Goal: Task Accomplishment & Management: Complete application form

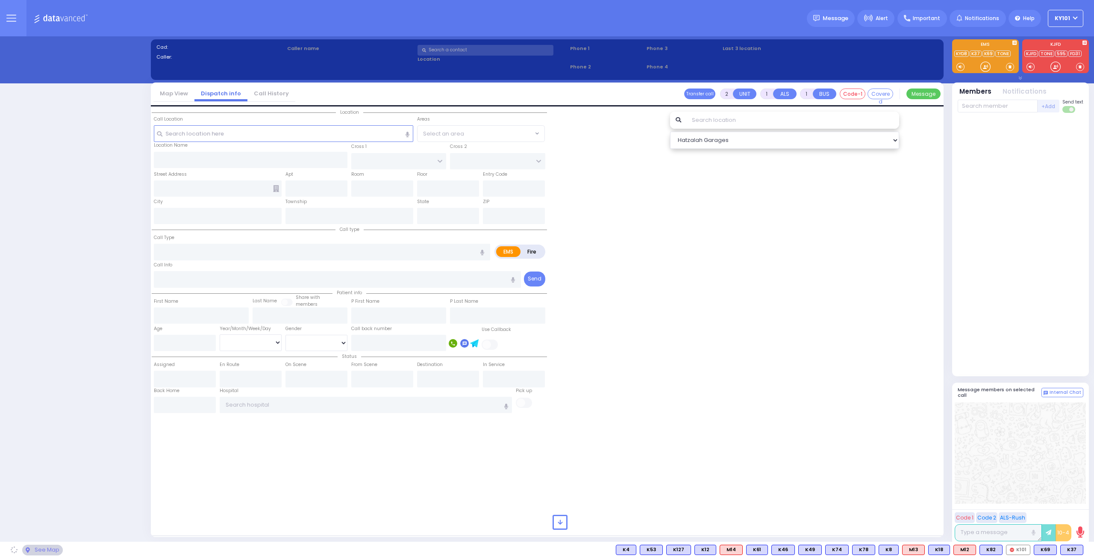
select select "14"
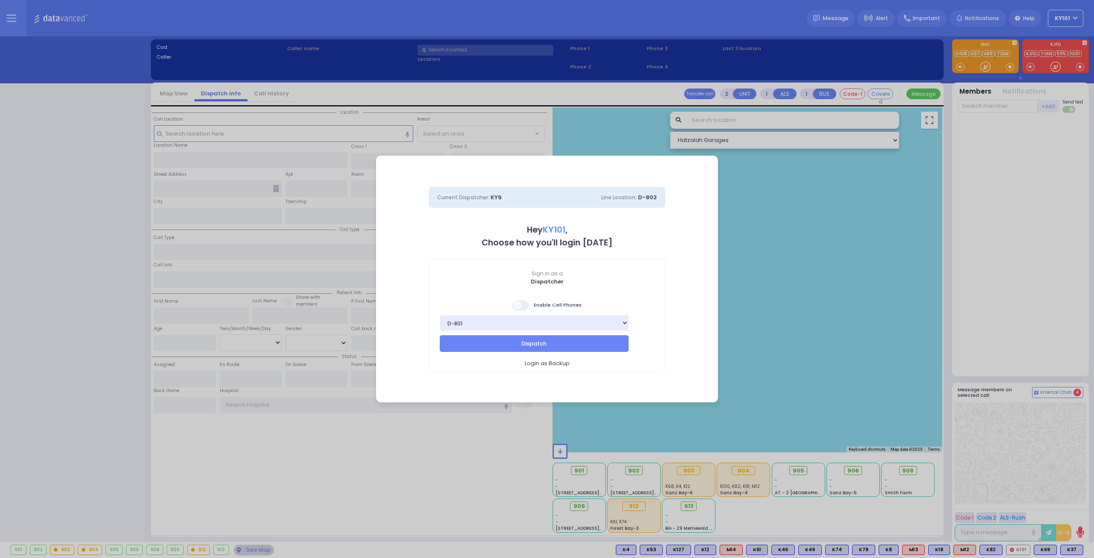
click at [527, 303] on span at bounding box center [521, 305] width 17 height 10
click at [86, 299] on input "checkbox" at bounding box center [86, 299] width 0 height 0
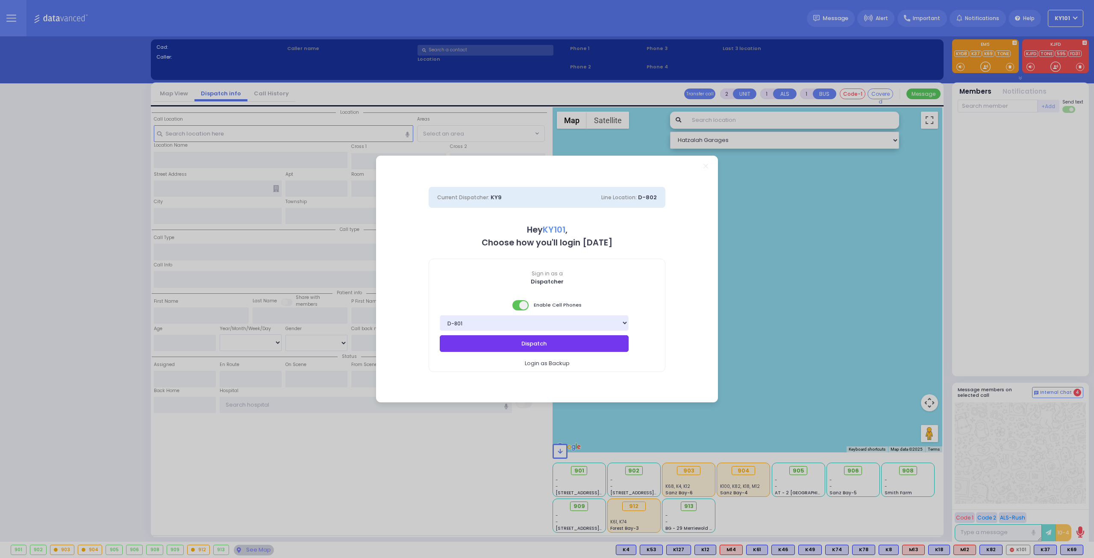
click at [561, 339] on button "Dispatch" at bounding box center [534, 343] width 189 height 16
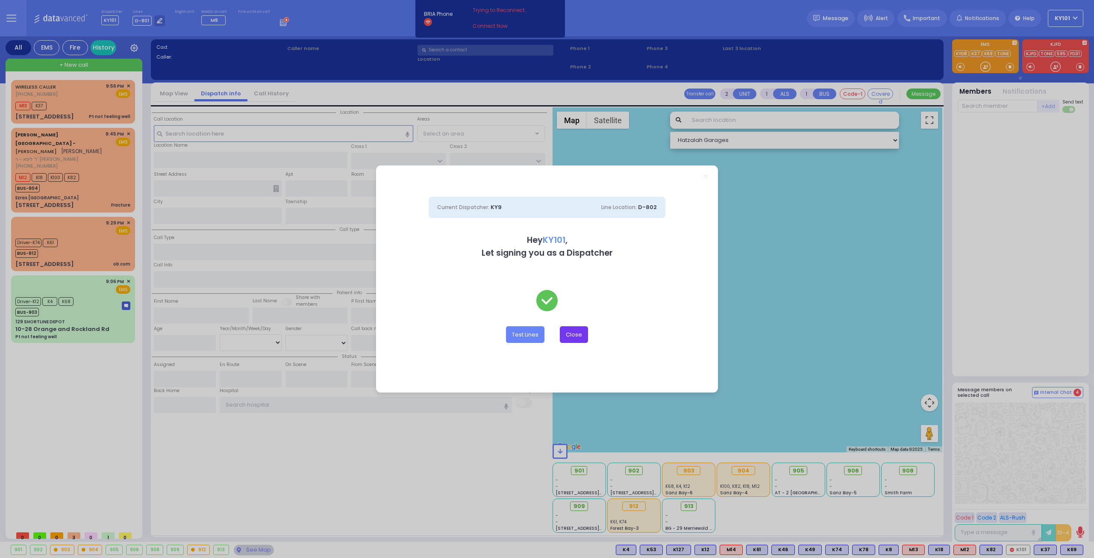
click at [575, 334] on button "Close" at bounding box center [574, 334] width 28 height 16
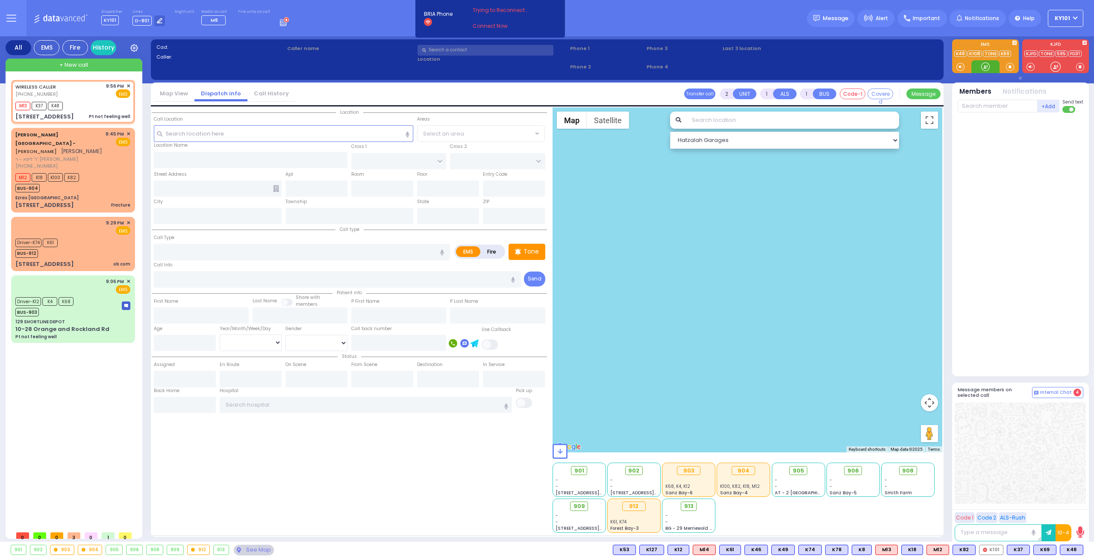
type input "1"
type input "0"
select select
type input "Pt not feeling well"
radio input "true"
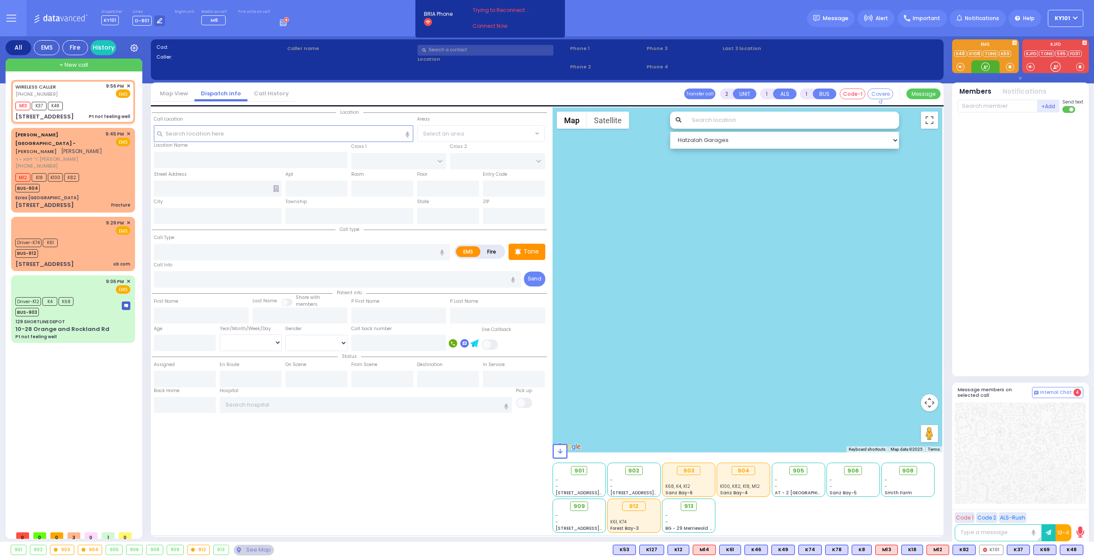
type input "75"
select select "Year"
select select "[DEMOGRAPHIC_DATA]"
type input "21:56"
type input "21:58"
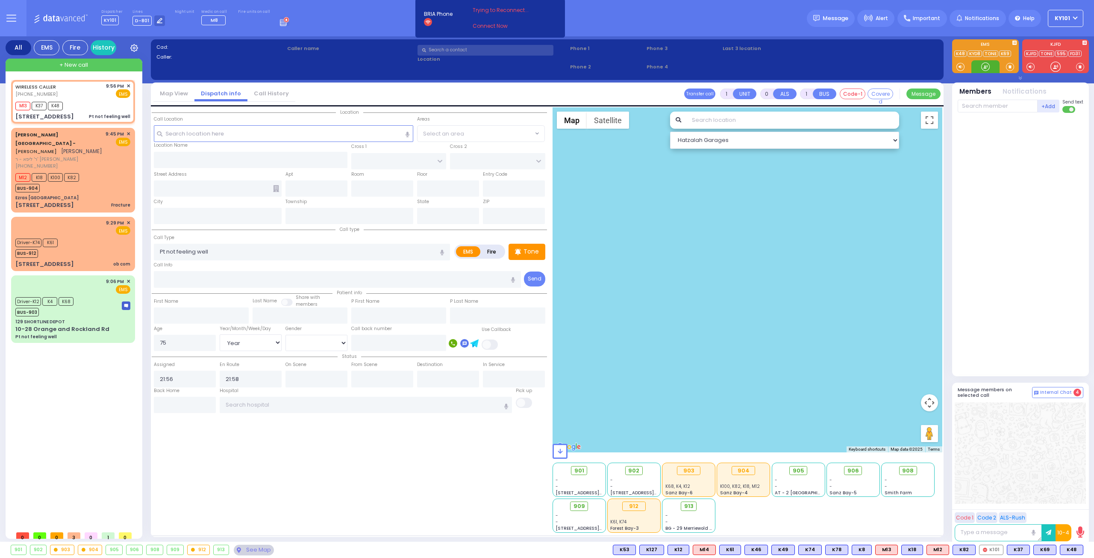
select select "Hatzalah Garages"
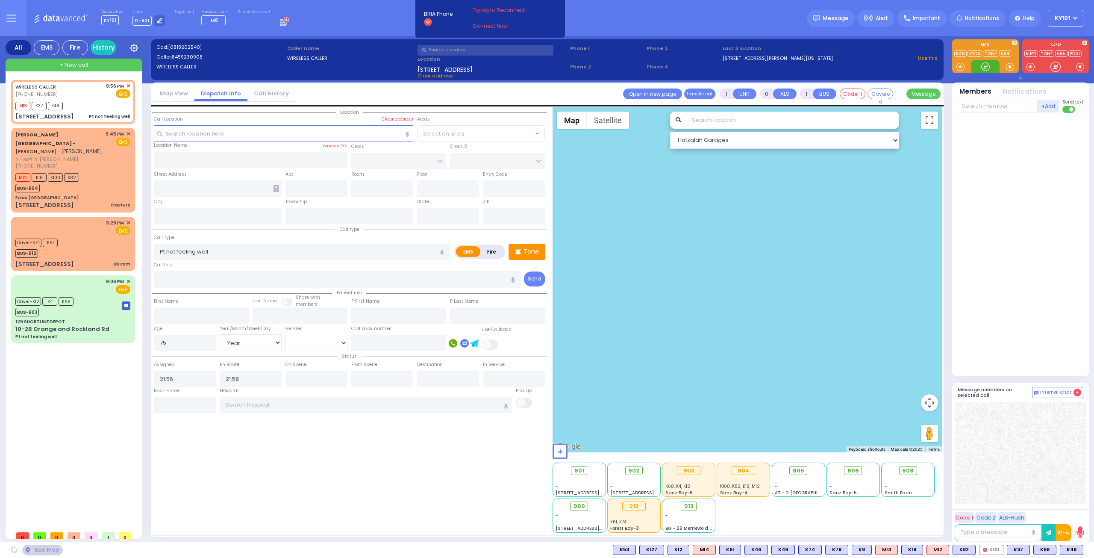
type input "HAMASPIK WAY"
type input "RATZFERT WAY"
type input "[STREET_ADDRESS]"
type input "201"
type input "[PERSON_NAME]"
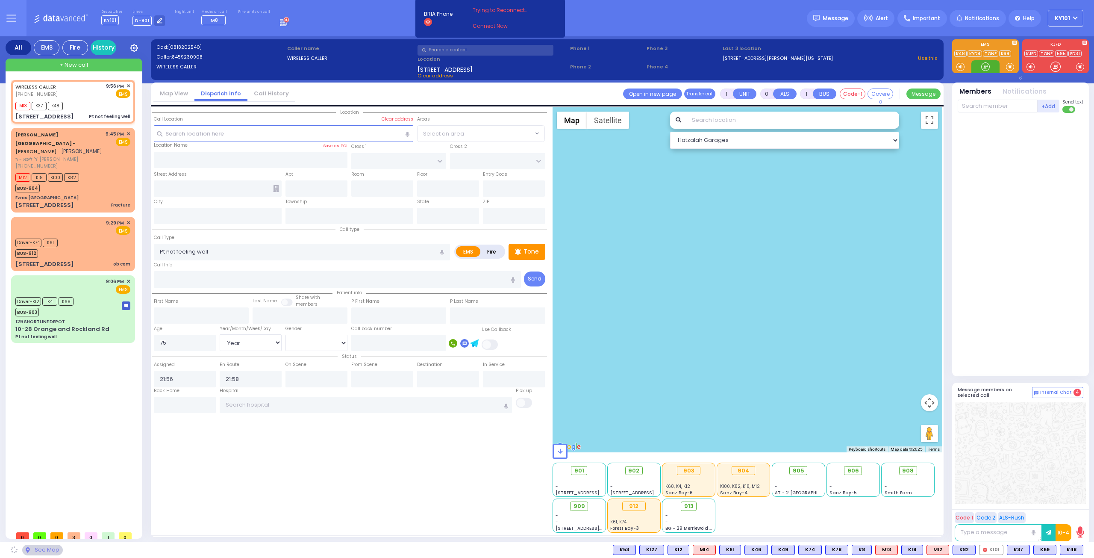
type input "[US_STATE]"
type input "10950"
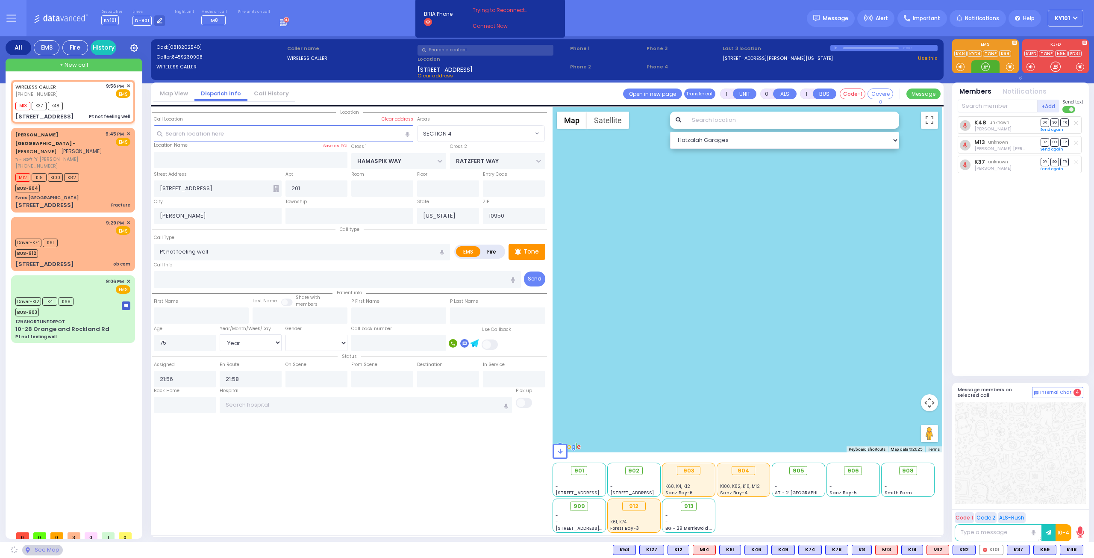
select select "SECTION 4"
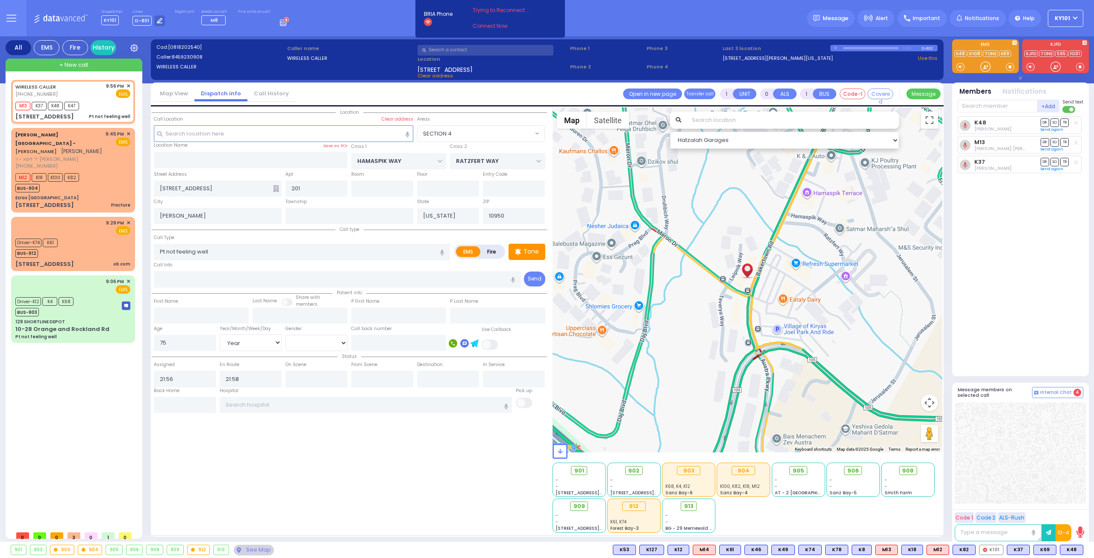
select select
radio input "true"
select select "Year"
select select "[DEMOGRAPHIC_DATA]"
select select "Hatzalah Garages"
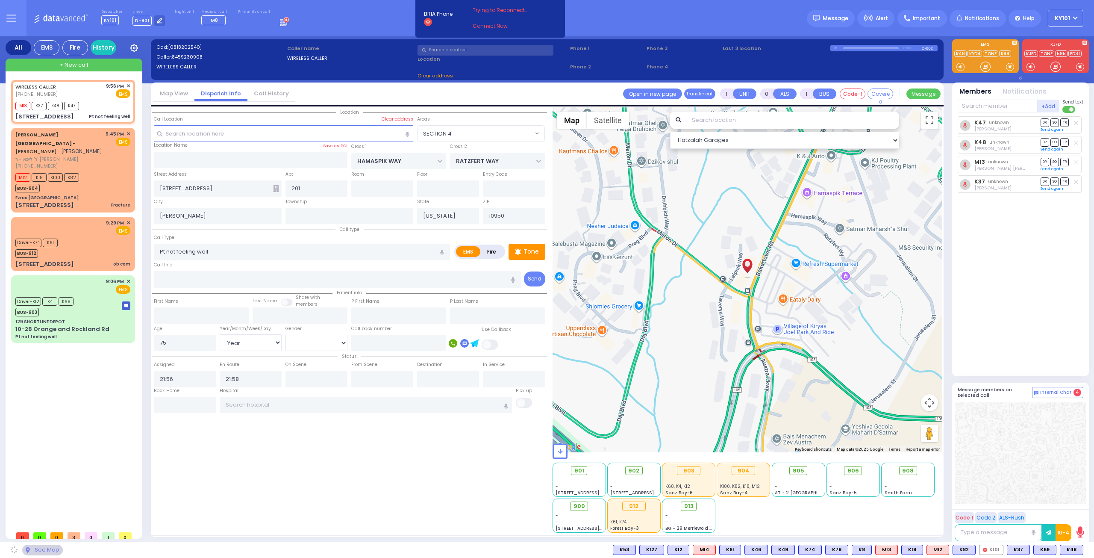
select select "SECTION 4"
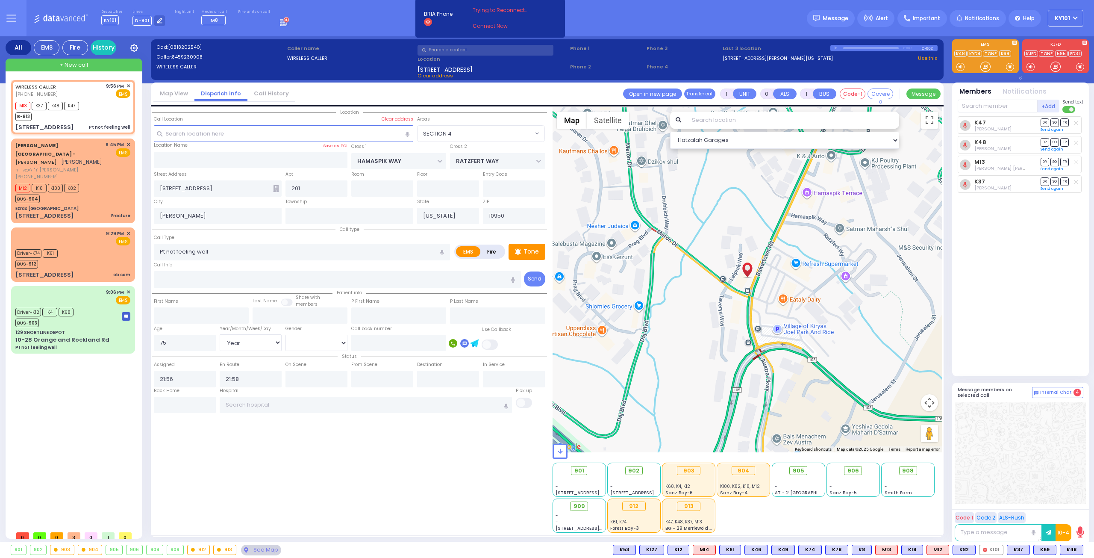
select select
radio input "true"
select select "Year"
select select "[DEMOGRAPHIC_DATA]"
select select "Hatzalah Garages"
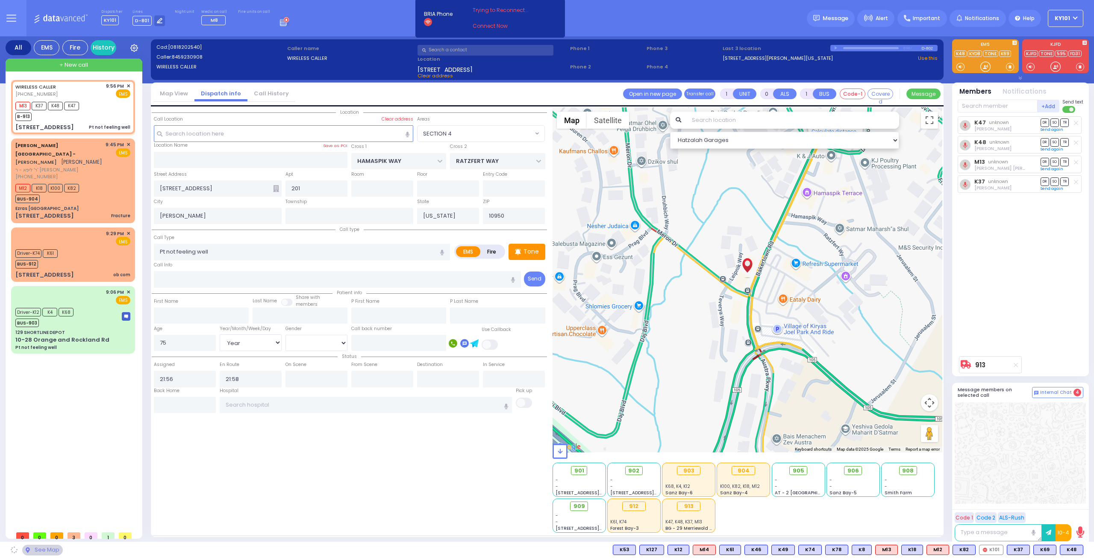
select select "SECTION 4"
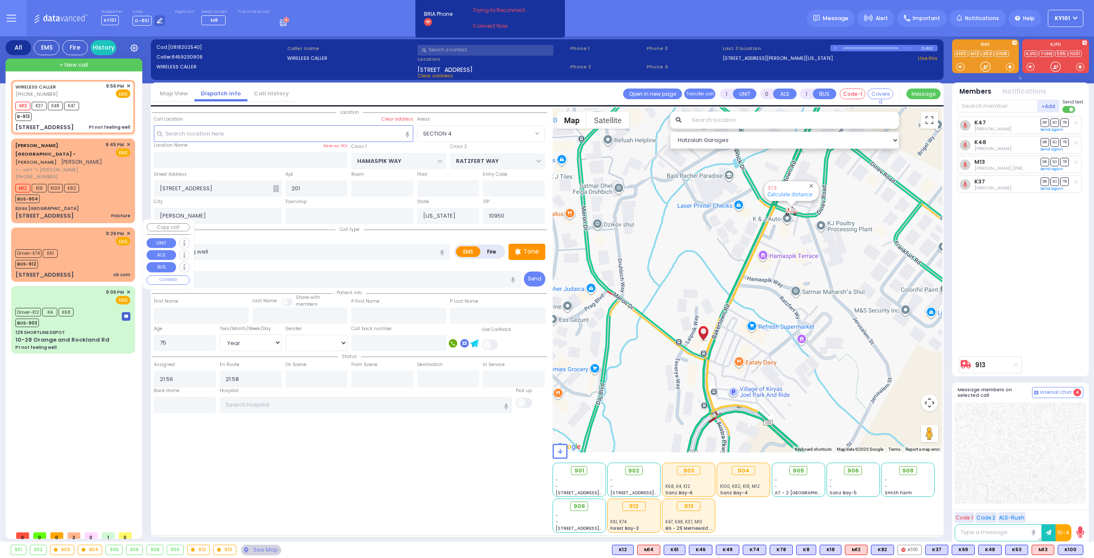
click at [89, 248] on div "Driver-K74 K61 BUS-912" at bounding box center [72, 257] width 115 height 21
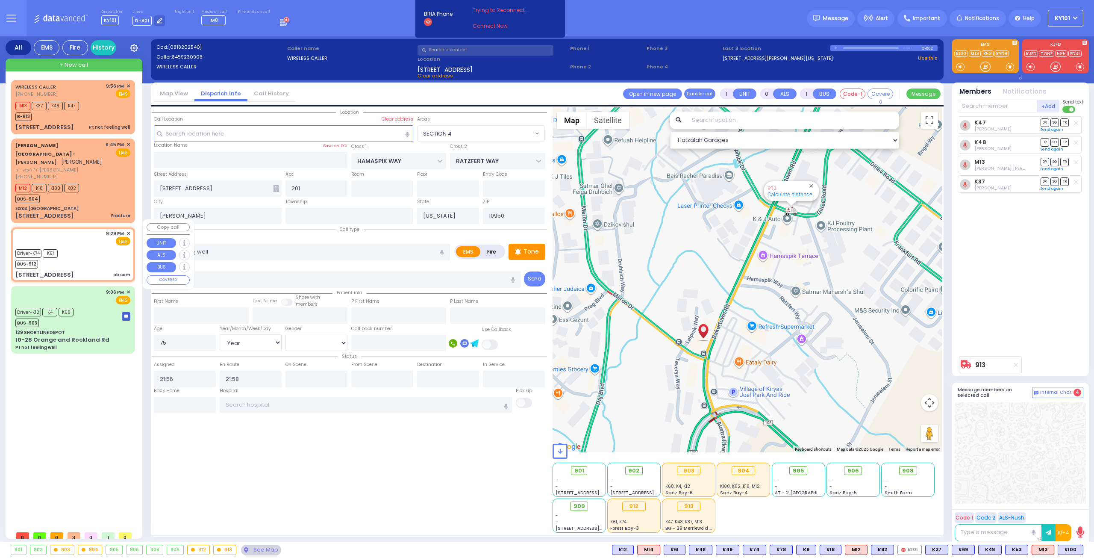
type input "6"
select select
type input "ob com"
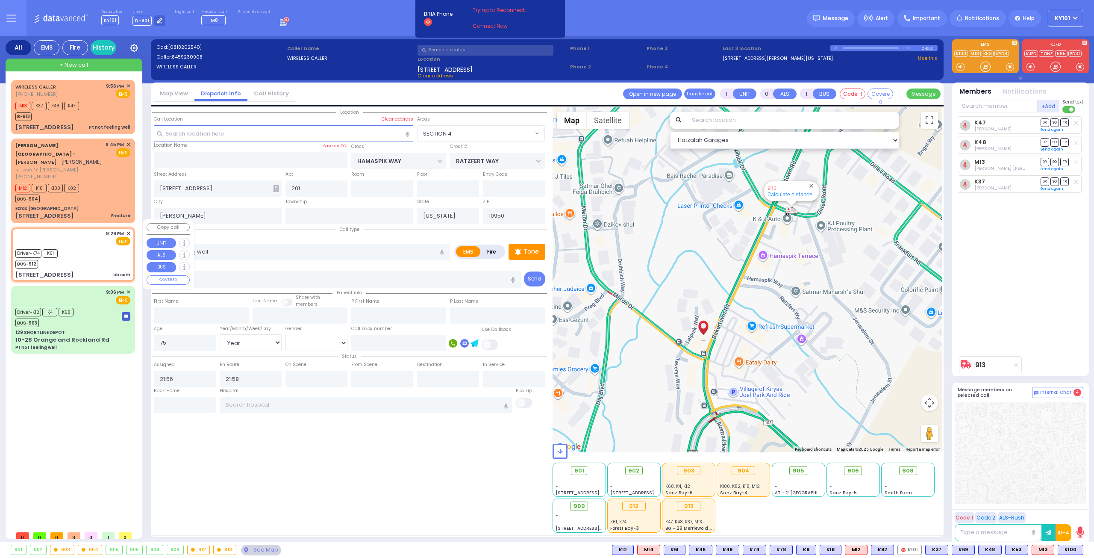
radio input "true"
type input "Rivka"
type input "Mandel"
type input "37"
select select "Year"
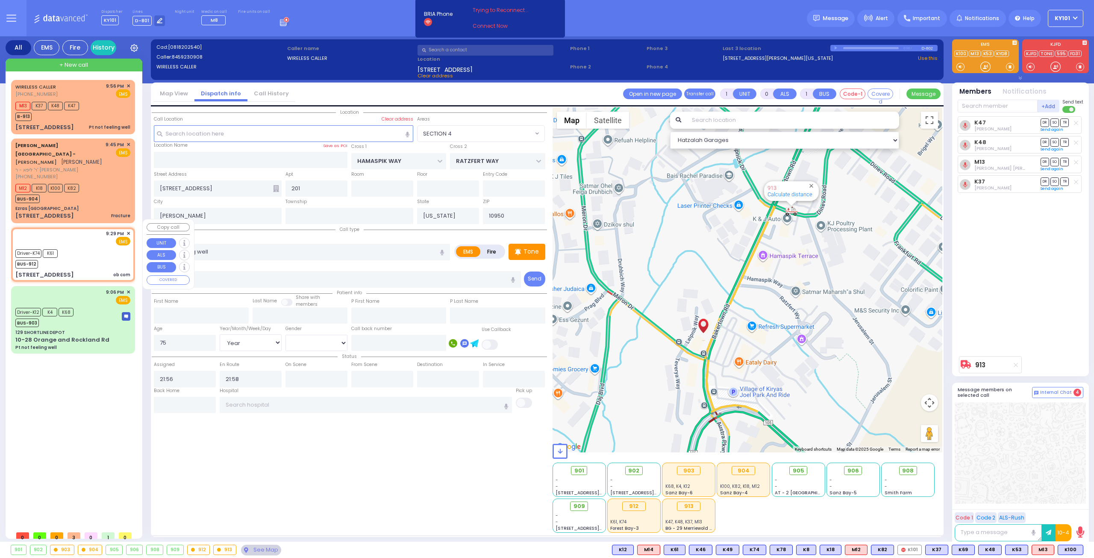
select select "[DEMOGRAPHIC_DATA]"
type input "21:29"
type input "21:32"
type input "21:35"
type input "21:45"
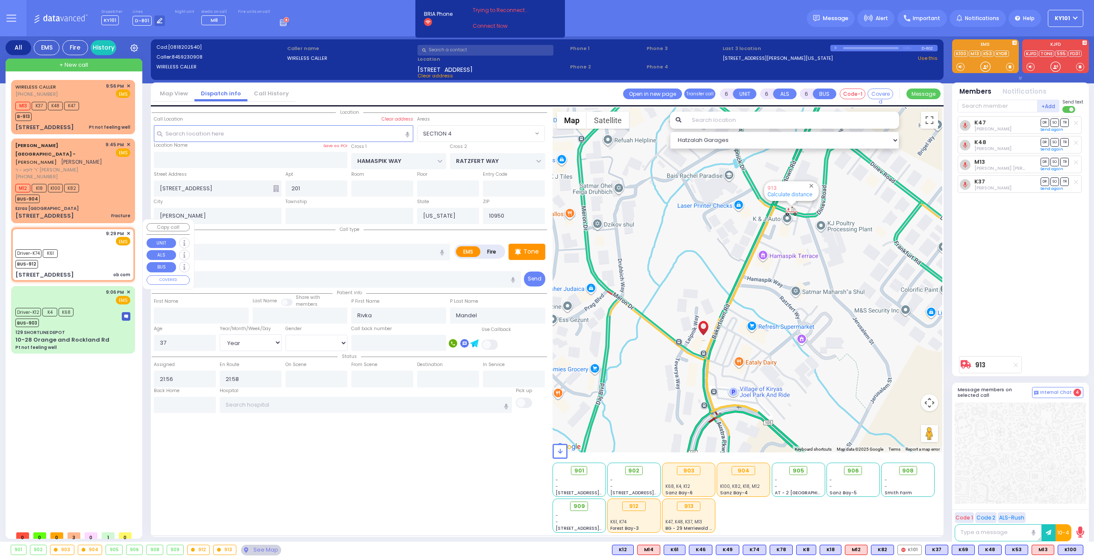
type input "Westchester Medical Center-Woods Road"
select select "Hatzalah Garages"
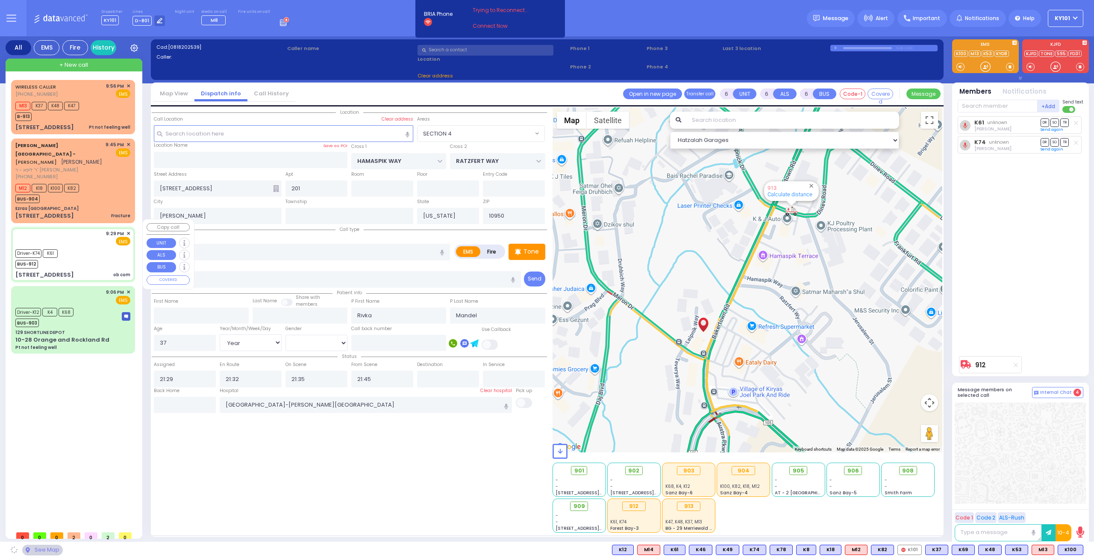
select select
radio input "true"
select select "Year"
select select "[DEMOGRAPHIC_DATA]"
select select "Hatzalah Garages"
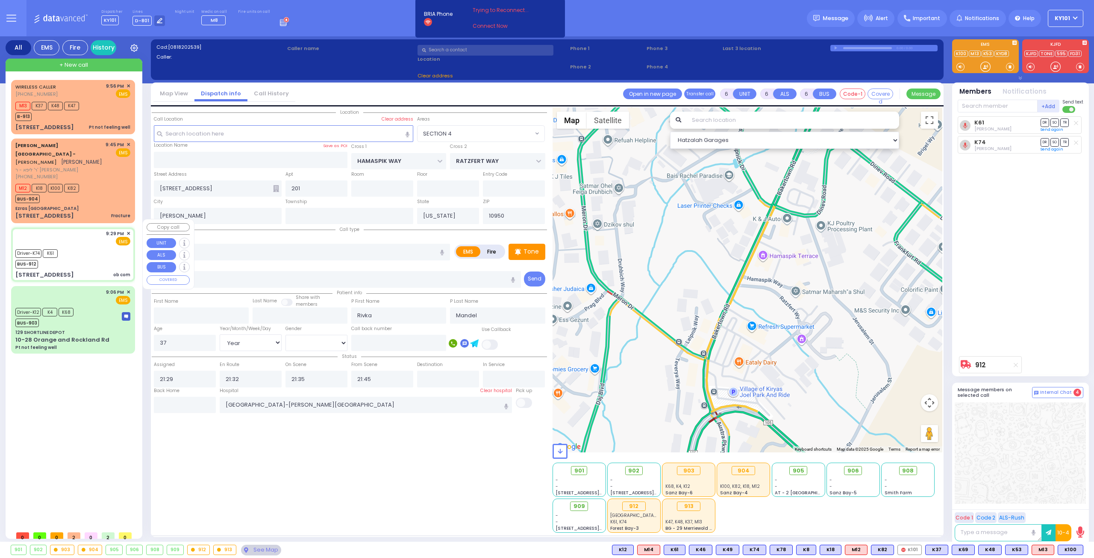
type input "129 Orange and Rockland Road"
type input "Monroe"
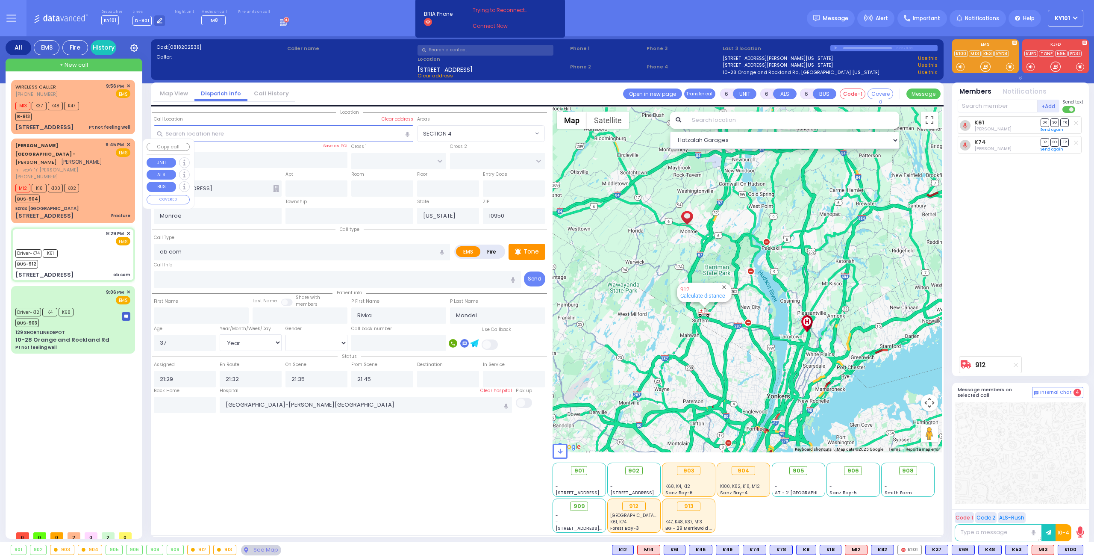
click at [90, 191] on div "M12 K18 K100 K82 BUS-904" at bounding box center [72, 192] width 115 height 21
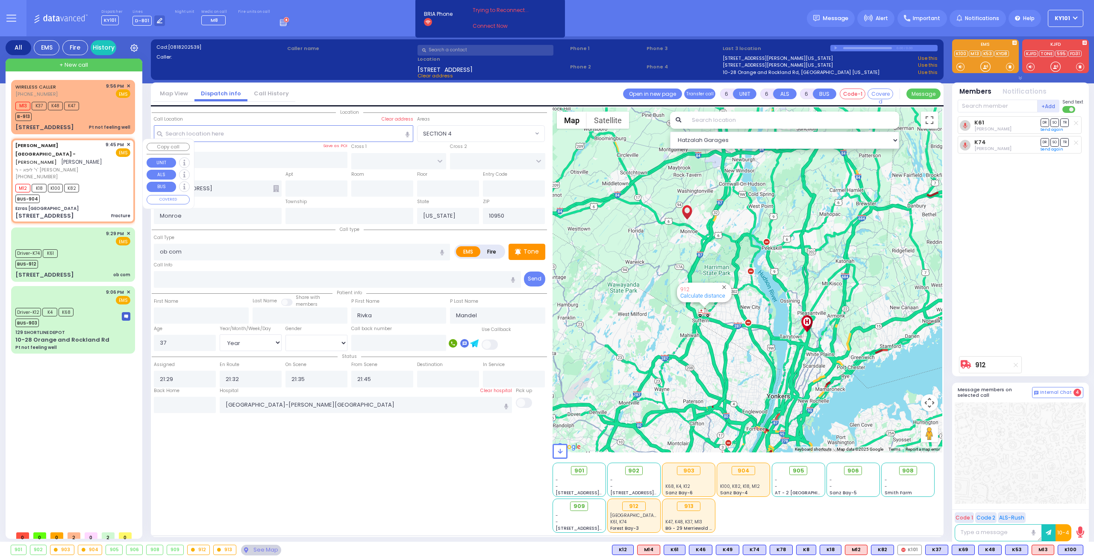
type input "2"
type input "0"
type input "1"
select select
type input "Fracture"
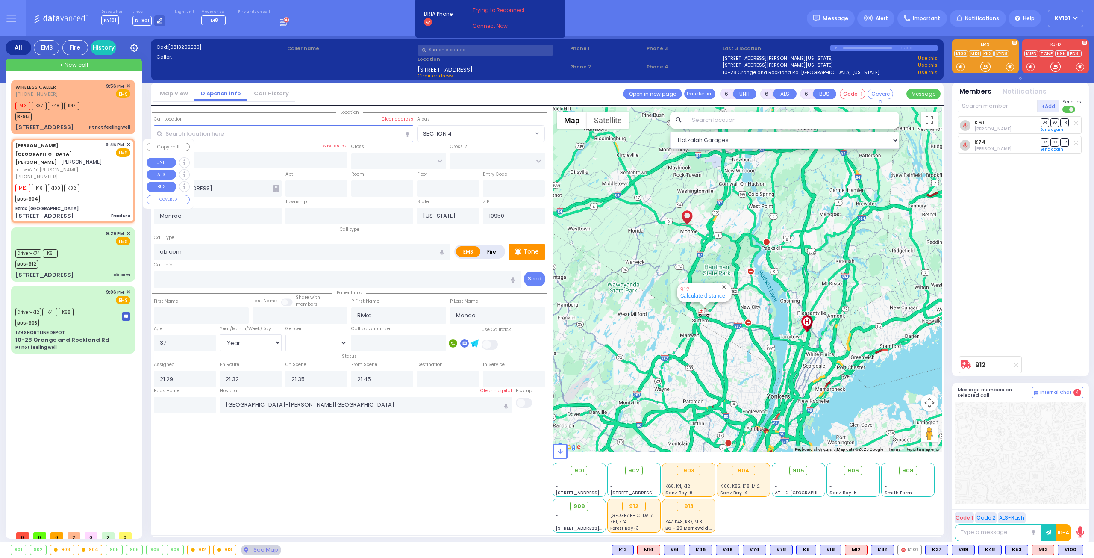
radio input "true"
type input "SHIMON"
type input "WOLNER"
type input "8"
select select "Year"
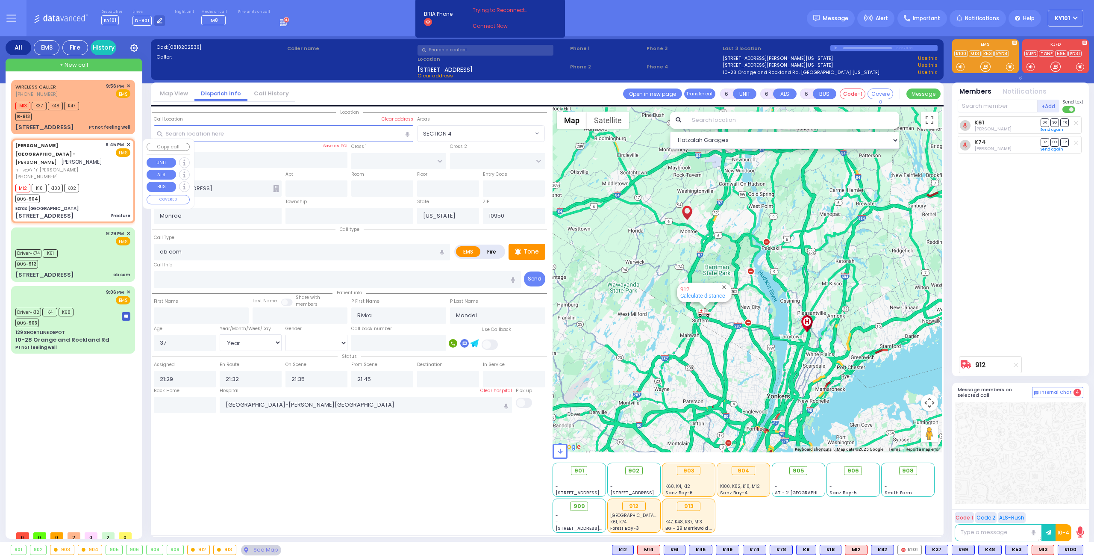
select select
type input "21:45"
type input "22:00"
select select "Hatzalah Garages"
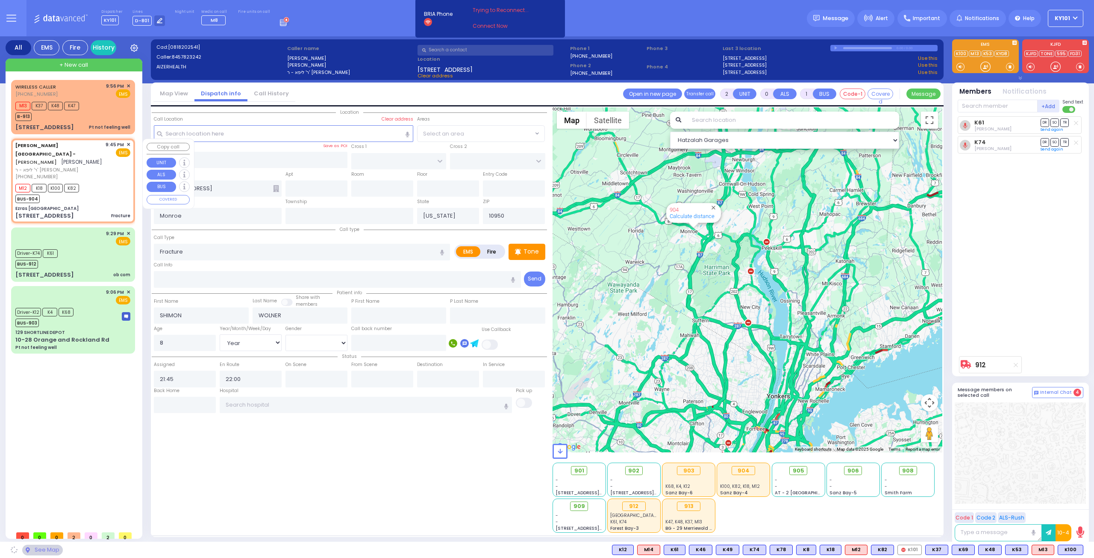
type input "Ezras [GEOGRAPHIC_DATA]"
type input "VAN BUREN DR"
type input "CARTER LN"
type input "[STREET_ADDRESS]"
type input "[PERSON_NAME]"
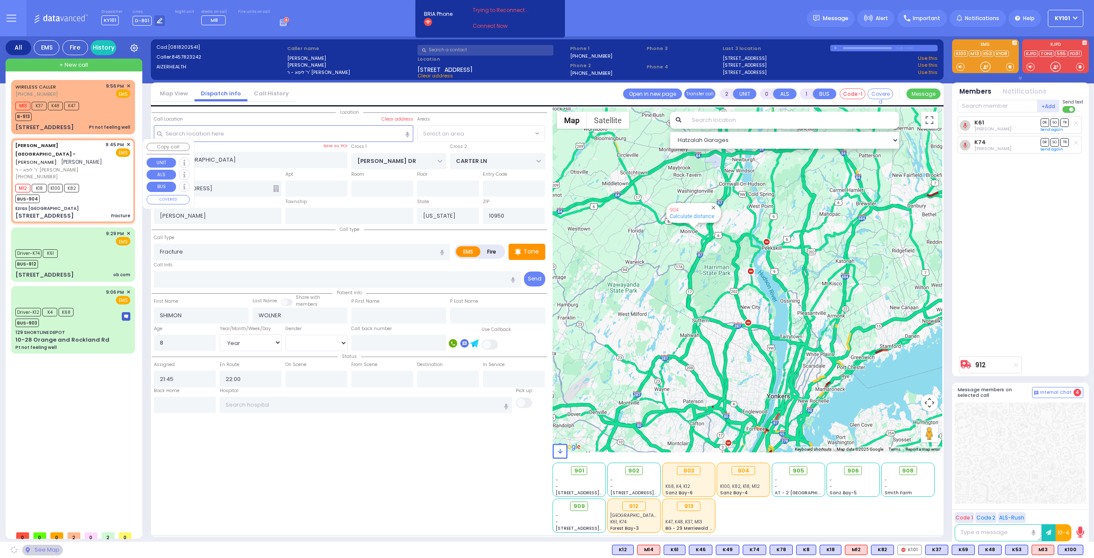
select select "SECTION 2"
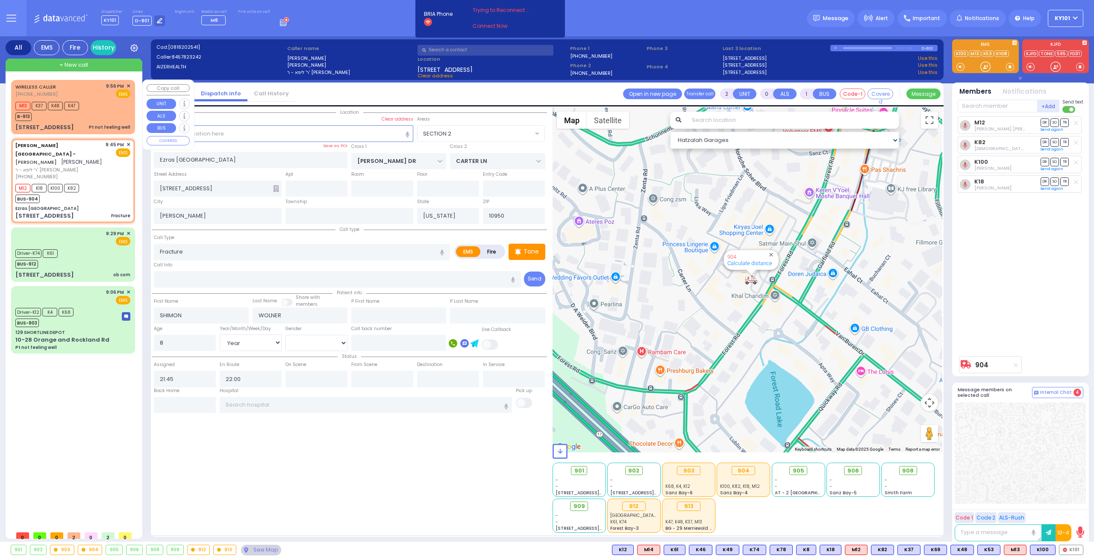
click at [101, 116] on div "M13 K37 K48 K47 B-913" at bounding box center [72, 110] width 115 height 21
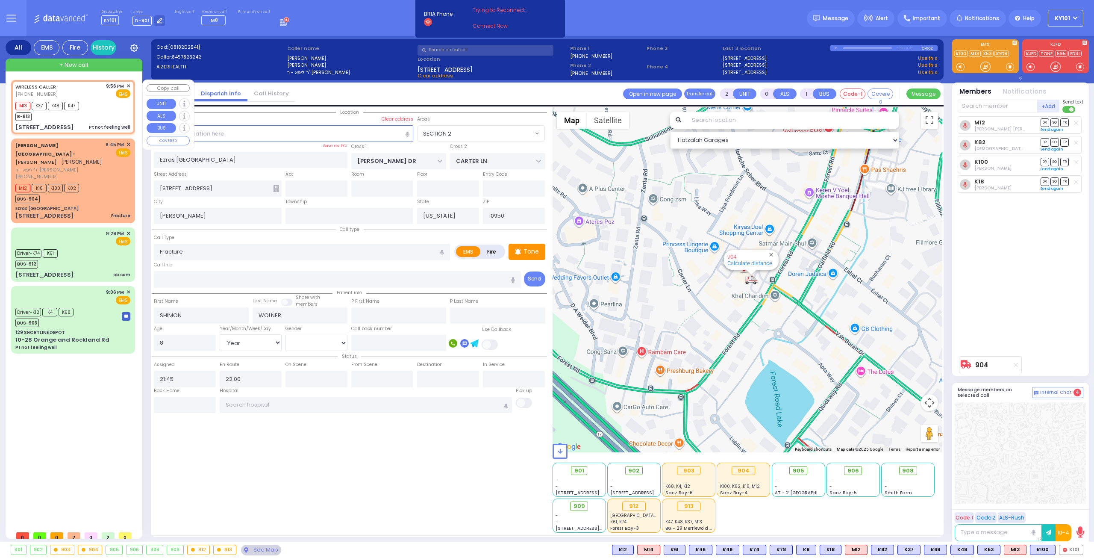
type input "1"
select select
type input "Pt not feeling well"
radio input "true"
type input "75"
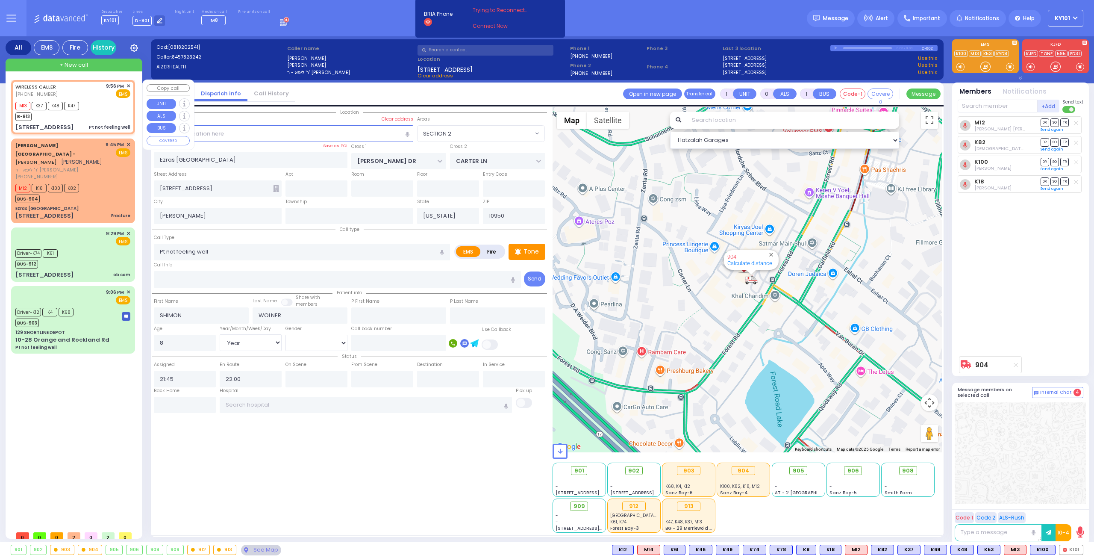
select select "Year"
select select "[DEMOGRAPHIC_DATA]"
type input "21:56"
type input "21:58"
select select "Hatzalah Garages"
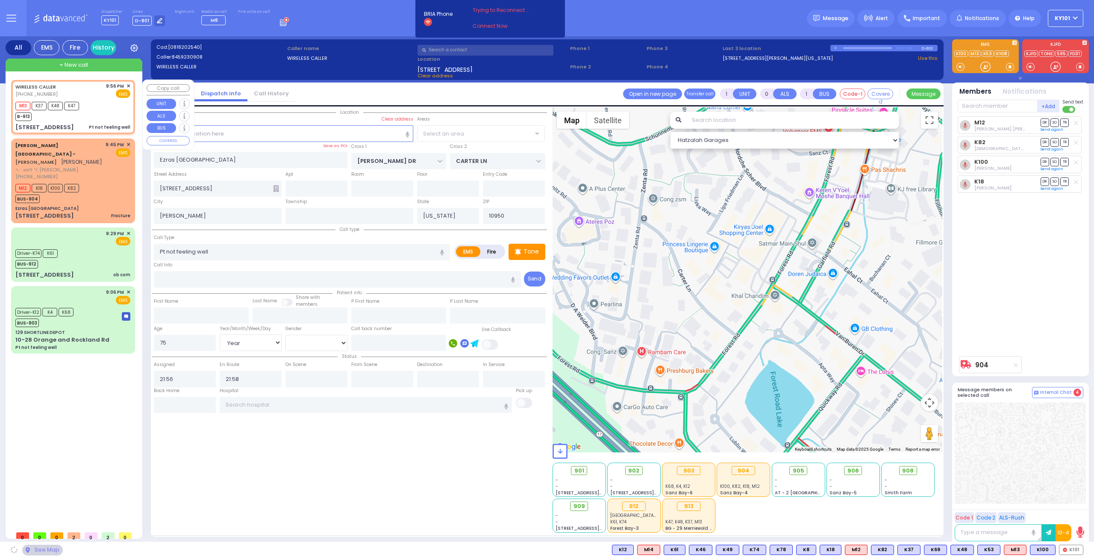
type input "HAMASPIK WAY"
type input "RATZFERT WAY"
type input "[STREET_ADDRESS]"
type input "201"
select select "SECTION 4"
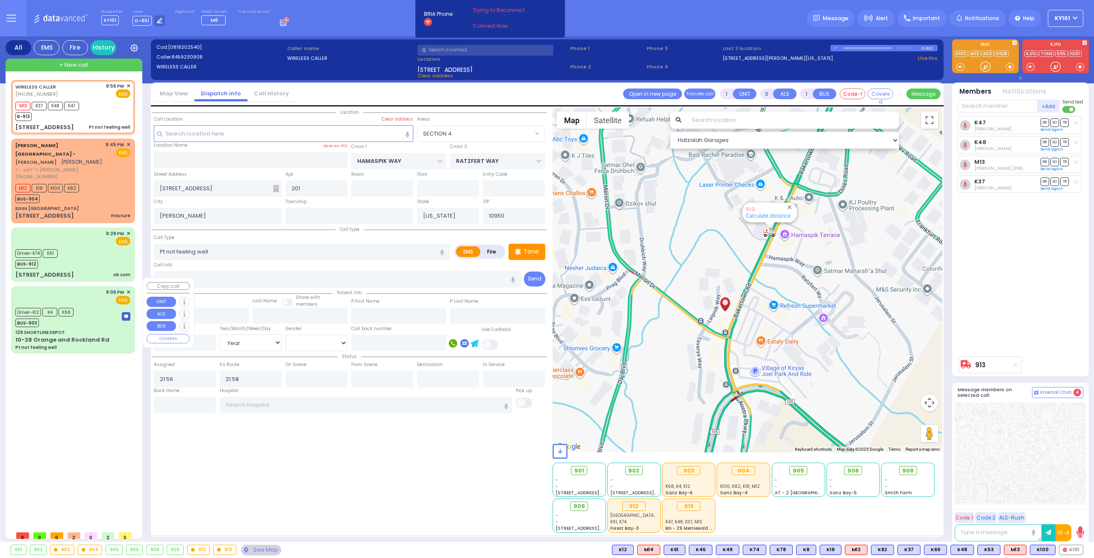
click at [91, 289] on div "9:06 PM ✕ EMS" at bounding box center [72, 297] width 115 height 16
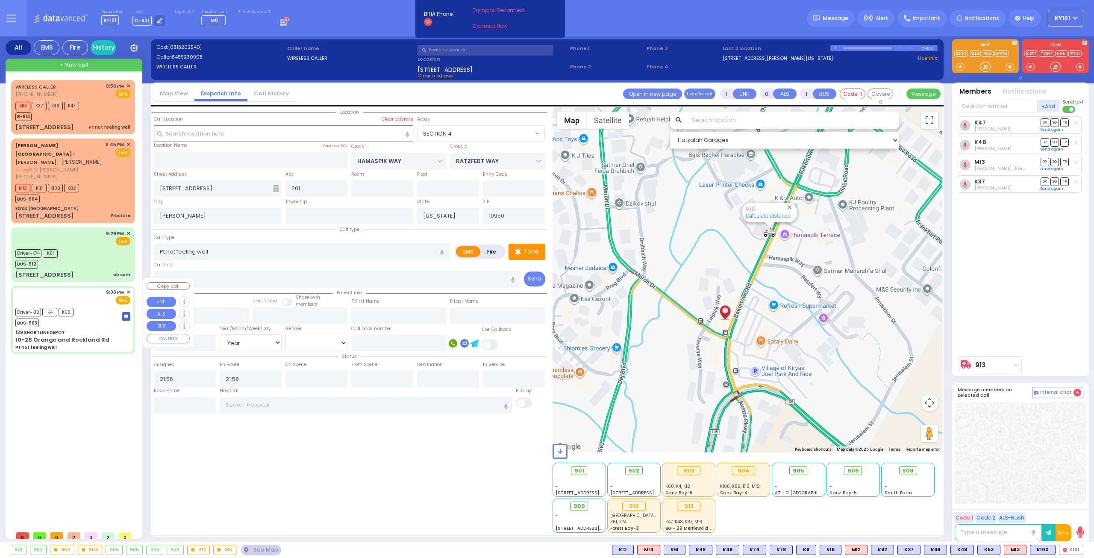
type input "6"
select select
radio input "true"
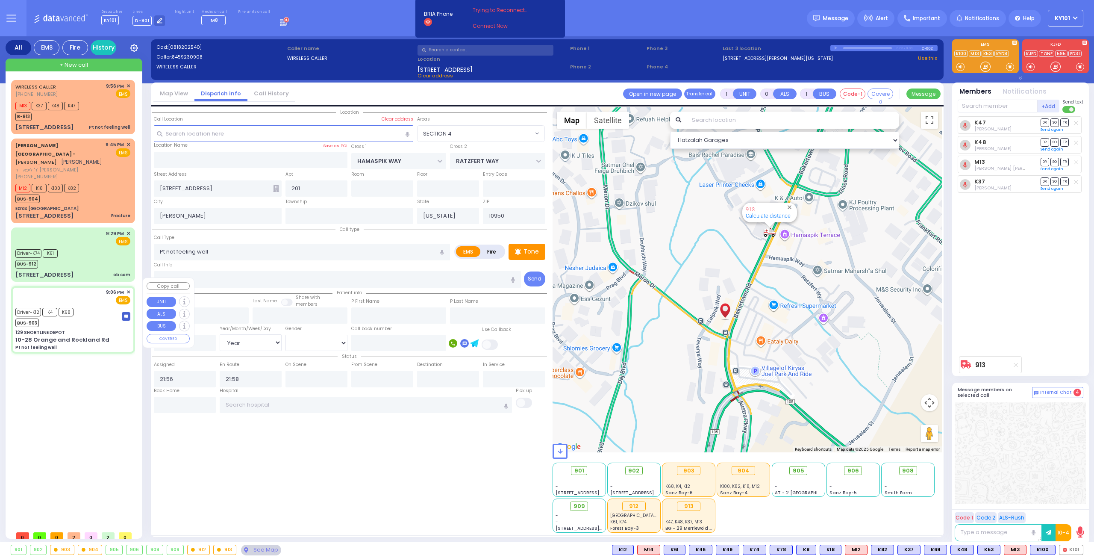
type input "Thomas"
type input "Beck"
type input "79"
select select "Year"
select select "[DEMOGRAPHIC_DATA]"
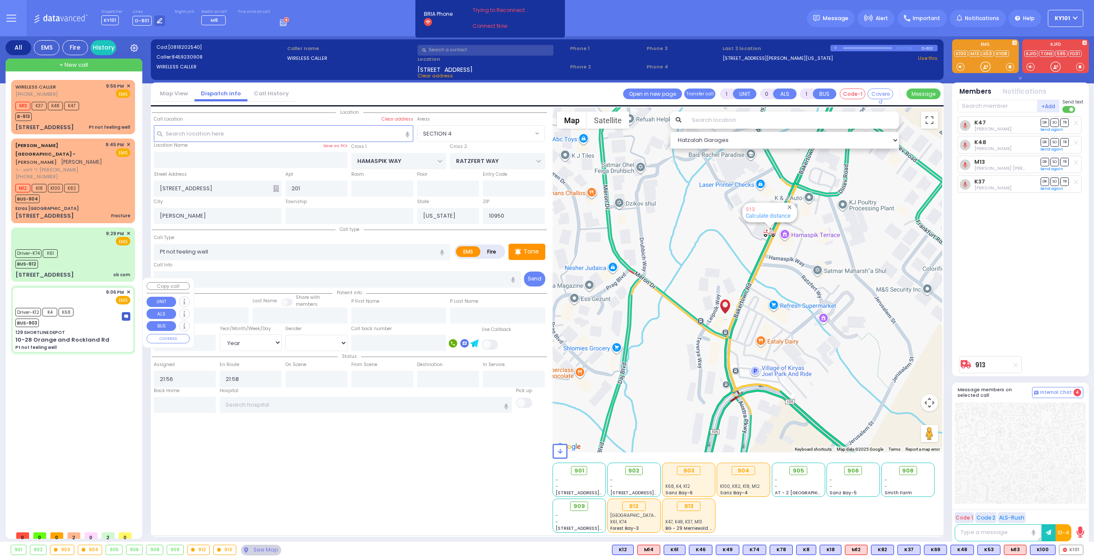
type input "21:06"
type input "21:09"
type input "21:15"
type input "21:36"
type input "Lenox Hill Hospital"
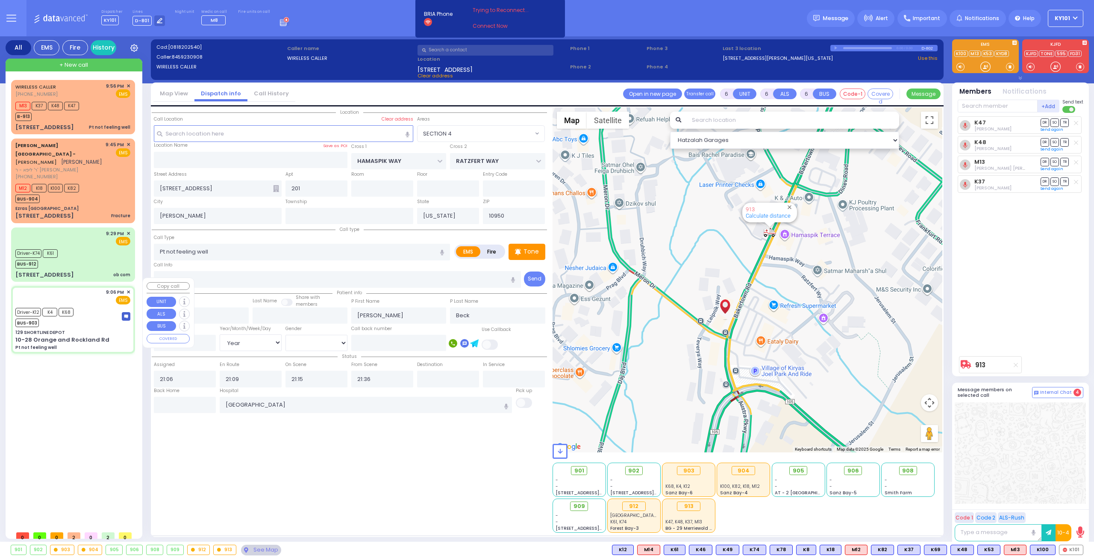
select select "Hatzalah Garages"
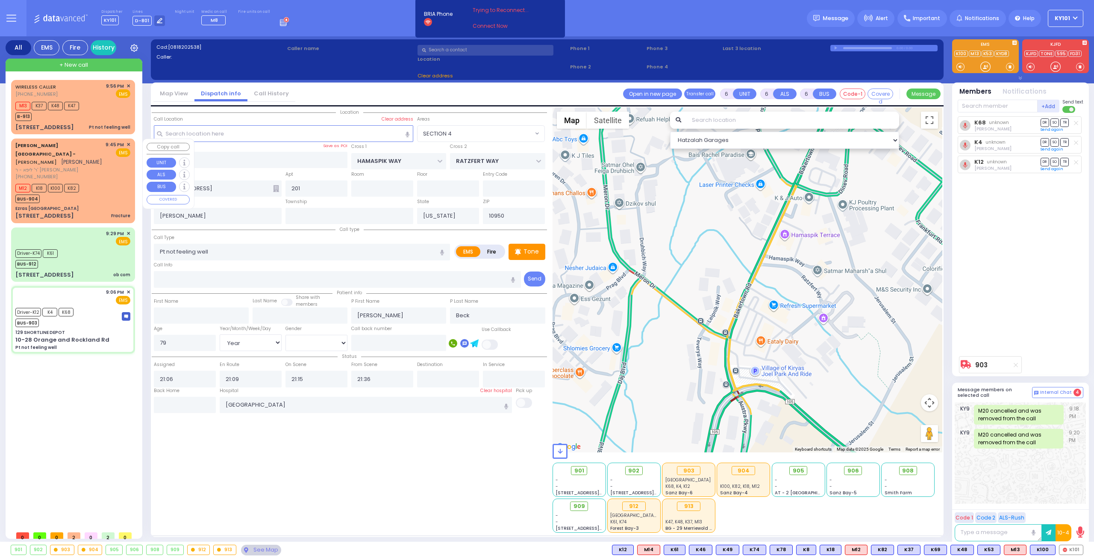
click at [100, 205] on div "Ezras [GEOGRAPHIC_DATA]" at bounding box center [72, 208] width 115 height 6
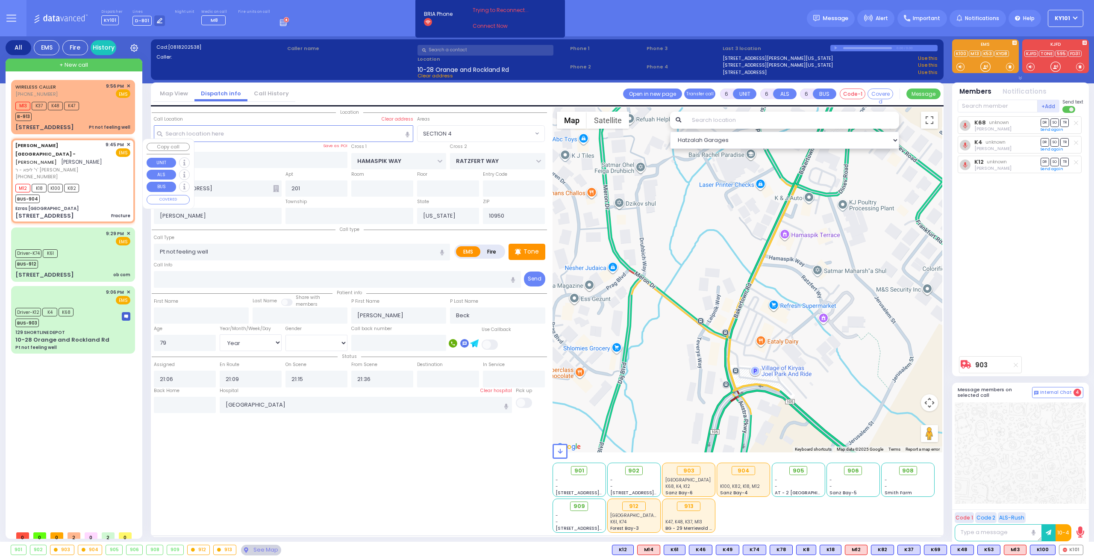
type input "129 SHORTLINE DEPOT"
type input "10-28 Orange and Rockland Rd"
type input "Monroe"
type input "2"
type input "0"
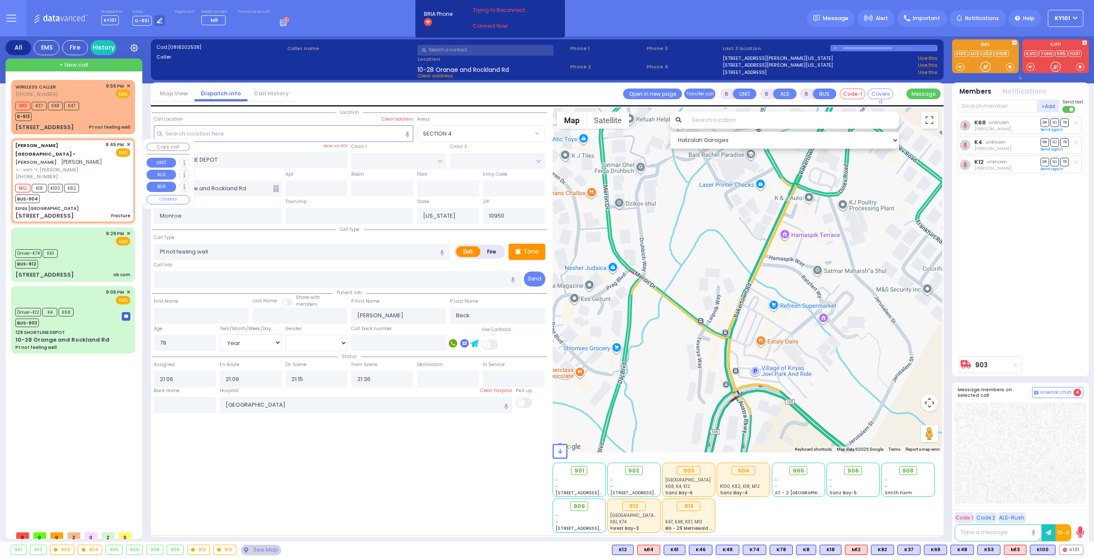
type input "1"
select select
type input "Fracture"
radio input "true"
type input "SHIMON"
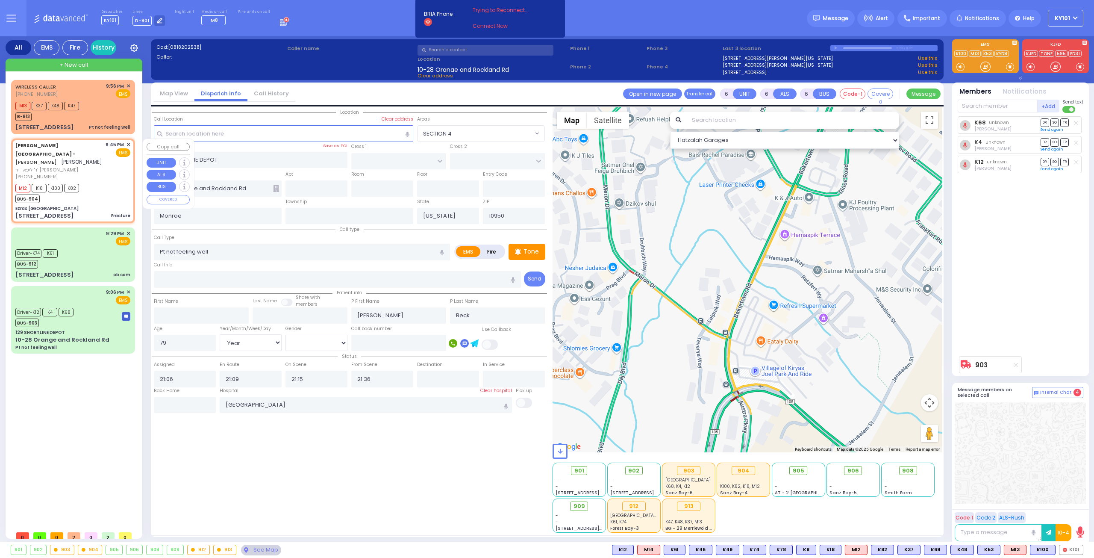
type input "WOLNER"
type input "8"
select select "Year"
select select
type input "21:45"
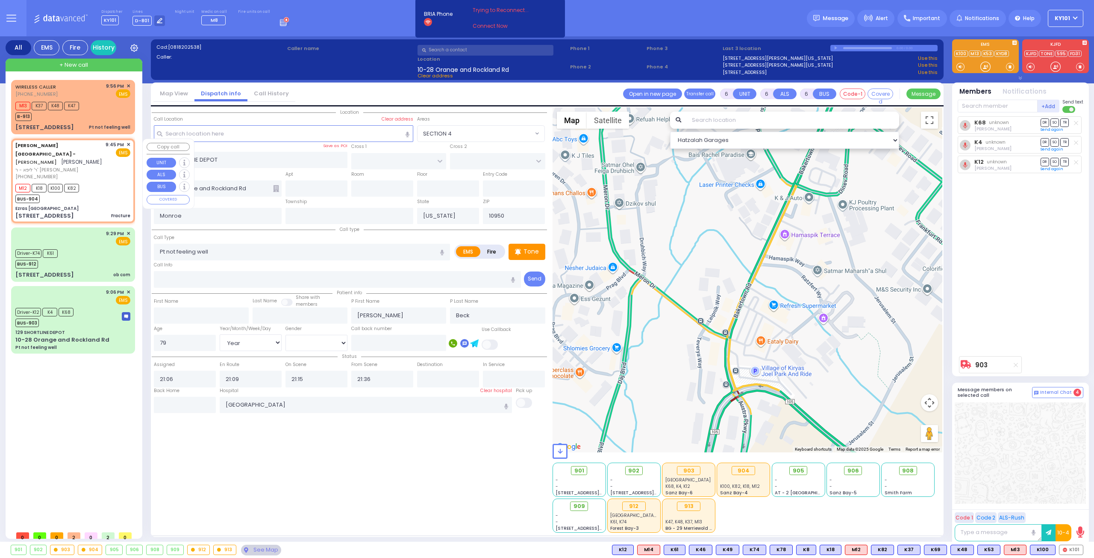
type input "22:00"
select select "Hatzalah Garages"
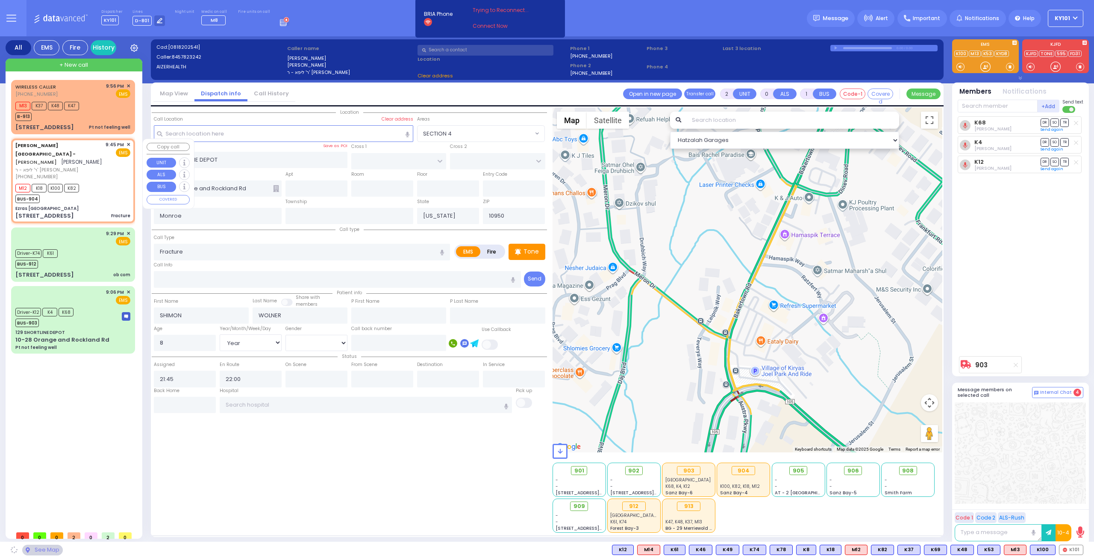
type input "Ezras [GEOGRAPHIC_DATA]"
type input "VAN BUREN DR"
type input "CARTER LN"
type input "[STREET_ADDRESS]"
type input "[PERSON_NAME]"
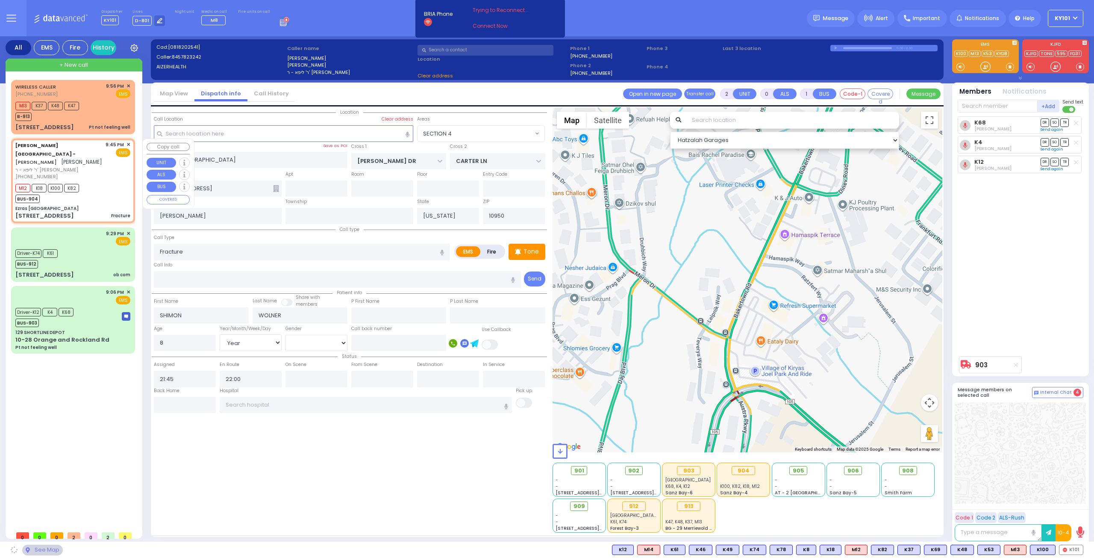
select select "SECTION 2"
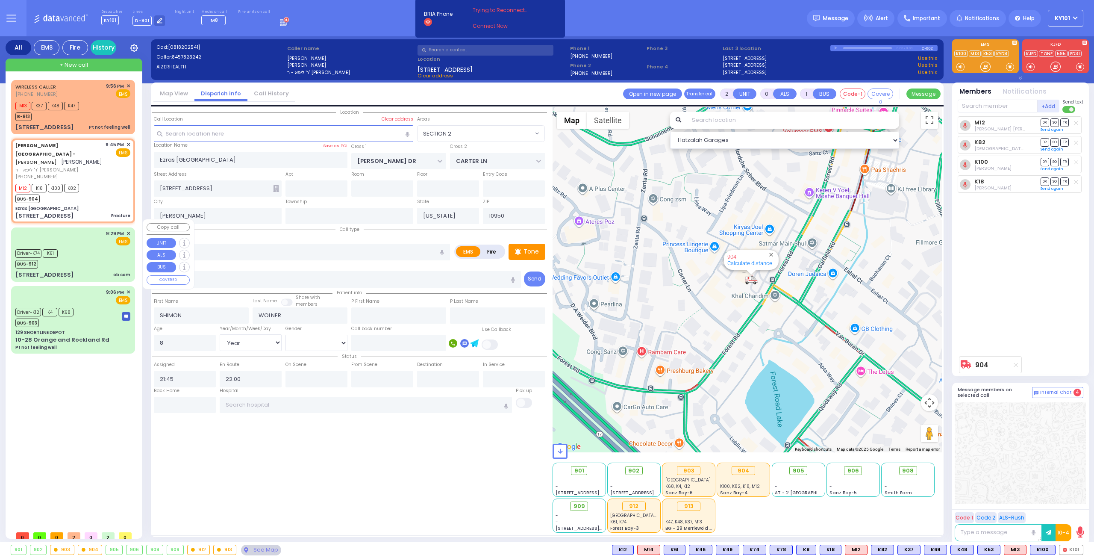
click at [85, 233] on div "9:29 PM ✕ EMS" at bounding box center [72, 238] width 115 height 16
type input "6"
select select
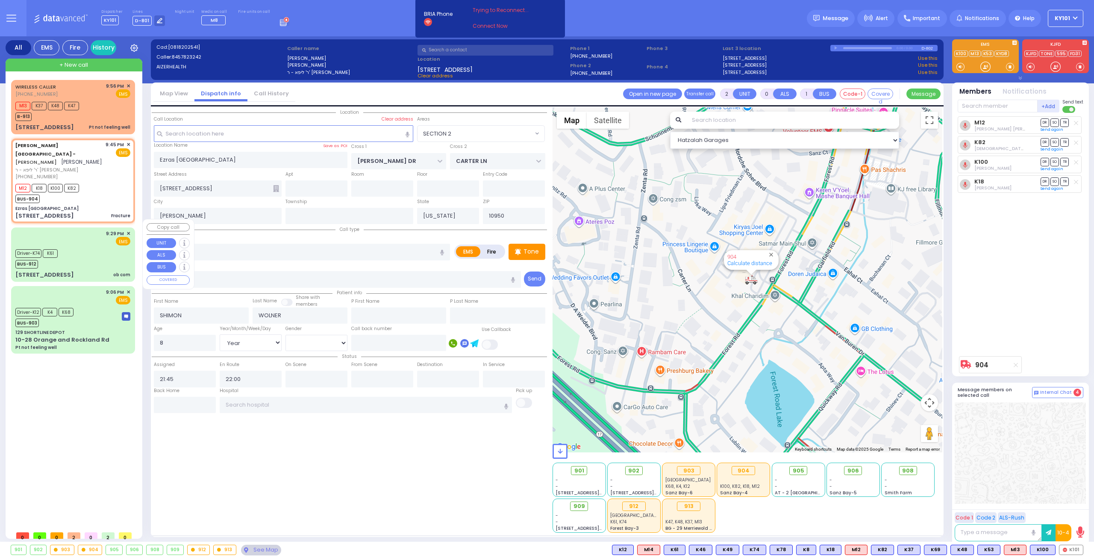
type input "ob com"
radio input "true"
type input "Rivka"
type input "Mandel"
type input "37"
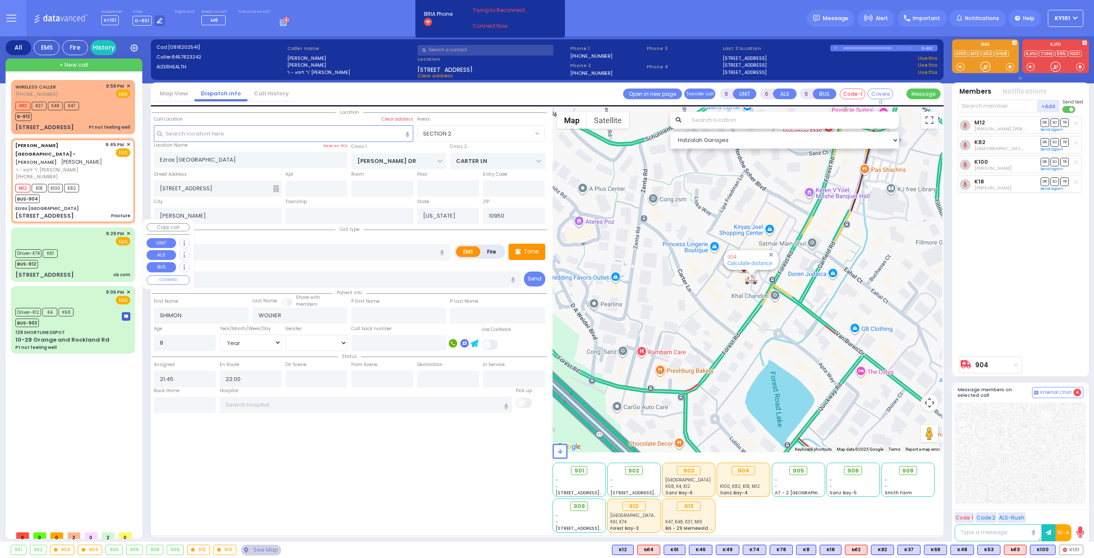
select select "Year"
select select "[DEMOGRAPHIC_DATA]"
type input "21:29"
type input "21:32"
type input "21:35"
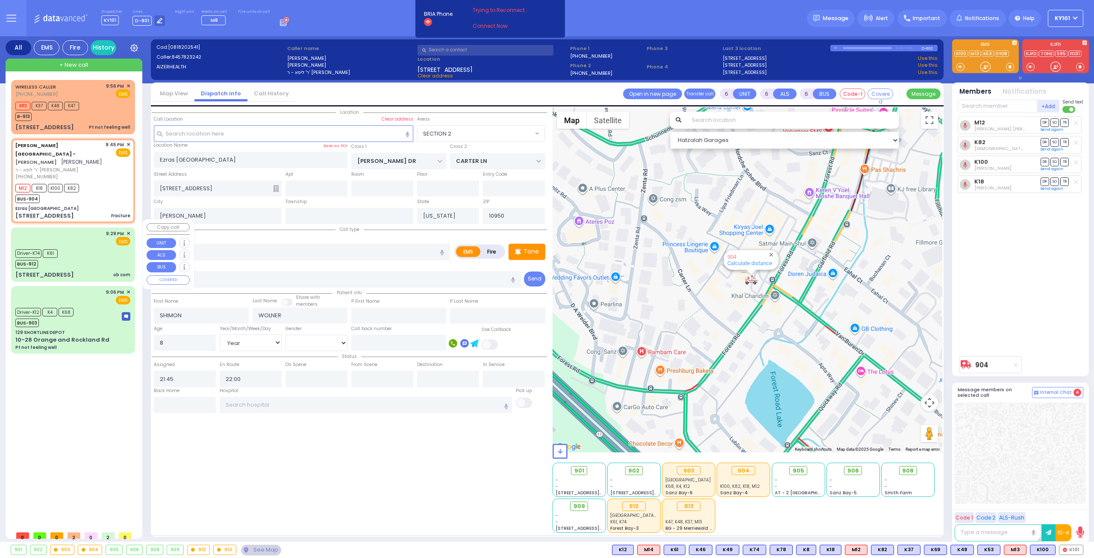
type input "21:45"
type input "Westchester Medical Center-Woods Road"
select select "Hatzalah Garages"
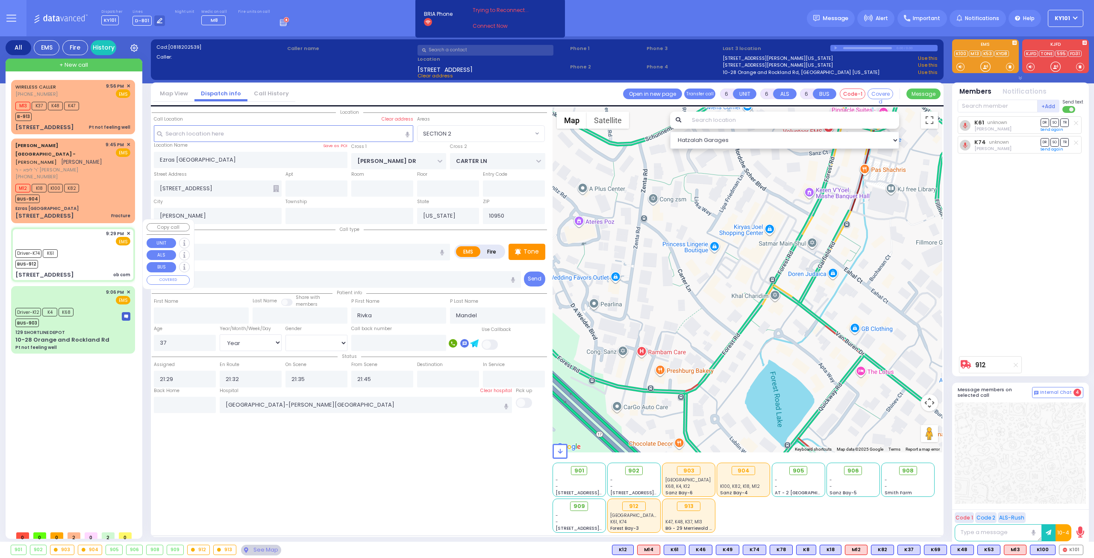
type input "129 Orange and Rockland Road"
type input "Monroe"
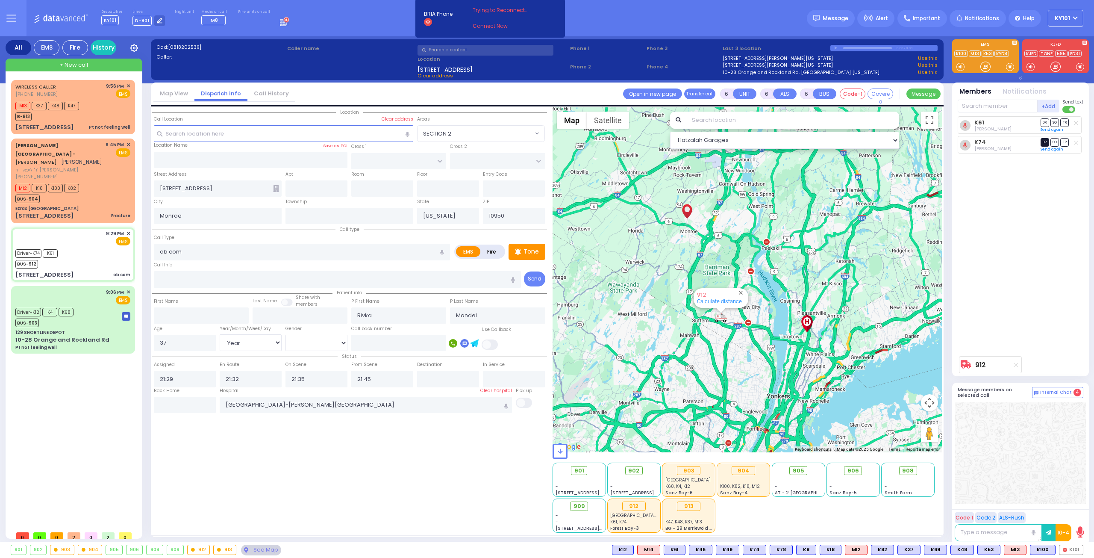
click at [1045, 142] on span "DR" at bounding box center [1045, 142] width 9 height 8
click at [1066, 124] on span "TR" at bounding box center [1065, 122] width 9 height 8
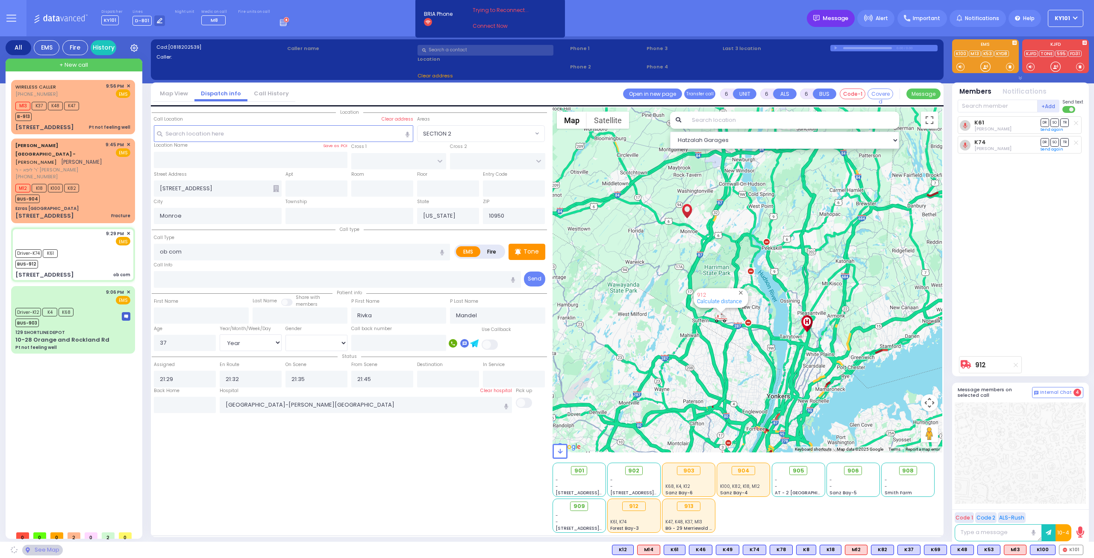
select select
radio input "true"
select select "Year"
select select "[DEMOGRAPHIC_DATA]"
select select "Hatzalah Garages"
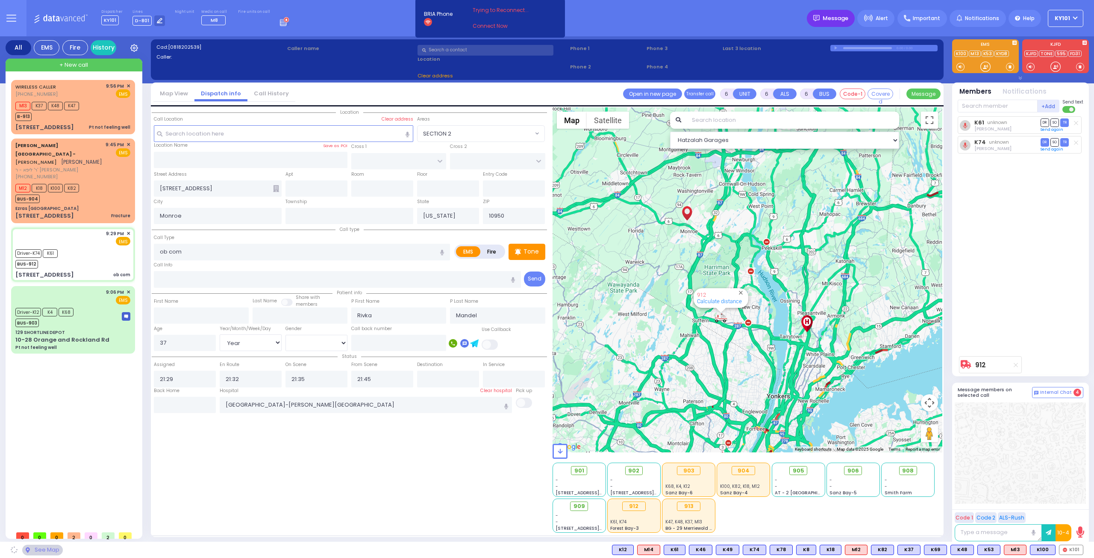
select select
radio input "true"
select select "Year"
select select "[DEMOGRAPHIC_DATA]"
select select "Hatzalah Garages"
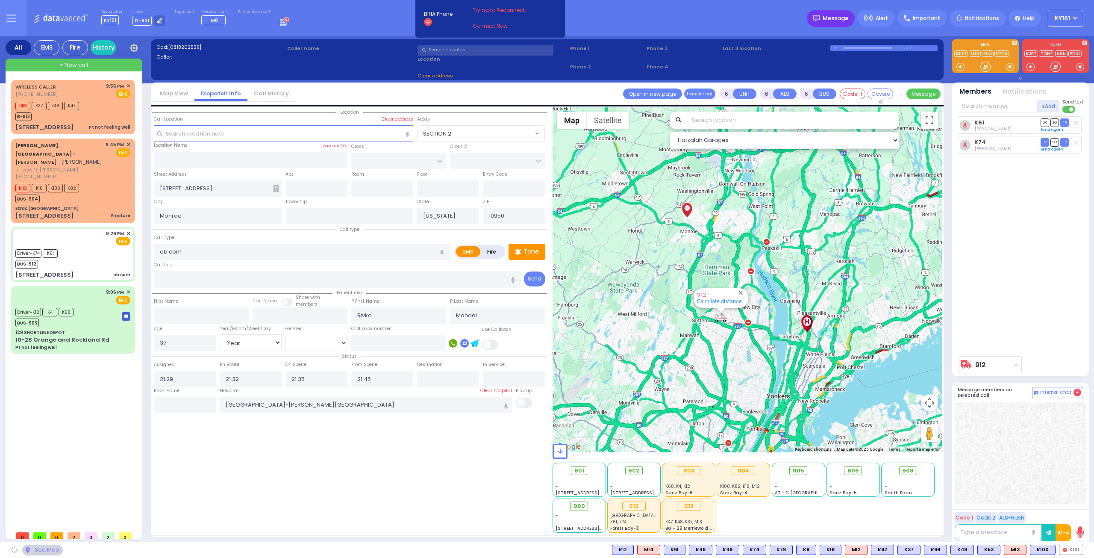
click at [845, 18] on span "Message" at bounding box center [836, 18] width 26 height 9
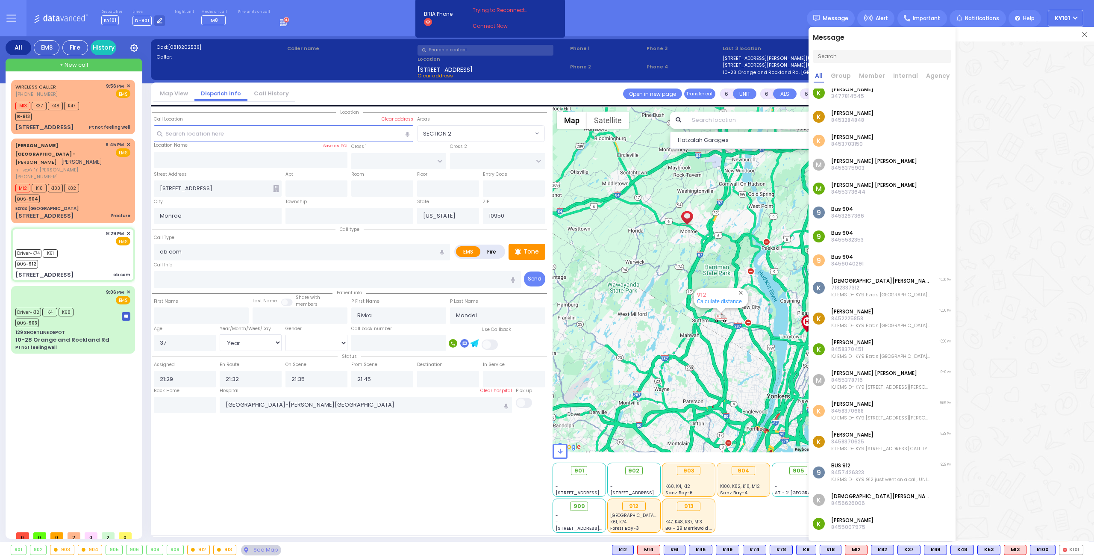
scroll to position [379, 0]
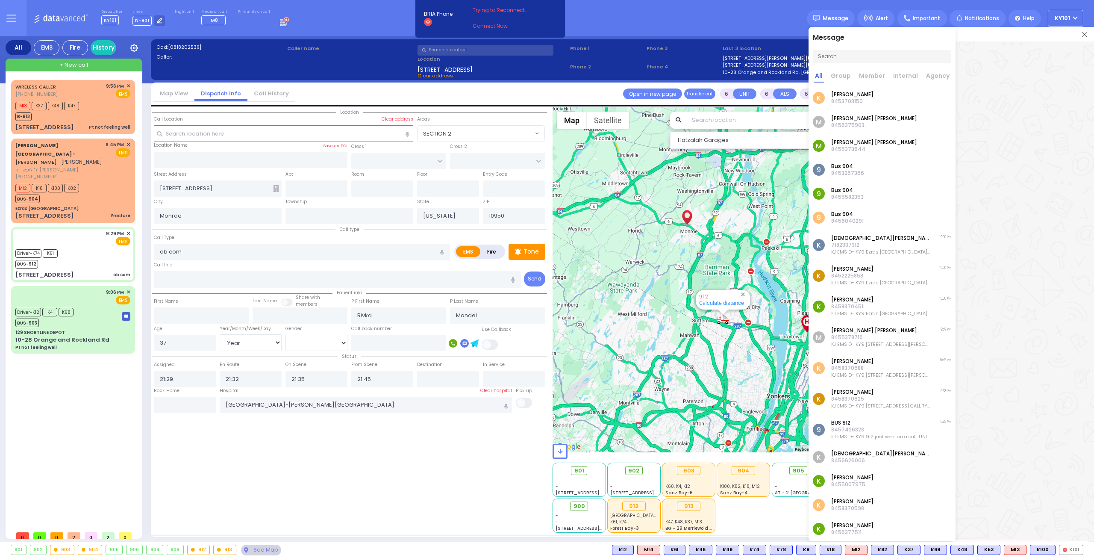
click at [1088, 36] on div at bounding box center [1025, 34] width 139 height 15
click at [1086, 37] on img at bounding box center [1084, 34] width 5 height 5
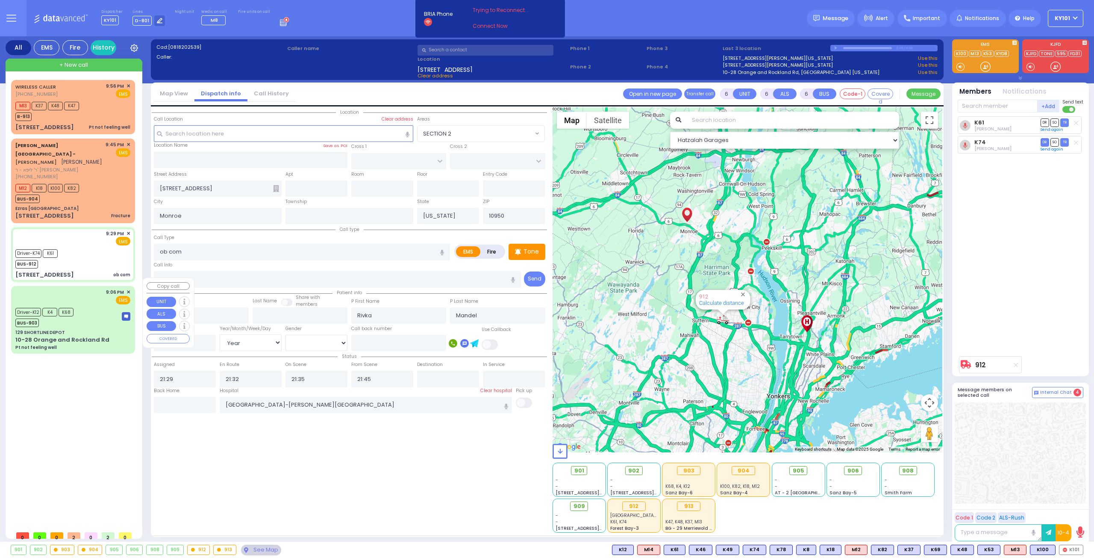
click at [80, 310] on div "Driver-K12 K4 K68 BUS-903" at bounding box center [72, 316] width 115 height 21
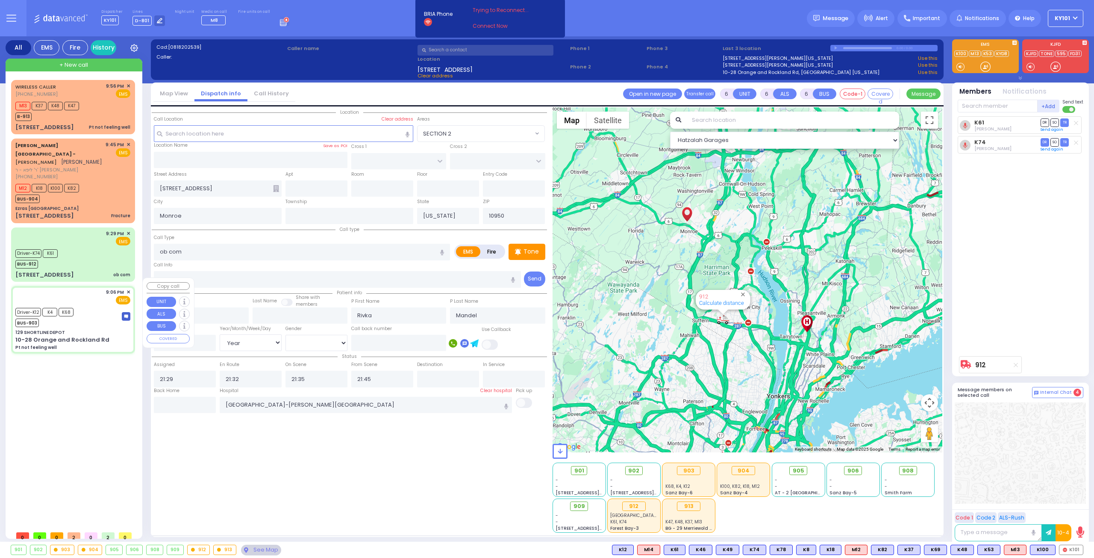
select select
type input "Pt not feeling well"
radio input "true"
type input "Thomas"
type input "Beck"
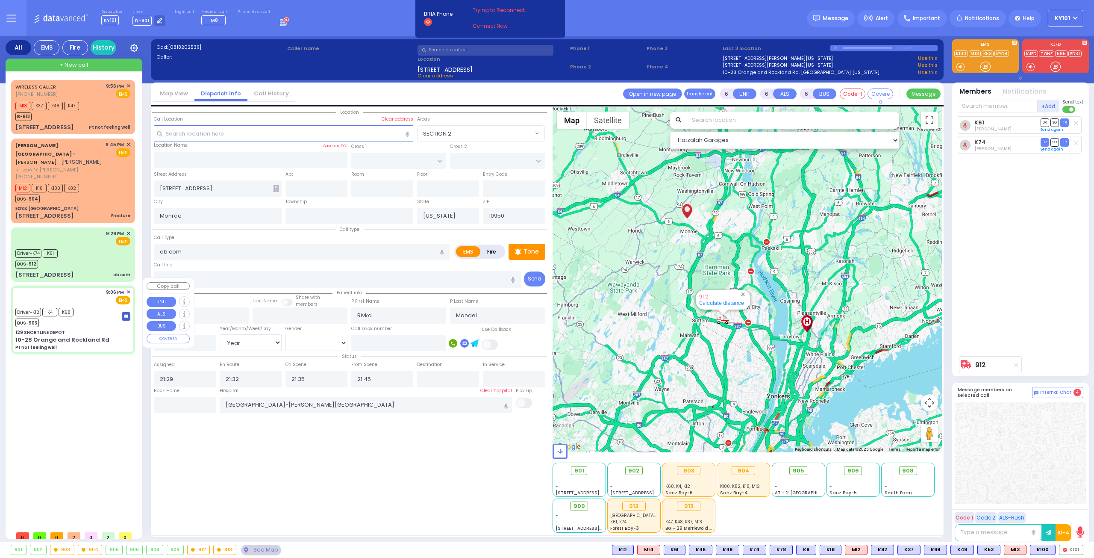
type input "79"
select select "Year"
select select "[DEMOGRAPHIC_DATA]"
type input "21:06"
type input "21:09"
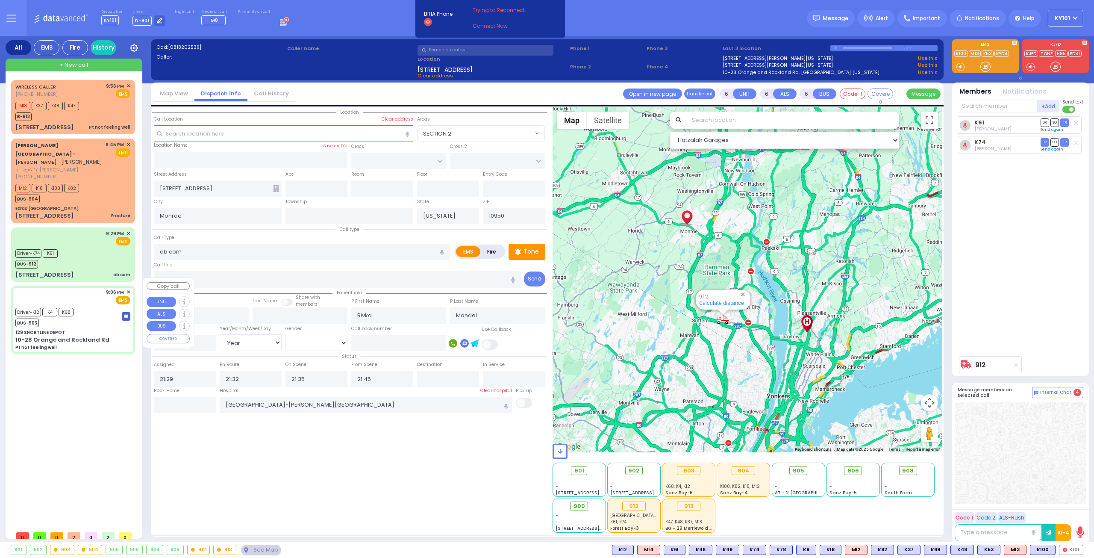
type input "21:15"
type input "21:36"
type input "Lenox Hill Hospital"
select select "Hatzalah Garages"
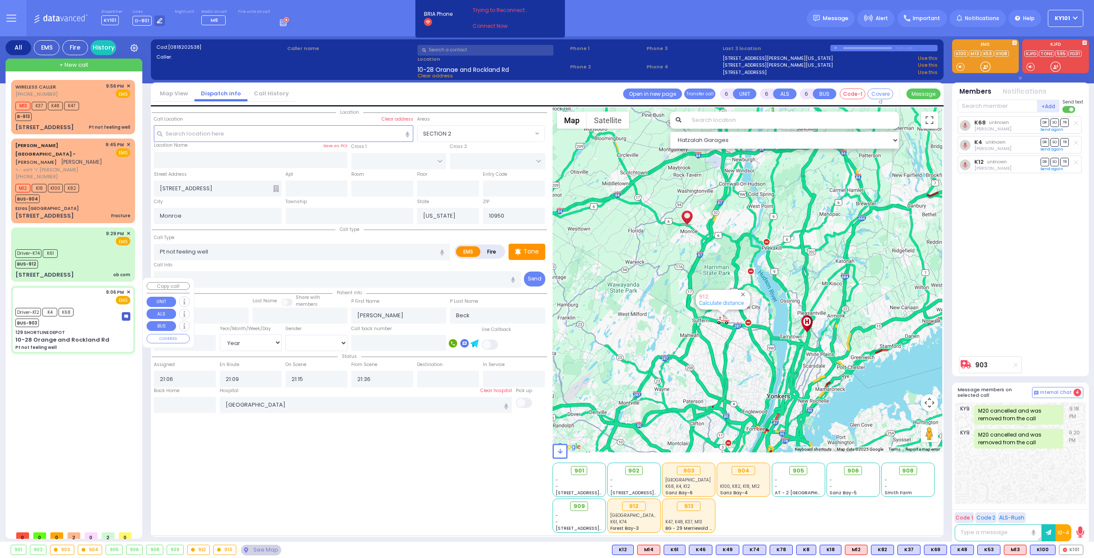
type input "129 SHORTLINE DEPOT"
type input "10-28 Orange and Rockland Rd"
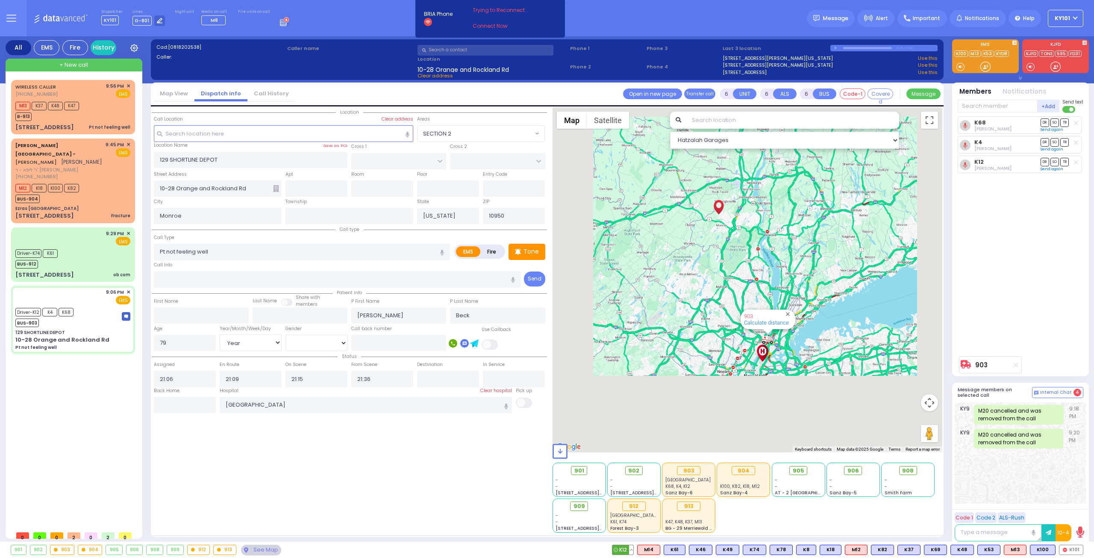
click at [634, 550] on button at bounding box center [631, 549] width 4 height 9
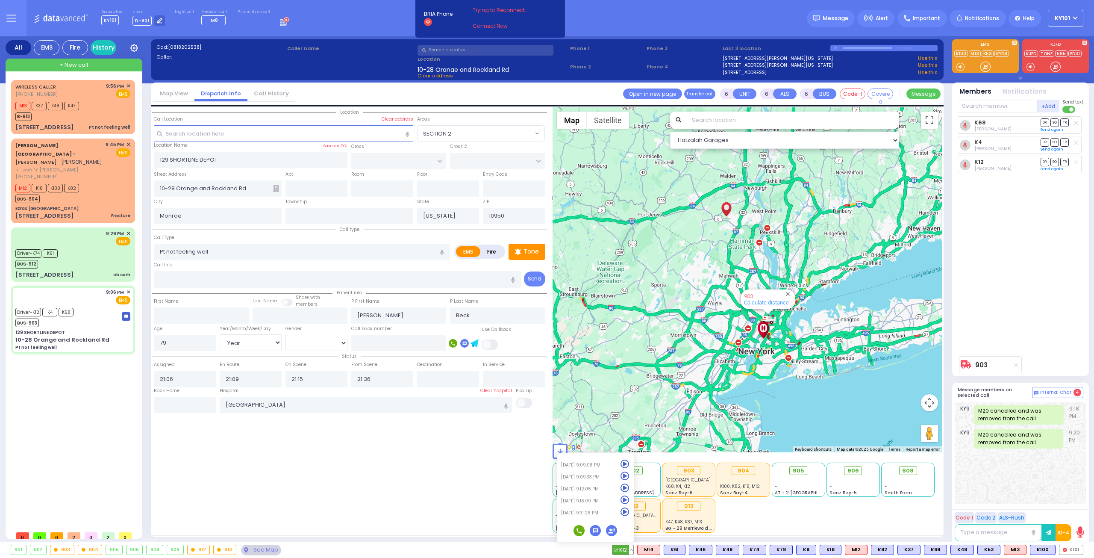
click at [630, 512] on icon at bounding box center [625, 511] width 9 height 9
click at [1063, 122] on span "TR" at bounding box center [1065, 122] width 9 height 8
select select
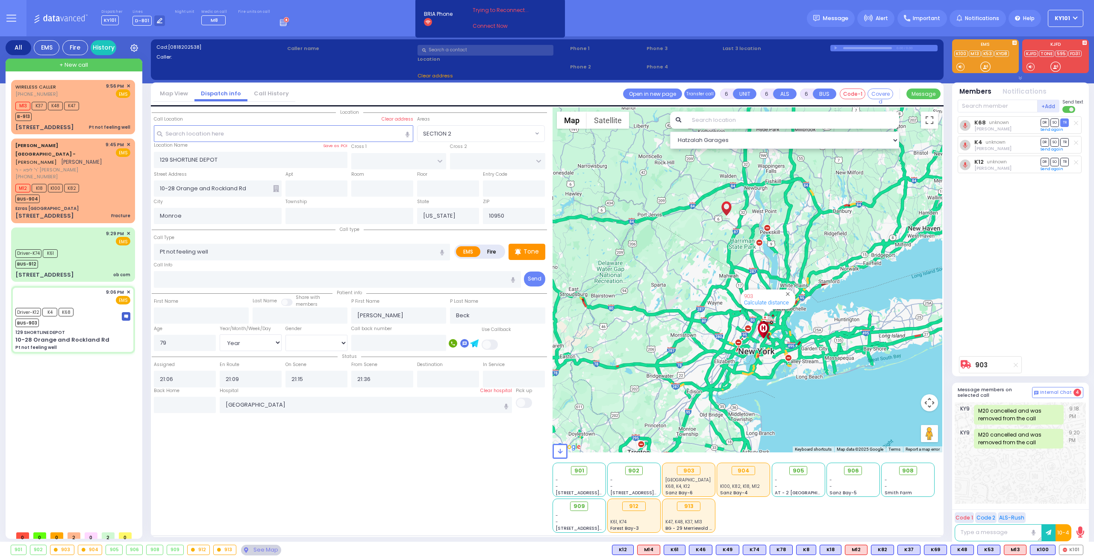
click at [1066, 141] on span "TR" at bounding box center [1065, 142] width 9 height 8
click at [1043, 160] on span "DR" at bounding box center [1045, 162] width 9 height 8
click at [830, 17] on span "Message" at bounding box center [836, 18] width 26 height 9
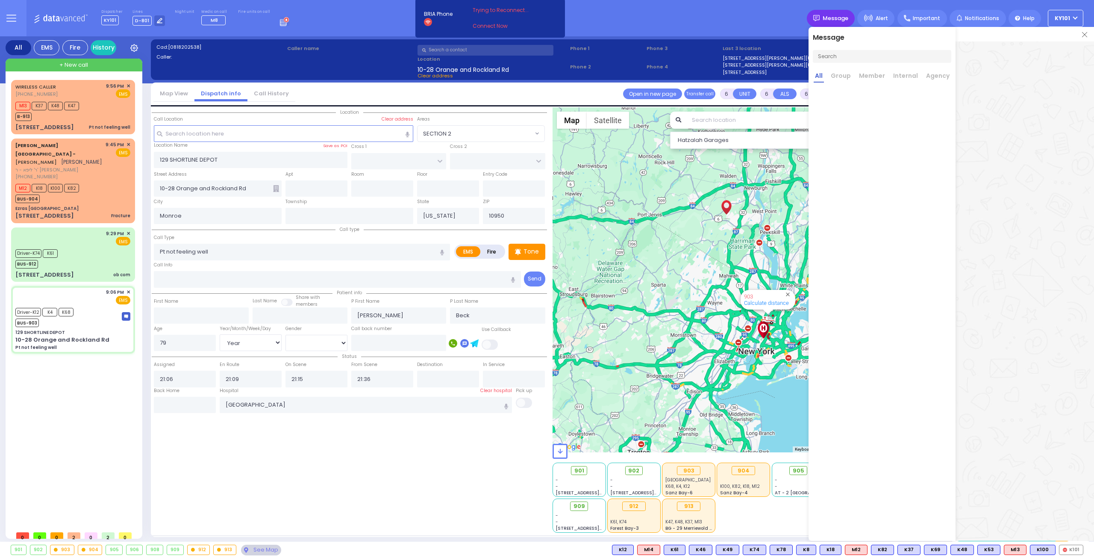
scroll to position [0, 0]
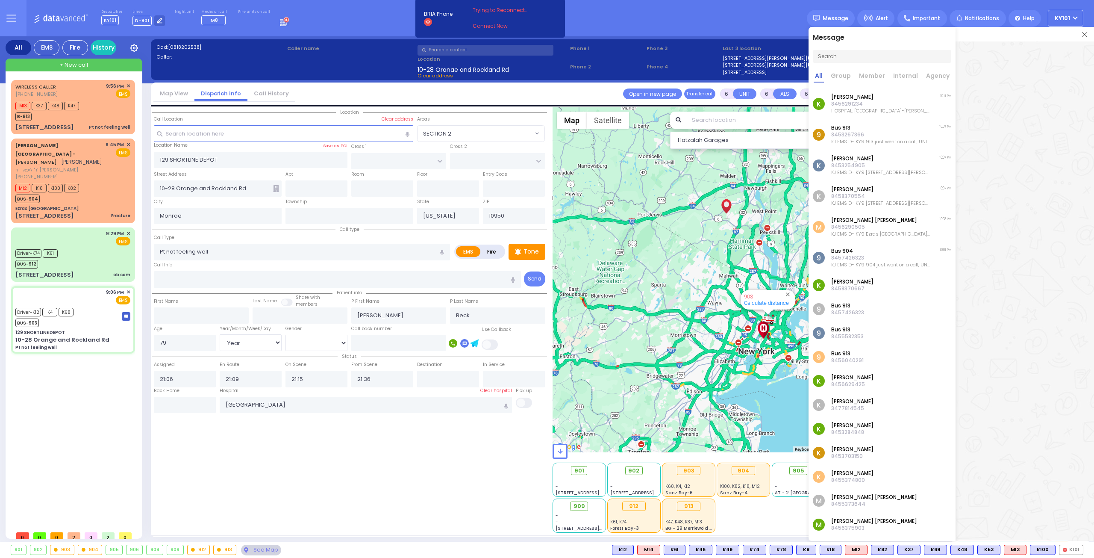
click at [1083, 36] on img at bounding box center [1084, 34] width 5 height 5
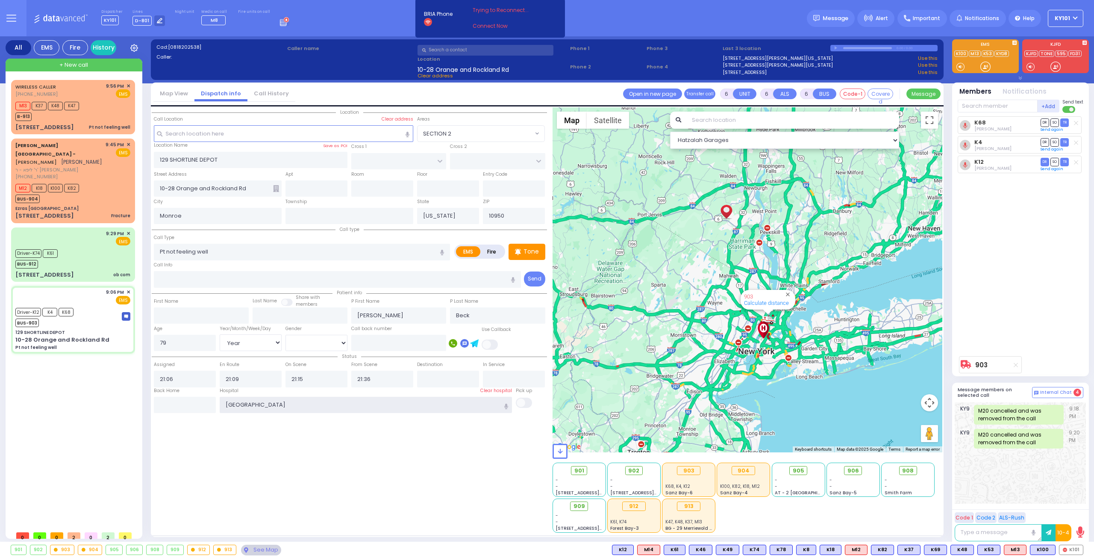
click at [386, 397] on input "Lenox Hill Hospital" at bounding box center [366, 405] width 293 height 16
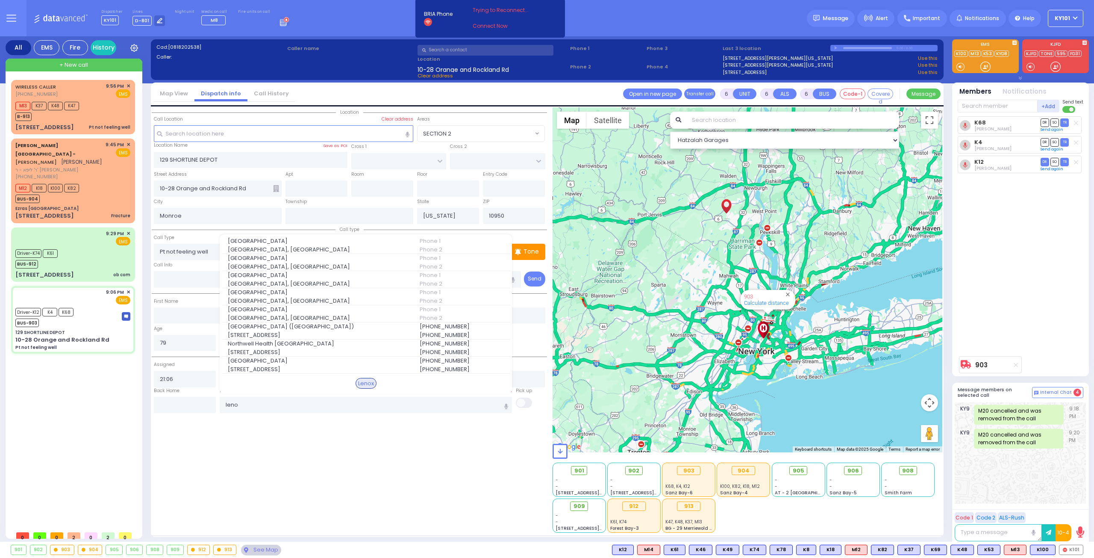
click at [383, 342] on span "Northwell Health [GEOGRAPHIC_DATA]" at bounding box center [319, 343] width 182 height 9
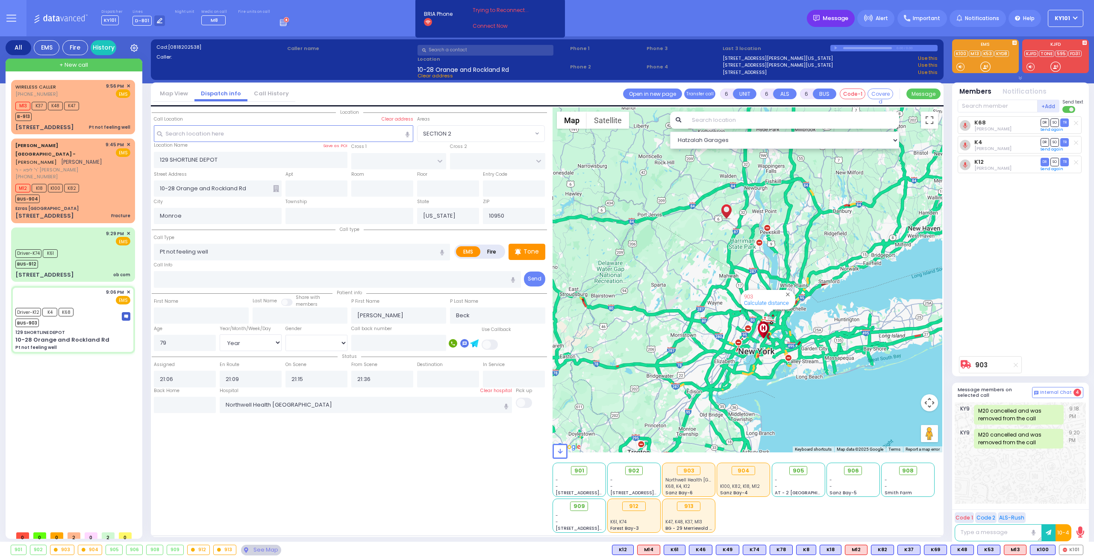
click at [847, 17] on span "Message" at bounding box center [836, 18] width 26 height 9
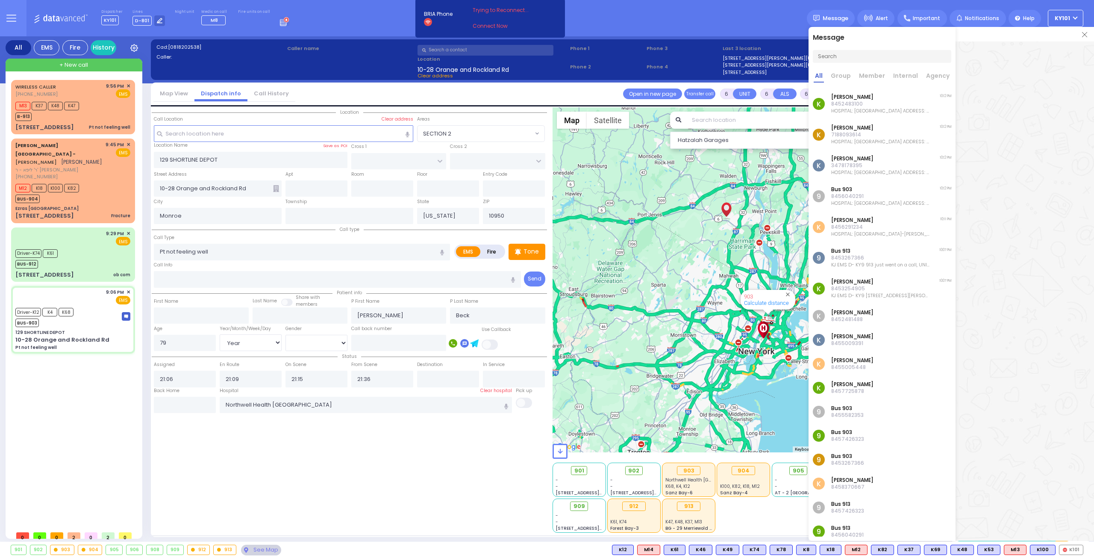
click at [1083, 34] on img at bounding box center [1084, 34] width 5 height 5
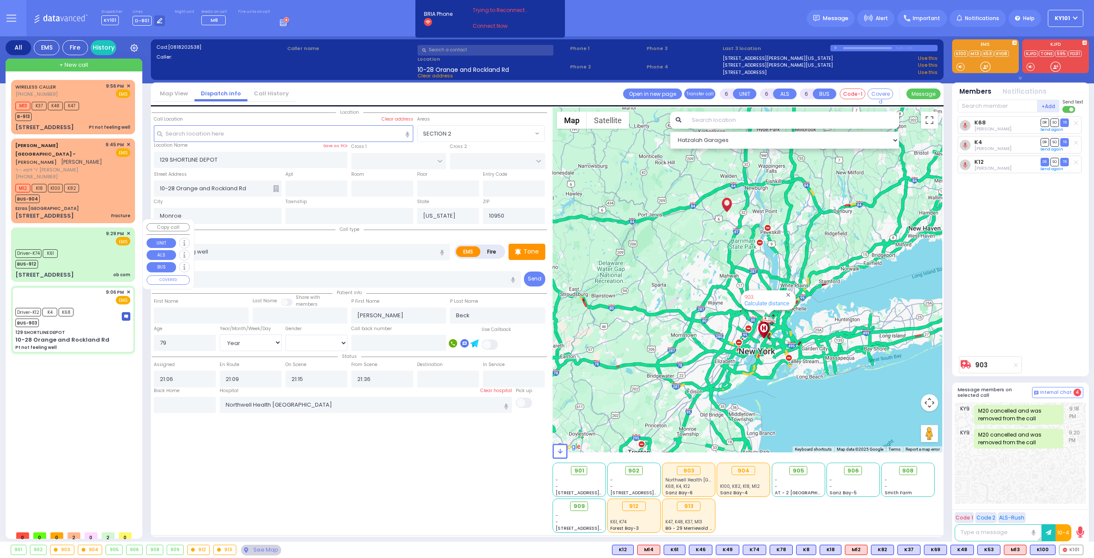
click at [96, 247] on div "Driver-K74 K61 BUS-912" at bounding box center [72, 257] width 115 height 21
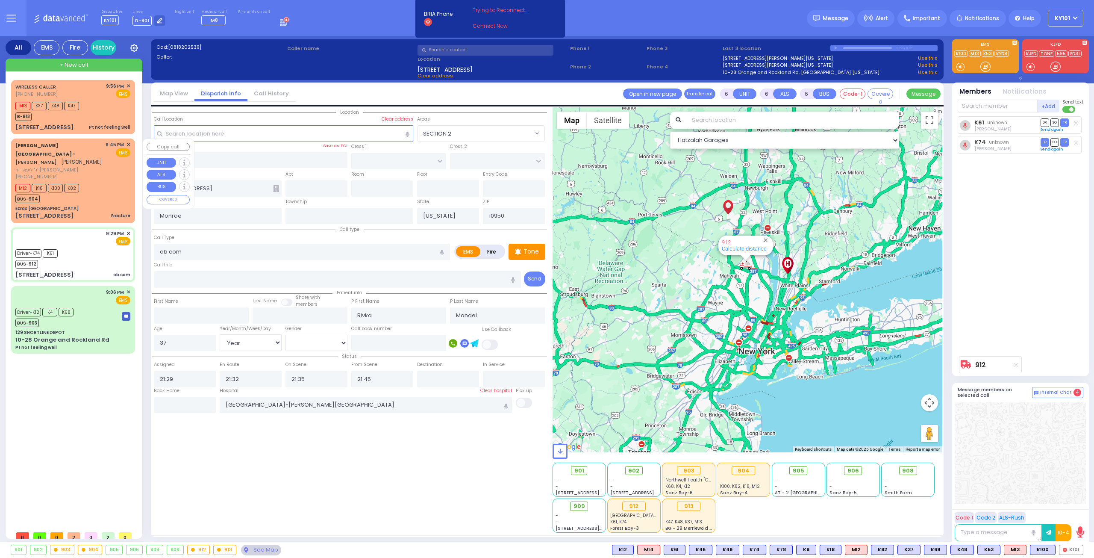
click at [106, 186] on div "M12 K18 K100 K82 BUS-904" at bounding box center [72, 192] width 115 height 21
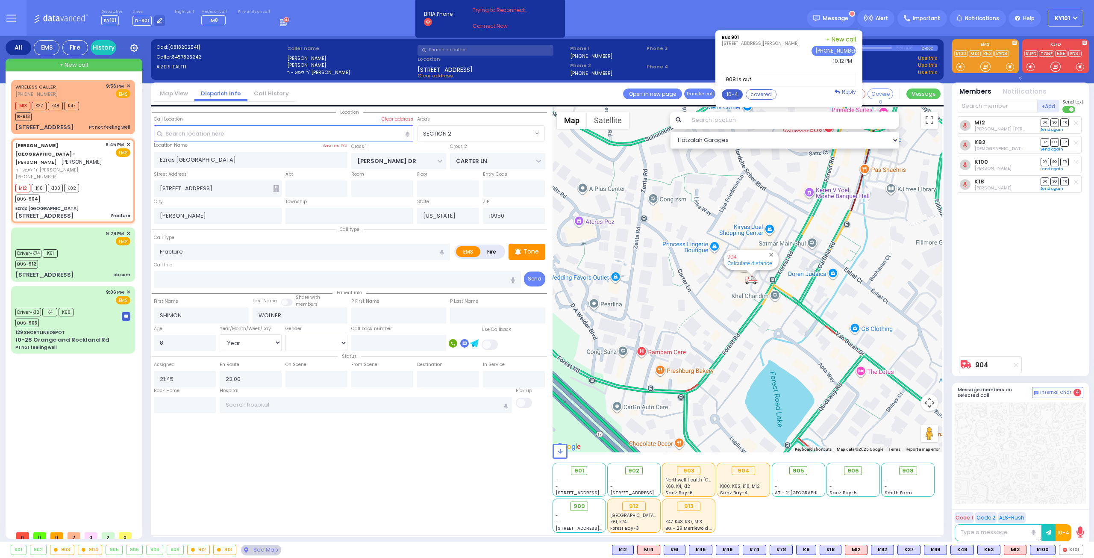
click at [740, 97] on button "10-4" at bounding box center [732, 94] width 21 height 10
click at [852, 164] on button "Send" at bounding box center [843, 164] width 24 height 11
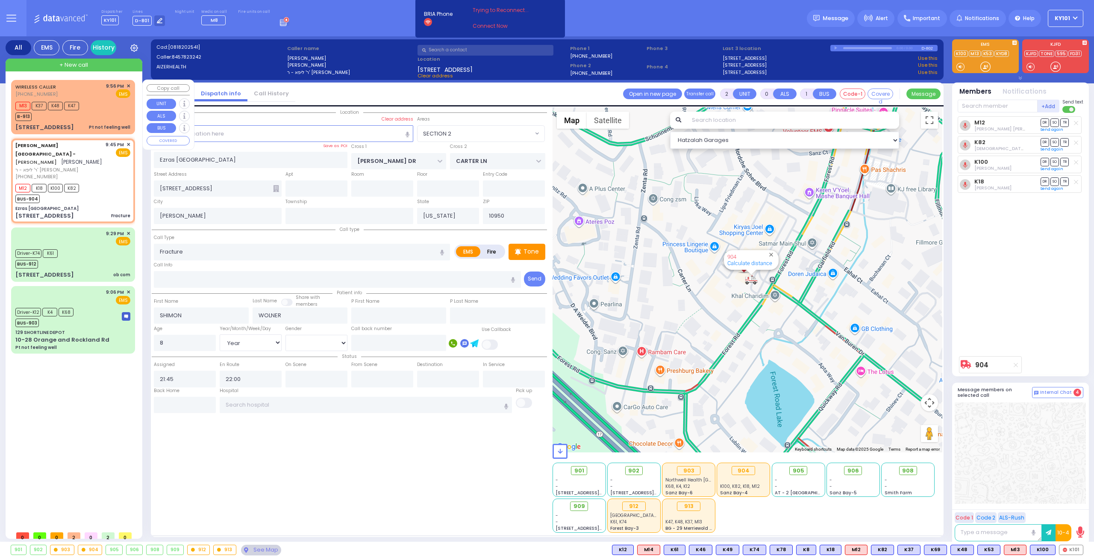
click at [105, 117] on div "M13 K37 K48 K47 B-913" at bounding box center [72, 110] width 115 height 21
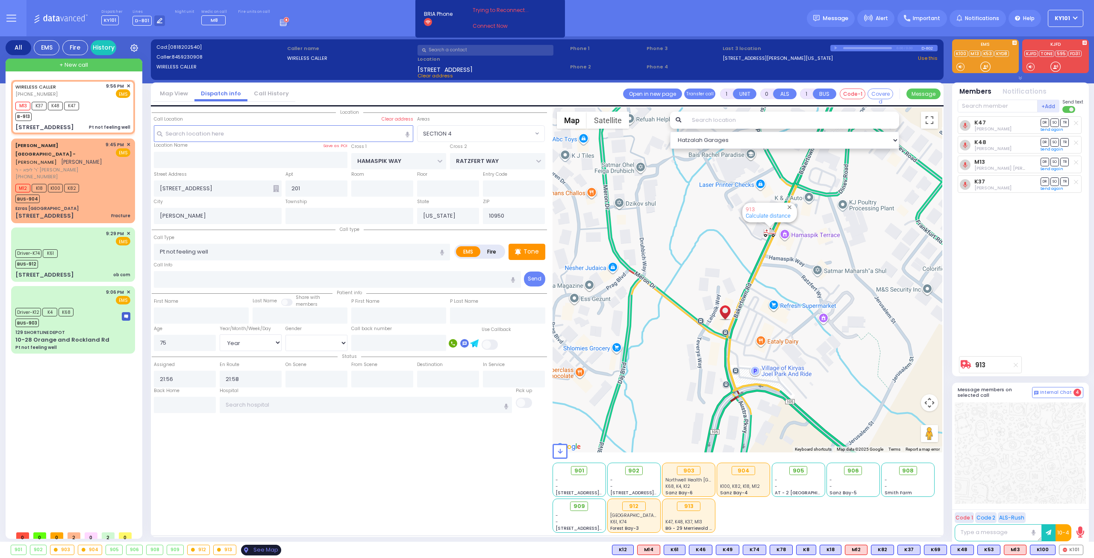
click at [263, 548] on div "See Map" at bounding box center [261, 550] width 40 height 11
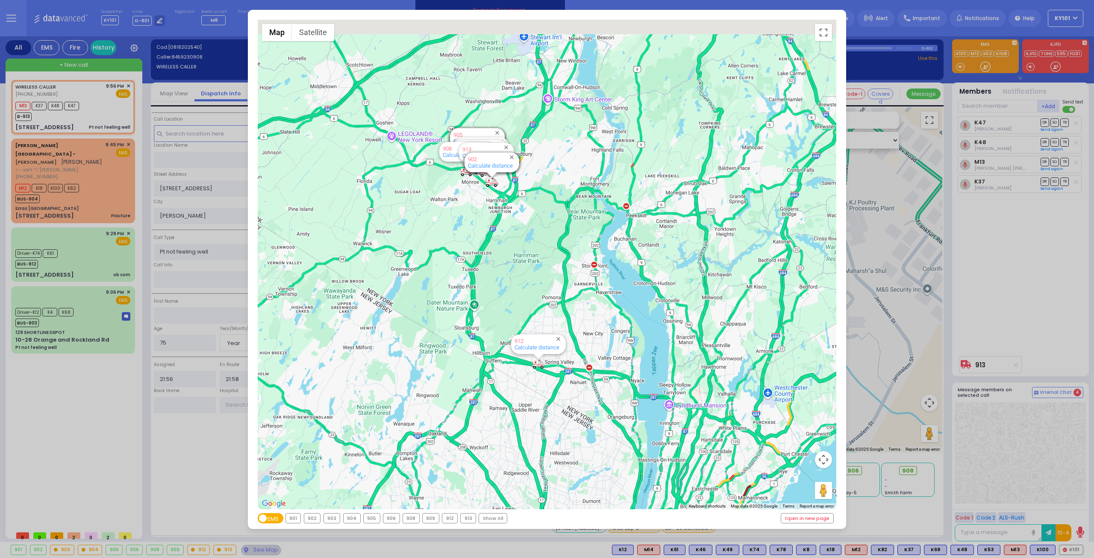
drag, startPoint x: 464, startPoint y: 108, endPoint x: 463, endPoint y: 295, distance: 187.3
click at [464, 295] on div "594 Calculate distance 595 Calculate distance 596 Calculate distance 901 Calcul…" at bounding box center [547, 264] width 579 height 489
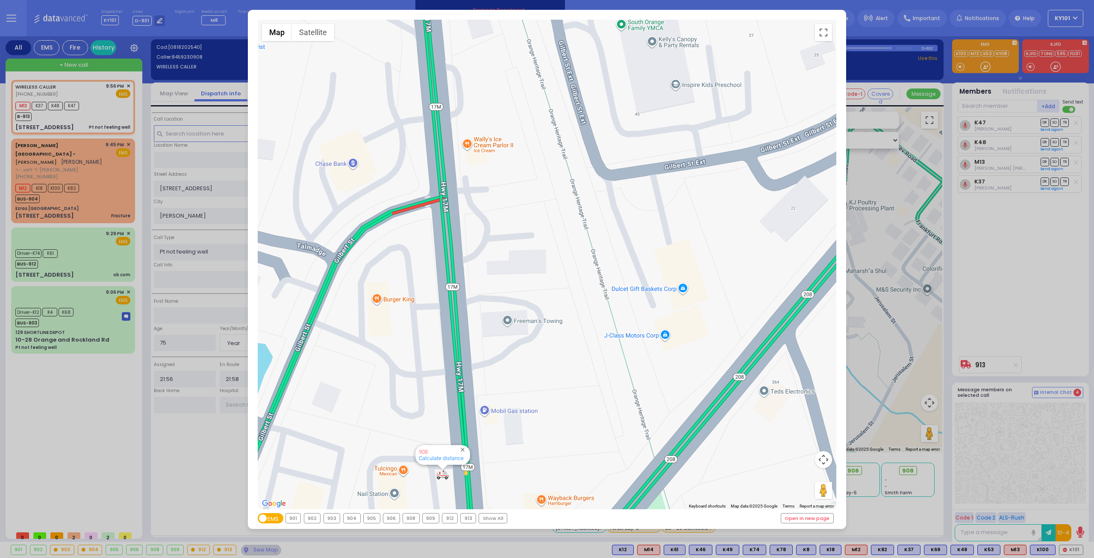
click at [1035, 240] on div "← Move left → Move right ↑ Move up ↓ Move down + Zoom in - Zoom out Home Jump l…" at bounding box center [547, 279] width 1094 height 558
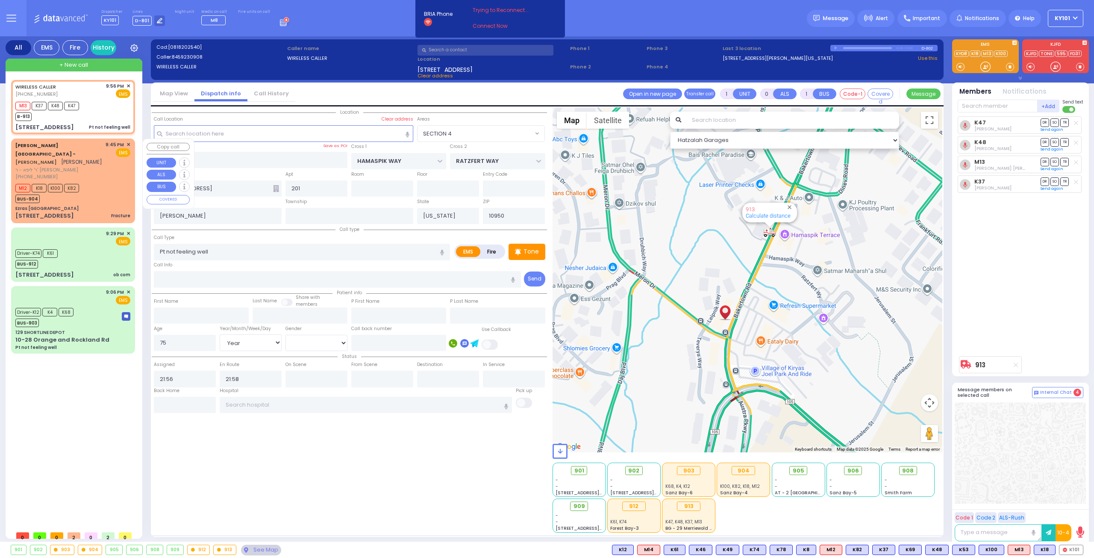
click at [70, 166] on span "ר' ליפא - ר' [PERSON_NAME]" at bounding box center [58, 169] width 87 height 7
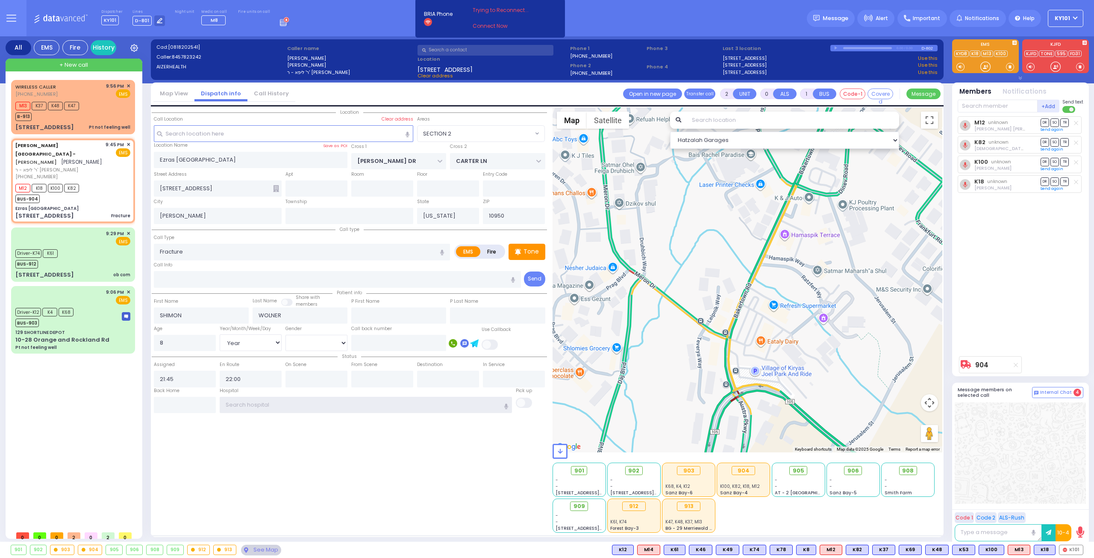
click at [266, 405] on input "text" at bounding box center [366, 405] width 293 height 16
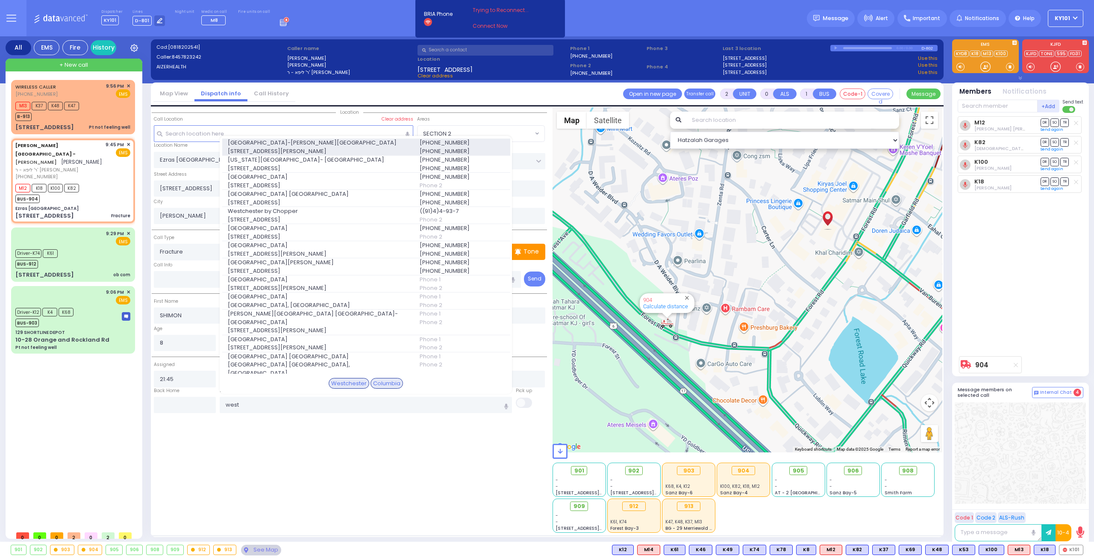
click at [331, 150] on span "100 Woods Rd." at bounding box center [319, 151] width 182 height 9
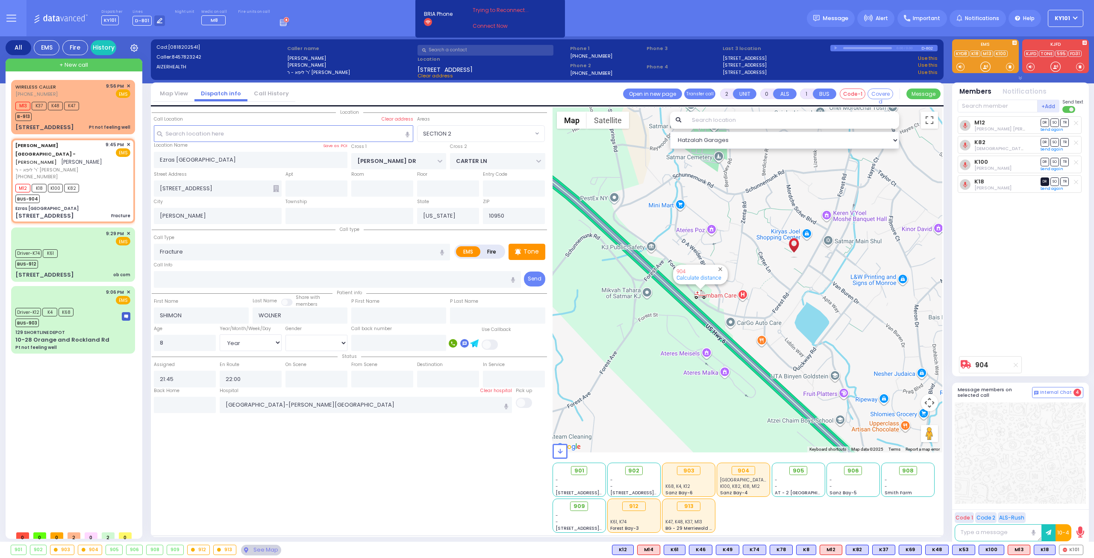
click at [1043, 180] on span "DR" at bounding box center [1045, 181] width 9 height 8
click at [1067, 125] on span "TR" at bounding box center [1065, 122] width 9 height 8
click at [1064, 142] on span "TR" at bounding box center [1065, 142] width 9 height 8
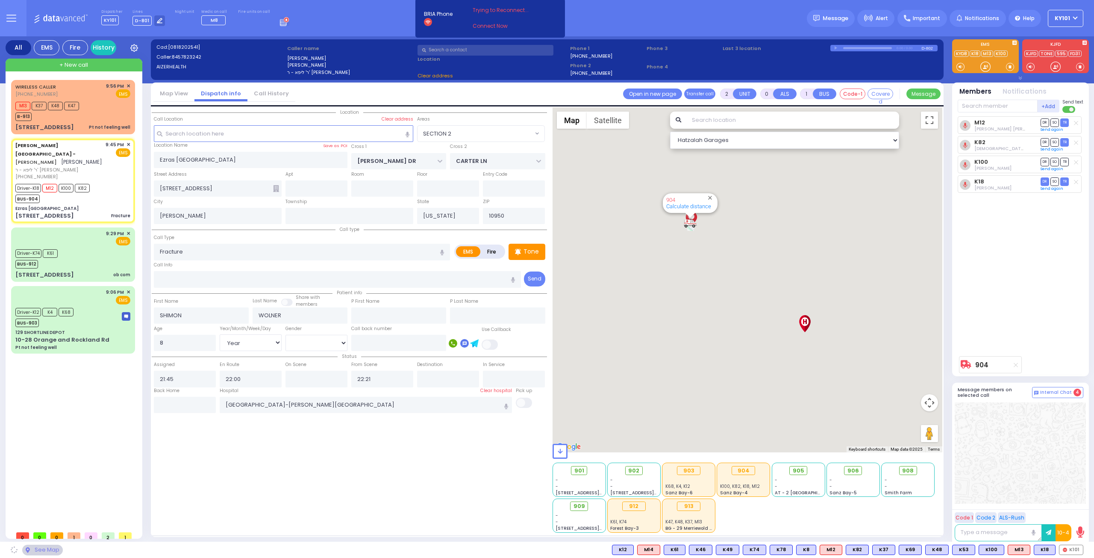
click at [1056, 163] on span "SO" at bounding box center [1055, 162] width 9 height 8
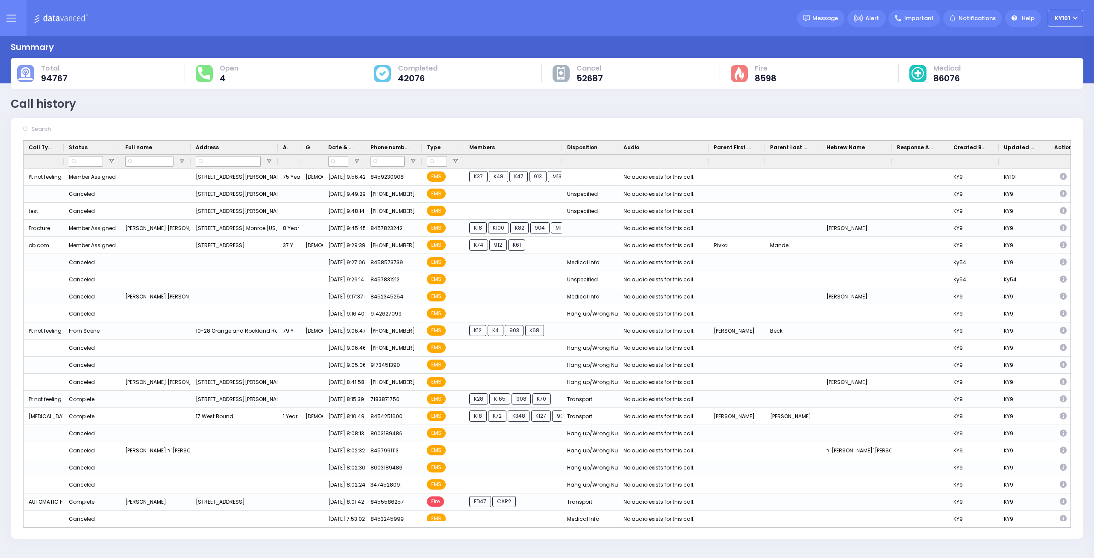
drag, startPoint x: 519, startPoint y: 146, endPoint x: 561, endPoint y: 136, distance: 42.7
click at [561, 136] on div "Drag here to set row groups Drag here to set column labels" at bounding box center [547, 328] width 1073 height 420
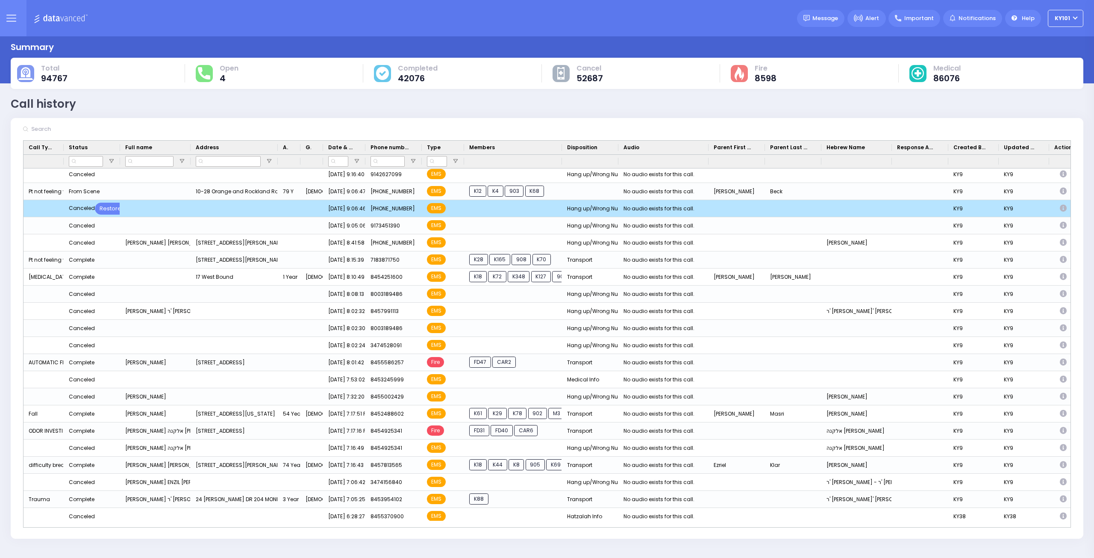
scroll to position [171, 0]
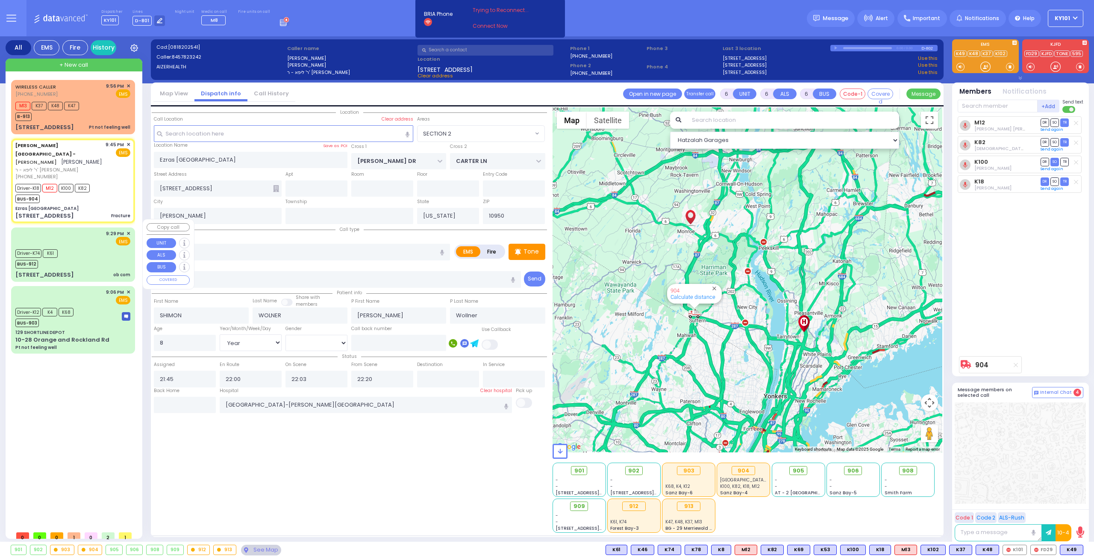
select select "SECTION 2"
select select "Year"
select select "[DEMOGRAPHIC_DATA]"
select select
radio input "true"
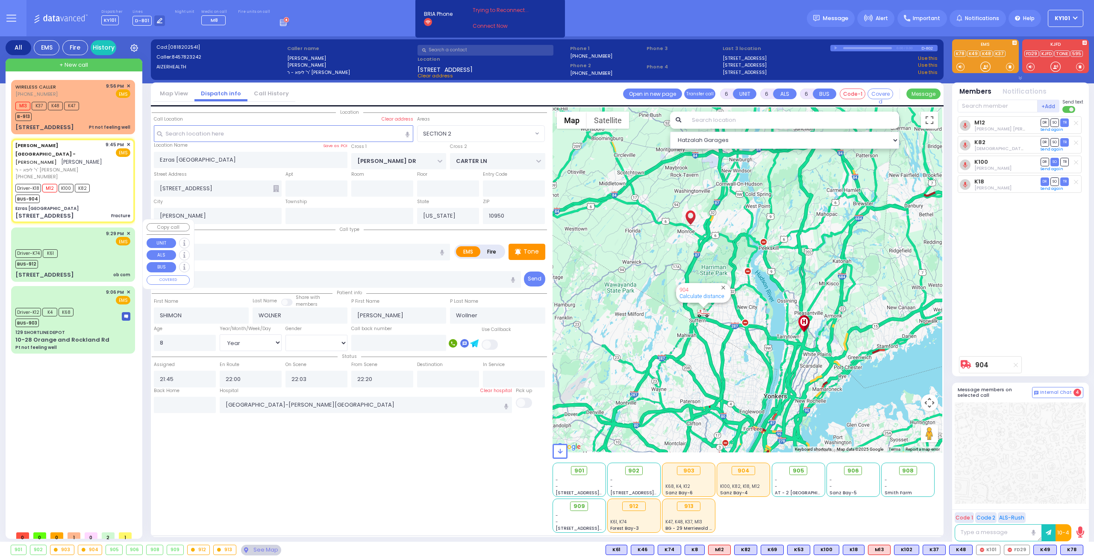
select select "Year"
select select "[DEMOGRAPHIC_DATA]"
select select "Hatzalah Garages"
select select "SECTION 2"
select select
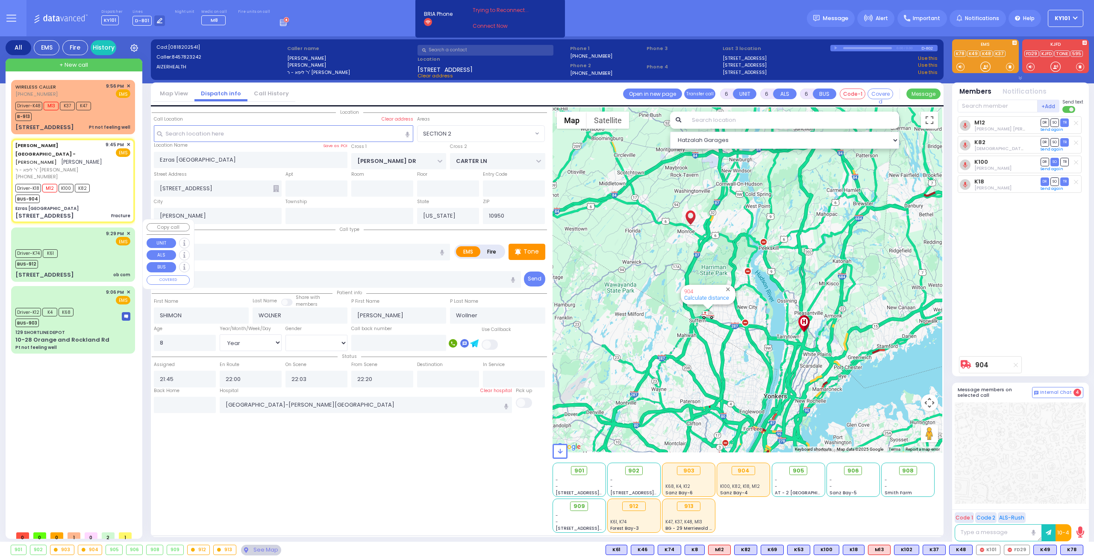
radio input "true"
select select "Year"
select select "[DEMOGRAPHIC_DATA]"
select select "Hatzalah Garages"
select select "SECTION 2"
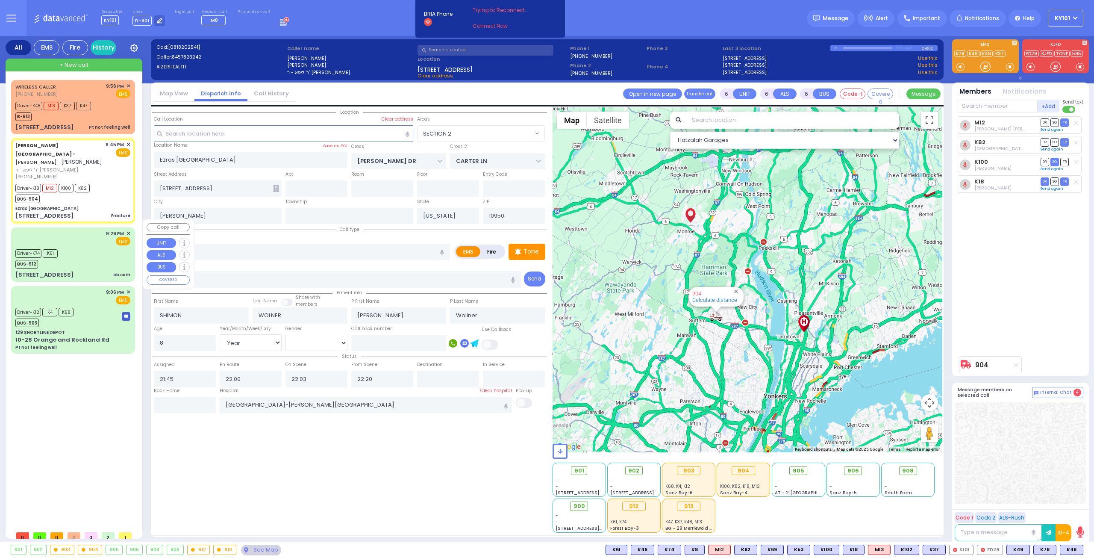
select select
radio input "true"
select select "Year"
select select "[DEMOGRAPHIC_DATA]"
select select "Hatzalah Garages"
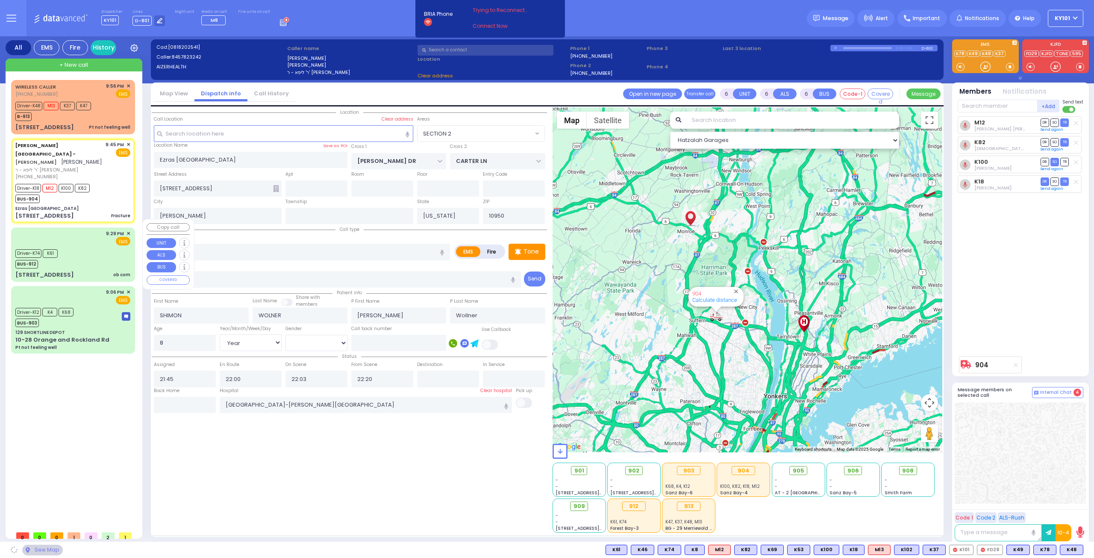
select select "SECTION 2"
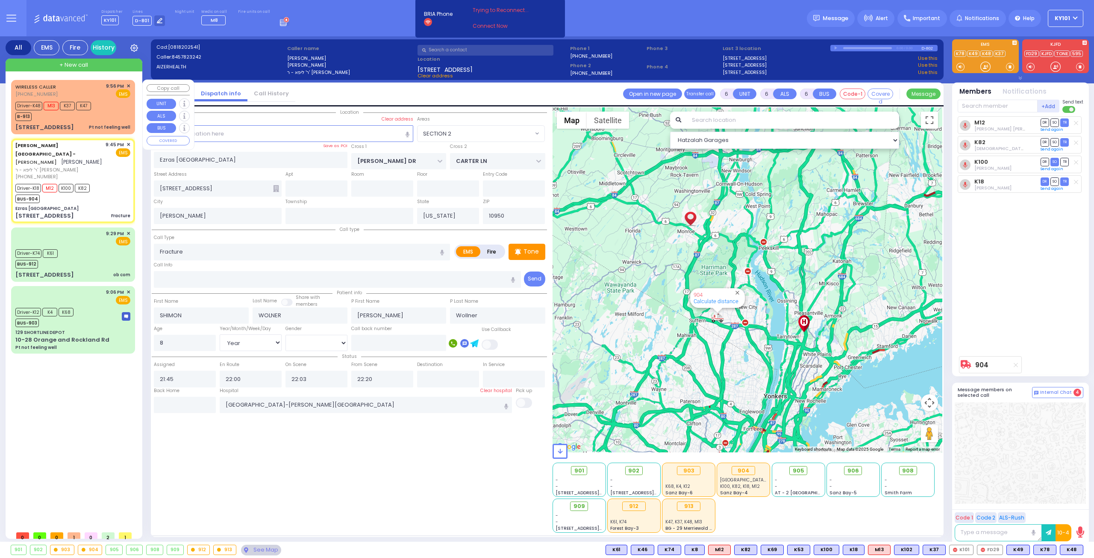
click at [86, 122] on div "WIRELESS CALLER (845) 923-0908 9:56 PM ✕ EMS Driver-K48 M13" at bounding box center [73, 107] width 121 height 52
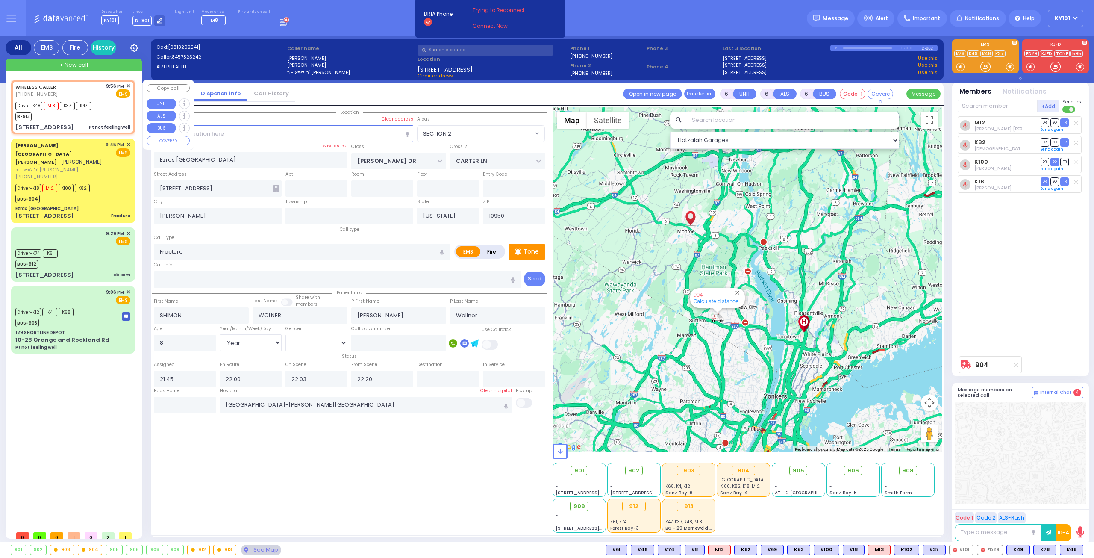
select select
type input "Pt not feeling well"
radio input "true"
type input "Unknown"
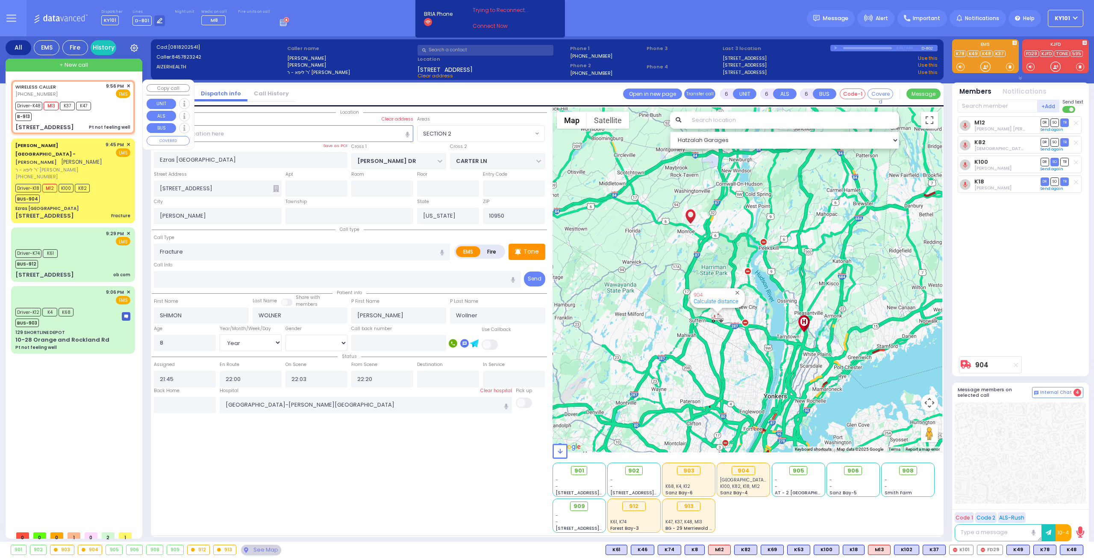
type input "75"
select select "Year"
select select "[DEMOGRAPHIC_DATA]"
type input "21:56"
type input "21:58"
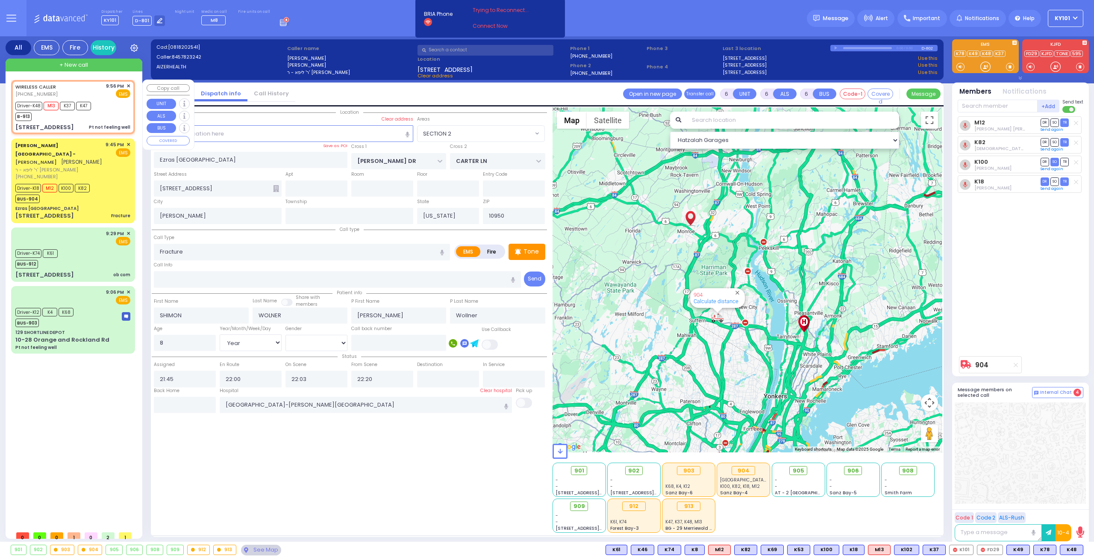
type input "22:01"
type input "22:45"
select select "Hatzalah Garages"
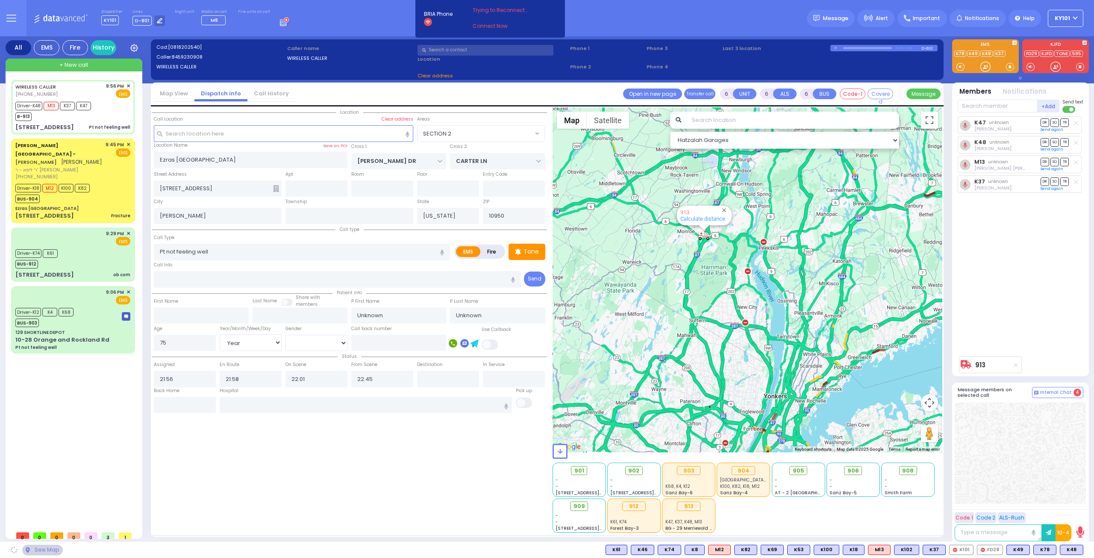
type input "HAMASPIK WAY"
type input "RATZFERT WAY"
type input "[STREET_ADDRESS]"
type input "201"
click at [324, 403] on input "text" at bounding box center [366, 405] width 293 height 16
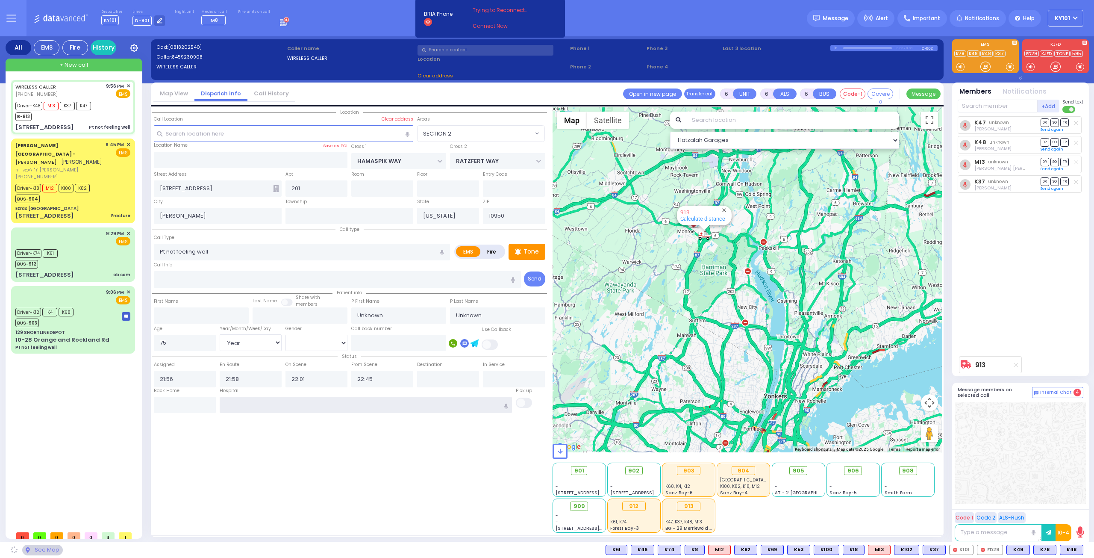
radio input "true"
select select "Year"
select select "[DEMOGRAPHIC_DATA]"
select select
select select "Hatzalah Garages"
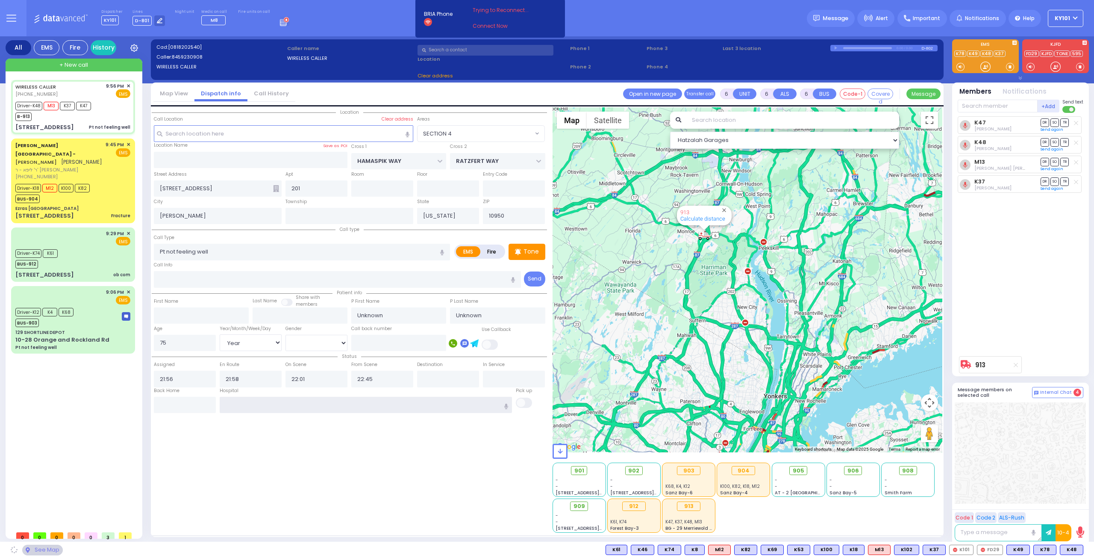
select select "SECTION 4"
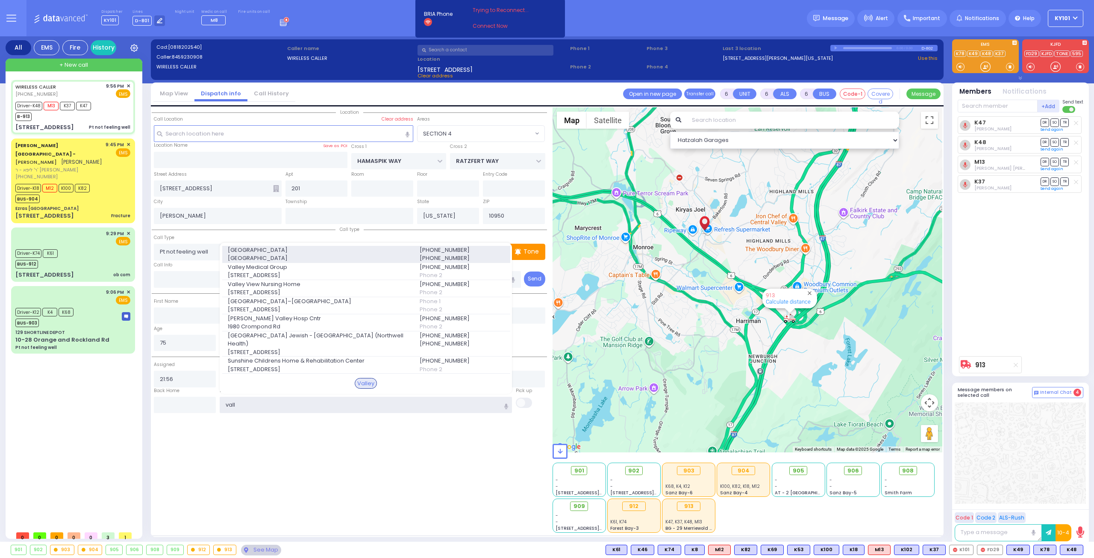
type input "vall"
click at [336, 262] on span "4 Valley Health Plaza" at bounding box center [319, 258] width 182 height 9
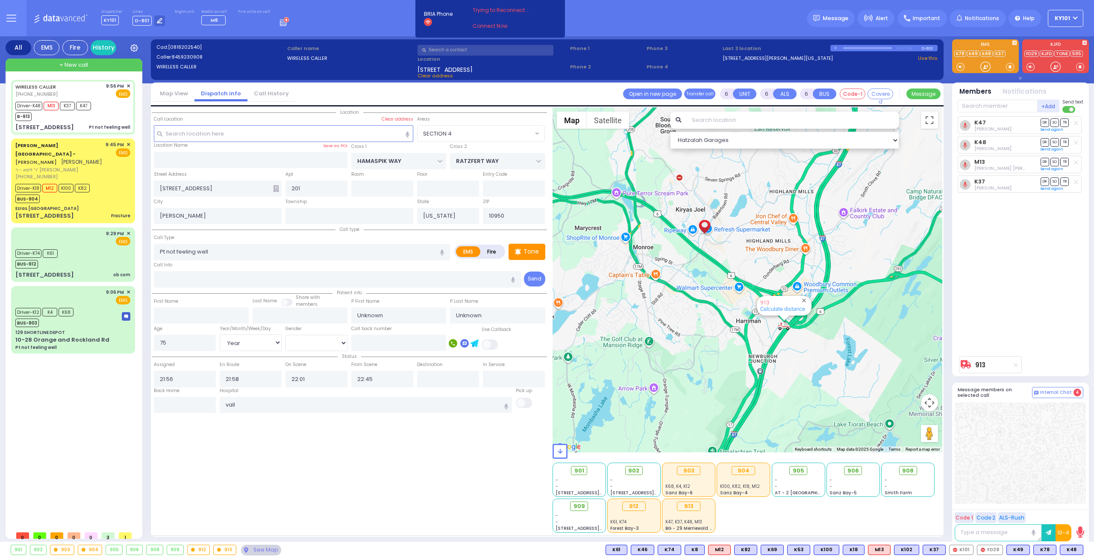
select select
radio input "true"
select select "Year"
select select "[DEMOGRAPHIC_DATA]"
type input "[GEOGRAPHIC_DATA]"
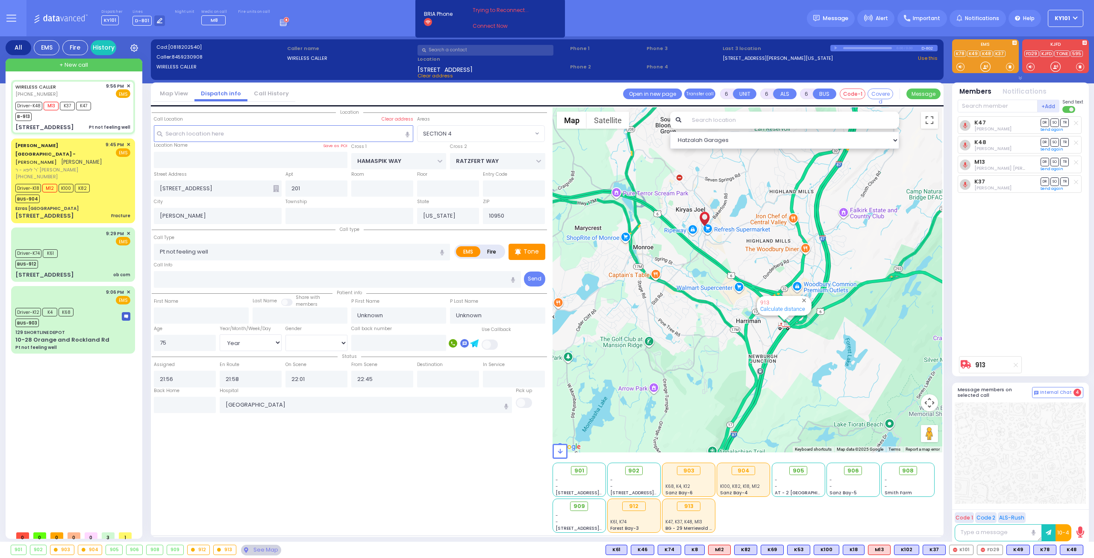
select select "Hatzalah Garages"
select select "SECTION 4"
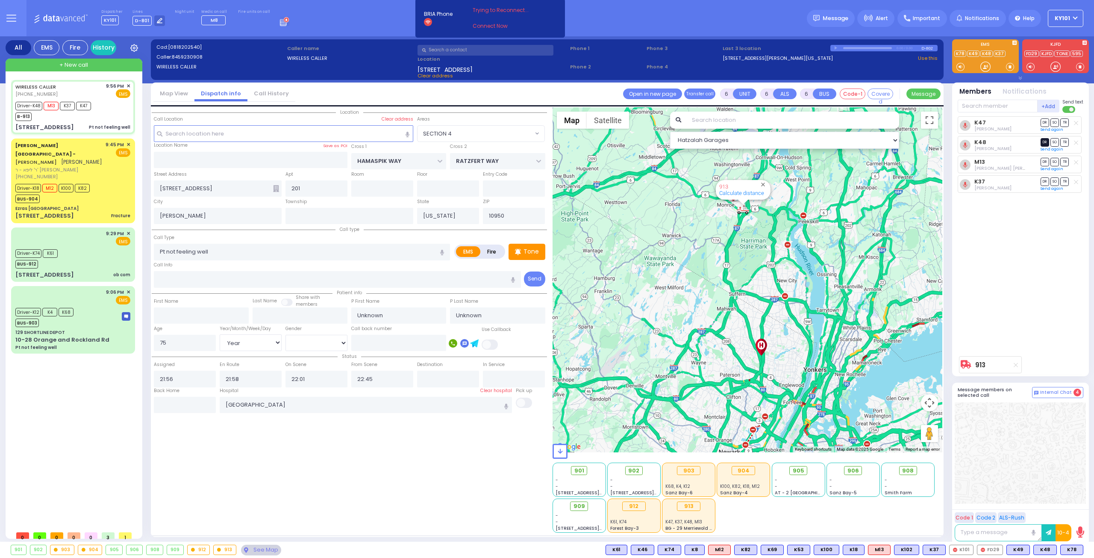
click at [1046, 140] on span "DR" at bounding box center [1045, 142] width 9 height 8
click at [1066, 125] on span "TR" at bounding box center [1065, 122] width 9 height 8
select select
radio input "true"
select select "Year"
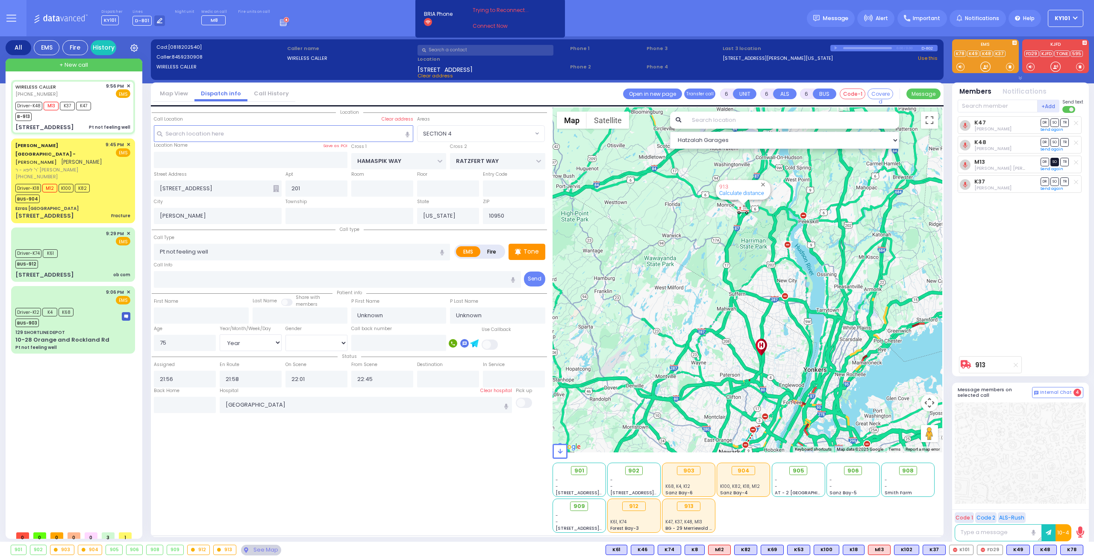
select select "[DEMOGRAPHIC_DATA]"
select select "Hatzalah Garages"
select select
radio input "true"
select select "Year"
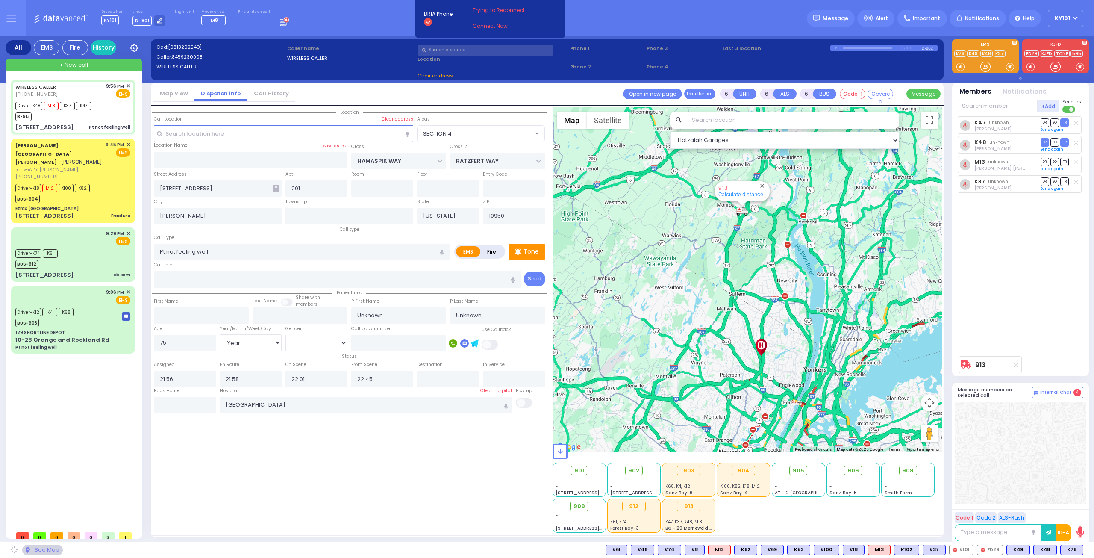
select select "[DEMOGRAPHIC_DATA]"
select select "Hatzalah Garages"
select select "SECTION 4"
click at [1056, 178] on span "SO" at bounding box center [1055, 181] width 9 height 8
select select
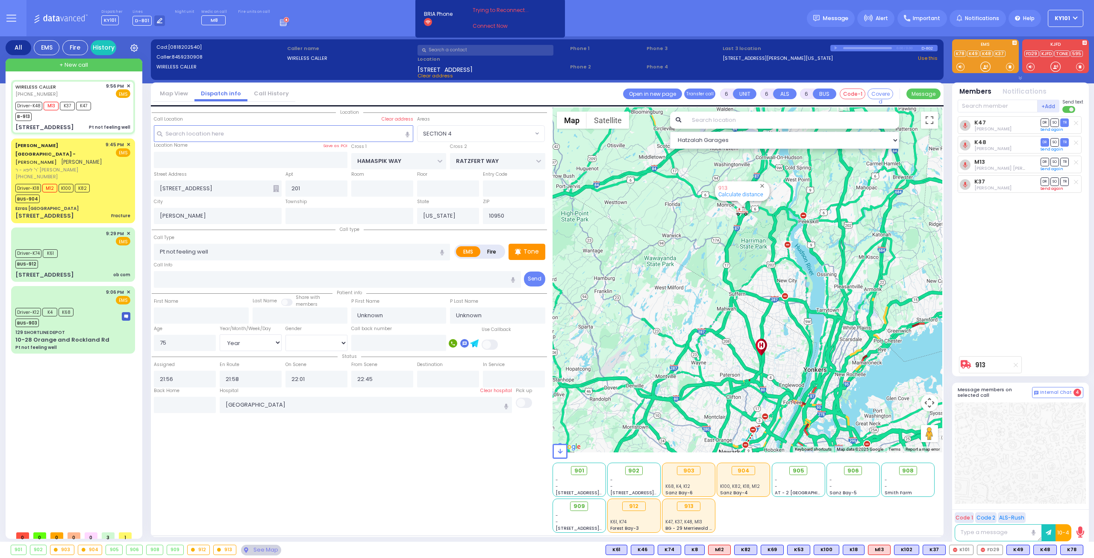
radio input "true"
select select "Year"
select select "[DEMOGRAPHIC_DATA]"
select select "SECTION 4"
select select "Hatzalah Garages"
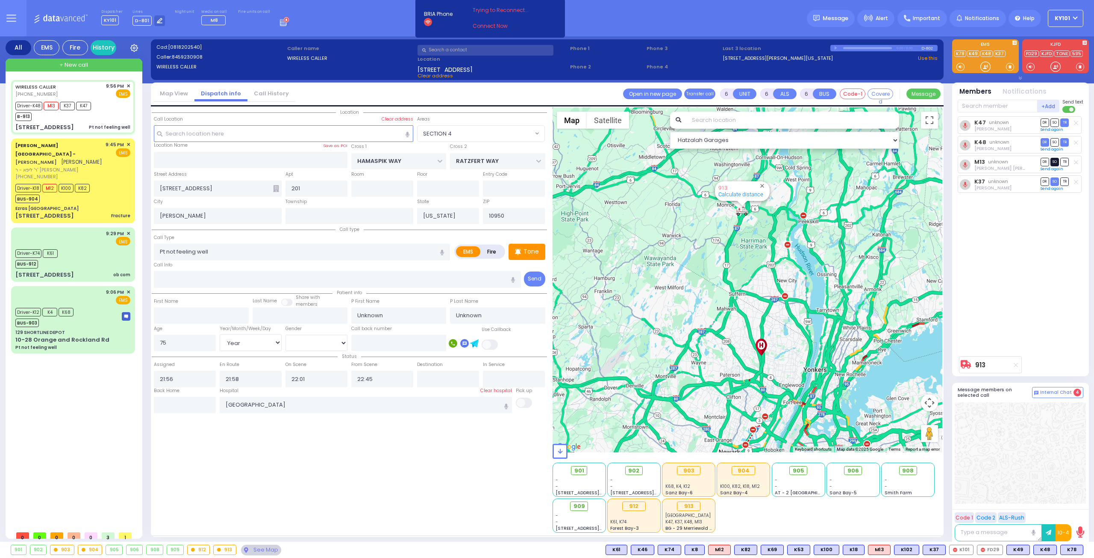
click at [1056, 162] on span "SO" at bounding box center [1055, 162] width 9 height 8
select select
radio input "true"
select select "Year"
select select "[DEMOGRAPHIC_DATA]"
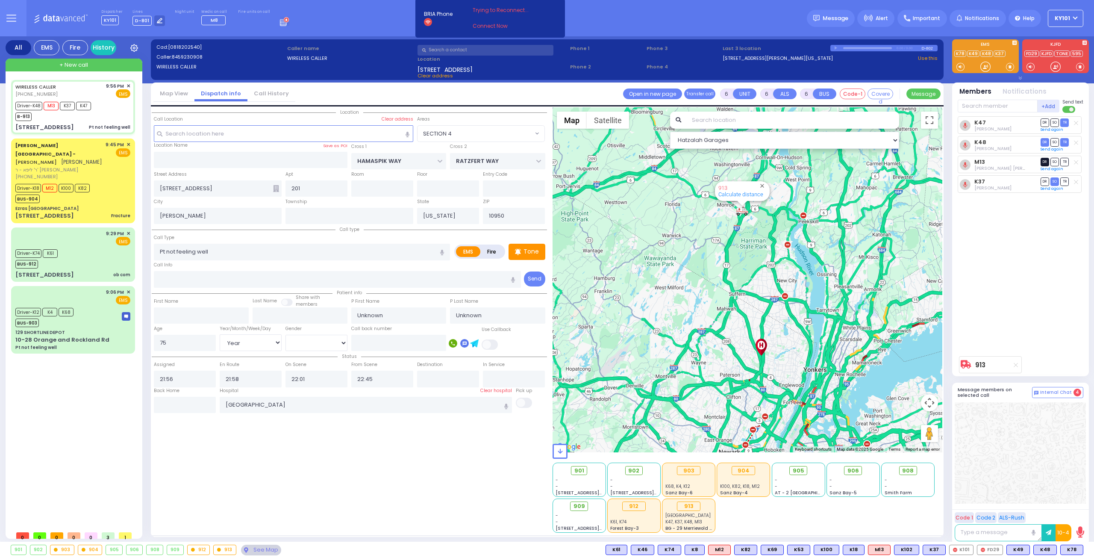
select select "Hatzalah Garages"
select select "SECTION 4"
select select
radio input "true"
type input "Malka"
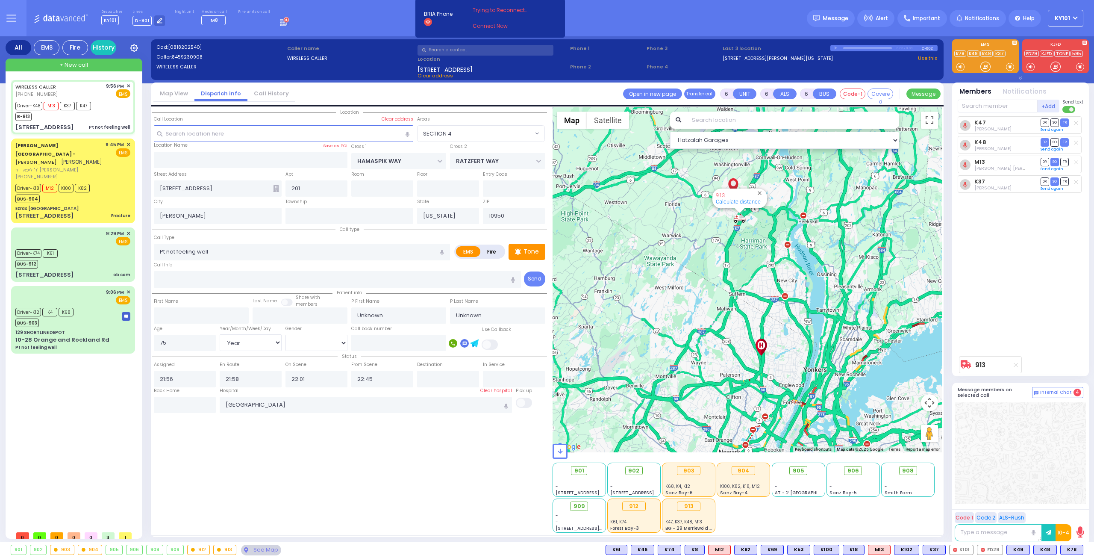
type input "[PERSON_NAME]"
select select "Year"
select select "[DEMOGRAPHIC_DATA]"
select select "Hatzalah Garages"
select select
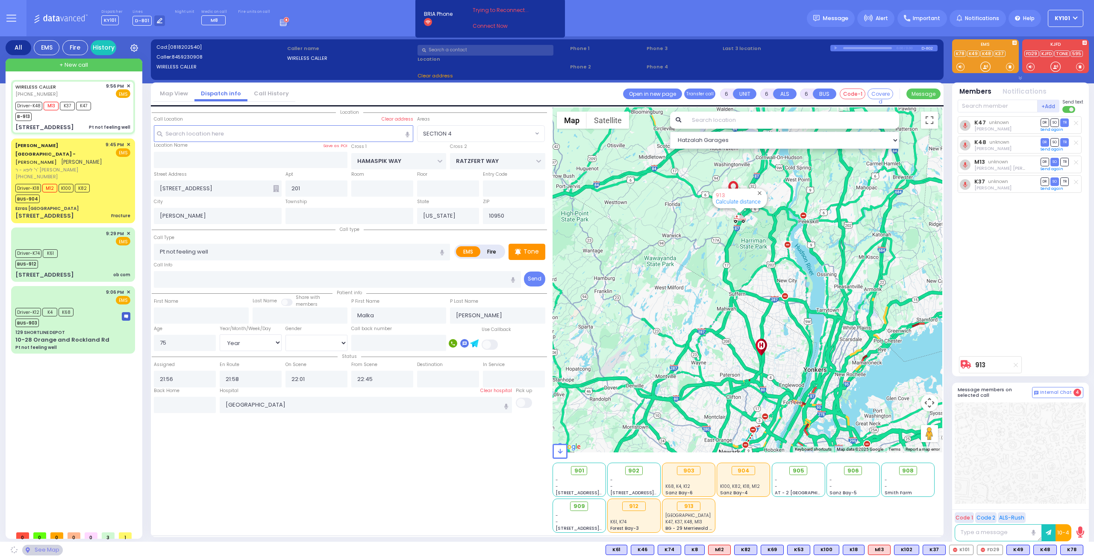
radio input "true"
select select "Year"
select select "[DEMOGRAPHIC_DATA]"
select select "Hatzalah Garages"
select select "SECTION 4"
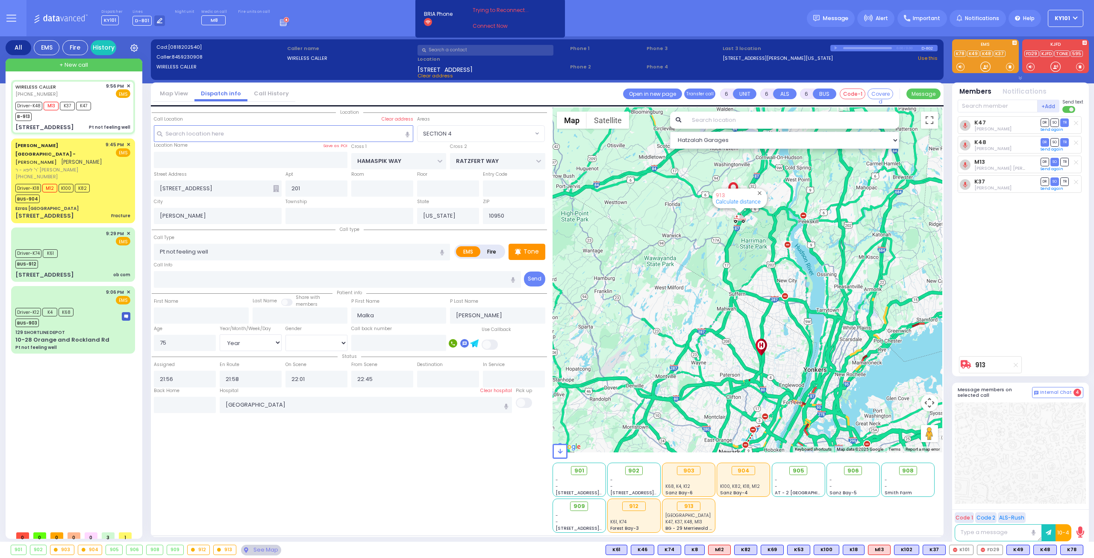
select select
radio input "true"
select select "Year"
select select "[DEMOGRAPHIC_DATA]"
select select "Hatzalah Garages"
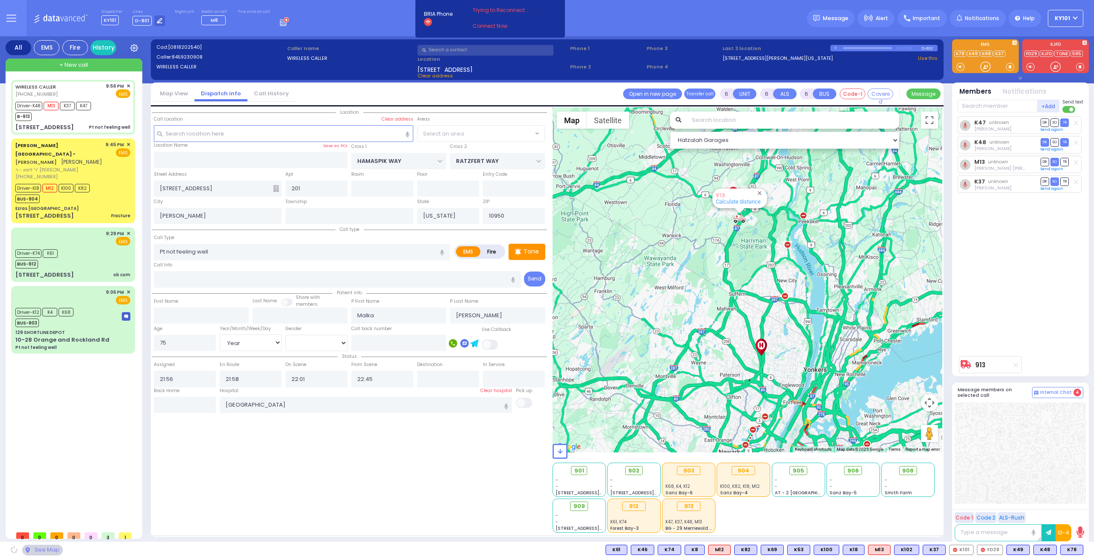
select select "SECTION 4"
select select
radio input "true"
select select "Year"
select select "[DEMOGRAPHIC_DATA]"
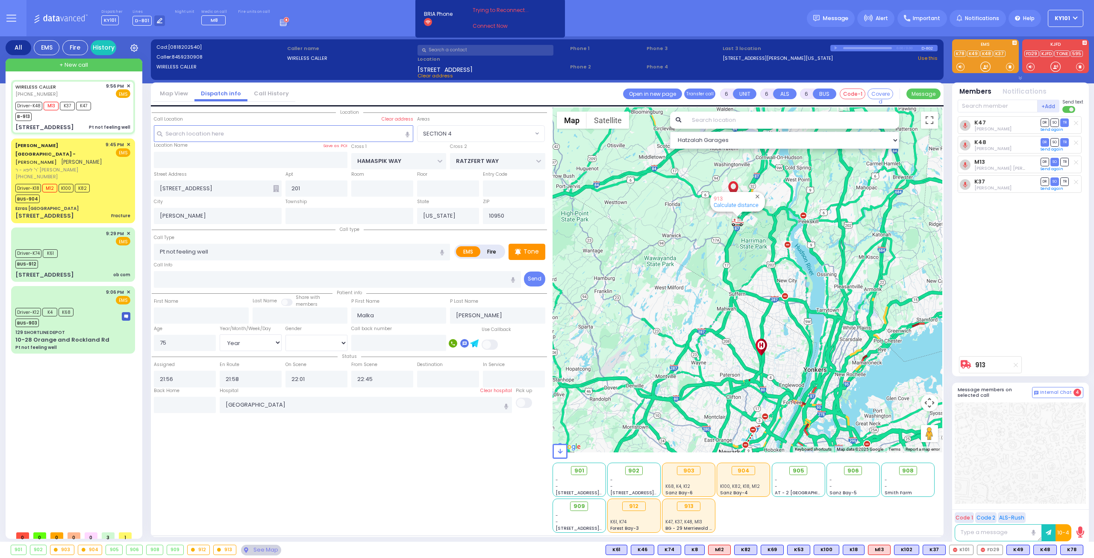
select select "Hatzalah Garages"
select select "SECTION 4"
select select
radio input "true"
select select "Year"
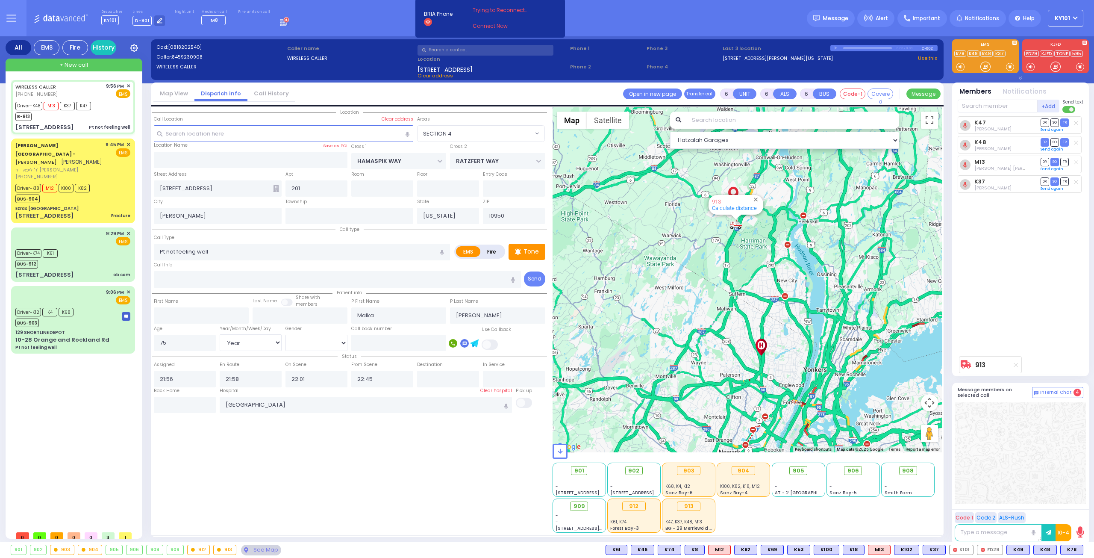
select select "[DEMOGRAPHIC_DATA]"
select select "Hatzalah Garages"
select select "SECTION 4"
select select
radio input "true"
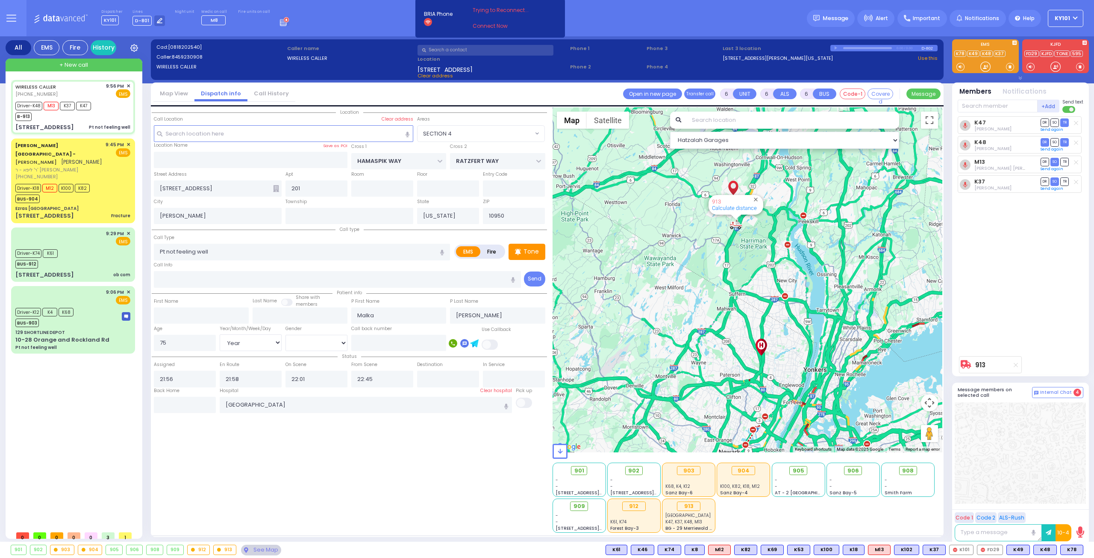
select select "Year"
select select "[DEMOGRAPHIC_DATA]"
select select "Hatzalah Garages"
select select "SECTION 4"
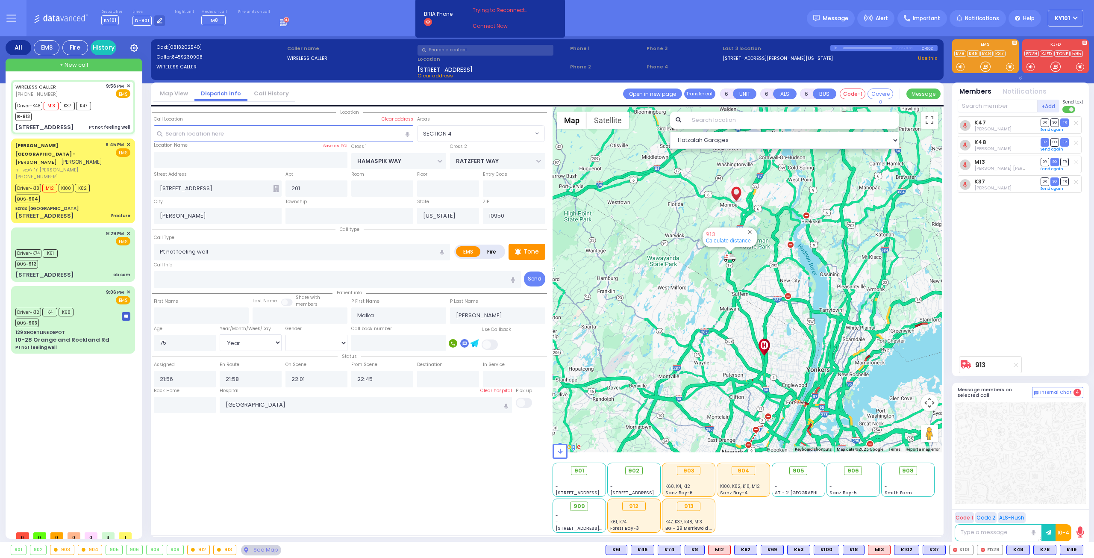
select select
radio input "true"
select select "Year"
select select "[DEMOGRAPHIC_DATA]"
select select "Hatzalah Garages"
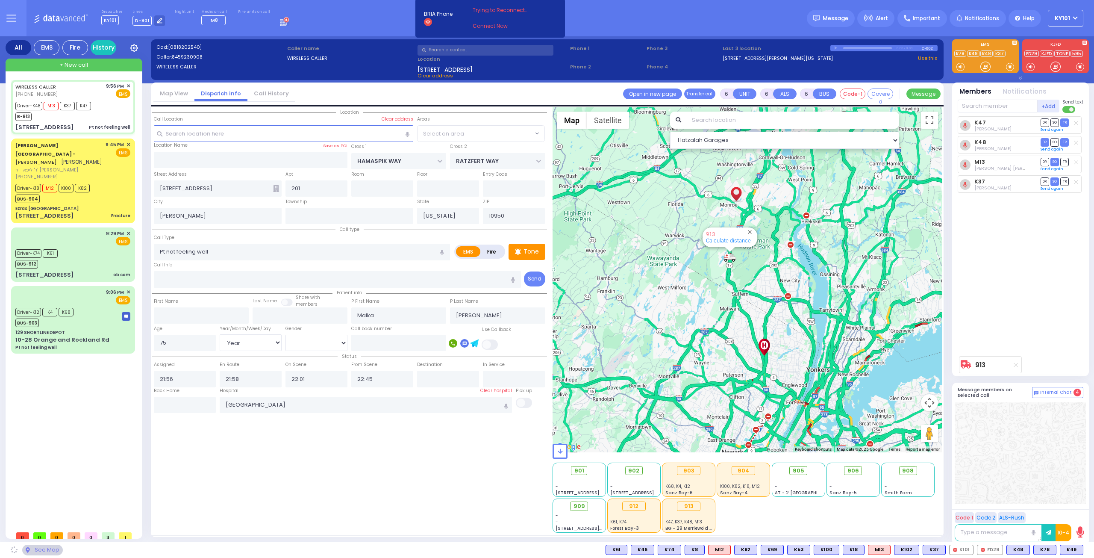
select select "SECTION 4"
select select
radio input "true"
select select "Year"
select select "[DEMOGRAPHIC_DATA]"
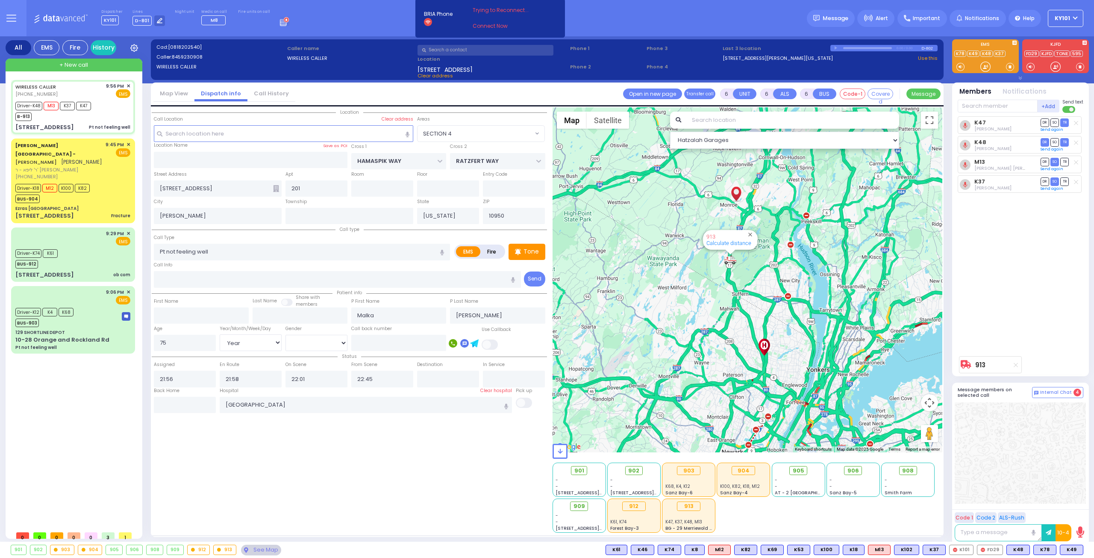
select select "Hatzalah Garages"
select select "SECTION 4"
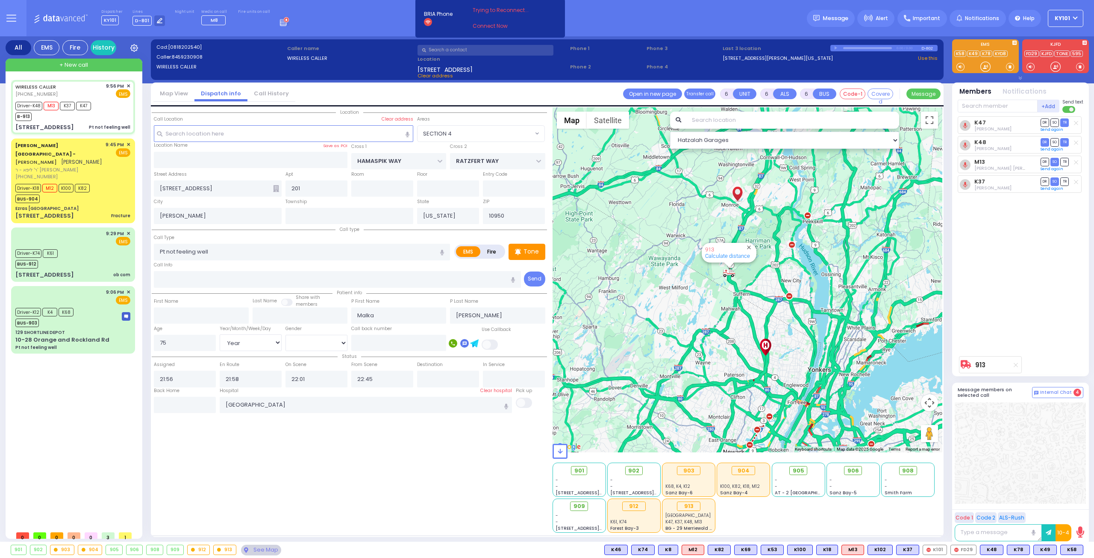
select select
radio input "true"
select select "Year"
select select "[DEMOGRAPHIC_DATA]"
select select "Hatzalah Garages"
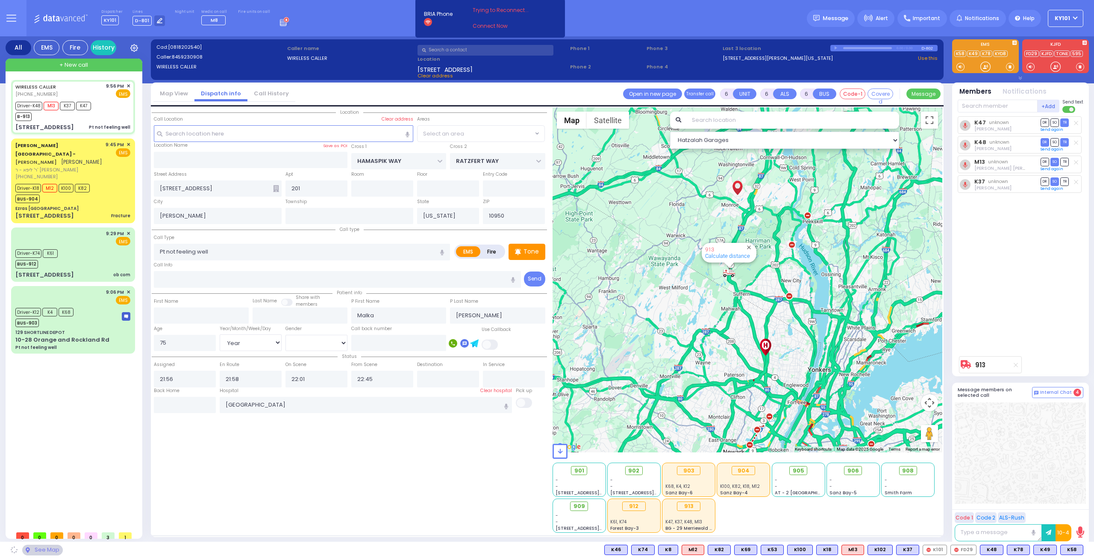
select select "SECTION 4"
select select
radio input "true"
select select "Year"
select select "[DEMOGRAPHIC_DATA]"
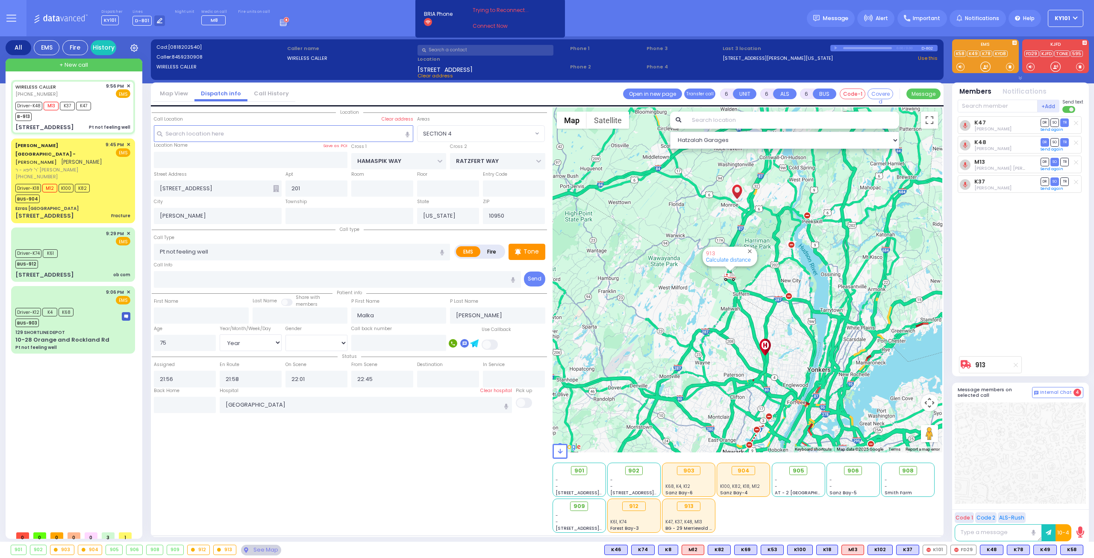
select select "Hatzalah Garages"
select select "SECTION 4"
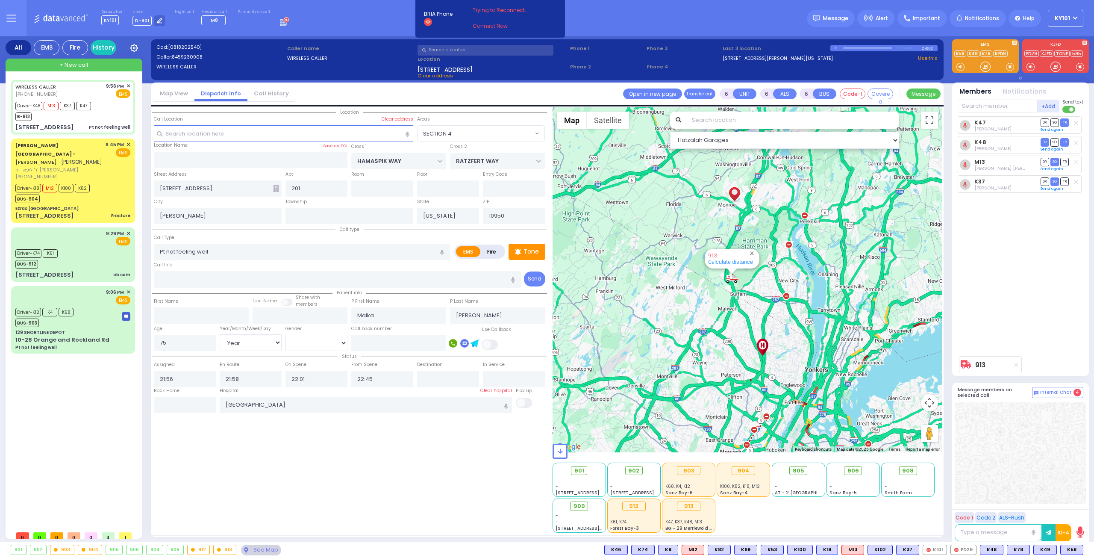
select select
radio input "true"
select select "Year"
select select "[DEMOGRAPHIC_DATA]"
select select "Hatzalah Garages"
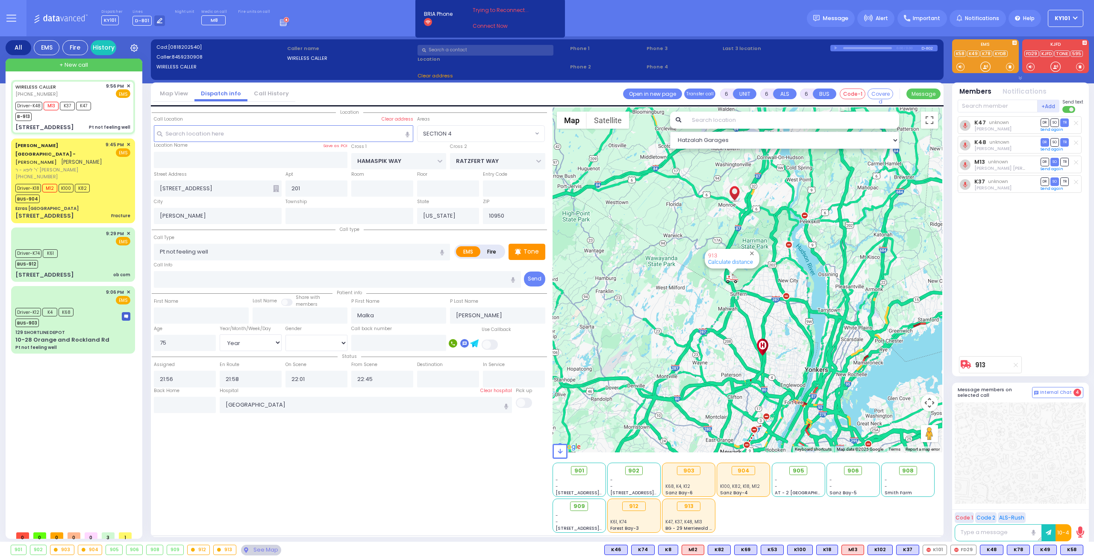
select select
radio input "true"
select select "Year"
select select "[DEMOGRAPHIC_DATA]"
select select "Hatzalah Garages"
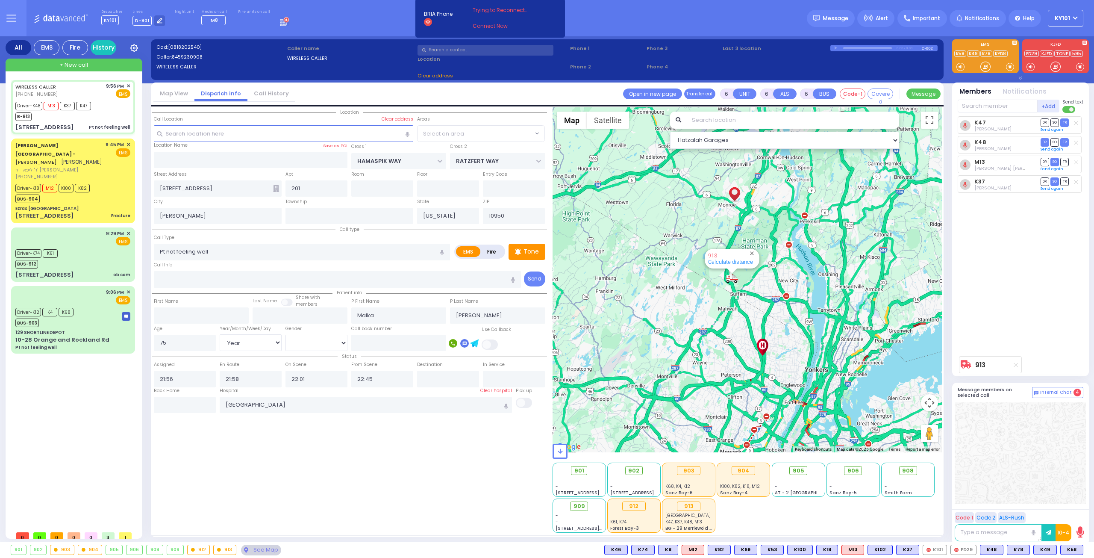
select select
radio input "true"
select select "Year"
select select "[DEMOGRAPHIC_DATA]"
select select "Hatzalah Garages"
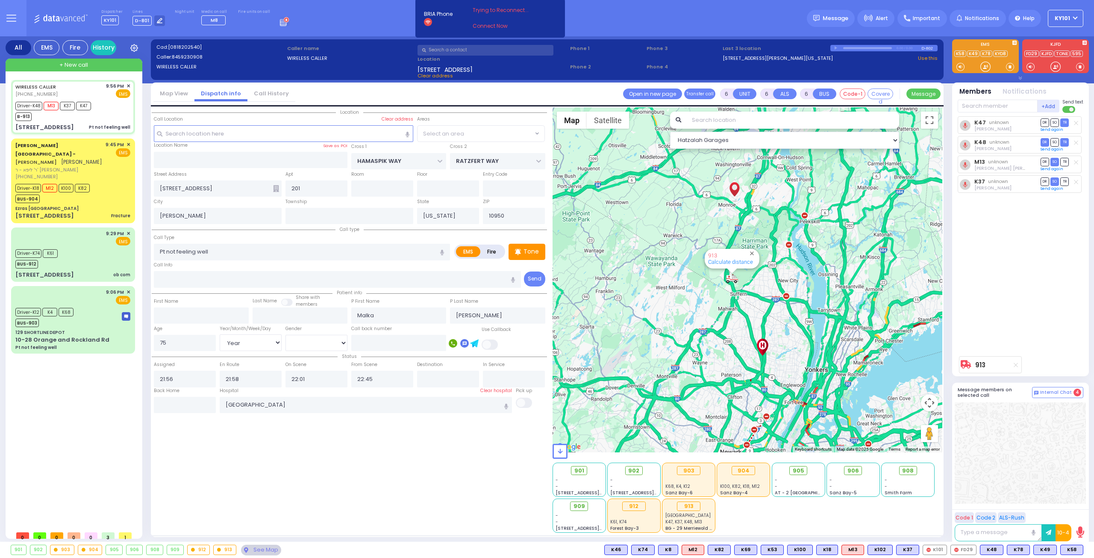
select select "SECTION 4"
select select
radio input "true"
select select "Year"
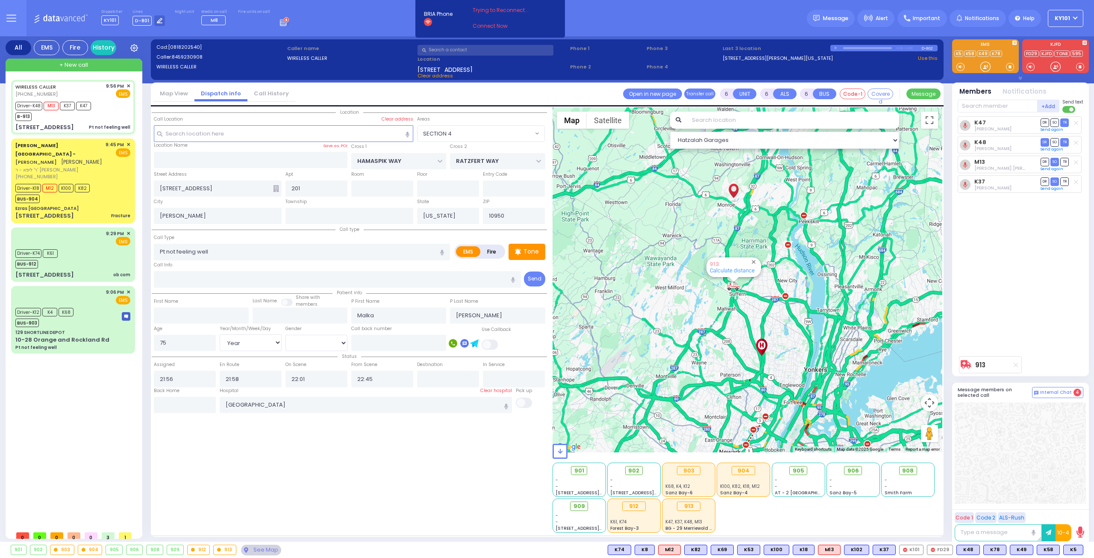
select select "[DEMOGRAPHIC_DATA]"
select select "Hatzalah Garages"
select select "SECTION 4"
select select
radio input "true"
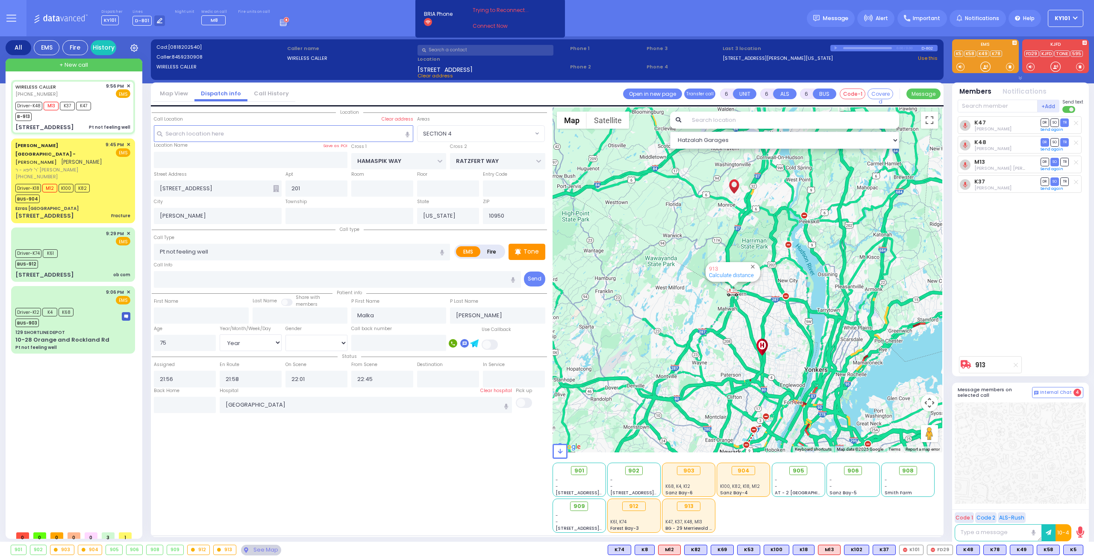
select select "Year"
select select "[DEMOGRAPHIC_DATA]"
select select "Hatzalah Garages"
select select "SECTION 4"
select select
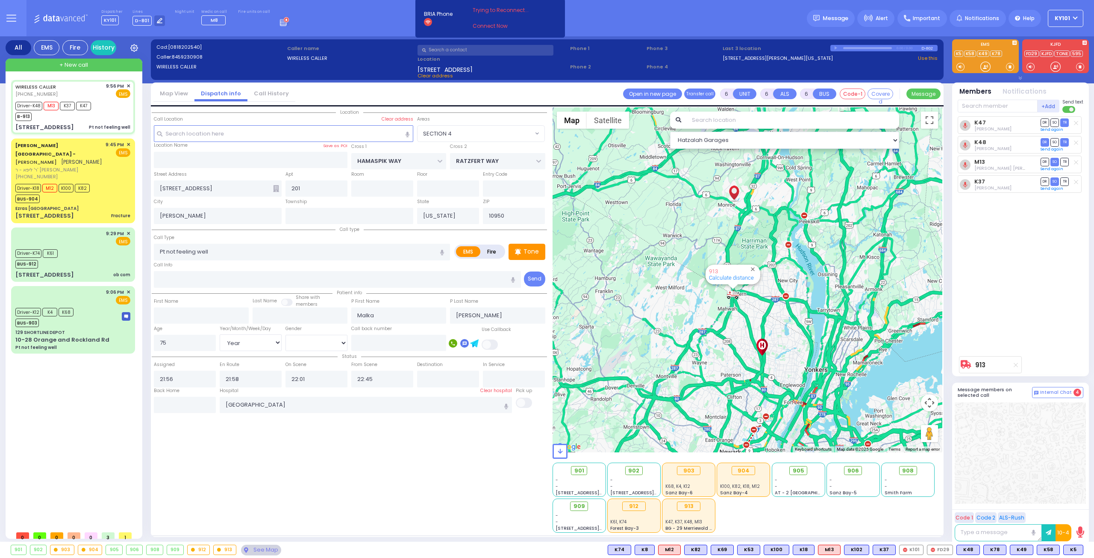
radio input "true"
select select "Year"
select select "[DEMOGRAPHIC_DATA]"
select select "Hatzalah Garages"
select select "SECTION 4"
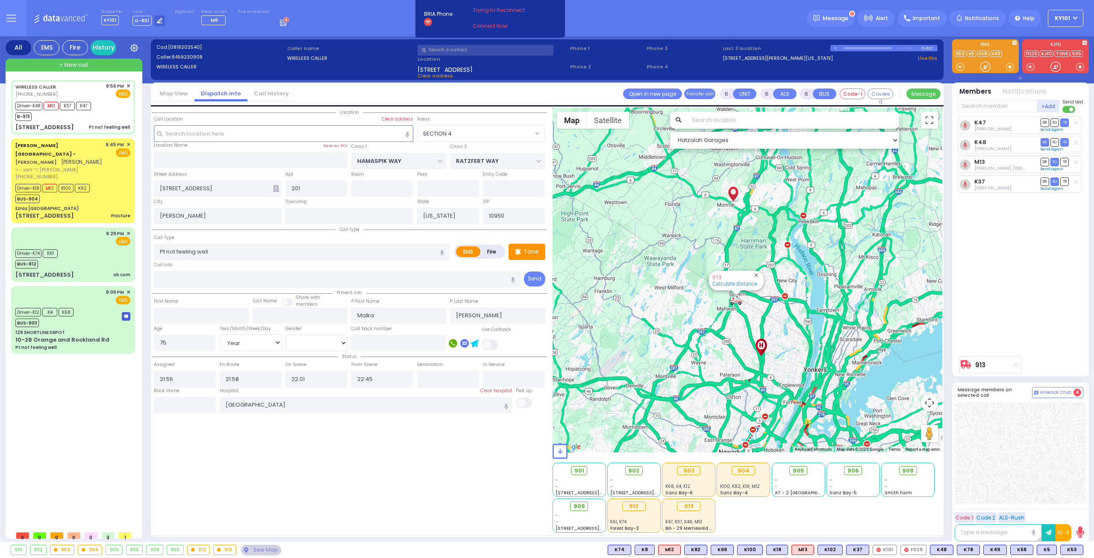
select select
radio input "true"
select select "Year"
select select "[DEMOGRAPHIC_DATA]"
select select "Hatzalah Garages"
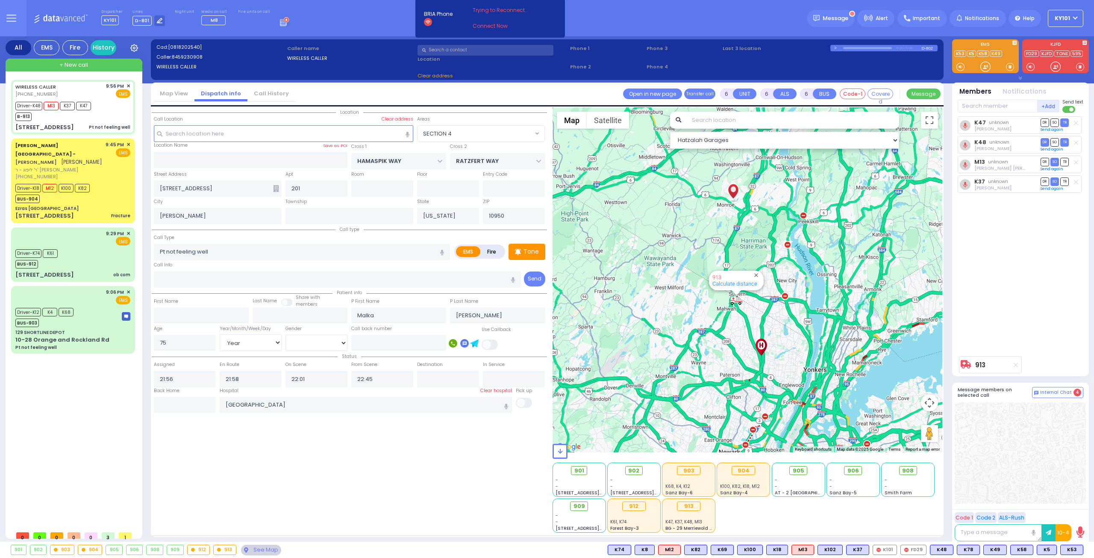
select select
radio input "true"
select select "Year"
select select "[DEMOGRAPHIC_DATA]"
select select "Hatzalah Garages"
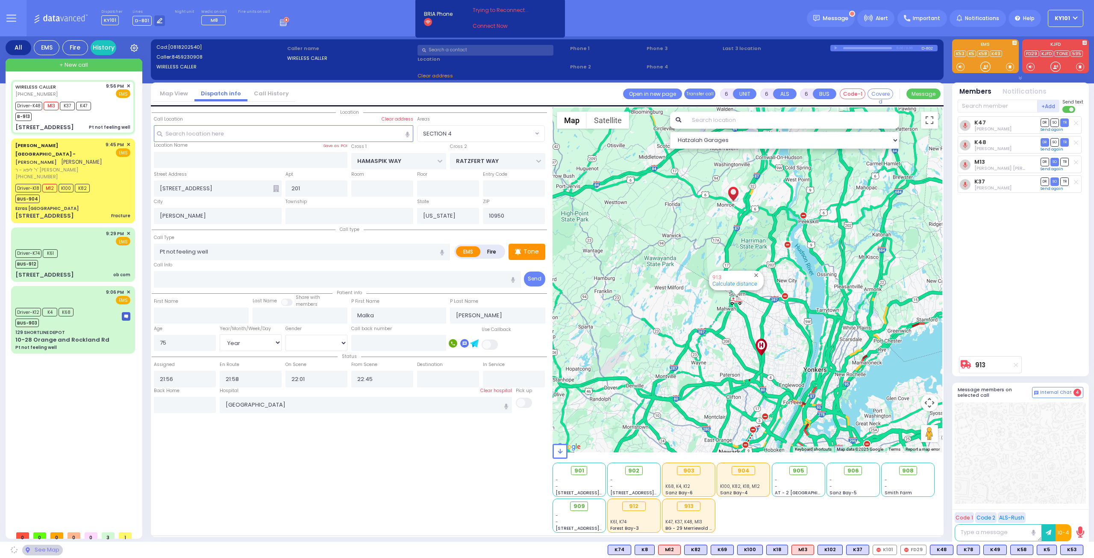
select select "SECTION 4"
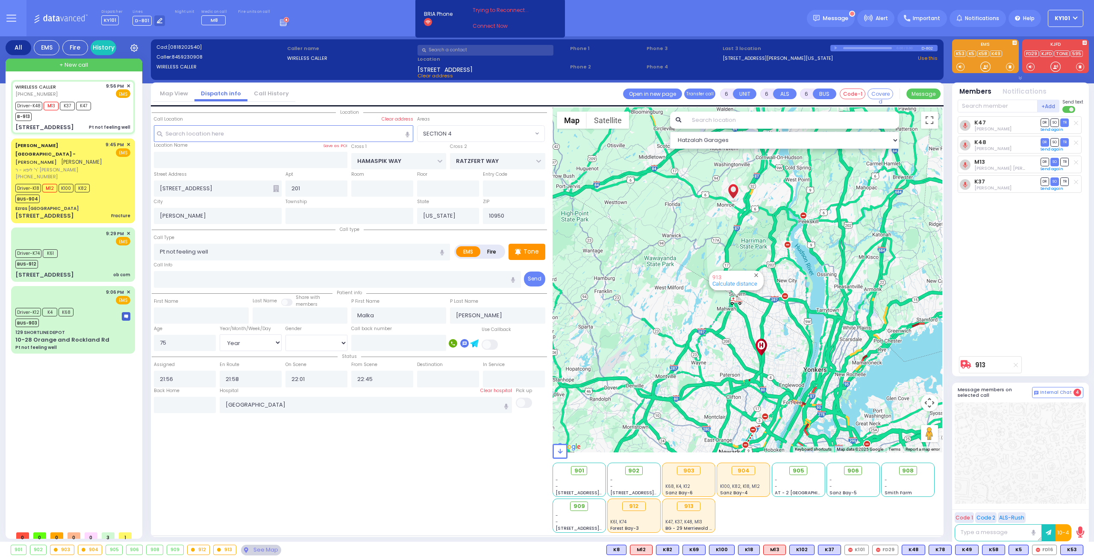
select select
radio input "true"
select select "Year"
select select "[DEMOGRAPHIC_DATA]"
select select "Hatzalah Garages"
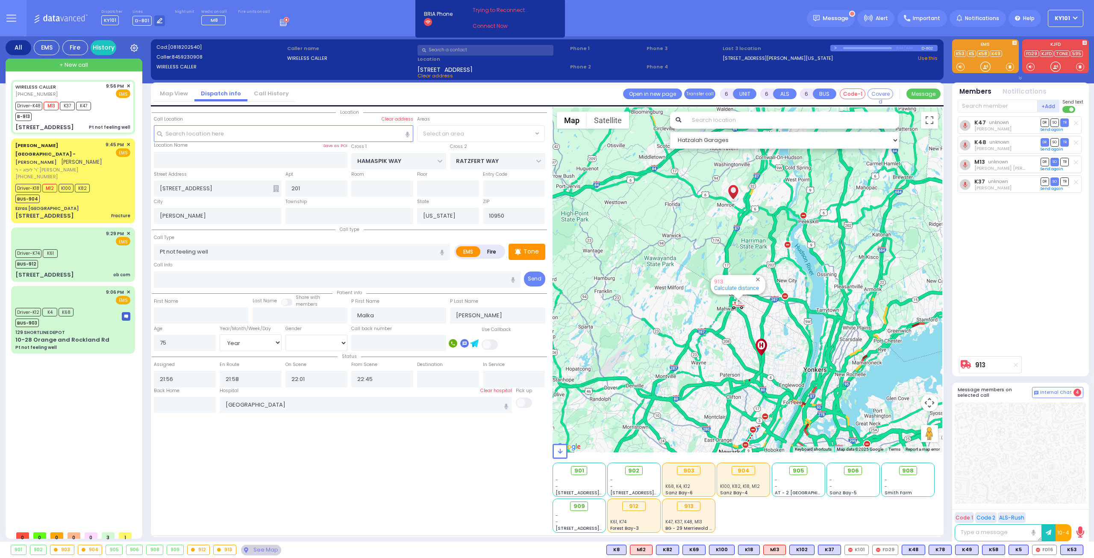
select select "SECTION 4"
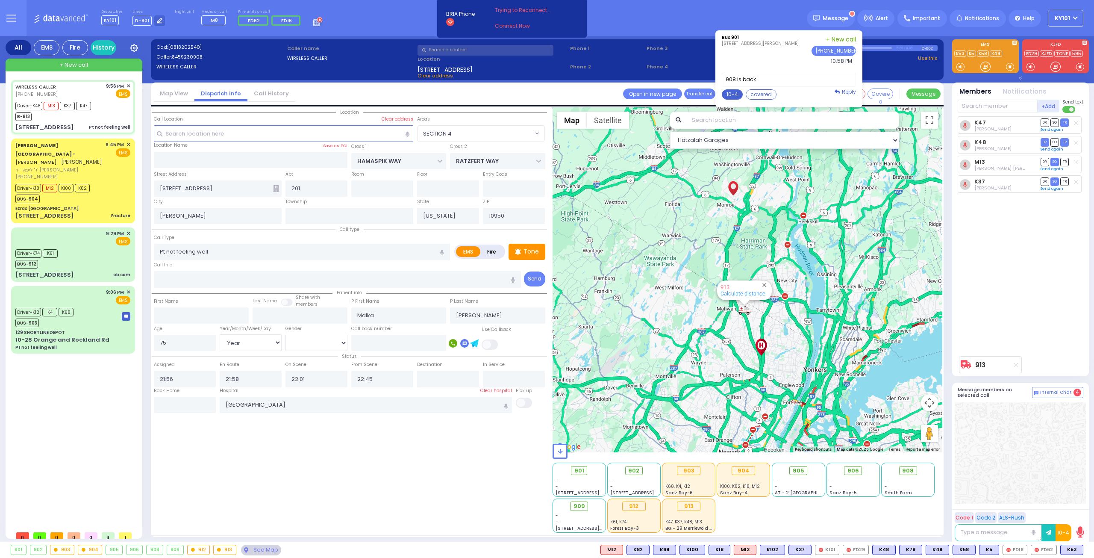
click at [741, 90] on button "10-4" at bounding box center [732, 94] width 21 height 10
type textarea "10-4 thank you"
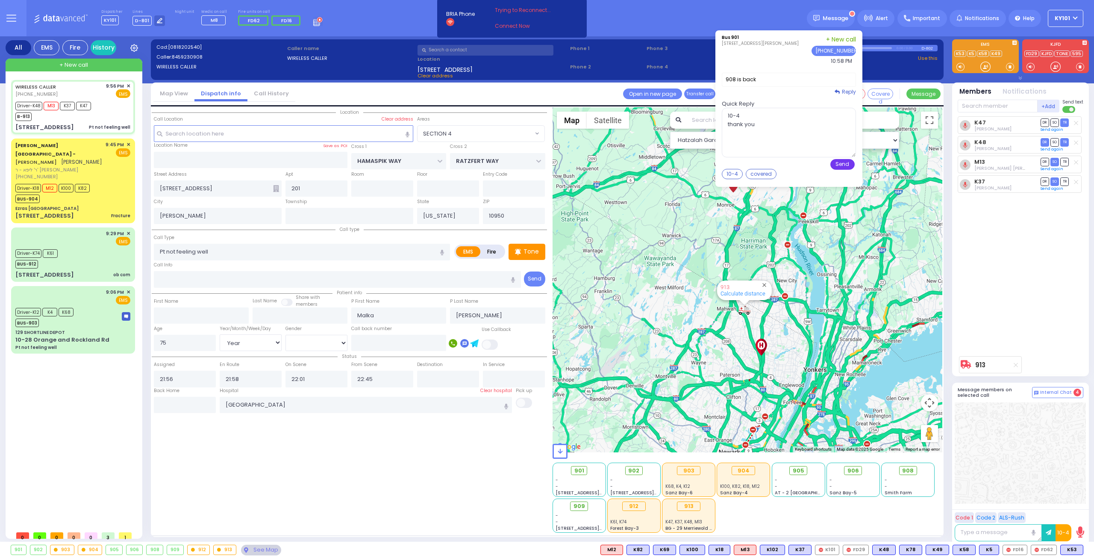
click at [843, 165] on button "Send" at bounding box center [843, 164] width 24 height 11
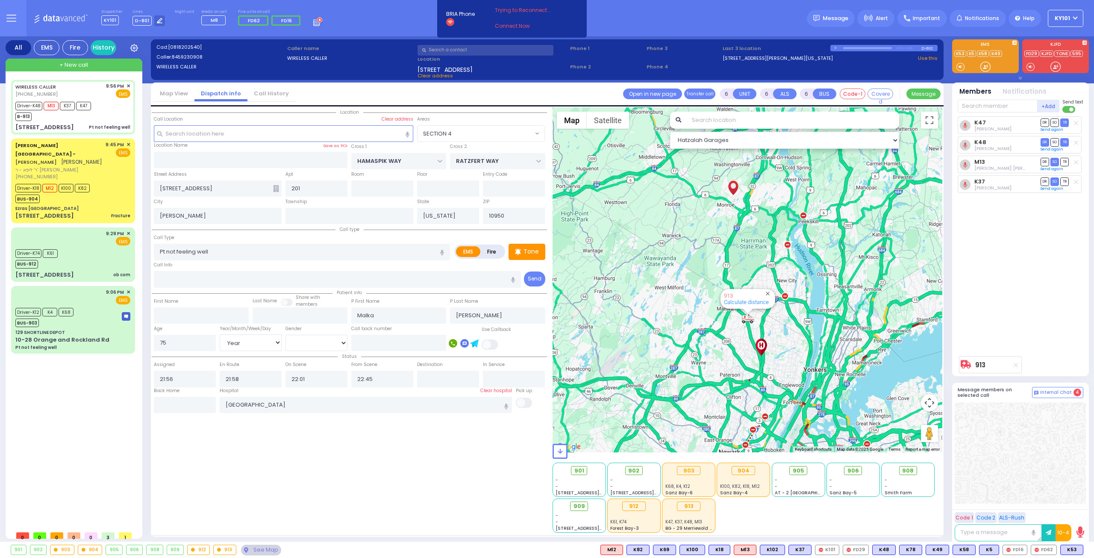
select select
radio input "true"
select select "Year"
select select "[DEMOGRAPHIC_DATA]"
select select "Hatzalah Garages"
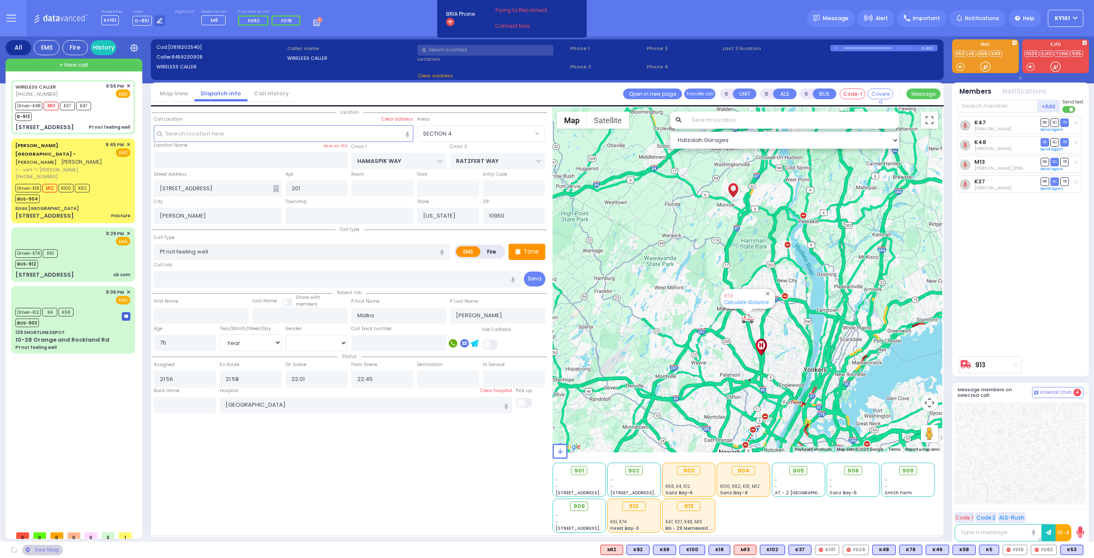
select select "SECTION 4"
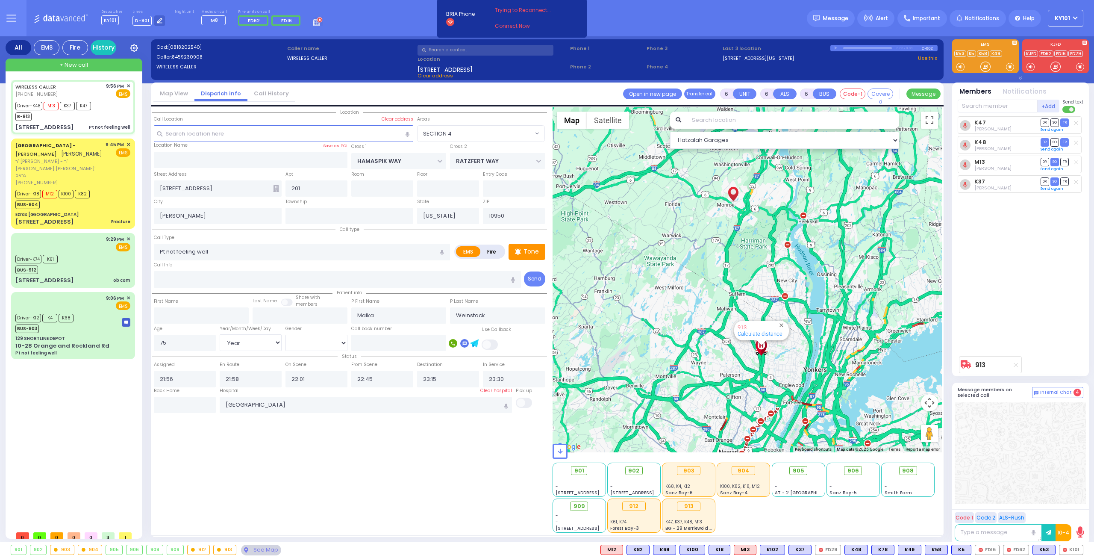
select select "SECTION 4"
select select "Year"
select select "[DEMOGRAPHIC_DATA]"
select select
radio input "true"
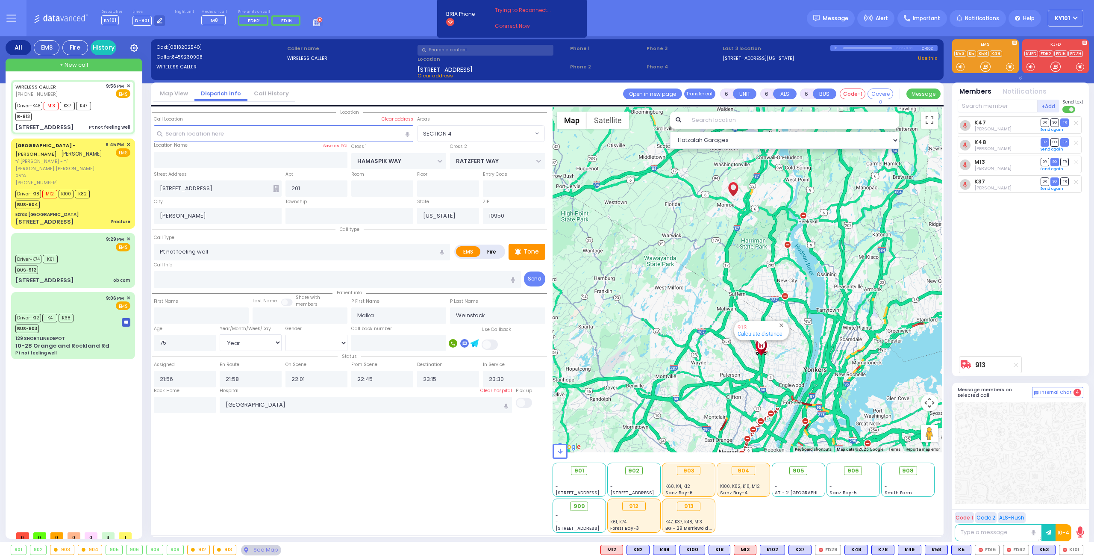
select select "Year"
select select "[DEMOGRAPHIC_DATA]"
select select "Hatzalah Garages"
select select
radio input "true"
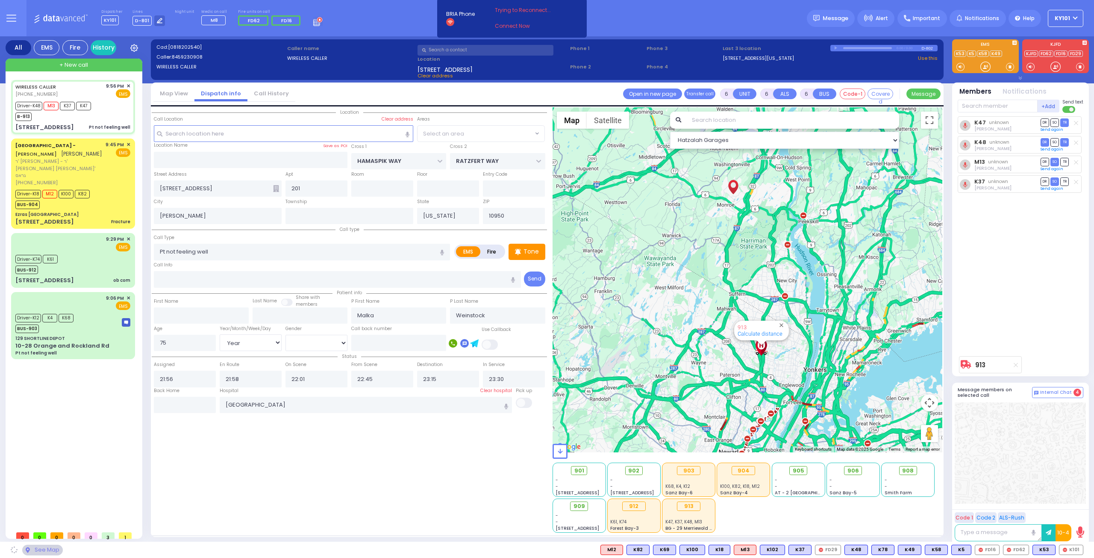
select select "Year"
select select "[DEMOGRAPHIC_DATA]"
select select "SECTION 4"
select select "Hatzalah Garages"
select select
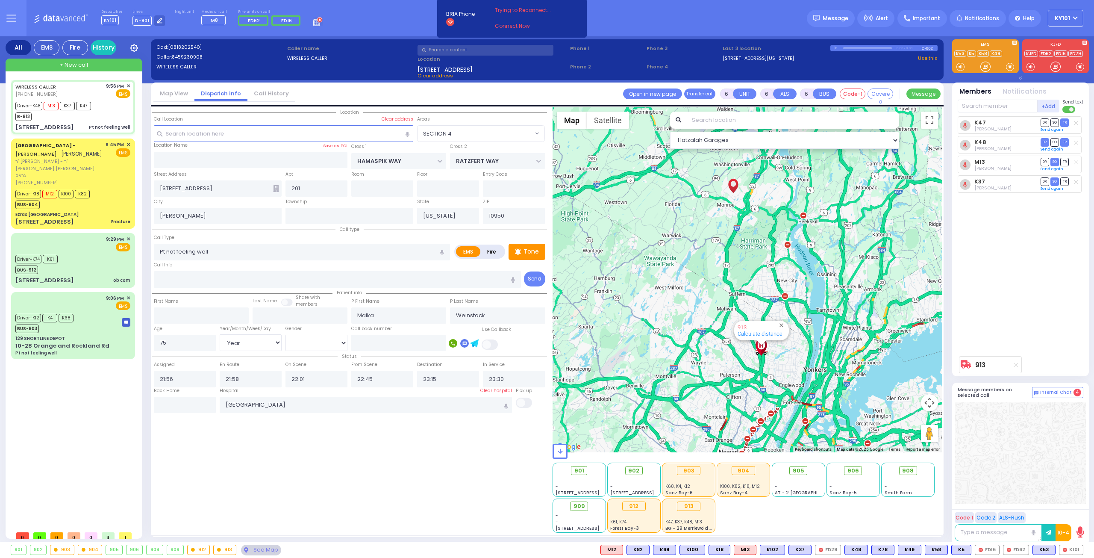
radio input "true"
select select "Year"
select select "[DEMOGRAPHIC_DATA]"
select select "Hatzalah Garages"
select select "SECTION 4"
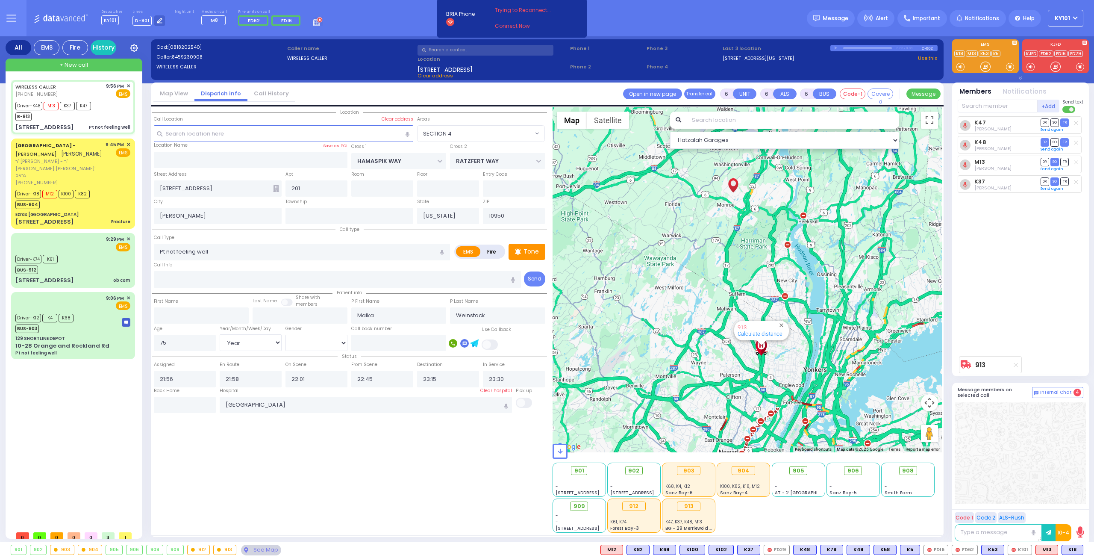
select select
radio input "true"
select select "Year"
select select "[DEMOGRAPHIC_DATA]"
select select "Hatzalah Garages"
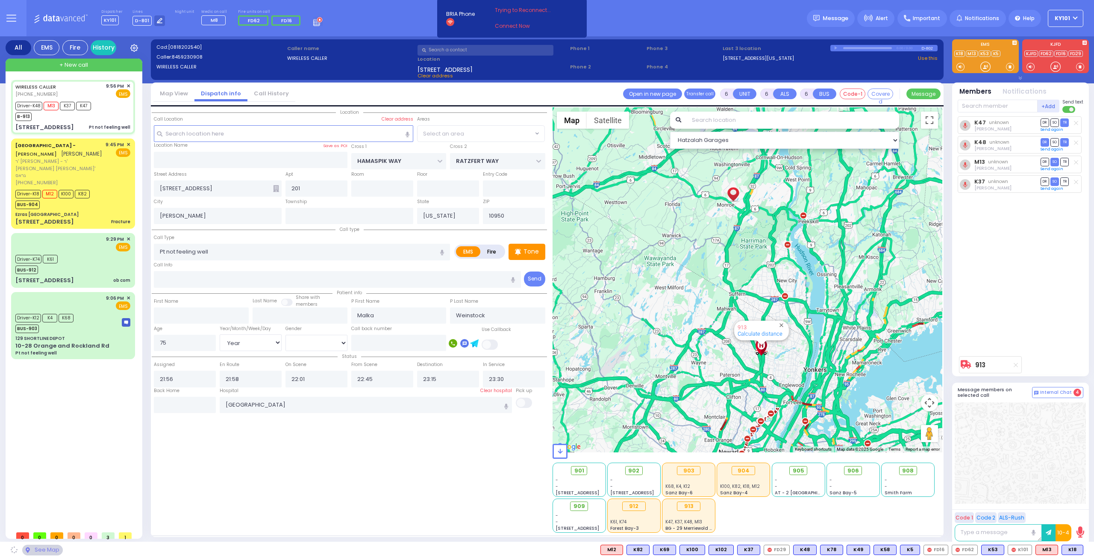
select select "SECTION 4"
select select
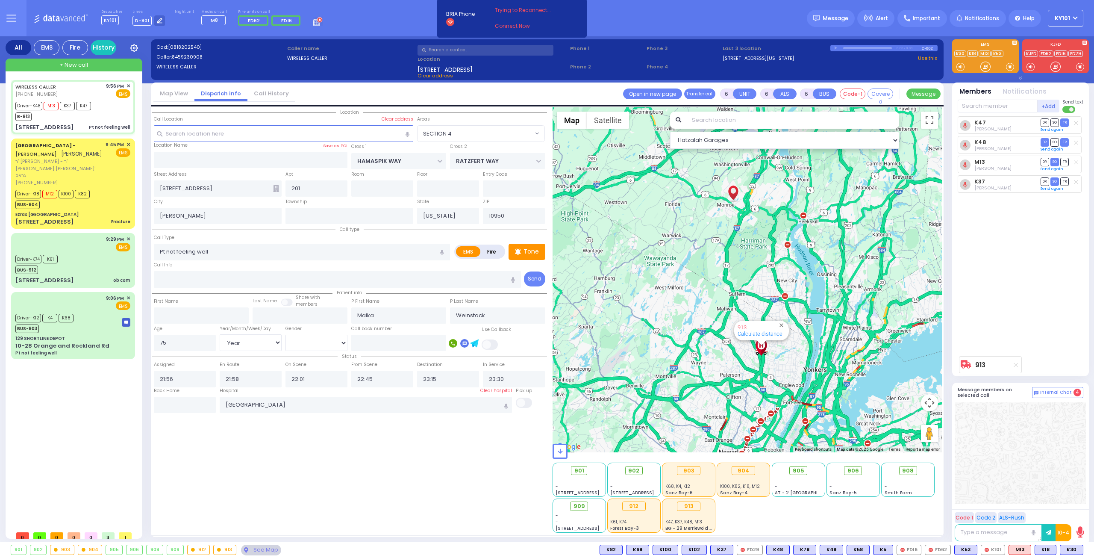
radio input "true"
select select "Year"
select select "[DEMOGRAPHIC_DATA]"
select select "Hatzalah Garages"
select select "SECTION 4"
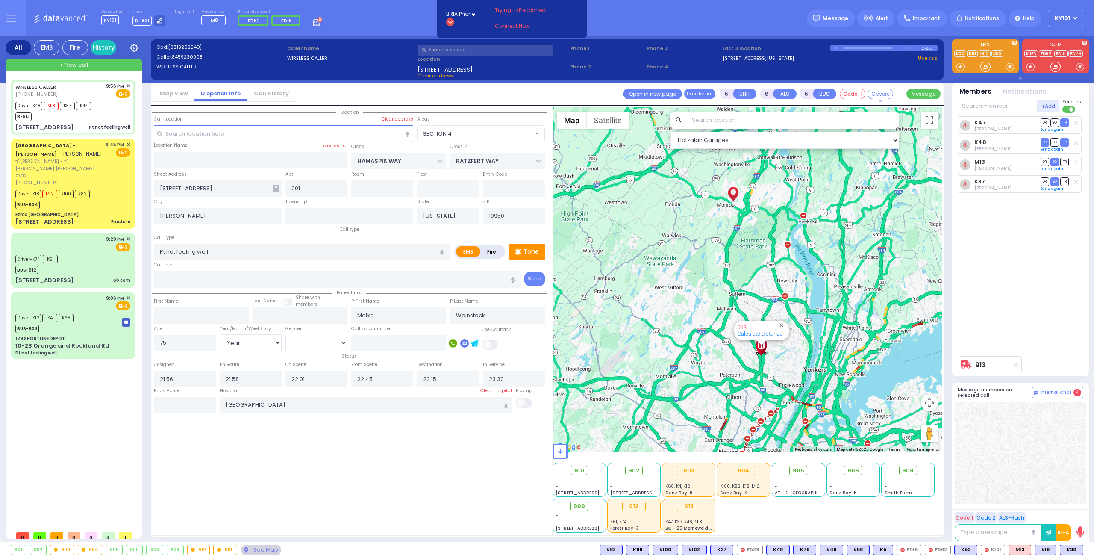
select select
radio input "true"
select select "Year"
select select "[DEMOGRAPHIC_DATA]"
select select "Hatzalah Garages"
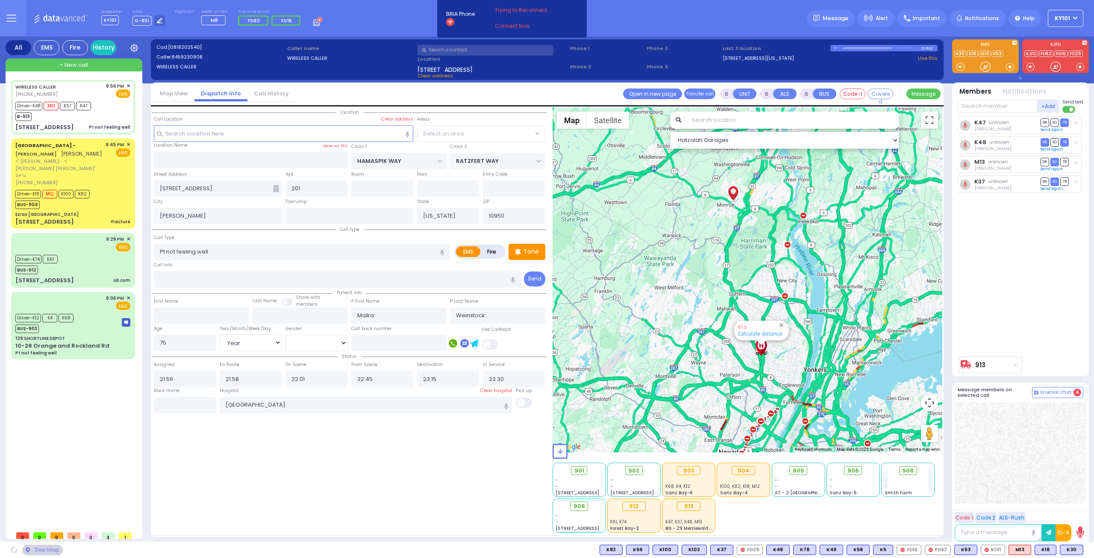
select select "SECTION 4"
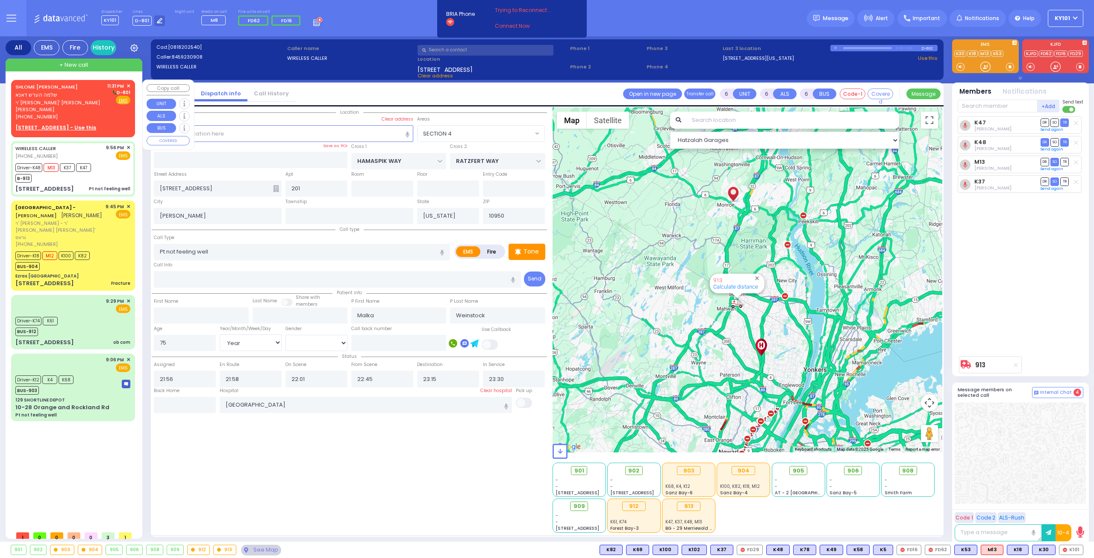
click at [66, 104] on span "ר' רחמים [PERSON_NAME]' [PERSON_NAME]" at bounding box center [59, 106] width 89 height 14
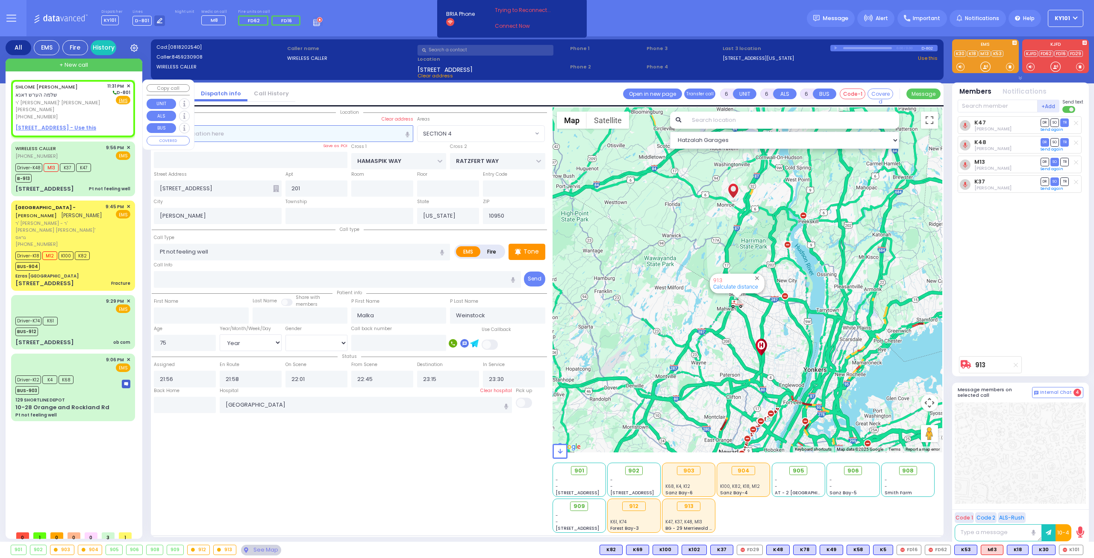
type input "2"
type input "1"
select select
radio input "true"
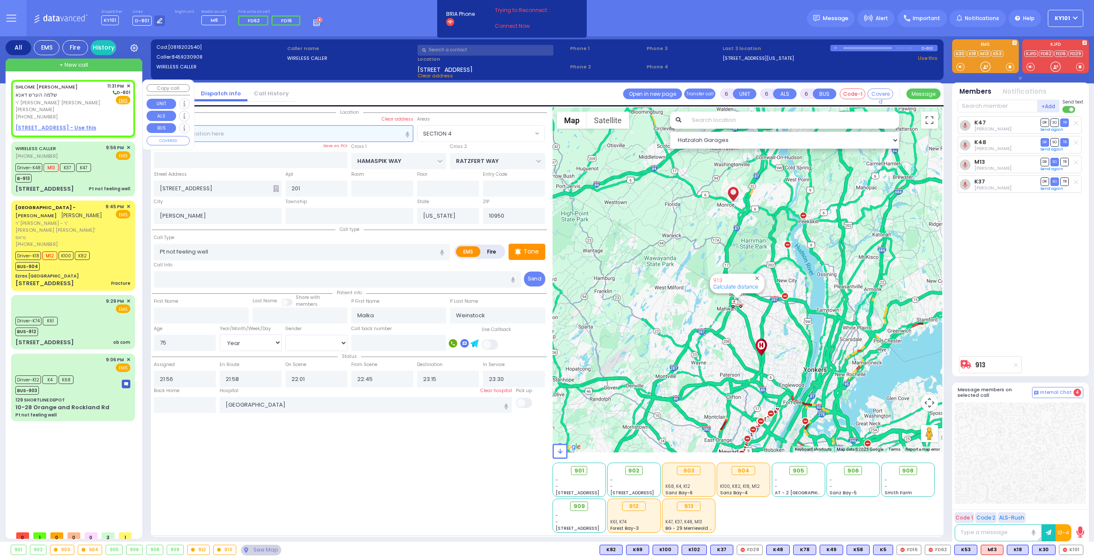
type input "SHLOME HERSH"
type input "[PERSON_NAME]"
select select
type input "23:31"
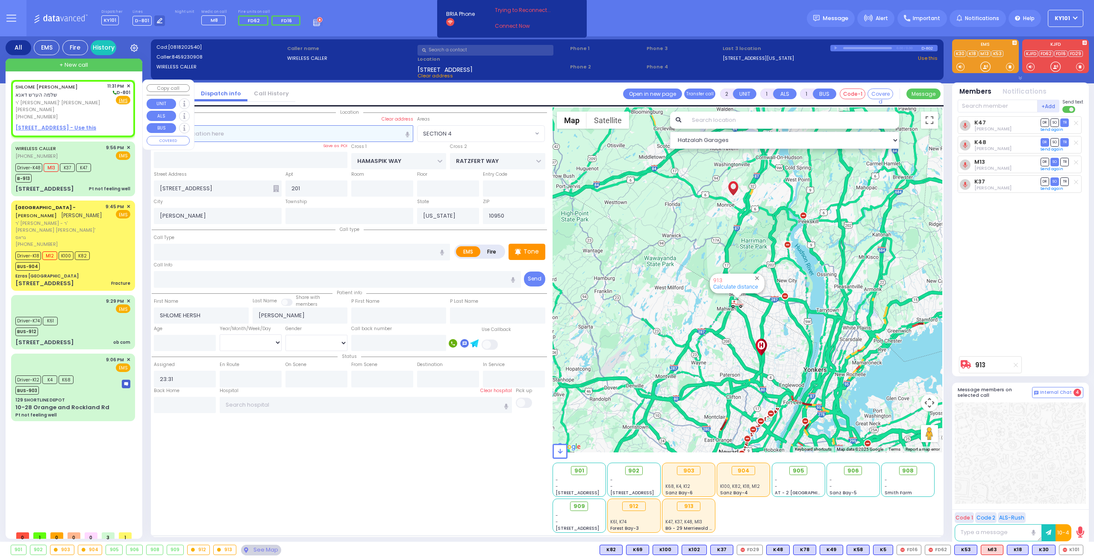
select select "Hatzalah Garages"
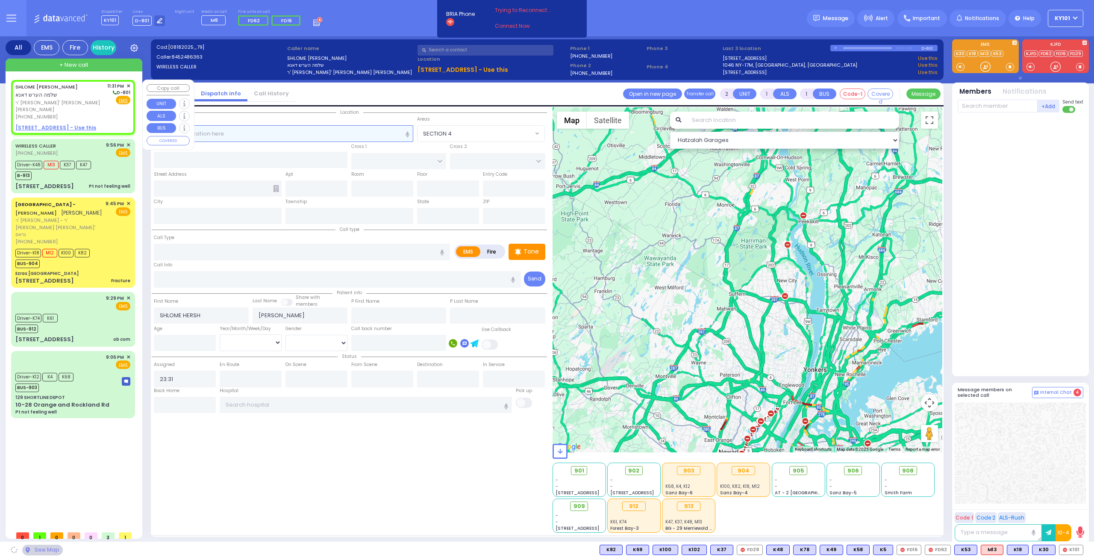
select select
radio input "true"
select select
select select "Hatzalah Garages"
click at [61, 124] on u "5 PINE HILL RD - Use this" at bounding box center [78, 127] width 127 height 7
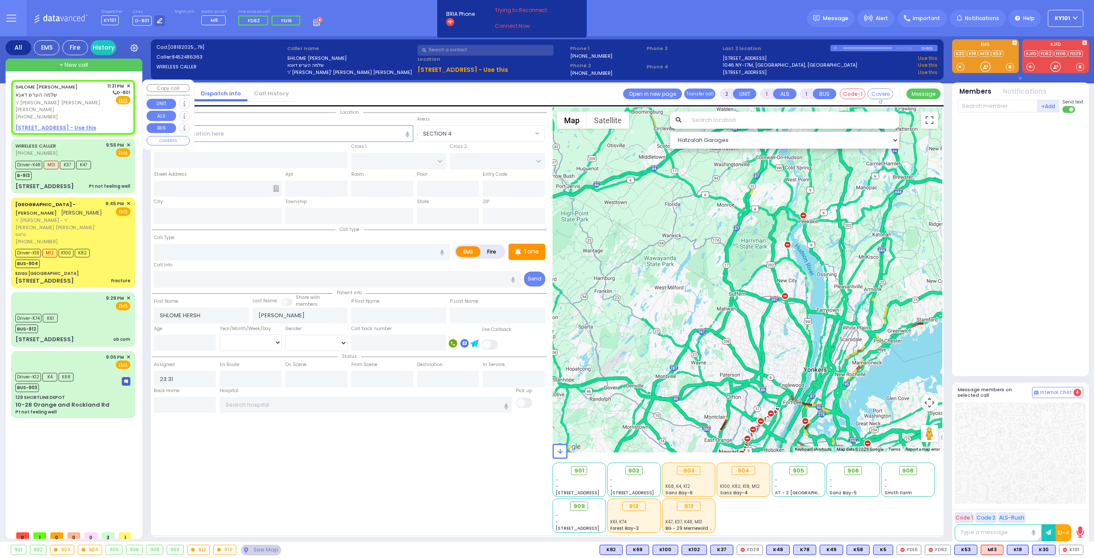
select select
radio input "true"
select select
select select "Hatzalah Garages"
select select
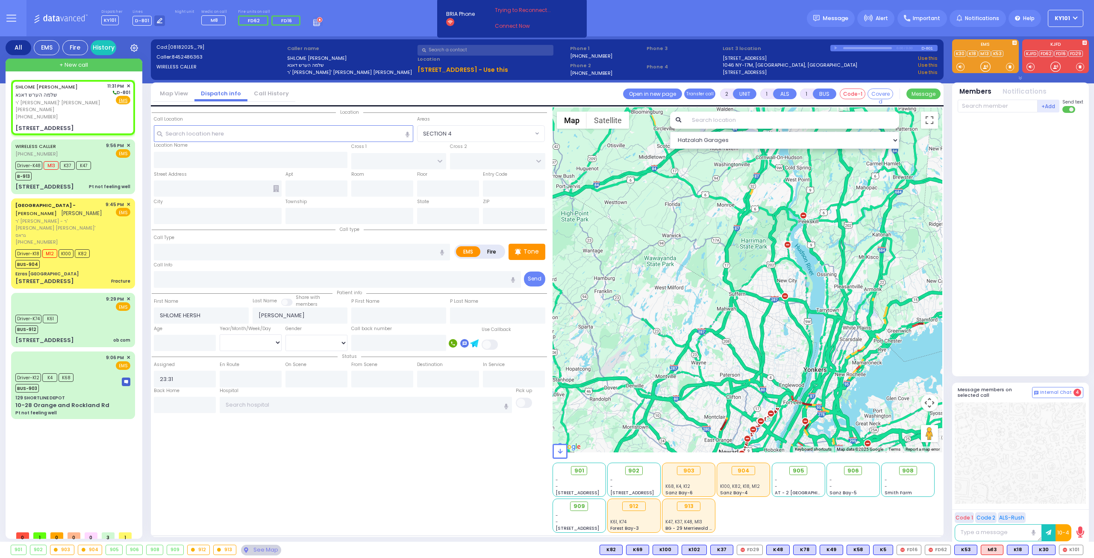
radio input "true"
select select
select select "Hatzalah Garages"
type input "MANGIN RD"
type input "HAWTHORNE DR"
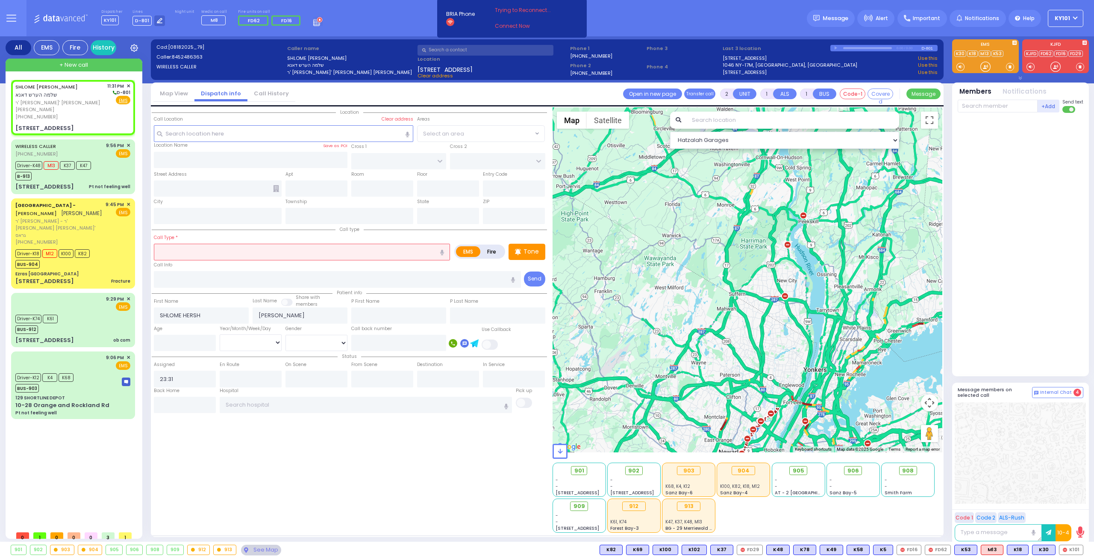
type input "[STREET_ADDRESS][PERSON_NAME]"
type input "Monroe"
type input "[US_STATE]"
type input "10950"
select select "[GEOGRAPHIC_DATA]"
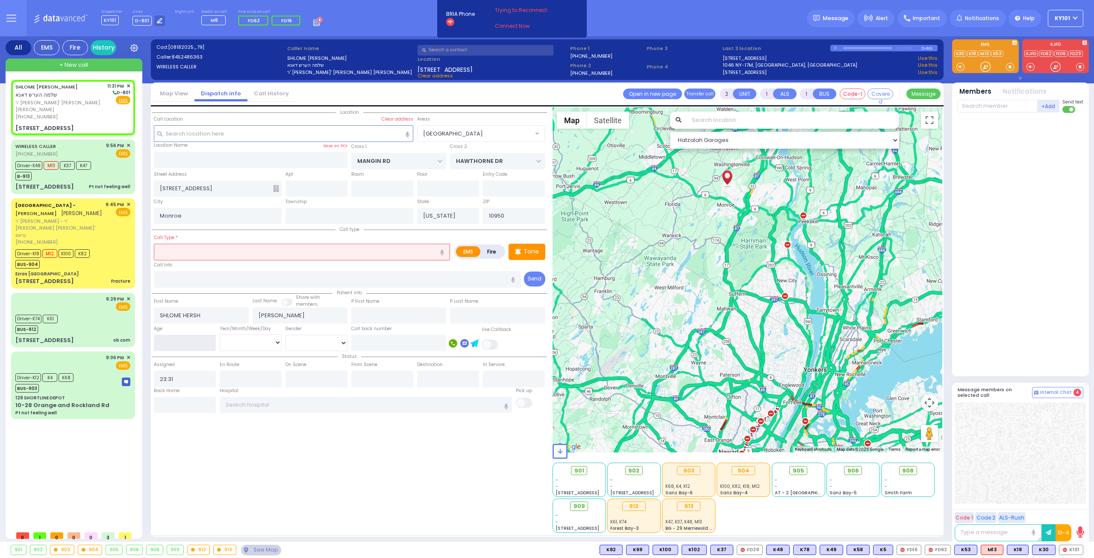
click at [190, 337] on input "number" at bounding box center [185, 343] width 62 height 16
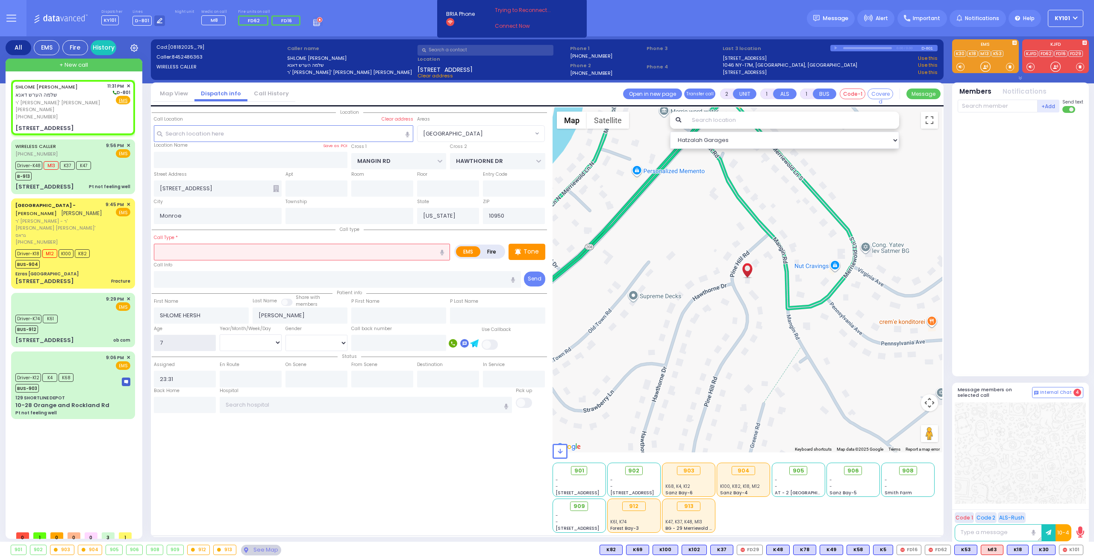
type input "7"
select select
radio input "true"
select select
select select "Hatzalah Garages"
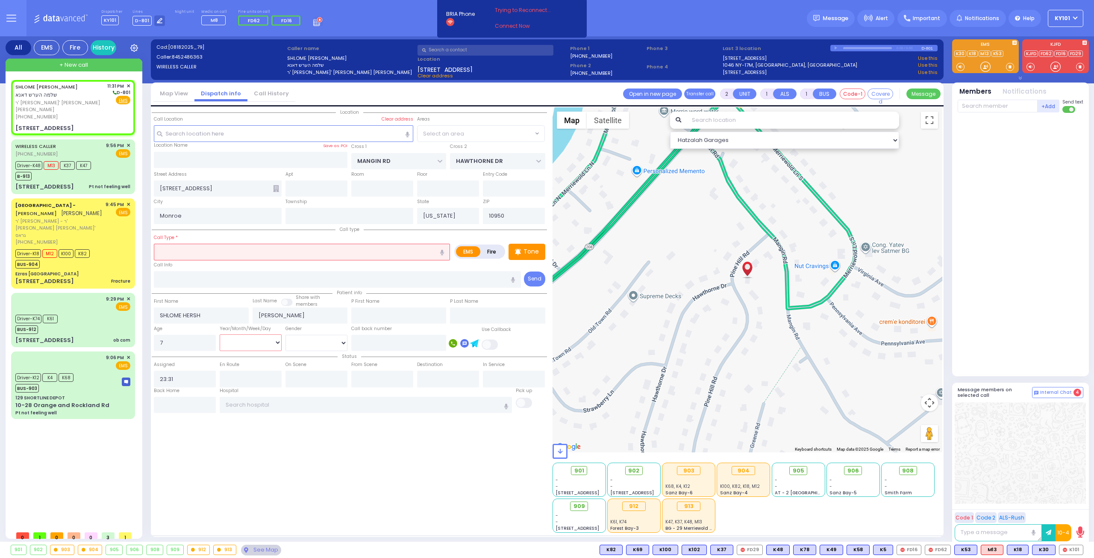
select select "[GEOGRAPHIC_DATA]"
click at [249, 339] on select "Year Month Week Day" at bounding box center [251, 342] width 62 height 16
select select "Year"
click at [220, 334] on select "Year Month Week Day" at bounding box center [251, 342] width 62 height 16
select select
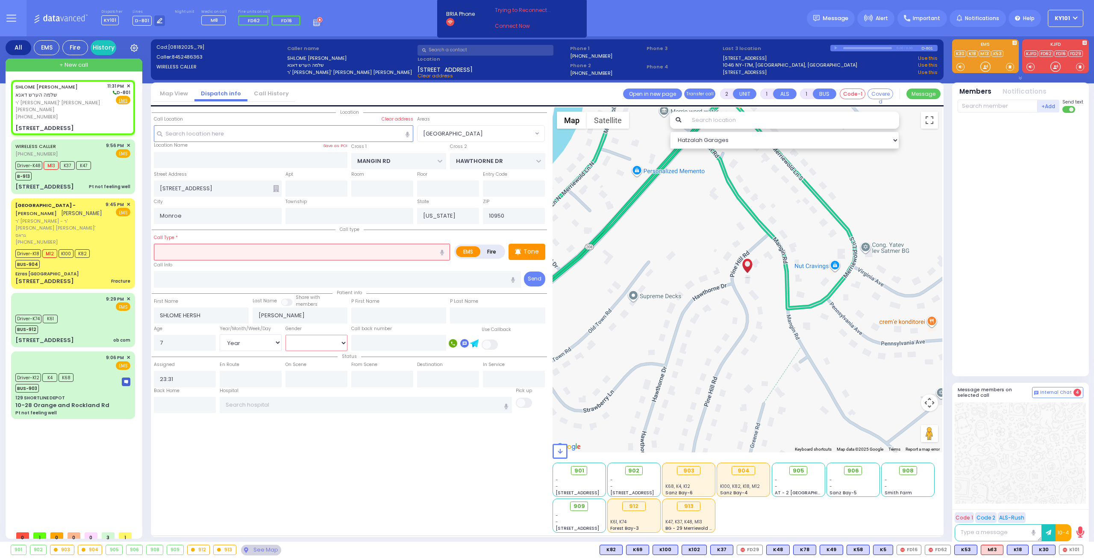
radio input "true"
select select "Year"
click at [310, 345] on select "Male Female" at bounding box center [317, 343] width 62 height 16
select select "Hatzalah Garages"
select select "[GEOGRAPHIC_DATA]"
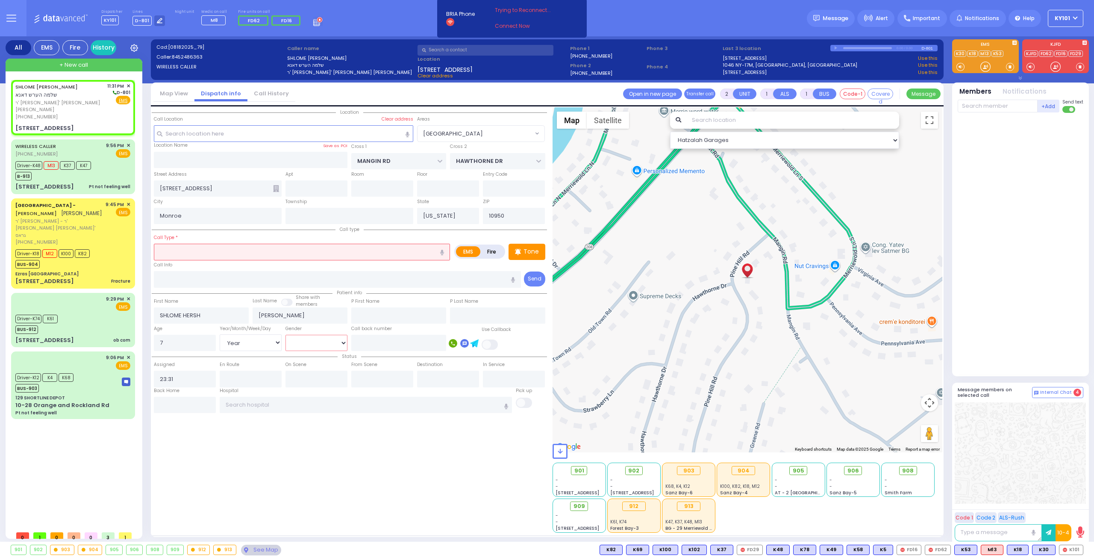
select select "[DEMOGRAPHIC_DATA]"
click at [286, 335] on select "Male Female" at bounding box center [317, 343] width 62 height 16
select select
radio input "true"
select select "Year"
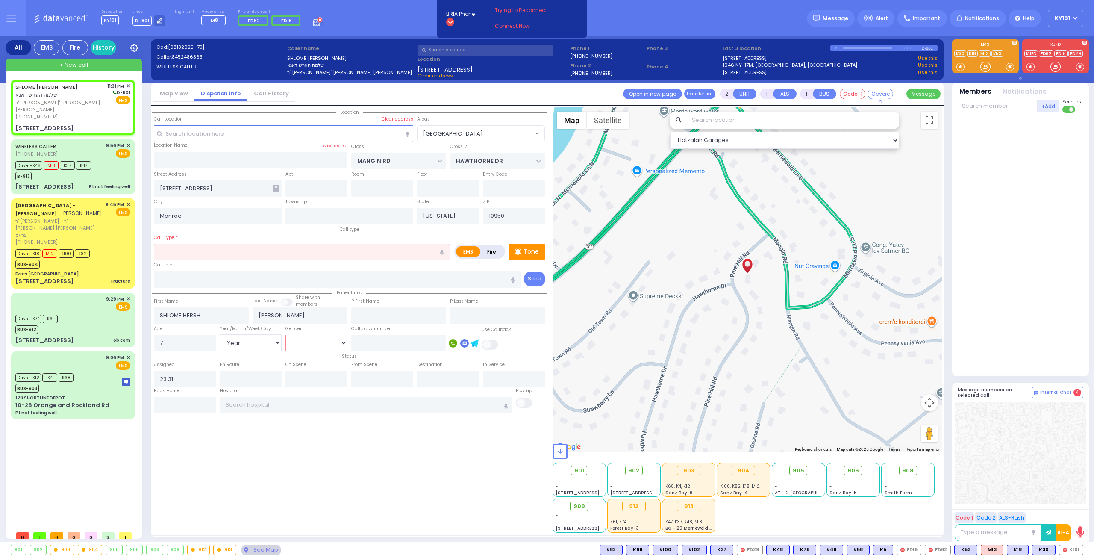
select select "[DEMOGRAPHIC_DATA]"
select select "Hatzalah Garages"
click at [288, 254] on input "text" at bounding box center [302, 252] width 296 height 16
select select "[GEOGRAPHIC_DATA]"
select select
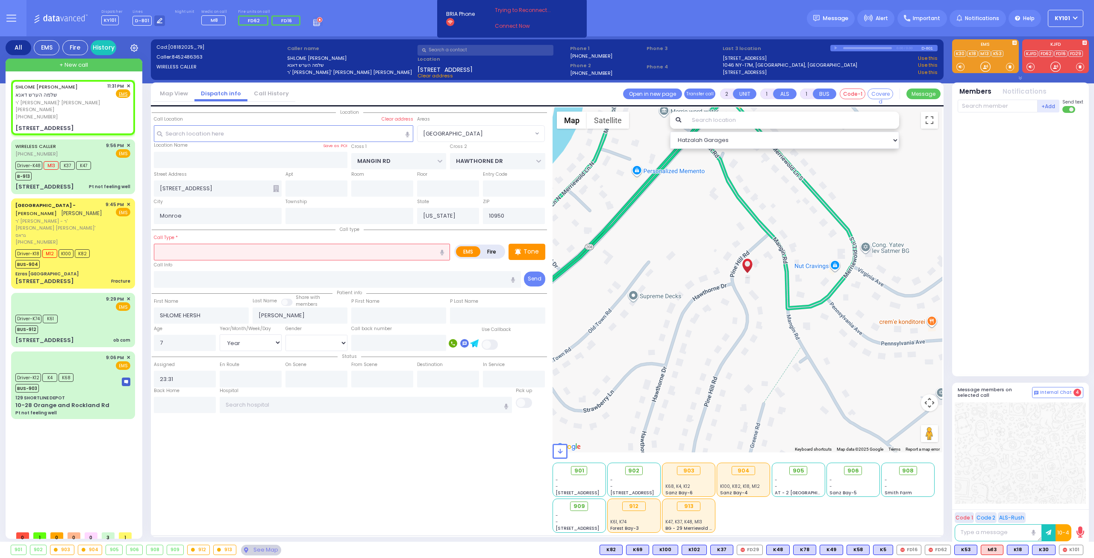
radio input "true"
select select "Year"
select select "[DEMOGRAPHIC_DATA]"
select select "Hatzalah Garages"
select select "[GEOGRAPHIC_DATA]"
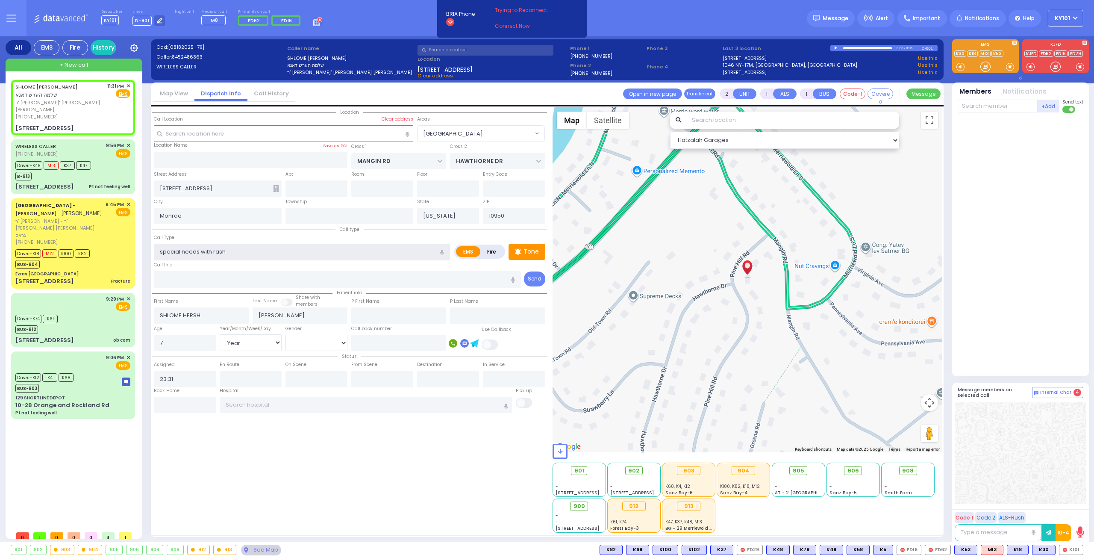
type input "special needs with rash"
select select
radio input "true"
select select "Year"
select select "[DEMOGRAPHIC_DATA]"
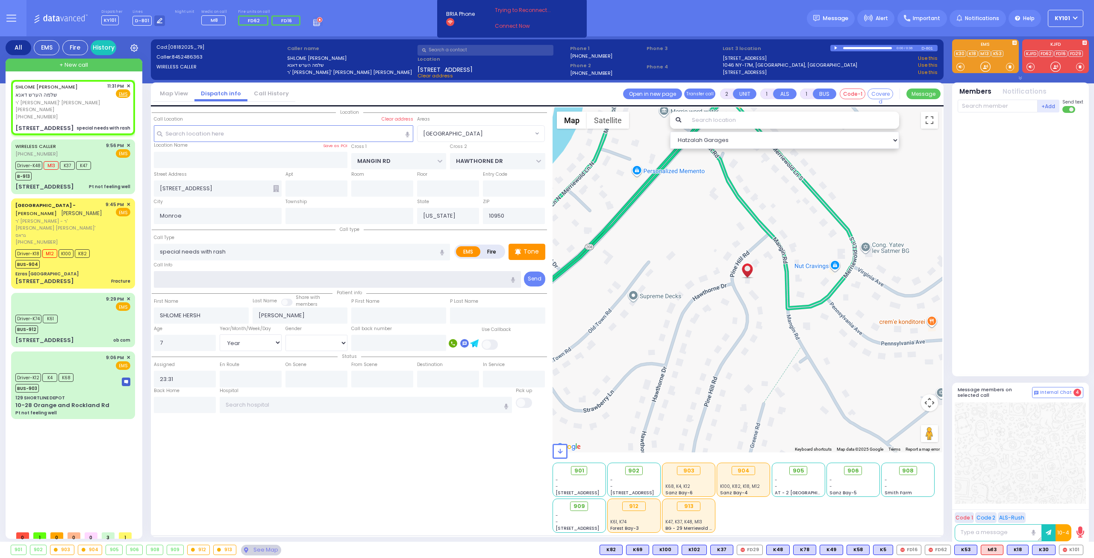
select select "Hatzalah Garages"
select select "[GEOGRAPHIC_DATA]"
click at [536, 251] on p "Tone" at bounding box center [531, 251] width 15 height 9
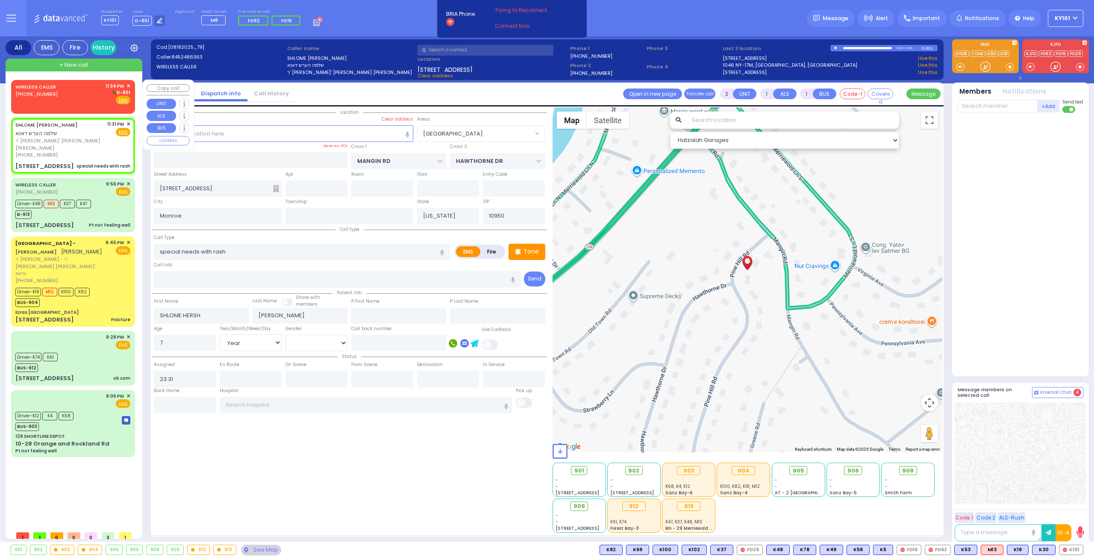
click at [70, 96] on div "WIRELESS CALLER (347) 853-4031 11:34 PM ✕ D-801" at bounding box center [72, 94] width 115 height 22
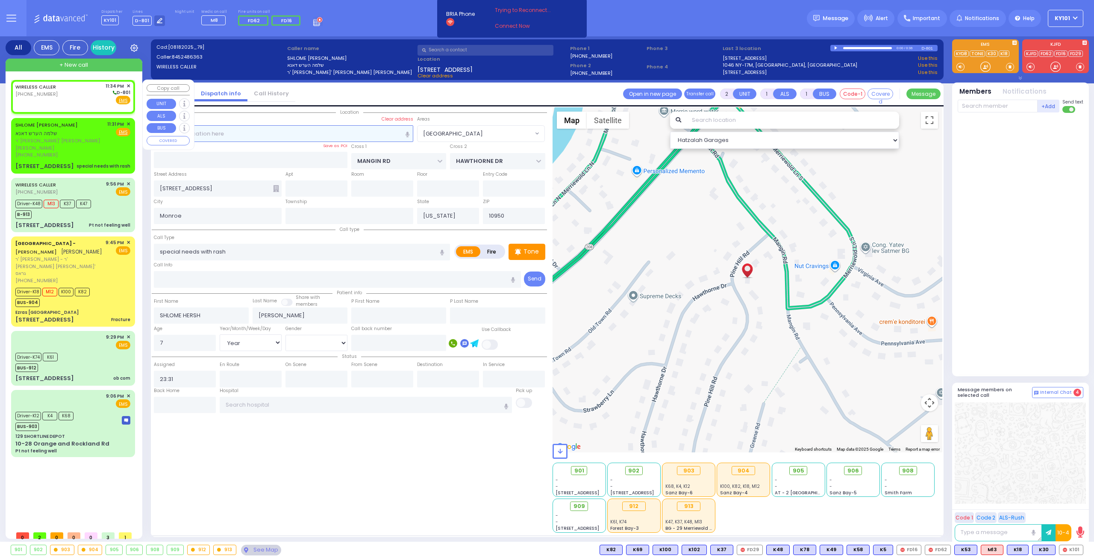
select select
radio input "true"
select select
type input "23:34"
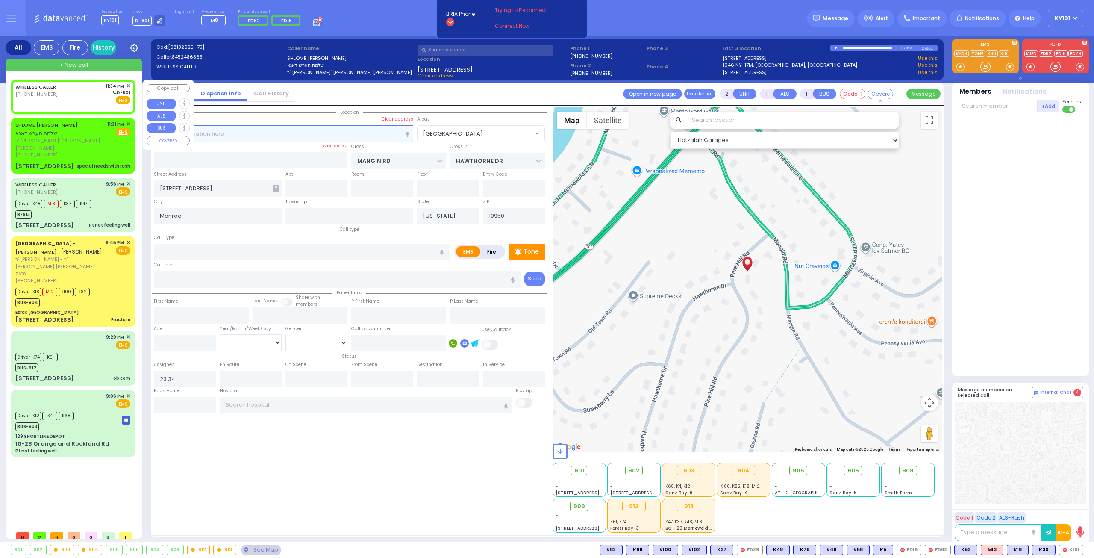
select select "Hatzalah Garages"
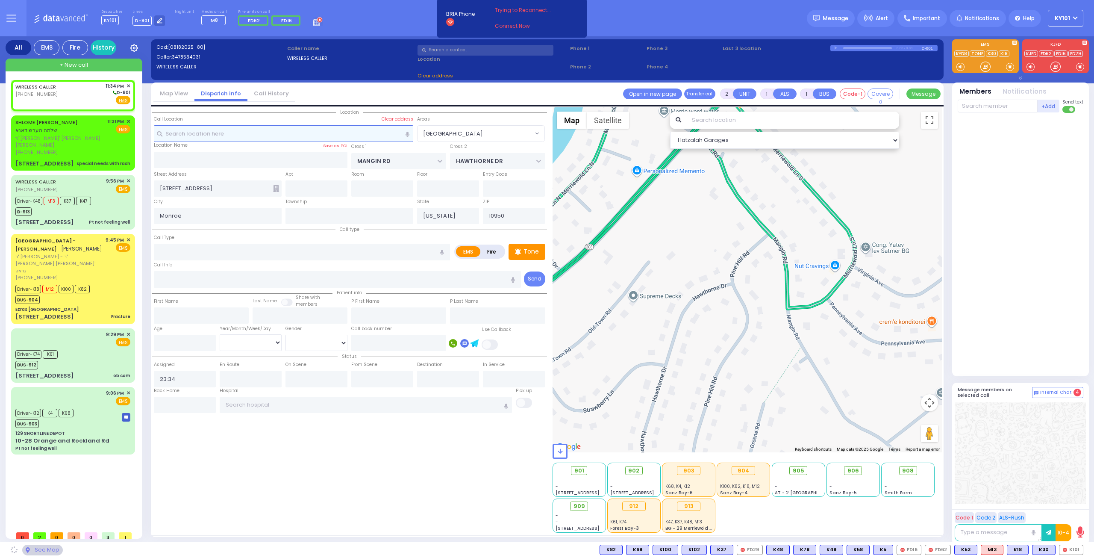
select select
radio input "true"
select select
select select "Hatzalah Garages"
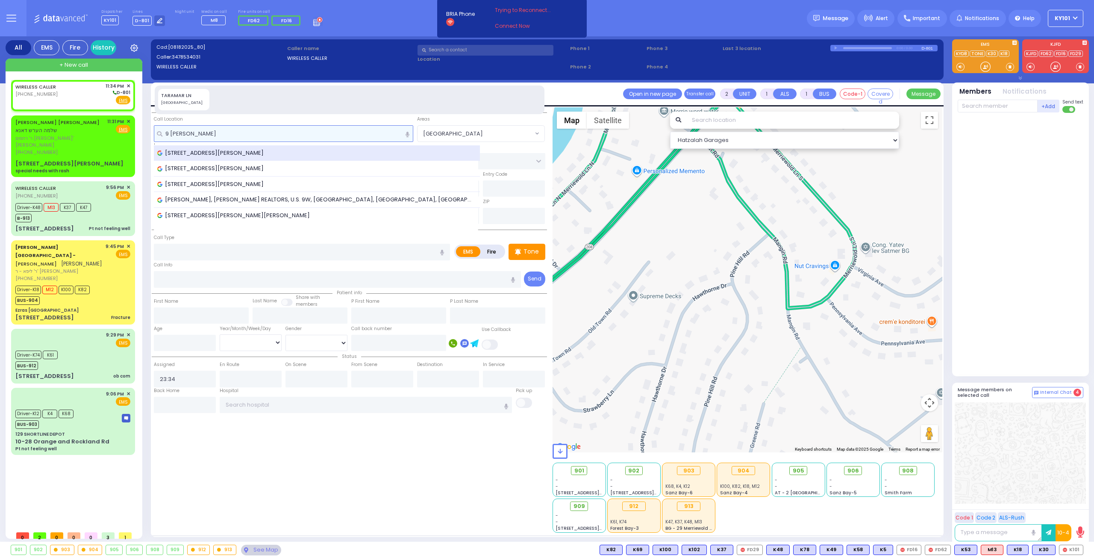
type input "9 tara"
click at [251, 147] on div "9 Taramar Ln, Washingtonville, NY, USA" at bounding box center [317, 153] width 327 height 16
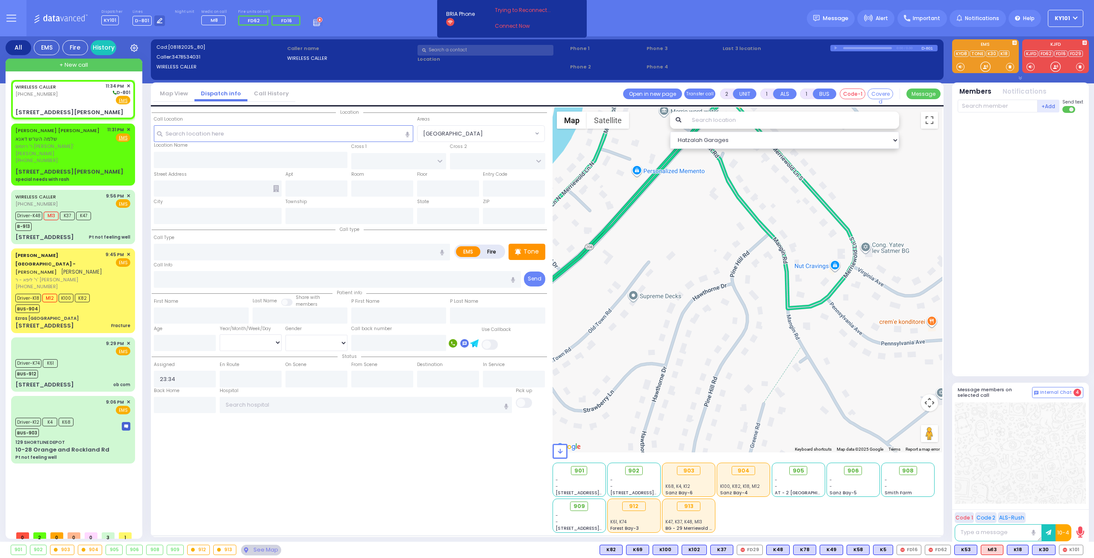
select select
radio input "true"
select select
select select "Hatzalah Garages"
type input "[GEOGRAPHIC_DATA][PERSON_NAME]"
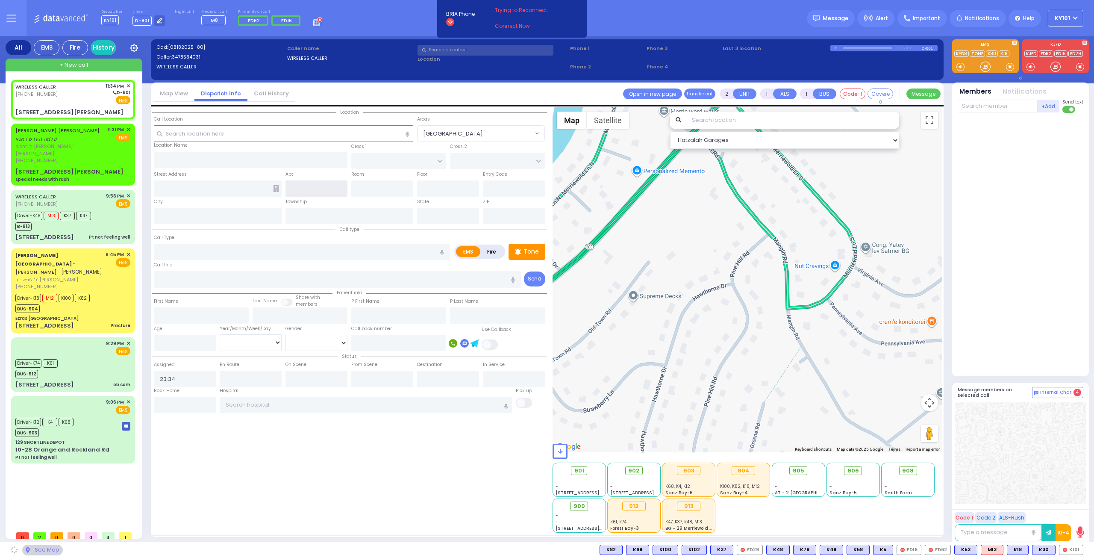
type input "[STREET_ADDRESS][PERSON_NAME]"
type input "Washingtonville"
type input "[US_STATE]"
type input "10992"
select select "[GEOGRAPHIC_DATA]"
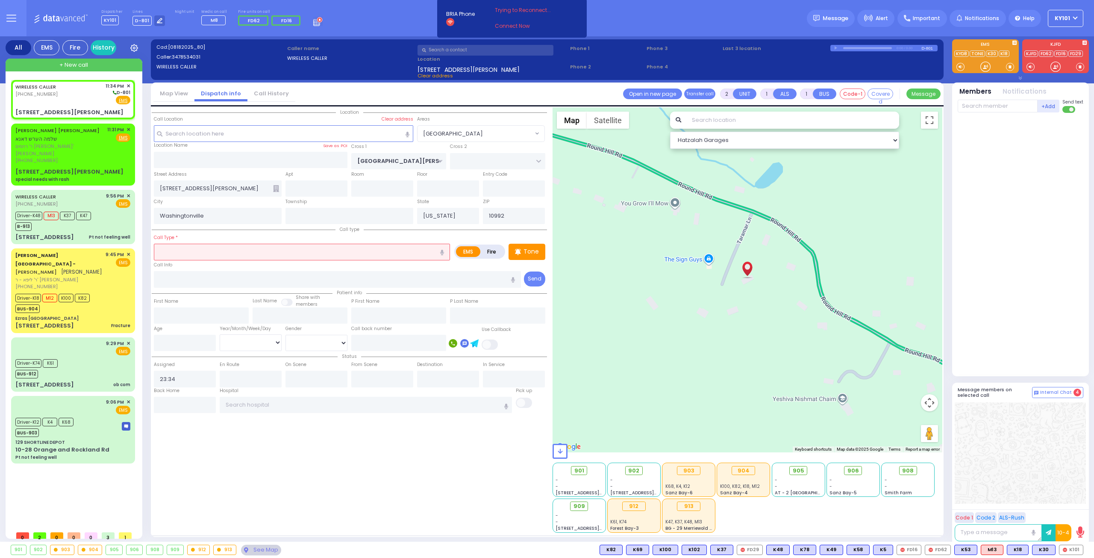
click at [230, 251] on input "text" at bounding box center [302, 252] width 296 height 16
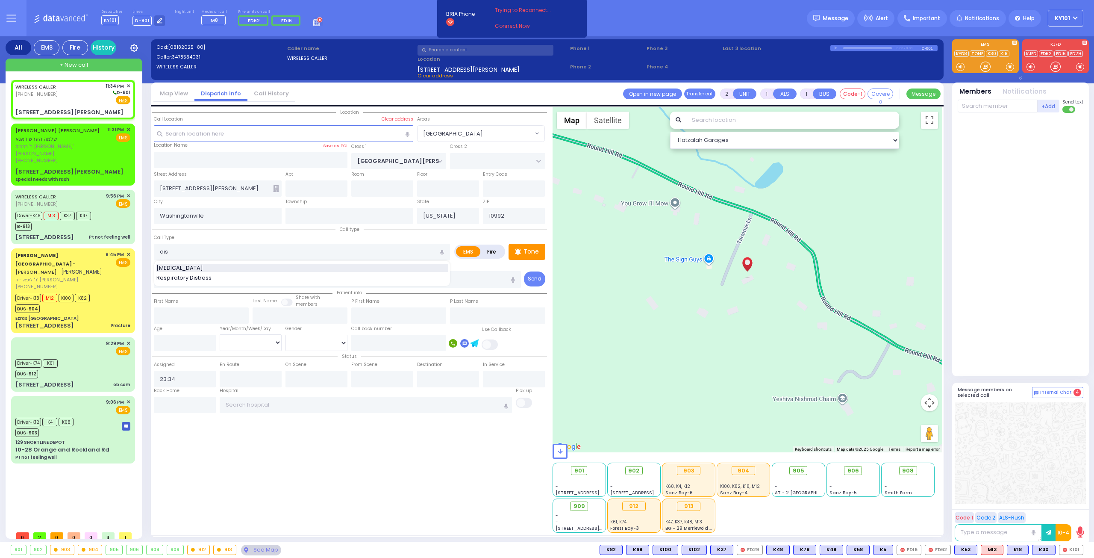
click at [230, 264] on div "[MEDICAL_DATA]" at bounding box center [302, 268] width 292 height 9
type input "[MEDICAL_DATA]"
type input "0"
click at [190, 341] on input "number" at bounding box center [185, 343] width 62 height 16
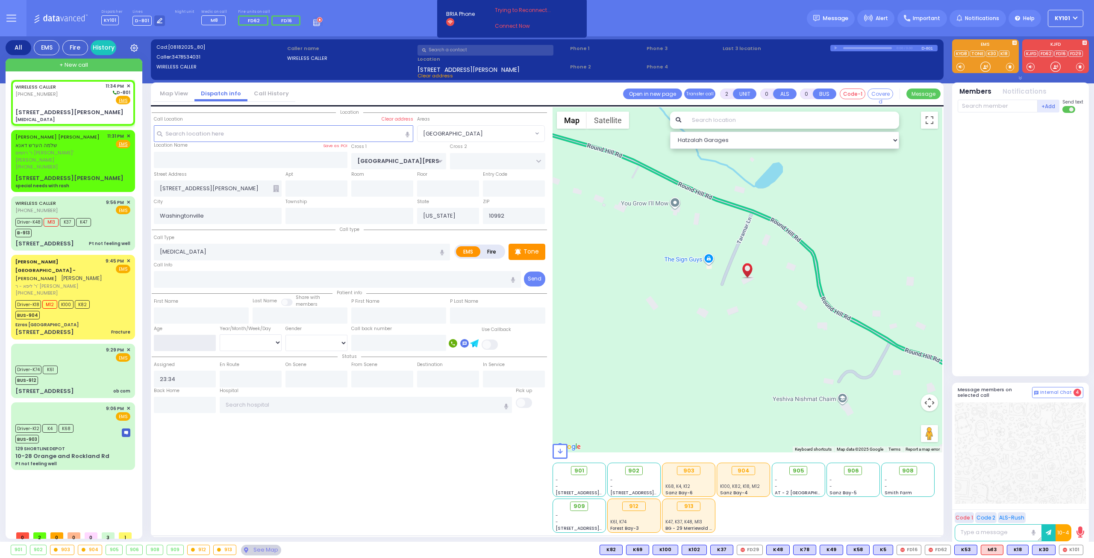
select select
radio input "true"
select select
select select "Hatzalah Garages"
select select "[GEOGRAPHIC_DATA]"
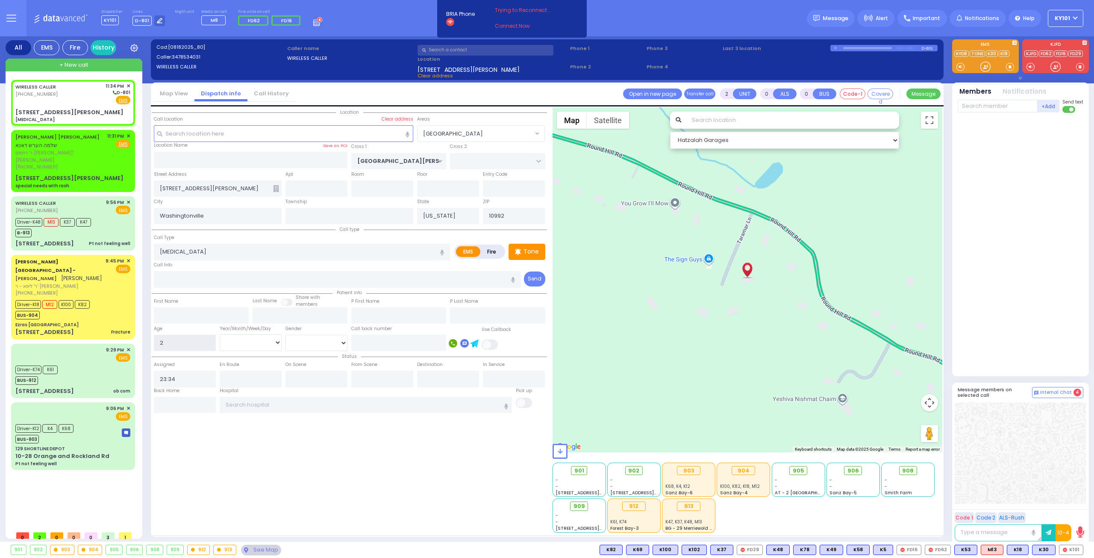
type input "2"
click at [262, 344] on select "Year Month Week Day" at bounding box center [251, 342] width 62 height 16
select select
radio input "true"
select select
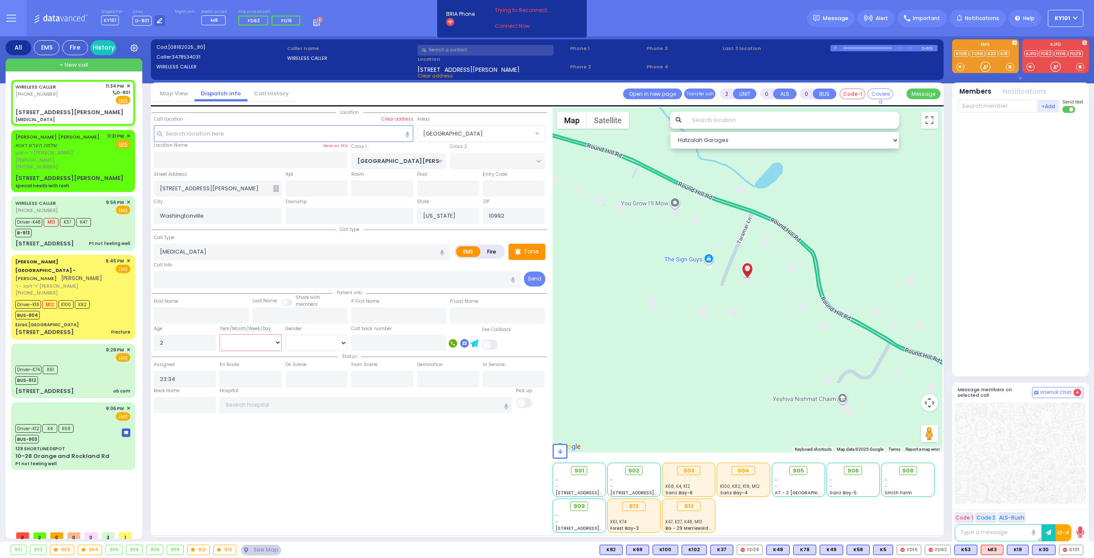
select select "Hatzalah Garages"
select select "Year"
click at [220, 334] on select "Year Month Week Day" at bounding box center [251, 342] width 62 height 16
select select "[GEOGRAPHIC_DATA]"
click at [227, 297] on div "First Name" at bounding box center [201, 302] width 95 height 11
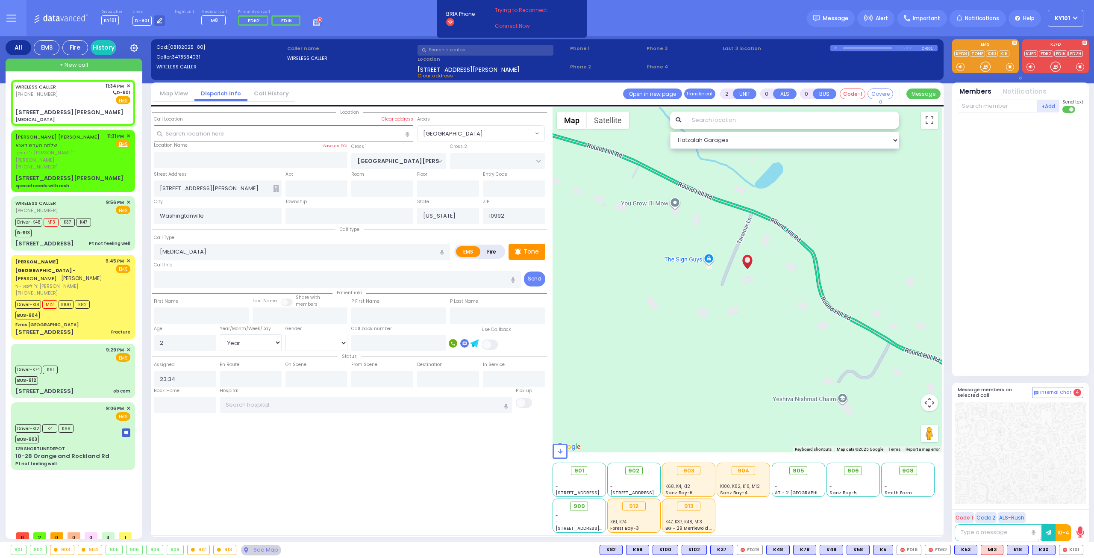
select select
radio input "true"
select select "Year"
select select "Hatzalah Garages"
select select "[GEOGRAPHIC_DATA]"
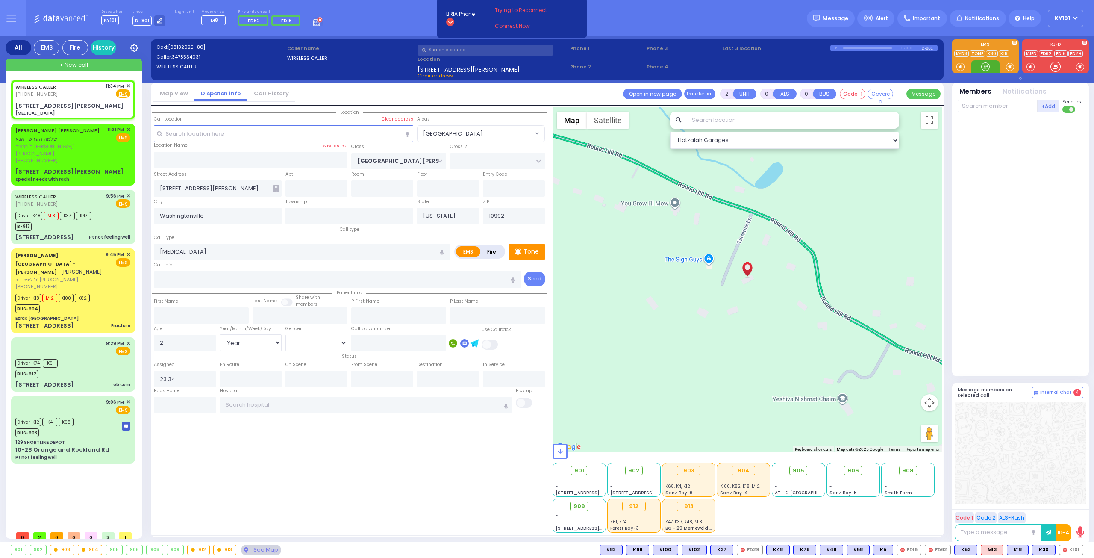
select select
radio input "true"
select select "Year"
select select "Hatzalah Garages"
select select "[GEOGRAPHIC_DATA]"
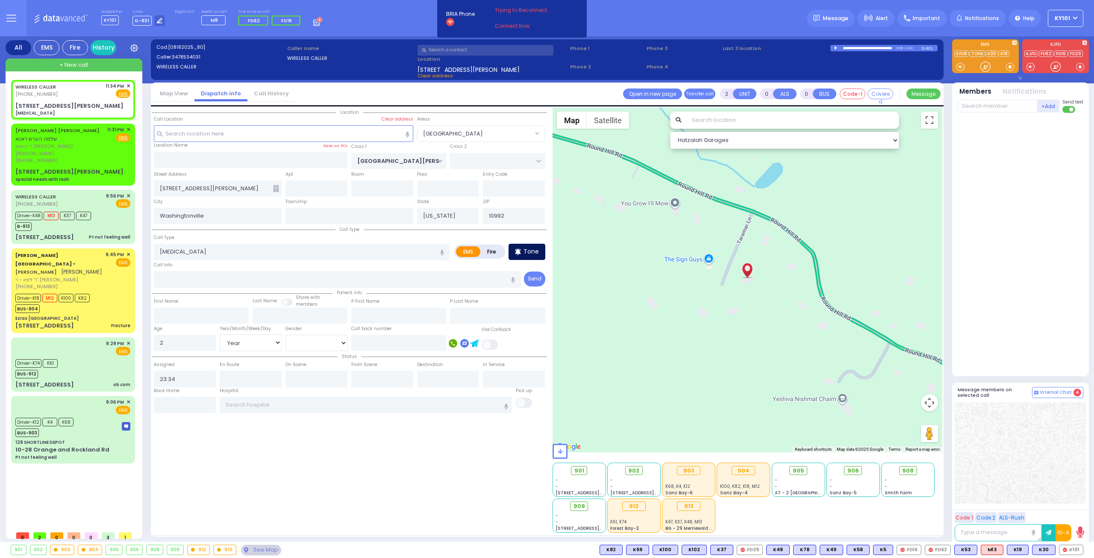
click at [519, 251] on icon at bounding box center [518, 251] width 6 height 6
click at [79, 132] on div "[PERSON_NAME] [PERSON_NAME] שלמה הערש דאנא" at bounding box center [59, 134] width 89 height 17
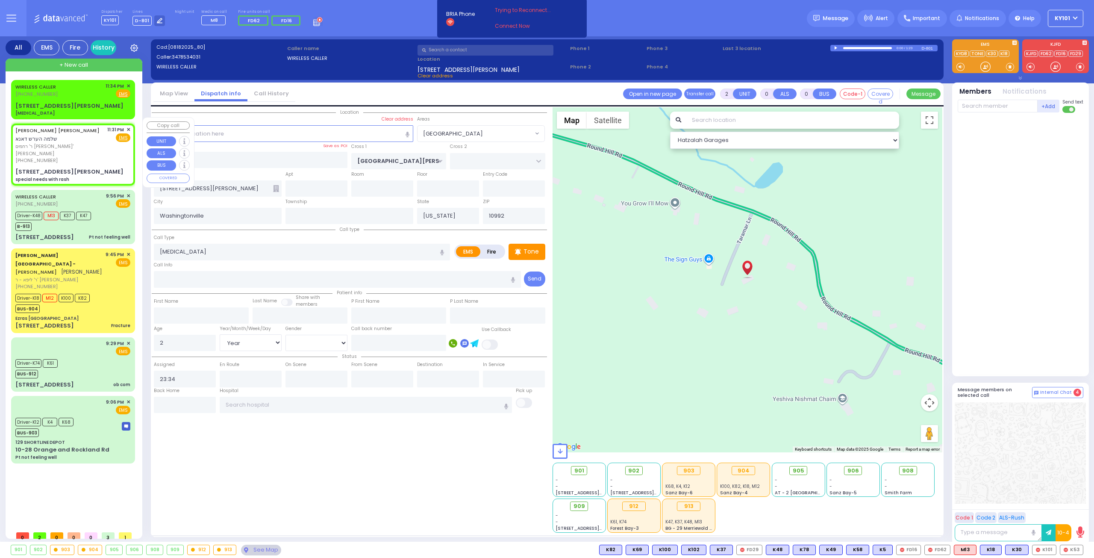
type input "1"
select select
type input "special needs with rash"
radio input "true"
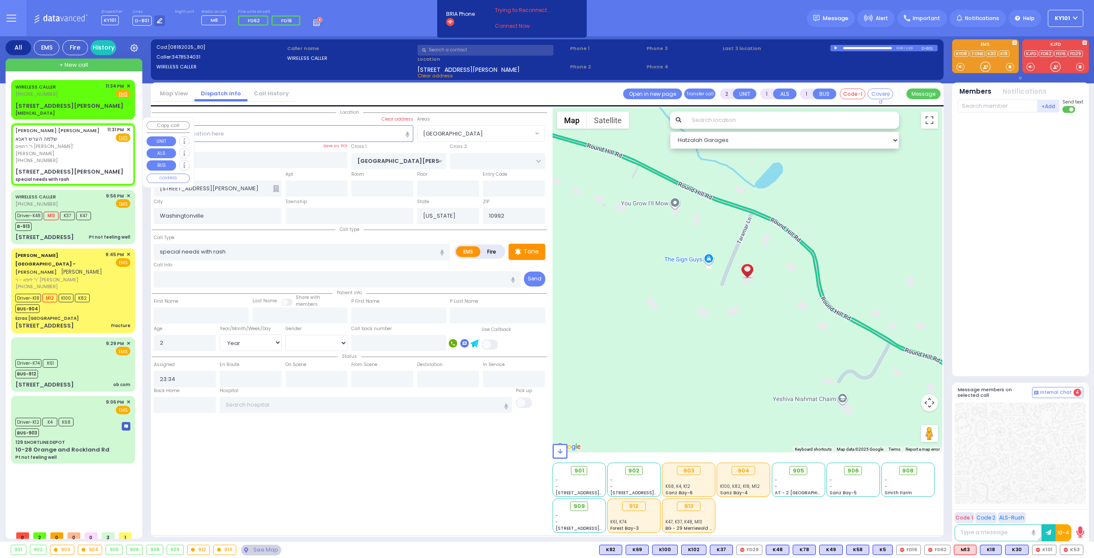
type input "SHLOME HERSH"
type input "[PERSON_NAME]"
type input "7"
select select "Year"
select select "[DEMOGRAPHIC_DATA]"
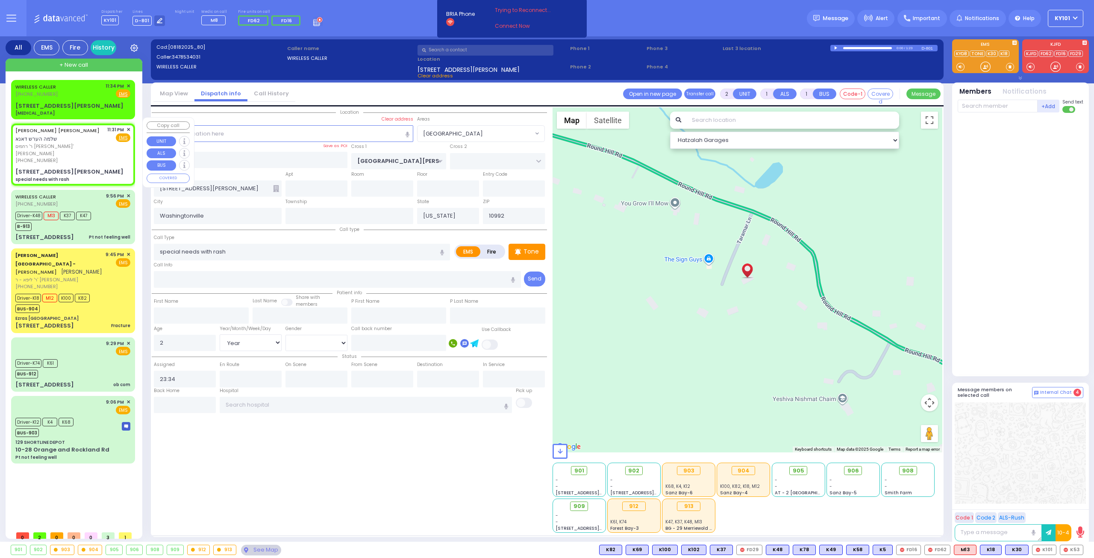
type input "23:31"
type input "MANGIN RD"
type input "HAWTHORNE DR"
type input "[STREET_ADDRESS][PERSON_NAME]"
type input "Monroe"
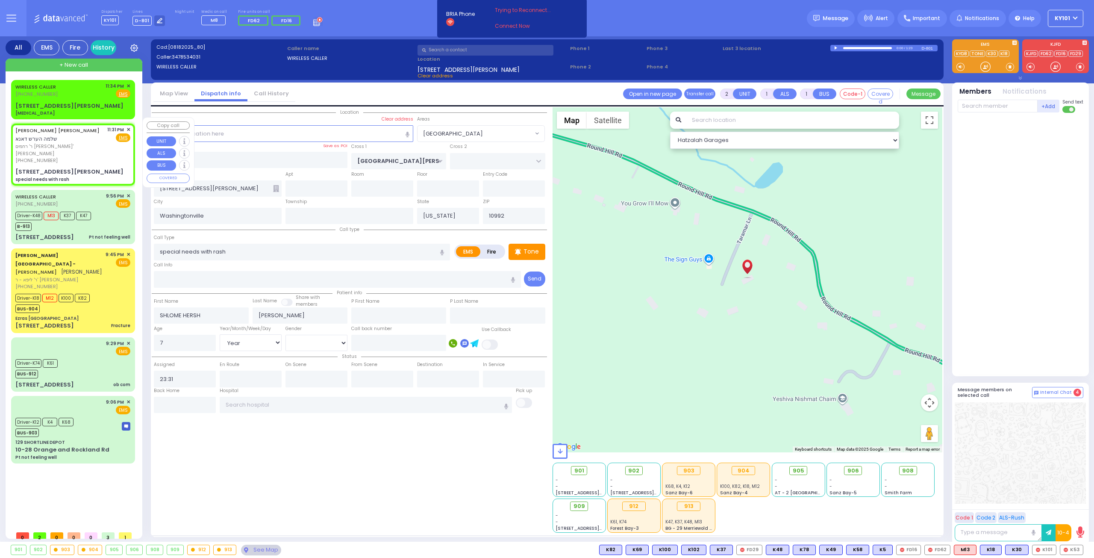
type input "10950"
select select "Hatzalah Garages"
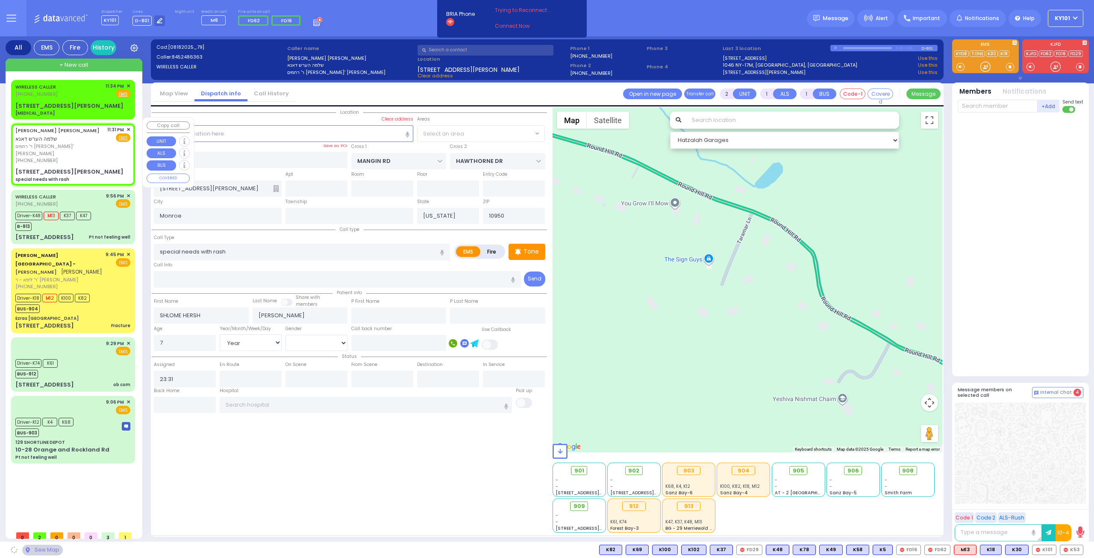
select select "[GEOGRAPHIC_DATA]"
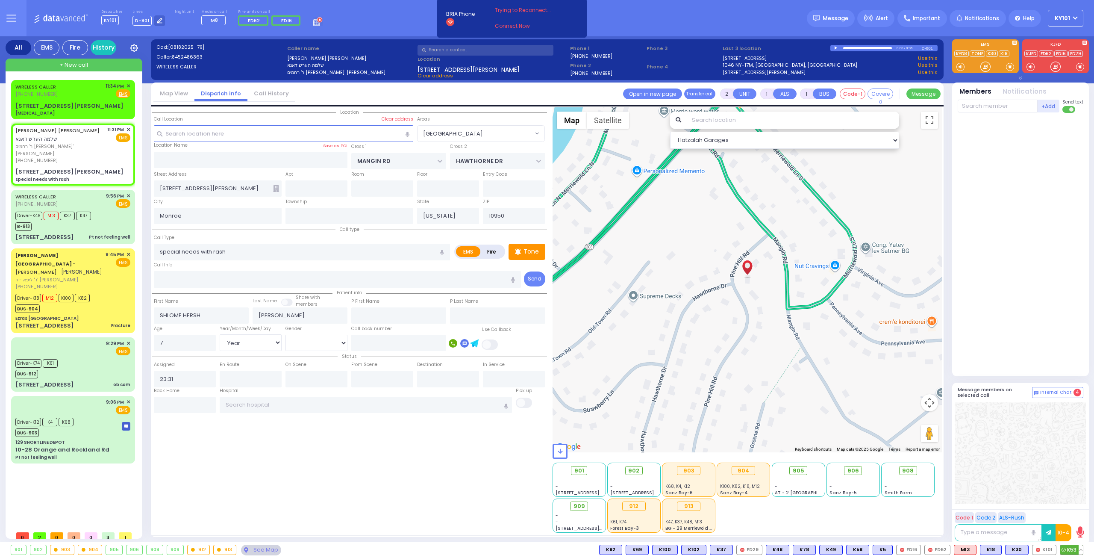
click at [1072, 547] on span "K53" at bounding box center [1072, 549] width 23 height 9
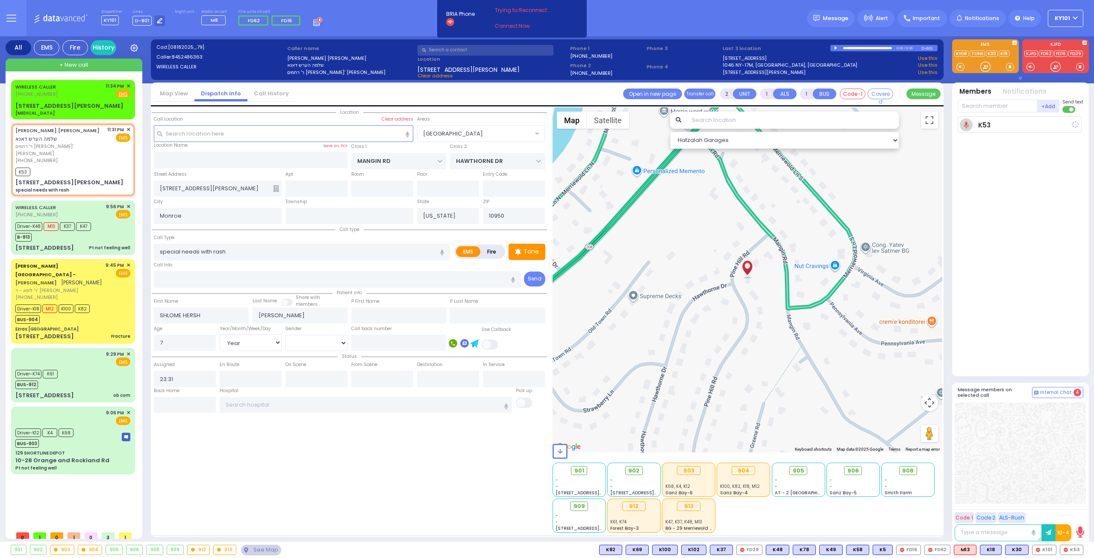
select select
radio input "true"
select select "Year"
select select "[DEMOGRAPHIC_DATA]"
type input "23:37"
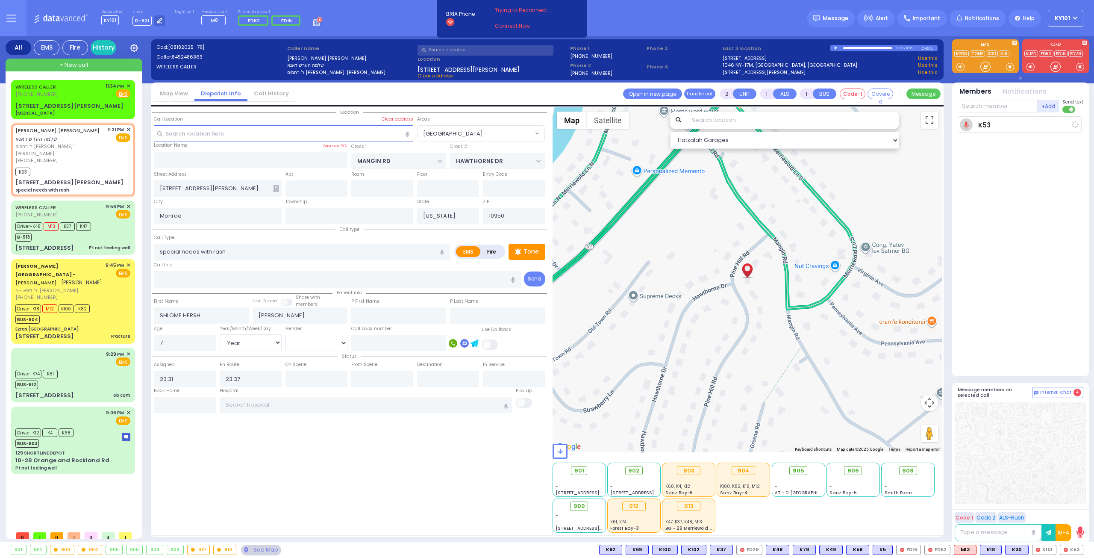
select select "Hatzalah Garages"
select select "[GEOGRAPHIC_DATA]"
click at [1068, 548] on span "K60" at bounding box center [1072, 549] width 23 height 9
select select
click at [82, 426] on div "Driver-K12 K4 K68 BUS-903" at bounding box center [72, 436] width 115 height 21
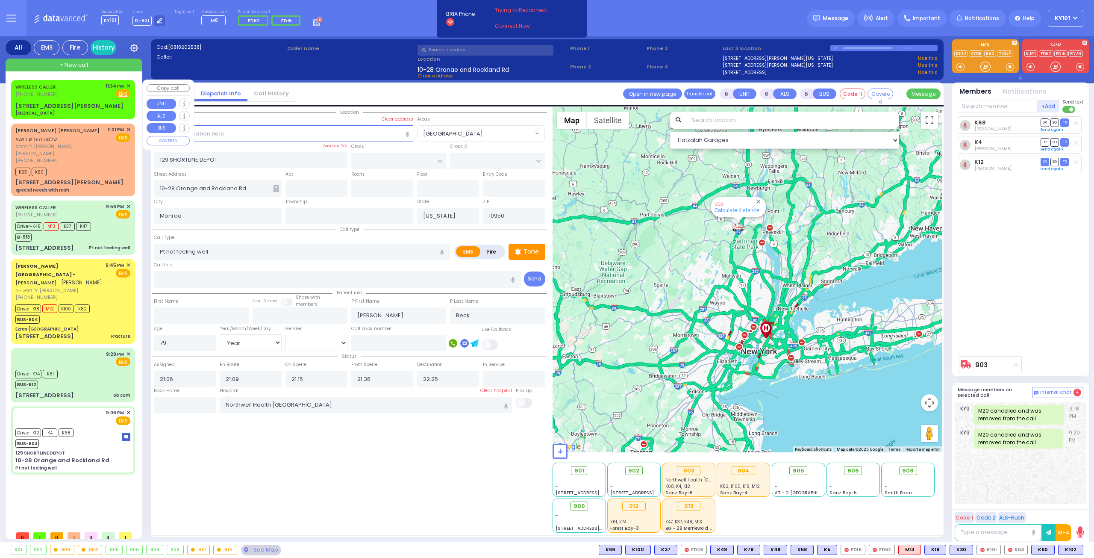
click at [55, 92] on div "[PHONE_NUMBER]" at bounding box center [37, 94] width 44 height 7
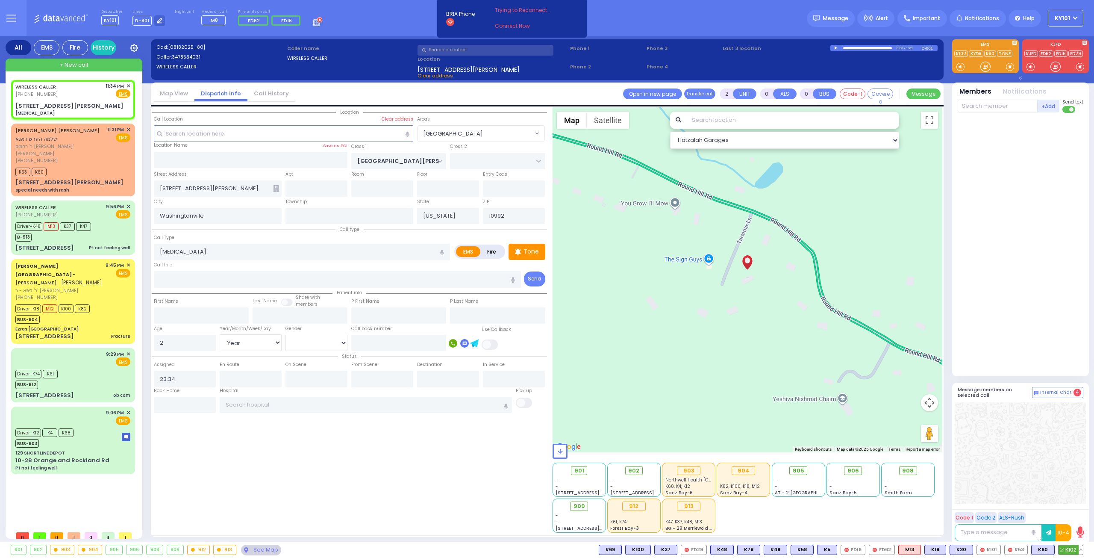
click at [1067, 547] on span "K102" at bounding box center [1071, 549] width 24 height 9
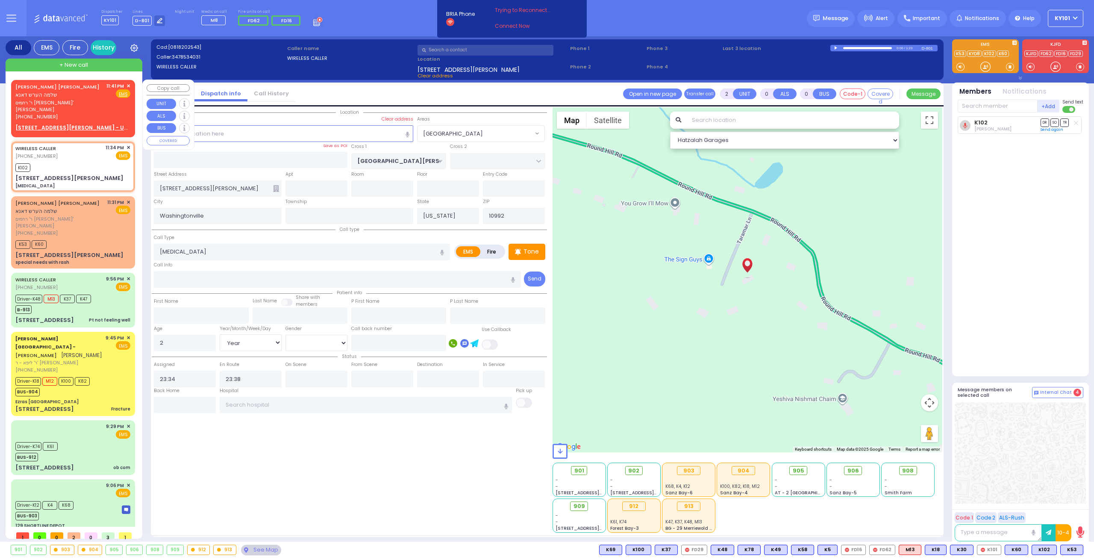
click at [130, 86] on span "✕" at bounding box center [129, 86] width 4 height 7
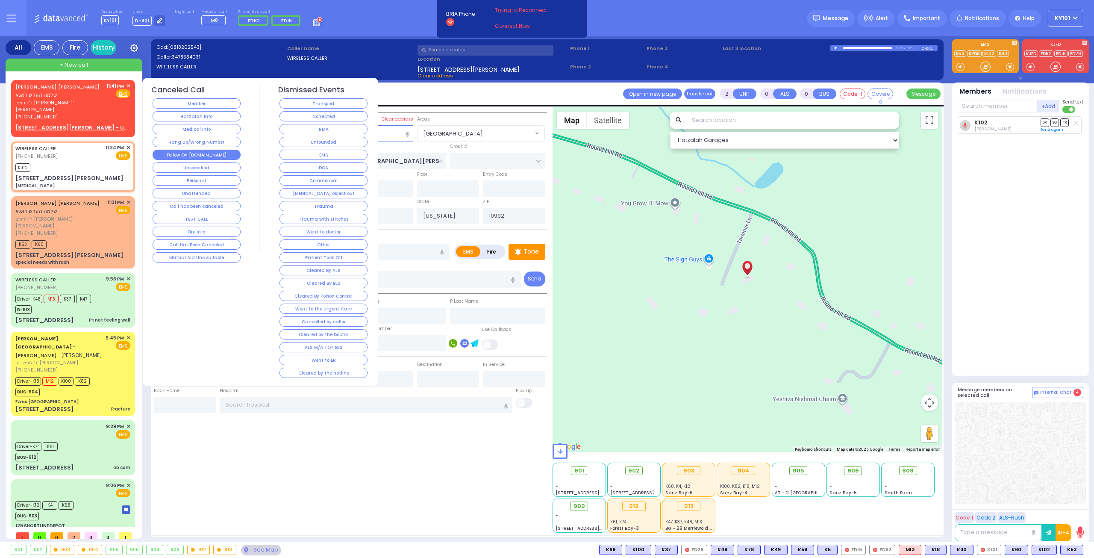
click at [203, 151] on button "Follow On [DOMAIN_NAME]" at bounding box center [197, 155] width 88 height 10
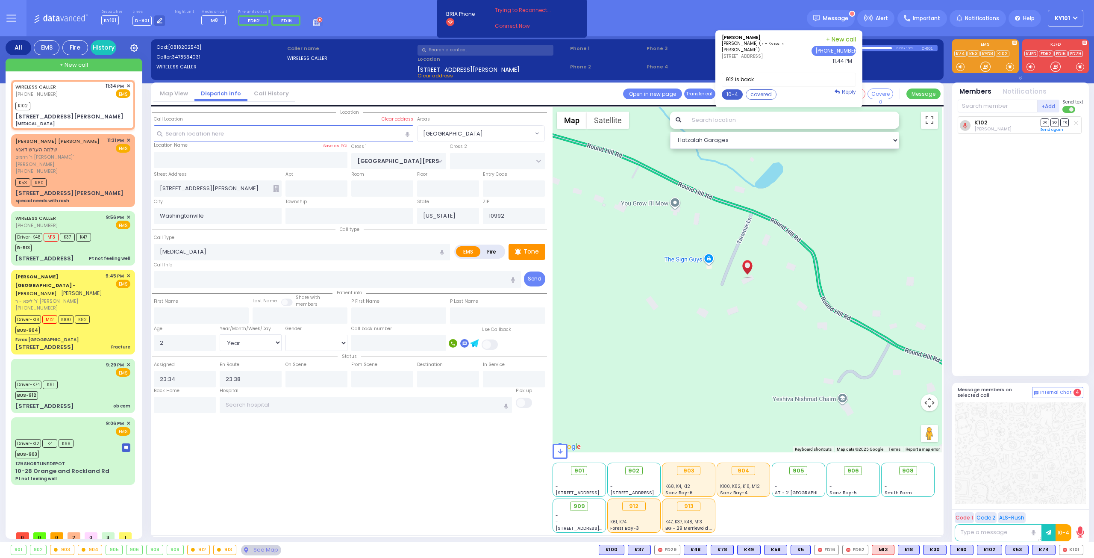
click at [739, 89] on button "10-4" at bounding box center [732, 94] width 21 height 10
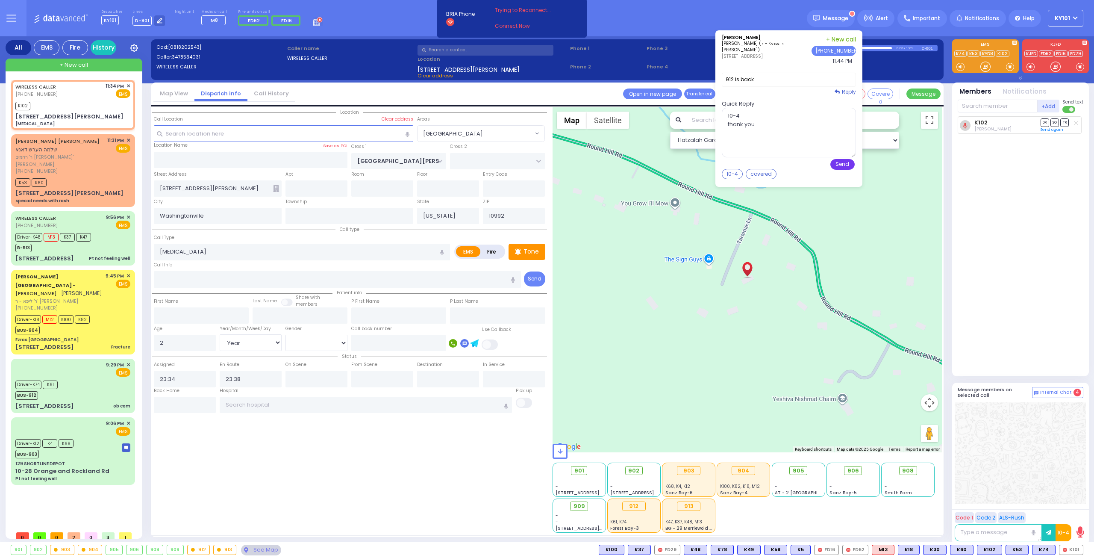
click at [854, 163] on button "Send" at bounding box center [843, 164] width 24 height 11
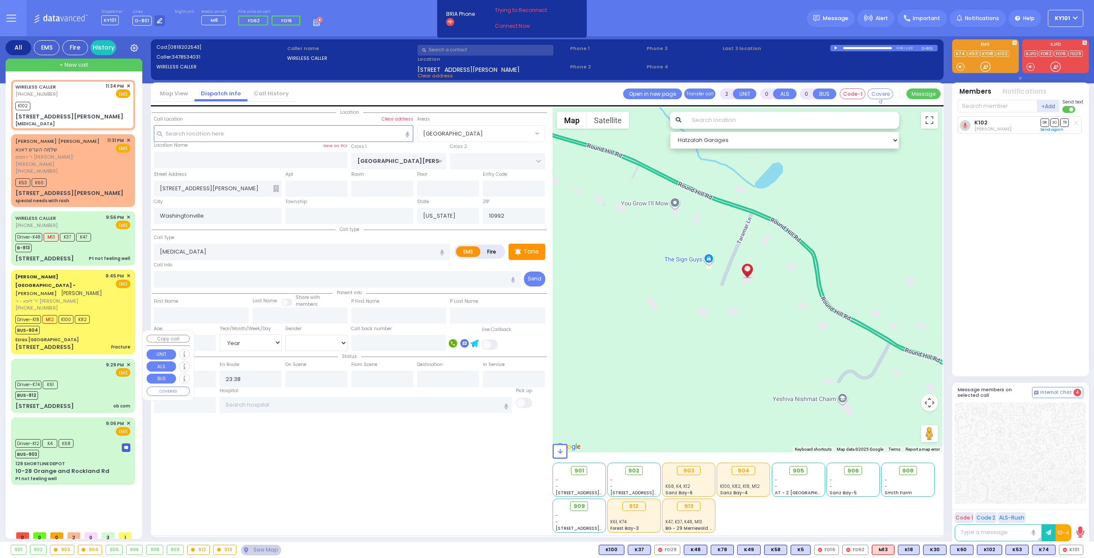
click at [84, 378] on div "Driver-K74 K61 BUS-912" at bounding box center [72, 388] width 115 height 21
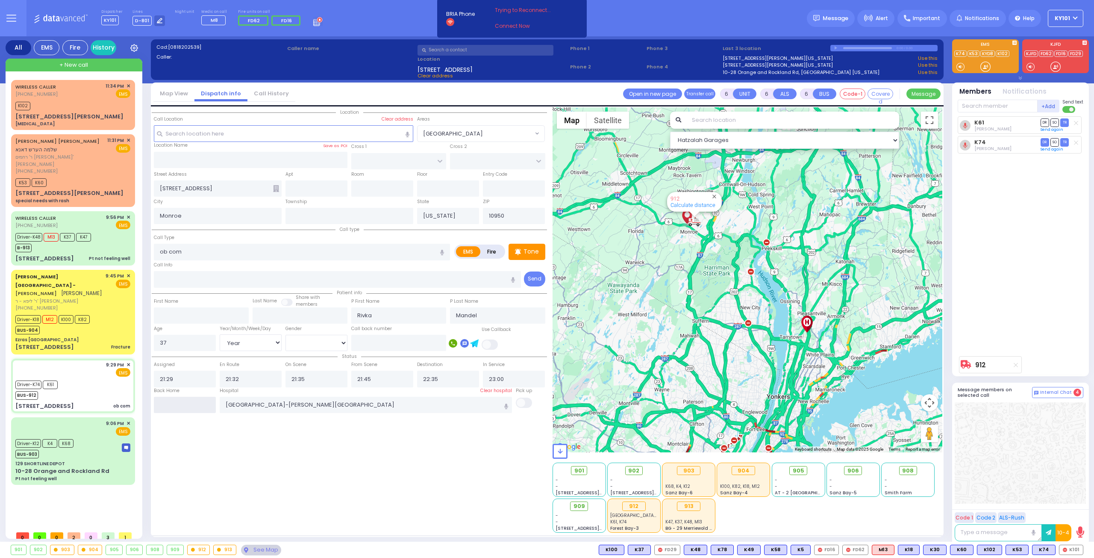
click at [198, 401] on input "text" at bounding box center [185, 405] width 62 height 16
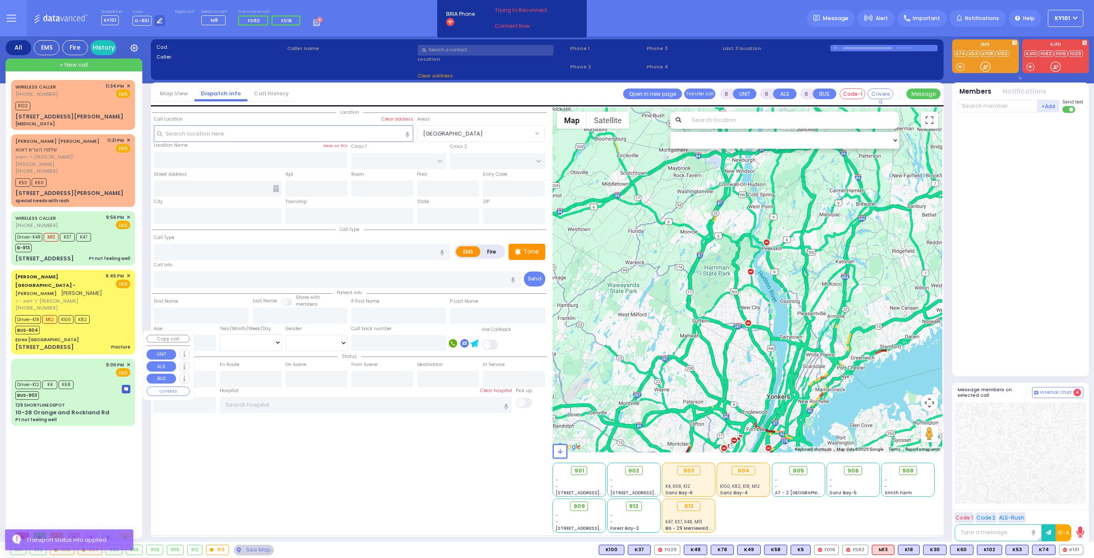
click at [94, 402] on div "129 SHORTLINE DEPOT" at bounding box center [72, 405] width 115 height 6
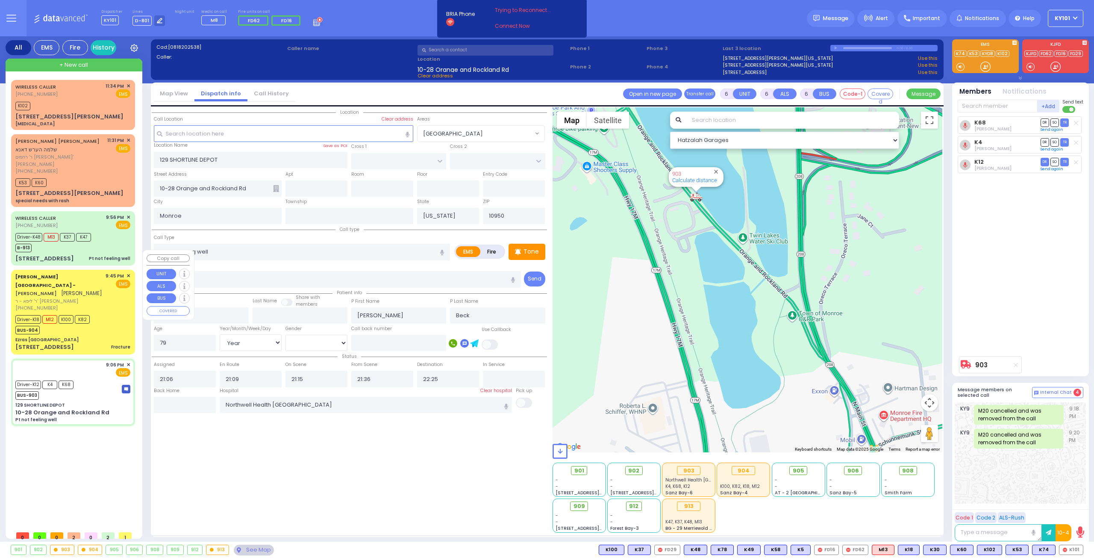
click at [101, 313] on div "Driver-K18 M12 K100 K82 BUS-904" at bounding box center [72, 323] width 115 height 21
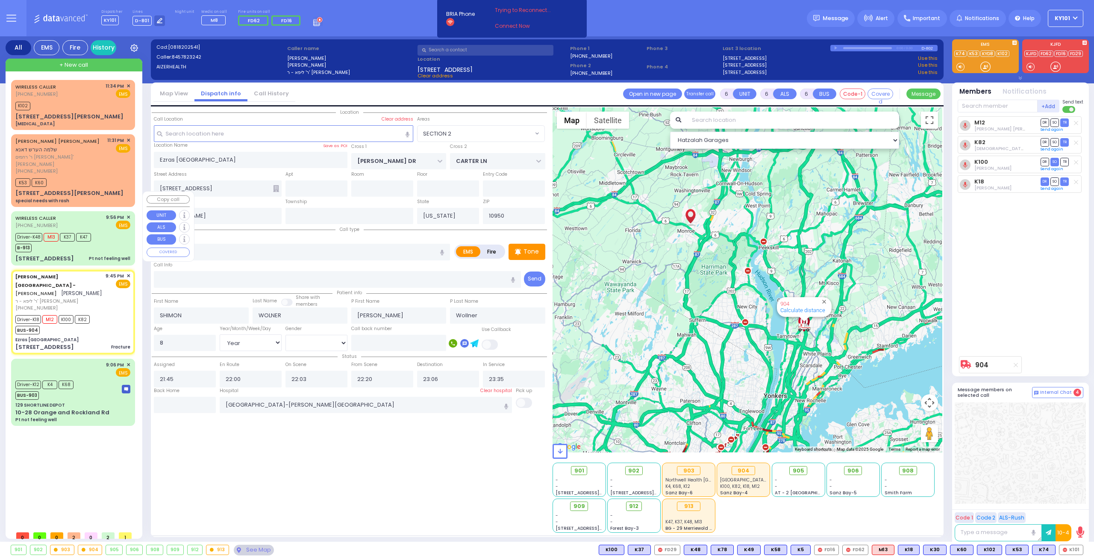
click at [107, 231] on div "Driver-K48 M13 K37 K47 B-913" at bounding box center [72, 241] width 115 height 21
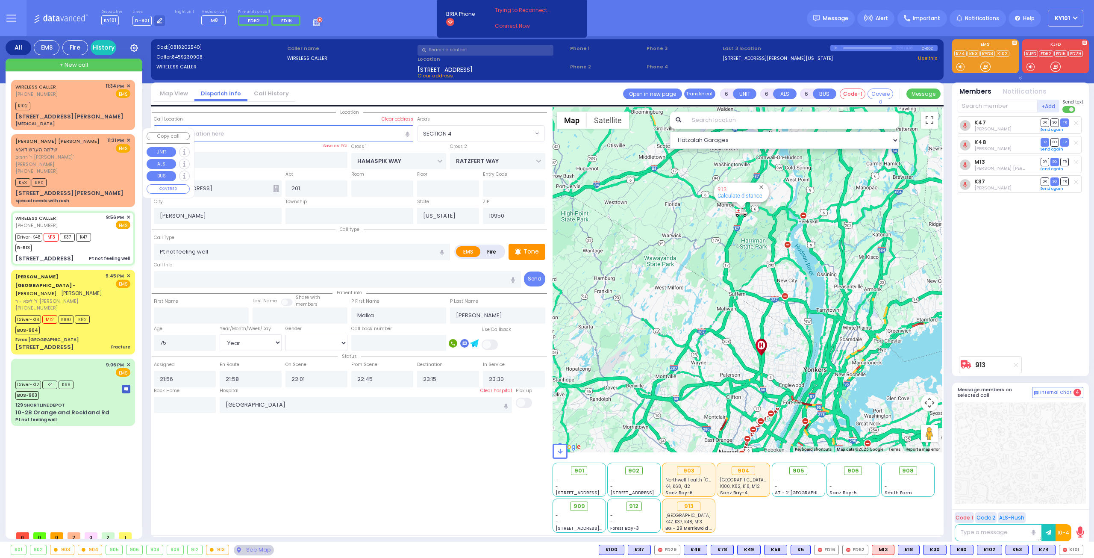
click at [84, 168] on div "[PHONE_NUMBER]" at bounding box center [59, 171] width 89 height 7
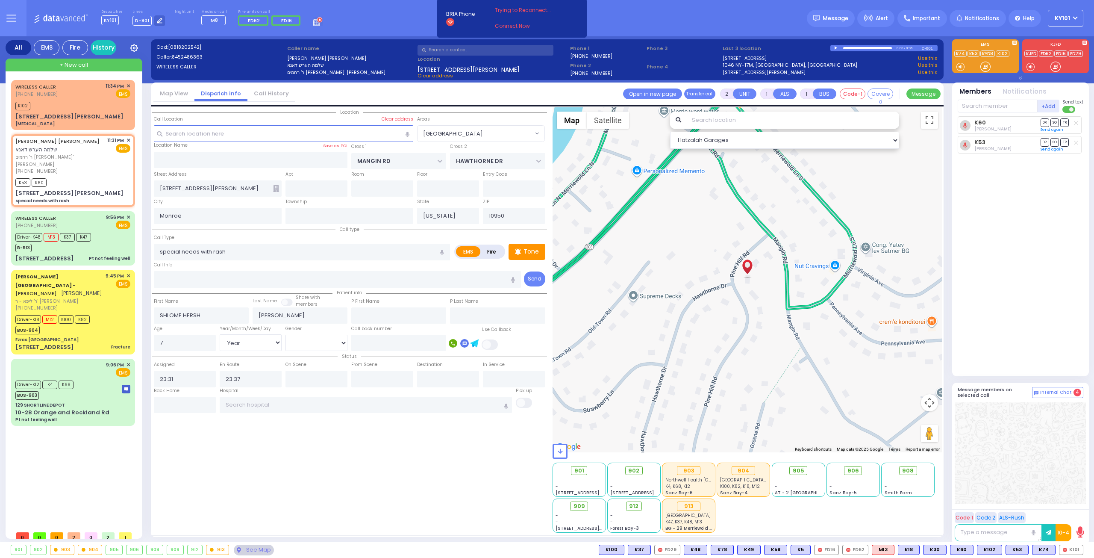
click at [94, 59] on div "+ New call" at bounding box center [74, 65] width 137 height 13
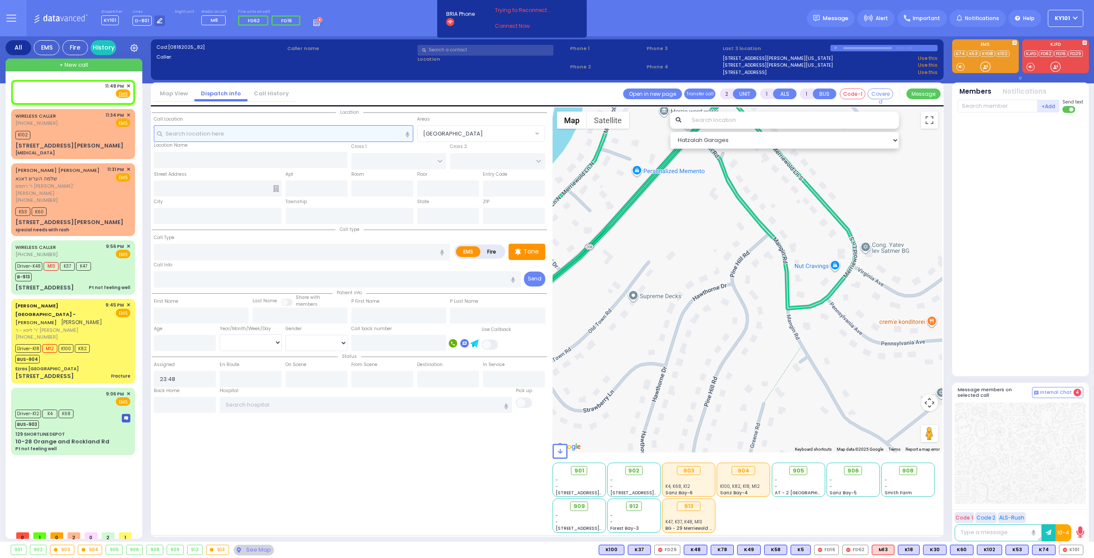
click at [206, 131] on input "text" at bounding box center [284, 133] width 260 height 16
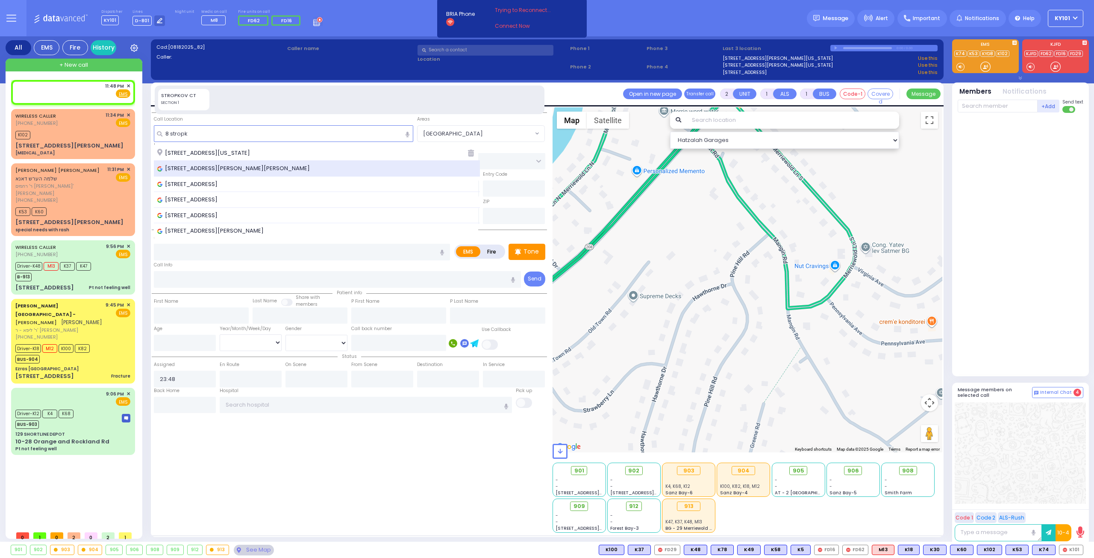
click at [233, 165] on span "[STREET_ADDRESS][PERSON_NAME][PERSON_NAME]" at bounding box center [235, 168] width 156 height 9
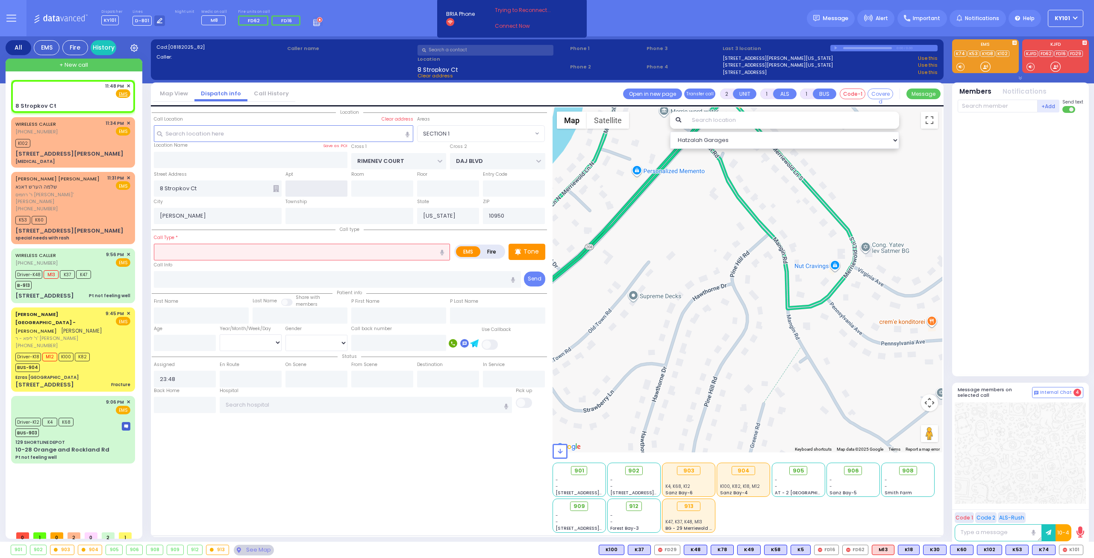
click at [319, 189] on input "text" at bounding box center [317, 188] width 62 height 16
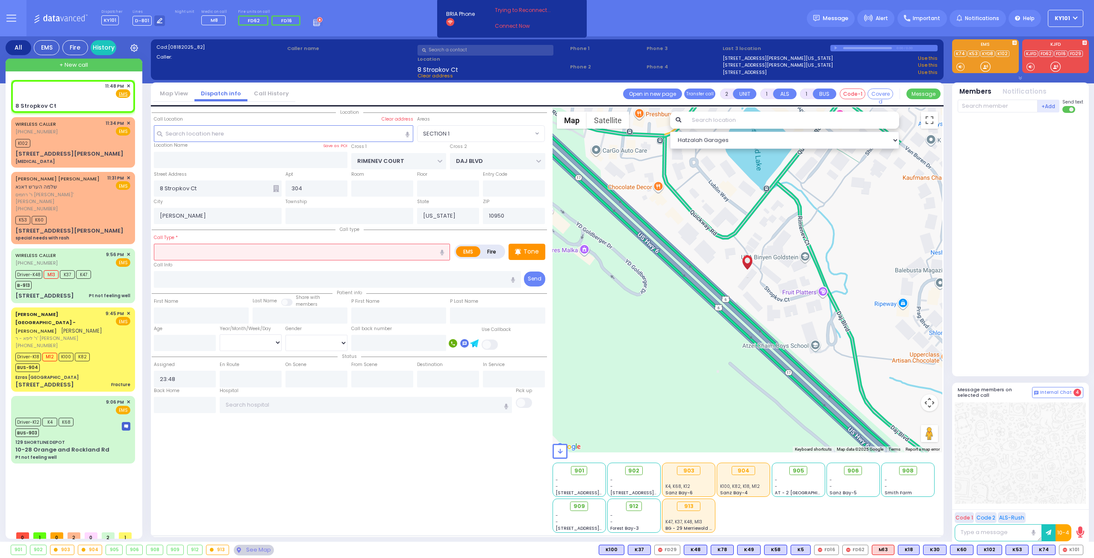
click at [497, 250] on label "Fire" at bounding box center [492, 251] width 24 height 11
click at [359, 249] on input "text" at bounding box center [302, 252] width 296 height 16
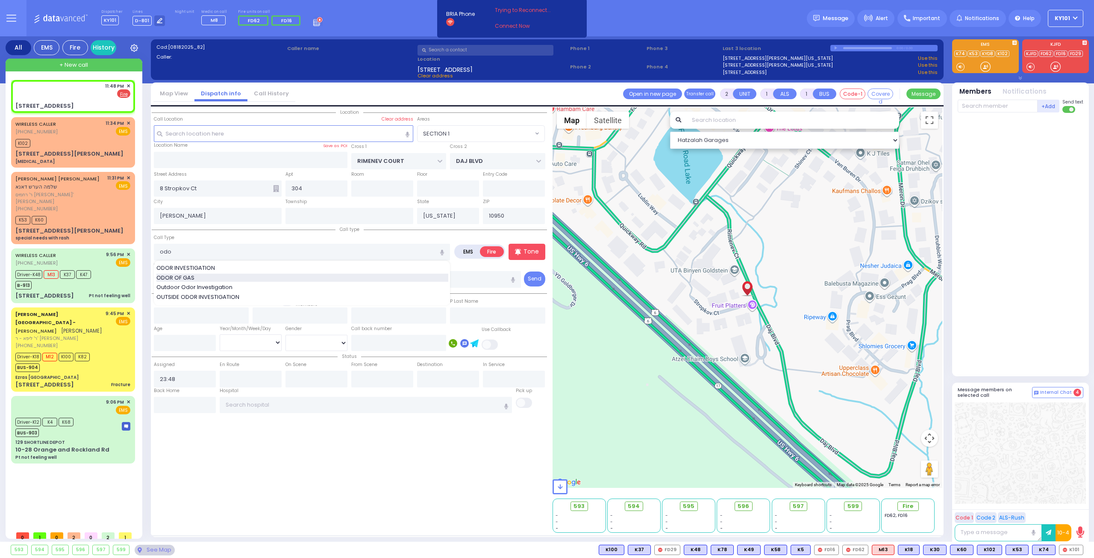
click at [254, 276] on div "ODOR OF GAS" at bounding box center [302, 278] width 292 height 9
click at [488, 344] on span at bounding box center [490, 344] width 17 height 10
click at [55, 339] on input "checkbox" at bounding box center [55, 339] width 0 height 0
click at [399, 342] on input "text" at bounding box center [398, 343] width 95 height 16
click at [473, 49] on input "text" at bounding box center [486, 50] width 136 height 11
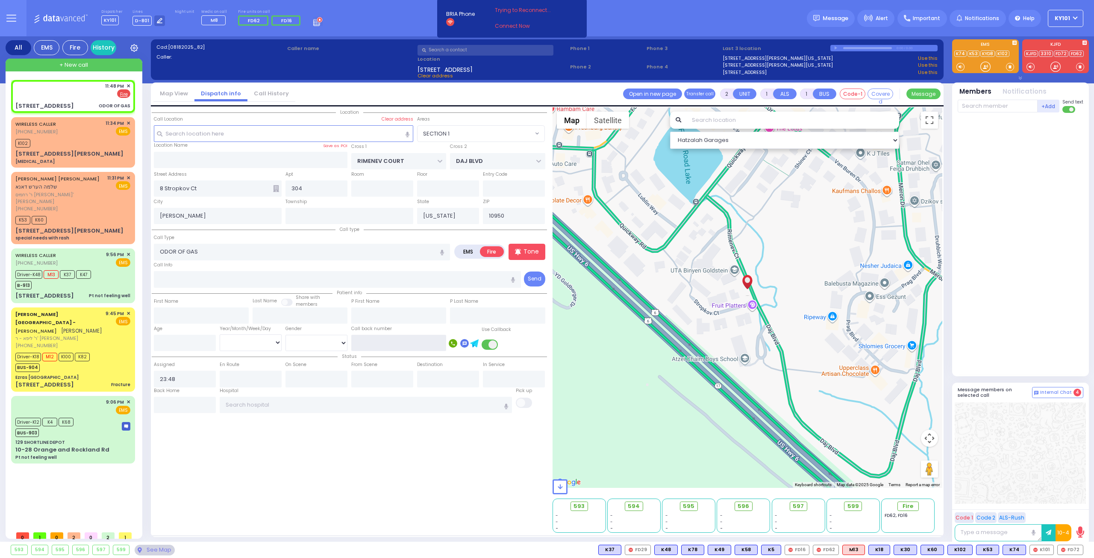
click at [411, 342] on input "text" at bounding box center [398, 343] width 95 height 16
click at [1072, 551] on span "FD72" at bounding box center [1070, 549] width 25 height 9
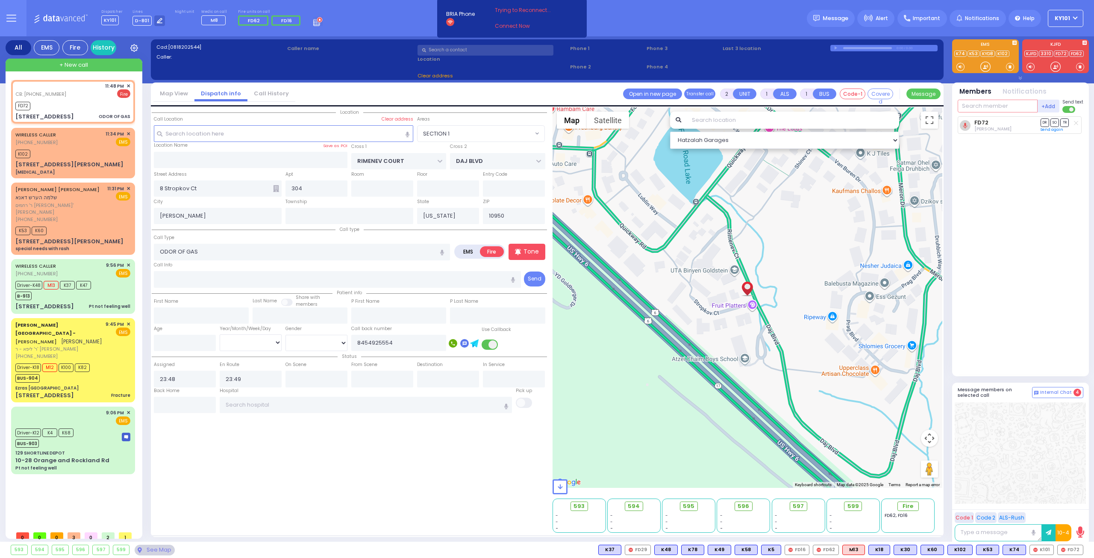
click at [976, 108] on input "text" at bounding box center [998, 106] width 80 height 13
select select "SECTION 1"
select select
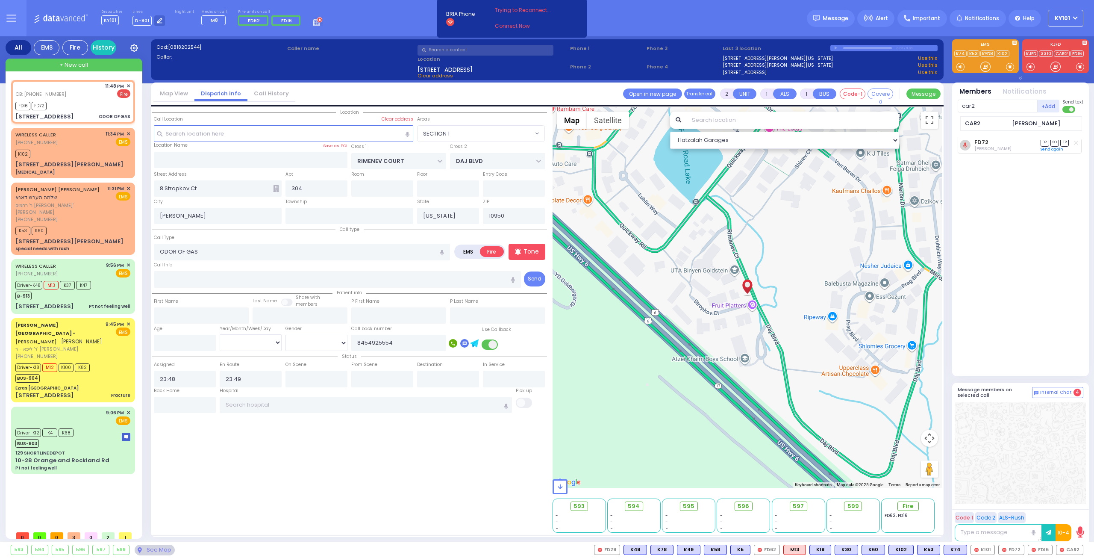
type input "car2"
select select
radio input "true"
select select
select select "Hatzalah Garages"
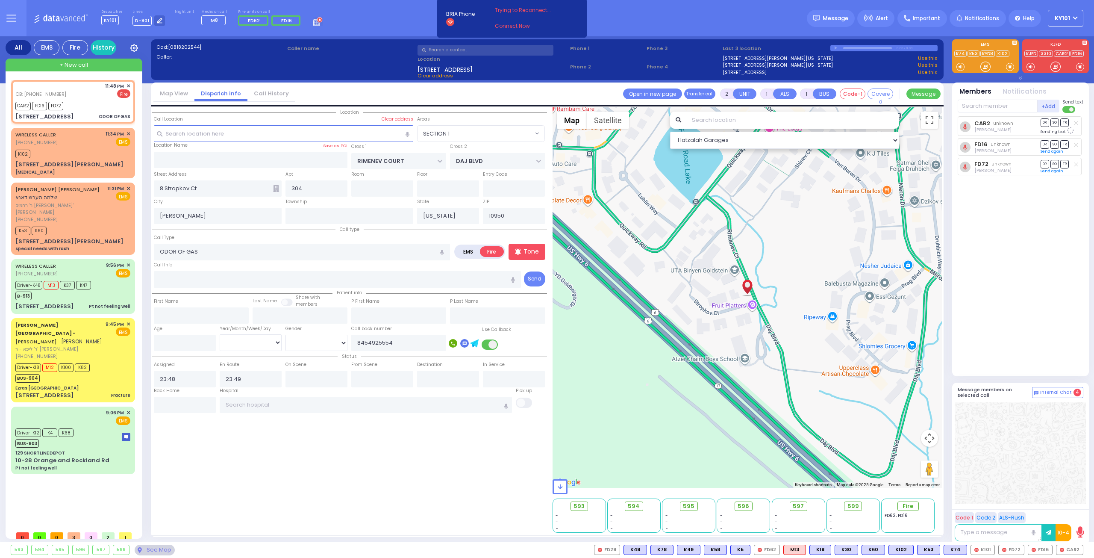
select select "SECTION 1"
click at [988, 103] on input "text" at bounding box center [998, 106] width 80 height 13
type input "46"
select select
radio input "true"
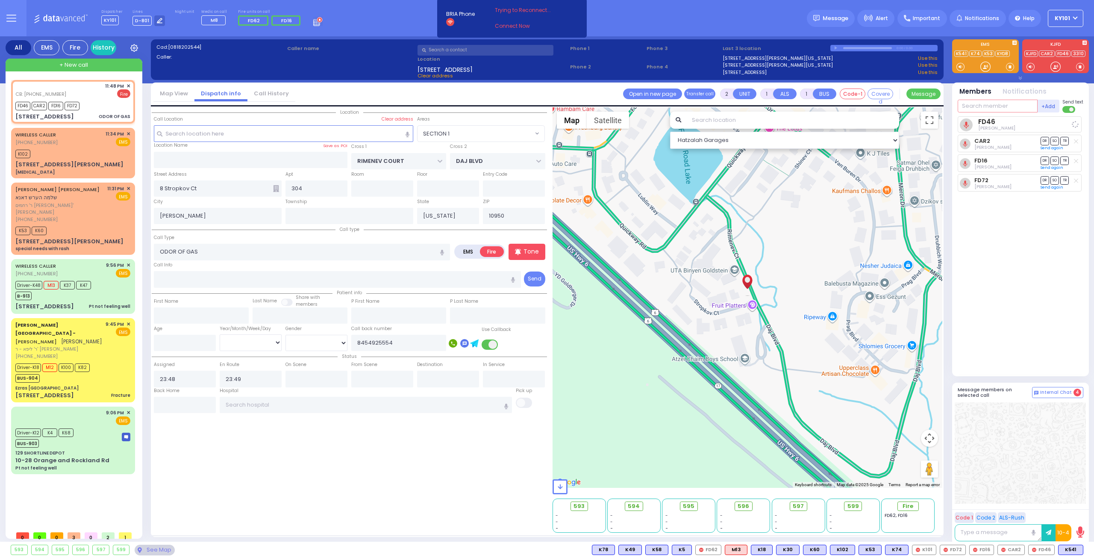
select select
select select "Hatzalah Garages"
select select "SECTION 1"
click at [65, 142] on div "WIRELESS CALLER [PHONE_NUMBER] 11:34 PM ✕ EMS" at bounding box center [72, 138] width 115 height 16
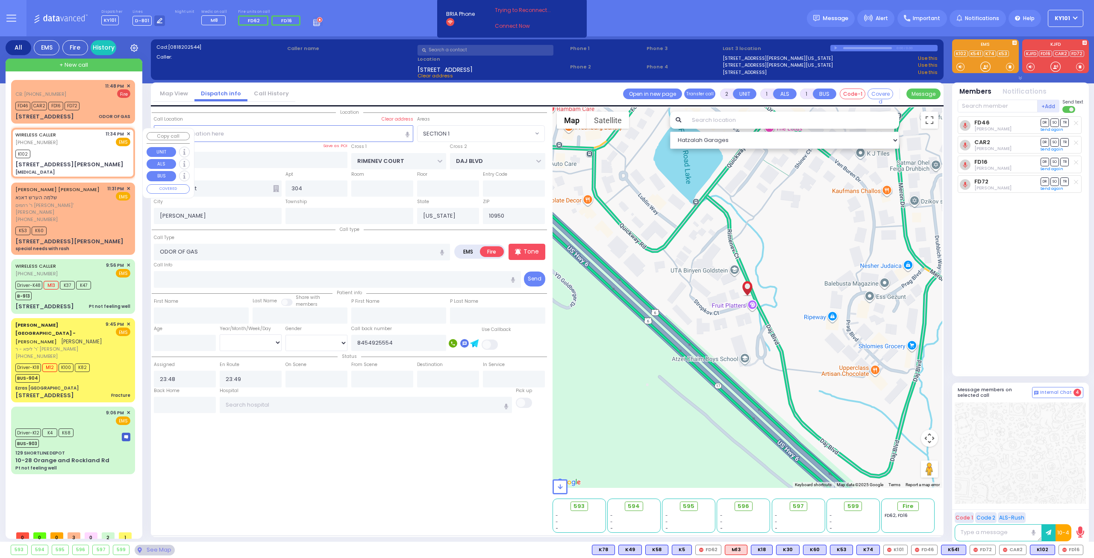
type input "0"
select select
type input "[MEDICAL_DATA]"
radio input "true"
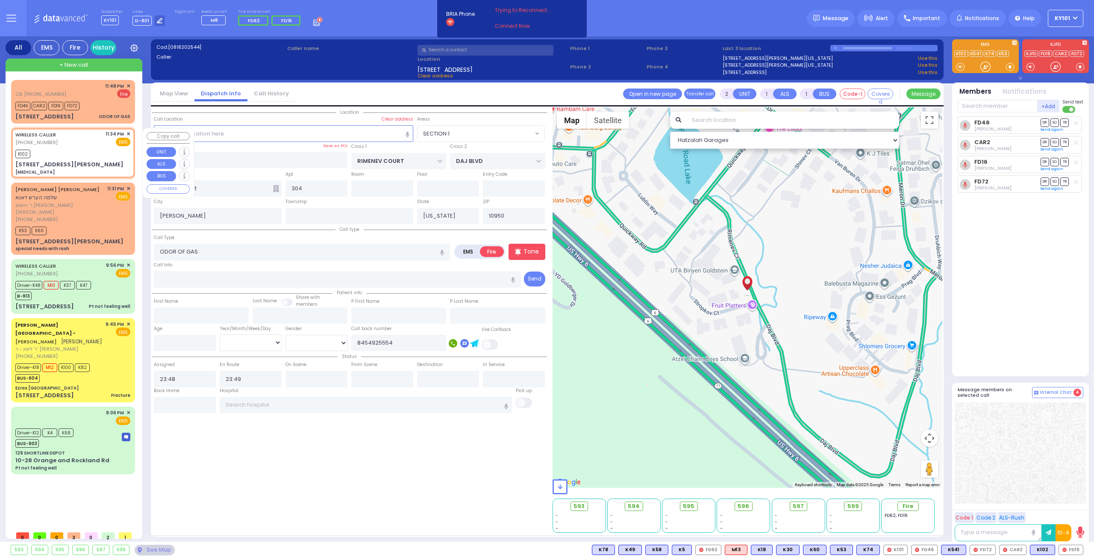
type input "2"
select select "Year"
type input "23:34"
type input "23:38"
select select "Hatzalah Garages"
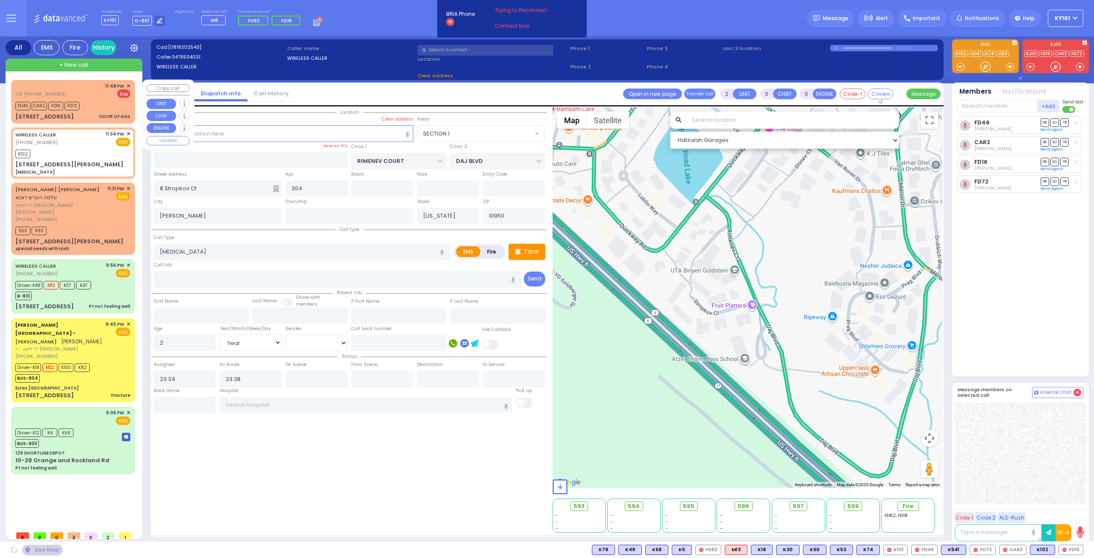
type input "[GEOGRAPHIC_DATA][PERSON_NAME]"
type input "[STREET_ADDRESS][PERSON_NAME]"
type input "Washingtonville"
type input "10992"
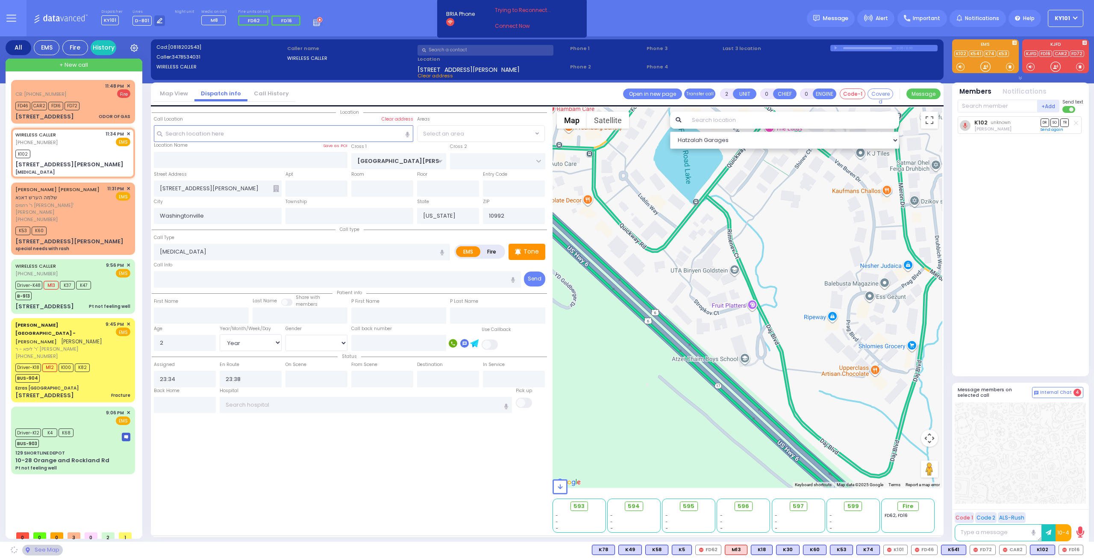
select select "[GEOGRAPHIC_DATA]"
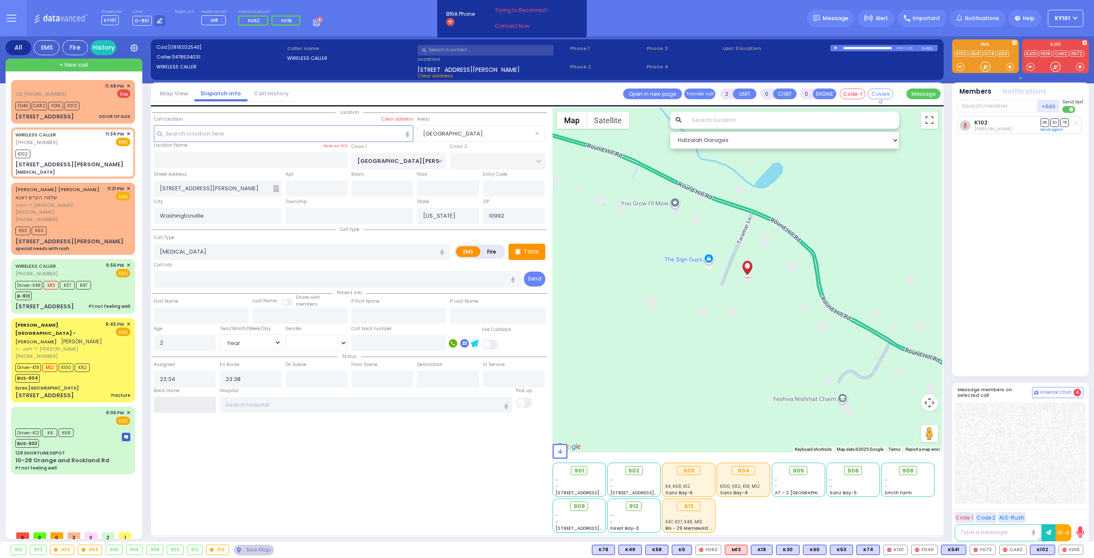
click at [183, 397] on input "text" at bounding box center [185, 405] width 62 height 16
type input "23:55"
select select
radio input "true"
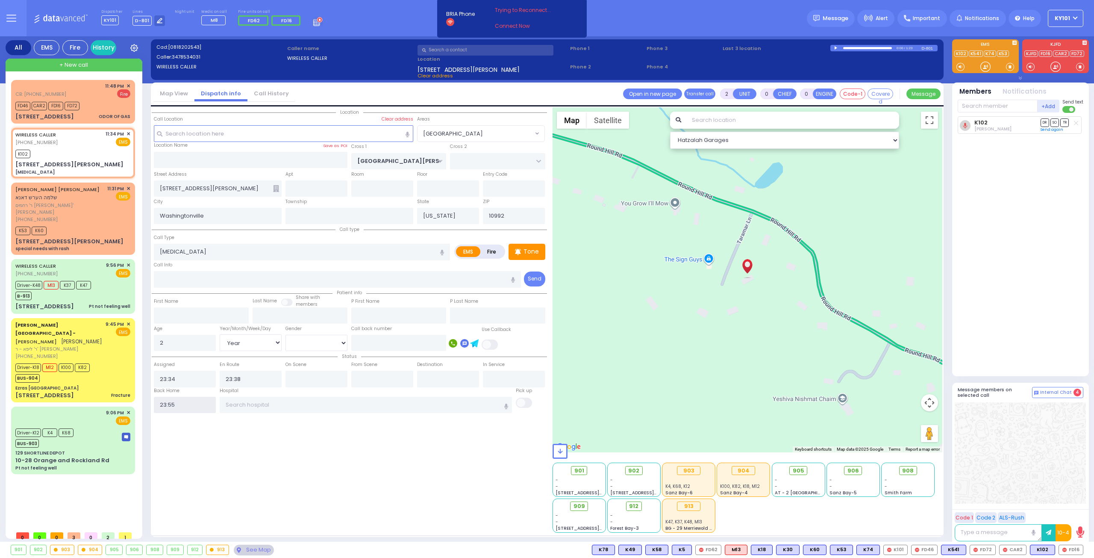
select select
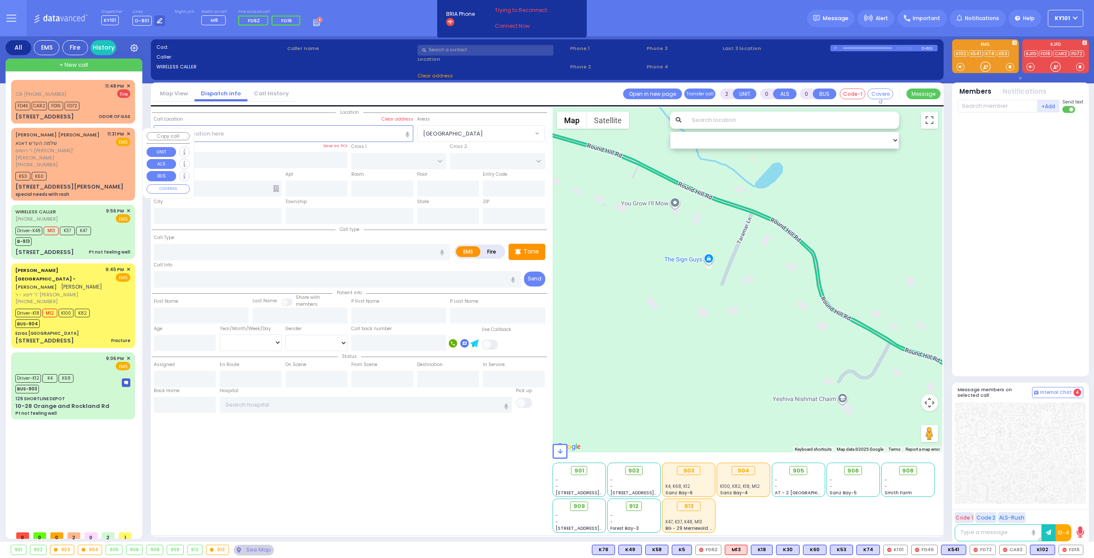
click at [71, 145] on div "[PERSON_NAME] [PERSON_NAME] שלמה הערש דאנא" at bounding box center [59, 138] width 89 height 17
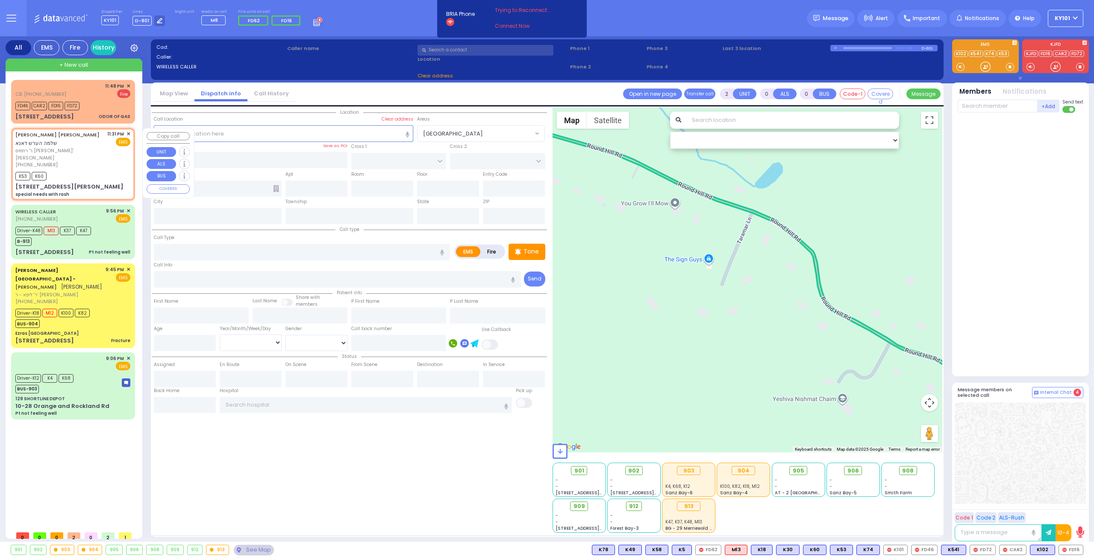
type input "1"
select select
type input "special needs with rash"
radio input "true"
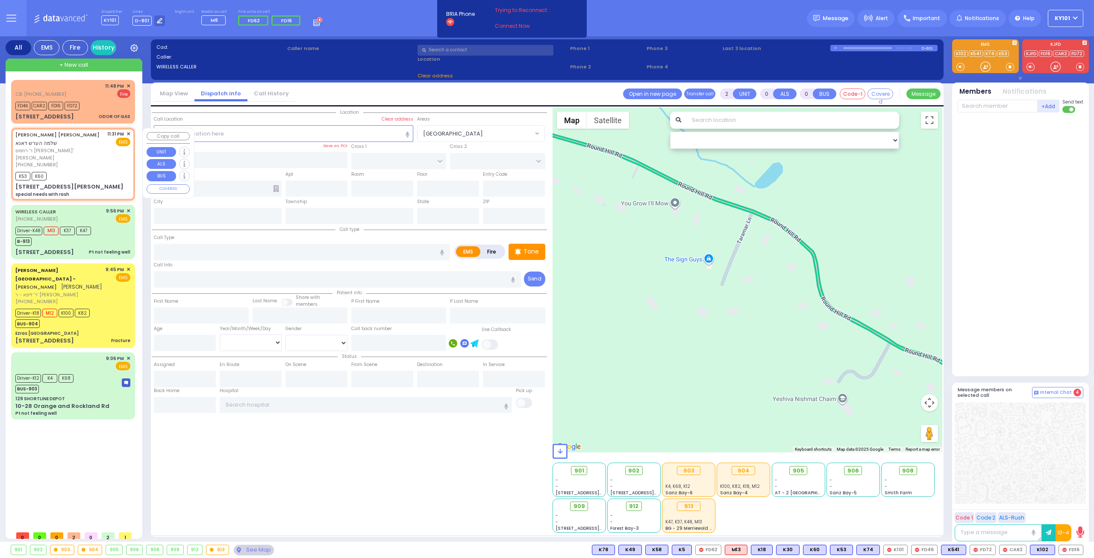
type input "SHLOME HERSH"
type input "[PERSON_NAME]"
type input "7"
select select "Year"
select select "[DEMOGRAPHIC_DATA]"
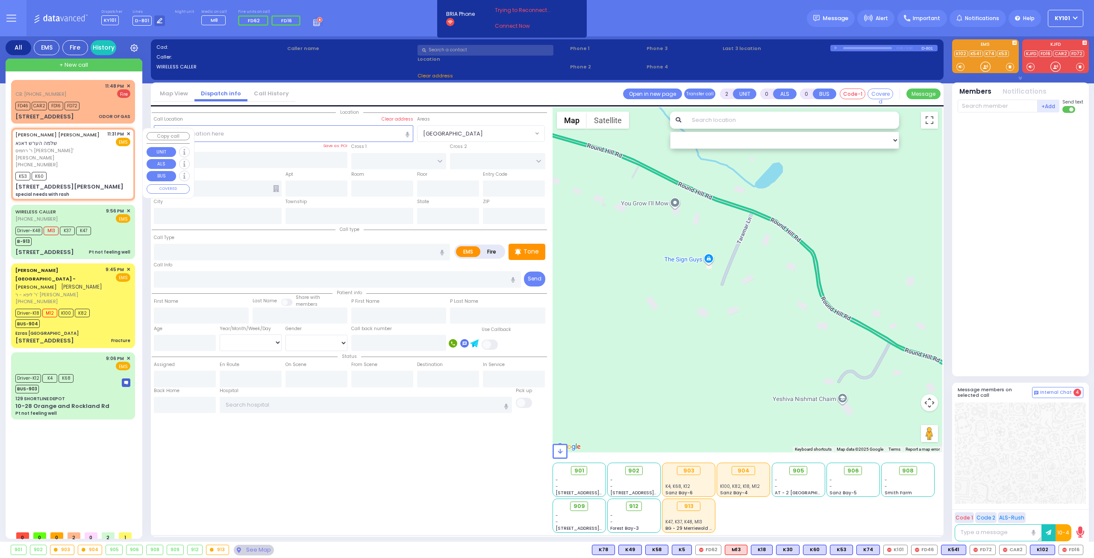
type input "23:31"
type input "23:37"
type input "MANGIN RD"
type input "HAWTHORNE DR"
type input "[STREET_ADDRESS][PERSON_NAME]"
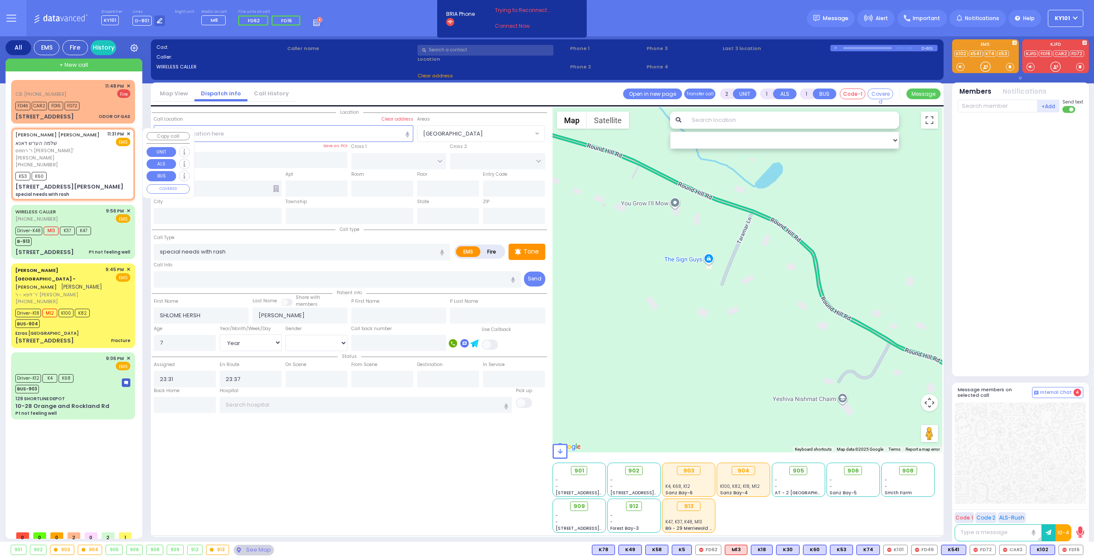
type input "Monroe"
type input "[US_STATE]"
type input "10950"
select select "Hatzalah Garages"
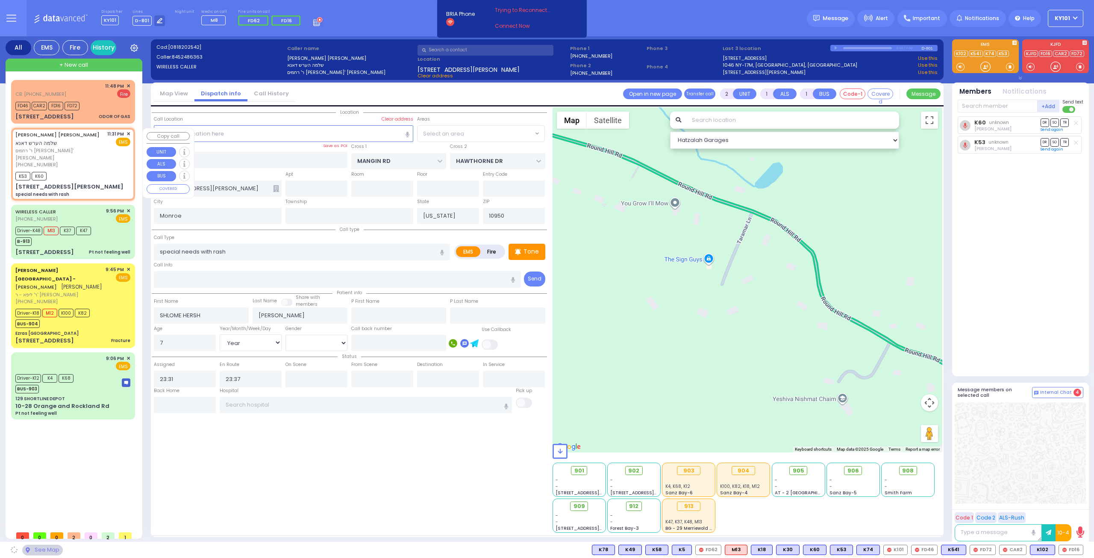
select select "[GEOGRAPHIC_DATA]"
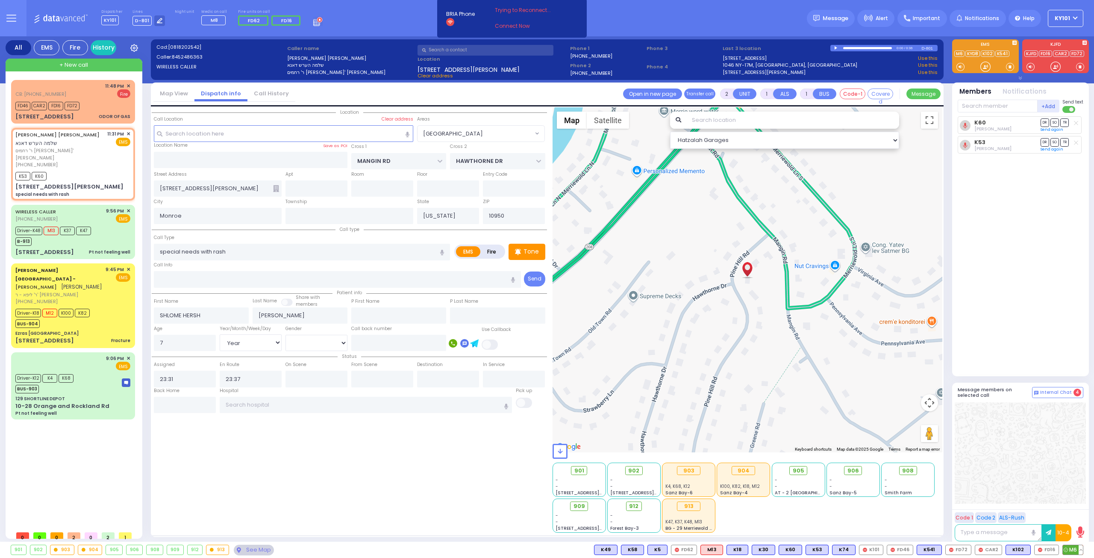
click at [1067, 548] on circle at bounding box center [1066, 550] width 4 height 4
select select
radio input "true"
select select "Year"
select select "[DEMOGRAPHIC_DATA]"
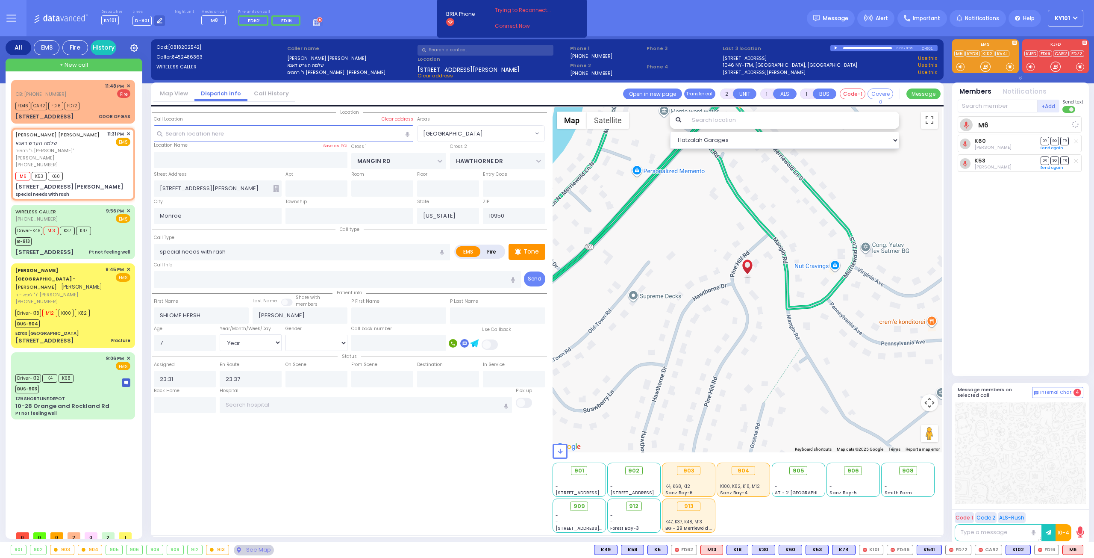
select select "Hatzalah Garages"
select select "[GEOGRAPHIC_DATA]"
click at [275, 188] on icon at bounding box center [276, 188] width 6 height 7
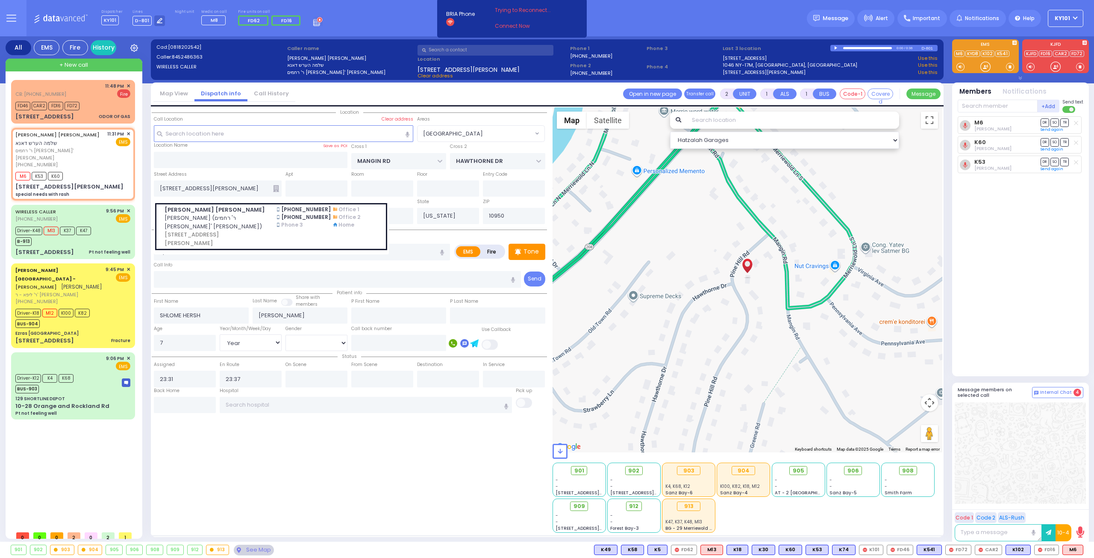
click at [227, 174] on div "Street Address [STREET_ADDRESS][PERSON_NAME] [PERSON_NAME] [PERSON_NAME] שלמה ה…" at bounding box center [218, 183] width 132 height 27
click at [215, 156] on input "text" at bounding box center [251, 160] width 194 height 16
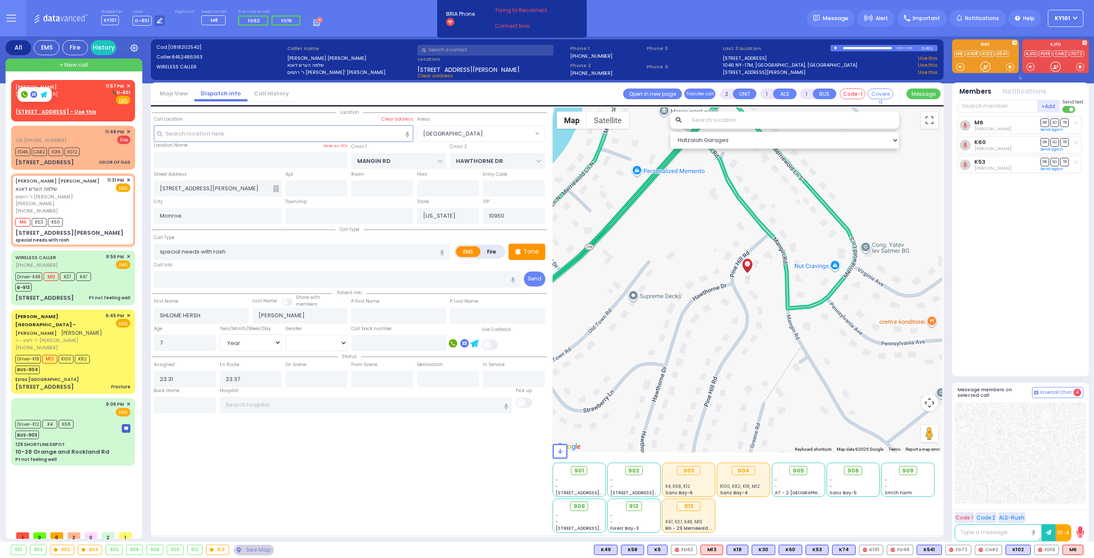
click at [33, 91] on rect at bounding box center [33, 94] width 7 height 7
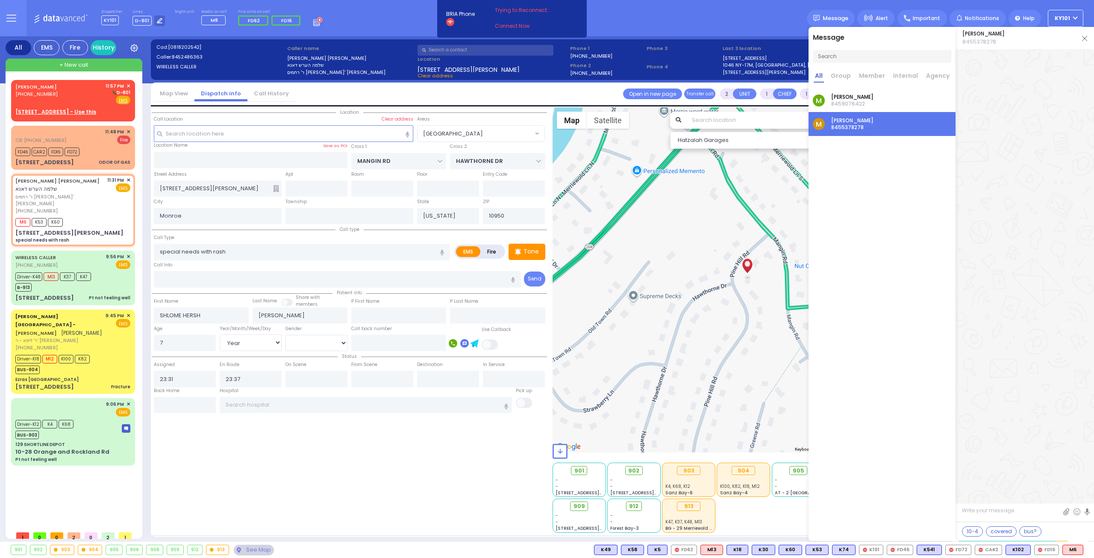
click at [1084, 41] on img at bounding box center [1084, 38] width 5 height 5
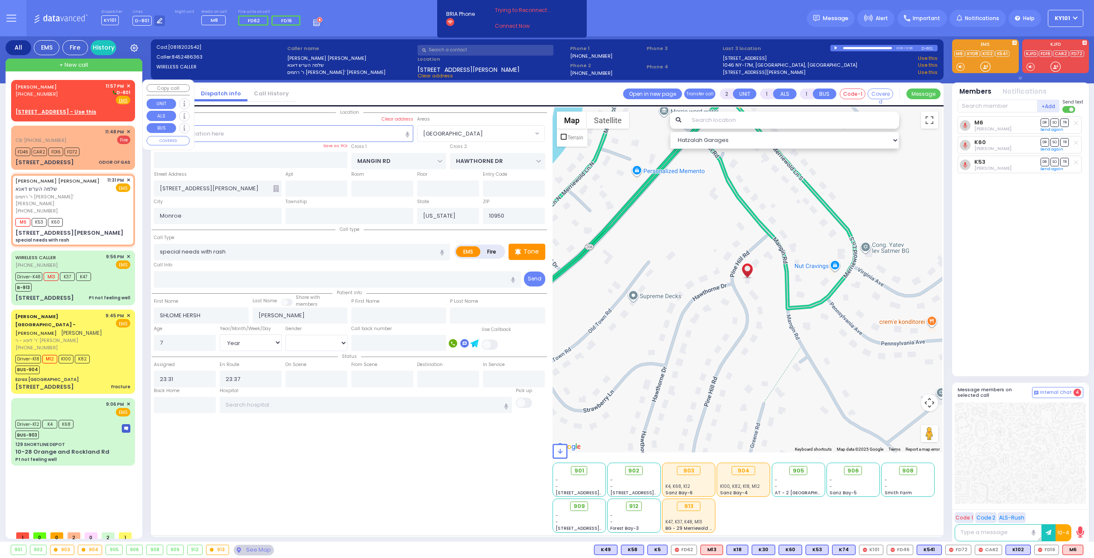
click at [68, 103] on div "[PERSON_NAME] [PHONE_NUMBER] 11:57 PM ✕ D-801 EMS" at bounding box center [72, 94] width 115 height 22
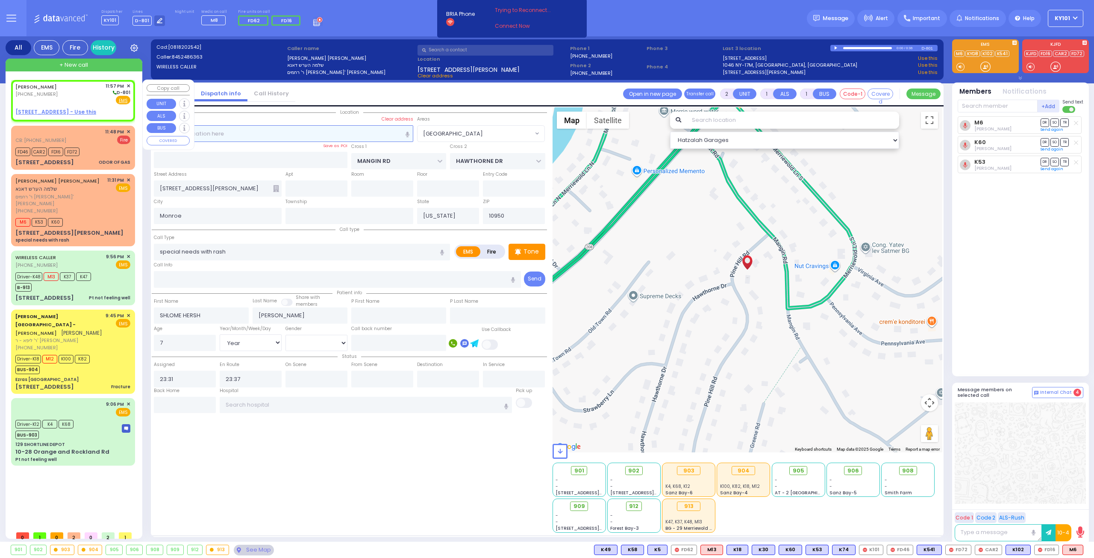
select select
radio input "true"
type input "MOSHE"
type input "MECHLOWITZ"
select select
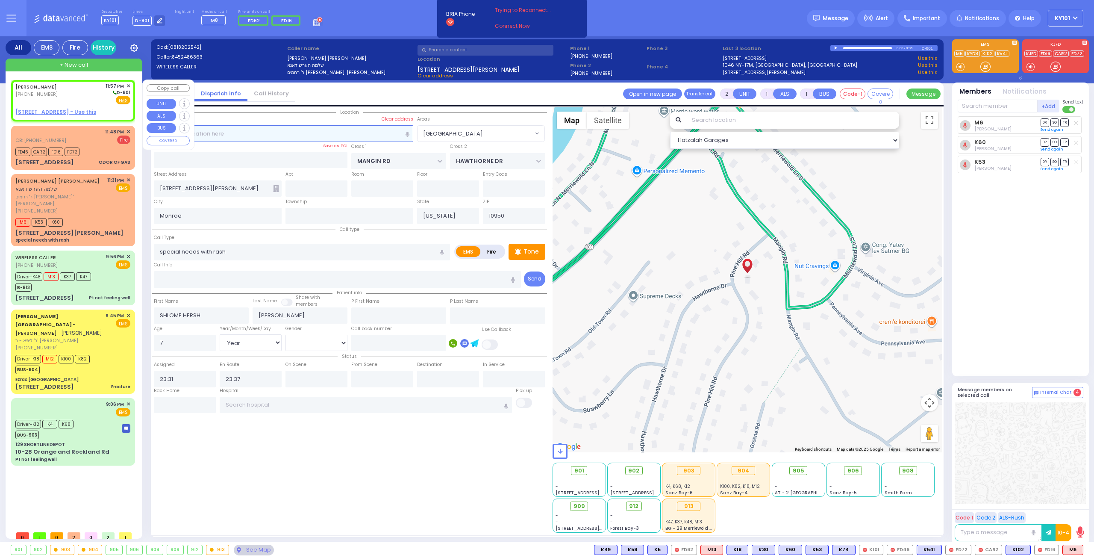
select select
type input "23:57"
select select "Hatzalah Garages"
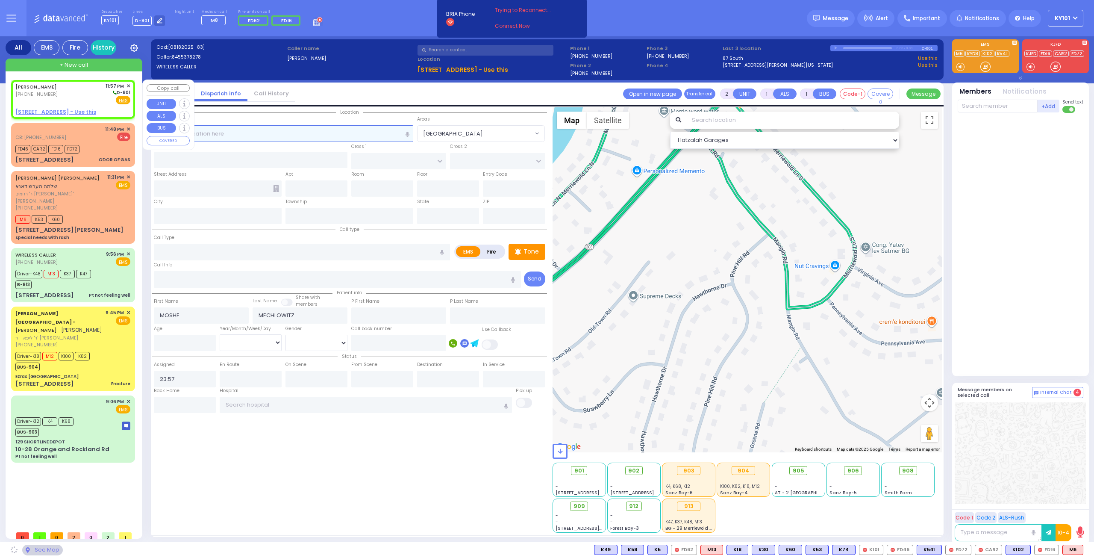
select select
radio input "true"
select select
select select "Hatzalah Garages"
click at [69, 112] on u "[STREET_ADDRESS] - Use this" at bounding box center [55, 111] width 81 height 7
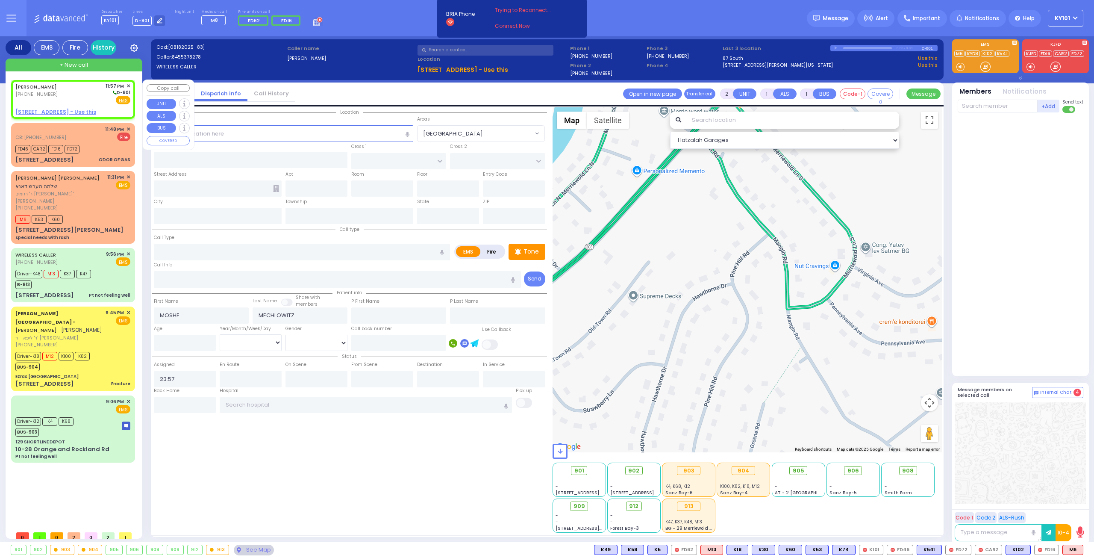
select select
radio input "true"
select select
select select "Hatzalah Garages"
select select
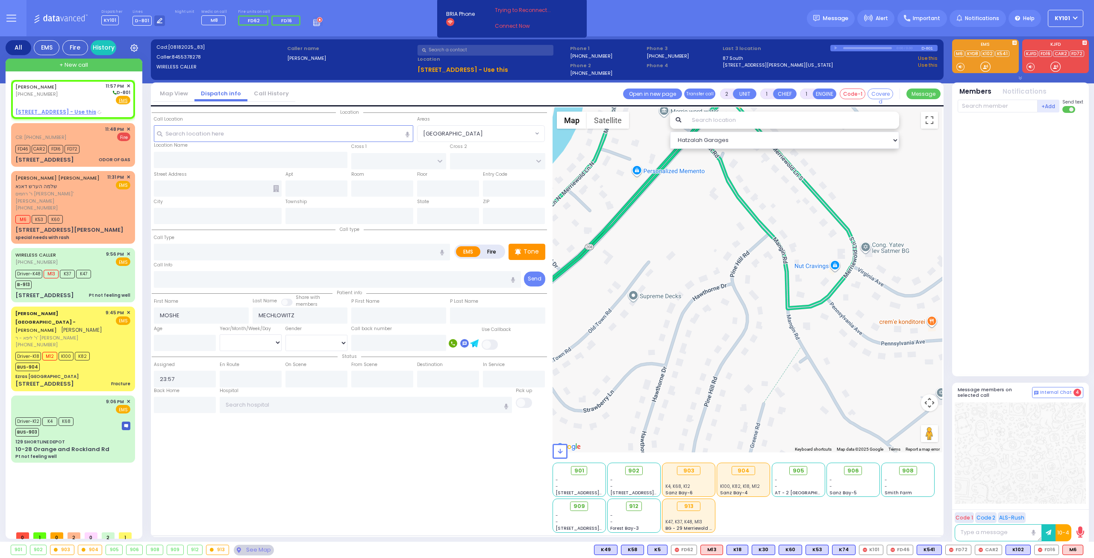
radio input "true"
select select
select select "Hatzalah Garages"
type input "[PERSON_NAME] DR"
type input "HAMASPIK WAY"
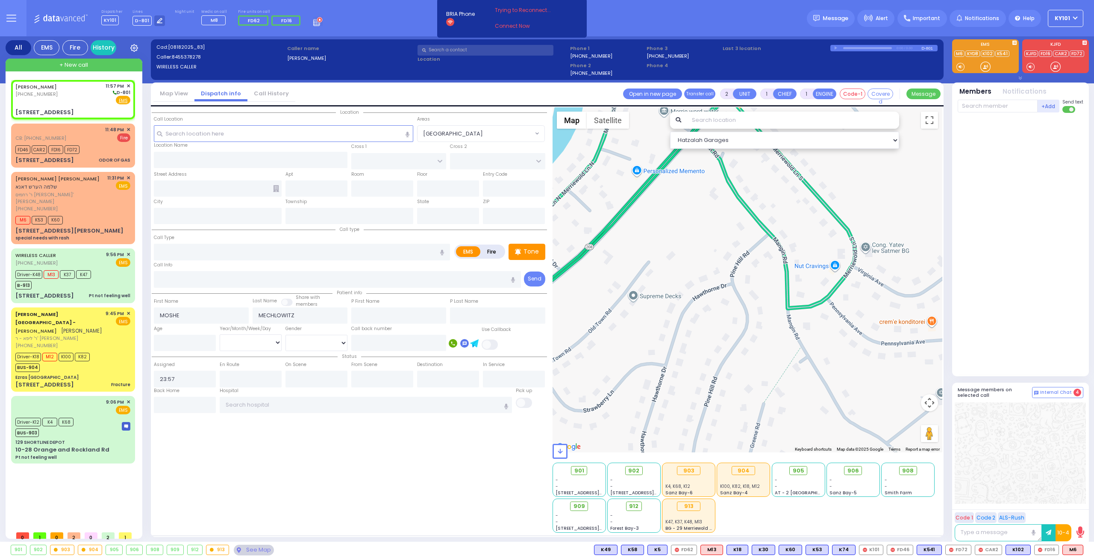
type input "[STREET_ADDRESS]"
type input "001"
type input "[PERSON_NAME]"
type input "[US_STATE]"
type input "10950"
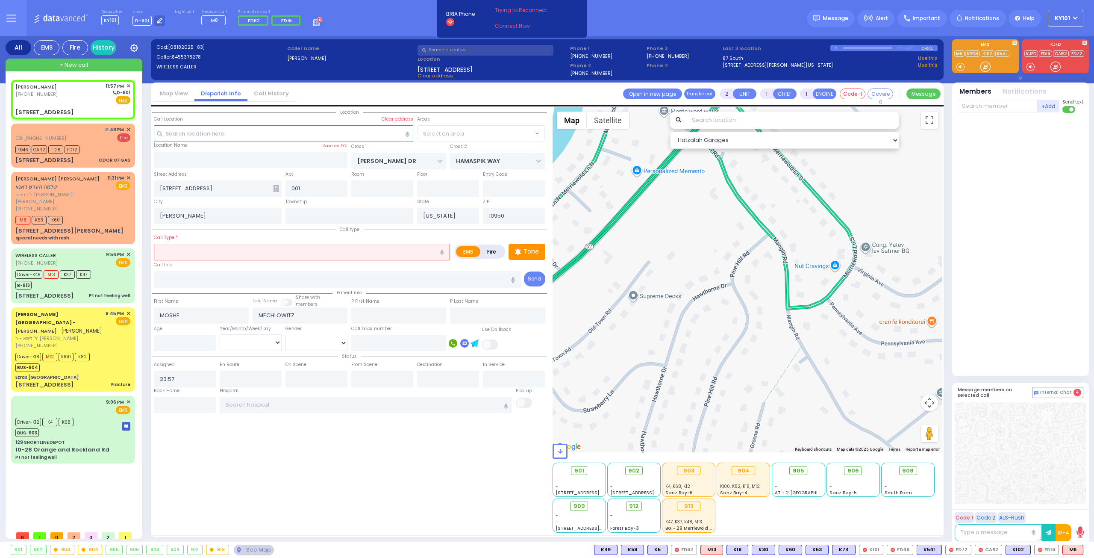
select select "SECTION 4"
click at [276, 250] on input "text" at bounding box center [302, 252] width 296 height 16
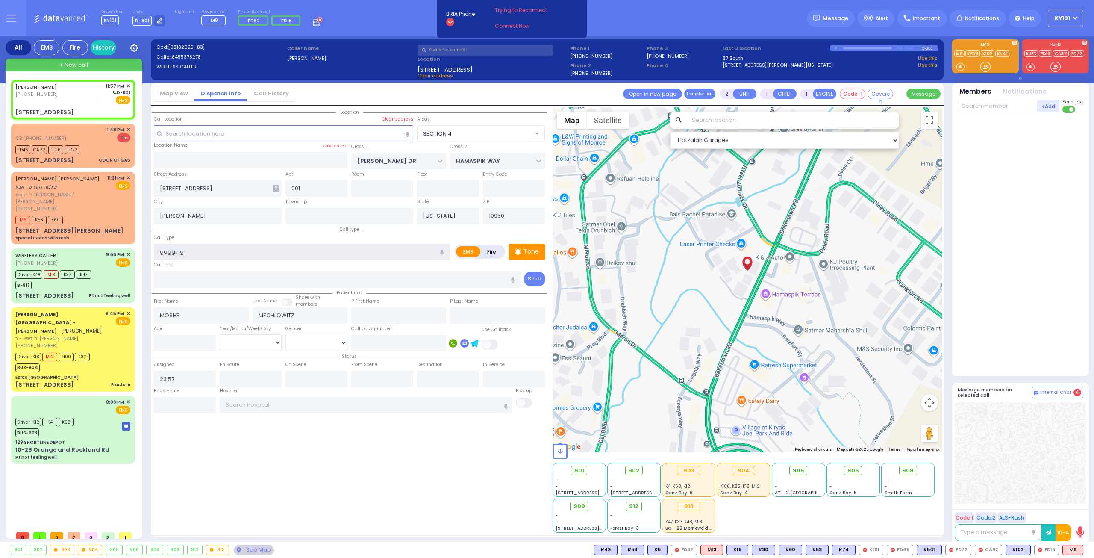
type input "gagging"
click at [169, 338] on input "number" at bounding box center [185, 343] width 62 height 16
type input "7"
select select
radio input "true"
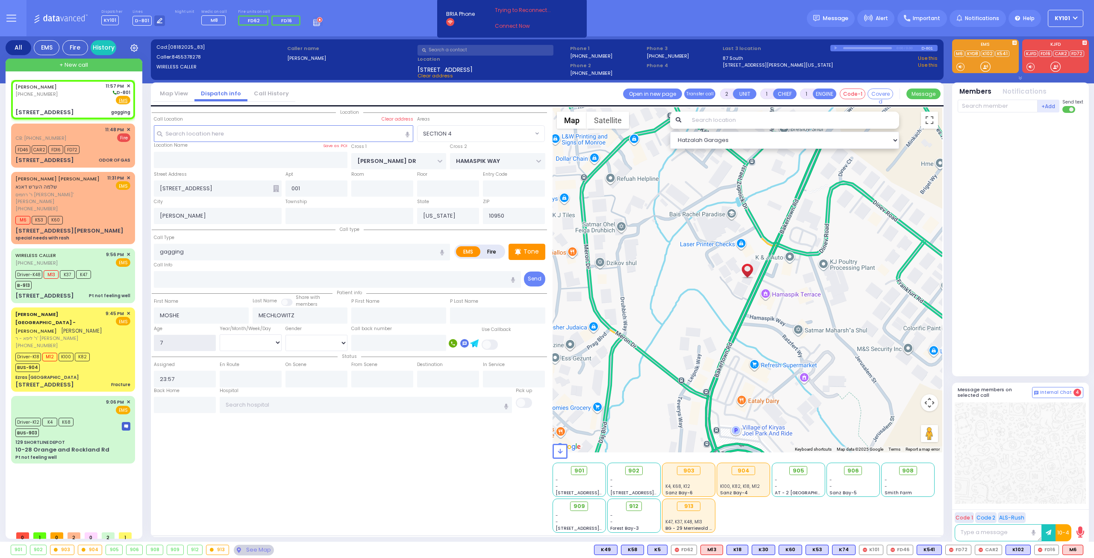
select select
select select "Hatzalah Garages"
select select "SECTION 4"
type input "7"
click at [263, 340] on select "Year Month Week Day" at bounding box center [251, 342] width 62 height 16
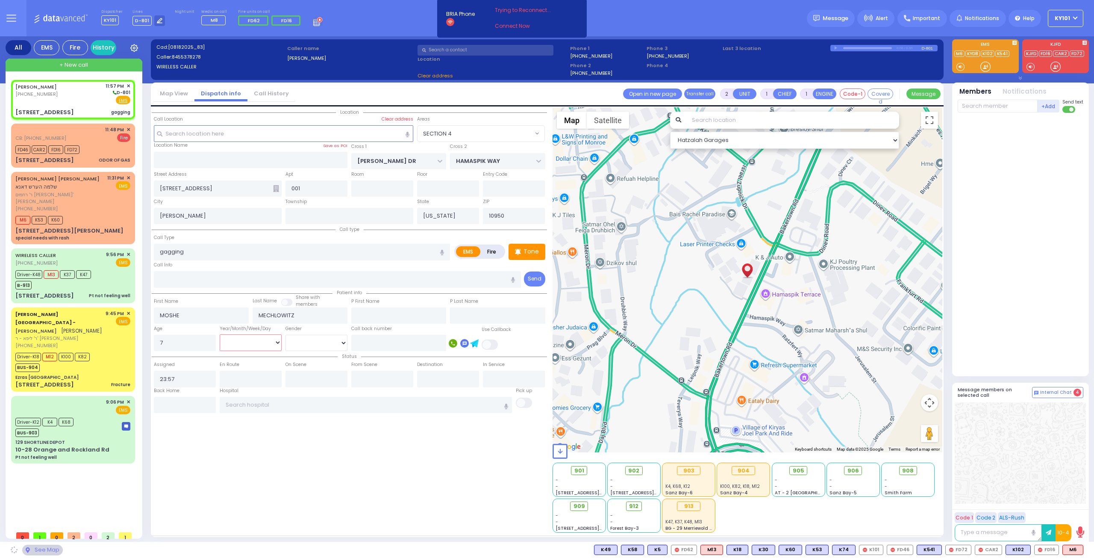
select select
radio input "true"
select select
select select "Hatzalah Garages"
select select "Month"
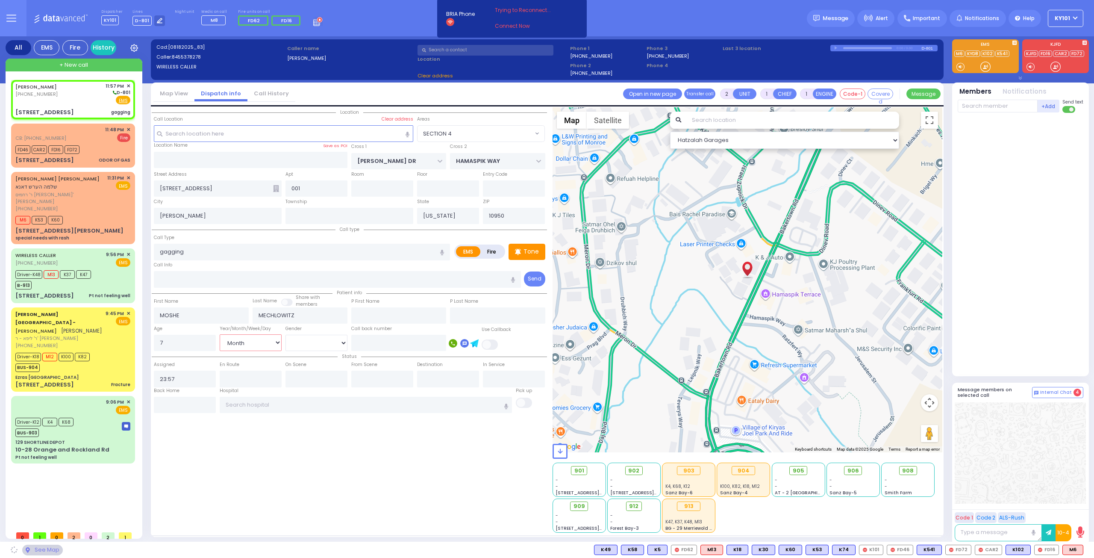
click at [220, 334] on select "Year Month Week Day" at bounding box center [251, 342] width 62 height 16
select select "SECTION 4"
select select
radio input "true"
select select "Month"
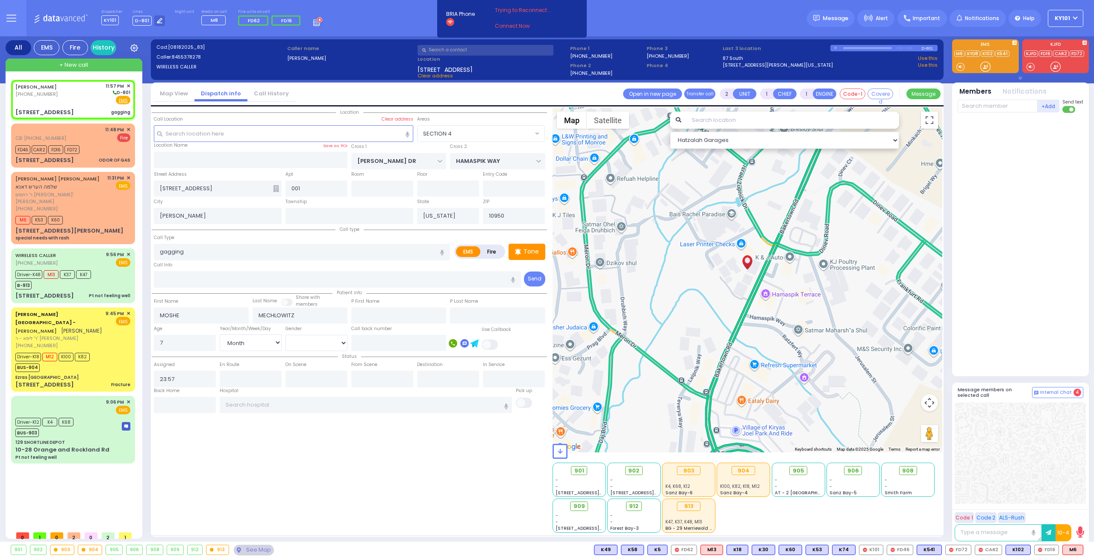
click at [263, 466] on div "Location 001" at bounding box center [349, 319] width 395 height 425
select select "Hatzalah Garages"
select select "SECTION 4"
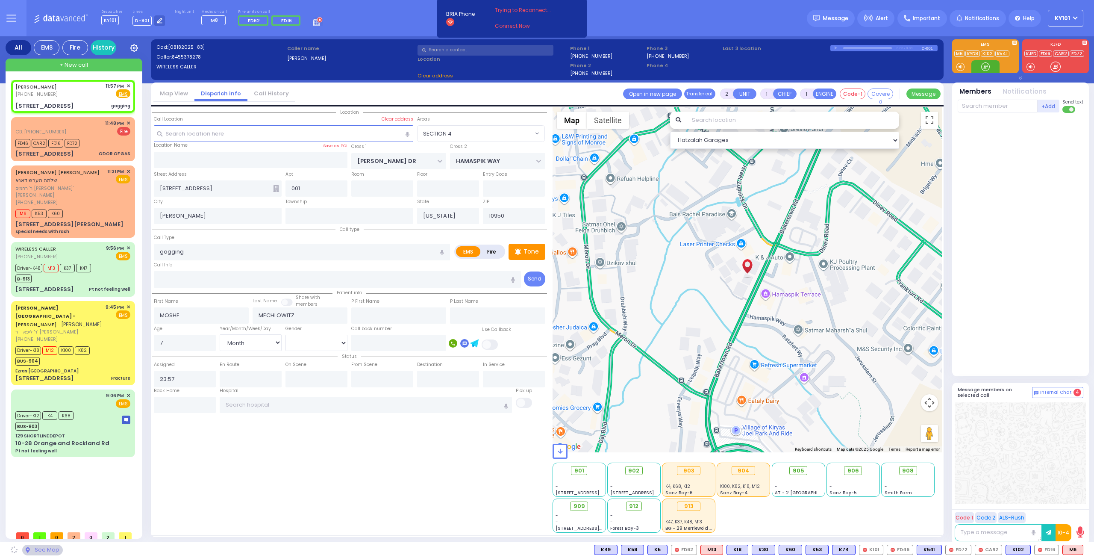
select select
radio input "true"
select select "Month"
select select "Hatzalah Garages"
select select "SECTION 4"
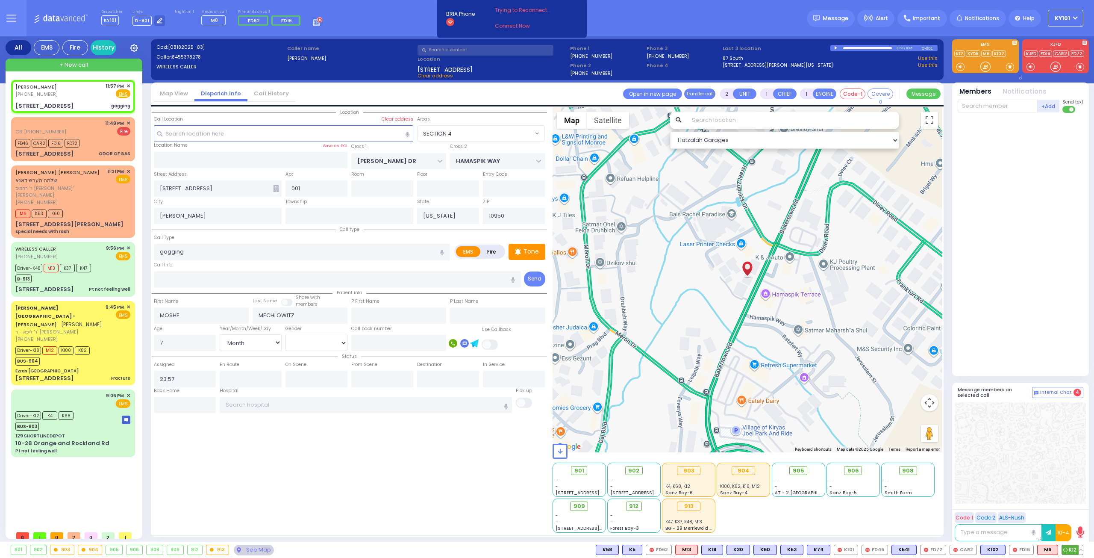
click at [1070, 547] on span "K12" at bounding box center [1072, 549] width 21 height 9
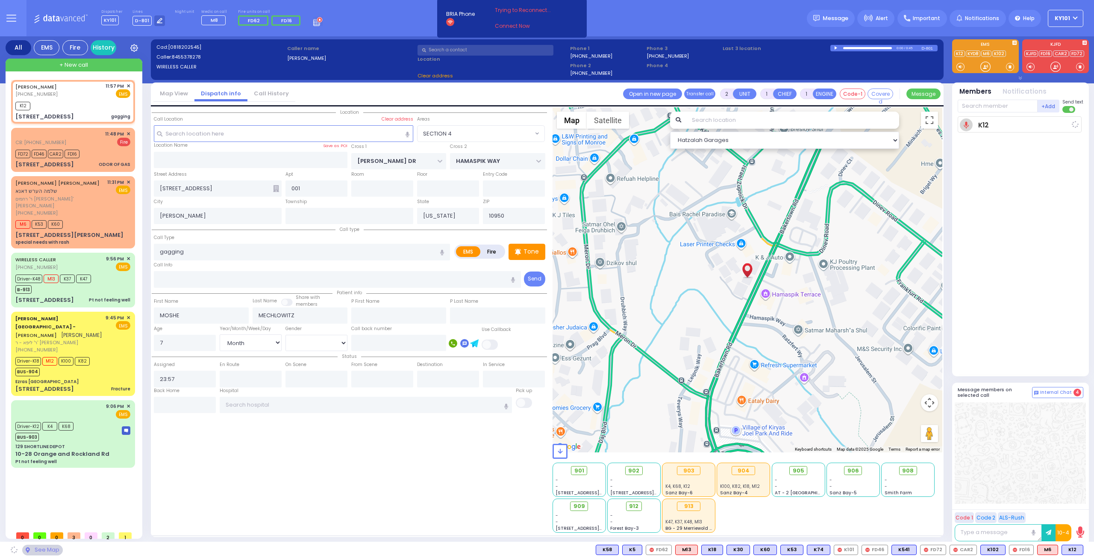
select select
radio input "true"
select select "Month"
type input "23:58"
select select "Hatzalah Garages"
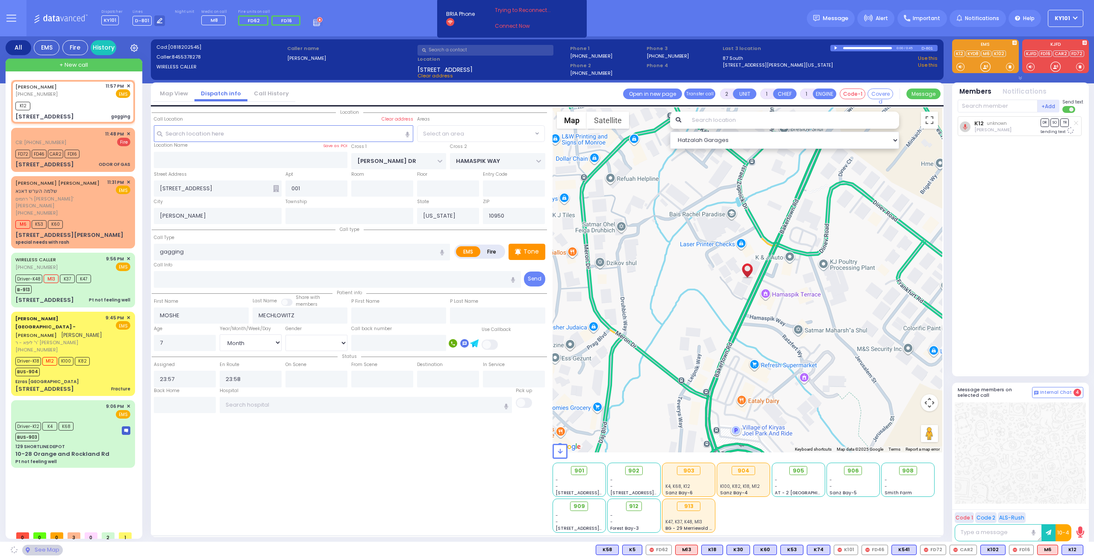
select select "SECTION 4"
click at [525, 252] on p "Tone" at bounding box center [531, 251] width 15 height 9
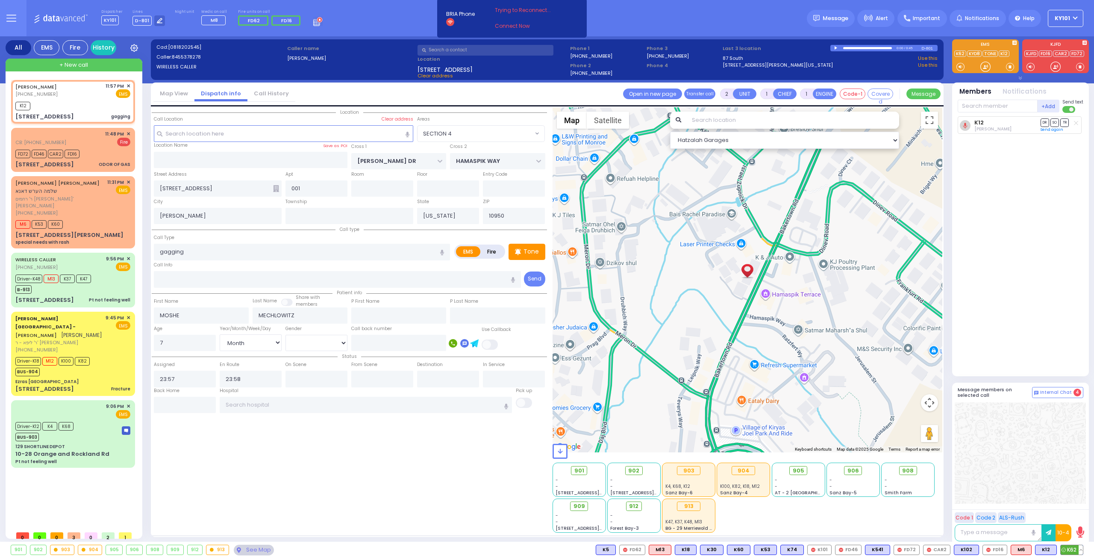
click at [1065, 546] on span "K62" at bounding box center [1072, 549] width 22 height 9
select select
radio input "true"
select select "Month"
select select "Hatzalah Garages"
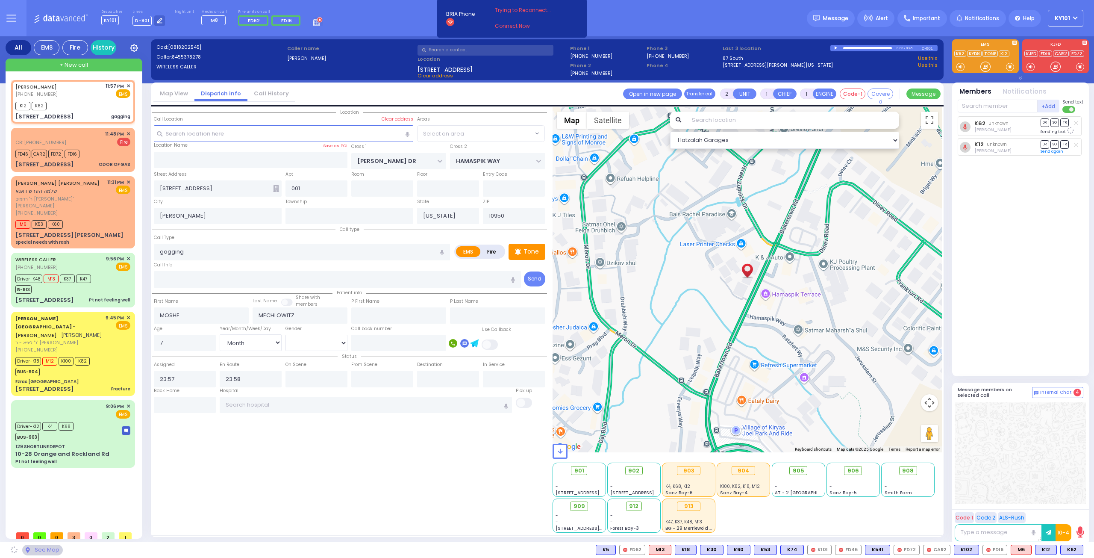
select select "SECTION 4"
click at [1070, 549] on span "M6" at bounding box center [1073, 549] width 20 height 9
select select
radio input "true"
select select "Month"
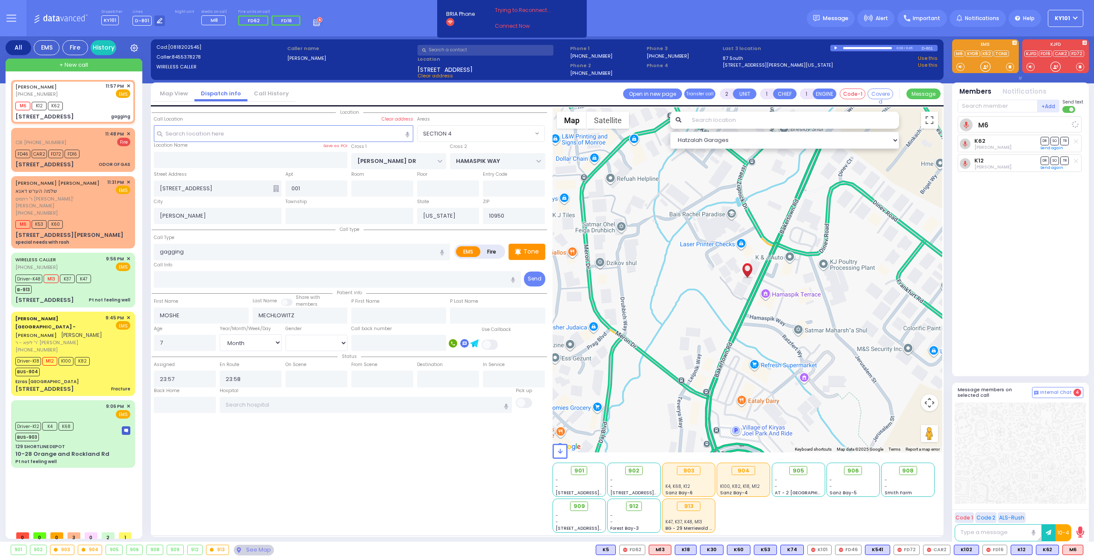
select select "Hatzalah Garages"
select select "SECTION 4"
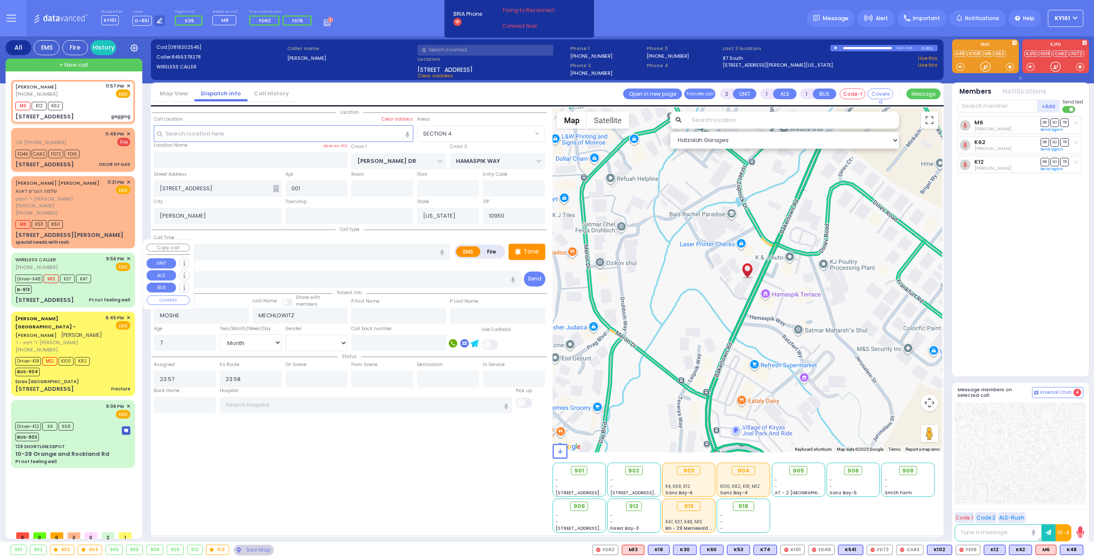
click at [80, 283] on div "B-913" at bounding box center [53, 288] width 76 height 11
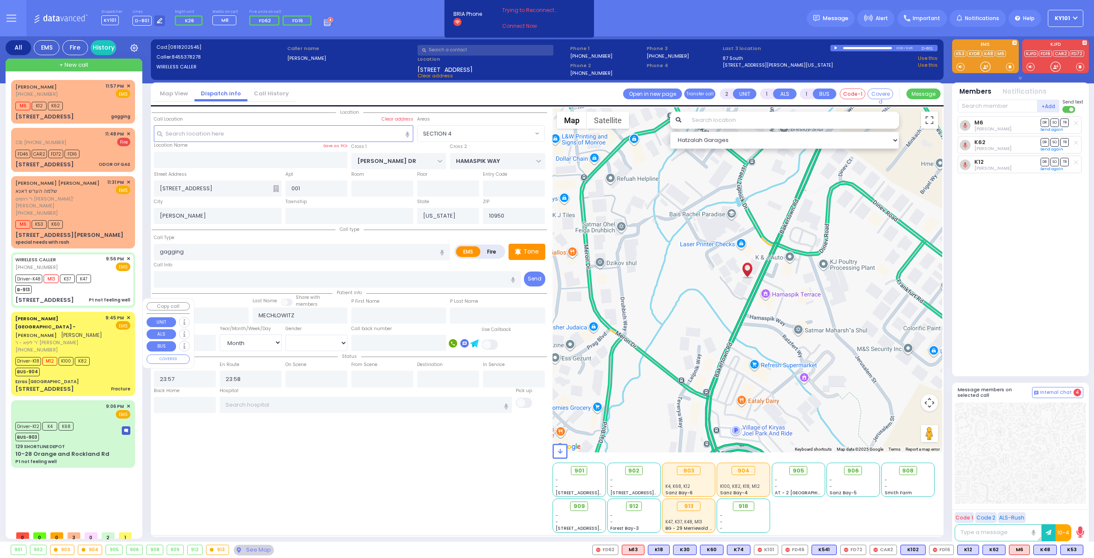
type input "6"
select select
type input "Pt not feeling well"
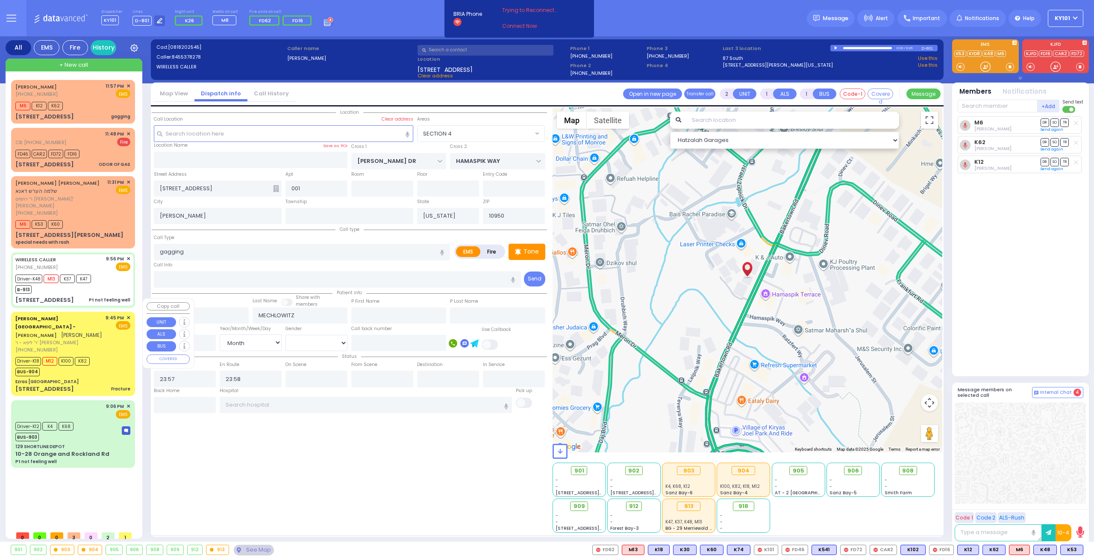
radio input "true"
type input "Malka"
type input "[PERSON_NAME]"
type input "75"
select select "Year"
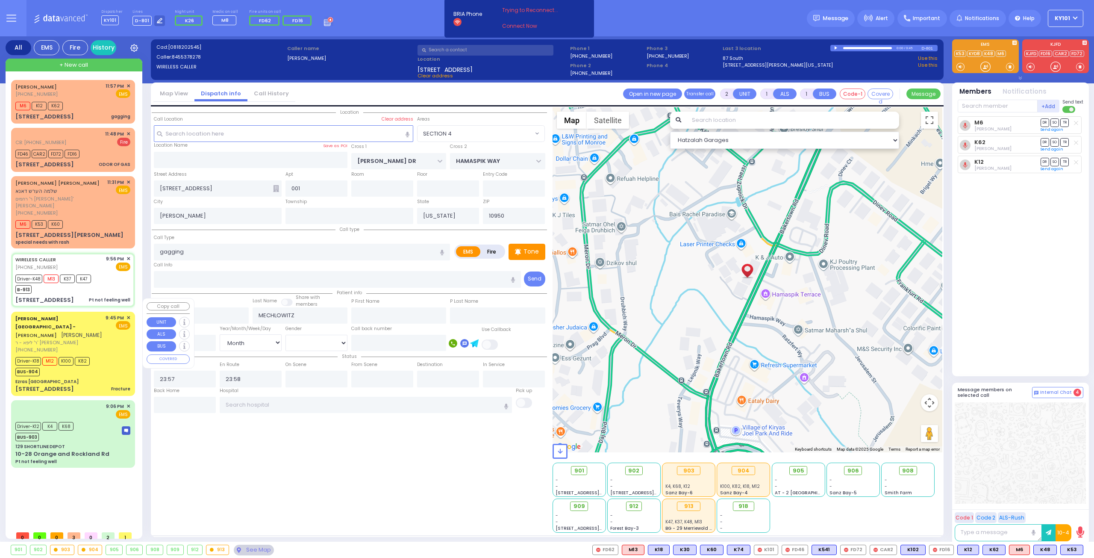
select select "[DEMOGRAPHIC_DATA]"
type input "21:56"
type input "21:58"
type input "22:01"
type input "22:45"
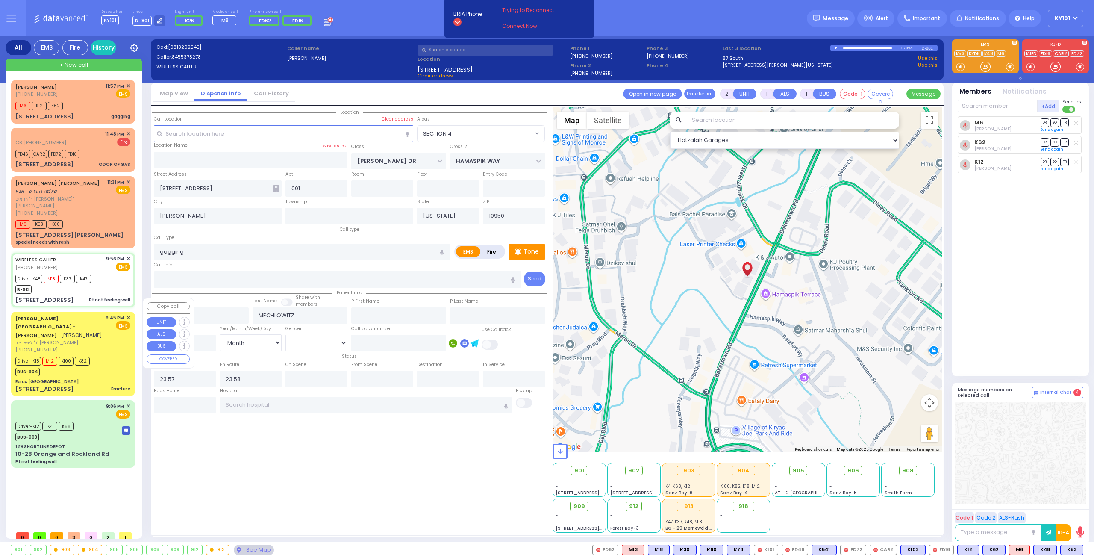
type input "23:15"
type input "23:30"
type input "Valley Hospital"
type input "HAMASPIK WAY"
type input "RATZFERT WAY"
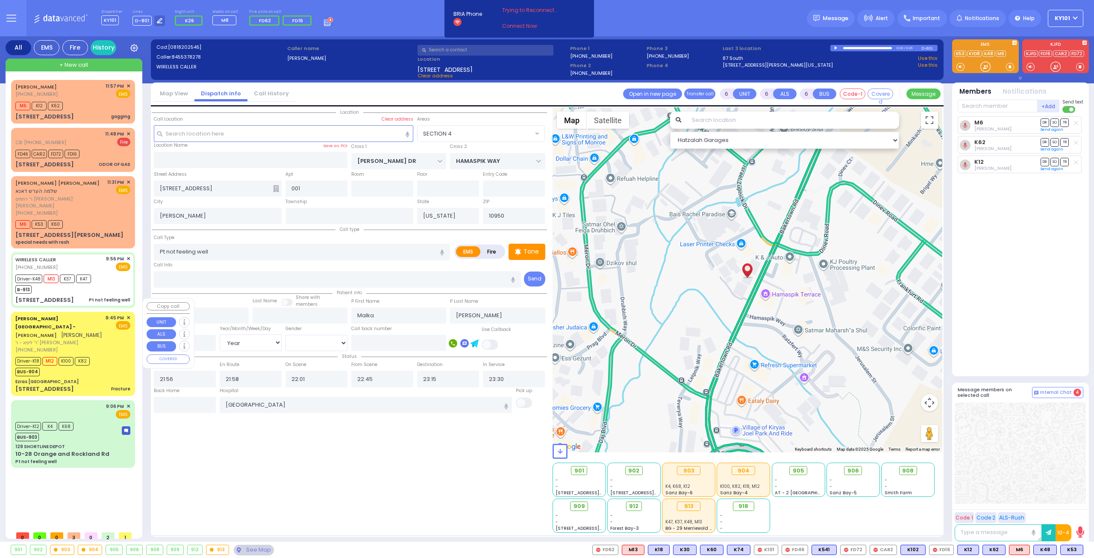
type input "59 Bakertown Road"
type input "201"
select select "Hatzalah Garages"
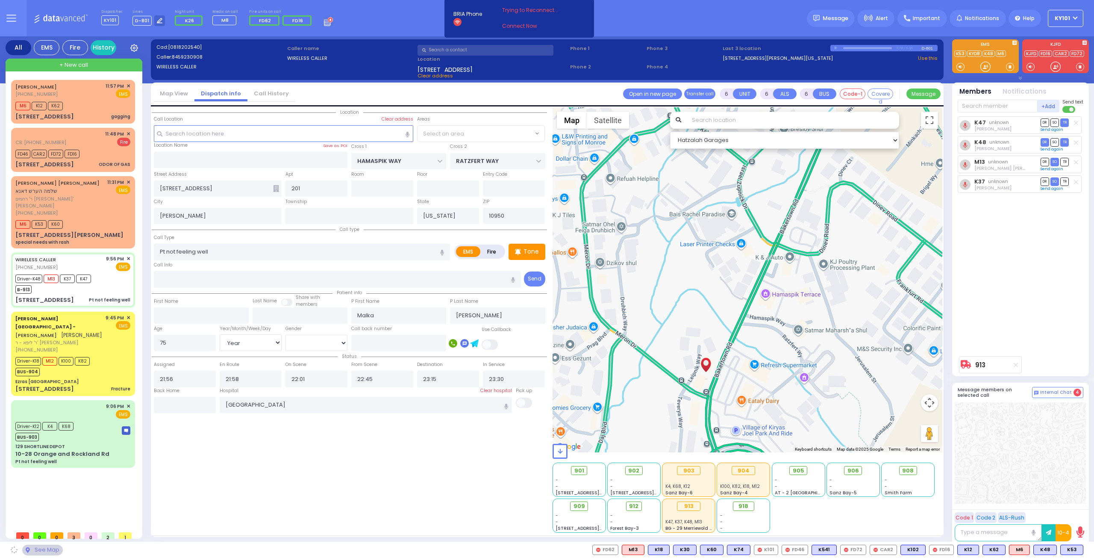
select select "SECTION 4"
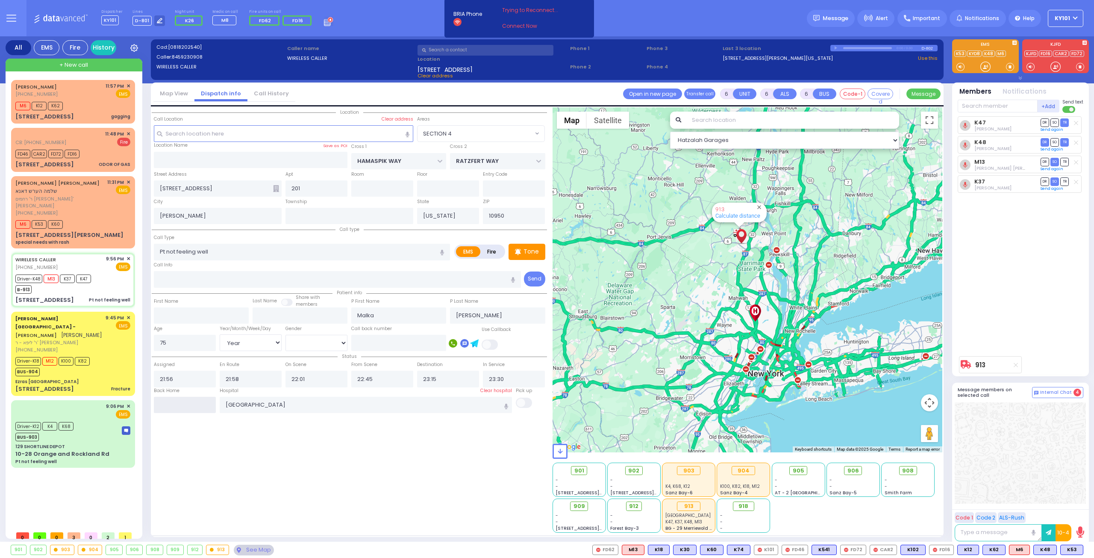
click at [171, 401] on input "text" at bounding box center [185, 405] width 62 height 16
type input "00:00"
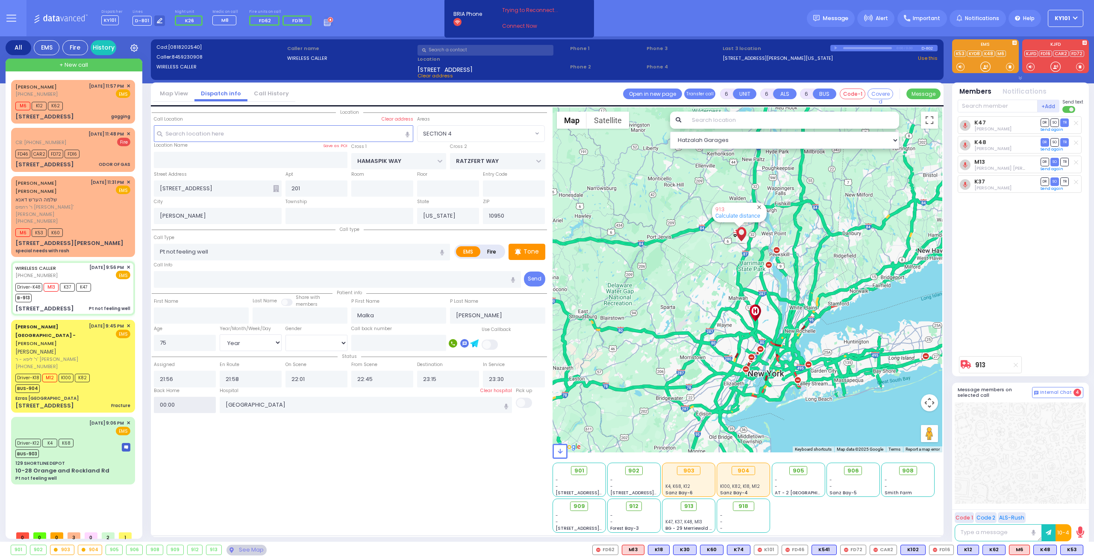
select select
radio input "true"
select select
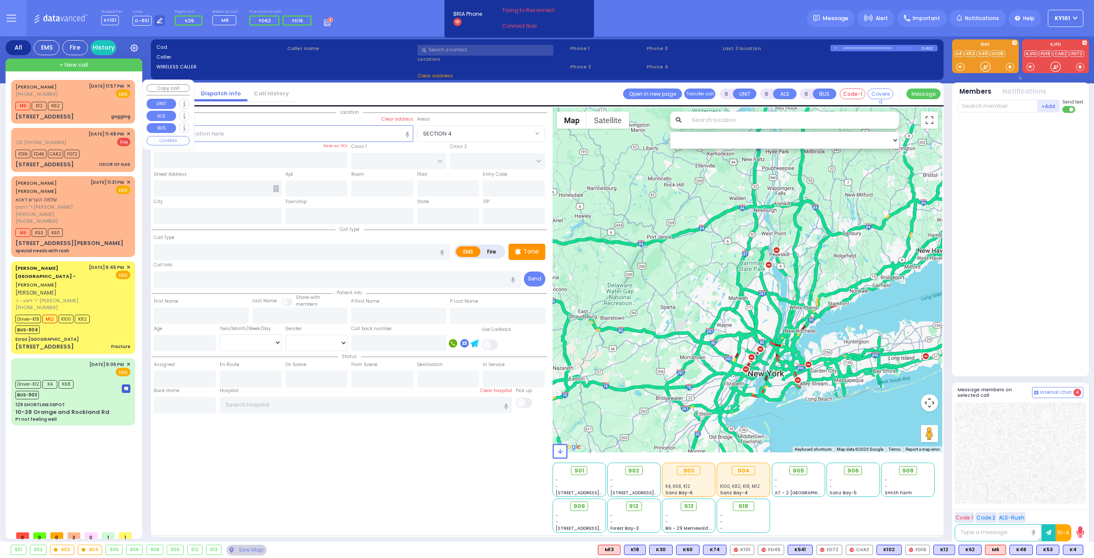
click at [85, 101] on div "M6 K12 K62" at bounding box center [72, 105] width 115 height 11
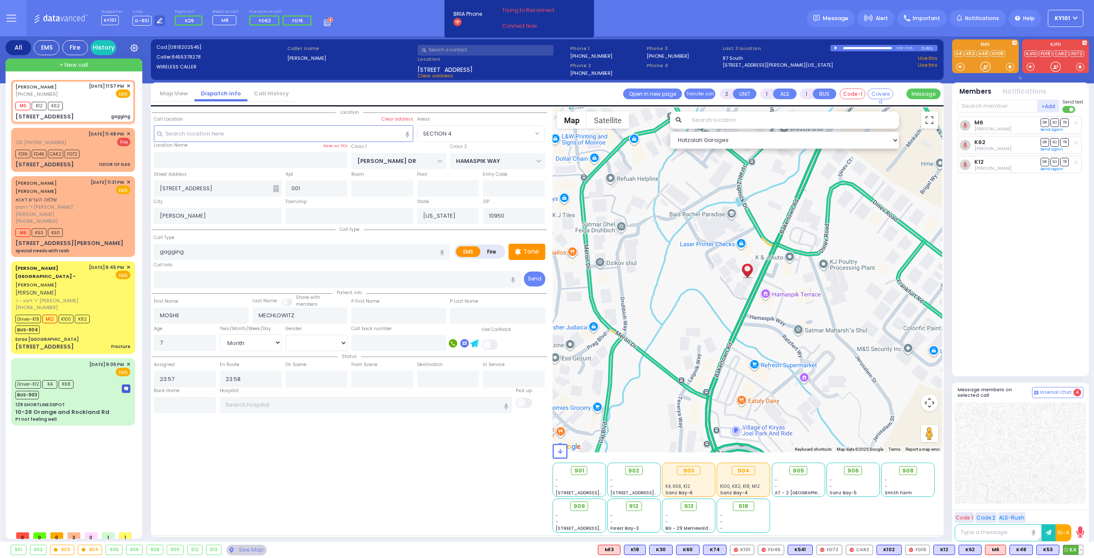
click at [1073, 551] on span "K4" at bounding box center [1074, 549] width 20 height 9
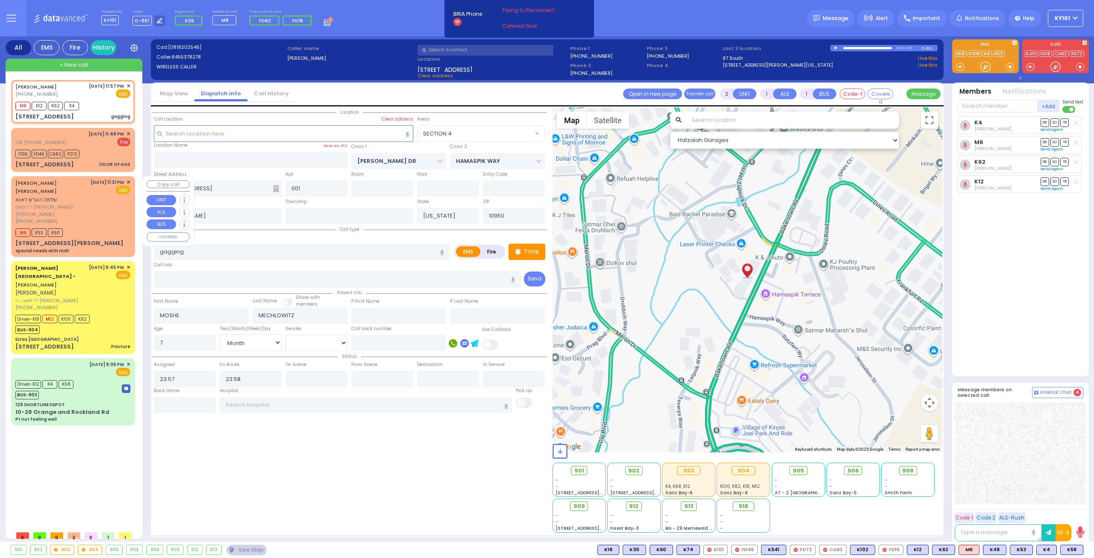
click at [61, 203] on span "ר' רחמים [PERSON_NAME]' [PERSON_NAME]" at bounding box center [51, 210] width 72 height 14
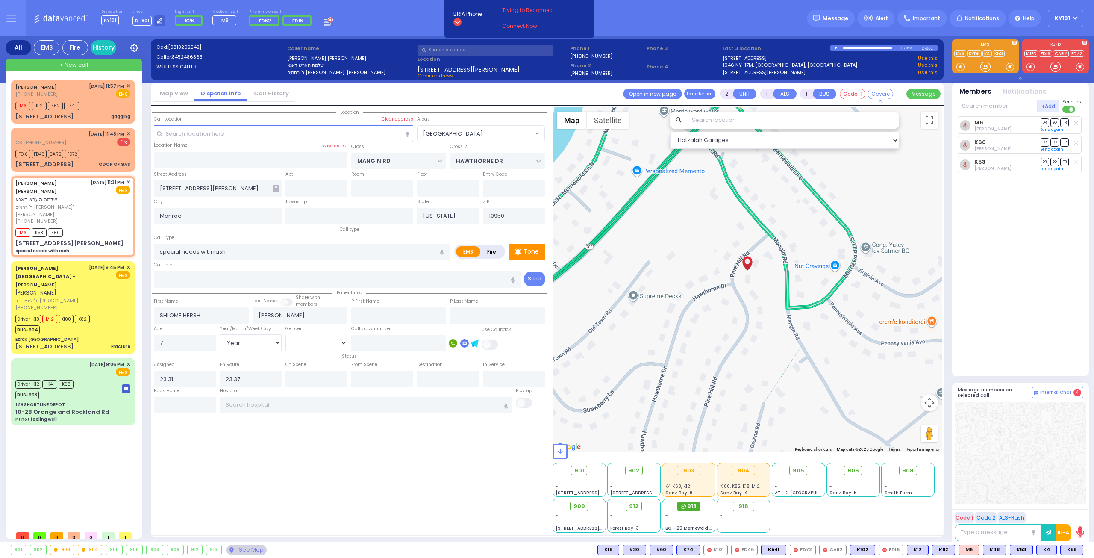
click at [685, 504] on circle at bounding box center [683, 506] width 5 height 5
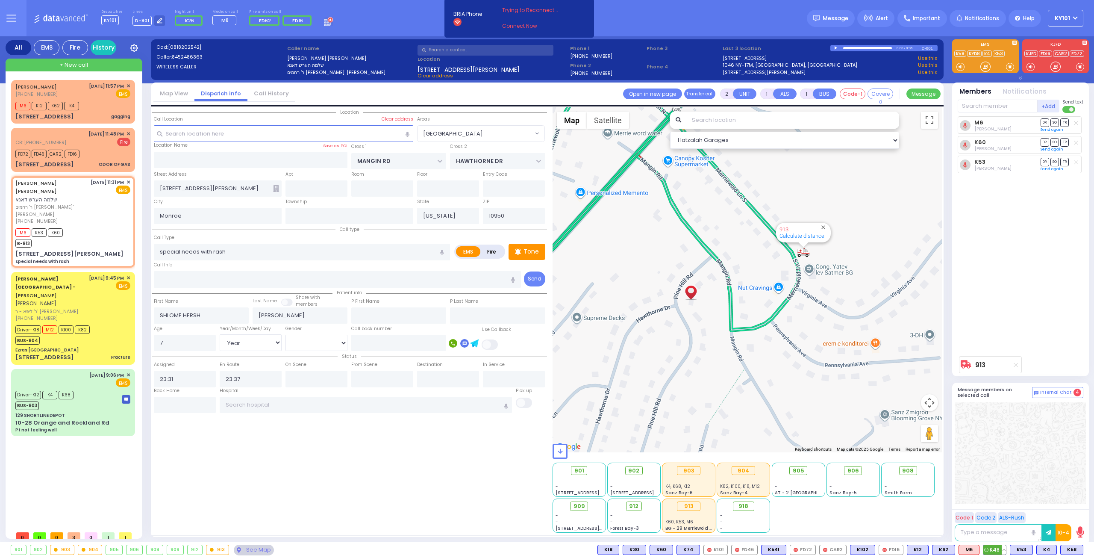
click at [994, 548] on span "K48" at bounding box center [995, 549] width 23 height 9
click at [56, 140] on span "CB: (845) 492-5554" at bounding box center [40, 142] width 51 height 7
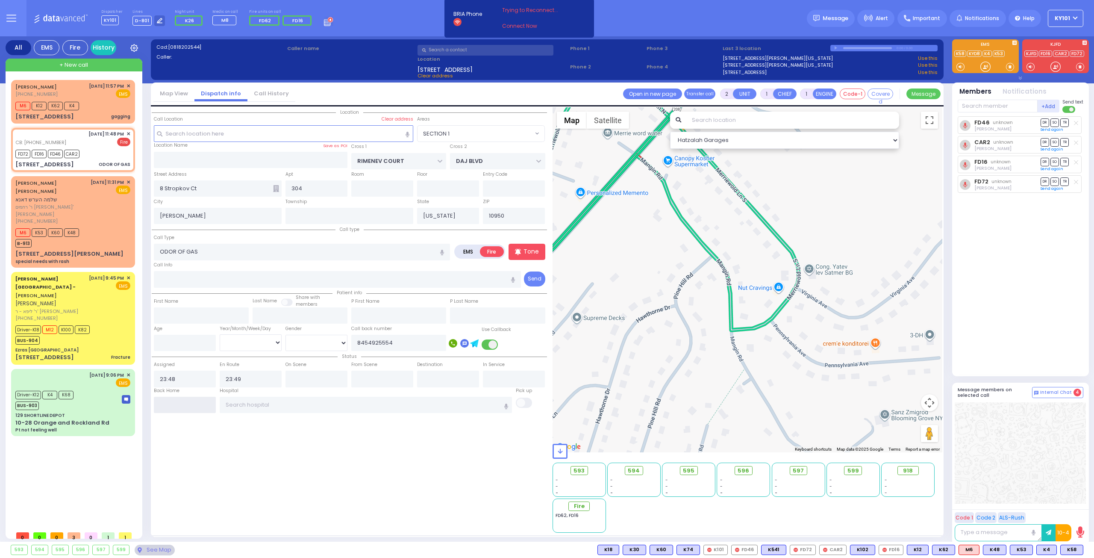
click at [179, 397] on input "text" at bounding box center [185, 405] width 62 height 16
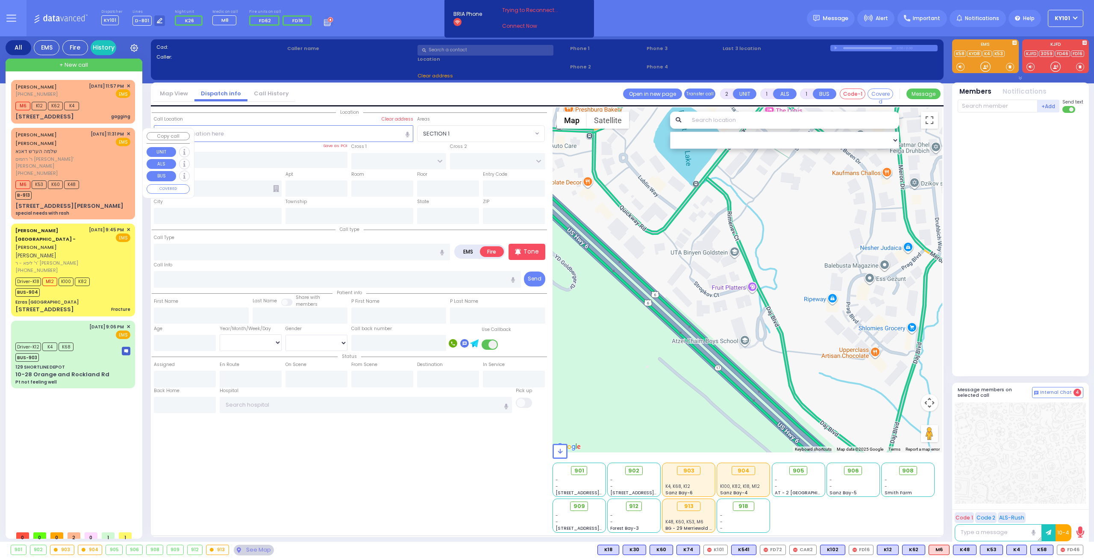
click at [100, 168] on div "8/18/2025 11:31 PM ✕ EMS" at bounding box center [111, 153] width 40 height 46
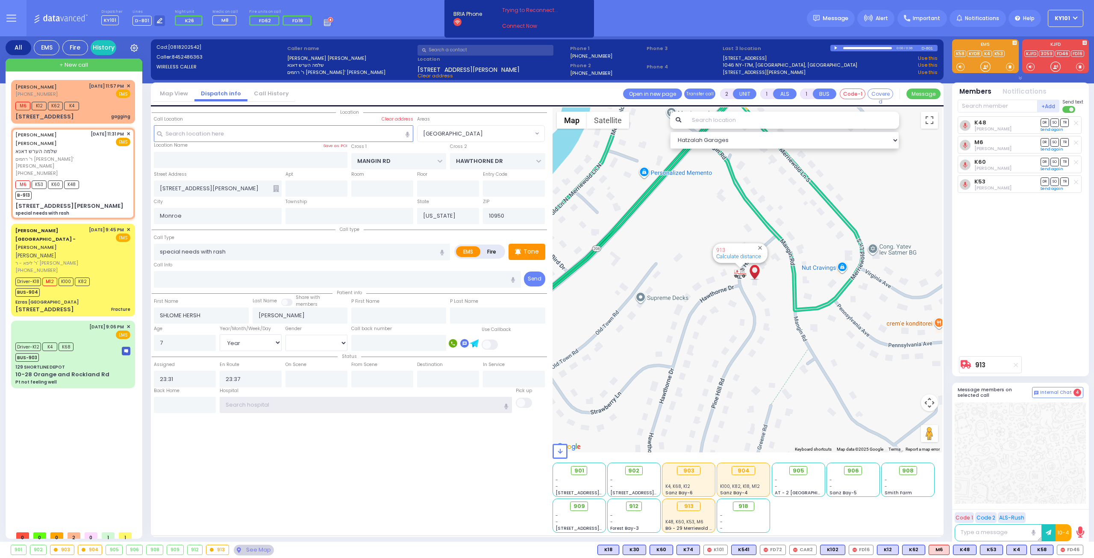
click at [289, 404] on input "text" at bounding box center [366, 405] width 293 height 16
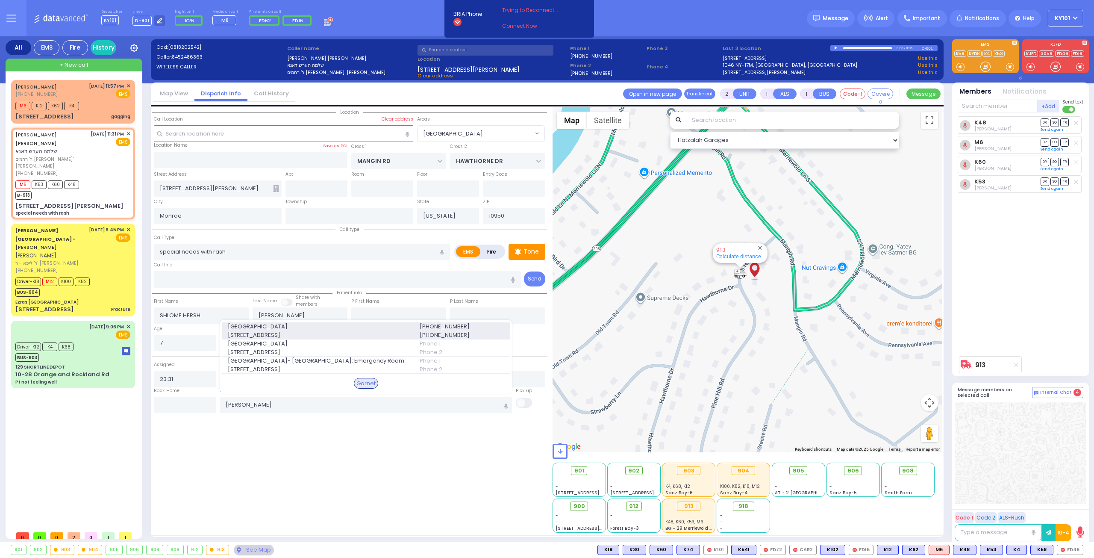
click at [358, 324] on span "[GEOGRAPHIC_DATA]" at bounding box center [319, 326] width 182 height 9
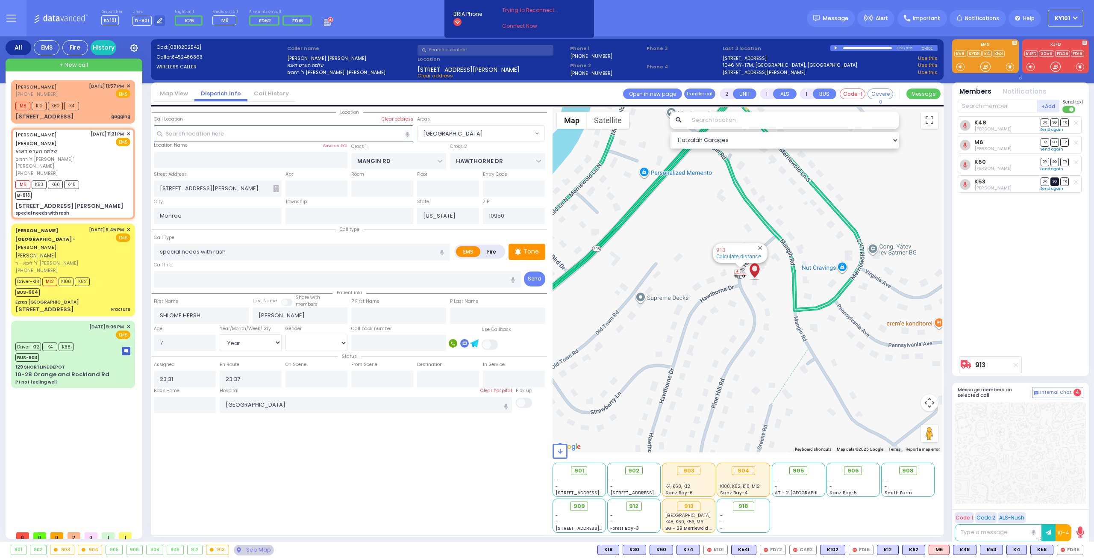
click at [1056, 181] on span "SO" at bounding box center [1055, 181] width 9 height 8
click at [1058, 142] on span "SO" at bounding box center [1055, 142] width 9 height 8
click at [389, 374] on input "text" at bounding box center [382, 379] width 62 height 16
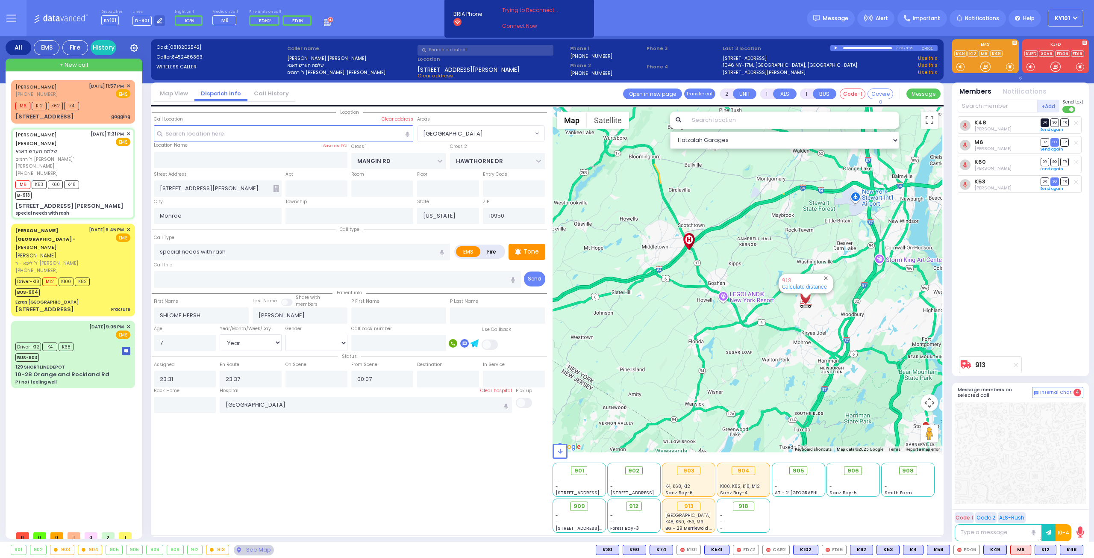
click at [1047, 121] on span "DR" at bounding box center [1045, 122] width 9 height 8
click at [1064, 160] on span "TR" at bounding box center [1065, 162] width 9 height 8
click at [1076, 143] on icon at bounding box center [1076, 142] width 4 height 5
click at [326, 372] on input "text" at bounding box center [317, 379] width 62 height 16
click at [307, 448] on div "Location ZIP" at bounding box center [349, 319] width 395 height 425
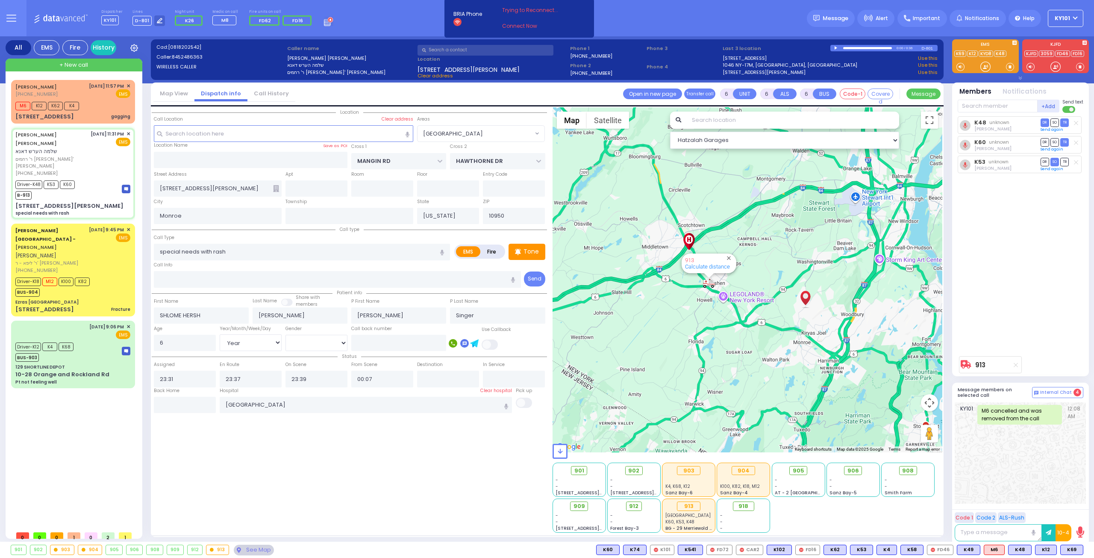
select select "[GEOGRAPHIC_DATA]"
select select "Year"
select select "[DEMOGRAPHIC_DATA]"
select select
radio input "true"
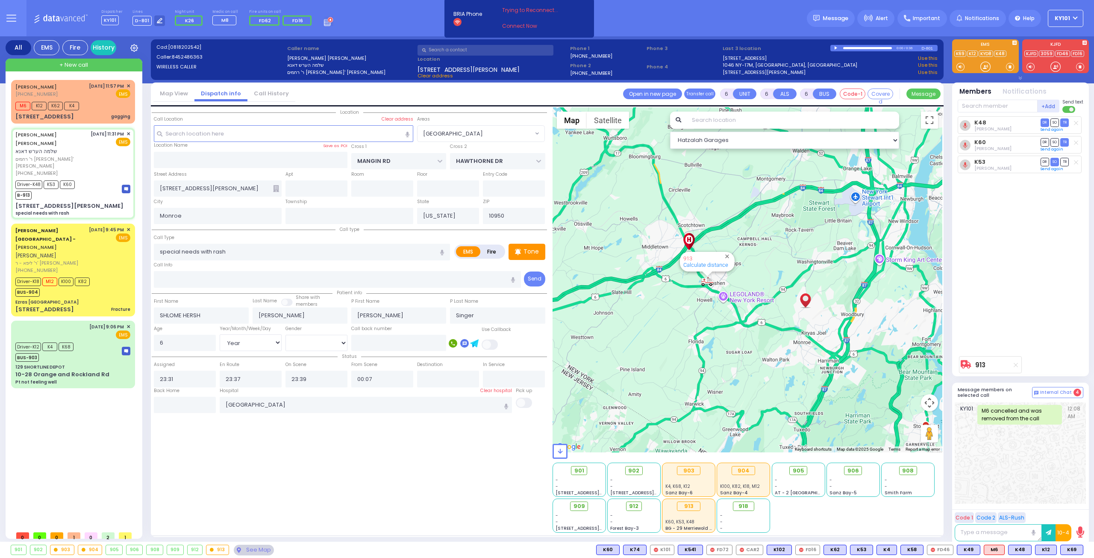
select select "Year"
select select "[DEMOGRAPHIC_DATA]"
select select "Hatzalah Garages"
select select "[GEOGRAPHIC_DATA]"
click at [522, 258] on div "Tone" at bounding box center [527, 252] width 37 height 16
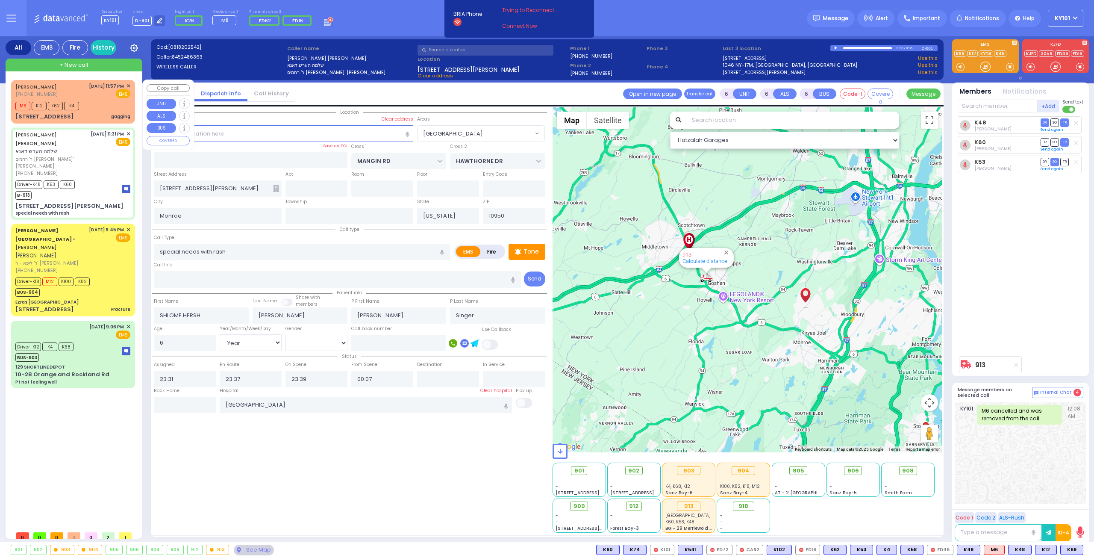
click at [60, 91] on div "[PHONE_NUMBER]" at bounding box center [37, 94] width 44 height 7
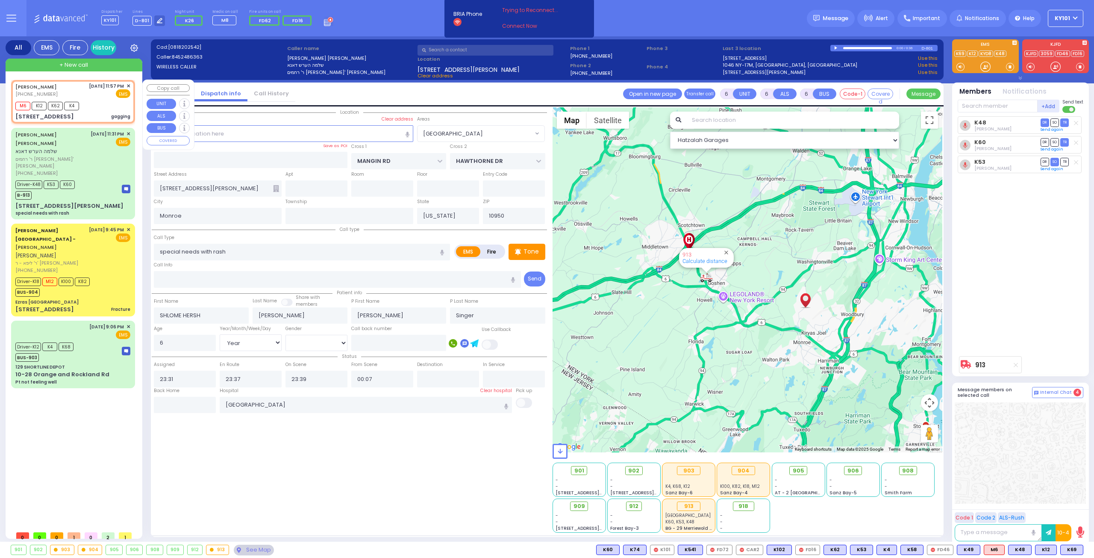
type input "2"
type input "1"
select select
type input "gagging"
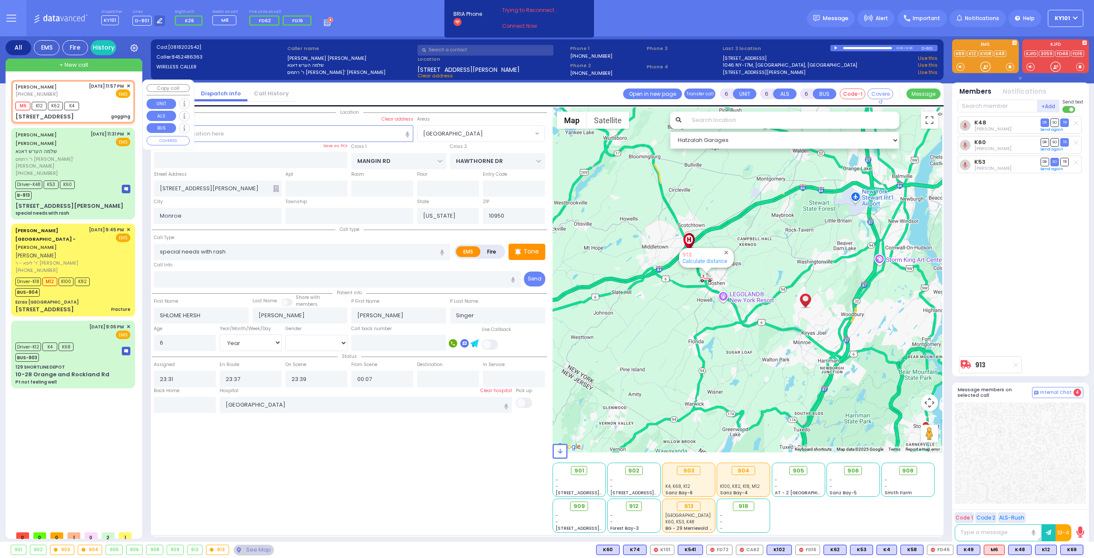
radio input "true"
type input "MOSHE"
type input "MECHLOWITZ"
type input "7"
select select "Month"
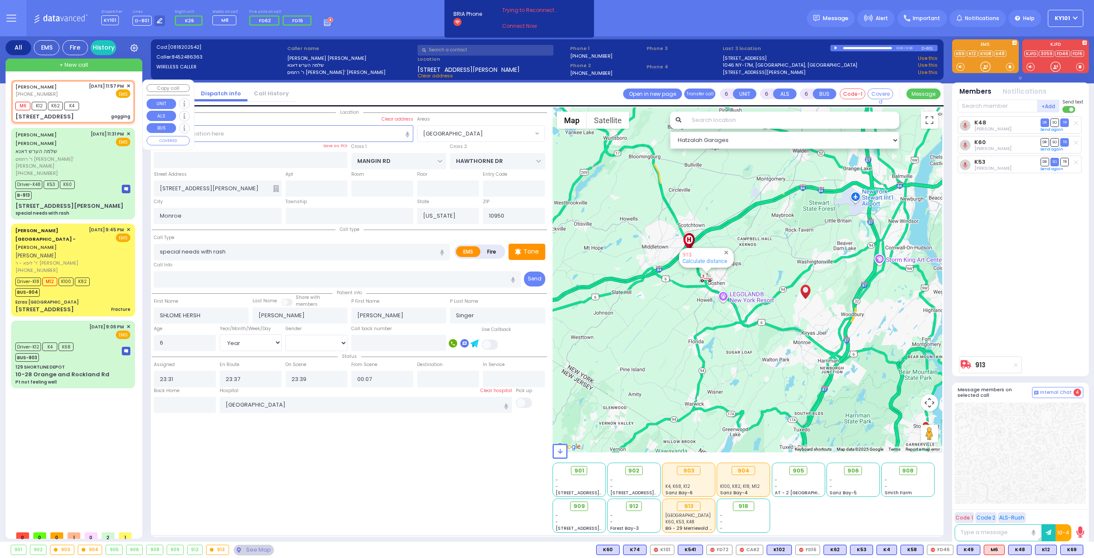
select select
type input "23:57"
type input "23:58"
type input "[PERSON_NAME] DR"
type input "HAMASPIK WAY"
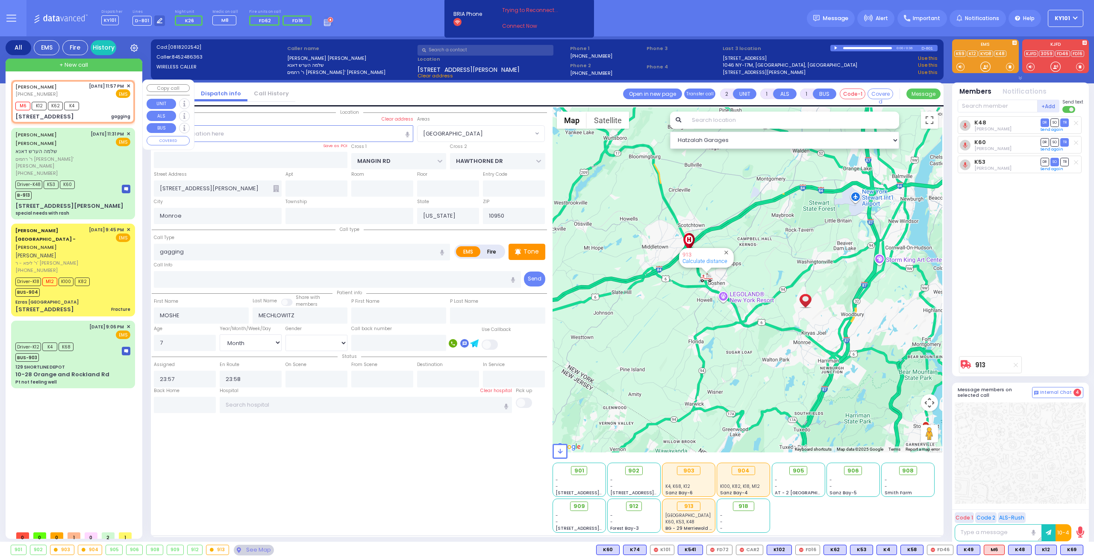
type input "[STREET_ADDRESS]"
type input "001"
type input "[PERSON_NAME]"
select select "Hatzalah Garages"
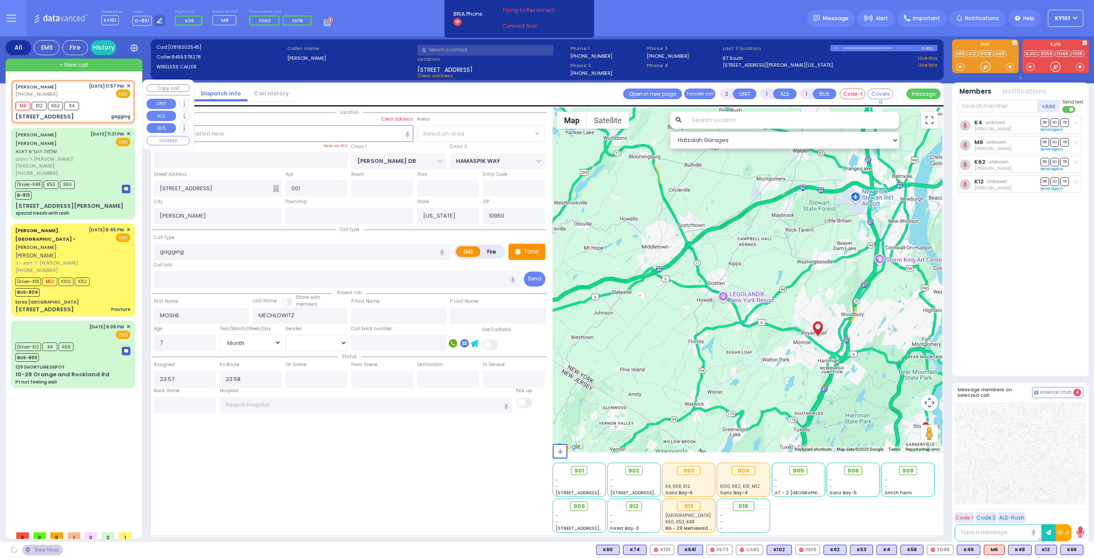
select select "SECTION 4"
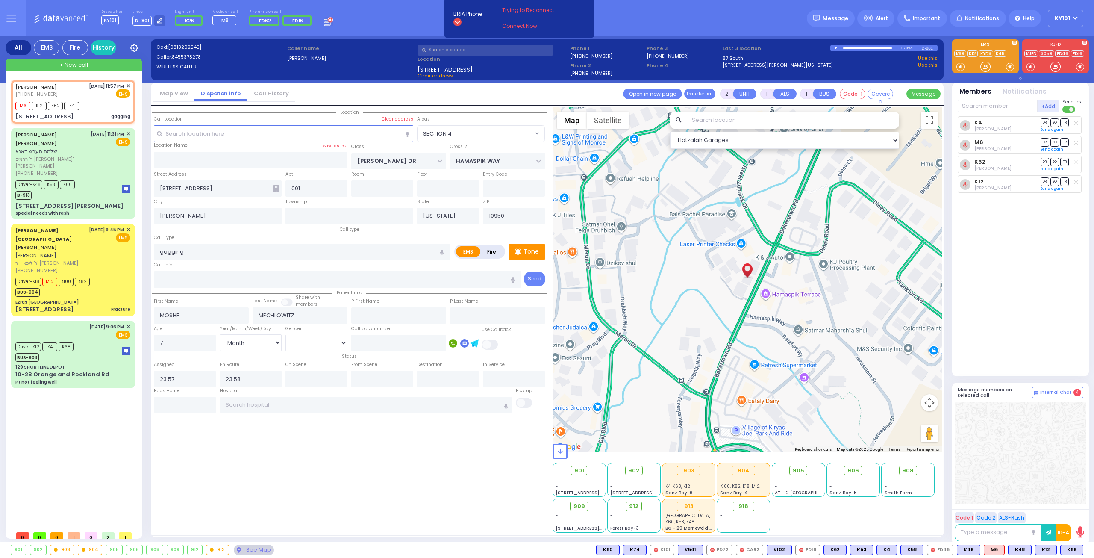
click at [275, 185] on icon at bounding box center [276, 188] width 6 height 7
click at [243, 161] on input "text" at bounding box center [251, 160] width 194 height 16
click at [518, 247] on icon at bounding box center [518, 252] width 6 height 10
click at [1067, 548] on span "K541" at bounding box center [1071, 549] width 24 height 9
select select
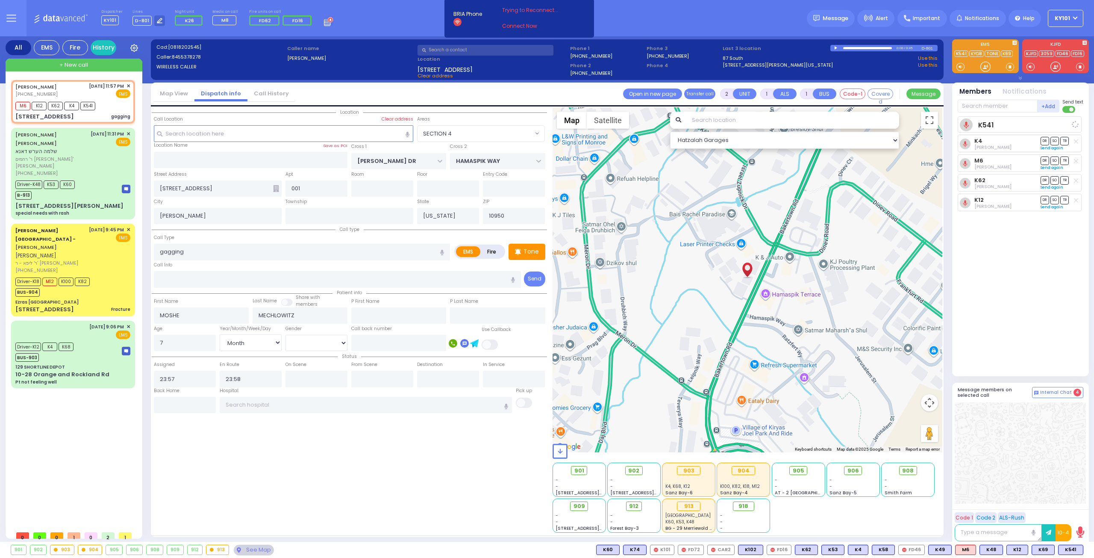
radio input "true"
select select "Month"
select select "Hatzalah Garages"
select select "SECTION 4"
click at [70, 364] on div "129 SHORTLINE DEPOT" at bounding box center [72, 367] width 115 height 6
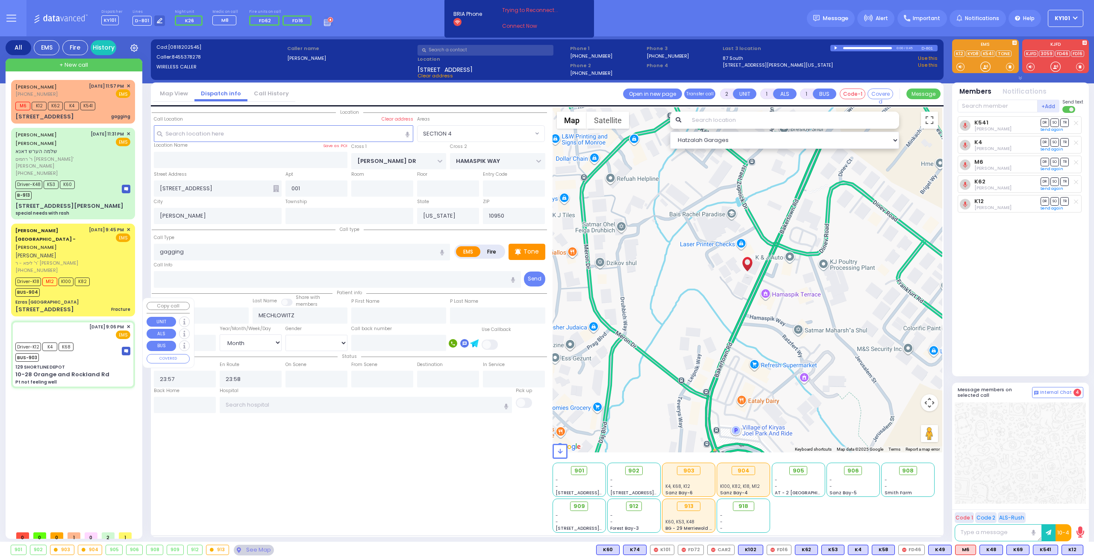
type input "6"
select select
type input "Pt not feeling well"
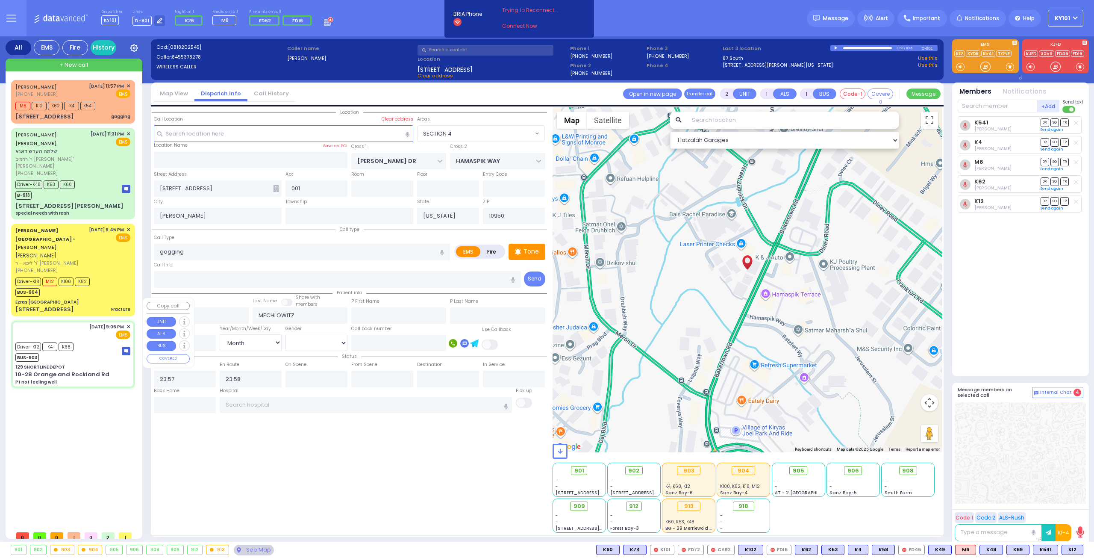
radio input "true"
type input "Thomas"
type input "Beck"
type input "79"
select select "Year"
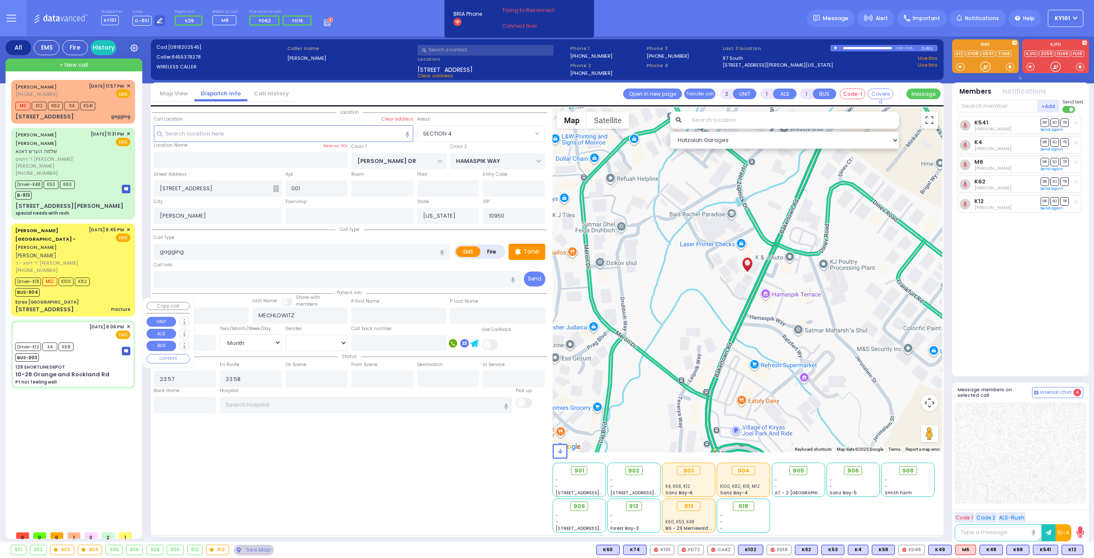
select select "[DEMOGRAPHIC_DATA]"
type input "21:06"
type input "21:09"
type input "21:15"
type input "21:36"
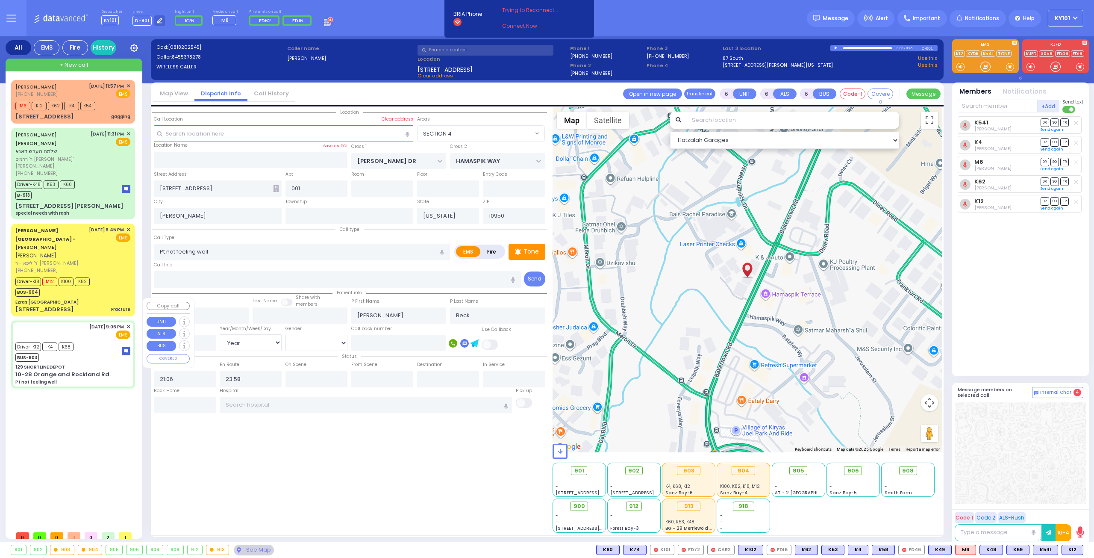
type input "22:25"
type input "Northwell Health Lenox Hill"
select select "Hatzalah Garages"
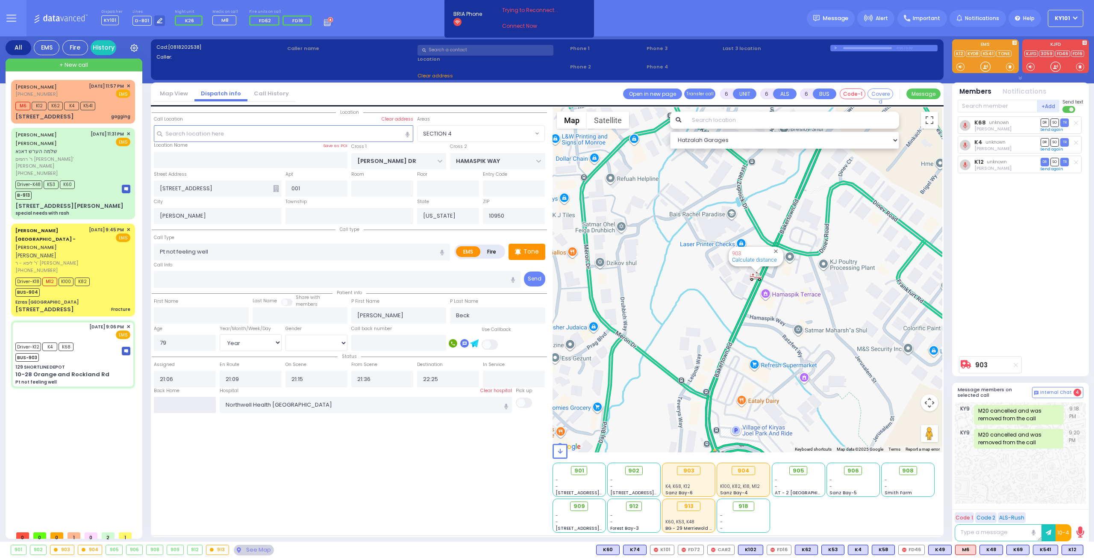
click at [170, 401] on input "text" at bounding box center [185, 405] width 62 height 16
type input "129 SHORTLINE DEPOT"
type input "10-28 Orange and Rockland Rd"
type input "Monroe"
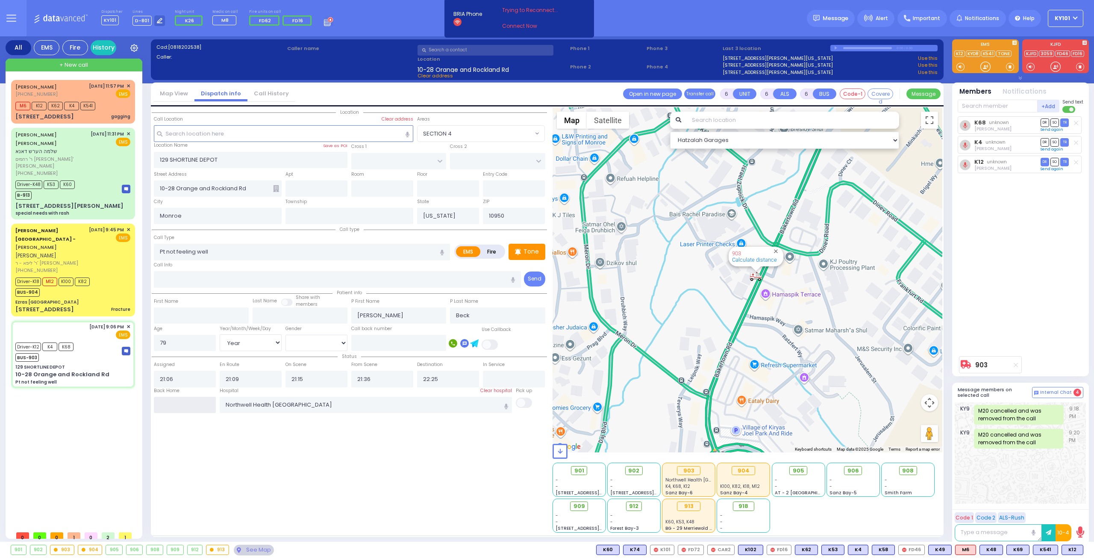
click at [170, 401] on input "text" at bounding box center [185, 405] width 62 height 16
type input "00:20"
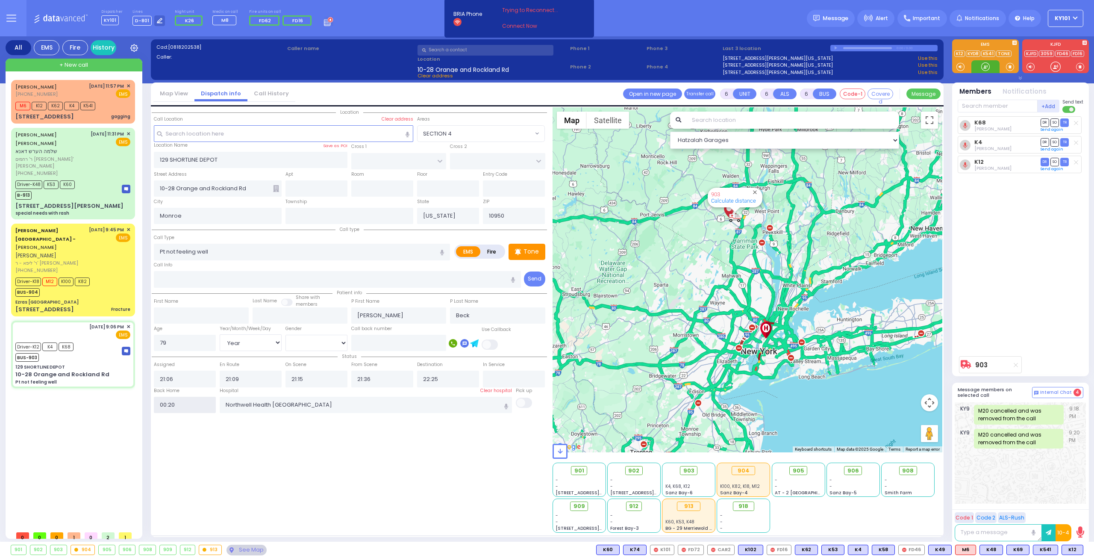
select select
radio input "true"
select select
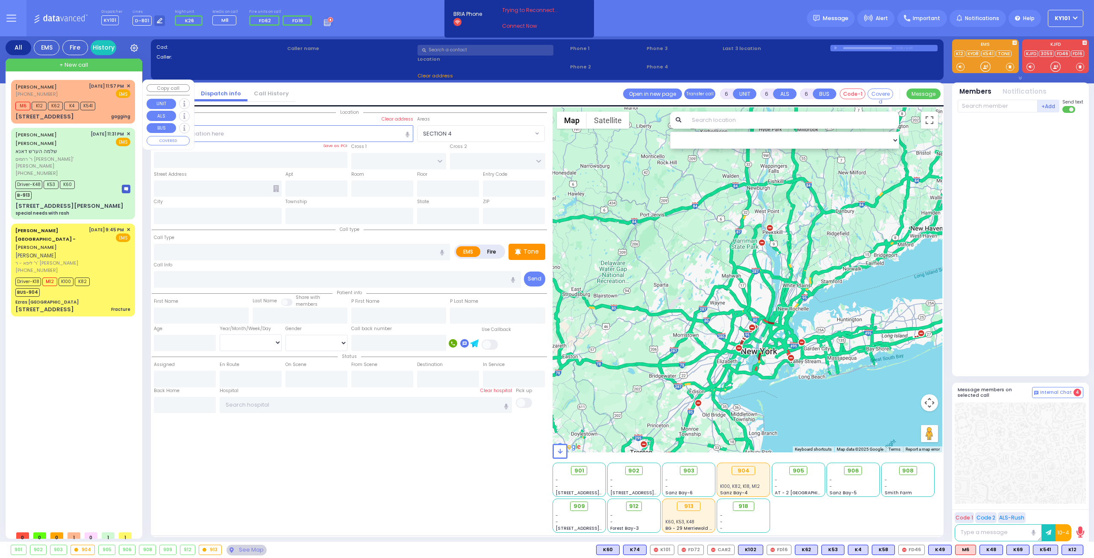
click at [53, 86] on link "[PERSON_NAME]" at bounding box center [35, 86] width 41 height 7
type input "2"
type input "1"
select select
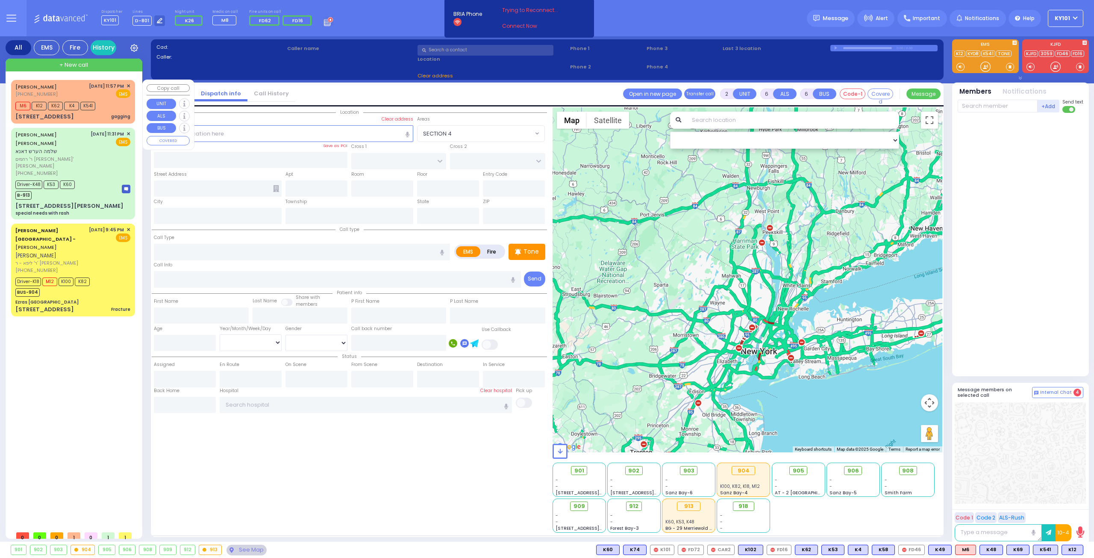
type input "gagging"
radio input "true"
type input "MOSHE"
type input "MECHLOWITZ"
type input "7"
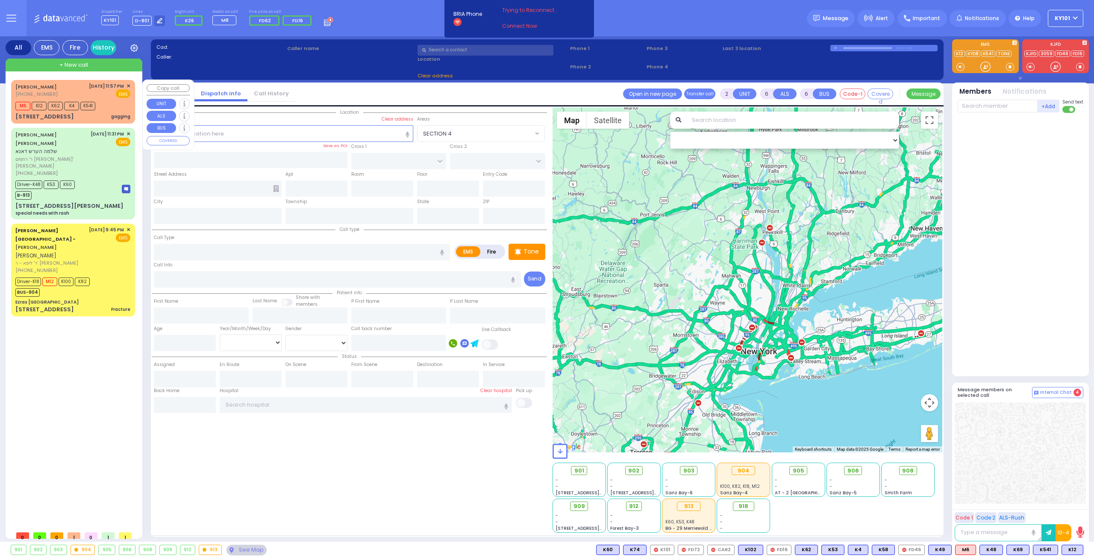
select select "Month"
type input "23:57"
type input "23:58"
select select "Hatzalah Garages"
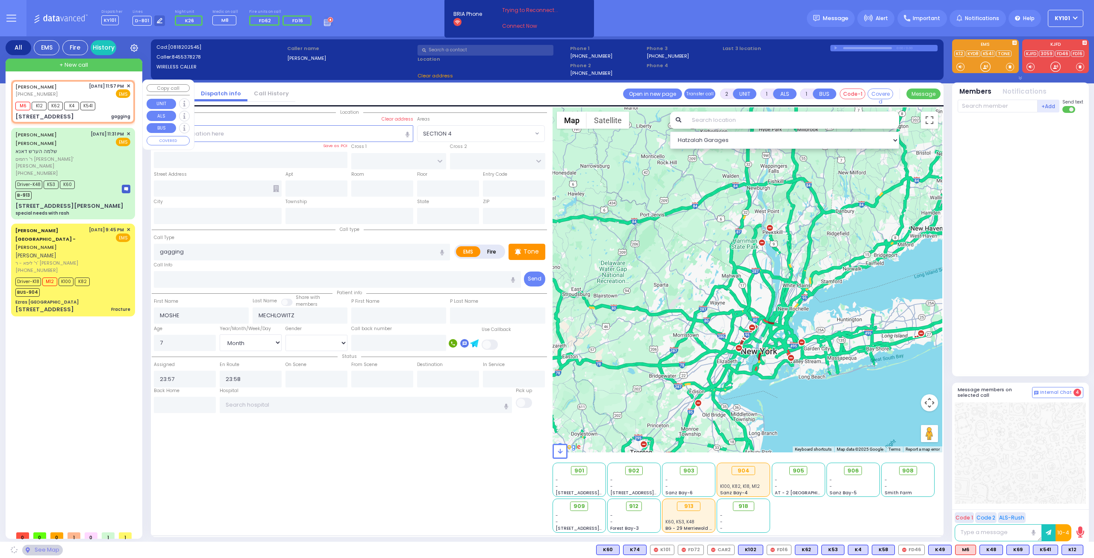
type input "[PERSON_NAME] DR"
type input "HAMASPIK WAY"
type input "[STREET_ADDRESS]"
type input "001"
type input "[PERSON_NAME]"
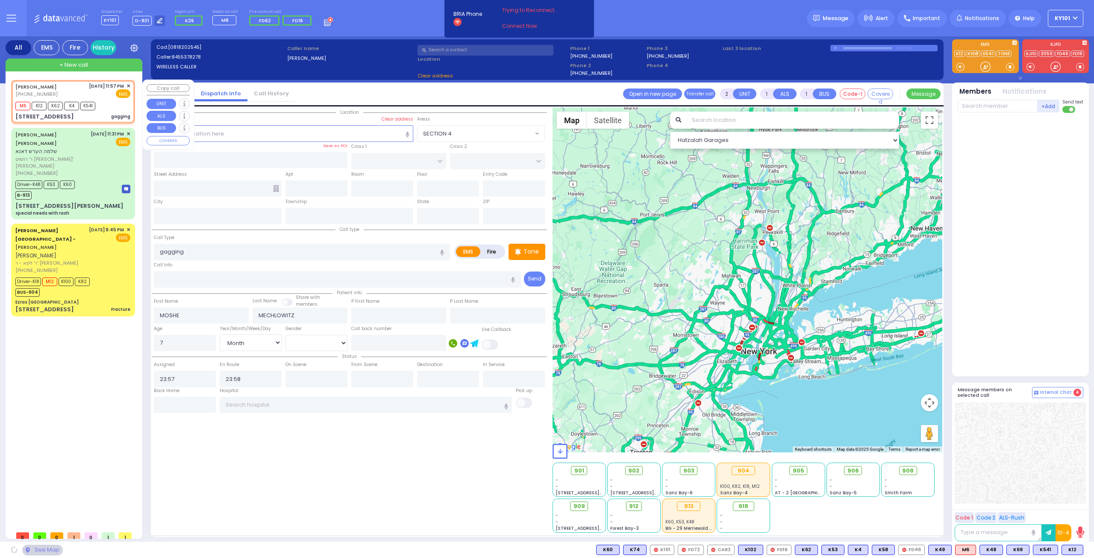
type input "[US_STATE]"
type input "10950"
select select "SECTION 4"
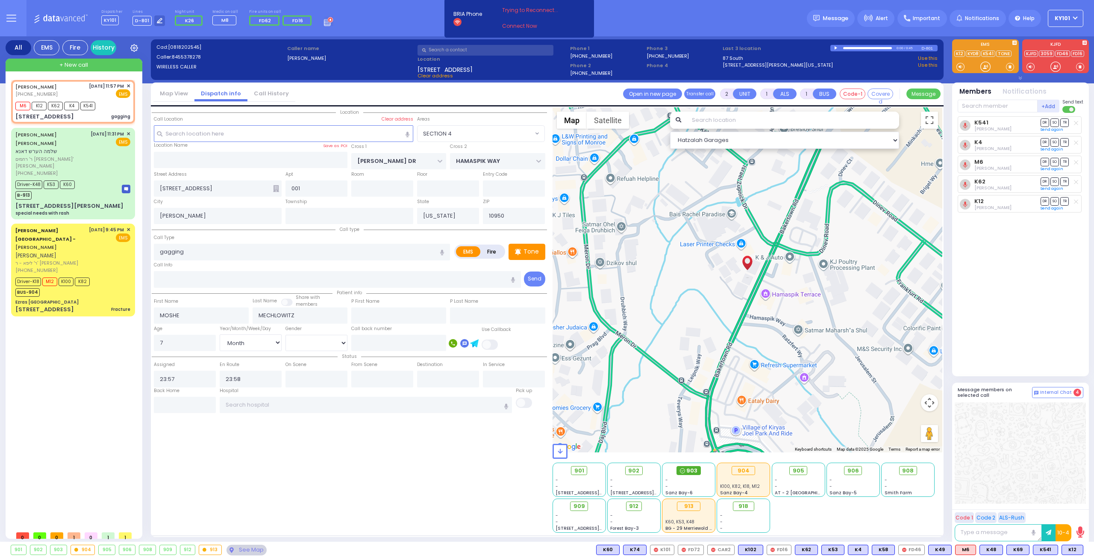
click at [685, 466] on div "903" at bounding box center [689, 470] width 24 height 9
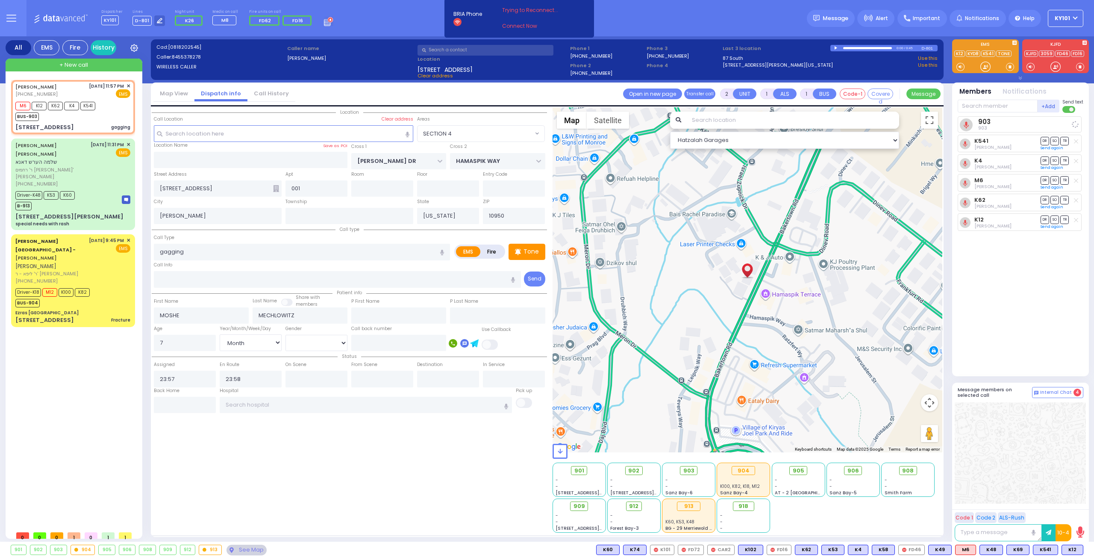
select select
radio input "true"
select select "Month"
select select "Hatzalah Garages"
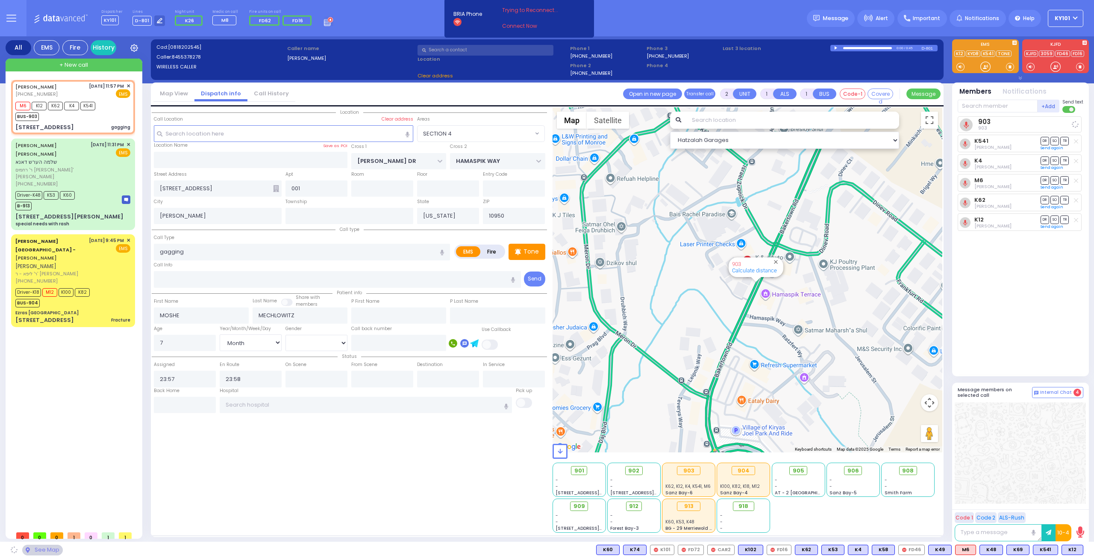
select select "SECTION 4"
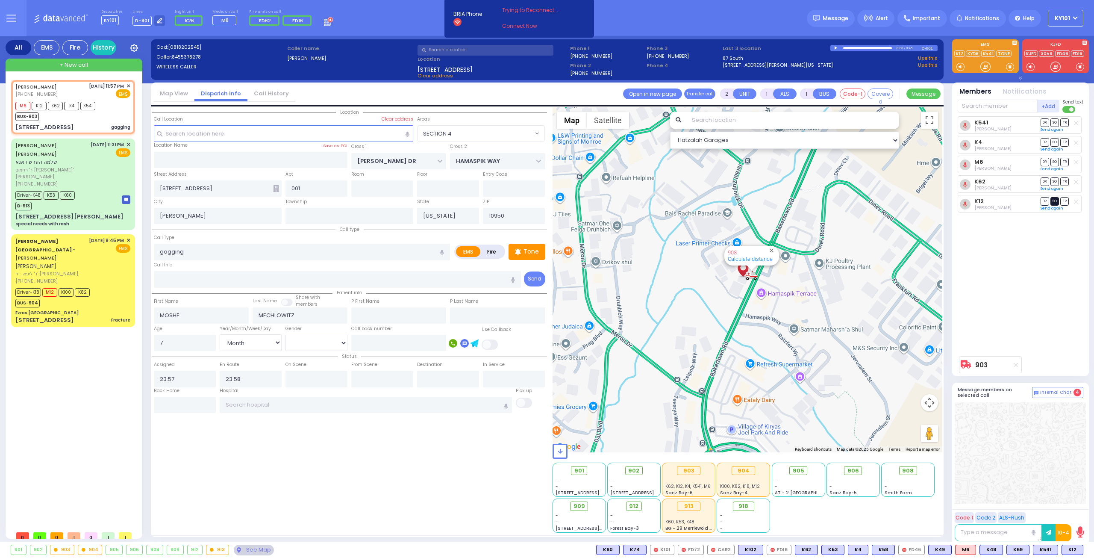
click at [1057, 197] on span "SO" at bounding box center [1055, 201] width 9 height 8
select select
radio input "true"
select select "Month"
select select "Hatzalah Garages"
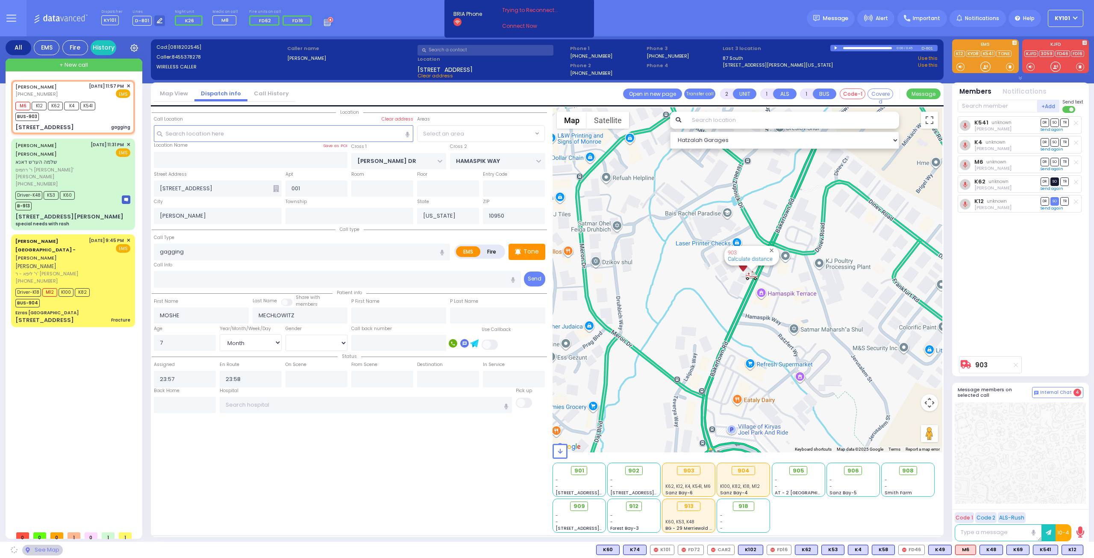
select select "SECTION 4"
click at [1055, 160] on span "SO" at bounding box center [1055, 162] width 9 height 8
select select
radio input "true"
select select "Month"
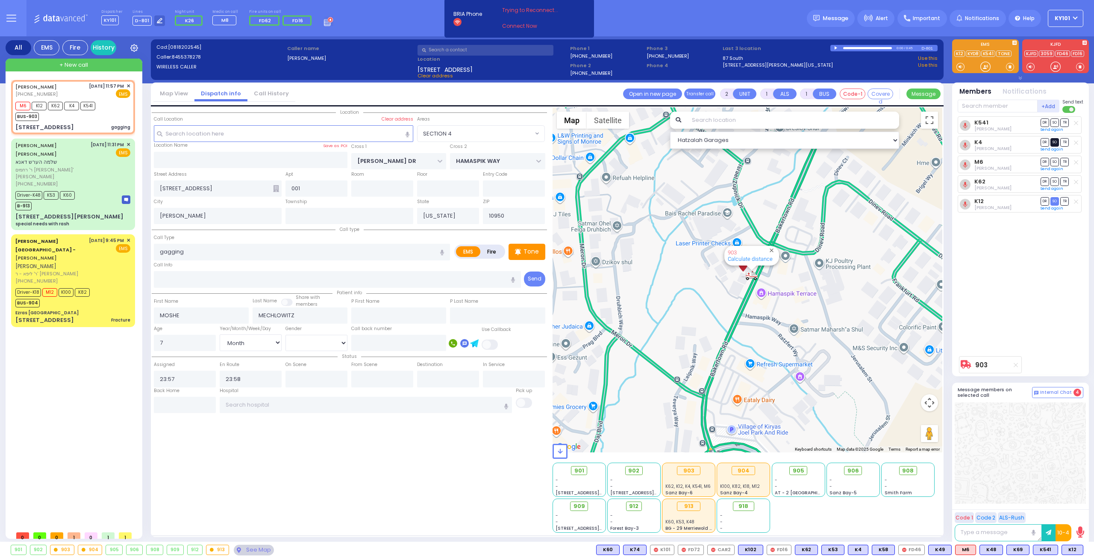
select select "SECTION 4"
select select "Hatzalah Garages"
click at [1056, 142] on span "SO" at bounding box center [1055, 142] width 9 height 8
select select
radio input "true"
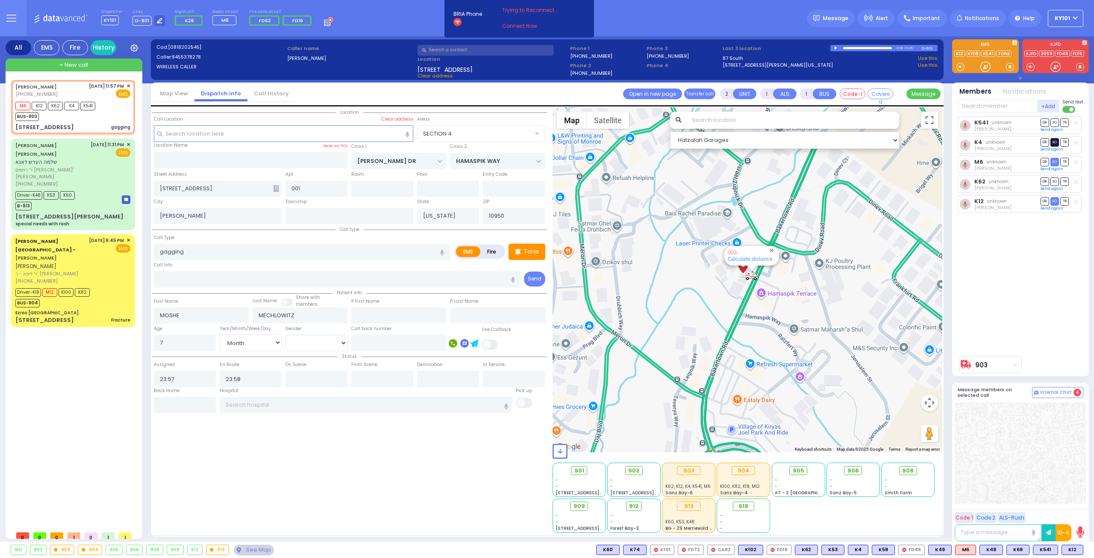
select select "Month"
select select "Hatzalah Garages"
select select "SECTION 4"
click at [1073, 548] on span "K1" at bounding box center [1074, 549] width 18 height 9
select select
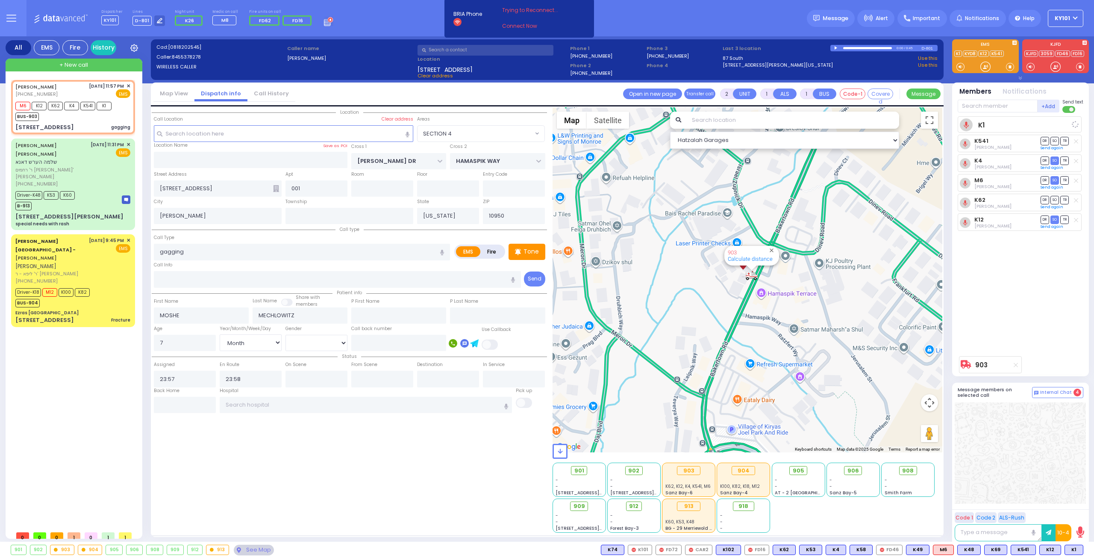
radio input "true"
select select "Month"
select select "Hatzalah Garages"
select select "SECTION 4"
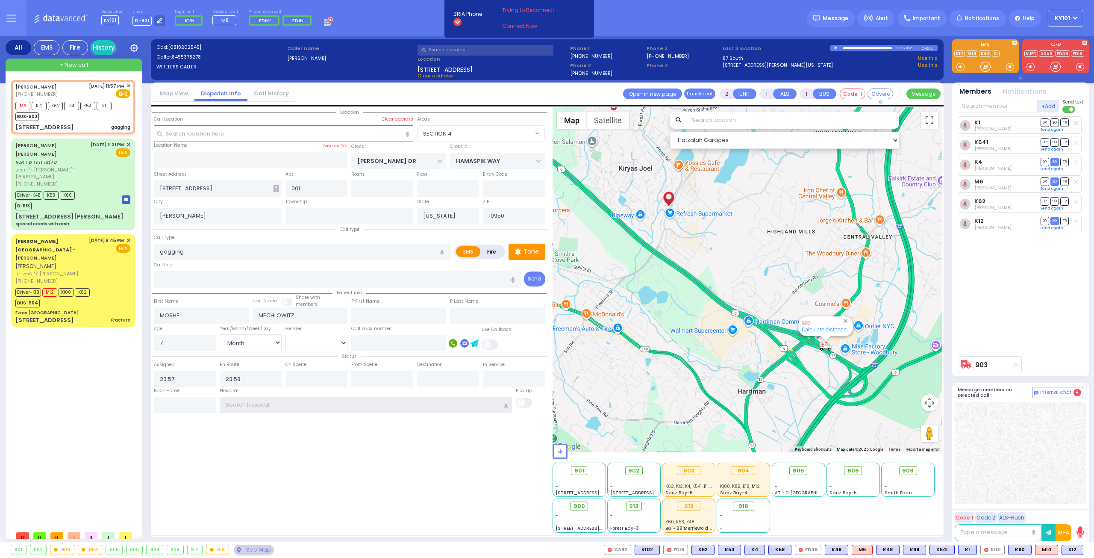
click at [295, 407] on input "text" at bounding box center [366, 405] width 293 height 16
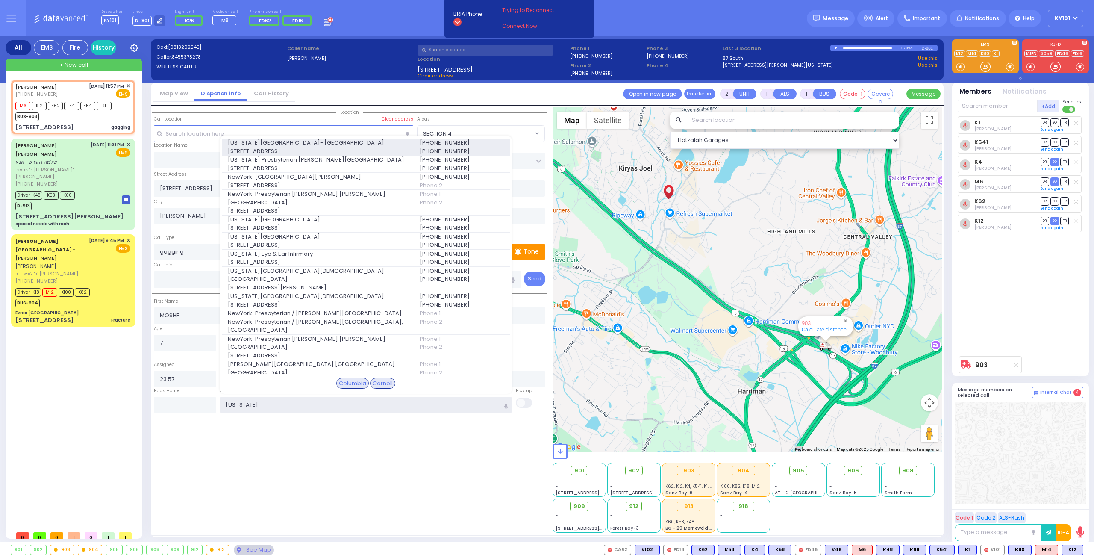
type input "new york"
click at [274, 144] on span "[US_STATE][GEOGRAPHIC_DATA]- [GEOGRAPHIC_DATA]" at bounding box center [319, 143] width 182 height 9
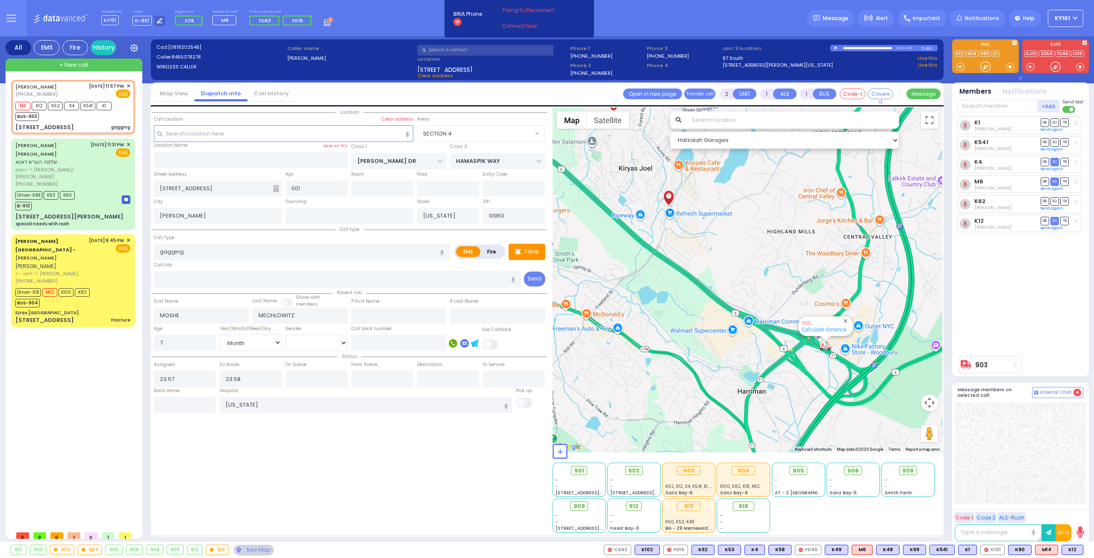
select select
radio input "true"
select select "Month"
type input "[US_STATE][GEOGRAPHIC_DATA]- [GEOGRAPHIC_DATA]"
select select "Hatzalah Garages"
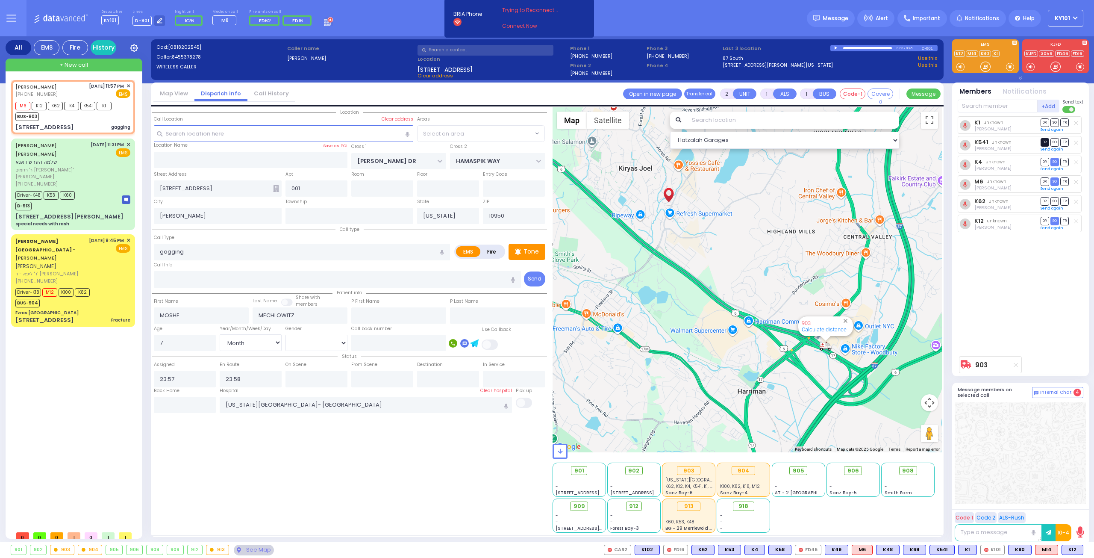
select select "SECTION 4"
click at [1045, 141] on span "DR" at bounding box center [1045, 142] width 9 height 8
click at [1064, 122] on span "TR" at bounding box center [1065, 122] width 9 height 8
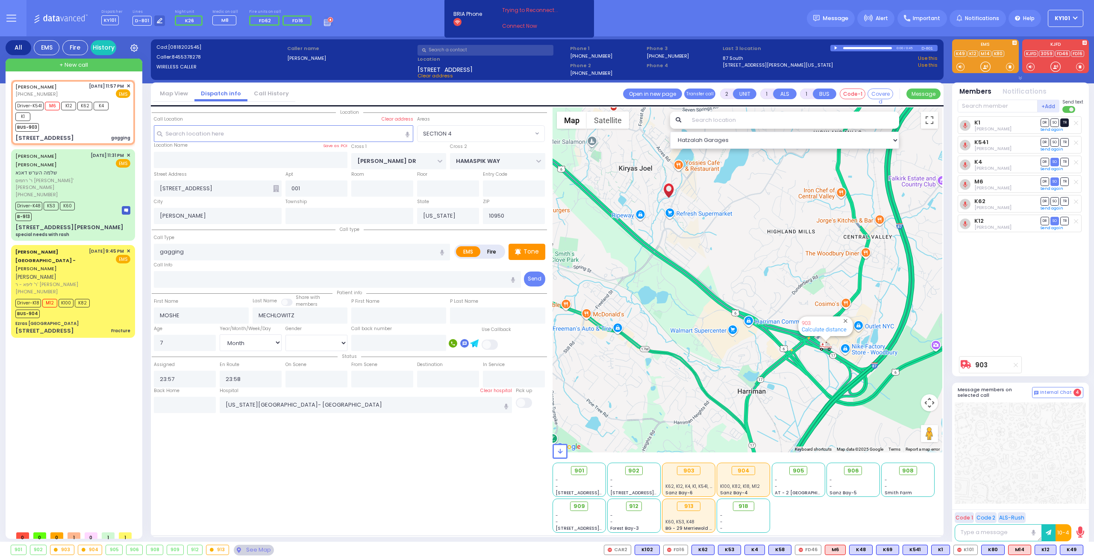
select select
radio input "true"
select select "Month"
type input "00:43"
select select "Hatzalah Garages"
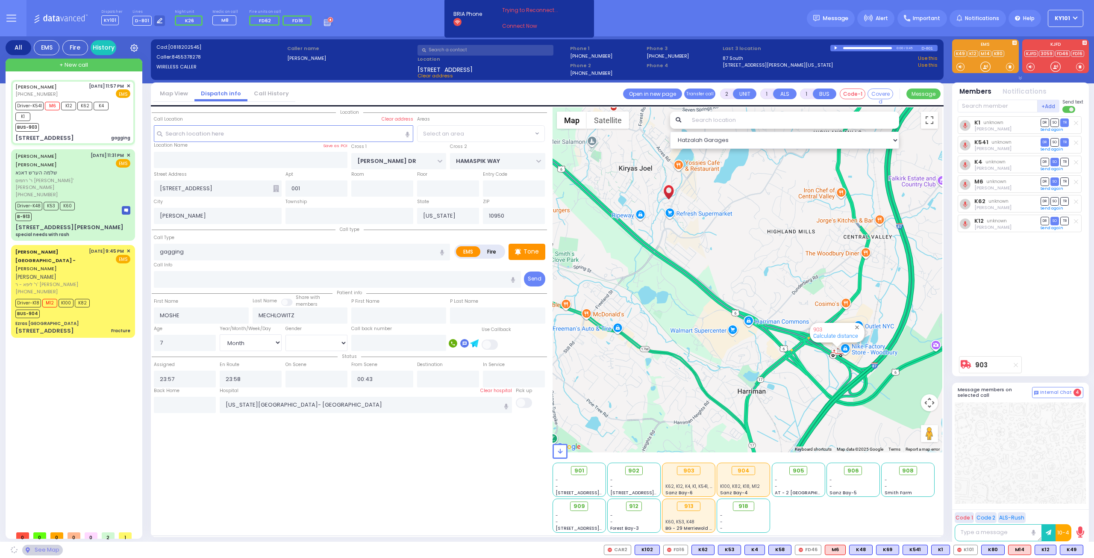
select select "SECTION 4"
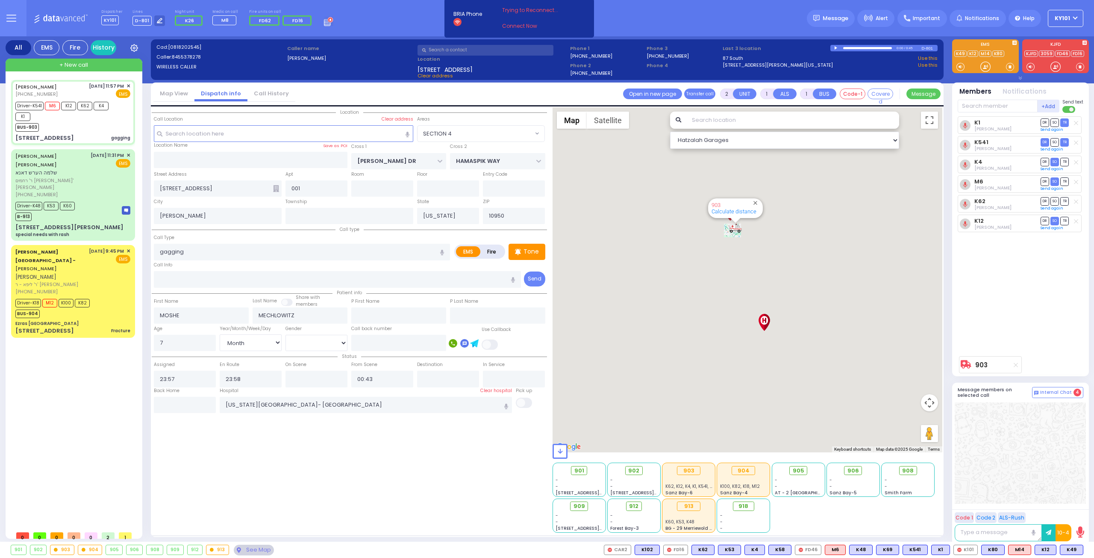
select select
radio input "true"
select select "Month"
select select "Hatzalah Garages"
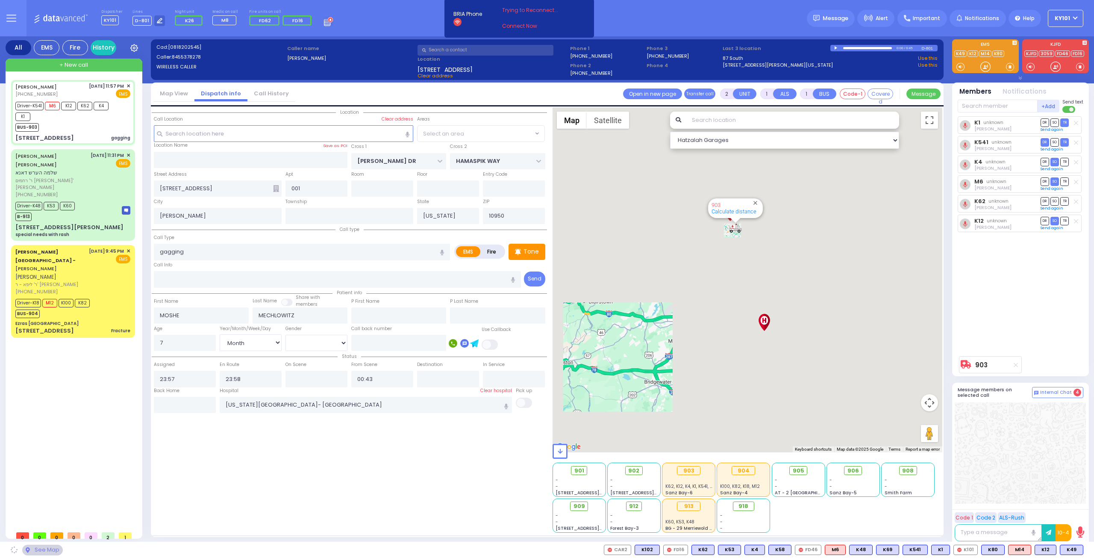
select select "SECTION 4"
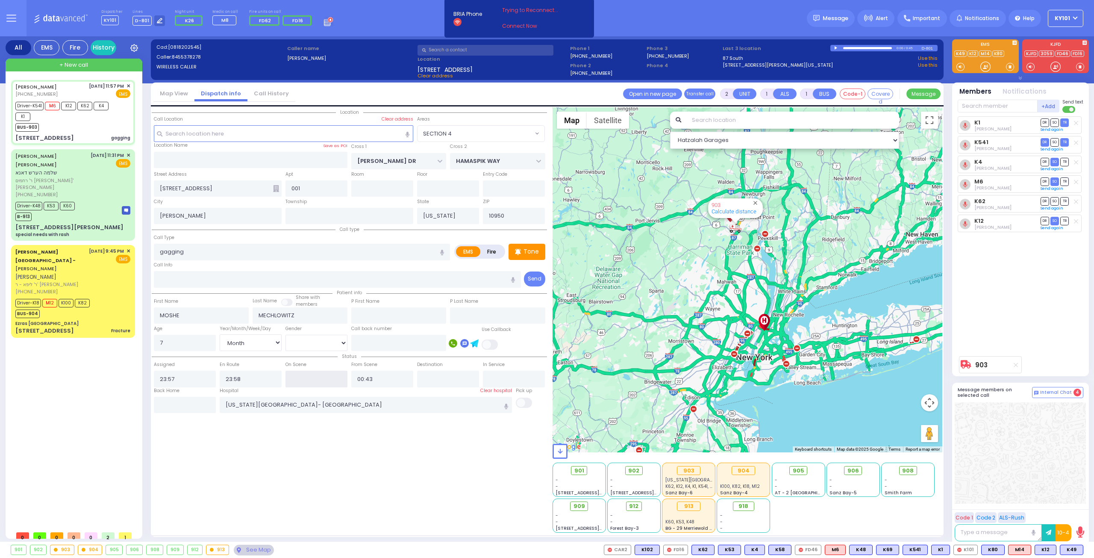
click at [319, 379] on input "text" at bounding box center [317, 379] width 62 height 16
type input "00:00"
select select
radio input "true"
select select "Month"
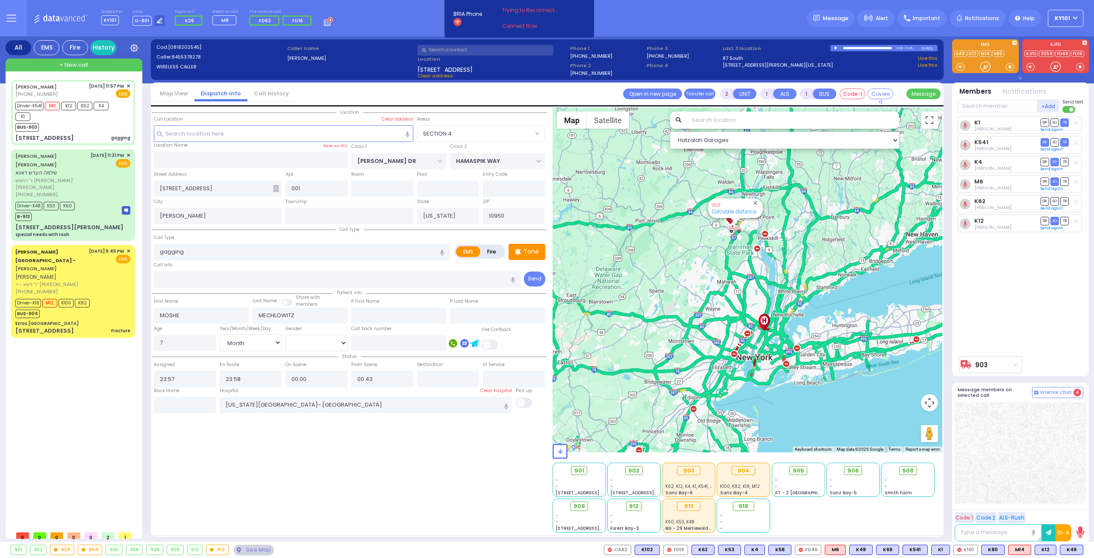
select select "Hatzalah Garages"
select select "SECTION 4"
click at [1055, 198] on span "SO" at bounding box center [1055, 201] width 9 height 8
select select
radio input "true"
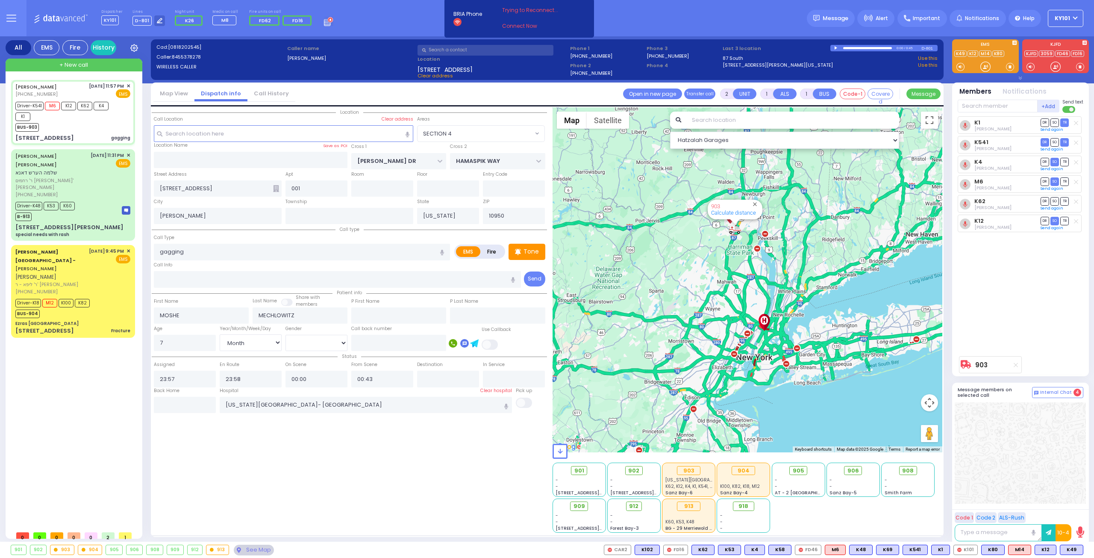
select select "Month"
select select "Hatzalah Garages"
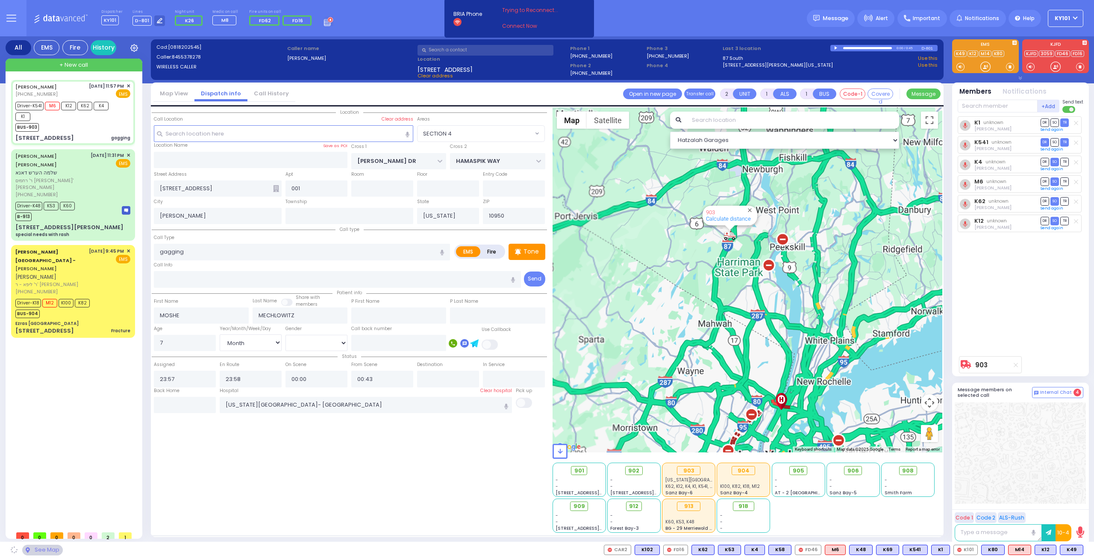
select select "SECTION 4"
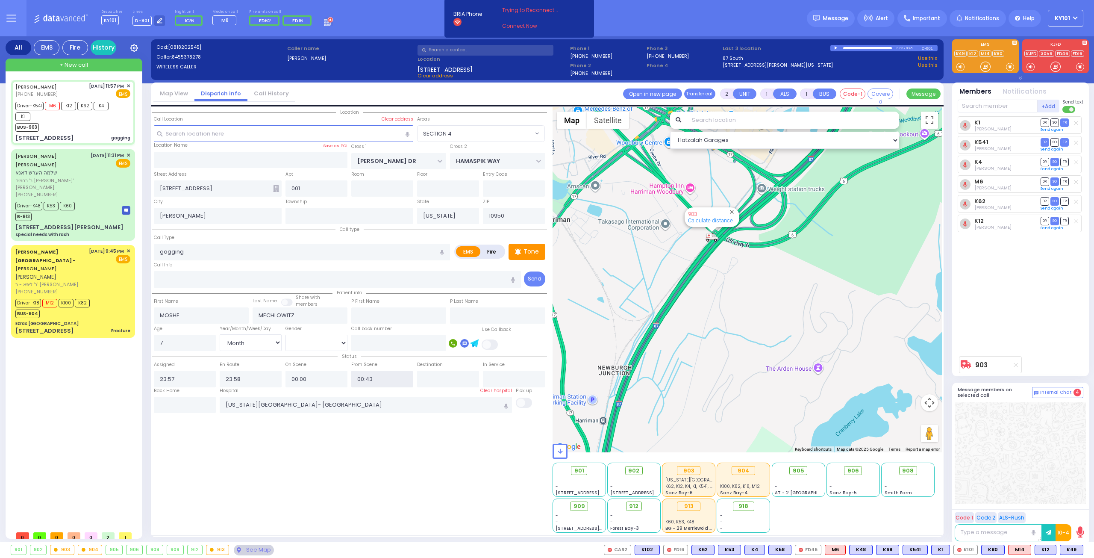
drag, startPoint x: 366, startPoint y: 377, endPoint x: 373, endPoint y: 377, distance: 7.7
click at [373, 377] on input "00:43" at bounding box center [382, 379] width 62 height 16
type input "00:36"
click at [369, 441] on div "Location 001" at bounding box center [349, 319] width 395 height 425
select select
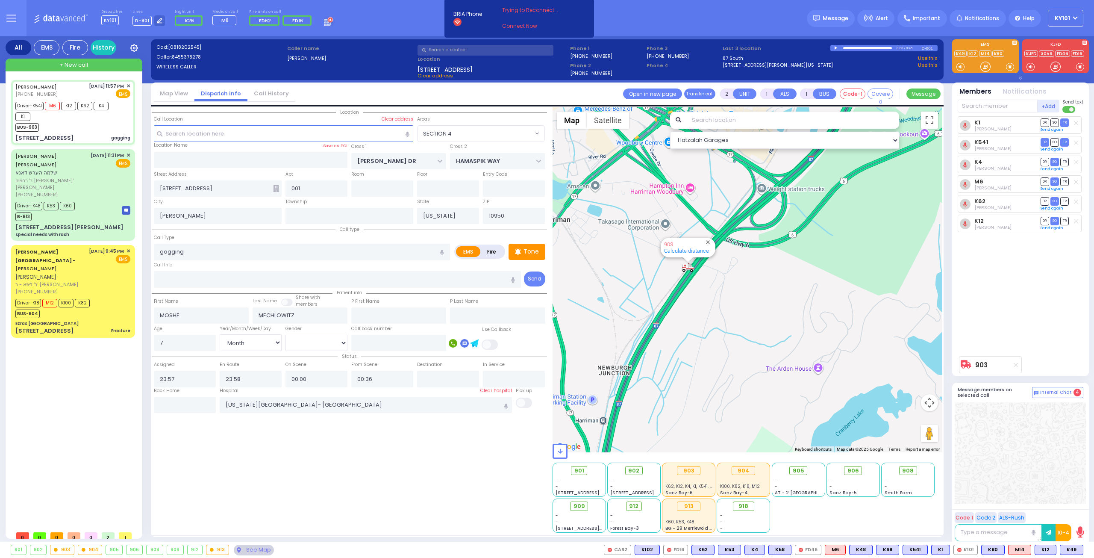
radio input "true"
select select "Month"
select select "Hatzalah Garages"
select select "SECTION 4"
click at [108, 297] on div "Driver-K18 M12 K100 K82 BUS-904" at bounding box center [72, 307] width 115 height 21
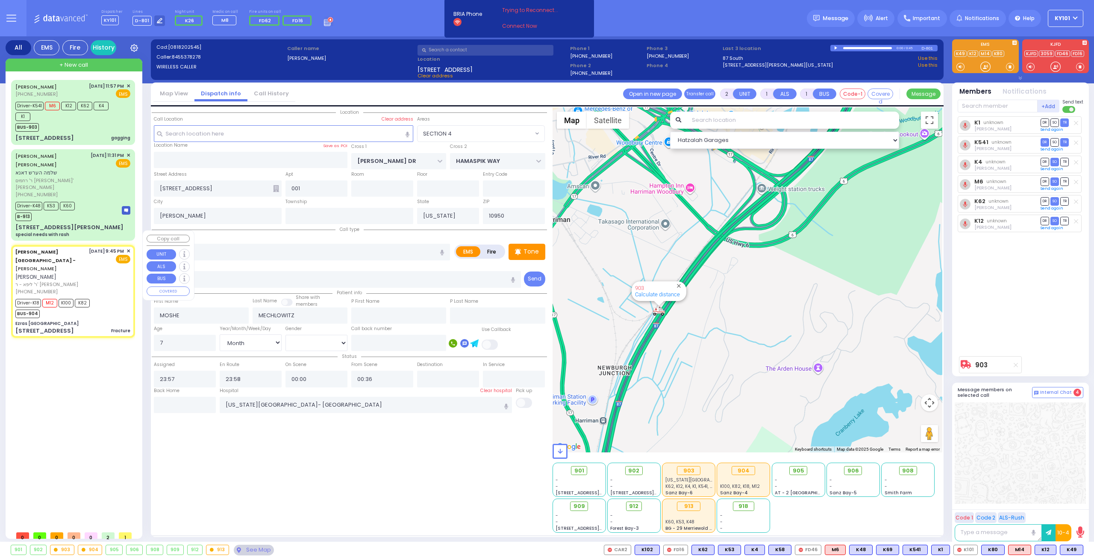
type input "6"
select select
type input "Fracture"
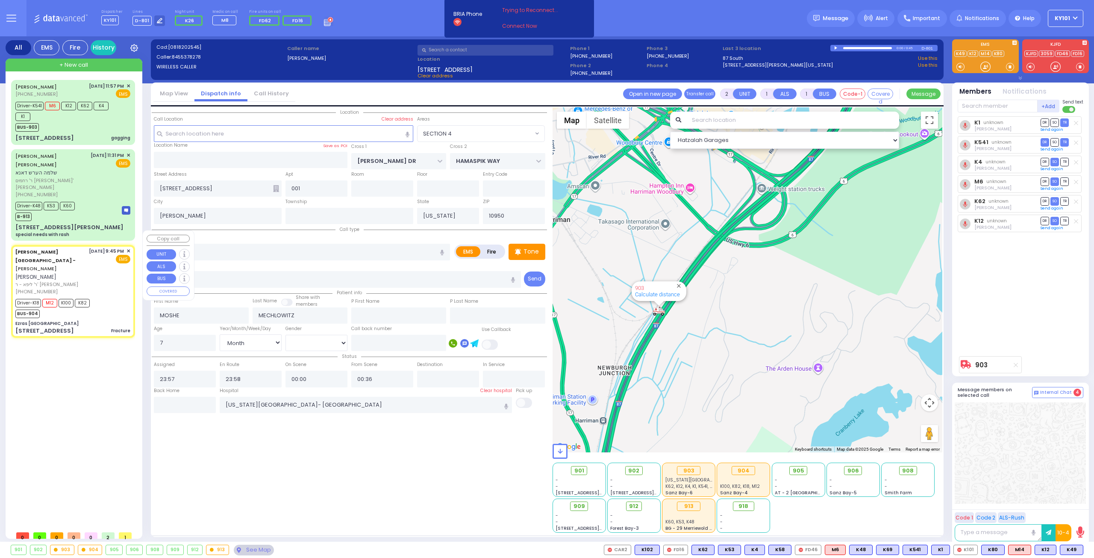
radio input "true"
type input "SHIMON"
type input "WOLNER"
type input "Esther"
type input "Wollner"
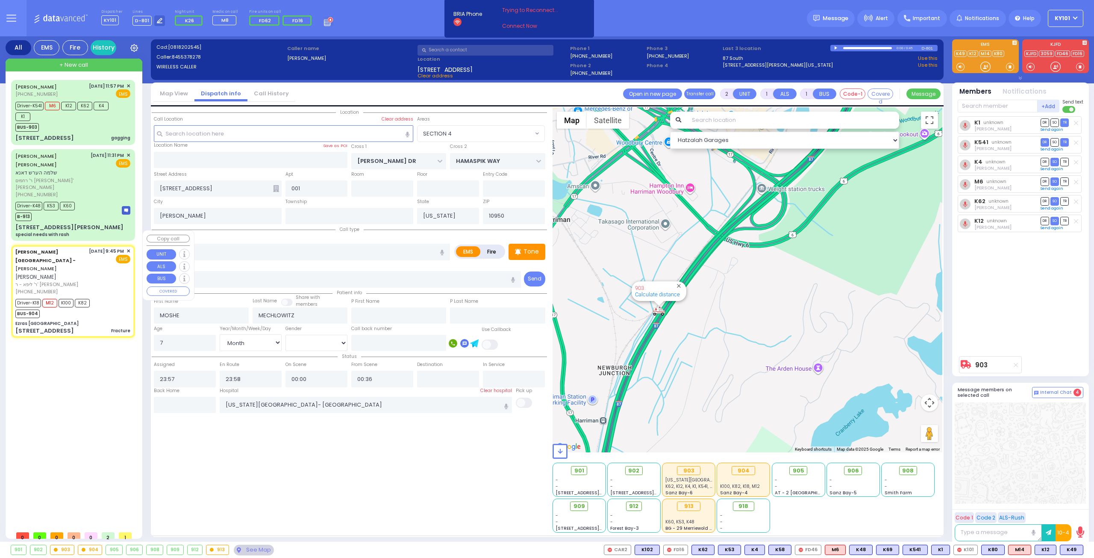
type input "8"
select select "Year"
select select "[DEMOGRAPHIC_DATA]"
type input "21:45"
type input "22:00"
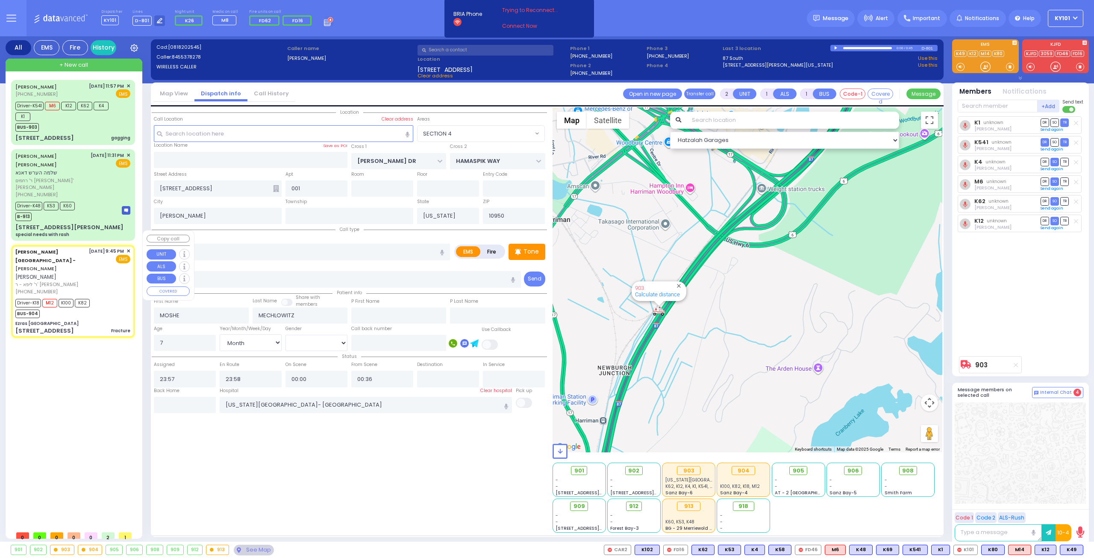
type input "22:03"
type input "22:20"
type input "23:06"
type input "23:35"
type input "Westchester Medical Center-Woods Road"
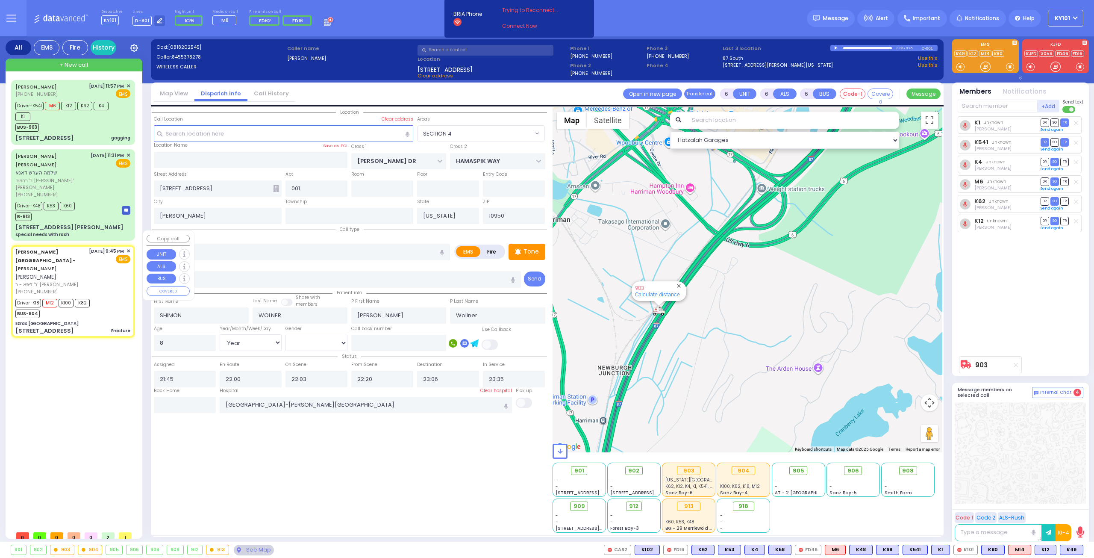
select select "Hatzalah Garages"
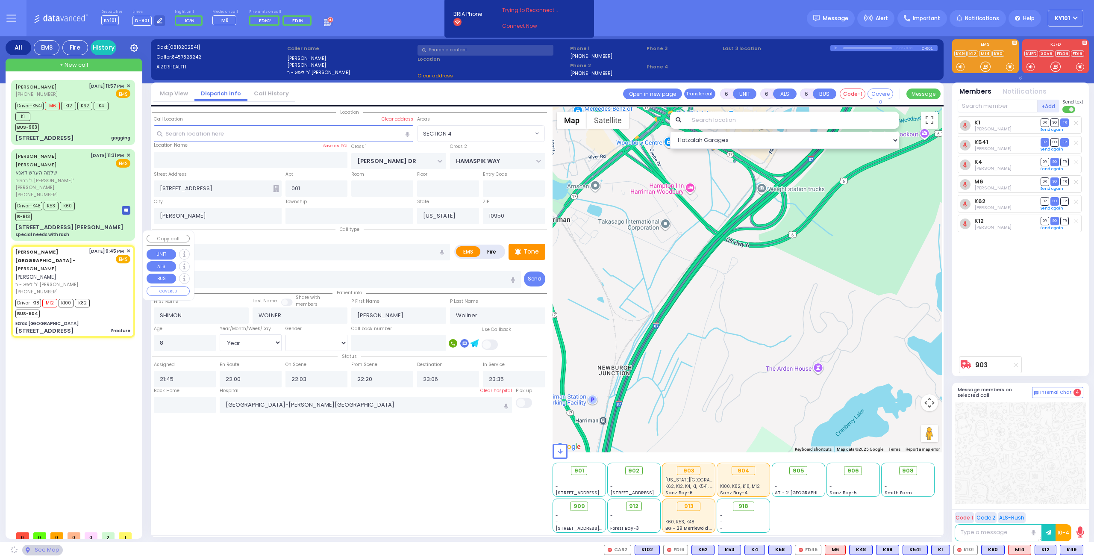
type input "Ezras Choilim Health Center"
type input "VAN BUREN DR"
type input "CARTER LN"
type input "49 FOREST RD"
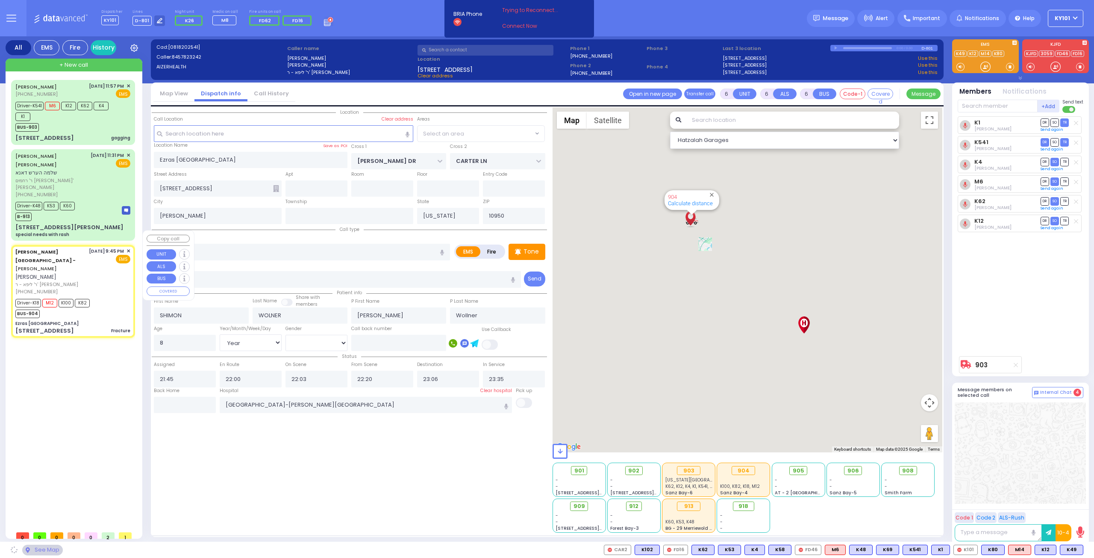
select select "SECTION 2"
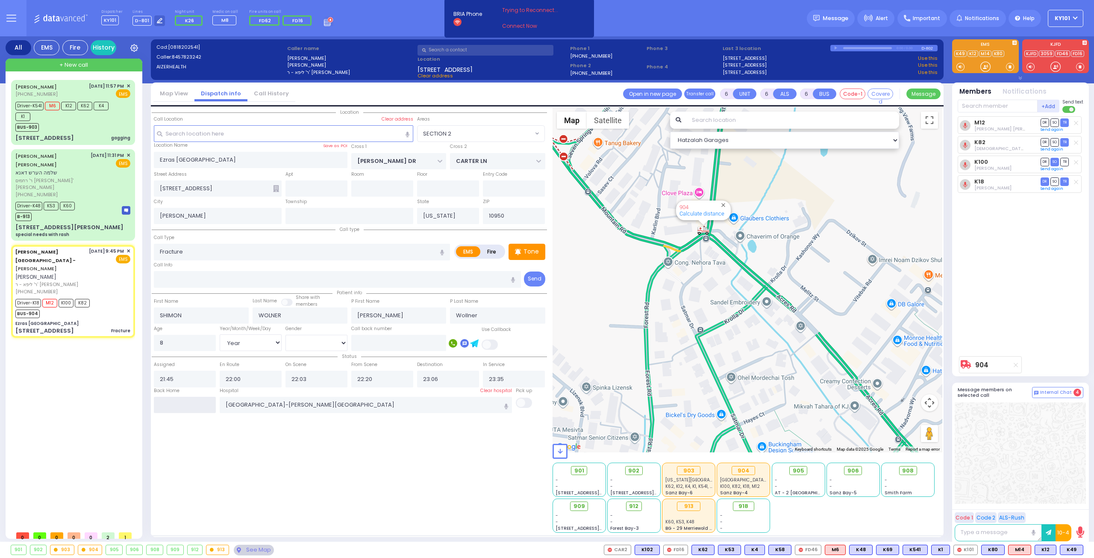
click at [179, 399] on input "text" at bounding box center [185, 405] width 62 height 16
type input "00:44"
select select
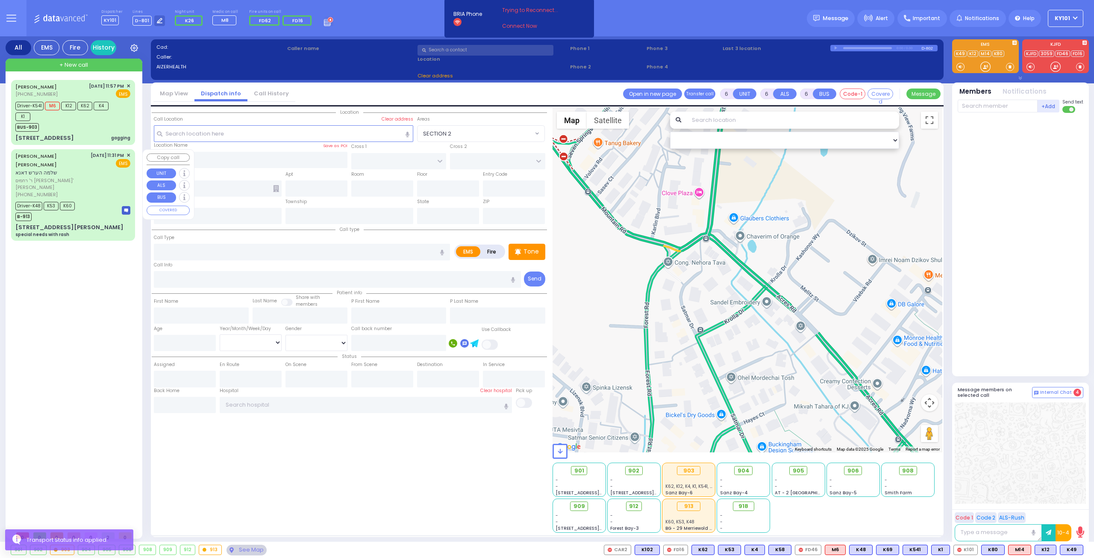
click at [97, 200] on div "Driver-K48 K53 K60 B-913" at bounding box center [72, 210] width 115 height 21
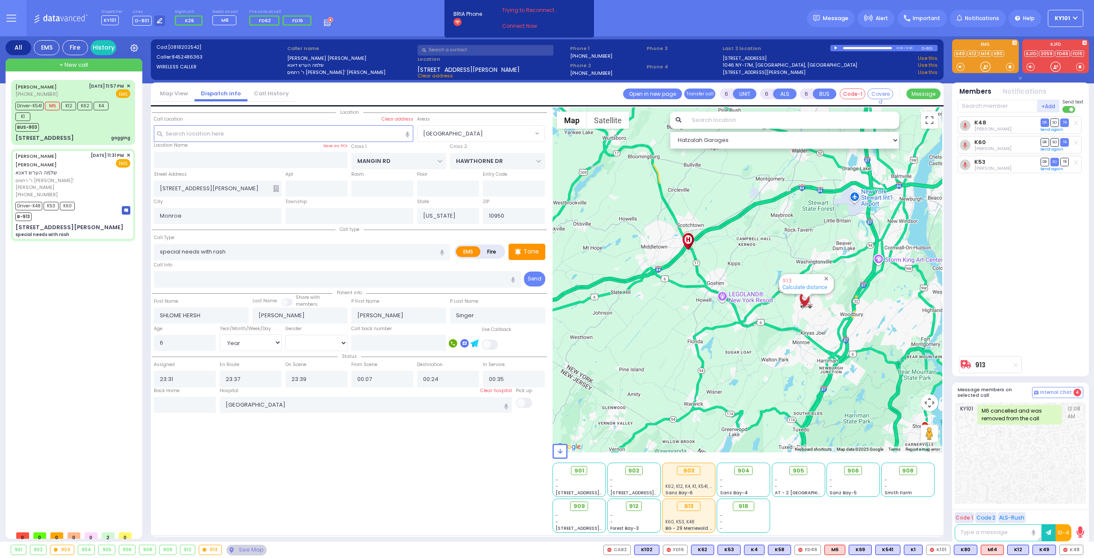
select select "[GEOGRAPHIC_DATA]"
select select "Year"
select select "[DEMOGRAPHIC_DATA]"
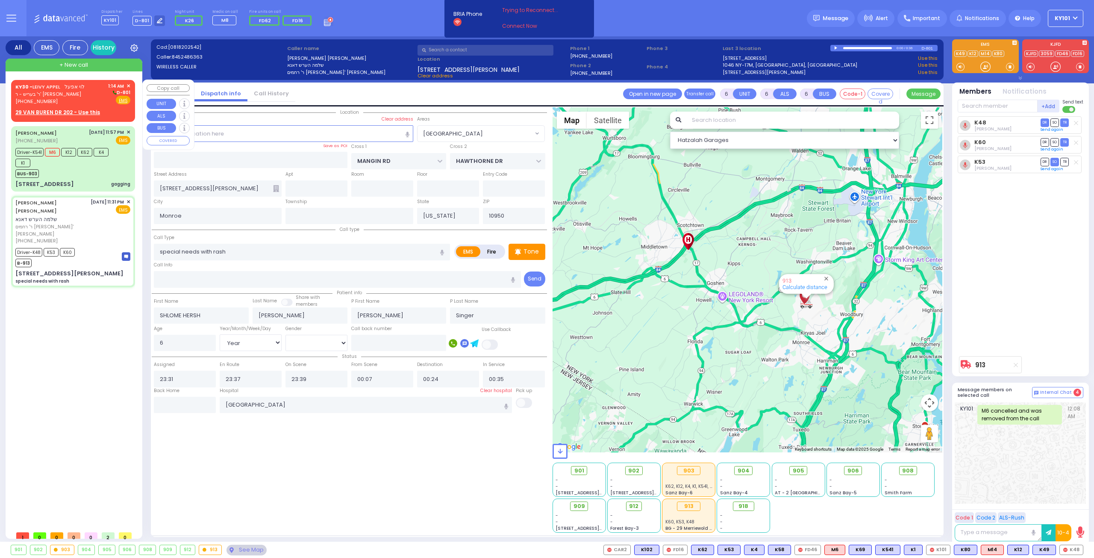
click at [77, 86] on span "לוי אפעל" at bounding box center [75, 86] width 20 height 7
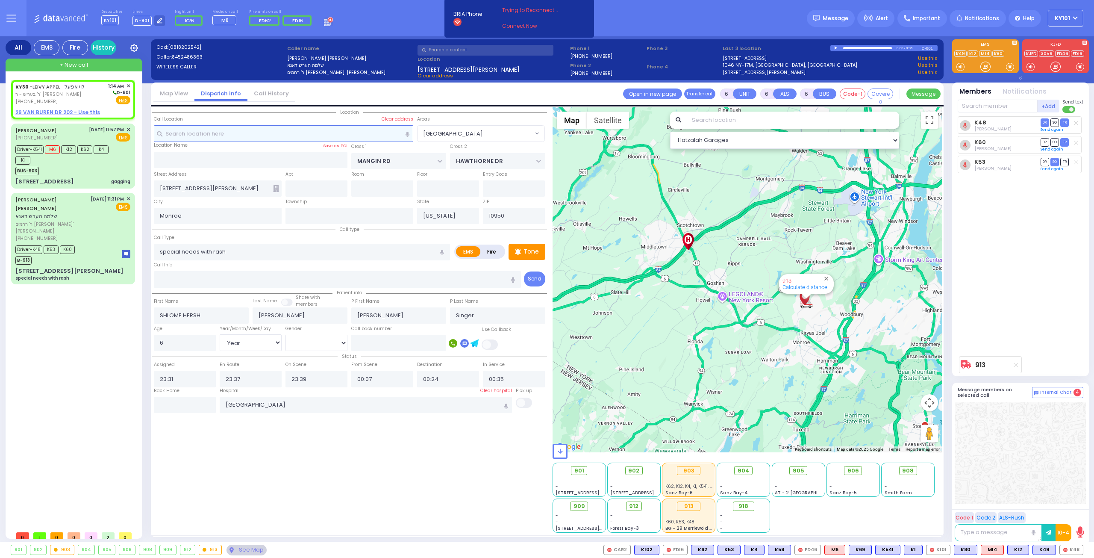
type input "2"
type input "1"
select select
radio input "true"
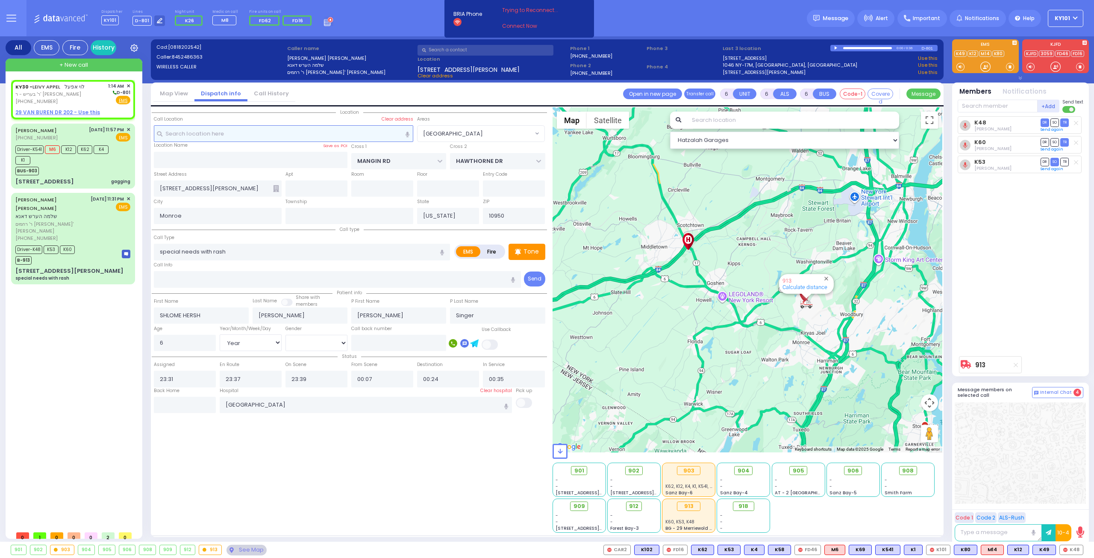
type input "LEIVY"
type input "APPEL"
select select
type input "01:14"
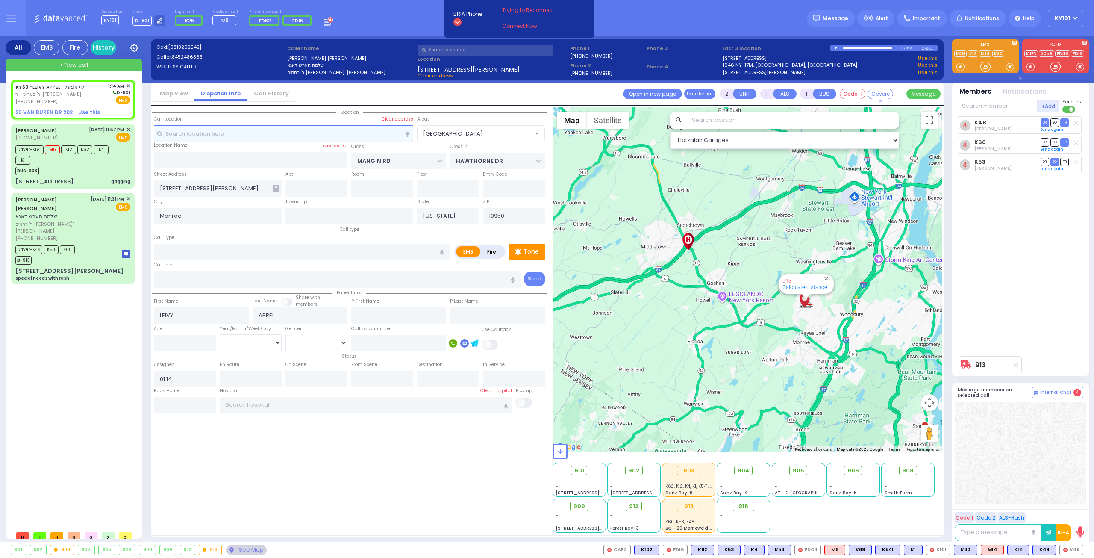
select select "Hatzalah Garages"
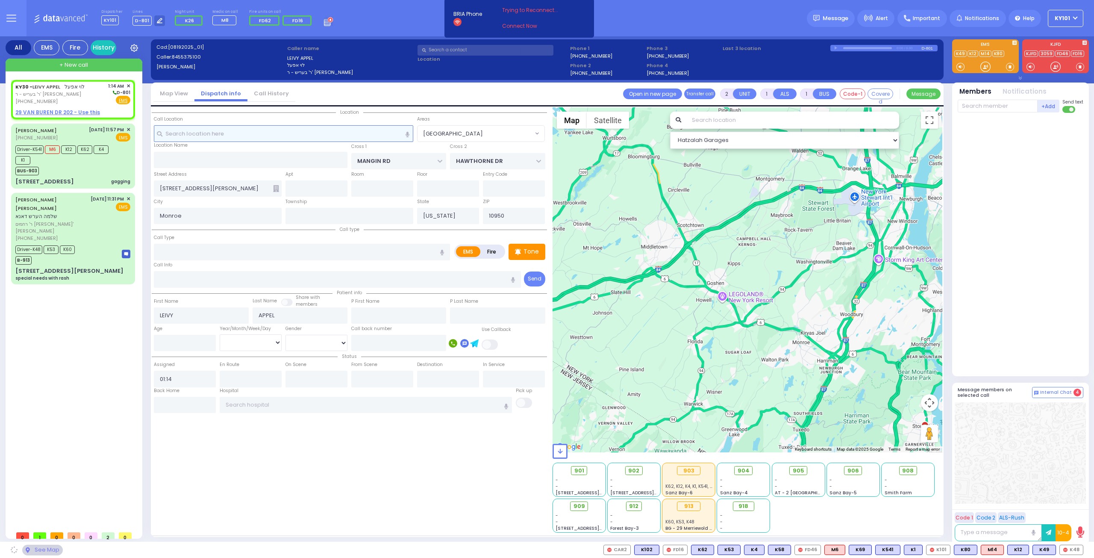
select select
radio input "true"
select select
select select "Hatzalah Garages"
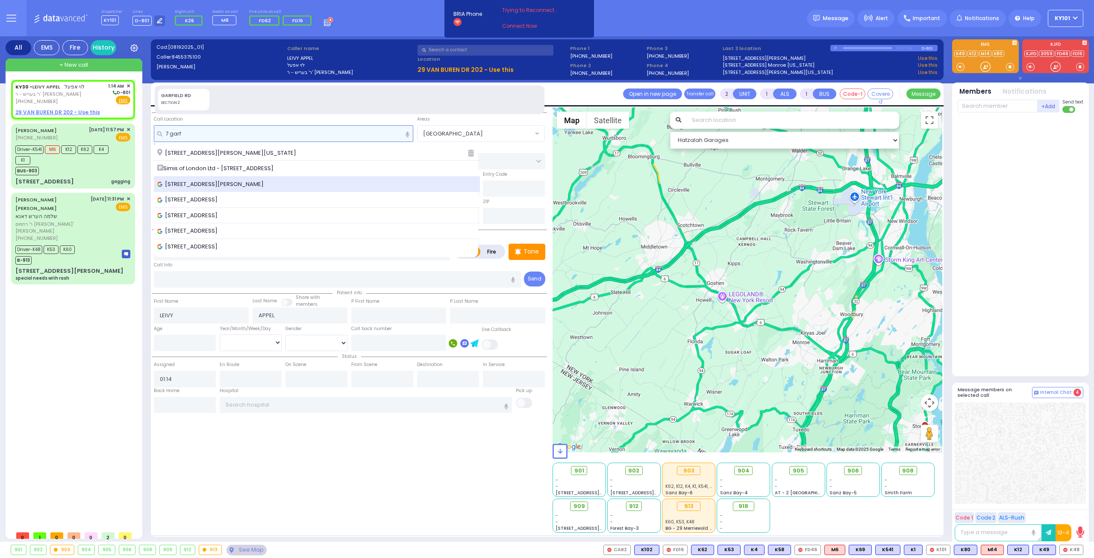
type input "7 garf"
click at [248, 183] on span "7 Garfield Road, Kiryas Joel, NY, USA" at bounding box center [211, 184] width 109 height 9
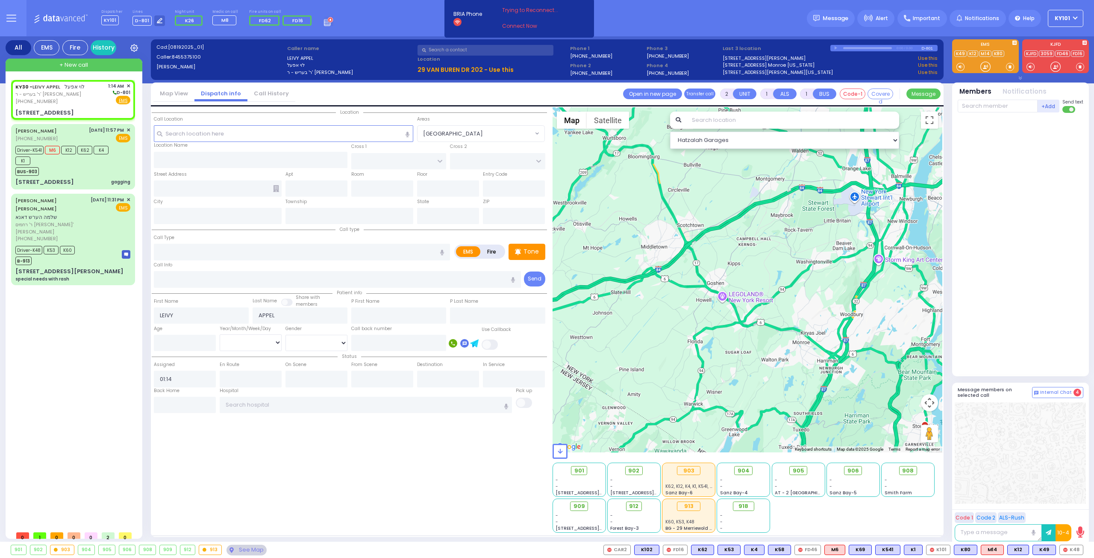
select select
radio input "true"
select select
select select "Hatzalah Garages"
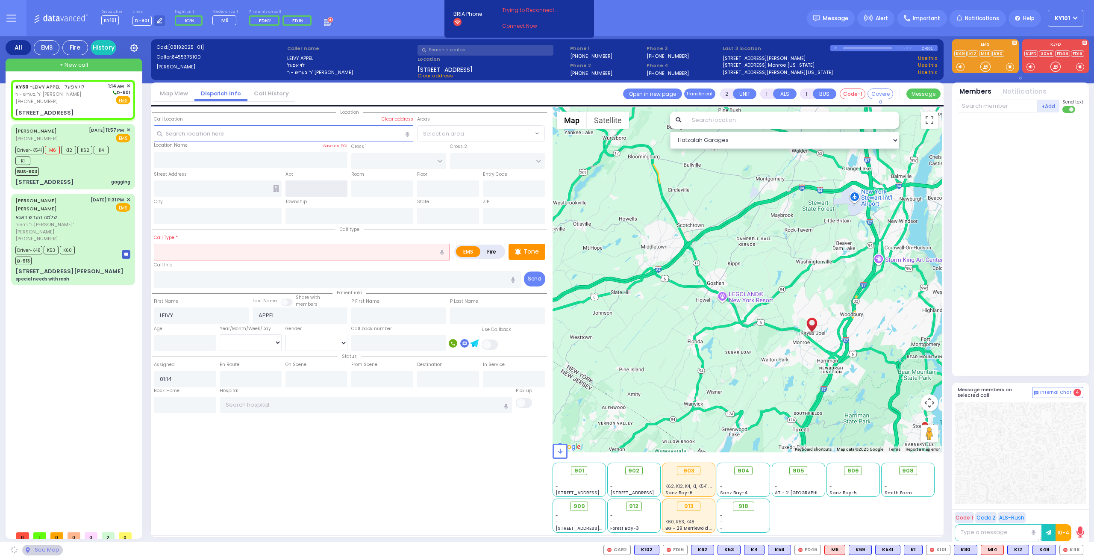
type input "EAHAL COURT"
type input "VAN BUREN DR"
type input "7 Garfield Rd"
type input "[PERSON_NAME]"
type input "[US_STATE]"
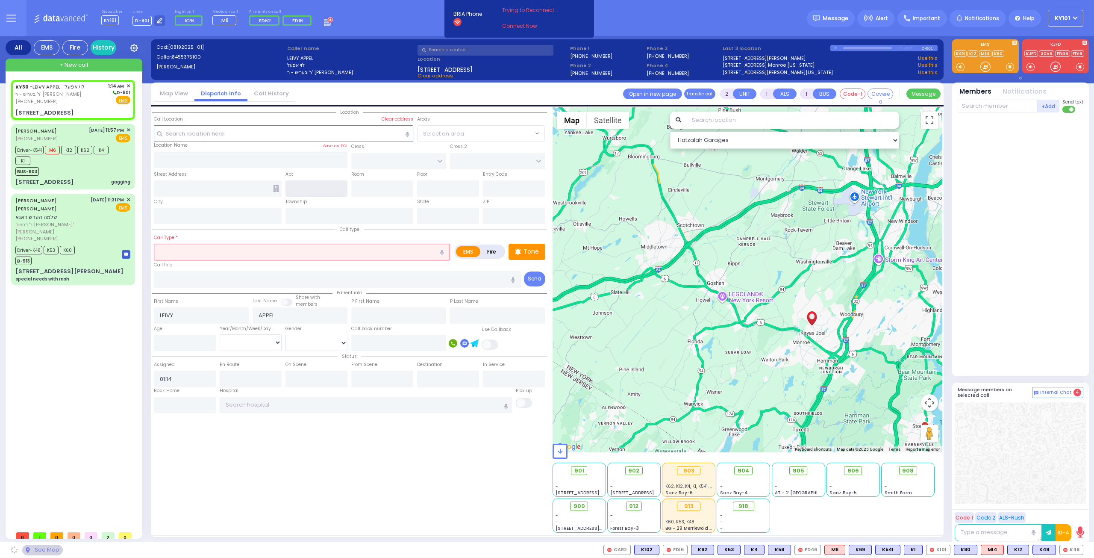
type input "10950"
select select "SECTION 1"
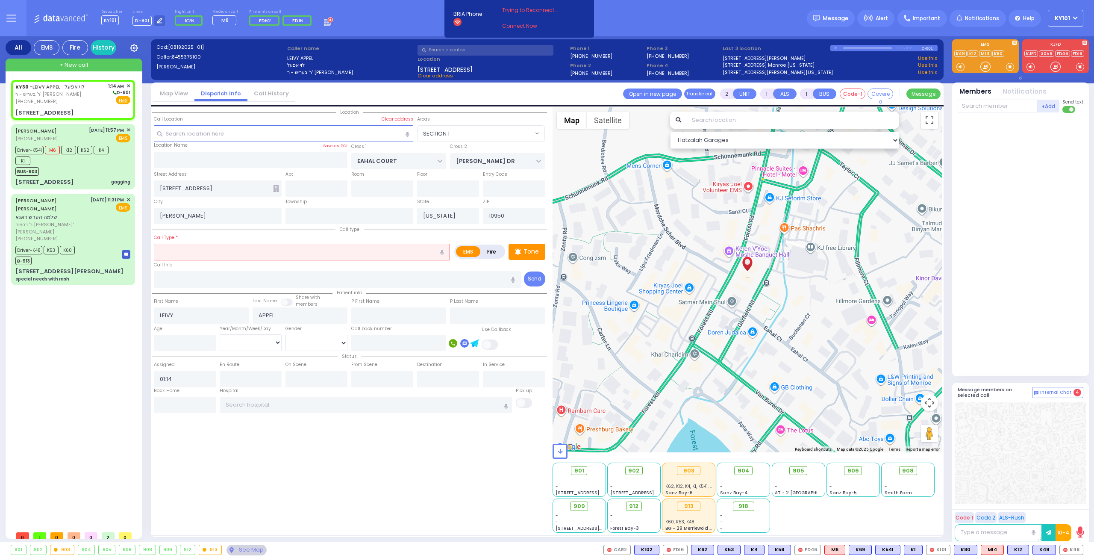
click at [271, 249] on input "text" at bounding box center [302, 252] width 296 height 16
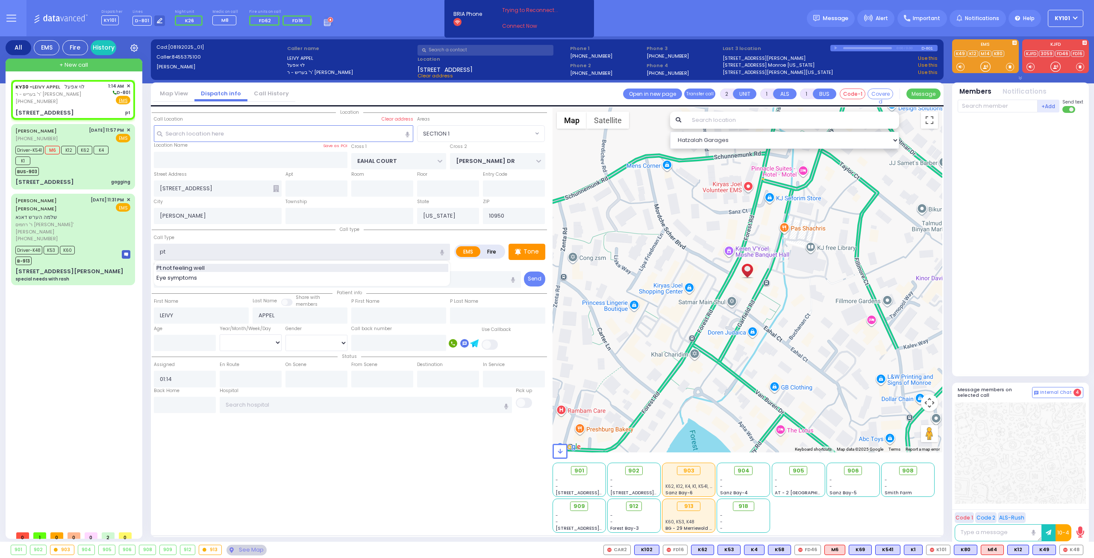
type input "pt"
select select
radio input "true"
select select
click at [248, 264] on div "Pt not feeling well" at bounding box center [302, 268] width 292 height 9
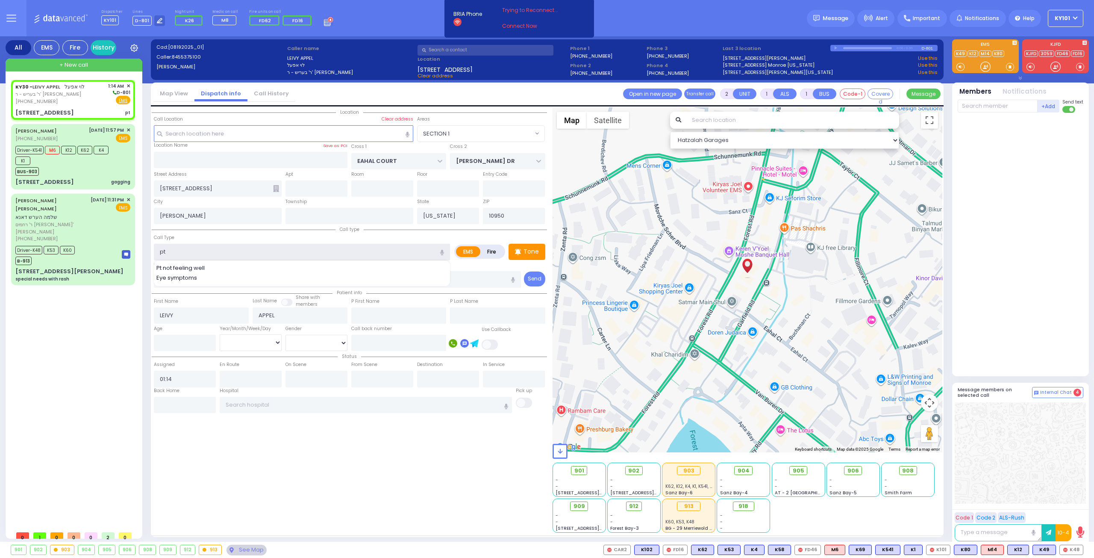
type input "Pt not feeling well"
select select "SECTION 1"
select select "Hatzalah Garages"
type input "1"
type input "0"
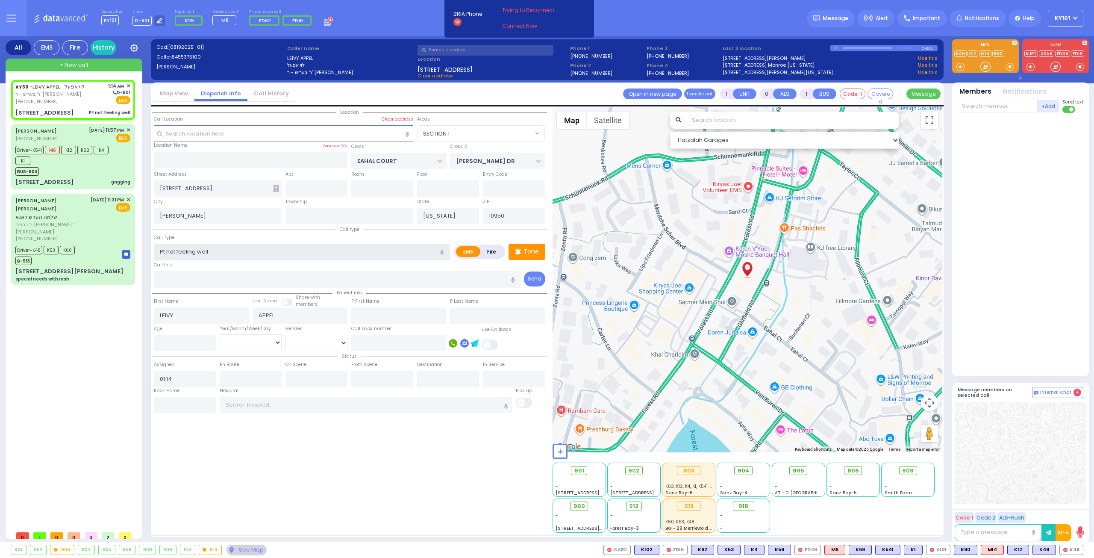
select select
radio input "true"
select select
select select "SECTION 1"
select select "Hatzalah Garages"
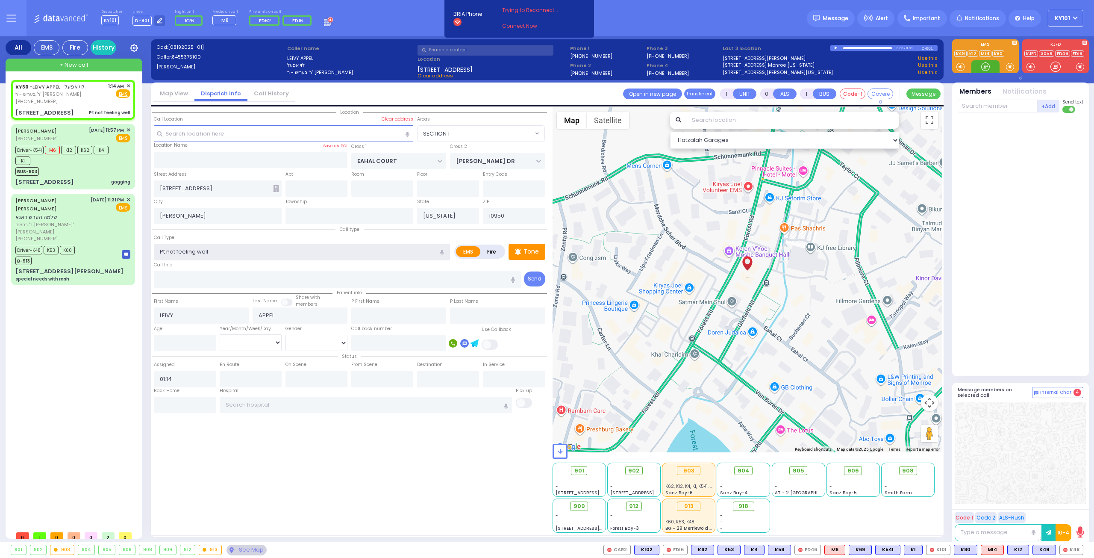
select select
radio input "true"
select select
select select "Hatzalah Garages"
select select "SECTION 1"
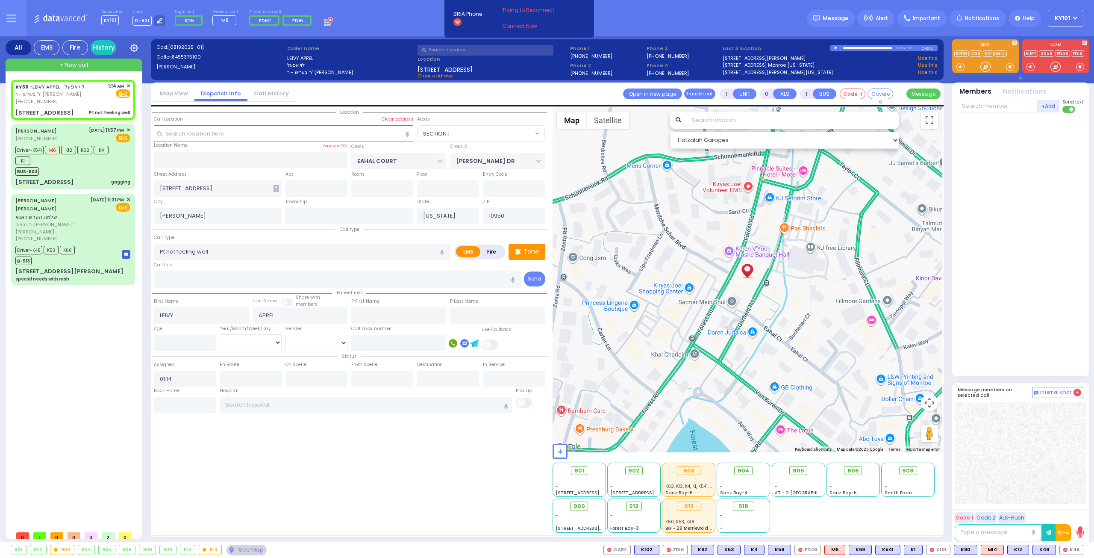
click at [277, 188] on icon at bounding box center [276, 188] width 6 height 7
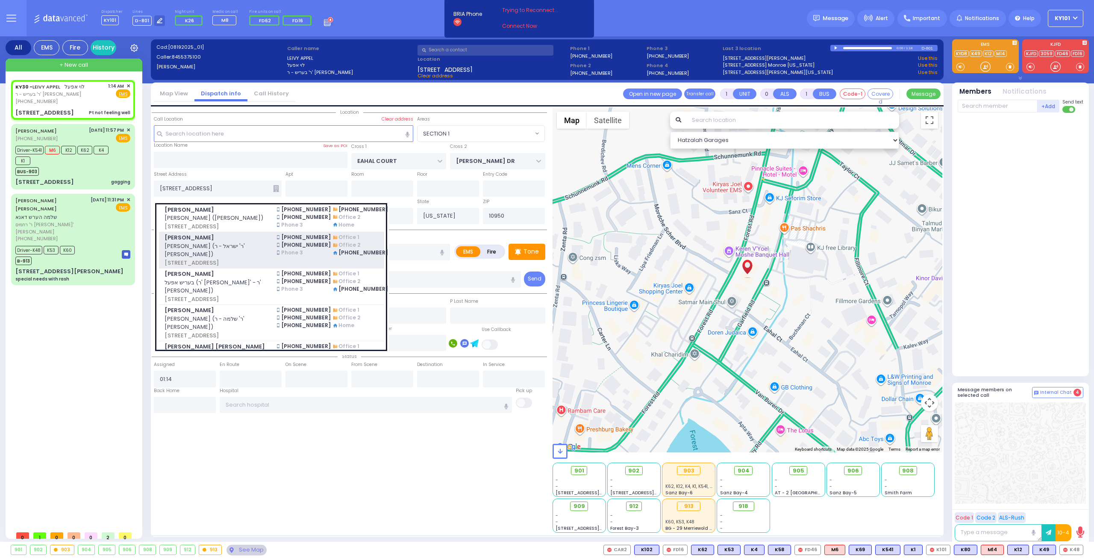
select select
radio input "true"
select select
select select "Hatzalah Garages"
select select "SECTION 1"
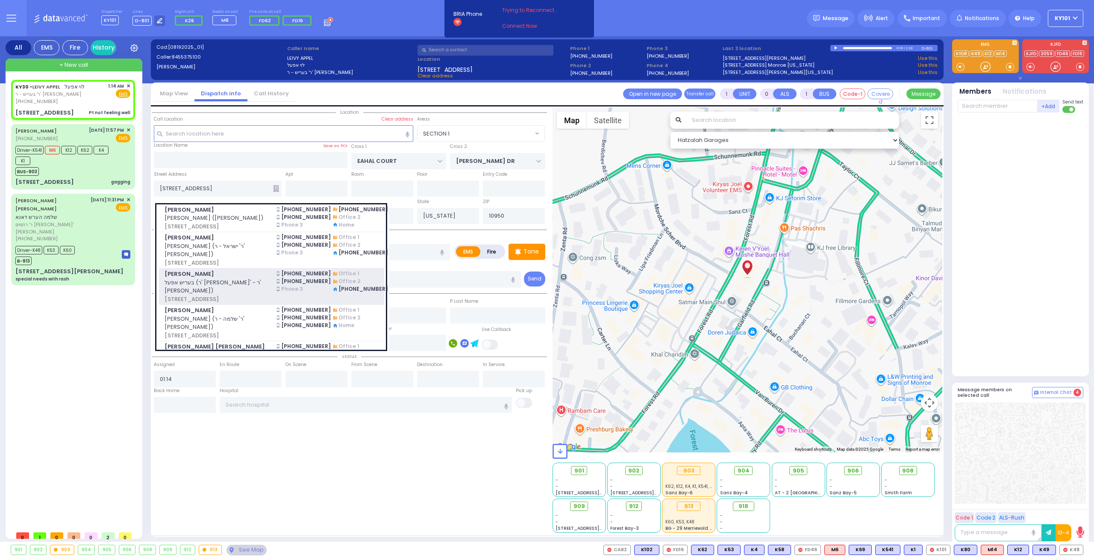
click at [258, 294] on span "בעריש אפעל (ר' גדלי' - ר' חיים ראטה)" at bounding box center [216, 286] width 102 height 17
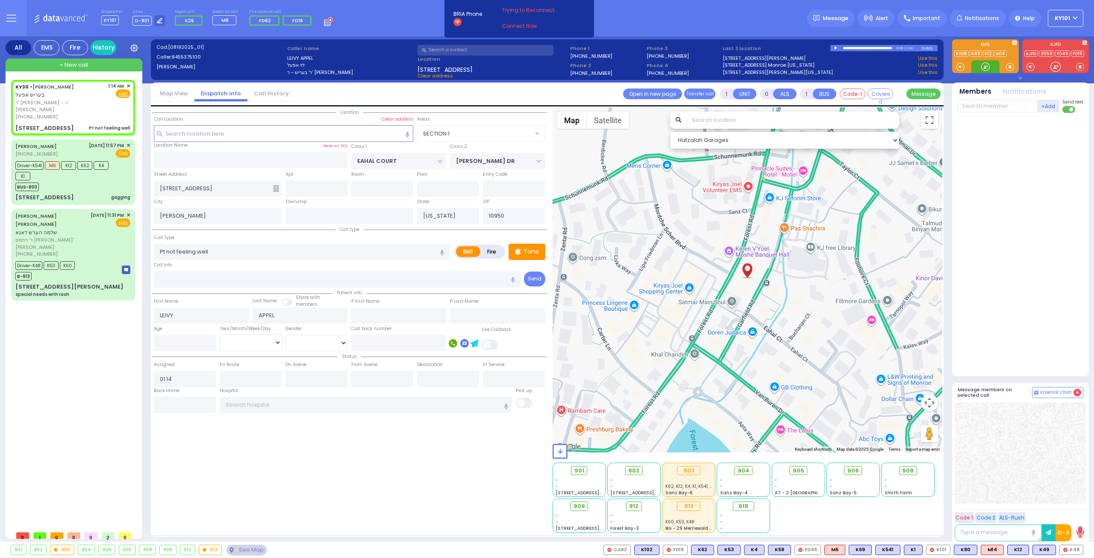
select select
radio input "true"
type input "BERISH"
select select
select select "Hatzalah Garages"
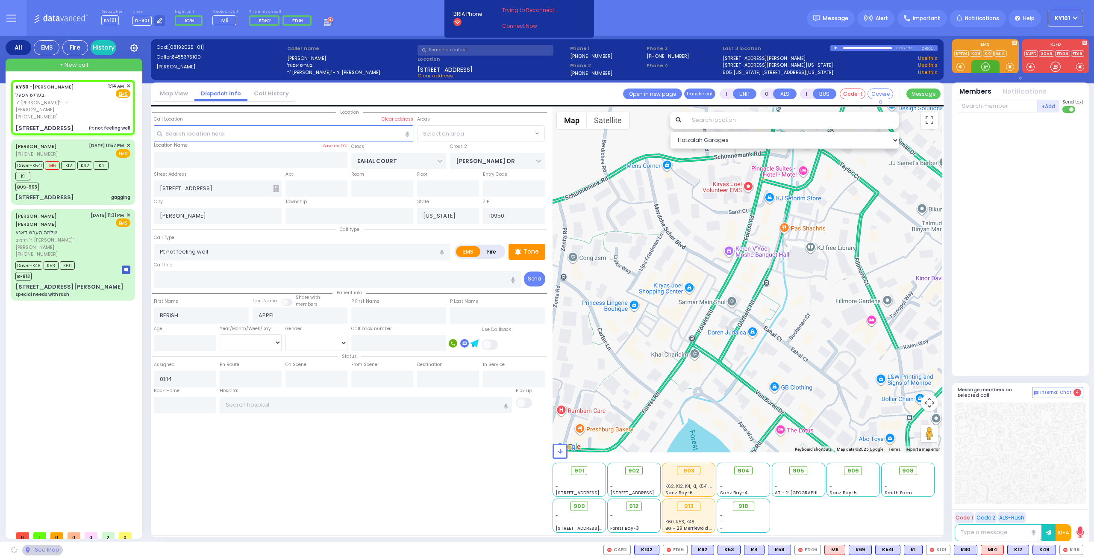
type input "7 GARFIELD RD"
type input "111"
type input "Monroe"
select select "SECTION 1"
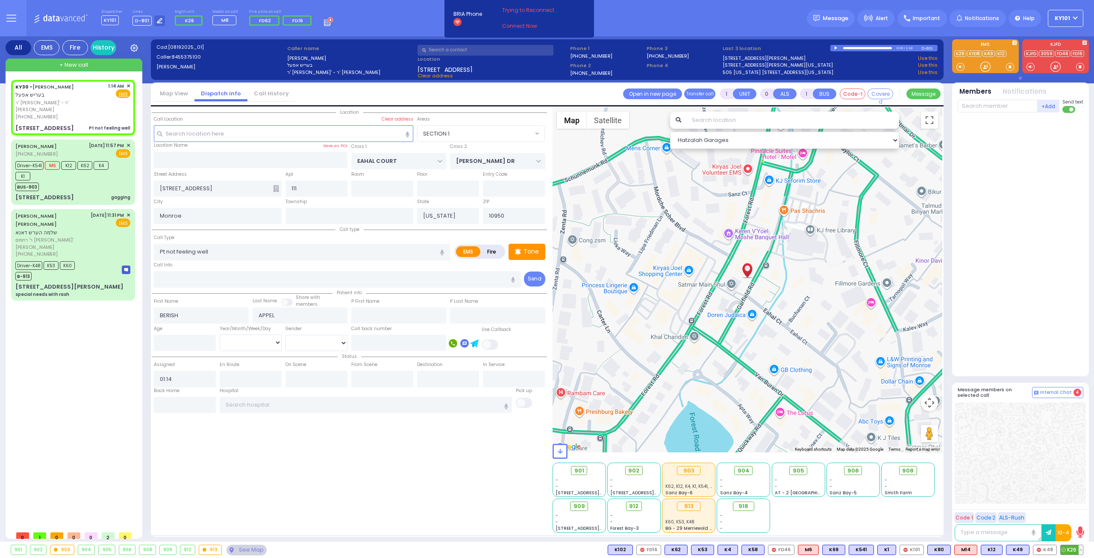
click at [1064, 551] on icon at bounding box center [1064, 550] width 4 height 4
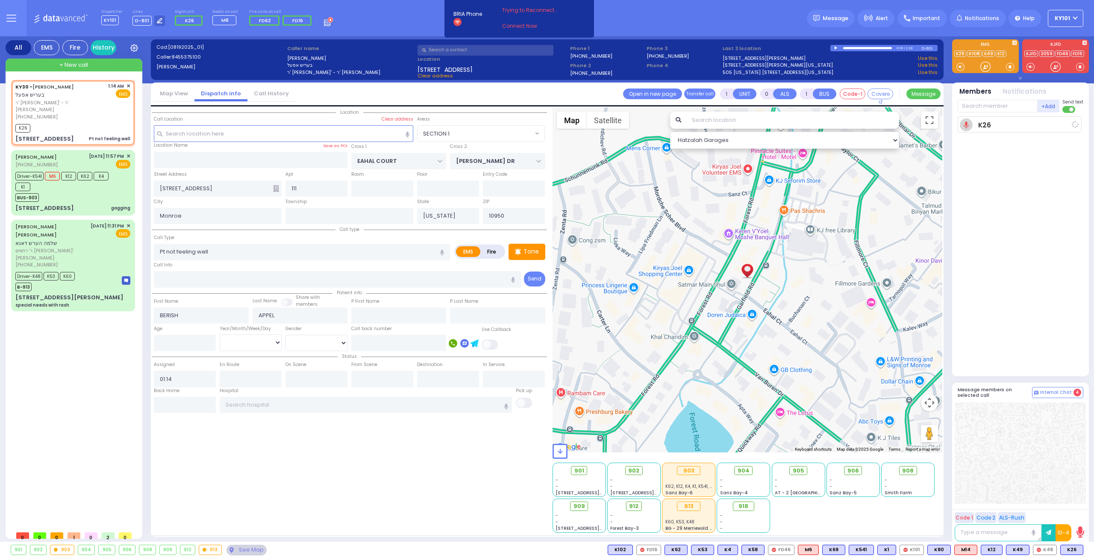
select select
radio input "true"
select select
type input "01:16"
select select "Hatzalah Garages"
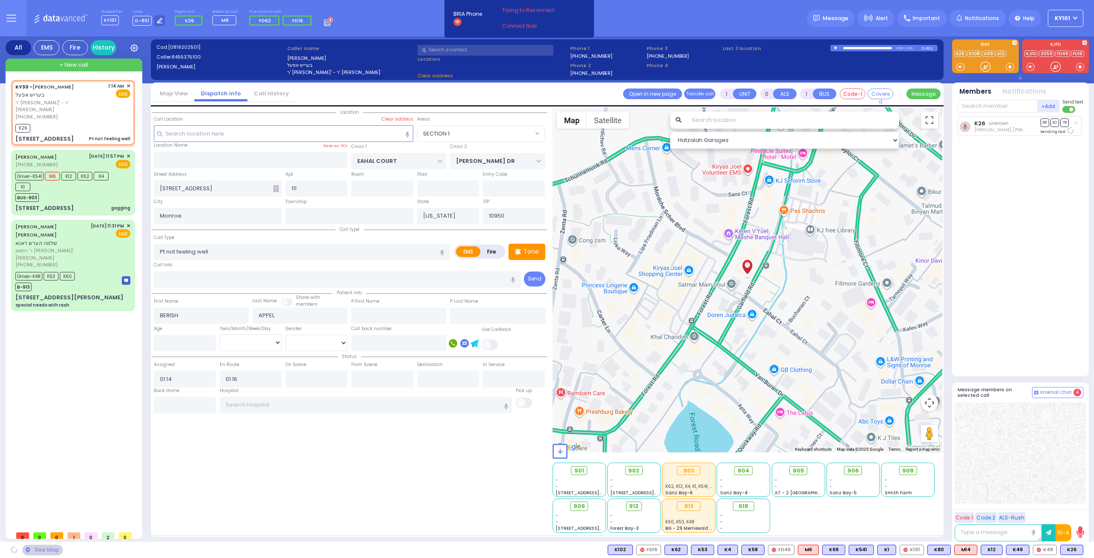
select select "SECTION 1"
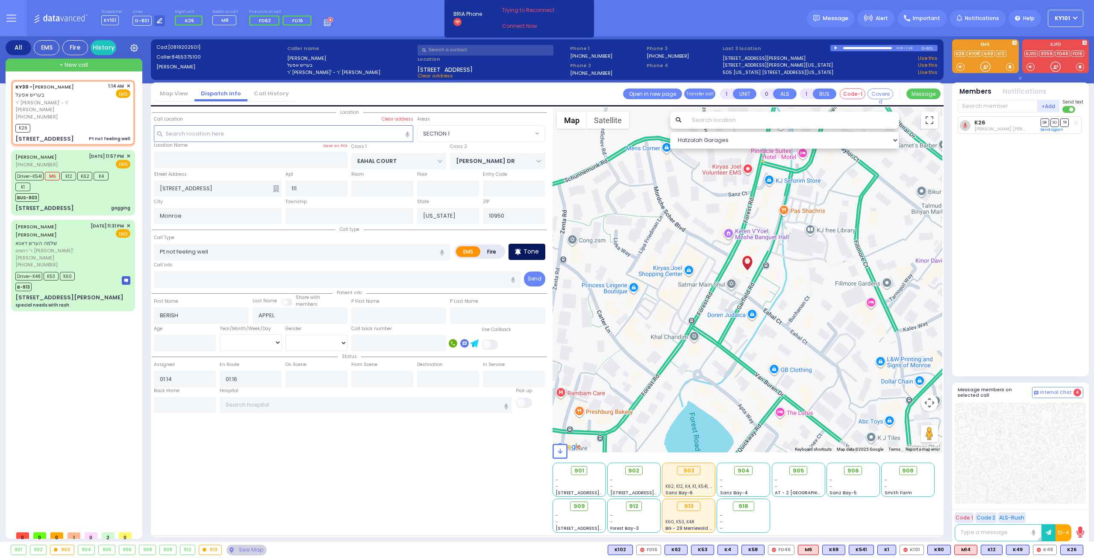
click at [528, 257] on div "Tone" at bounding box center [527, 252] width 37 height 16
click at [1067, 548] on span "M12" at bounding box center [1073, 549] width 22 height 9
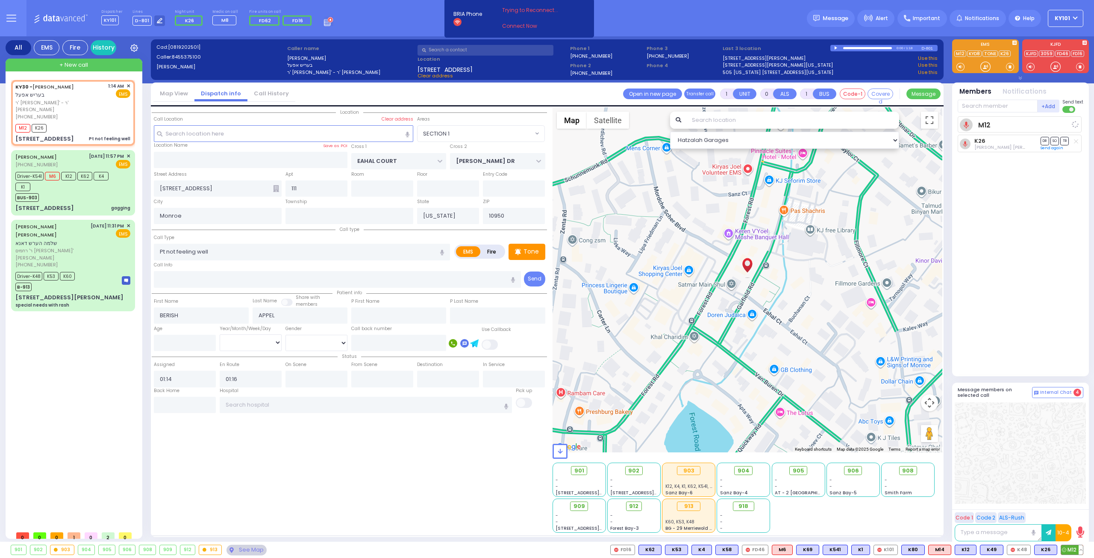
select select
radio input "true"
select select
select select "Hatzalah Garages"
select select "SECTION 1"
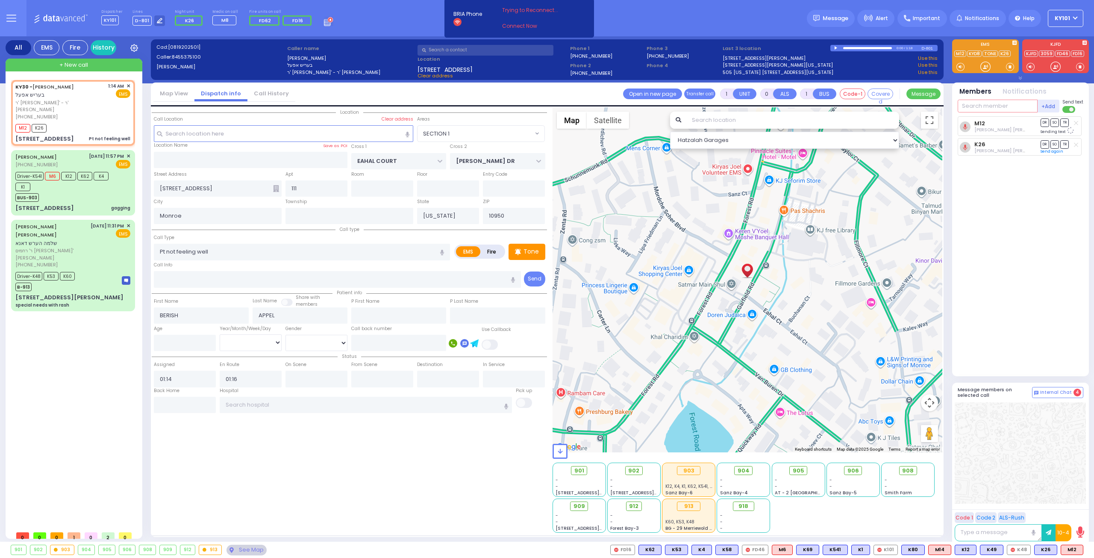
click at [993, 107] on input "text" at bounding box center [998, 106] width 80 height 13
type input "70"
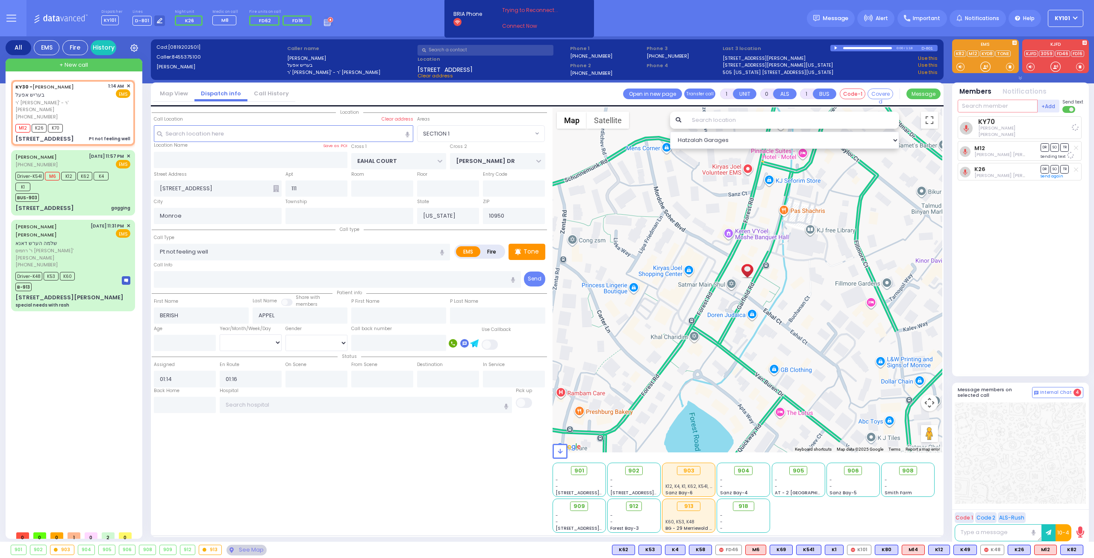
select select
radio input "true"
select select
select select "Hatzalah Garages"
select select "SECTION 1"
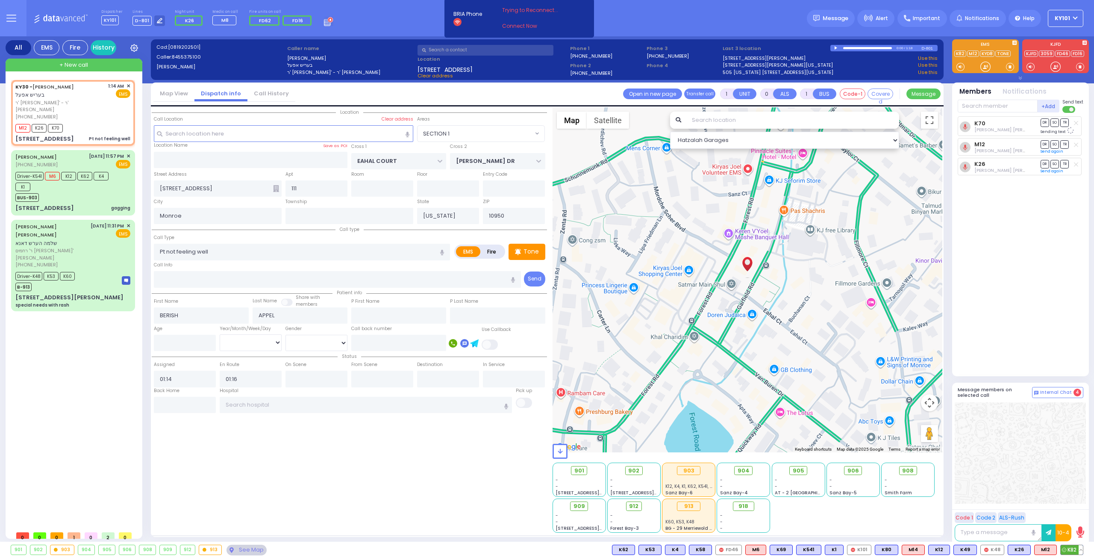
click at [1070, 548] on span "K82" at bounding box center [1072, 549] width 22 height 9
select select
radio input "true"
select select
select select "Hatzalah Garages"
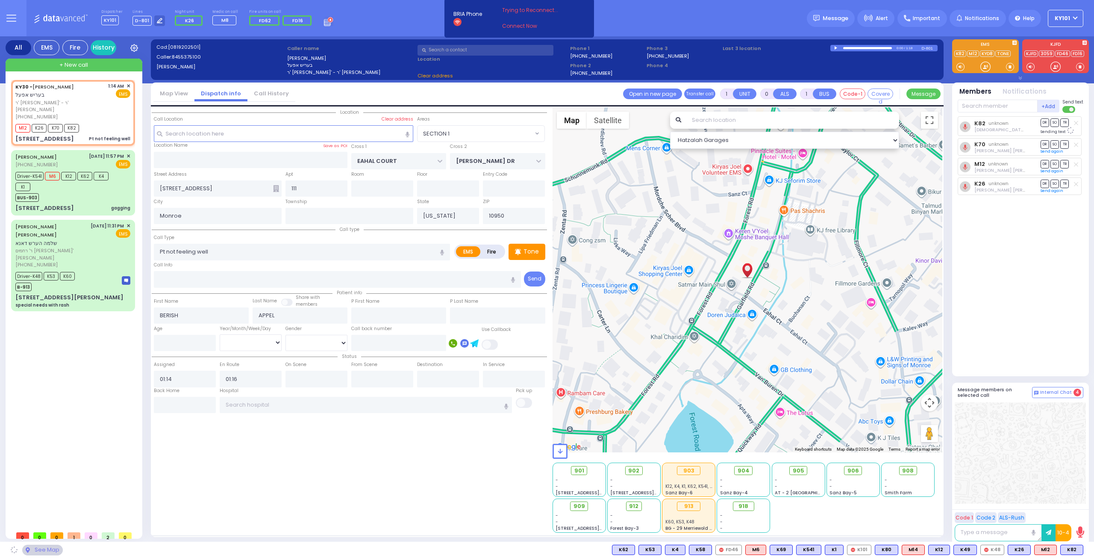
select select "SECTION 1"
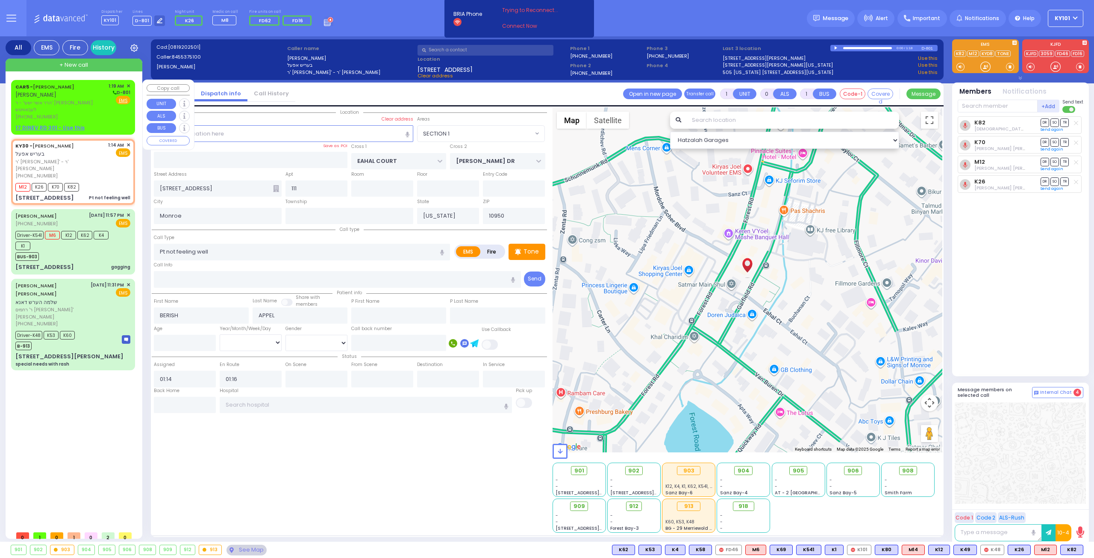
click at [61, 88] on link "CAR5 - NACHMEN KAHANA" at bounding box center [44, 86] width 59 height 7
type input "2"
type input "1"
select select
radio input "true"
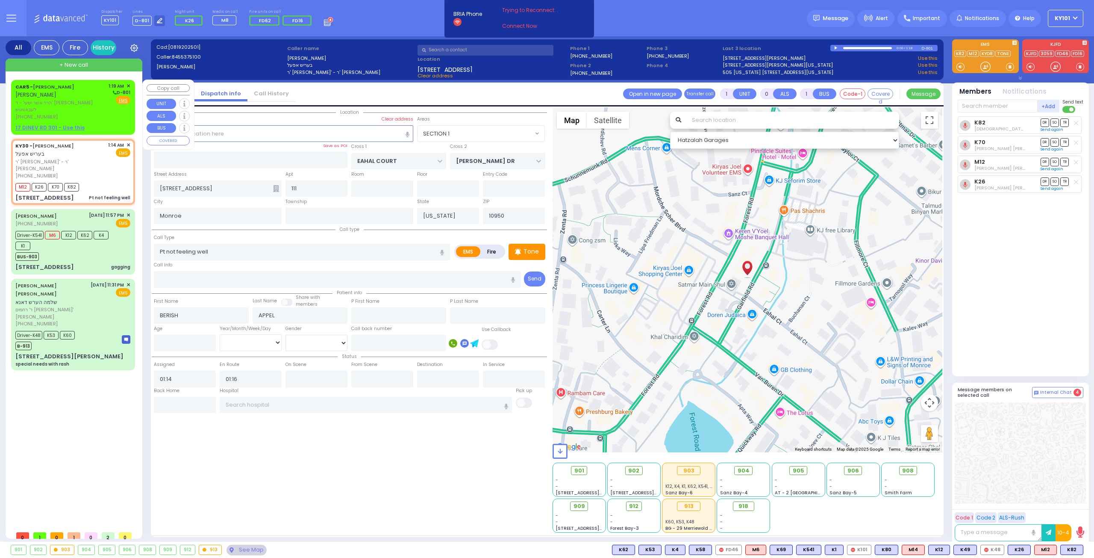
type input "NACHMEN"
type input "KAHANA"
select select
type input "01:19"
select select "Hatzalah Garages"
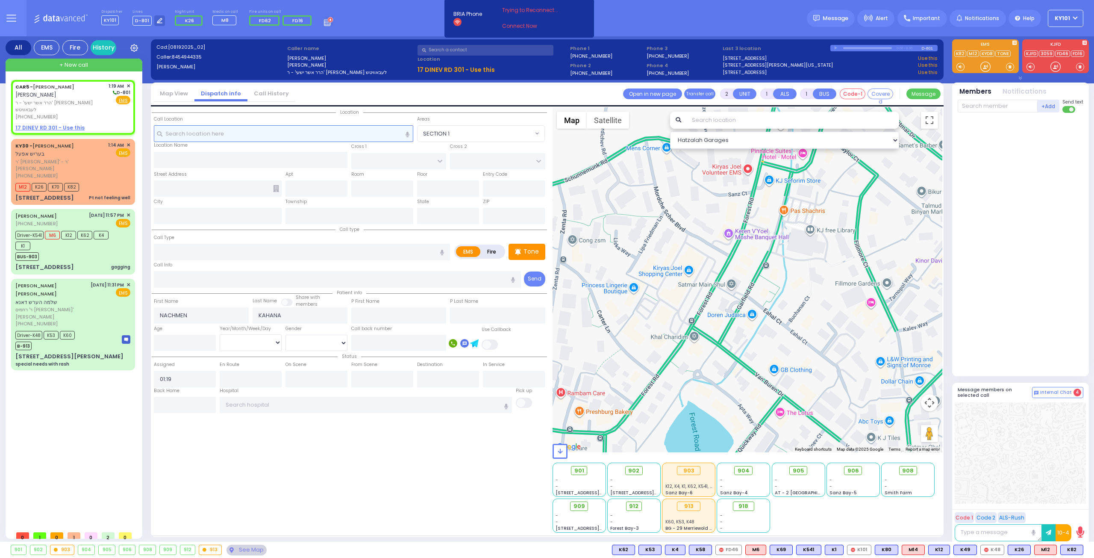
click at [252, 136] on input "text" at bounding box center [284, 133] width 260 height 16
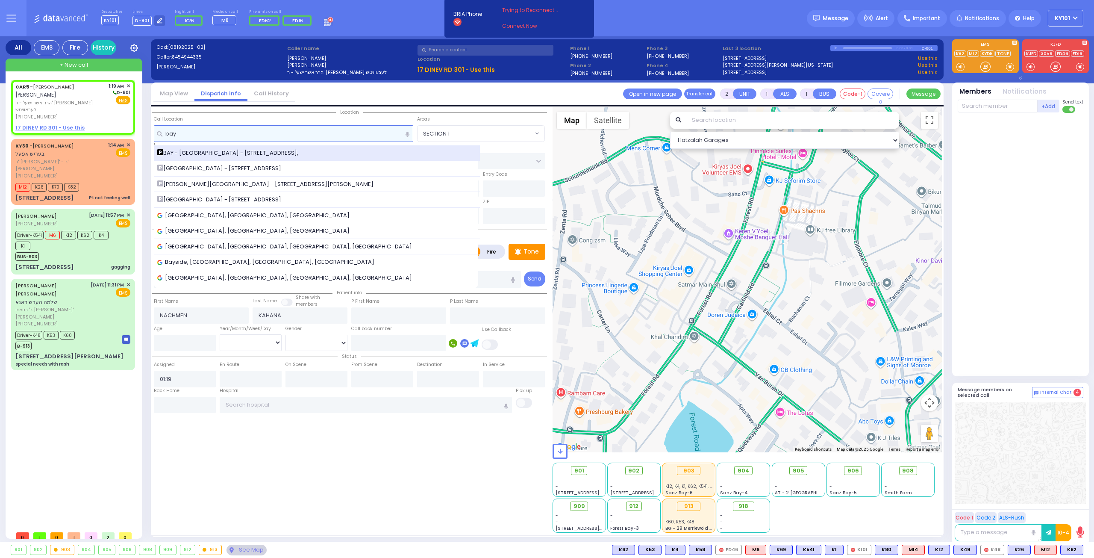
type input "bay"
click at [249, 152] on span "BAY - [GEOGRAPHIC_DATA] - [STREET_ADDRESS]," at bounding box center [229, 153] width 144 height 9
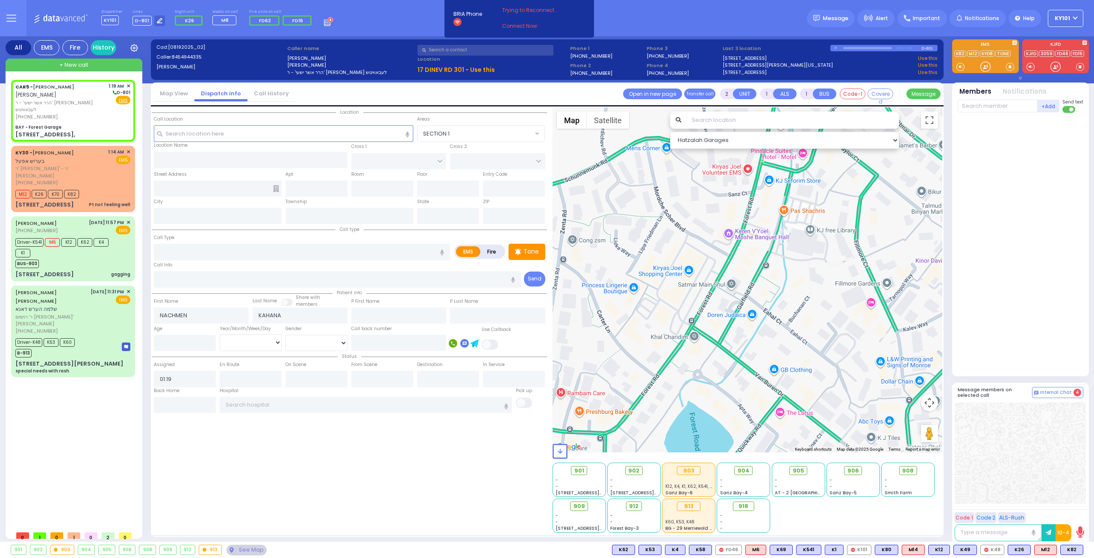
select select
radio input "true"
select select
select select "Hatzalah Garages"
type input "BAY - Forest Garage"
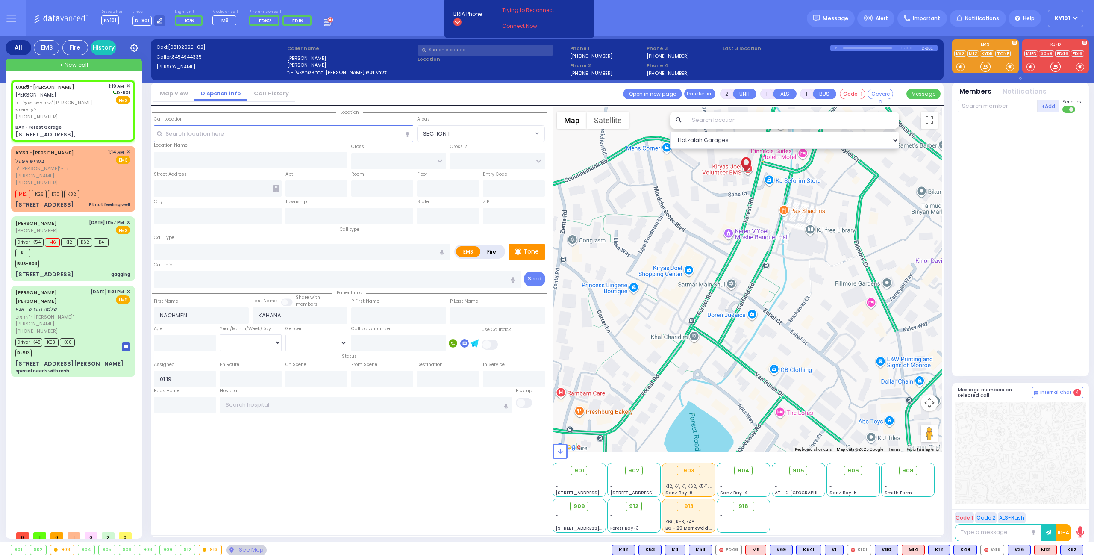
type input "SANZ COURT"
type input "HAYES COURT"
type input "63 Forest Rd,"
type input "Monroe"
type input "[US_STATE]"
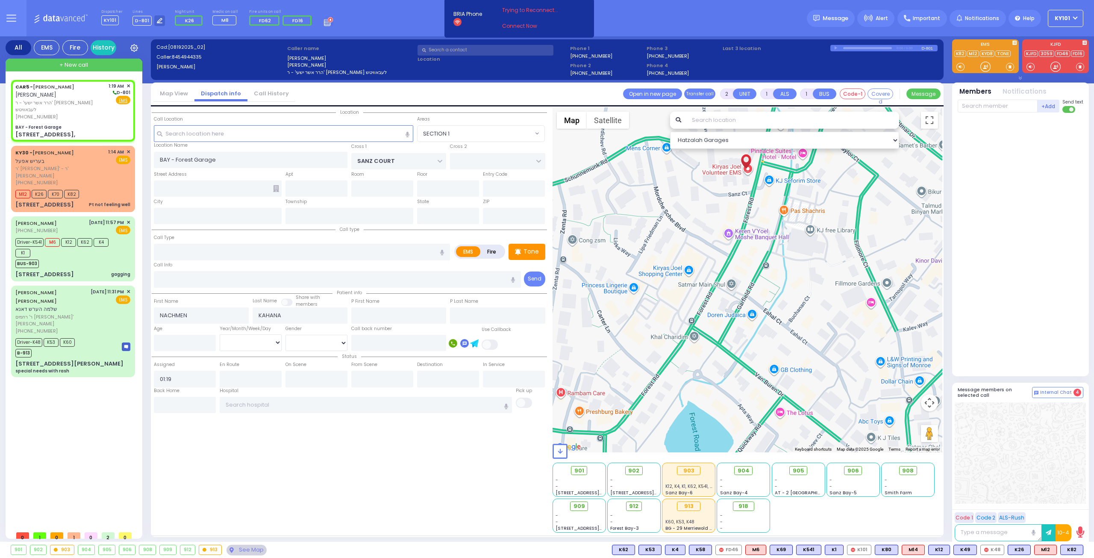
type input "10950"
select select "SECTION 2"
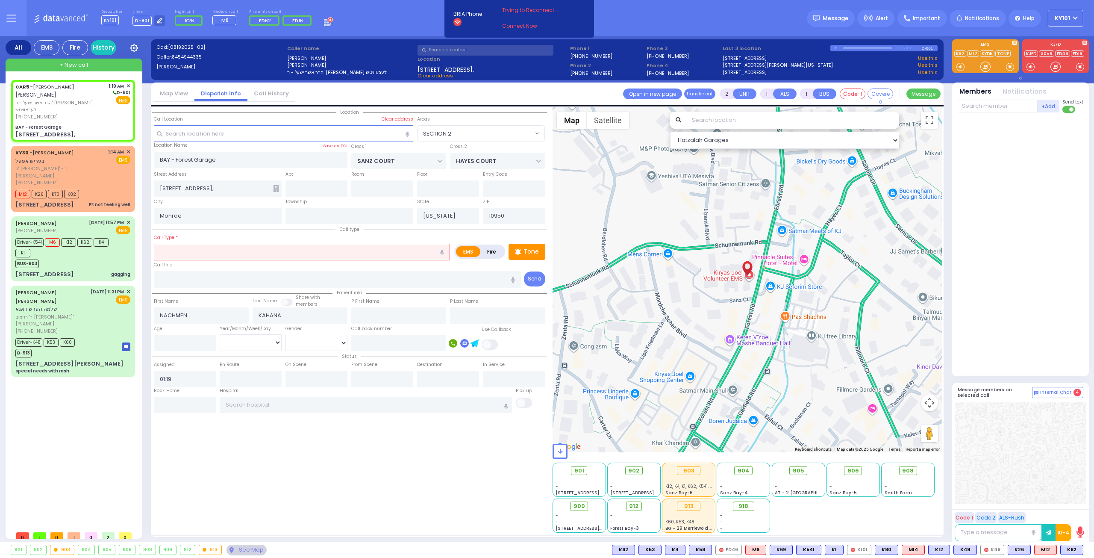
click at [338, 245] on input "text" at bounding box center [302, 252] width 296 height 16
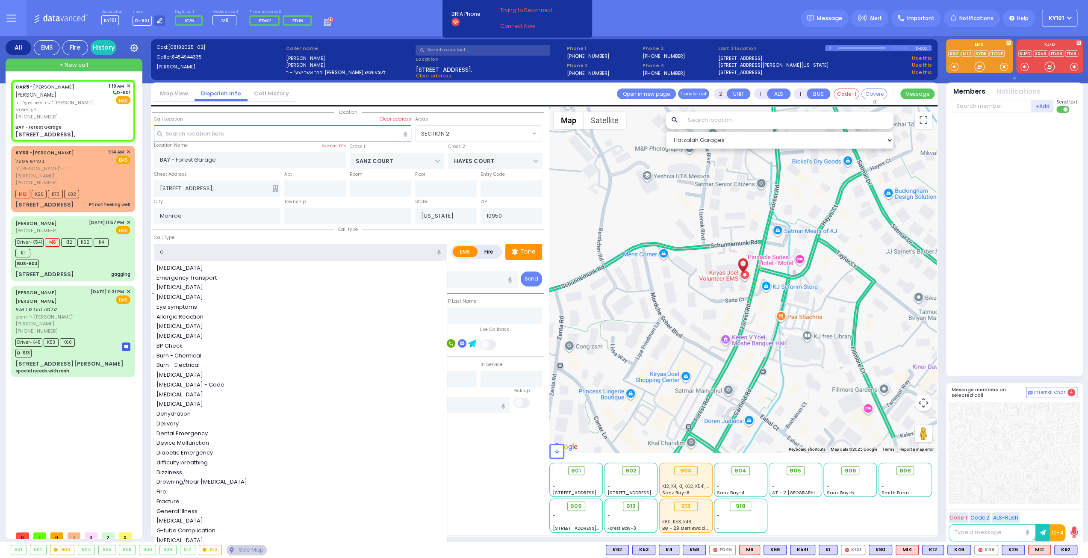
type input "ee"
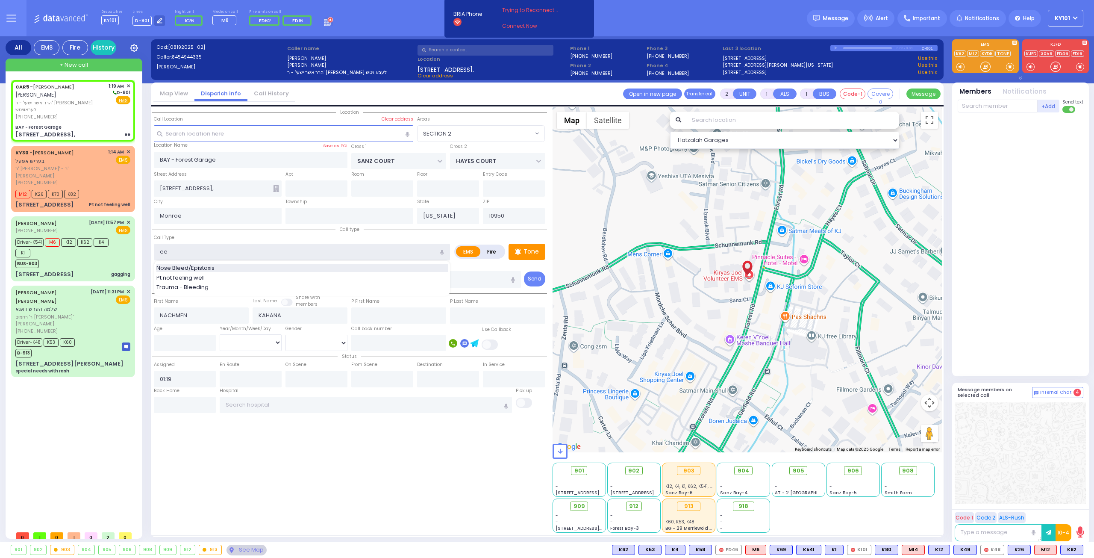
select select
radio input "true"
select select
select select "Hatzalah Garages"
select select "SECTION 2"
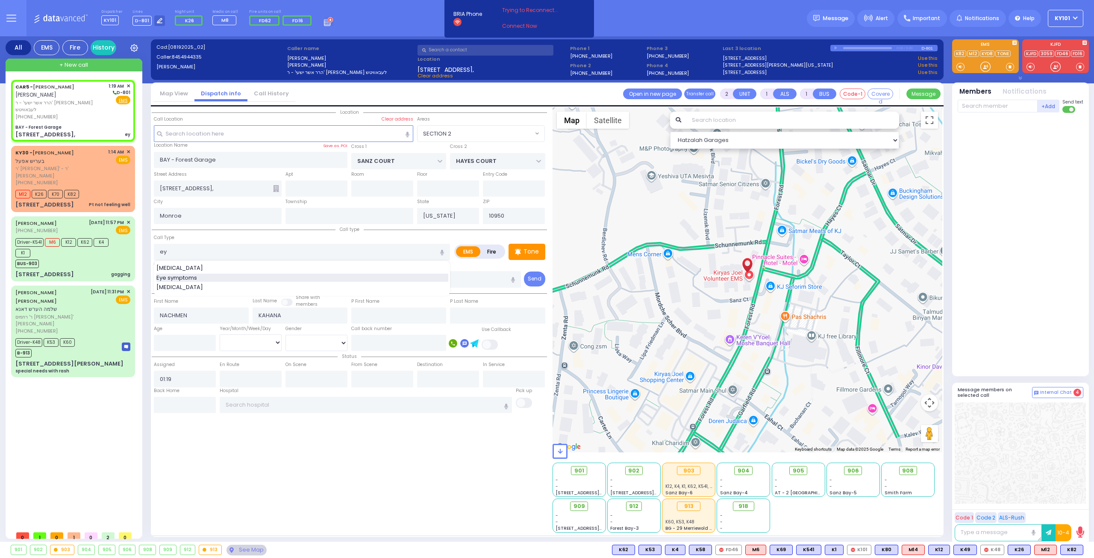
click at [246, 279] on div "Eye symptoms" at bounding box center [302, 278] width 292 height 9
type input "Eye symptoms"
select select
radio input "true"
select select
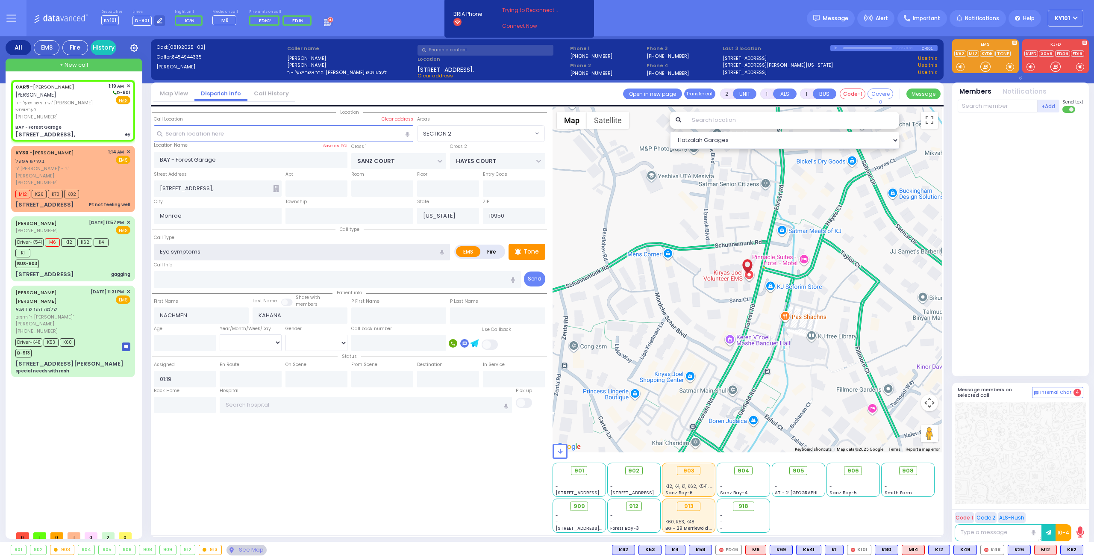
select select "Hatzalah Garages"
select select "SECTION 2"
select select
radio input "true"
select select
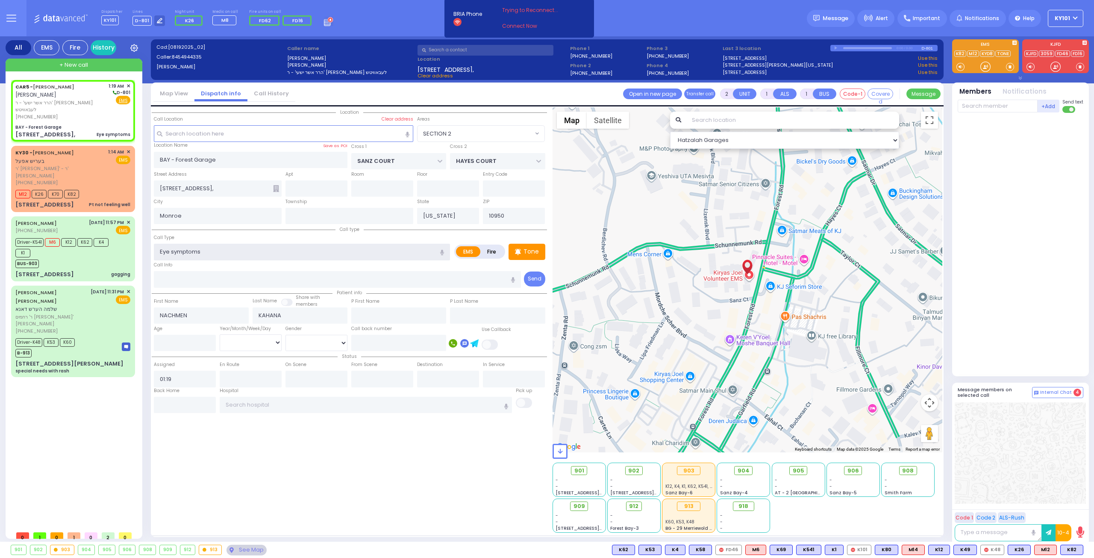
select select "Hatzalah Garages"
select select
radio input "true"
select select
select select "SECTION 2"
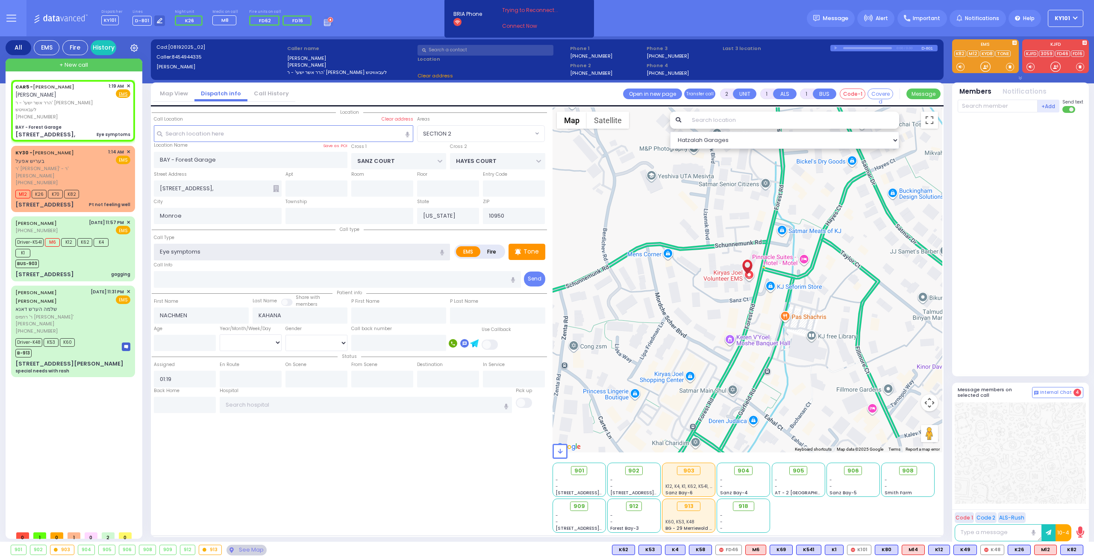
select select "Hatzalah Garages"
select select "SECTION 2"
click at [1070, 548] on span "K26" at bounding box center [1072, 549] width 22 height 9
select select
radio input "true"
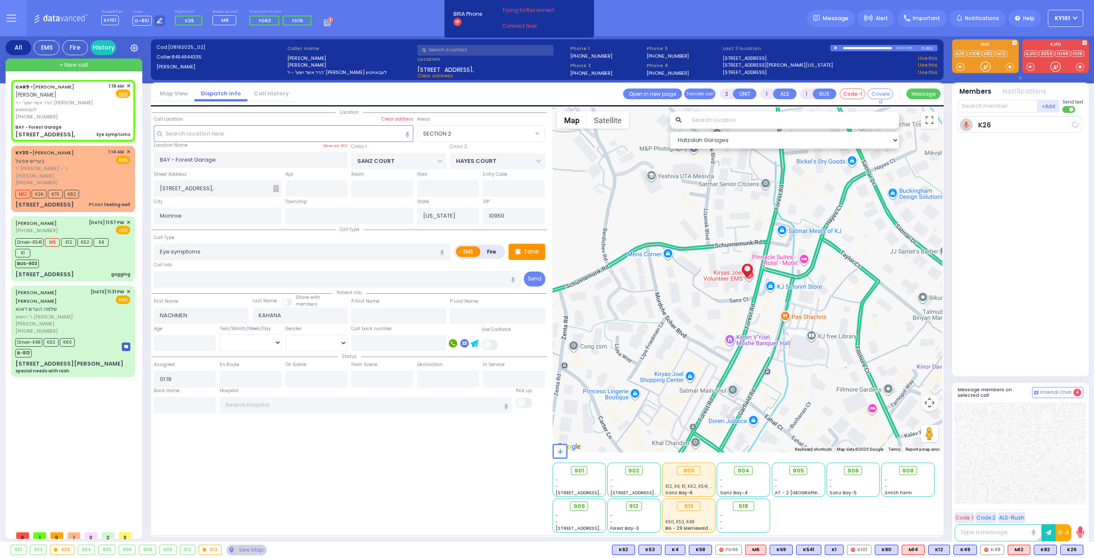
select select
type input "01:20"
select select "Hatzalah Garages"
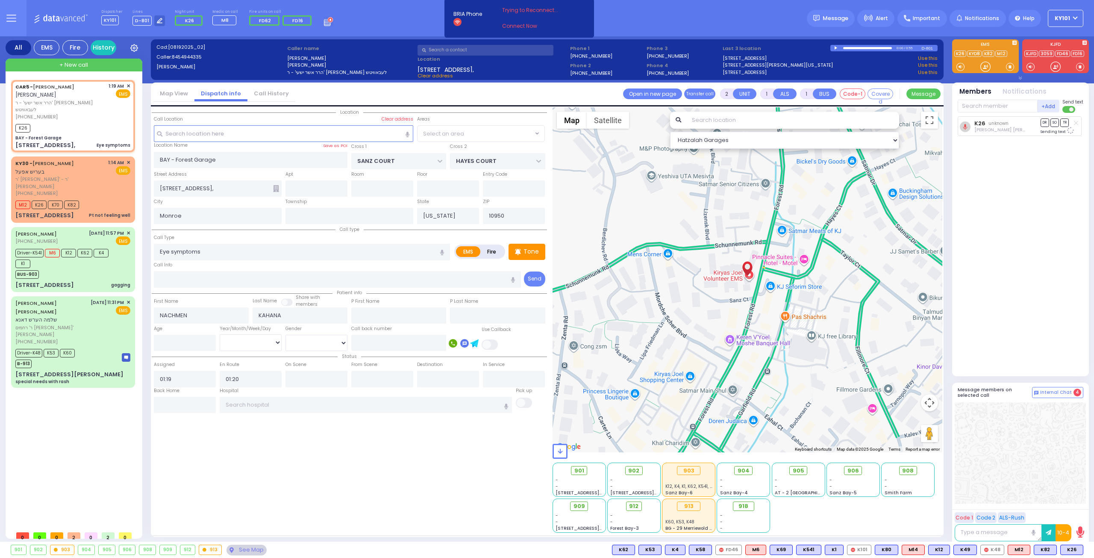
radio input "true"
select select
select select "Hatzalah Garages"
select select "SECTION 2"
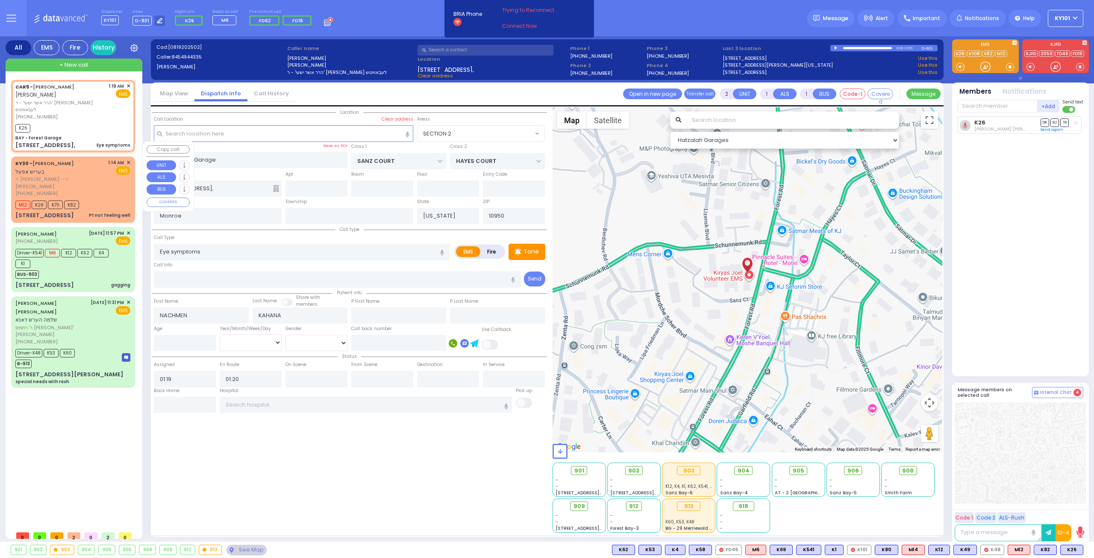
click at [57, 176] on span "ר' [PERSON_NAME]' - ר' [PERSON_NAME]" at bounding box center [60, 183] width 90 height 14
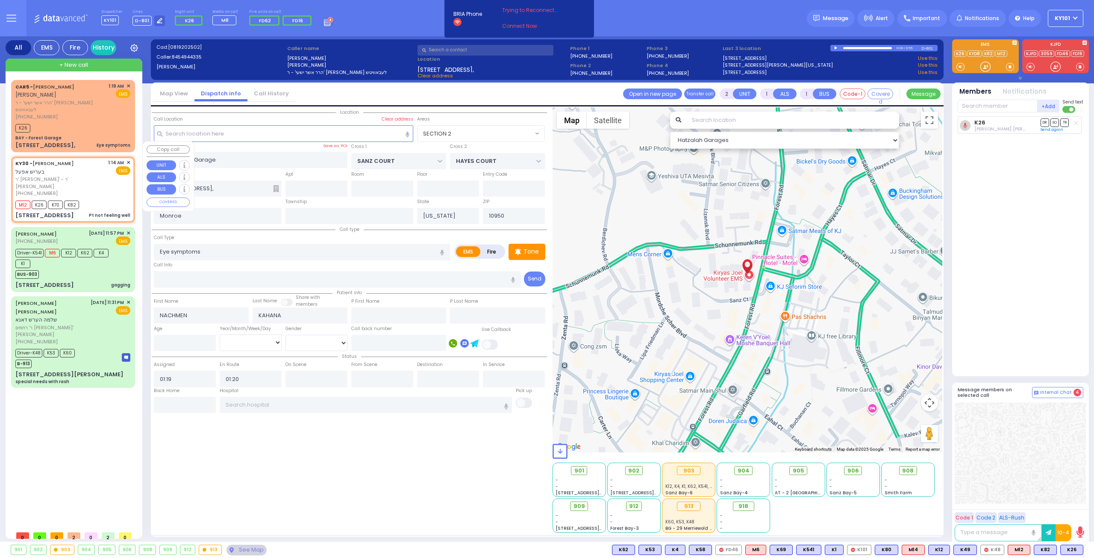
type input "1"
type input "0"
select select
type input "Pt not feeling well"
radio input "true"
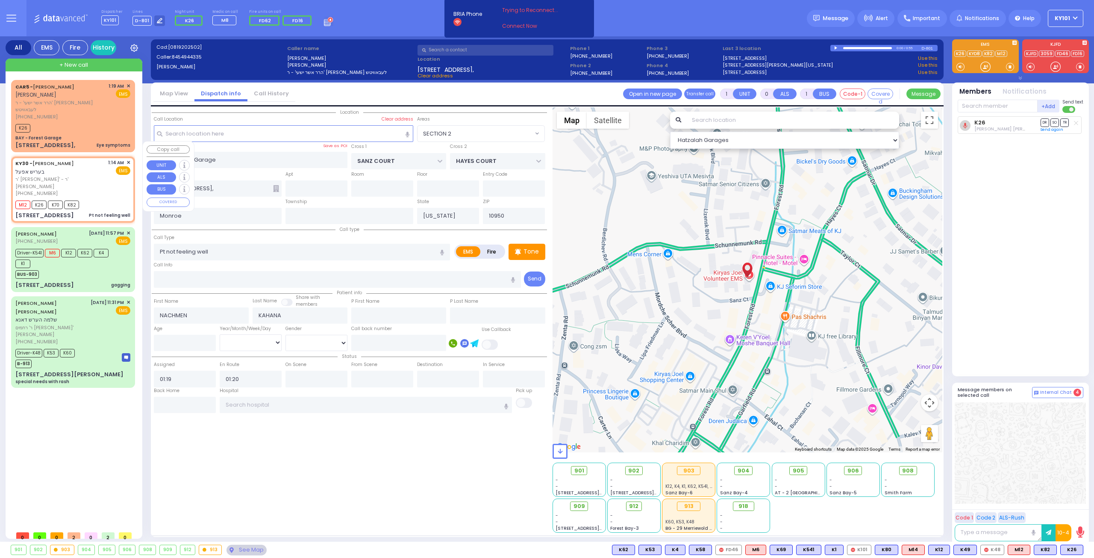
type input "BERISH"
type input "APPEL"
select select
type input "01:14"
type input "01:16"
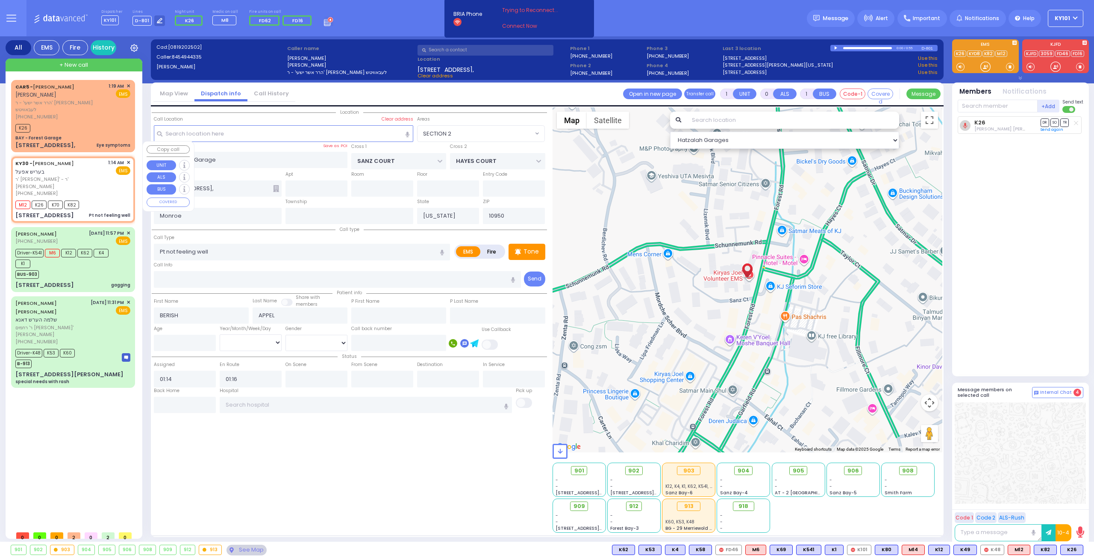
type input "EAHAL COURT"
type input "VAN BUREN DR"
type input "7 GARFIELD RD"
type input "111"
select select "Hatzalah Garages"
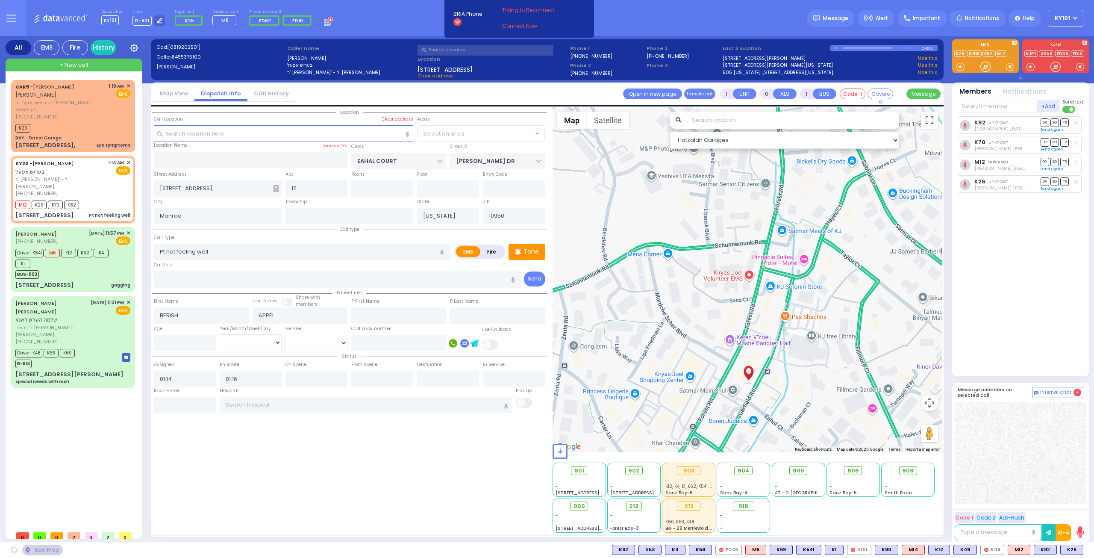
select select "SECTION 1"
click at [750, 469] on span "904" at bounding box center [747, 470] width 12 height 9
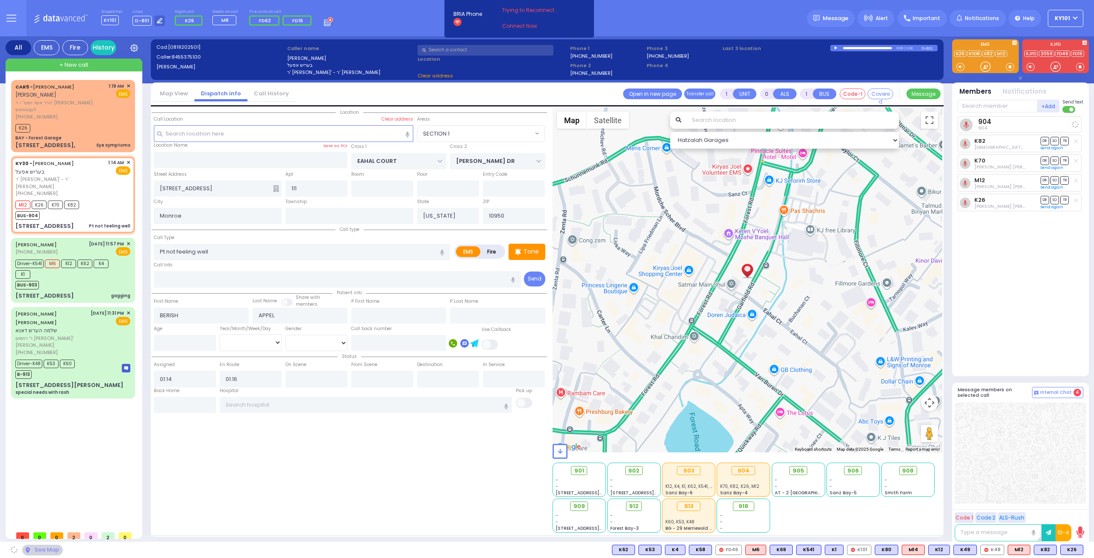
select select
radio input "true"
select select
select select "Hatzalah Garages"
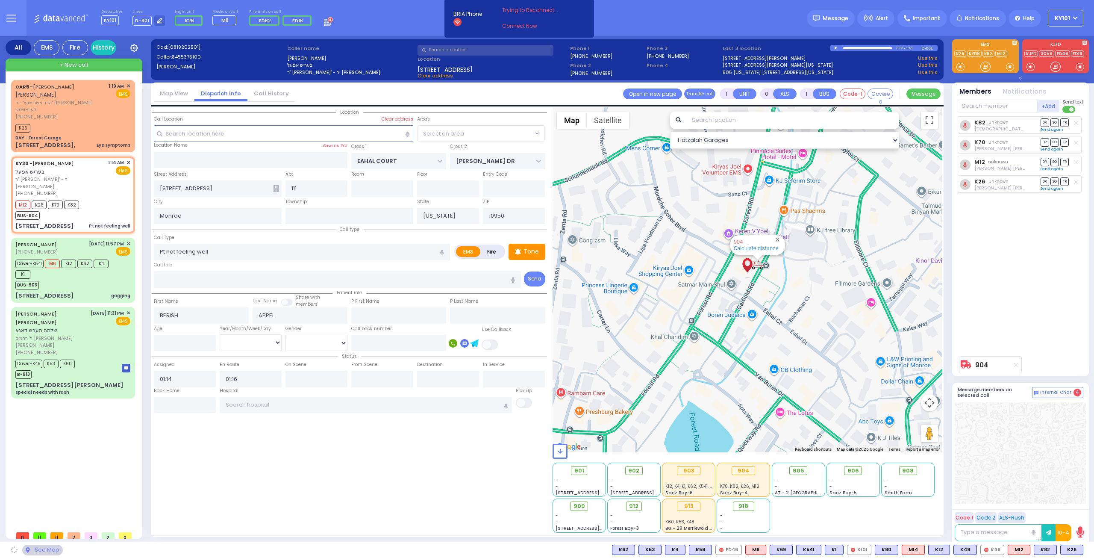
select select "SECTION 1"
click at [80, 335] on span "ר' רחמים אברהם - ר' מאיר מיכאל סאאל" at bounding box center [51, 342] width 72 height 14
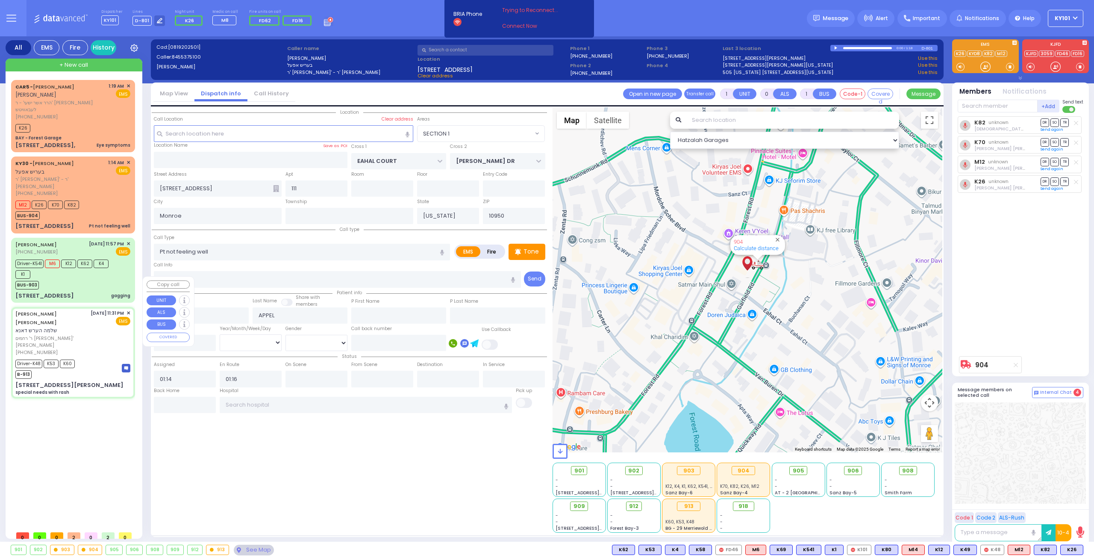
type input "6"
select select
type input "special needs with rash"
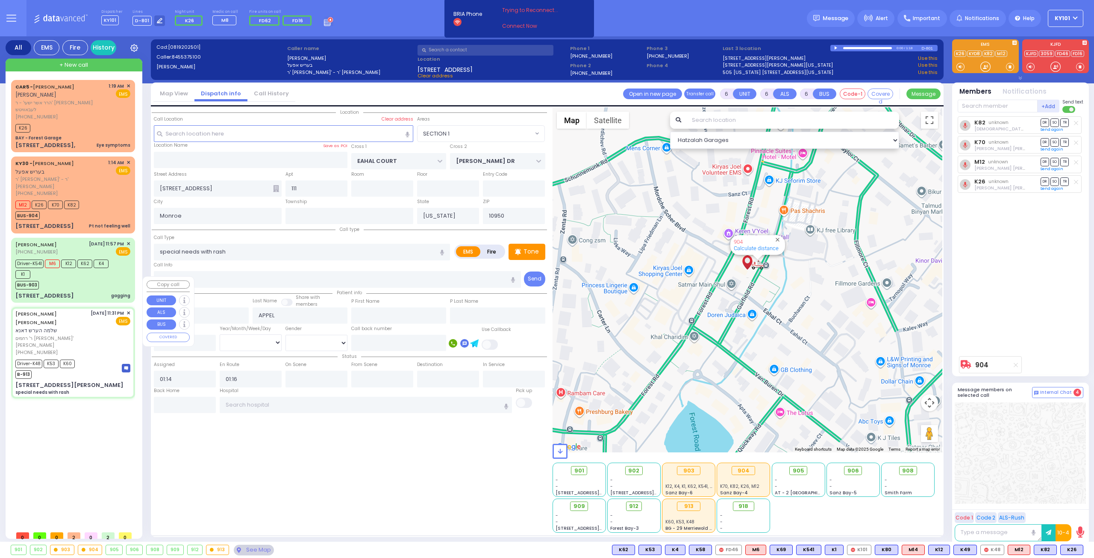
radio input "true"
type input "SHLOME HERSH"
type input "DANA"
type input "Esther"
type input "Singer"
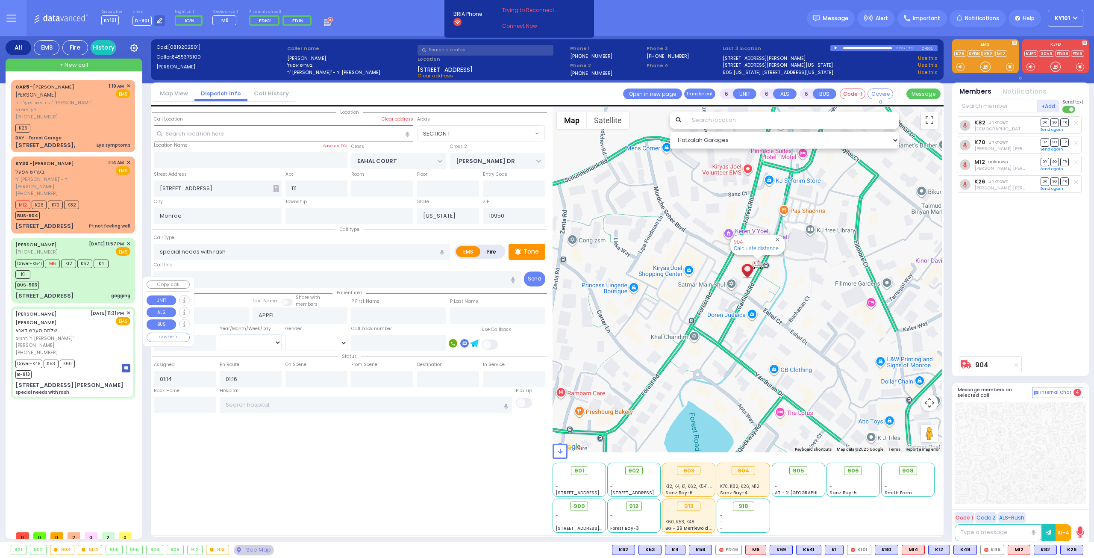
type input "6"
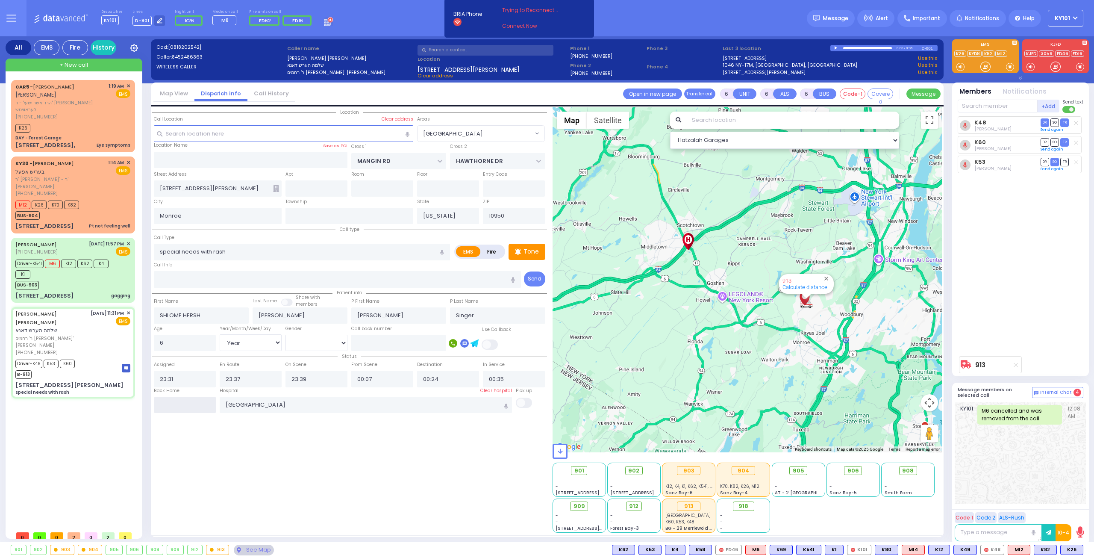
click at [186, 407] on input "text" at bounding box center [185, 405] width 62 height 16
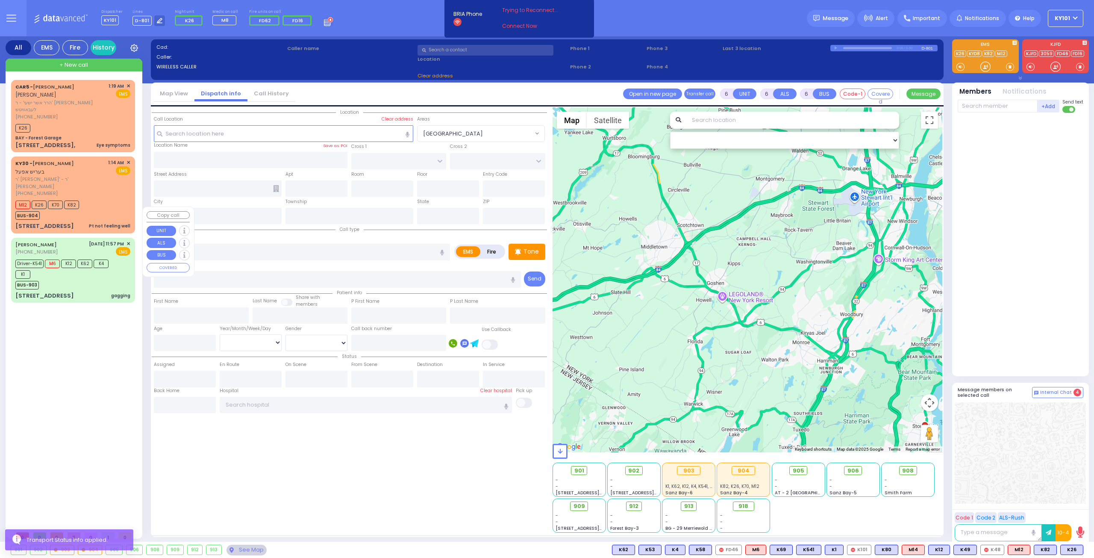
click at [84, 279] on div "BUS-903" at bounding box center [68, 284] width 107 height 11
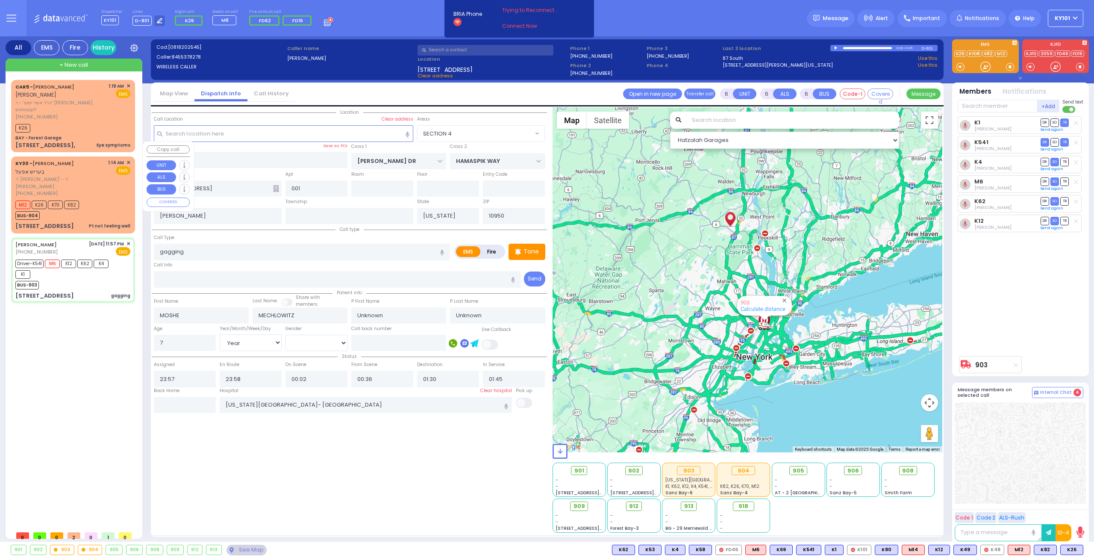
click at [96, 198] on div "M12 K26 K70 K82 BUS-904" at bounding box center [72, 208] width 115 height 21
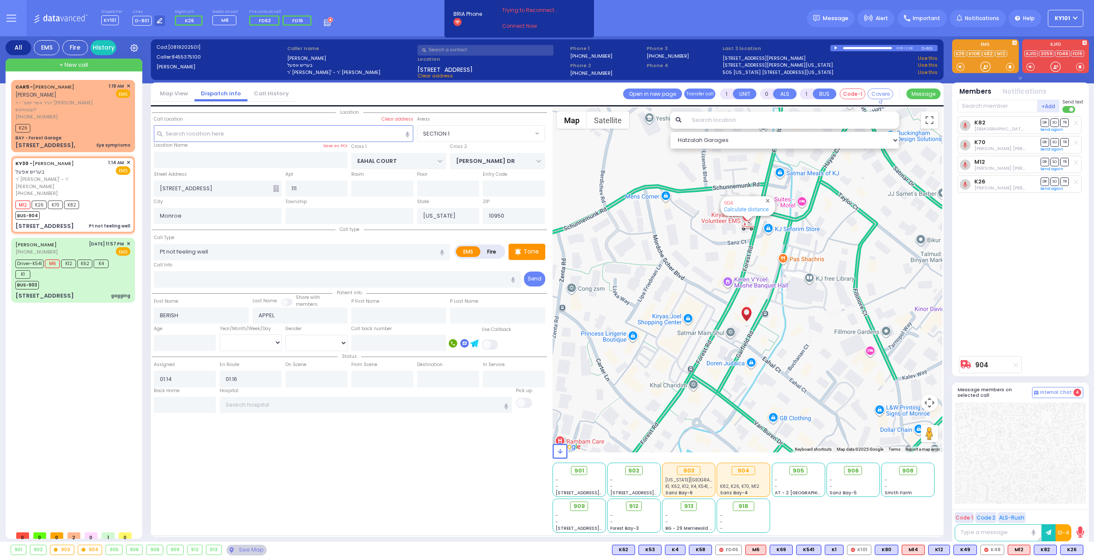
click at [1015, 365] on icon at bounding box center [1016, 365] width 4 height 5
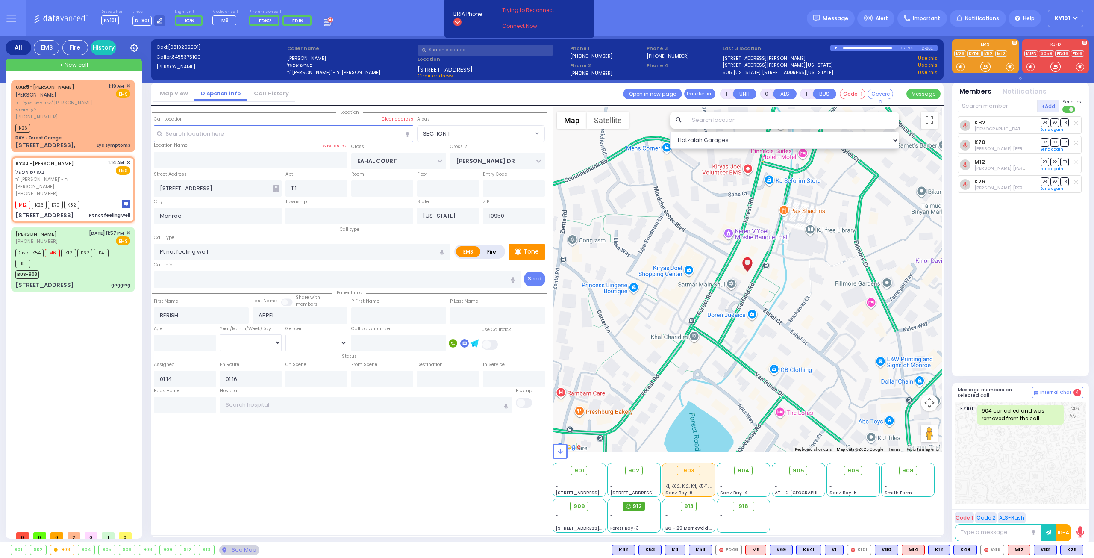
click at [630, 504] on circle at bounding box center [628, 506] width 5 height 5
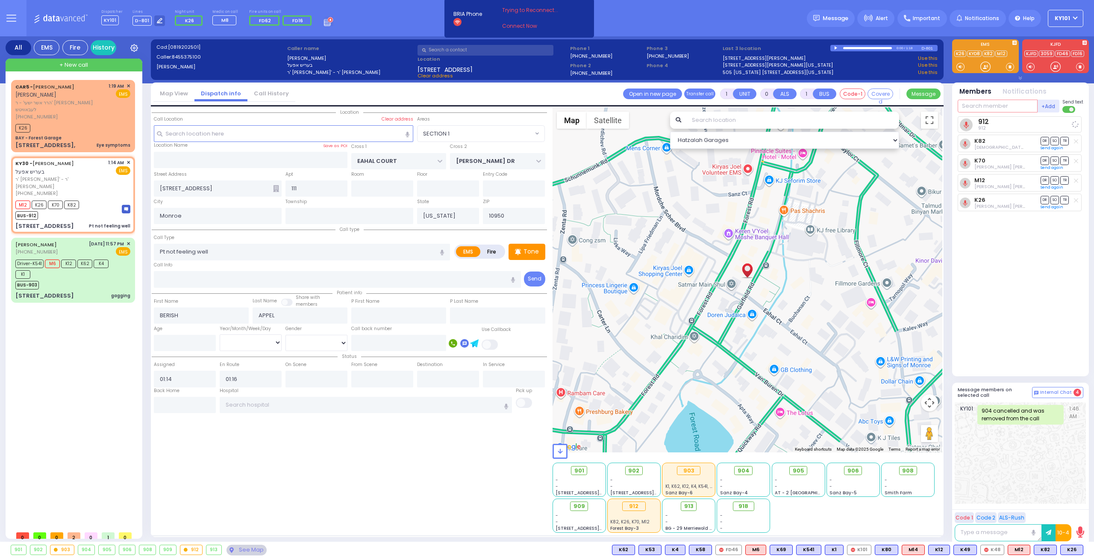
click at [983, 104] on input "text" at bounding box center [998, 106] width 80 height 13
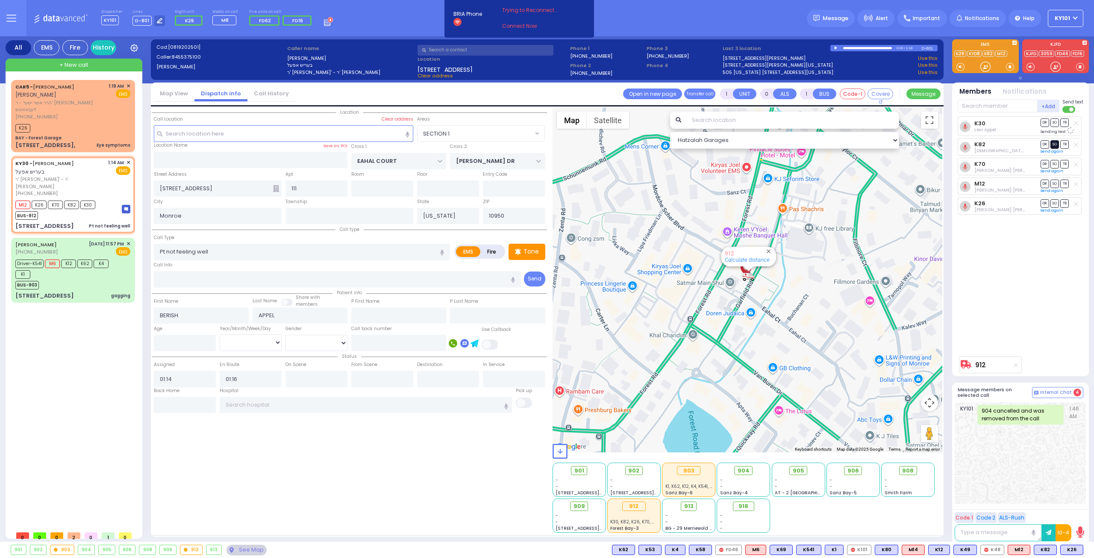
click at [1053, 144] on span "SO" at bounding box center [1055, 144] width 9 height 8
click at [1057, 180] on span "SO" at bounding box center [1055, 181] width 9 height 8
click at [1054, 197] on span "SO" at bounding box center [1055, 201] width 9 height 8
click at [307, 375] on input "text" at bounding box center [317, 379] width 62 height 16
click at [422, 404] on input "text" at bounding box center [366, 405] width 293 height 16
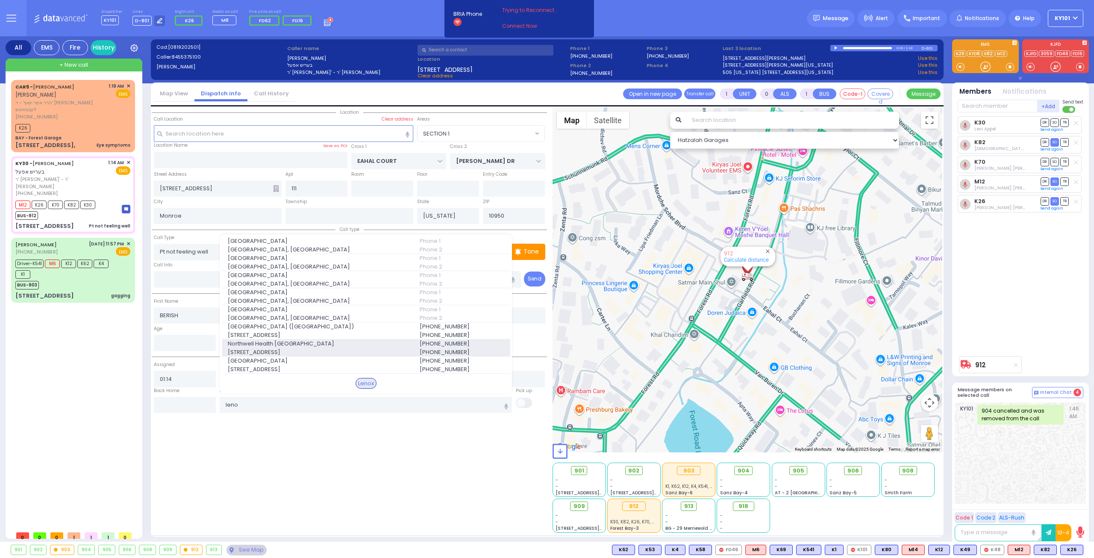
click at [353, 341] on span "Northwell Health Lenox Hill" at bounding box center [319, 343] width 182 height 9
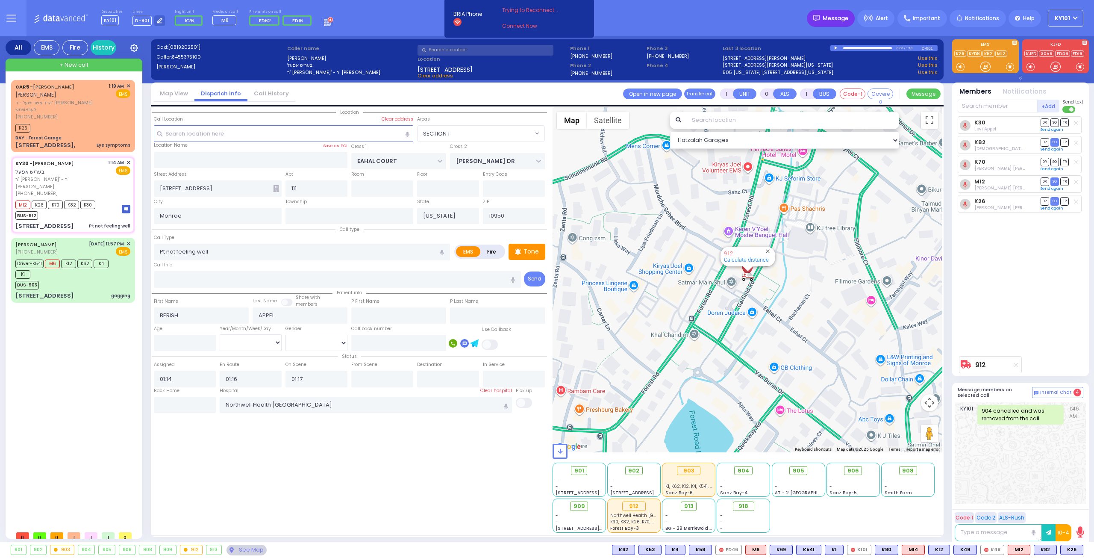
click at [844, 20] on span "Message" at bounding box center [836, 18] width 26 height 9
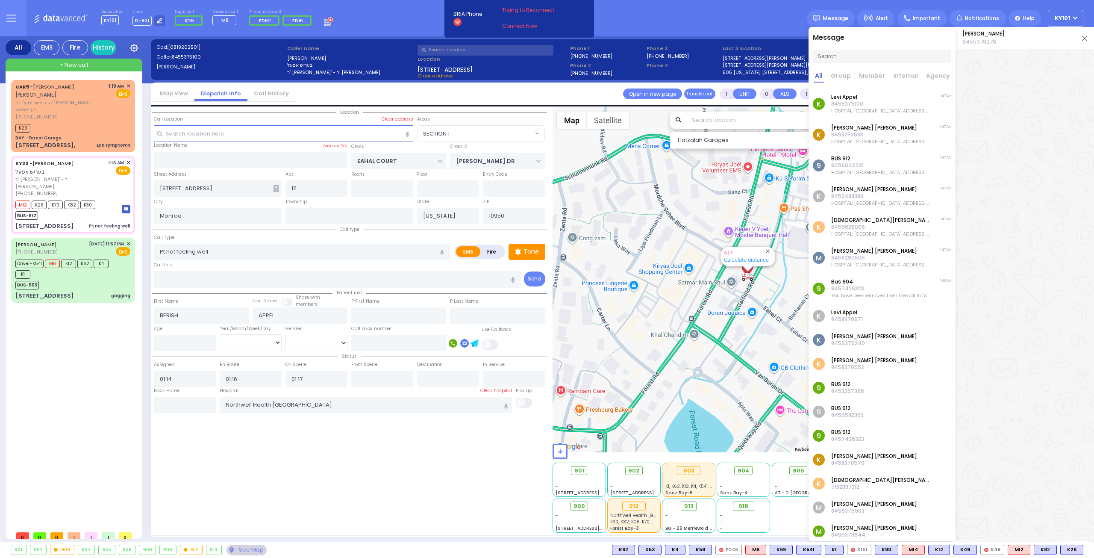
click at [1084, 40] on img at bounding box center [1084, 38] width 5 height 5
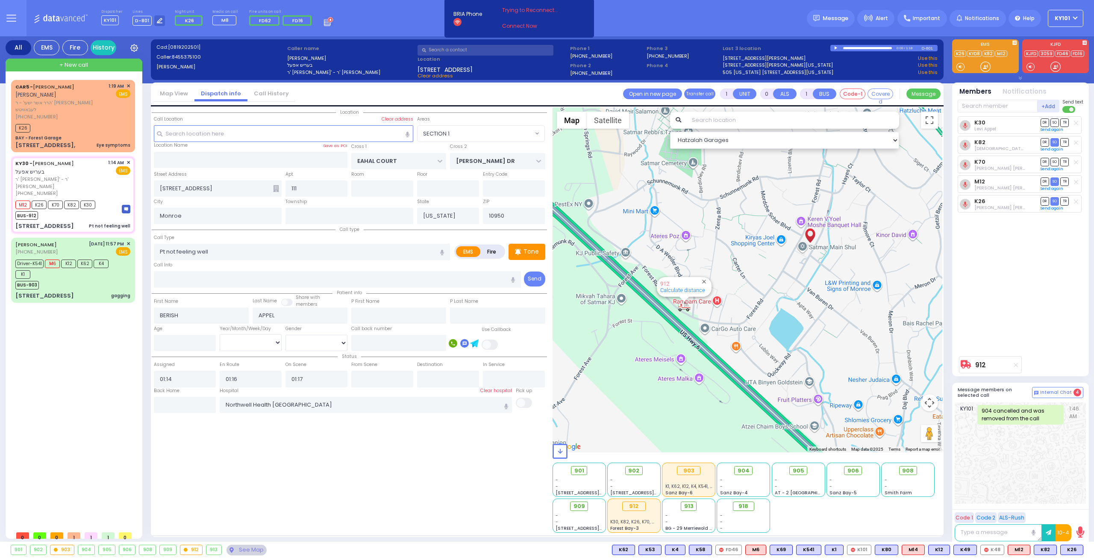
click at [325, 24] on rect at bounding box center [325, 24] width 1 height 1
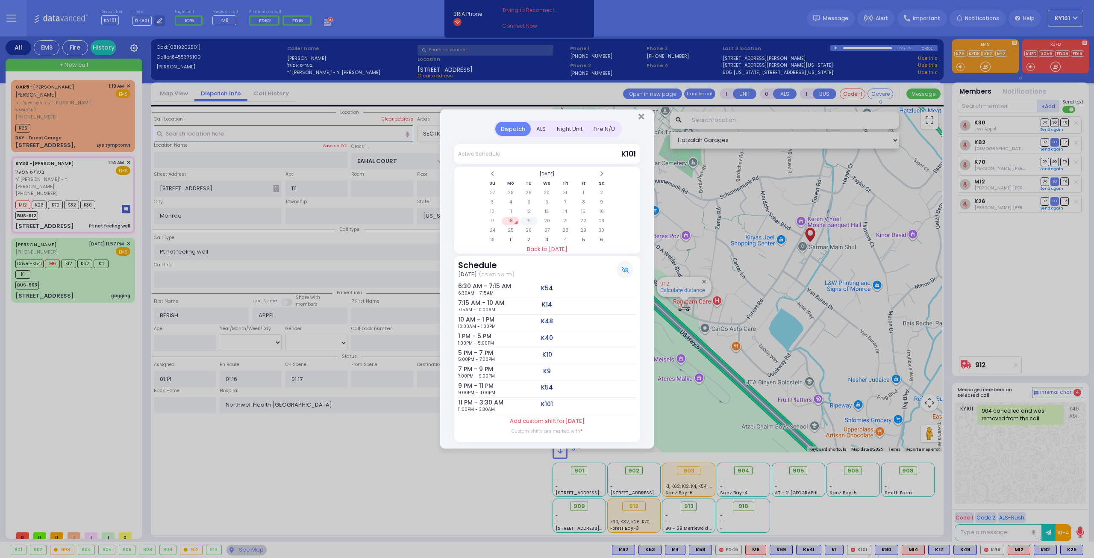
click at [525, 221] on td "19" at bounding box center [529, 221] width 18 height 9
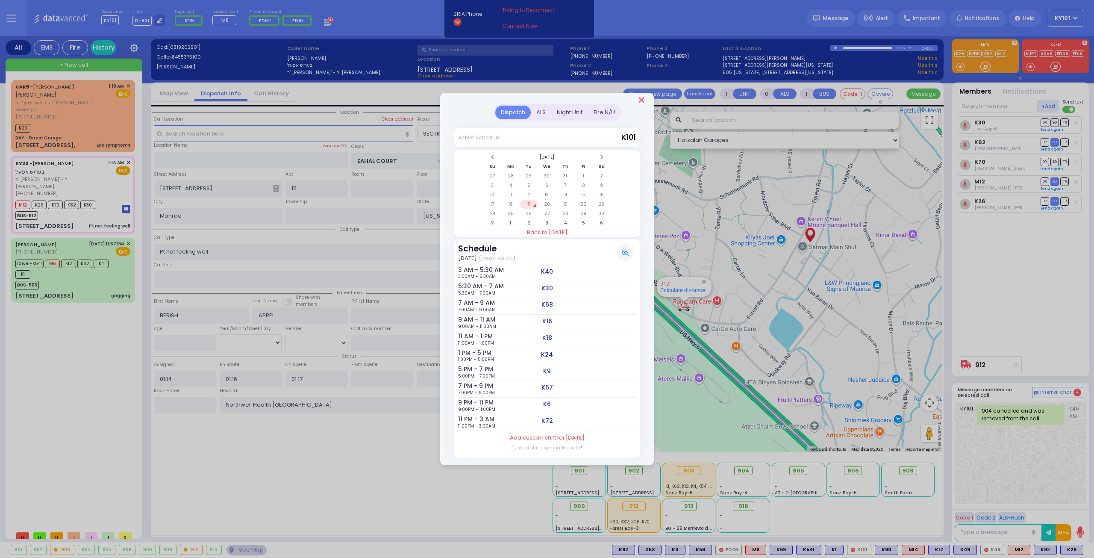
click at [640, 100] on icon "Close" at bounding box center [642, 100] width 6 height 9
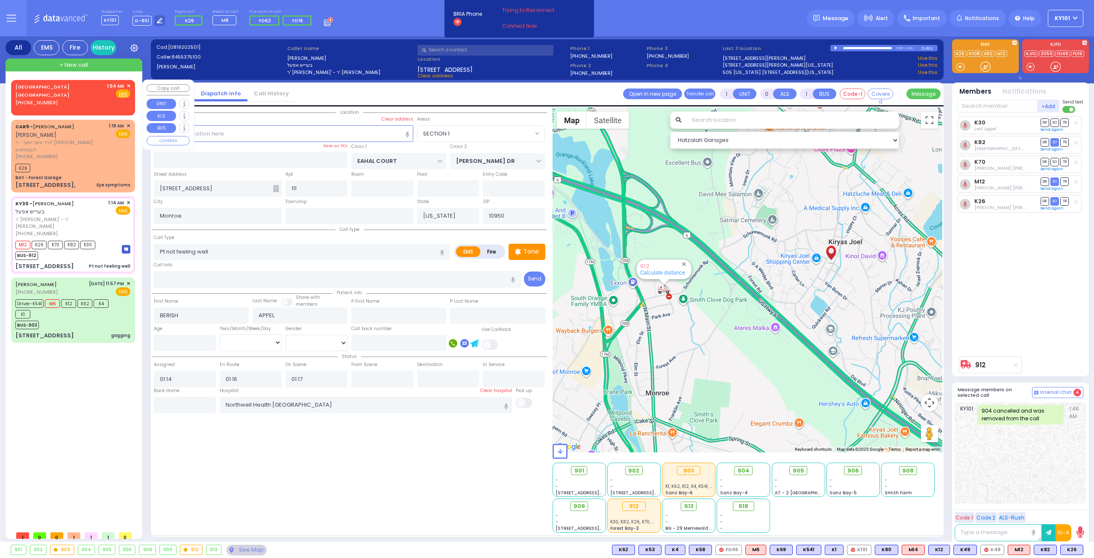
click at [129, 85] on span "✕" at bounding box center [129, 86] width 4 height 7
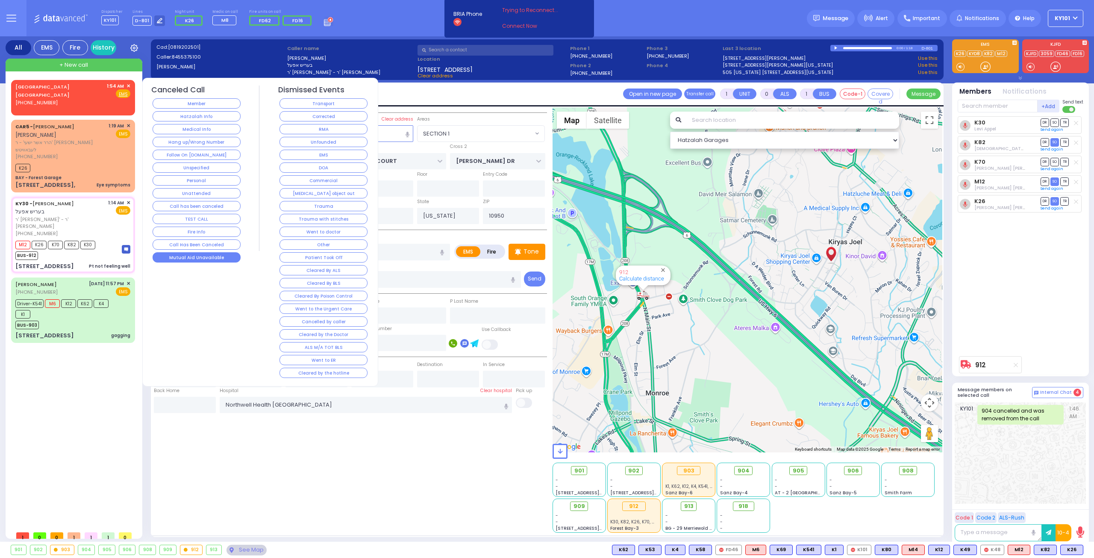
click at [209, 252] on button "Mutual Aid Unavailable" at bounding box center [197, 257] width 88 height 10
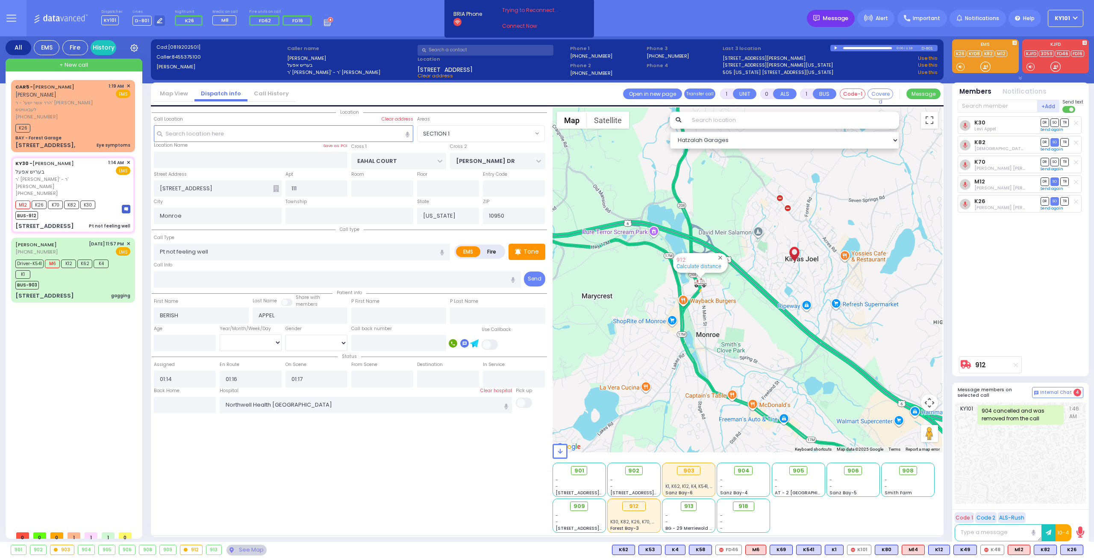
click at [836, 18] on span "Message" at bounding box center [836, 18] width 26 height 9
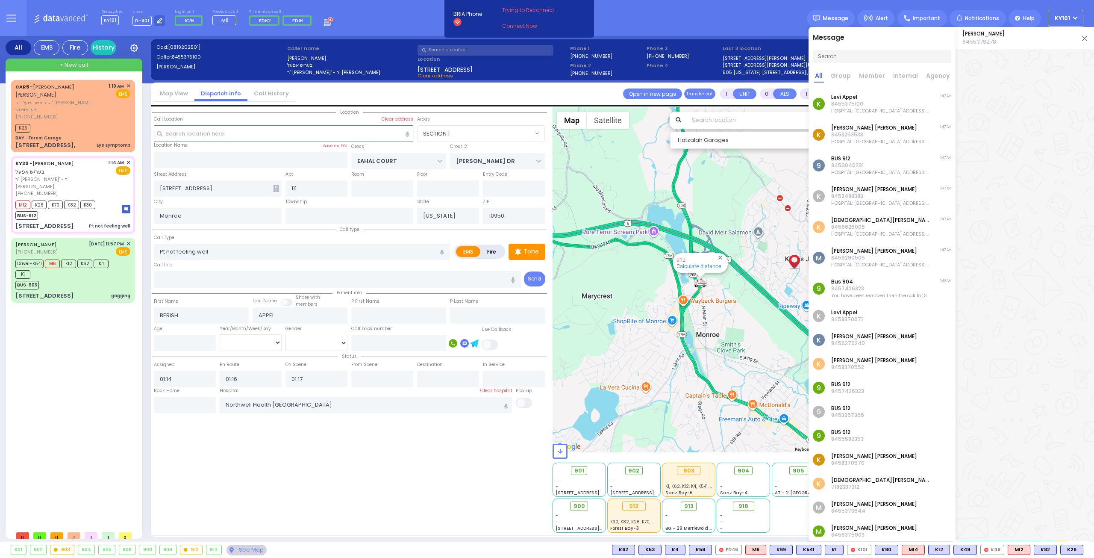
click at [850, 54] on input "text" at bounding box center [882, 56] width 139 height 13
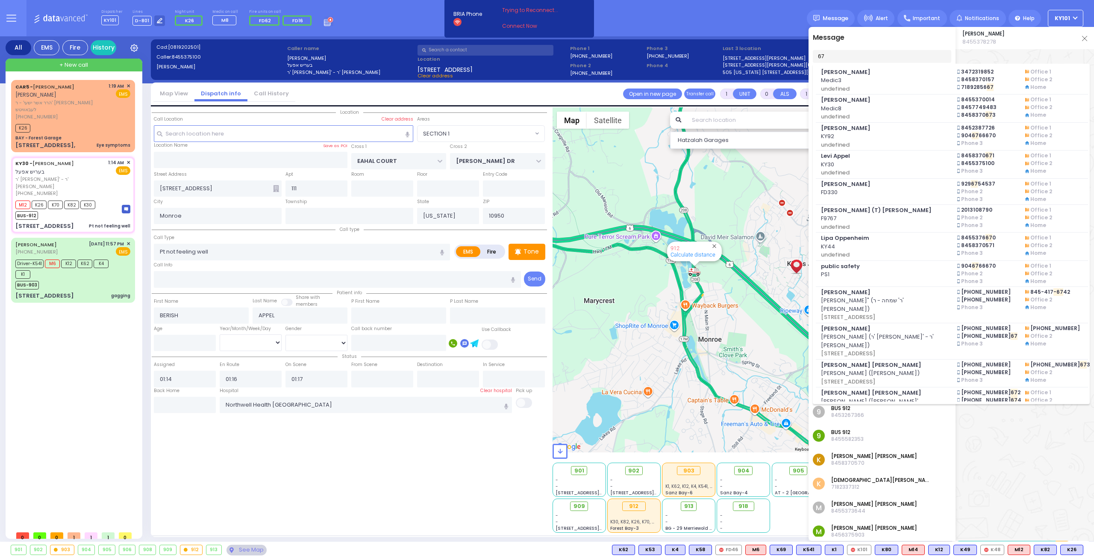
click at [817, 56] on input "67" at bounding box center [882, 56] width 139 height 13
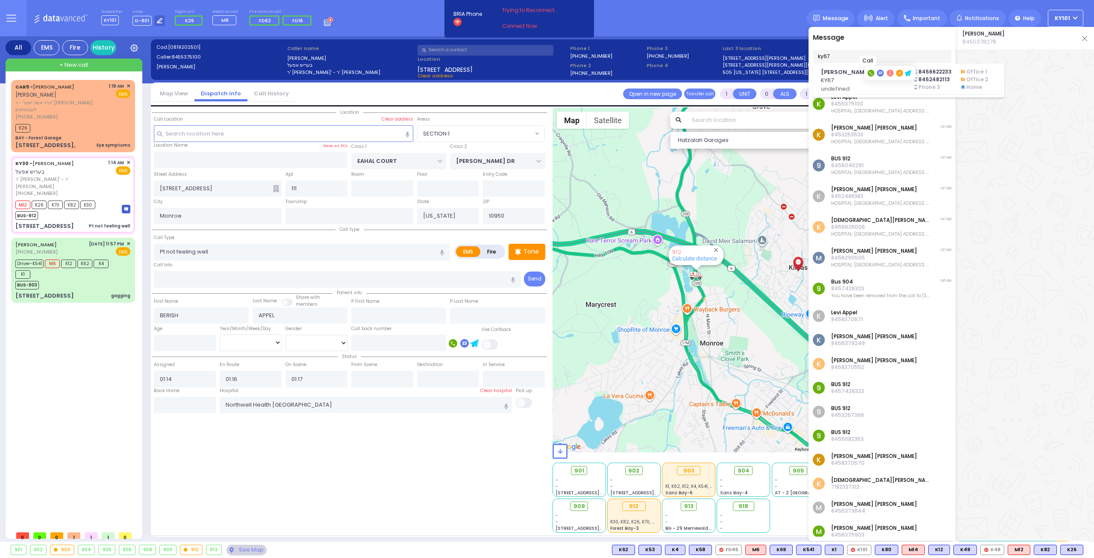
click at [872, 72] on rect at bounding box center [871, 73] width 7 height 7
click at [841, 52] on input "ky67" at bounding box center [882, 56] width 139 height 13
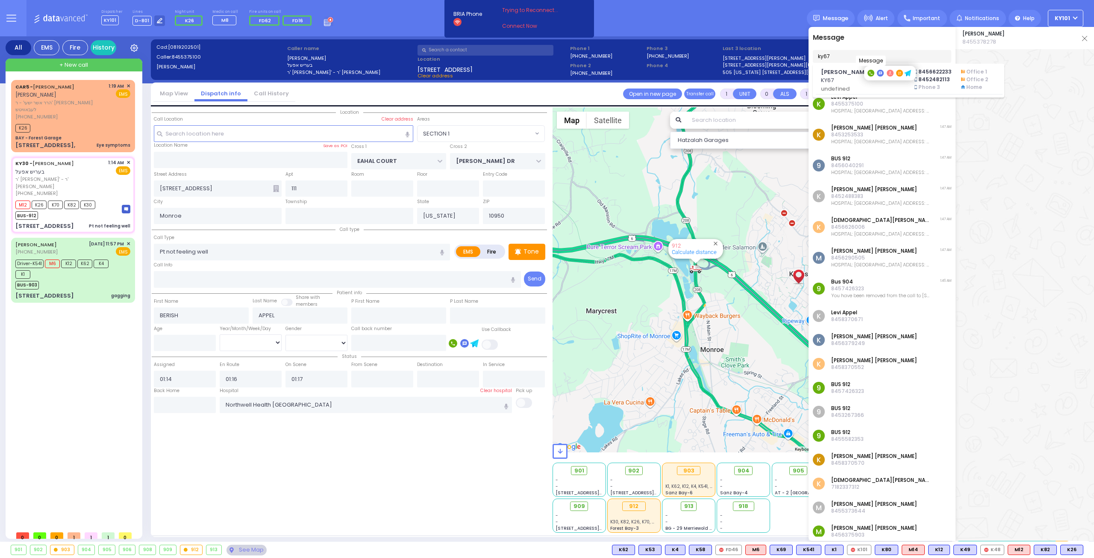
click at [879, 74] on rect at bounding box center [880, 73] width 7 height 7
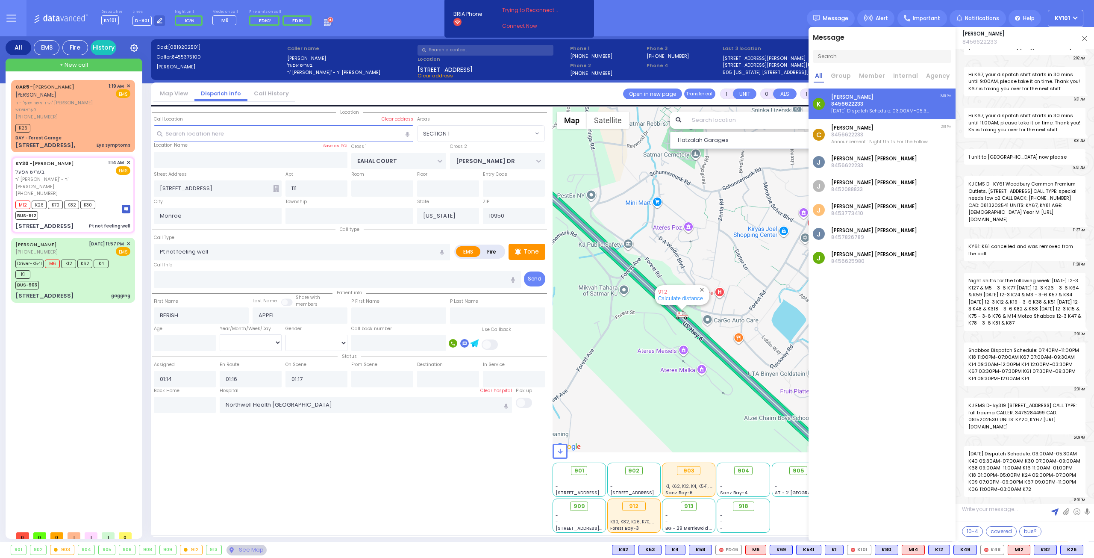
scroll to position [25692, 0]
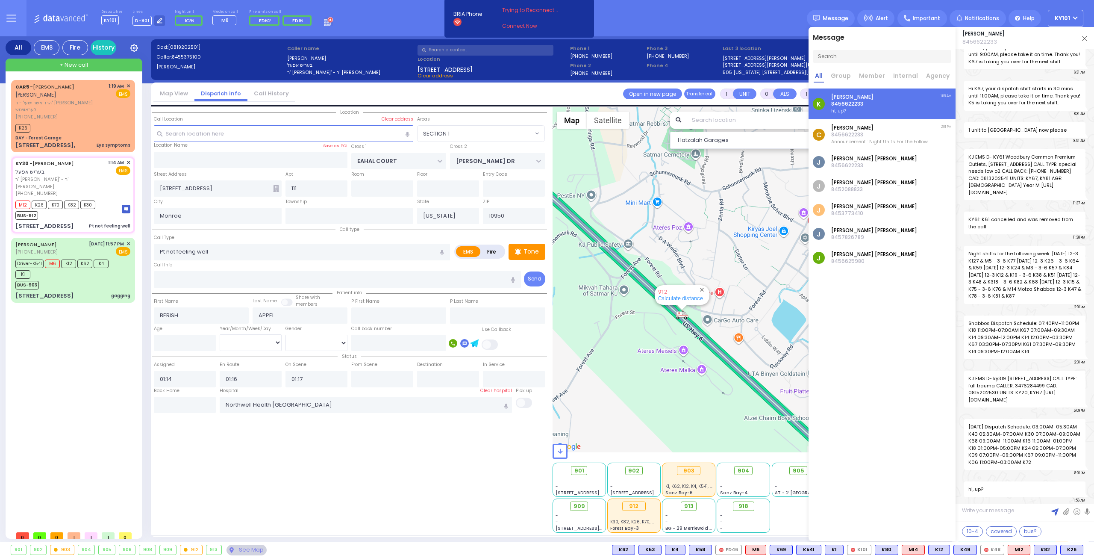
click at [893, 136] on p "8456622233" at bounding box center [881, 134] width 99 height 7
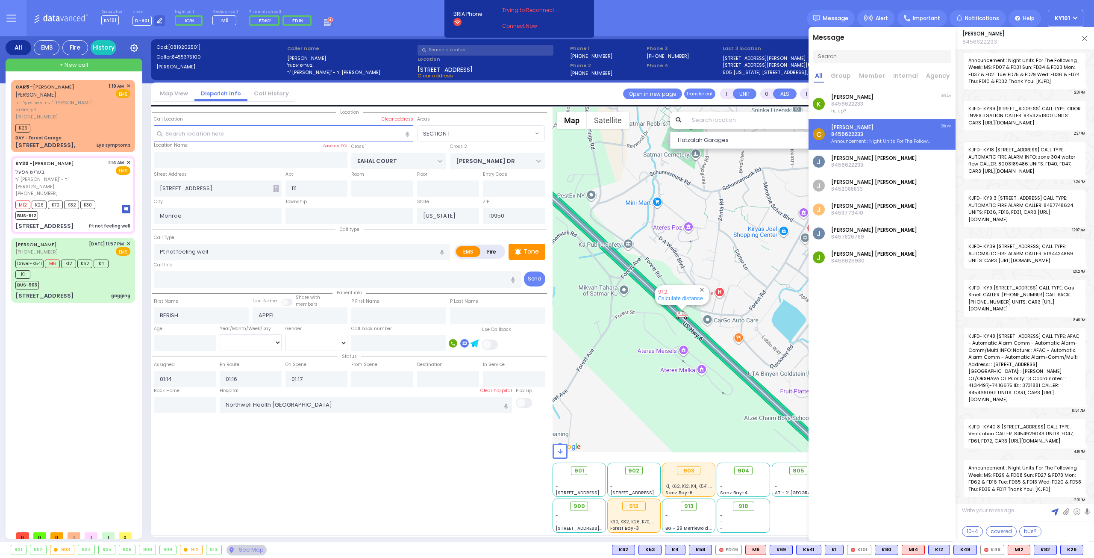
scroll to position [25412, 0]
click at [883, 111] on div "K Joseph Blumenthal 8456622233 hi, up? 1:56 AM" at bounding box center [882, 103] width 147 height 31
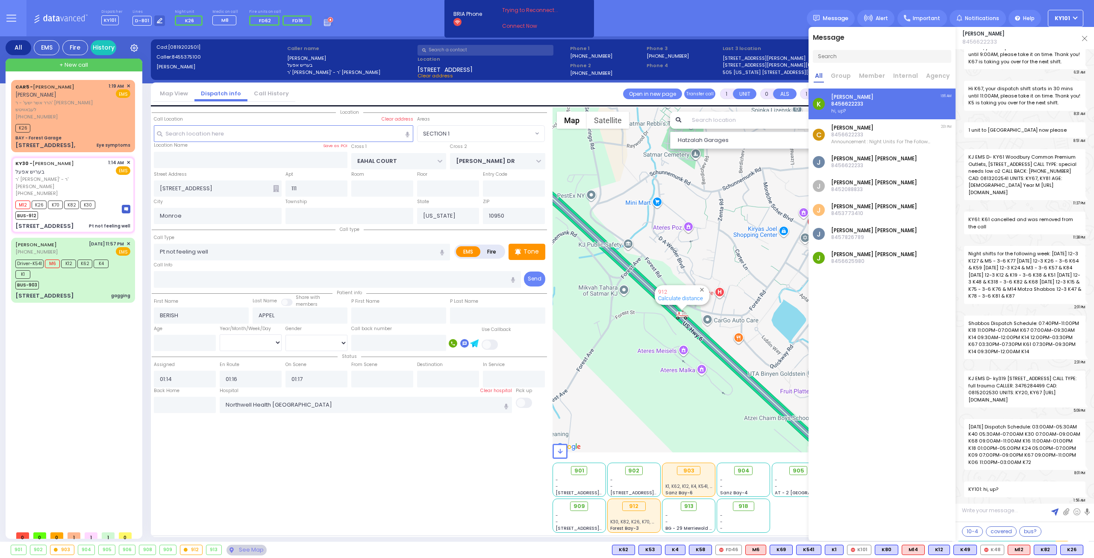
scroll to position [25692, 0]
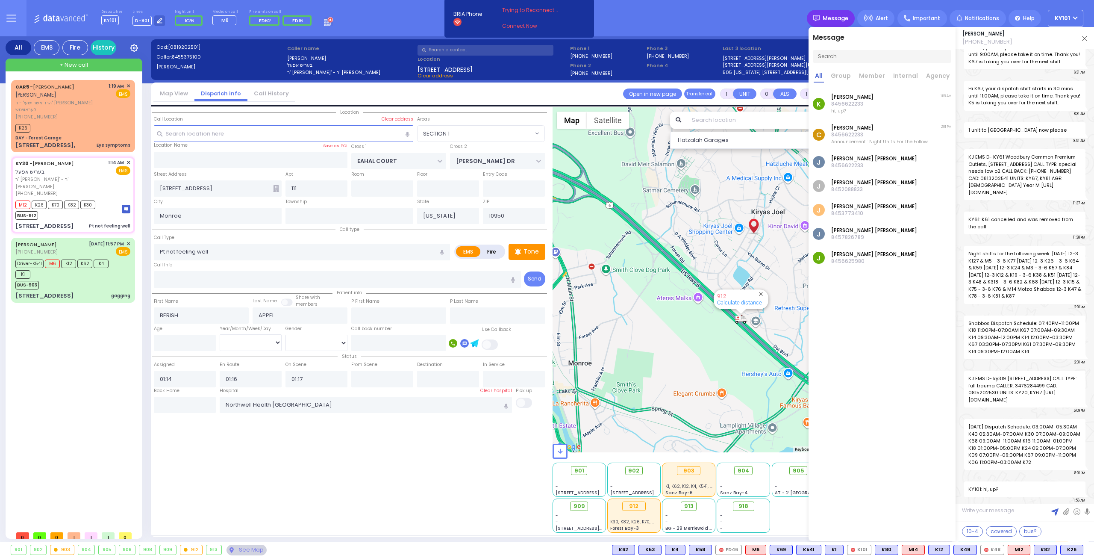
click at [1084, 38] on img at bounding box center [1084, 38] width 5 height 5
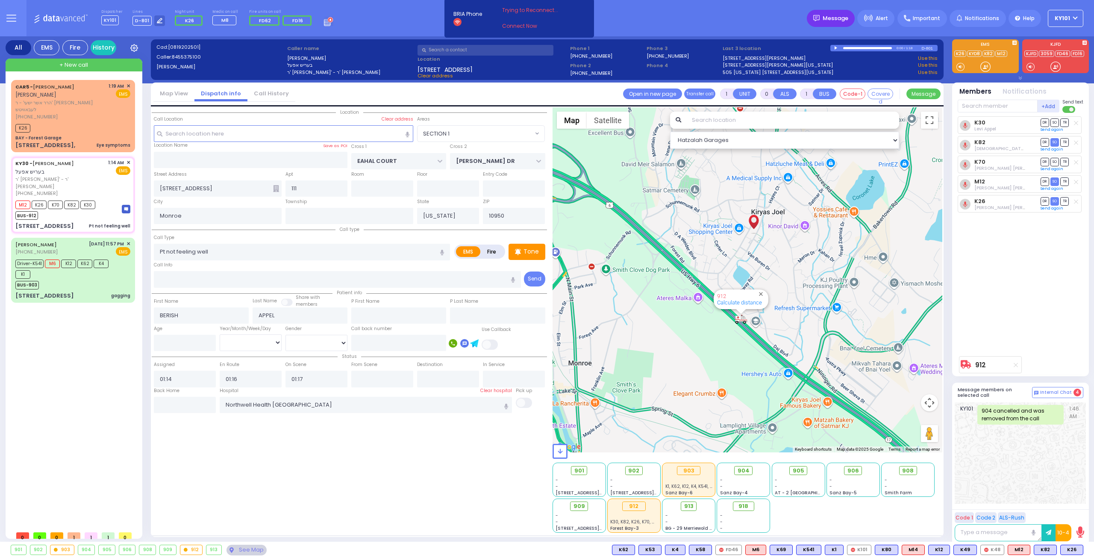
click at [829, 15] on div "Message" at bounding box center [831, 18] width 48 height 17
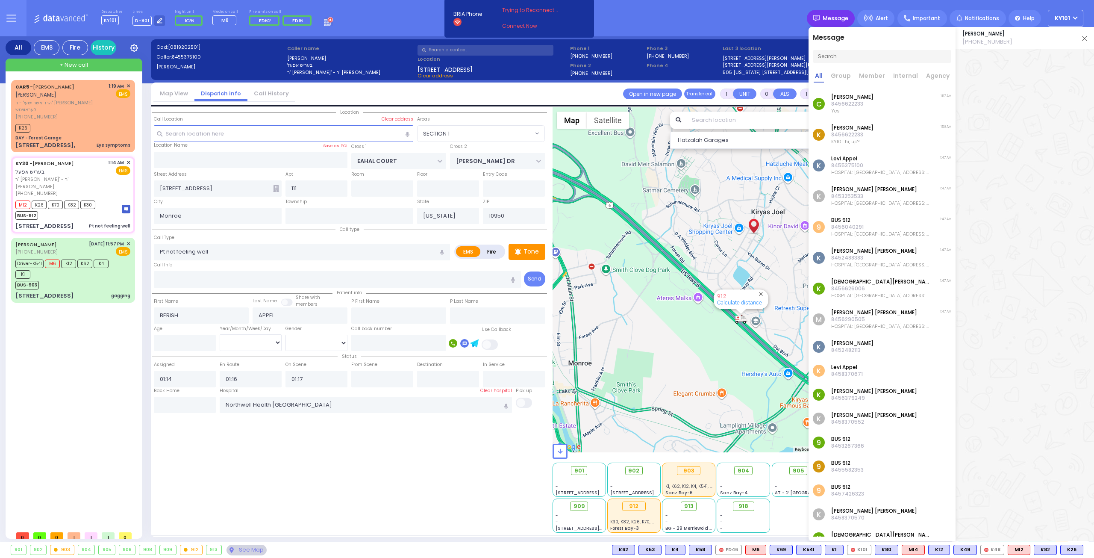
scroll to position [0, 0]
click at [884, 101] on div "C Joseph Blumenthal 8456622233 Yes 1:57 AM" at bounding box center [882, 103] width 147 height 31
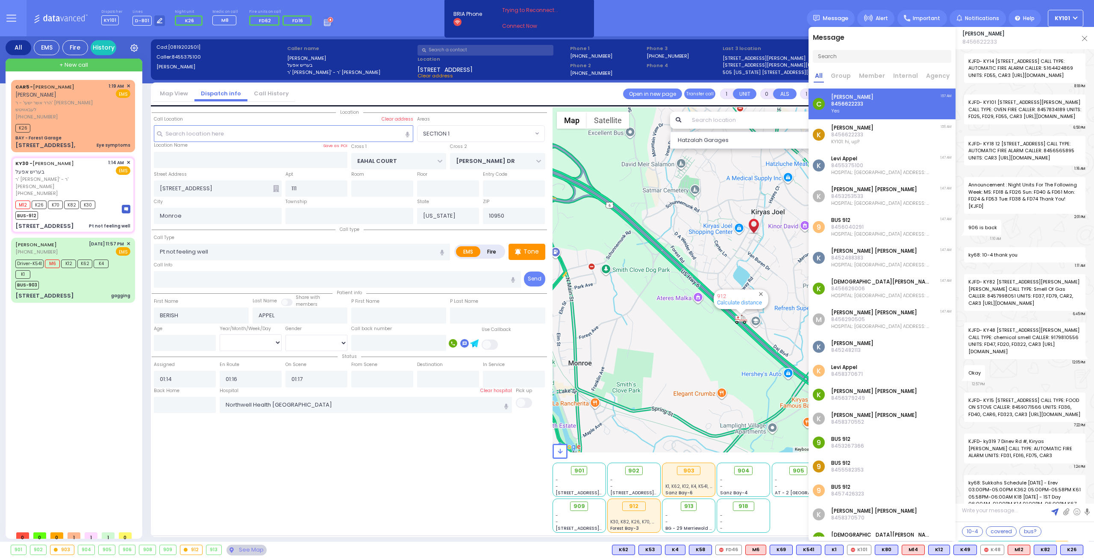
scroll to position [25434, 0]
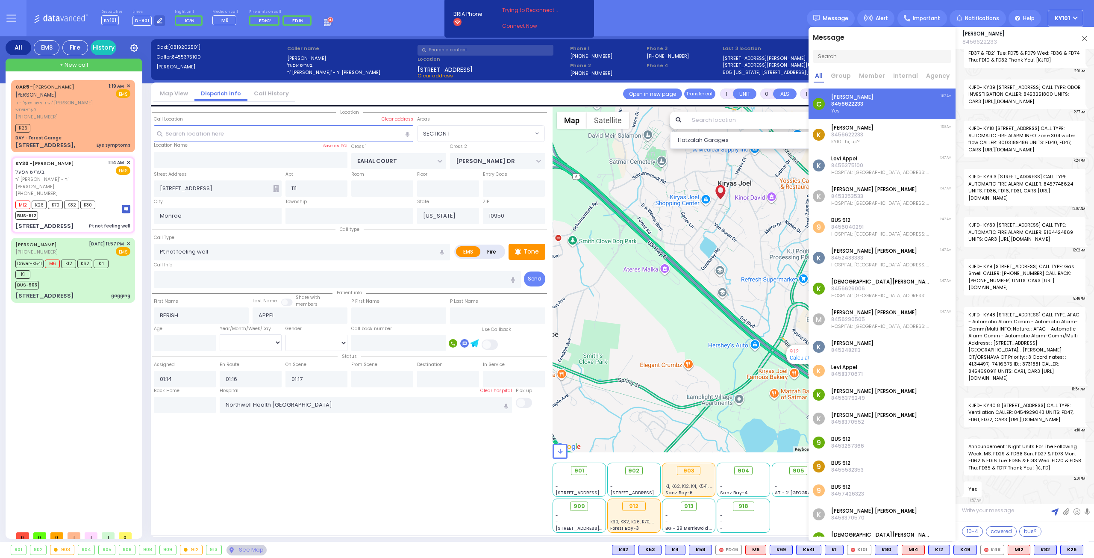
click at [1084, 40] on img at bounding box center [1084, 38] width 5 height 5
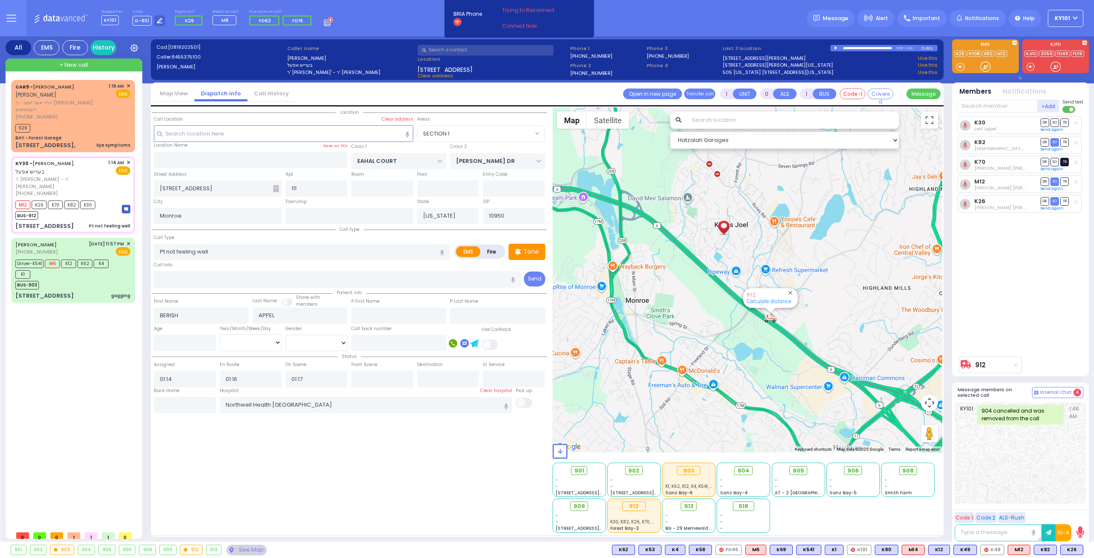
click at [1064, 159] on span "TR" at bounding box center [1065, 162] width 9 height 8
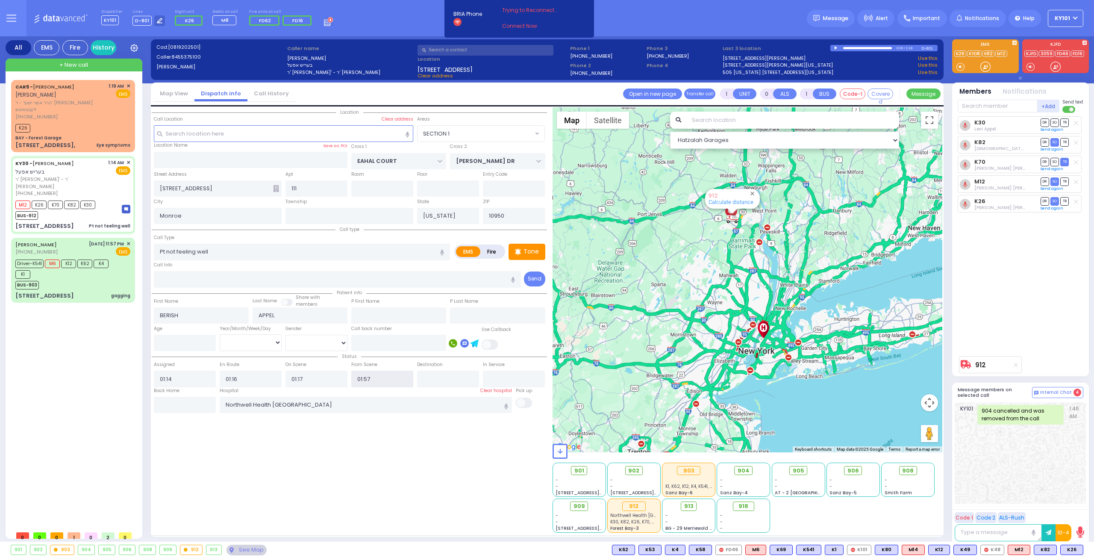
drag, startPoint x: 366, startPoint y: 376, endPoint x: 371, endPoint y: 376, distance: 5.1
click at [371, 376] on input "01:57" at bounding box center [382, 379] width 62 height 16
click at [385, 436] on div "Location" at bounding box center [349, 319] width 395 height 425
click at [1045, 123] on span "DR" at bounding box center [1045, 122] width 9 height 8
click at [79, 113] on div "(845) 494-4335" at bounding box center [60, 116] width 90 height 7
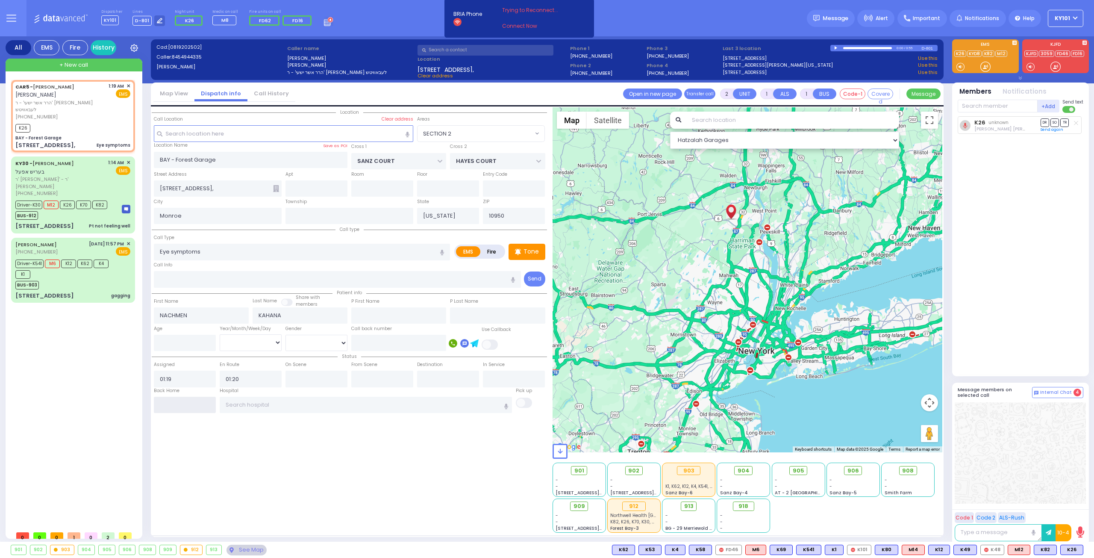
click at [197, 397] on input "text" at bounding box center [185, 405] width 62 height 16
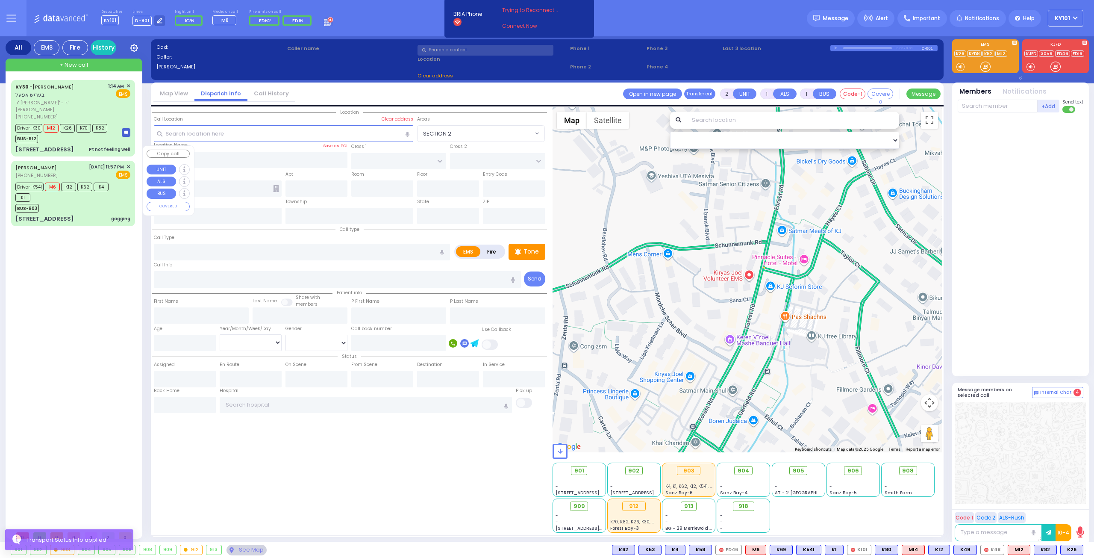
click at [66, 202] on div "BUS-903" at bounding box center [68, 207] width 107 height 11
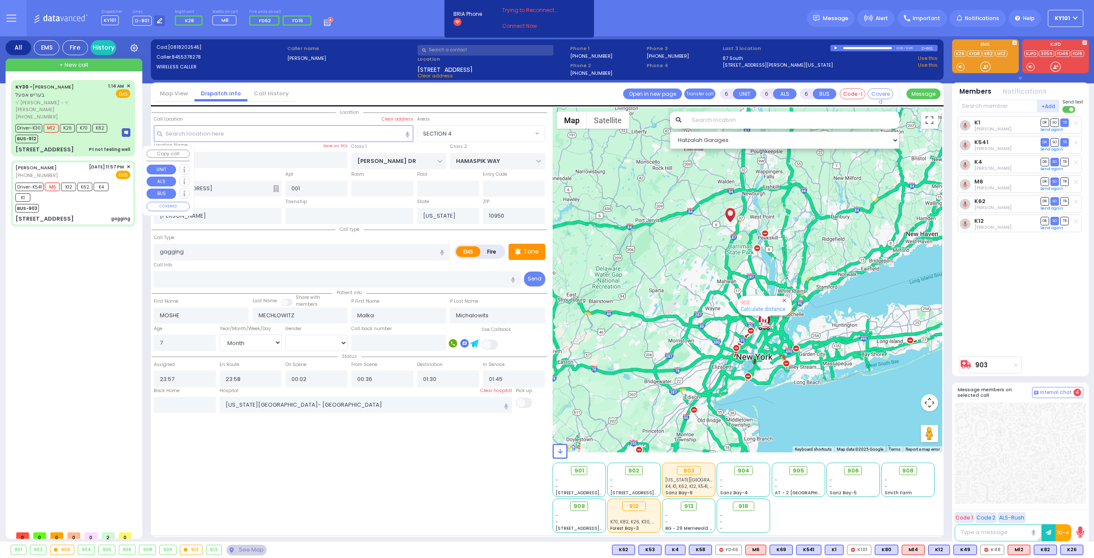
select select "SECTION 4"
select select "Month"
select select "[DEMOGRAPHIC_DATA]"
select select
radio input "true"
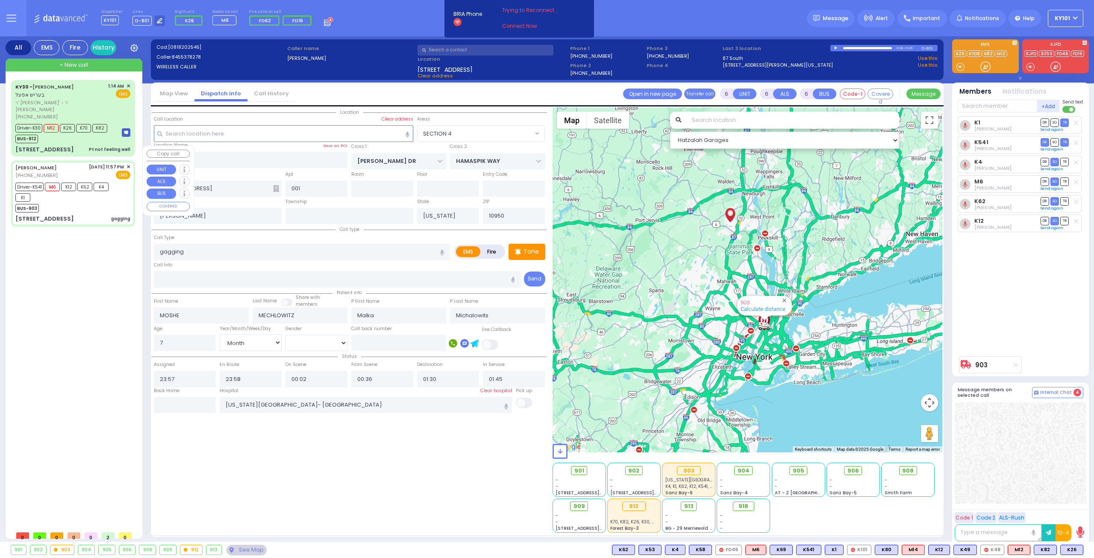
select select "Month"
select select "[DEMOGRAPHIC_DATA]"
select select "Hatzalah Garages"
select select "SECTION 4"
select select
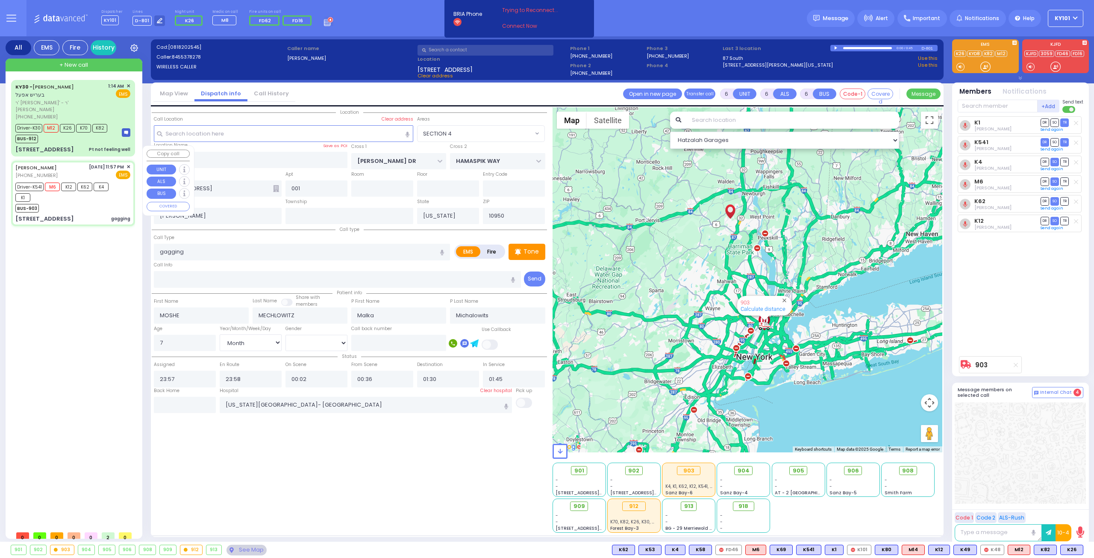
radio input "true"
select select "Month"
select select "[DEMOGRAPHIC_DATA]"
type input "00:00"
type input "02:01"
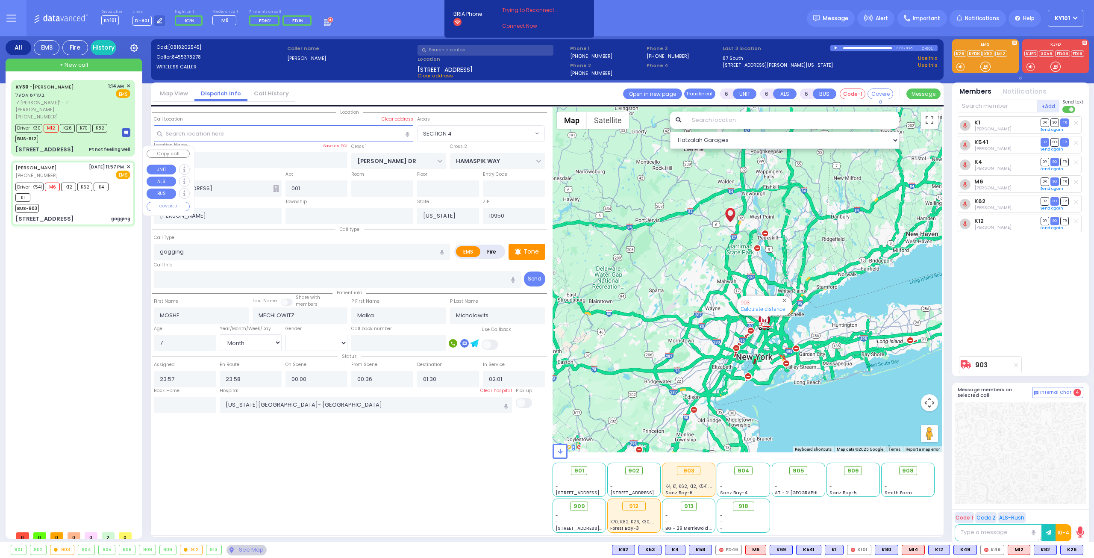
select select "Hatzalah Garages"
select select "SECTION 4"
select select
radio input "true"
select select "Month"
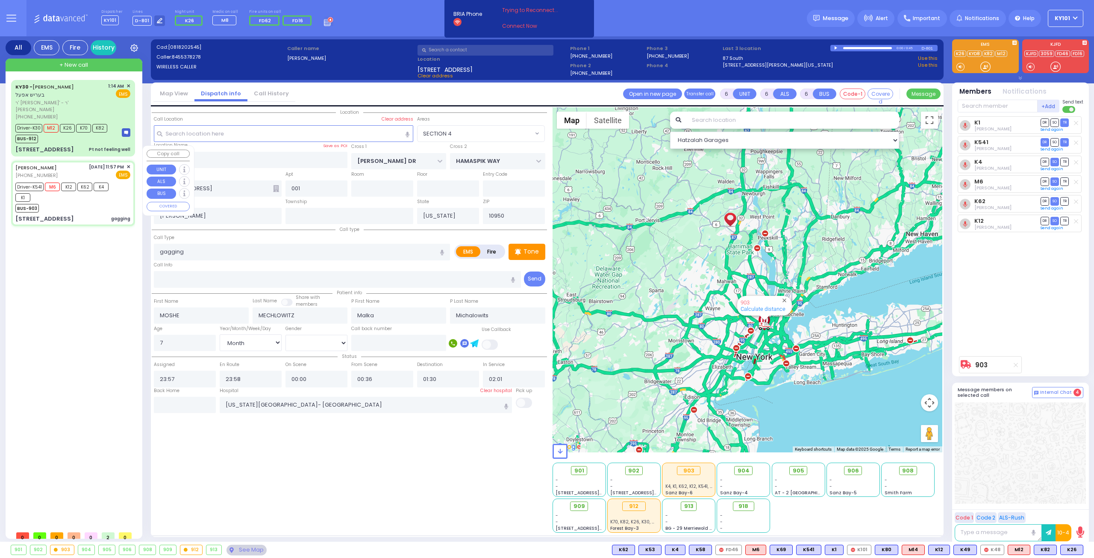
select select "[DEMOGRAPHIC_DATA]"
select select "Hatzalah Garages"
select select "SECTION 4"
select select
radio input "true"
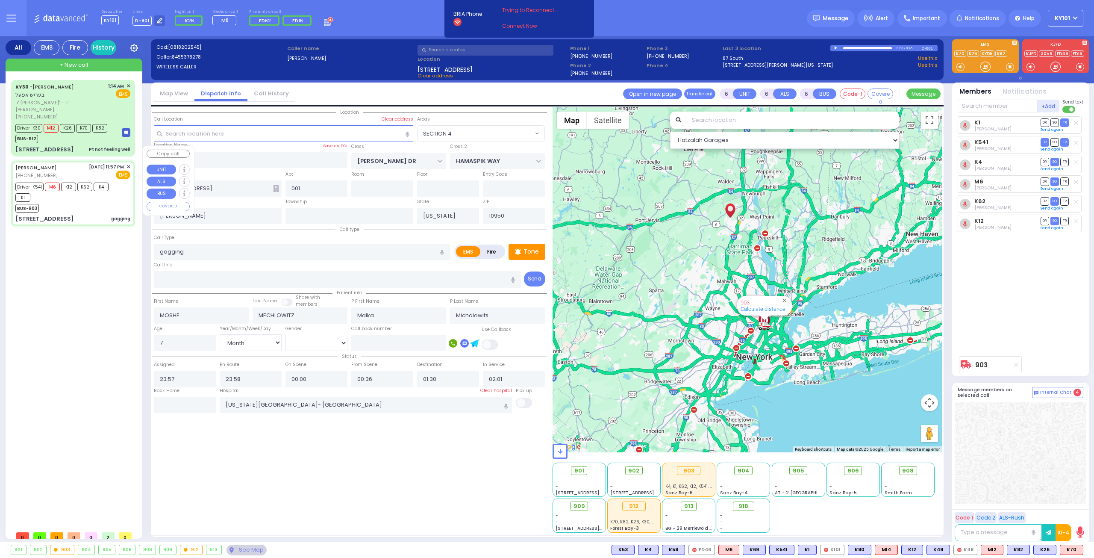
select select "Month"
select select "[DEMOGRAPHIC_DATA]"
select select "Hatzalah Garages"
select select "SECTION 4"
select select
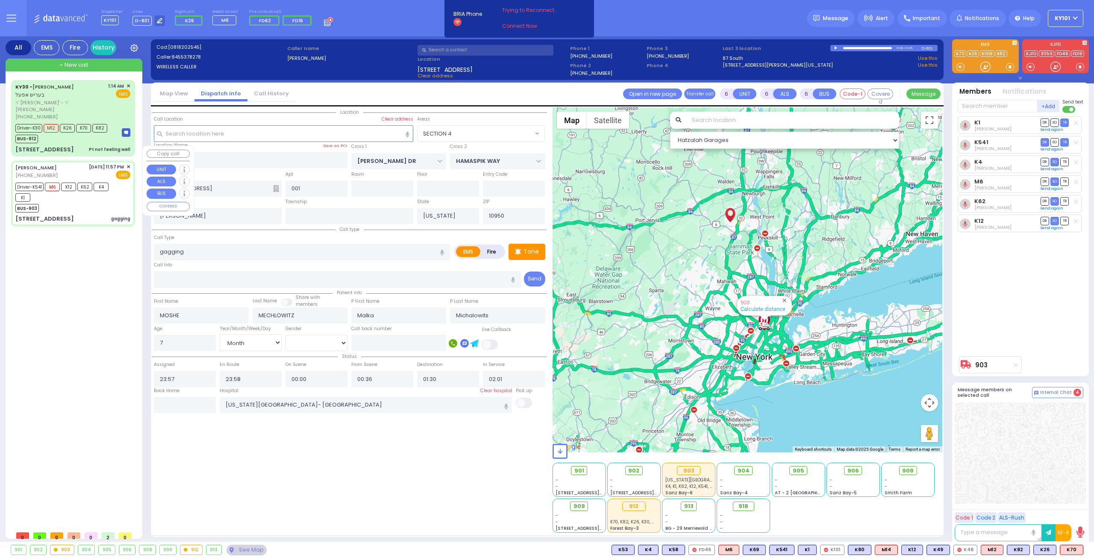
radio input "true"
select select "Month"
select select "[DEMOGRAPHIC_DATA]"
select select "Hatzalah Garages"
select select "SECTION 4"
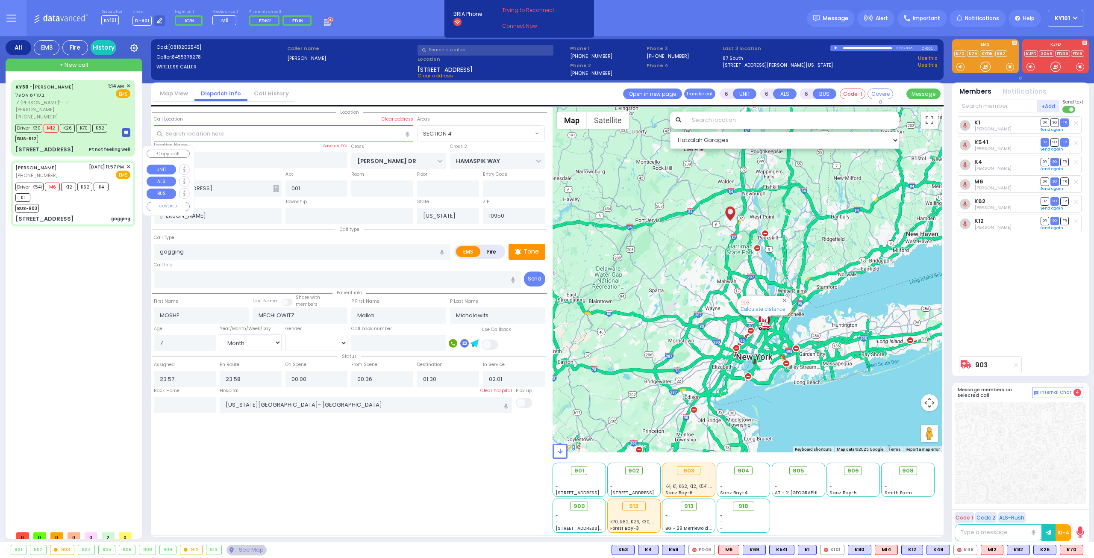
select select
radio input "true"
select select "Month"
select select "[DEMOGRAPHIC_DATA]"
type input "00:02"
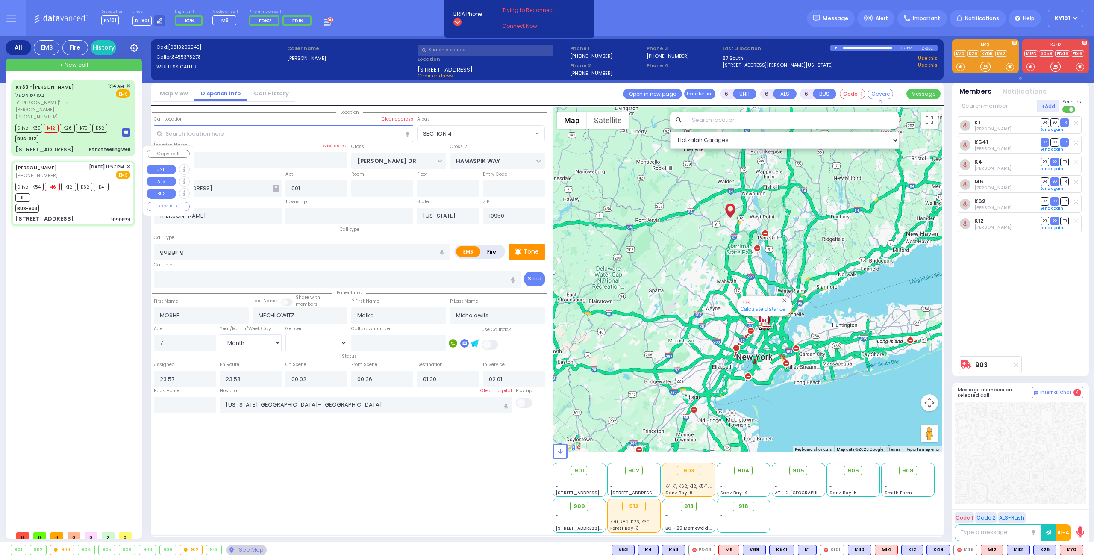
select select "Hatzalah Garages"
select select "SECTION 4"
select select
radio input "true"
select select "Month"
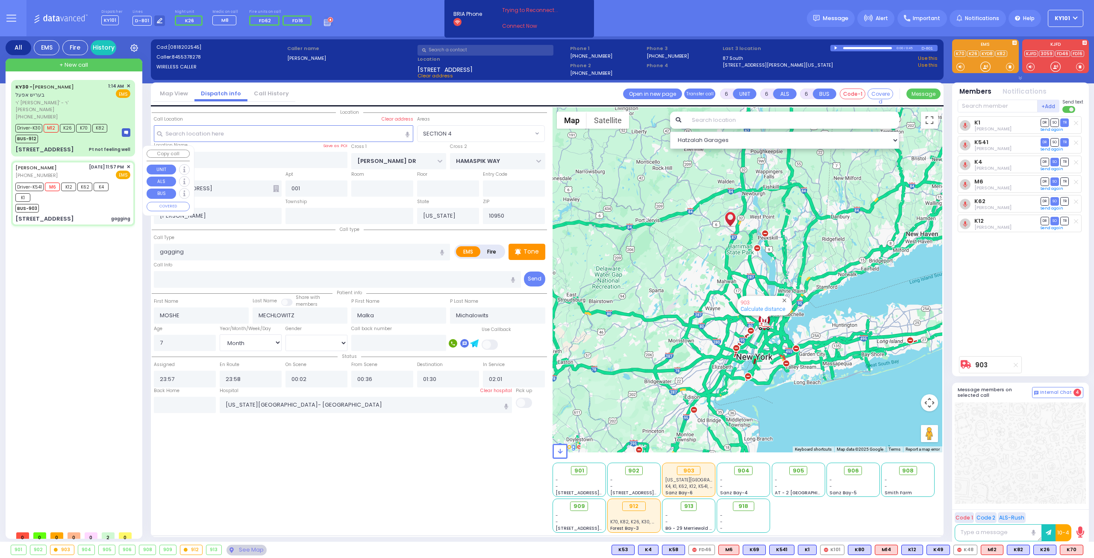
select select "[DEMOGRAPHIC_DATA]"
select select "Hatzalah Garages"
select select "SECTION 4"
select select
radio input "true"
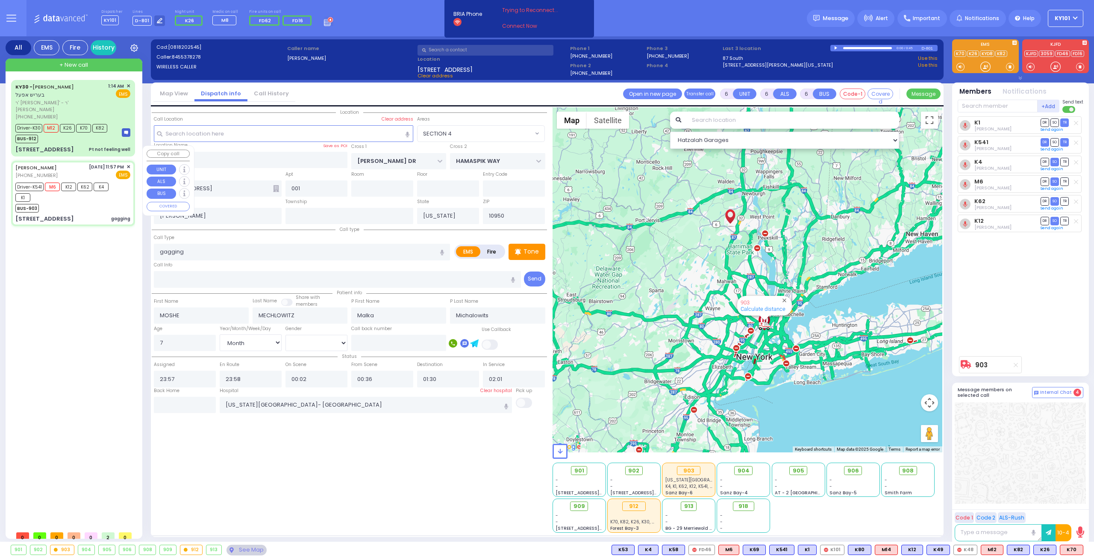
select select "Month"
select select "[DEMOGRAPHIC_DATA]"
select select "Hatzalah Garages"
select select "SECTION 4"
select select
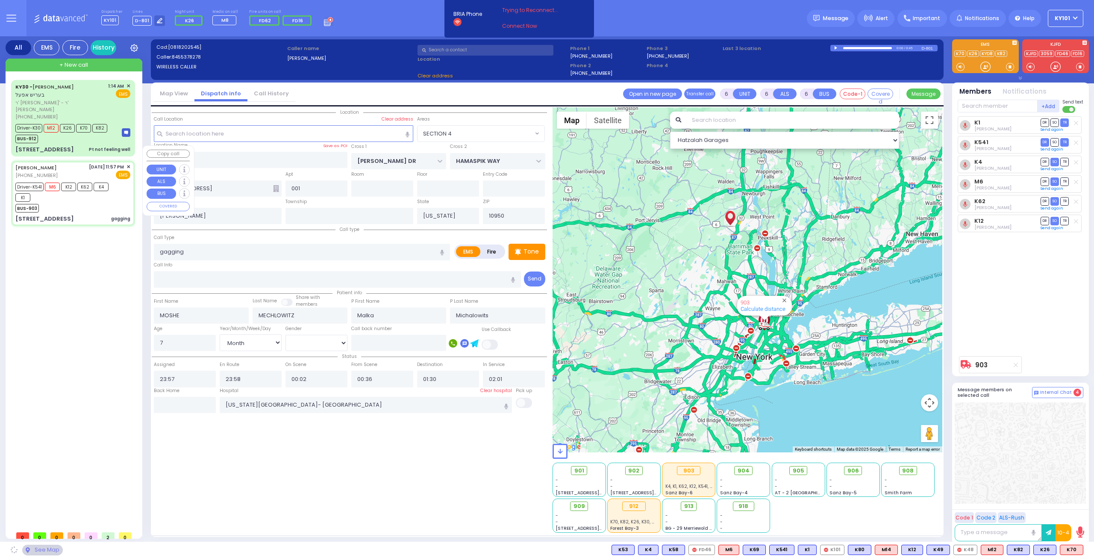
radio input "true"
select select "Month"
select select "[DEMOGRAPHIC_DATA]"
type input "00:00"
select select "Hatzalah Garages"
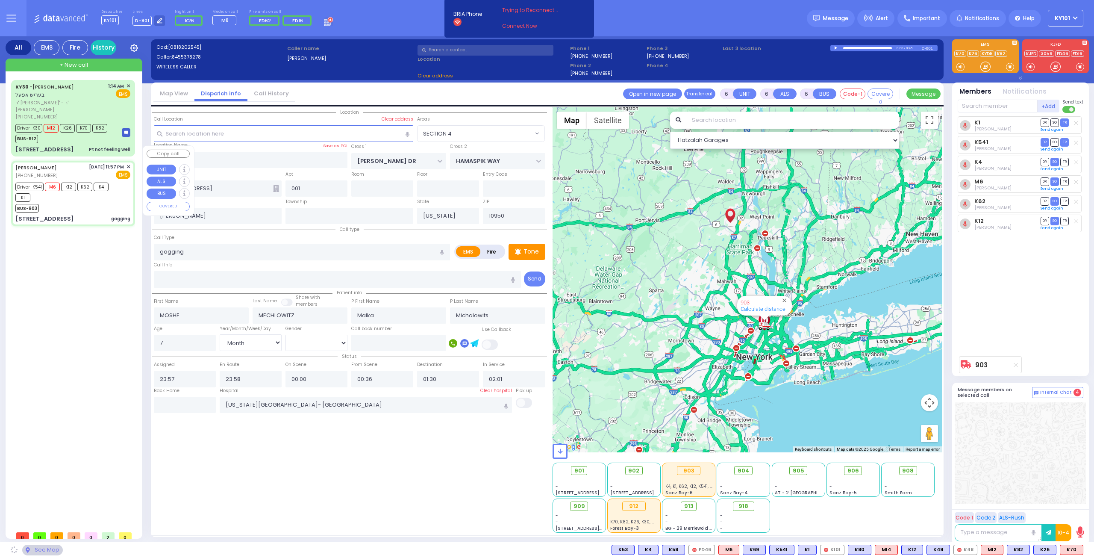
select select "SECTION 4"
select select
radio input "true"
select select "Month"
select select "[DEMOGRAPHIC_DATA]"
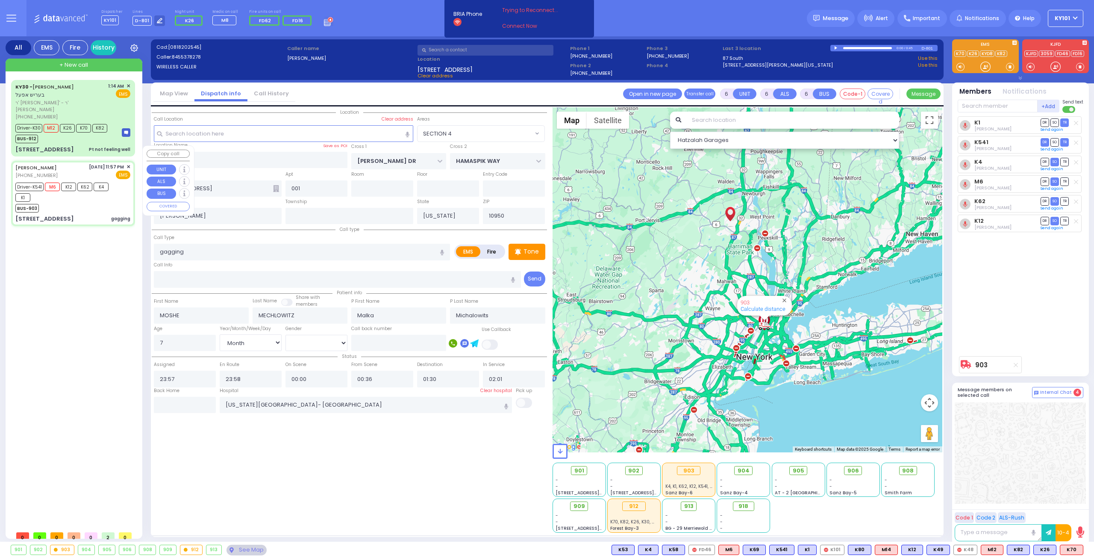
select select "Hatzalah Garages"
select select "SECTION 4"
select select
radio input "true"
select select "Month"
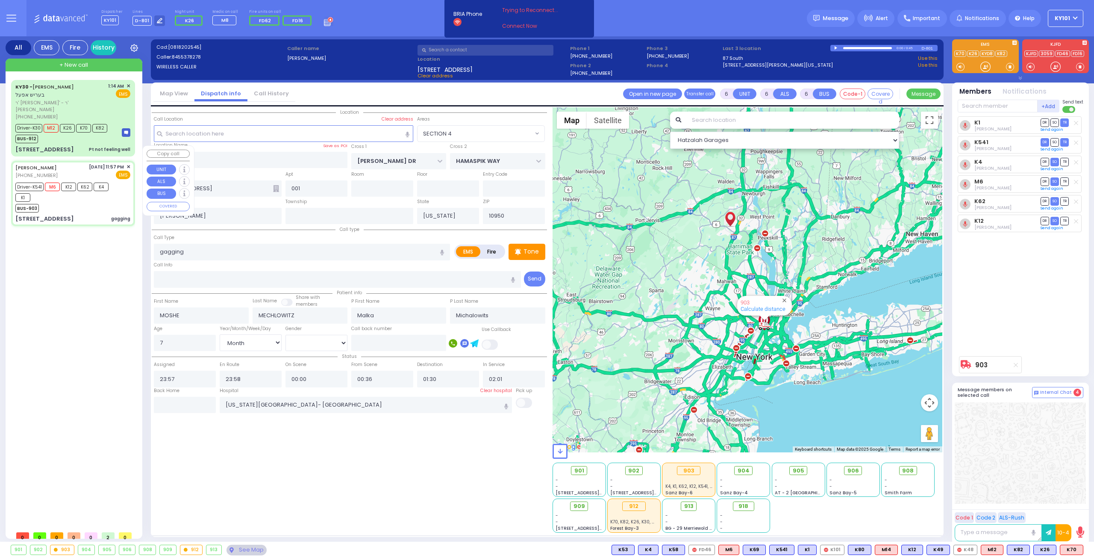
select select "[DEMOGRAPHIC_DATA]"
select select "Hatzalah Garages"
select select "SECTION 4"
select select
radio input "true"
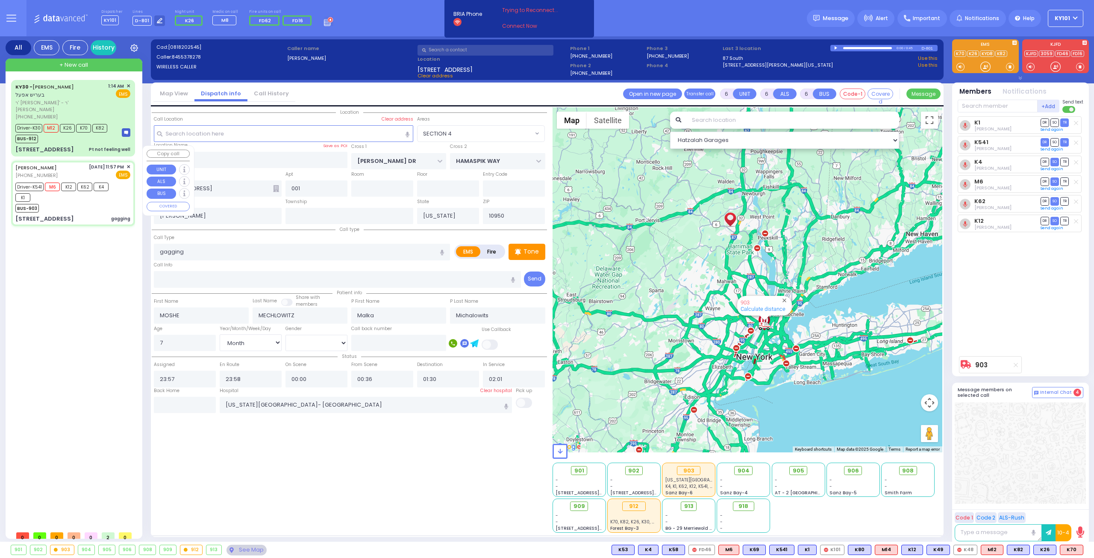
select select "Month"
select select "[DEMOGRAPHIC_DATA]"
select select "Hatzalah Garages"
select select "SECTION 4"
select select
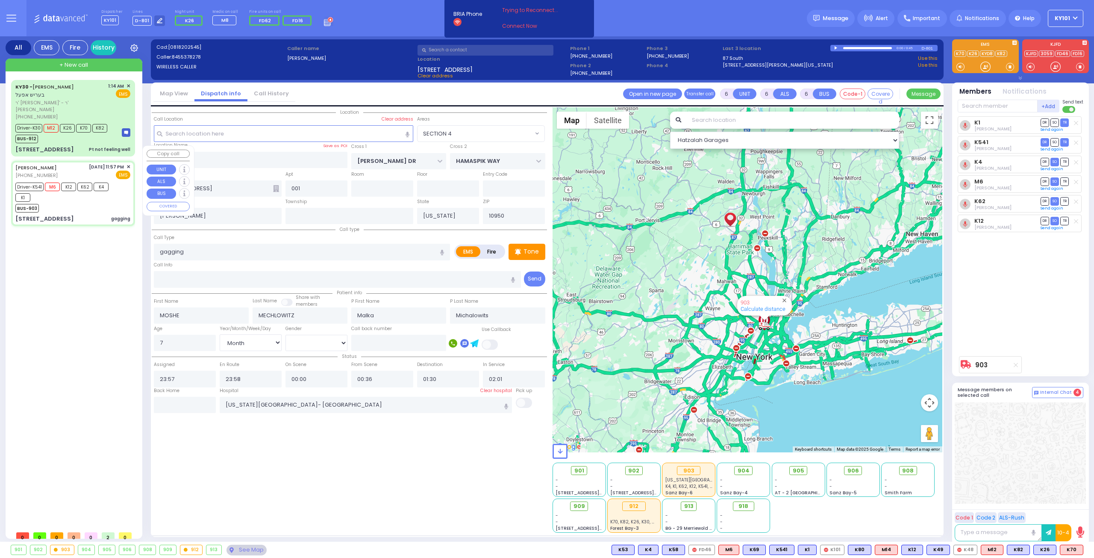
radio input "true"
select select "Month"
select select "[DEMOGRAPHIC_DATA]"
select select "Hatzalah Garages"
select select "SECTION 4"
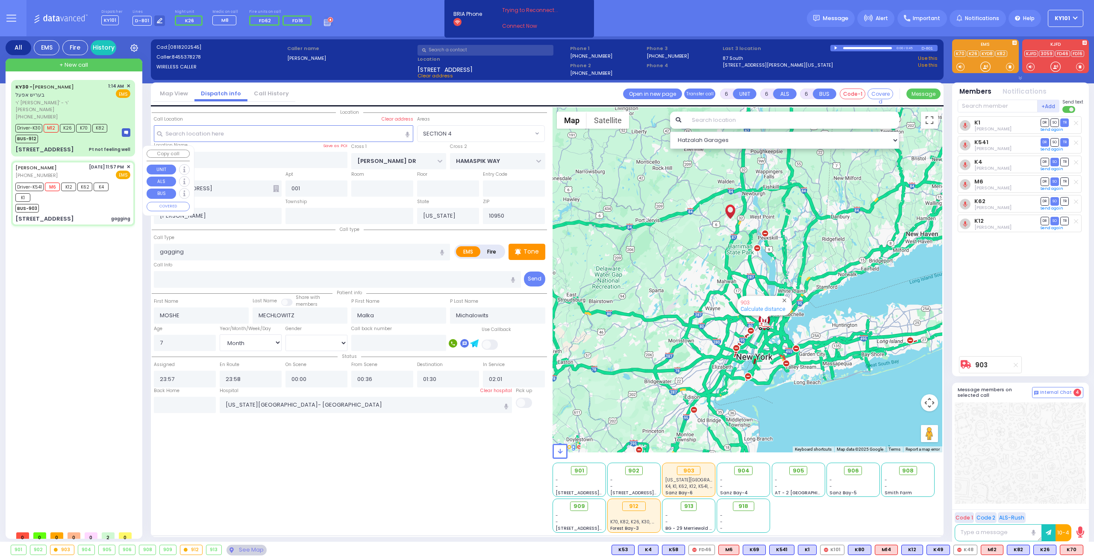
select select
radio input "true"
select select "Month"
select select "[DEMOGRAPHIC_DATA]"
select select "Hatzalah Garages"
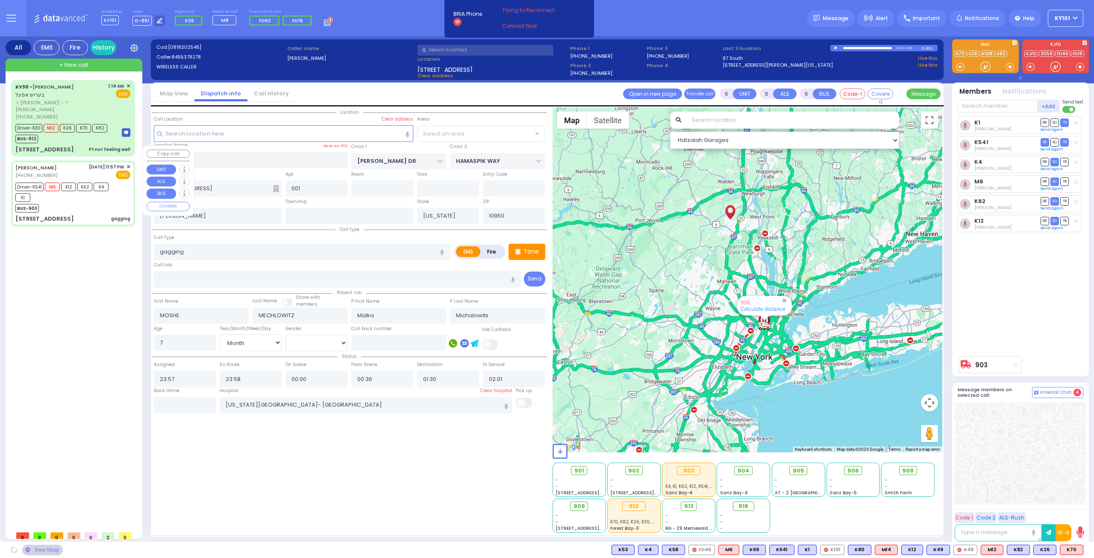
select select "SECTION 4"
select select
radio input "true"
select select "Month"
select select "[DEMOGRAPHIC_DATA]"
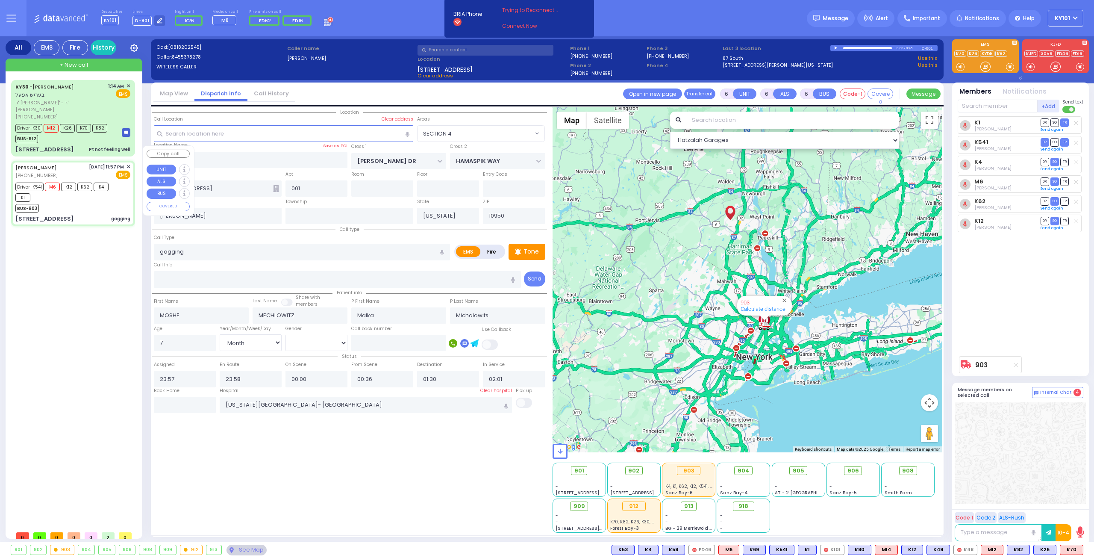
select select "Hatzalah Garages"
select select "SECTION 4"
select select
radio input "true"
select select "Month"
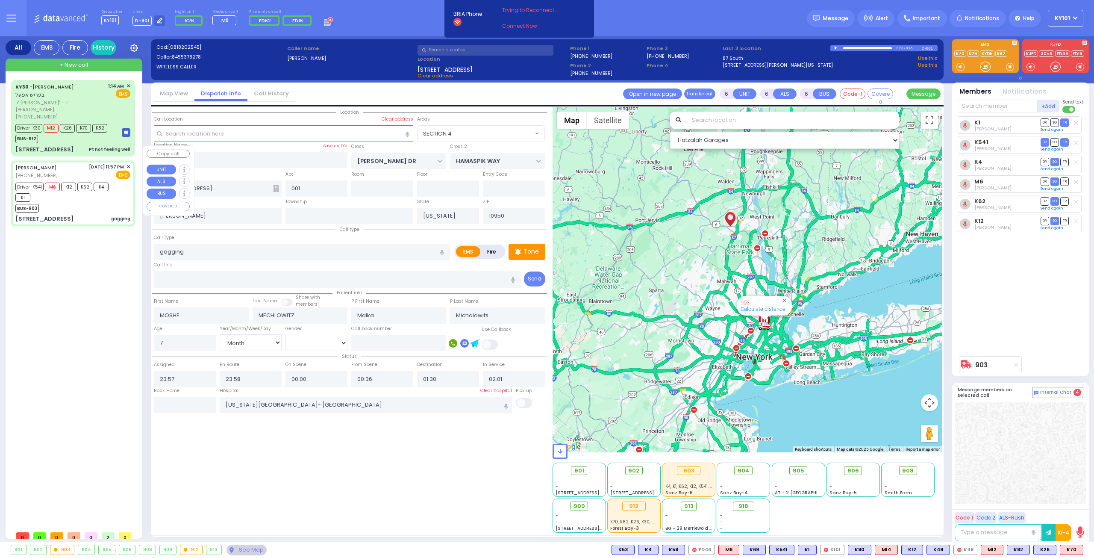
select select "[DEMOGRAPHIC_DATA]"
select select "Hatzalah Garages"
select select "SECTION 4"
select select
radio input "true"
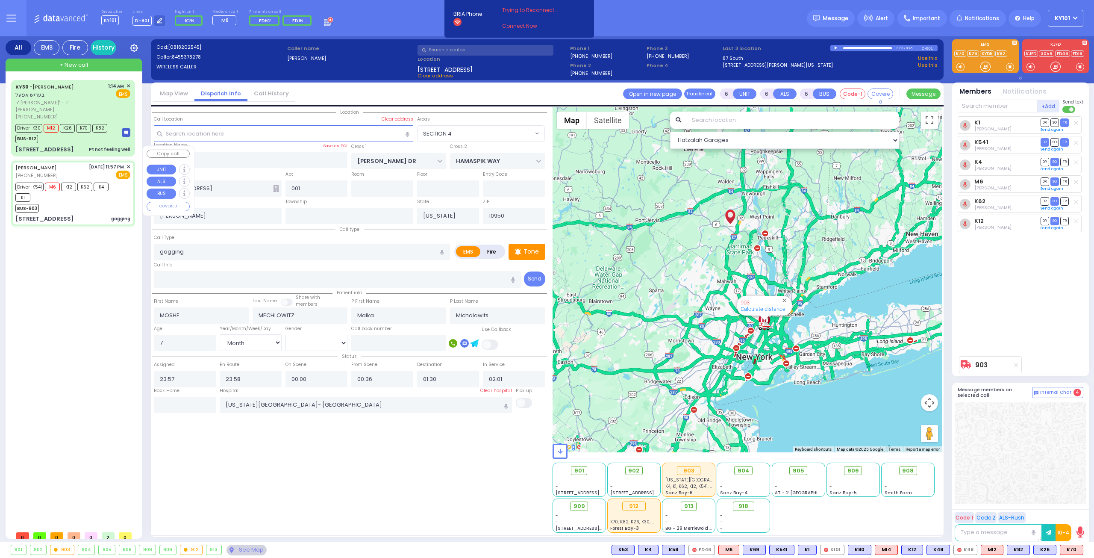
select select "Month"
select select "[DEMOGRAPHIC_DATA]"
select select "Hatzalah Garages"
select select "SECTION 4"
select select
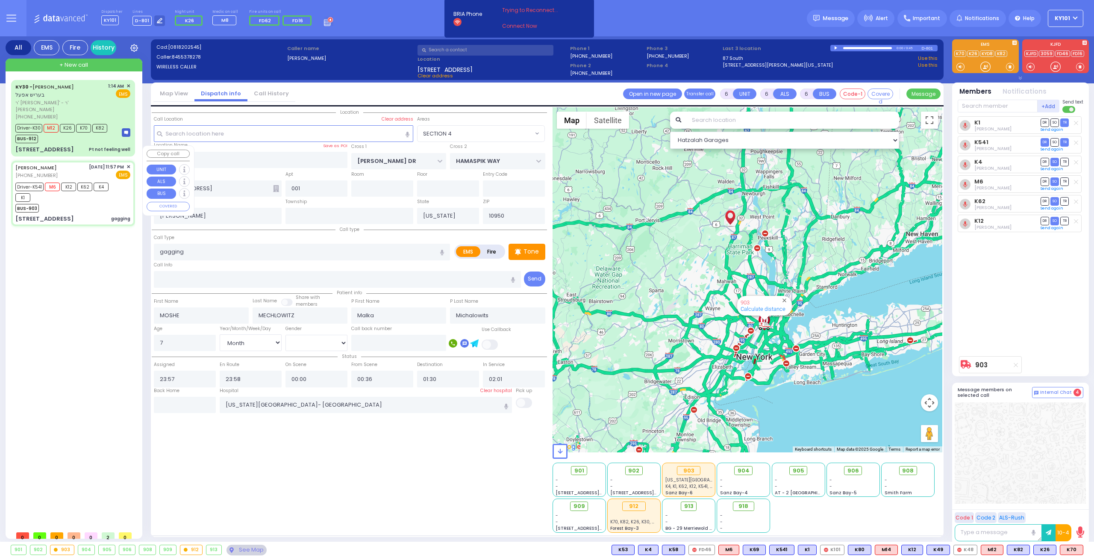
radio input "true"
select select "Month"
select select "[DEMOGRAPHIC_DATA]"
select select "Hatzalah Garages"
select select "SECTION 4"
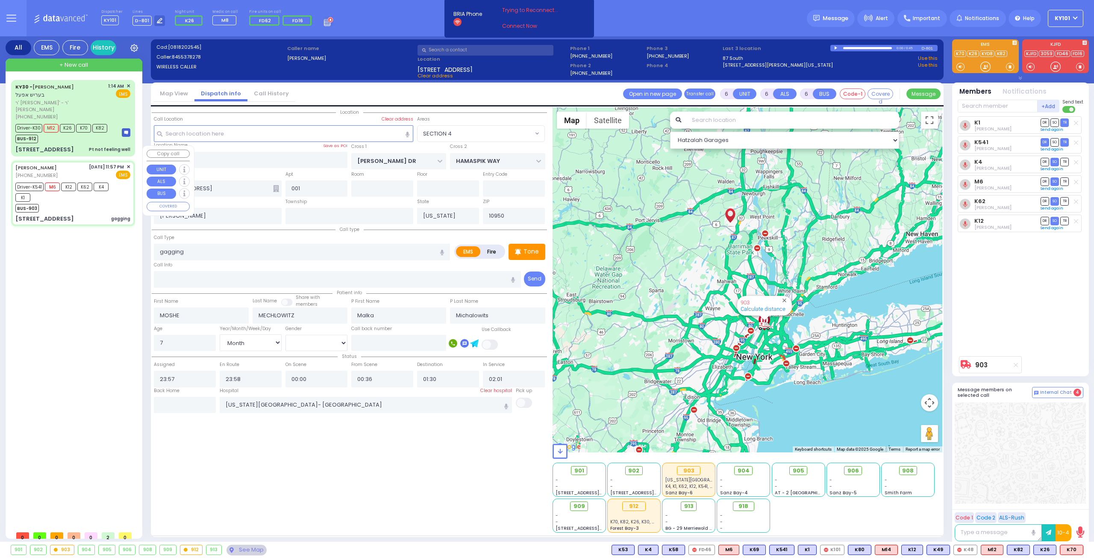
select select
radio input "true"
select select "Month"
select select "[DEMOGRAPHIC_DATA]"
select select "Hatzalah Garages"
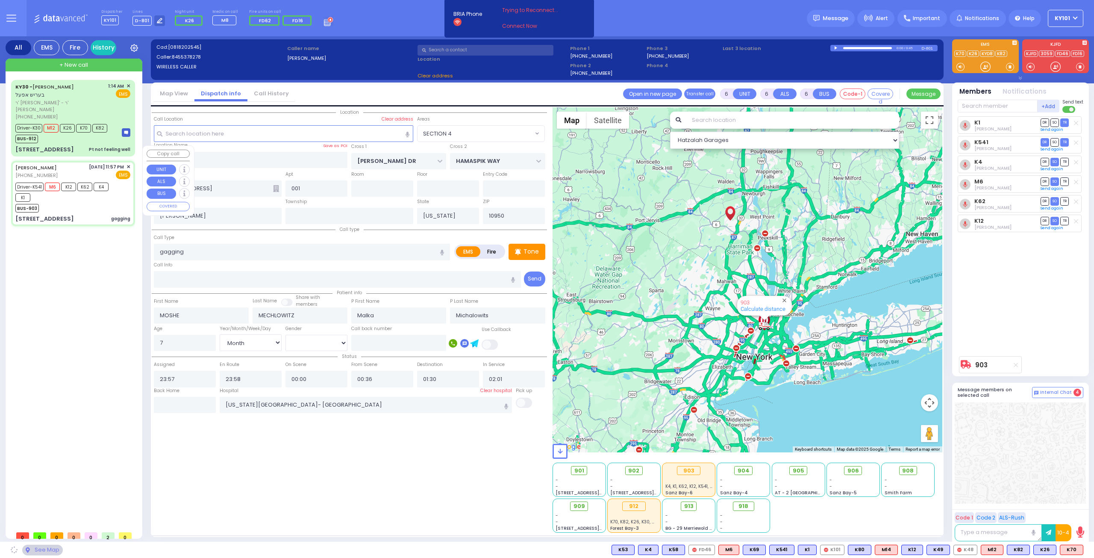
select select "SECTION 4"
select select
radio input "true"
select select "Month"
select select "[DEMOGRAPHIC_DATA]"
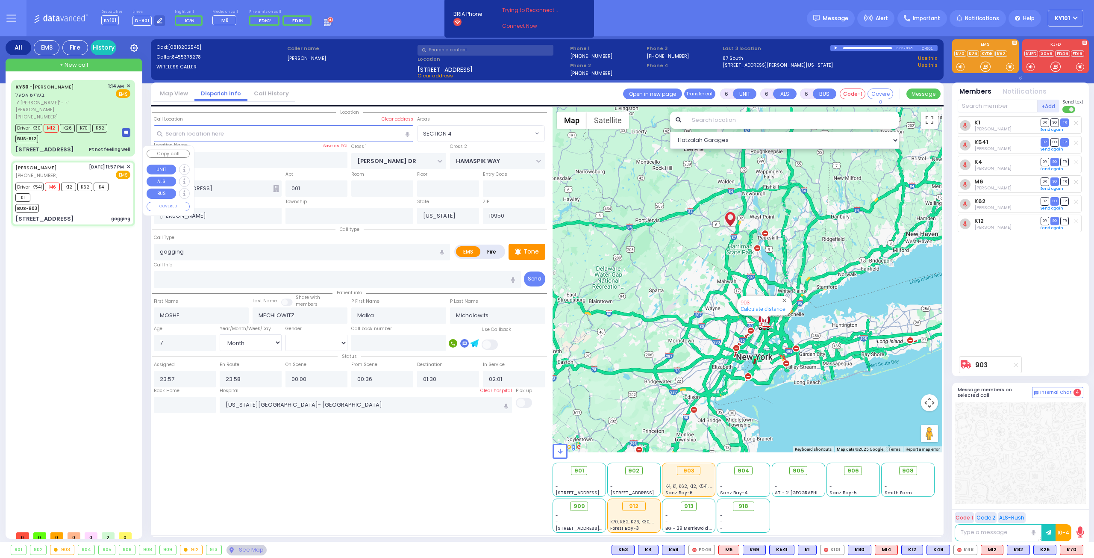
select select "Hatzalah Garages"
select select "SECTION 4"
select select
radio input "true"
select select "Month"
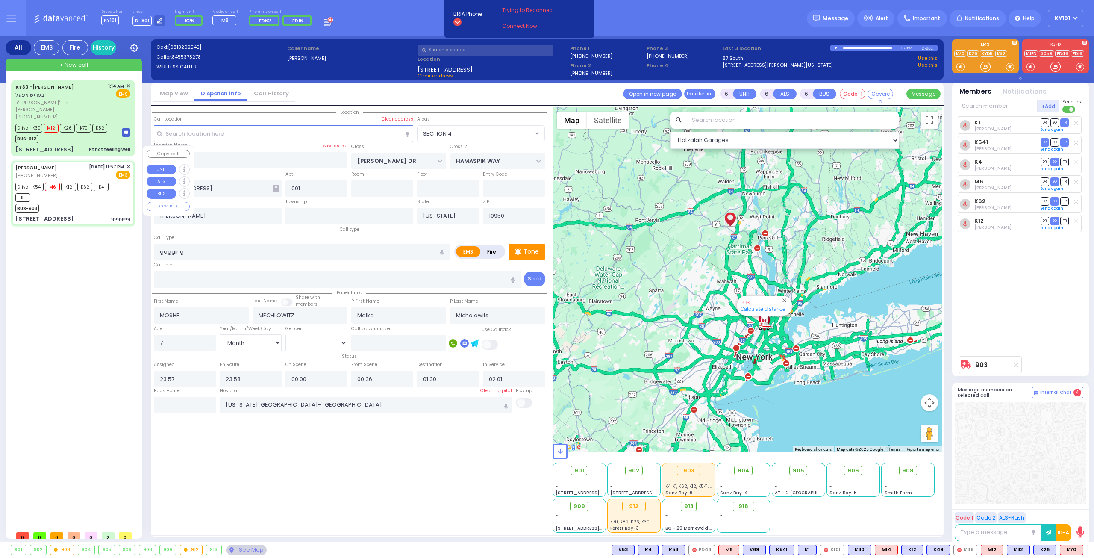
select select "[DEMOGRAPHIC_DATA]"
select select "Hatzalah Garages"
select select "SECTION 4"
select select
radio input "true"
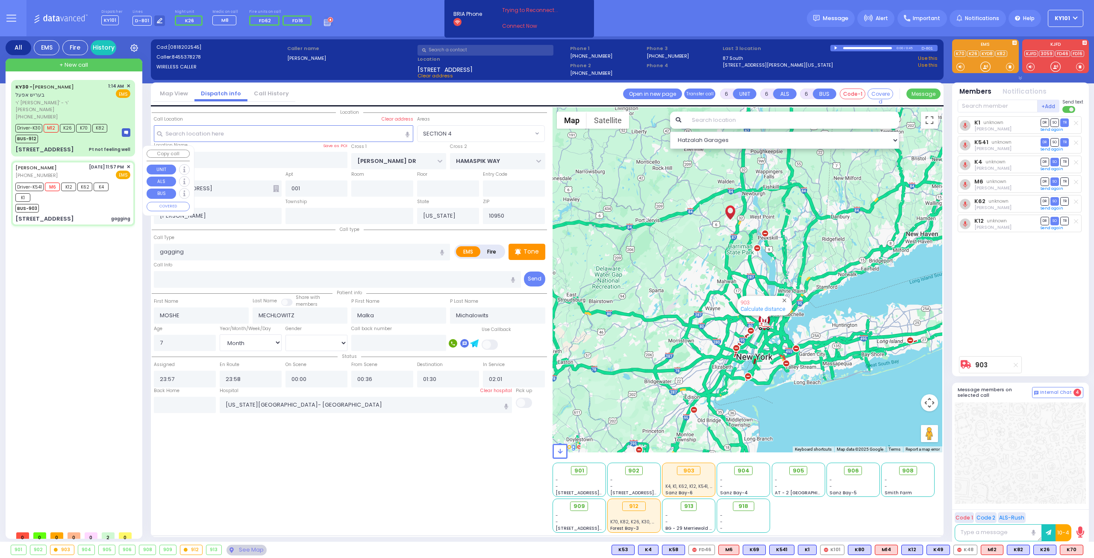
select select "Month"
select select "[DEMOGRAPHIC_DATA]"
select select "Hatzalah Garages"
select select "SECTION 4"
select select
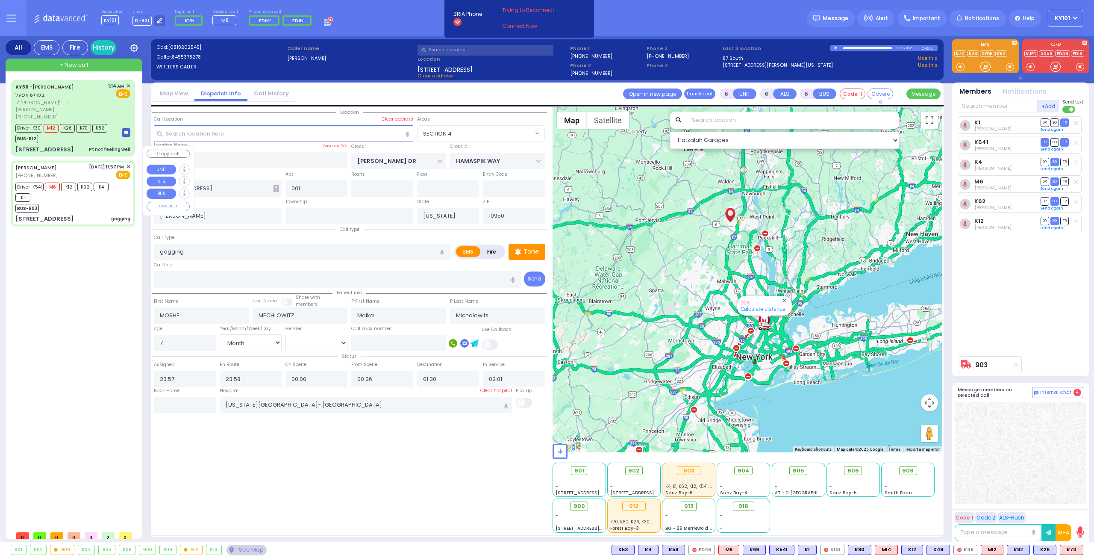
radio input "true"
select select "Month"
select select "[DEMOGRAPHIC_DATA]"
select select "Hatzalah Garages"
select select "SECTION 4"
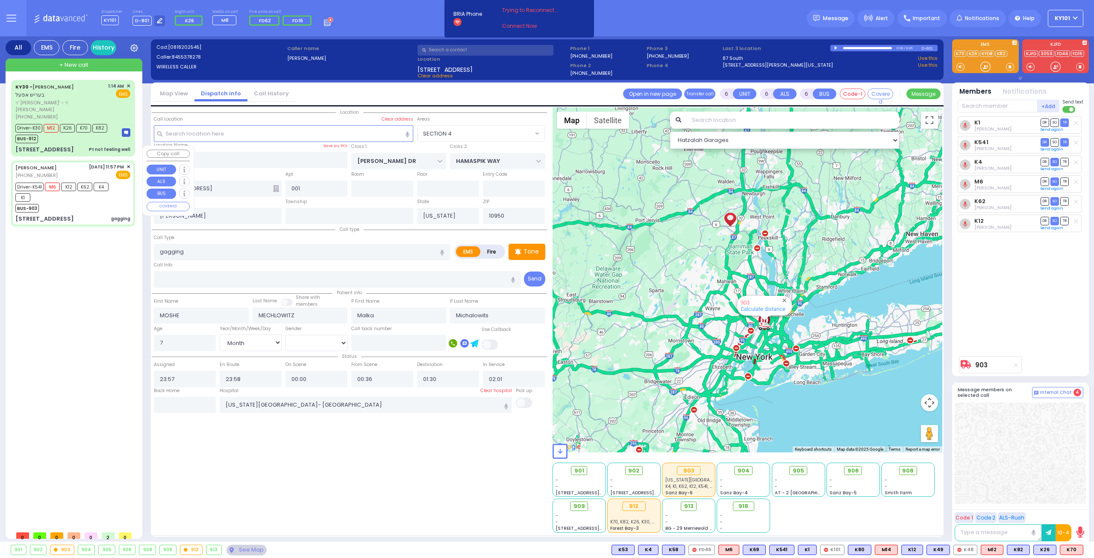
select select
radio input "true"
select select "Month"
select select "[DEMOGRAPHIC_DATA]"
select select "Hatzalah Garages"
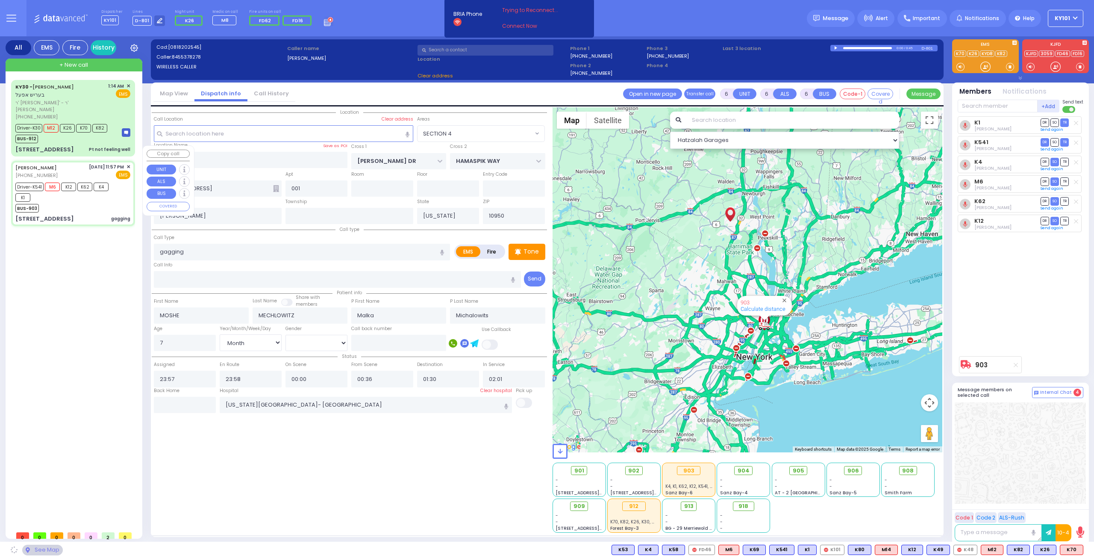
select select "SECTION 4"
select select
radio input "true"
select select "Month"
select select "[DEMOGRAPHIC_DATA]"
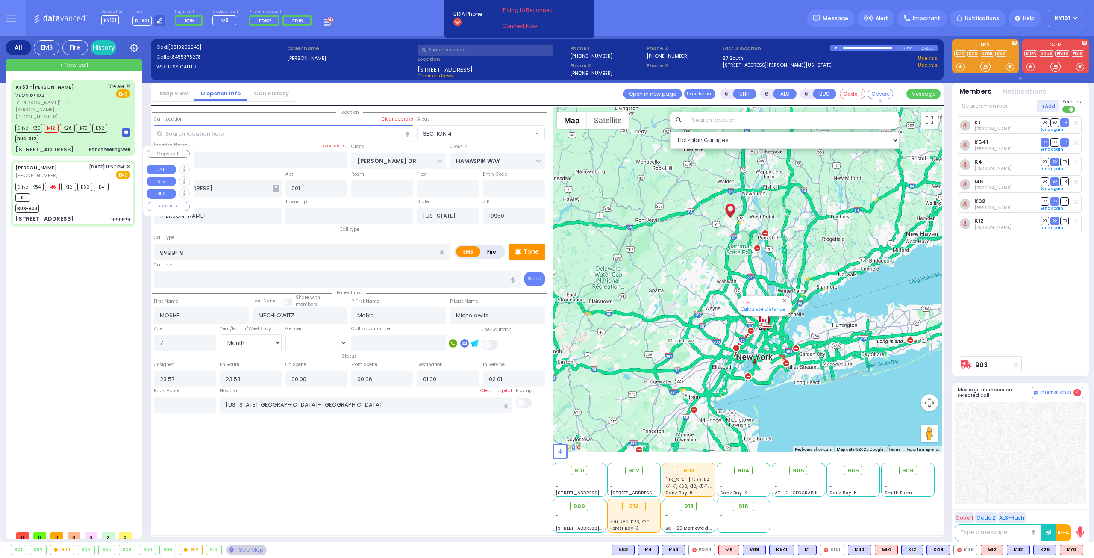
select select "Hatzalah Garages"
select select "SECTION 4"
select select
radio input "true"
select select "Month"
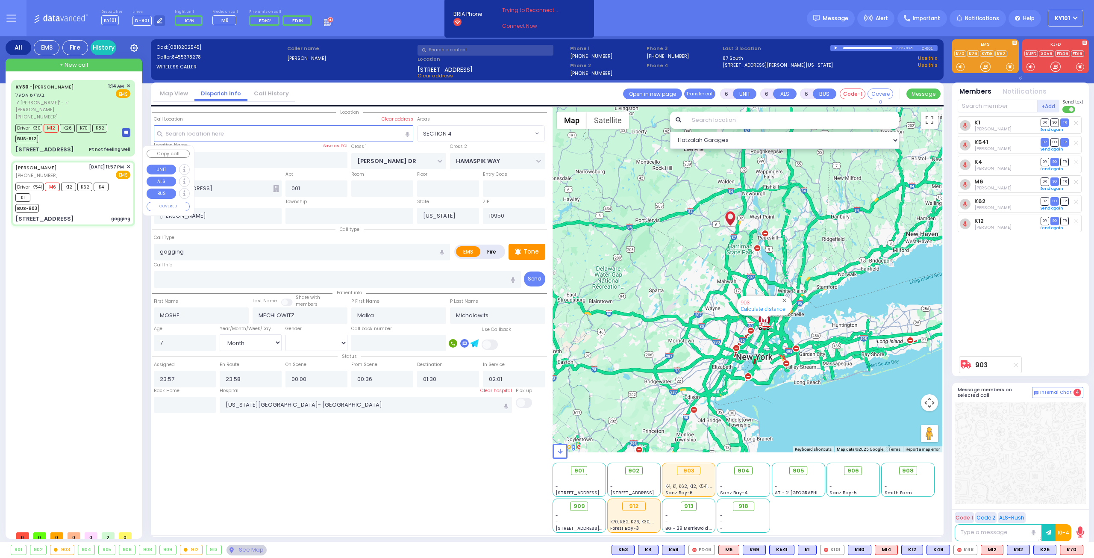
select select "[DEMOGRAPHIC_DATA]"
select select "Hatzalah Garages"
radio input "true"
select select "Month"
select select "[DEMOGRAPHIC_DATA]"
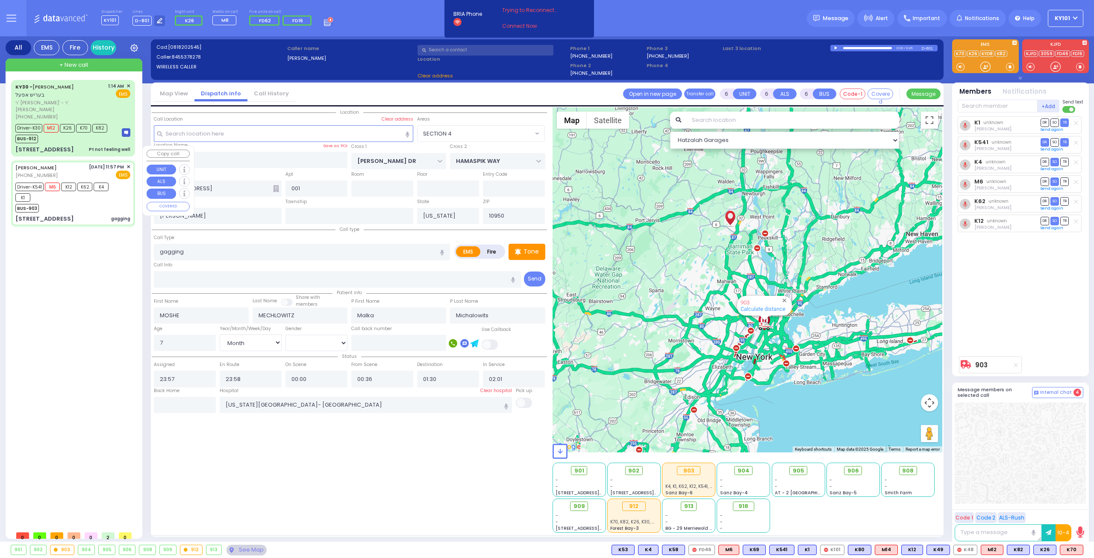
select select
select select "Hatzalah Garages"
select select "SECTION 4"
select select
radio input "true"
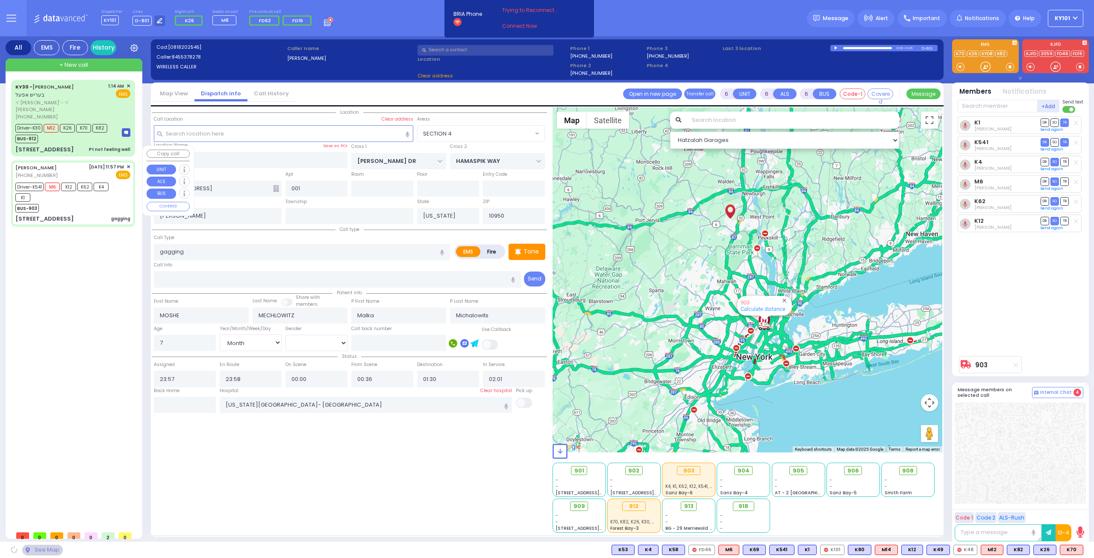
select select "Month"
select select "[DEMOGRAPHIC_DATA]"
select select "Hatzalah Garages"
select select "SECTION 4"
select select
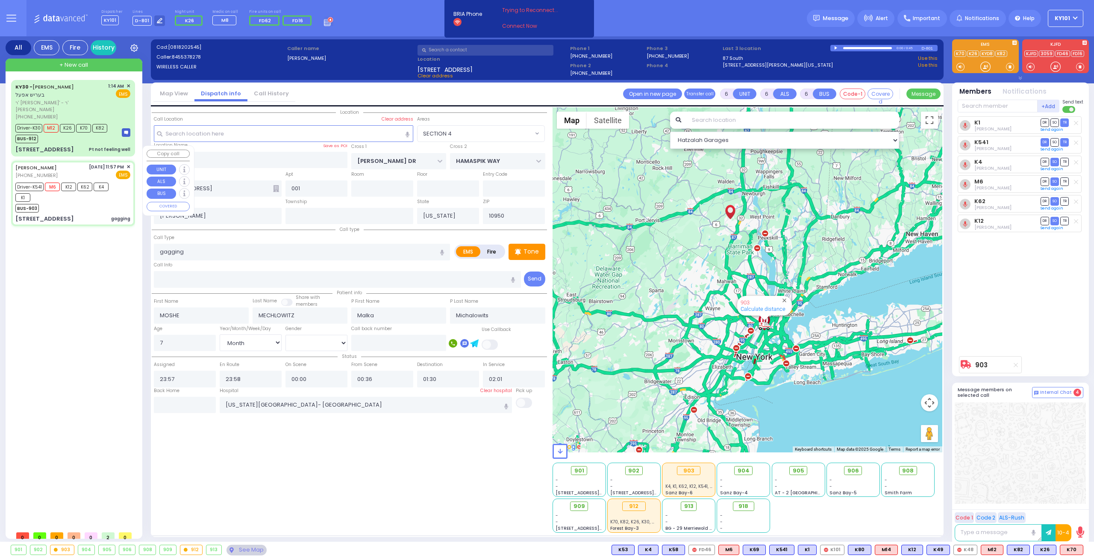
radio input "true"
select select "Month"
select select "[DEMOGRAPHIC_DATA]"
select select "Hatzalah Garages"
select select "SECTION 4"
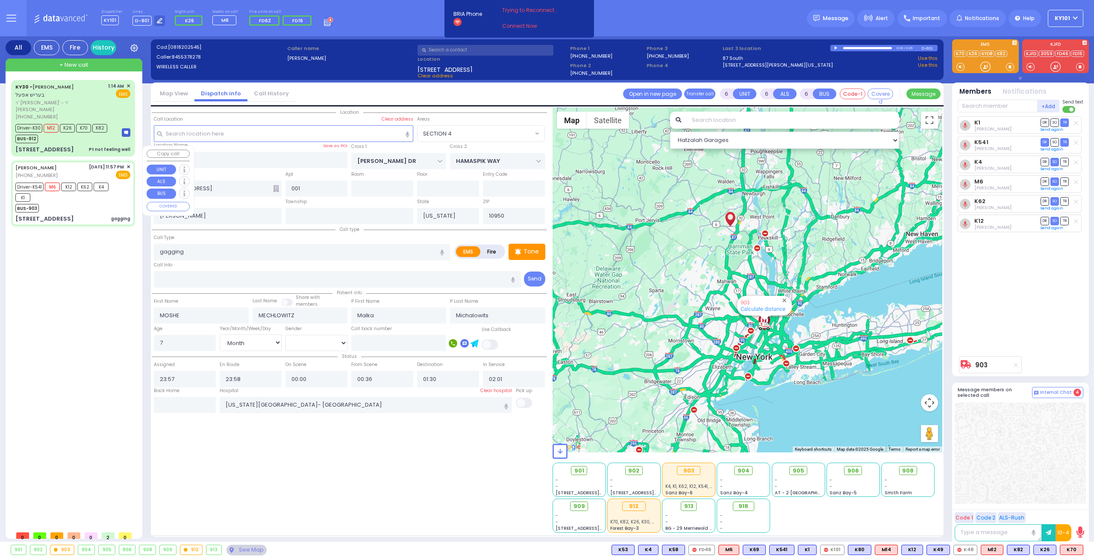
select select
radio input "true"
select select "Month"
select select "[DEMOGRAPHIC_DATA]"
select select "Hatzalah Garages"
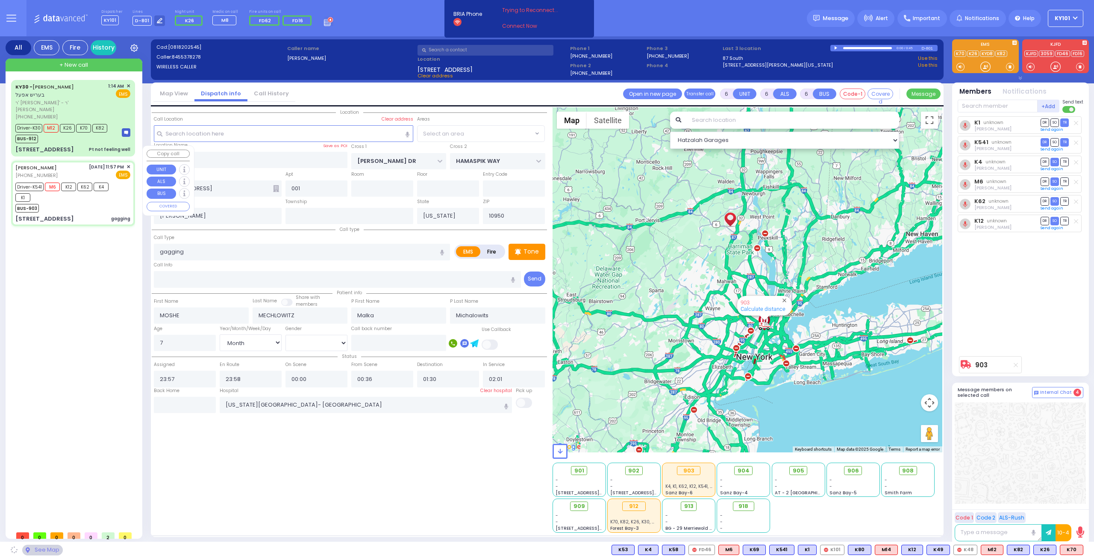
select select "SECTION 4"
select select
radio input "true"
select select "Month"
select select "[DEMOGRAPHIC_DATA]"
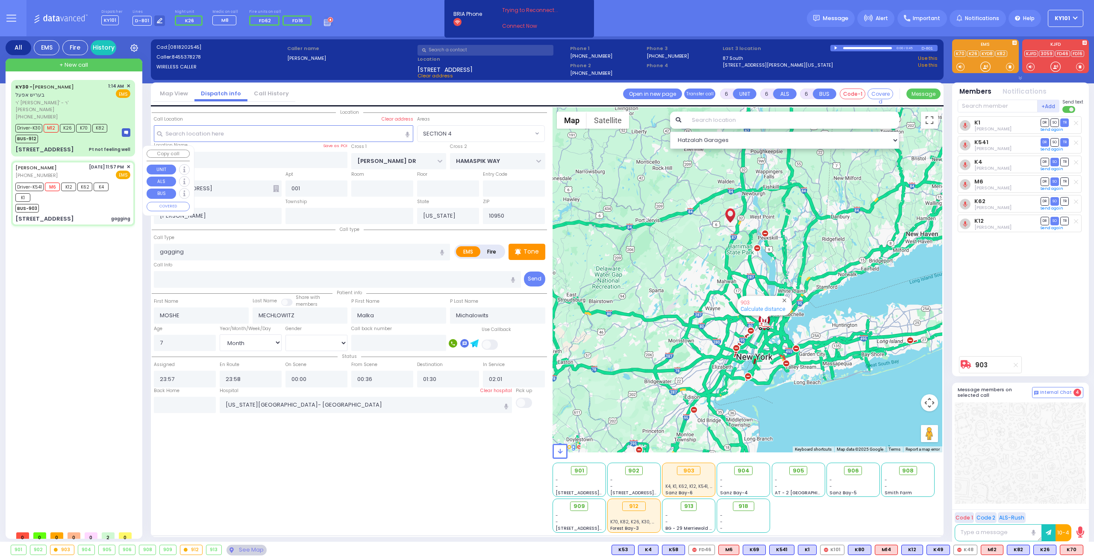
select select
radio input "true"
select select "Month"
select select "[DEMOGRAPHIC_DATA]"
select select "Hatzalah Garages"
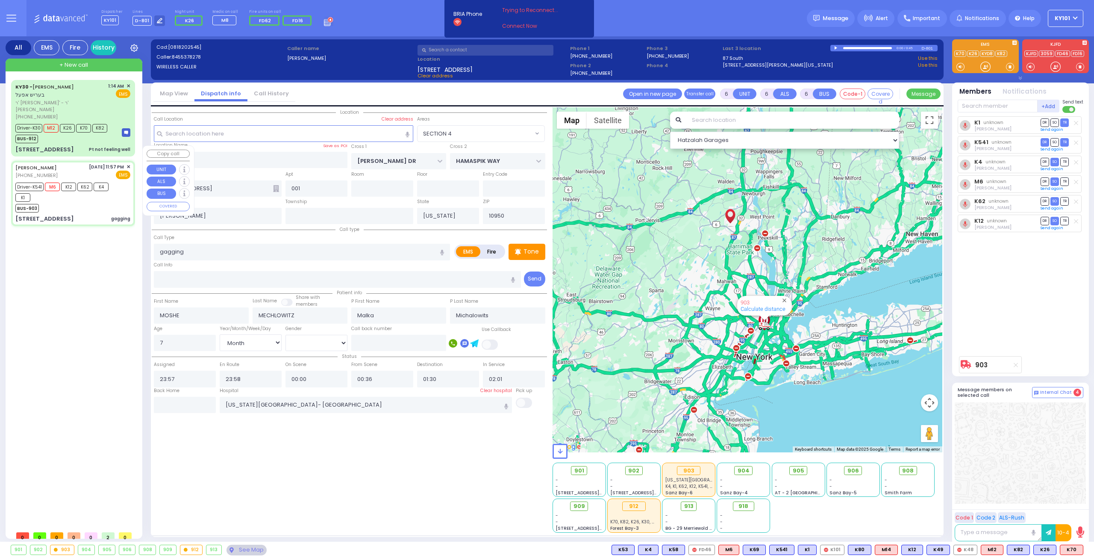
select select "SECTION 4"
select select
radio input "true"
select select "Month"
select select "[DEMOGRAPHIC_DATA]"
